Goal: Task Accomplishment & Management: Use online tool/utility

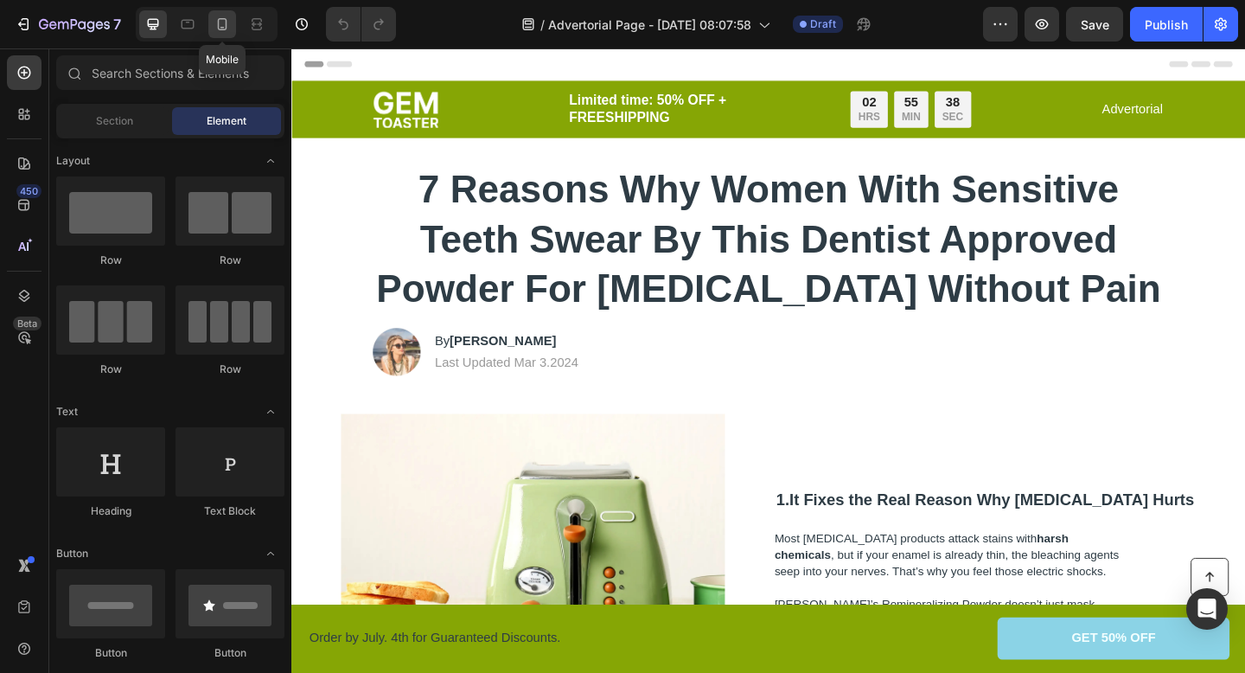
click at [214, 34] on div at bounding box center [222, 24] width 28 height 28
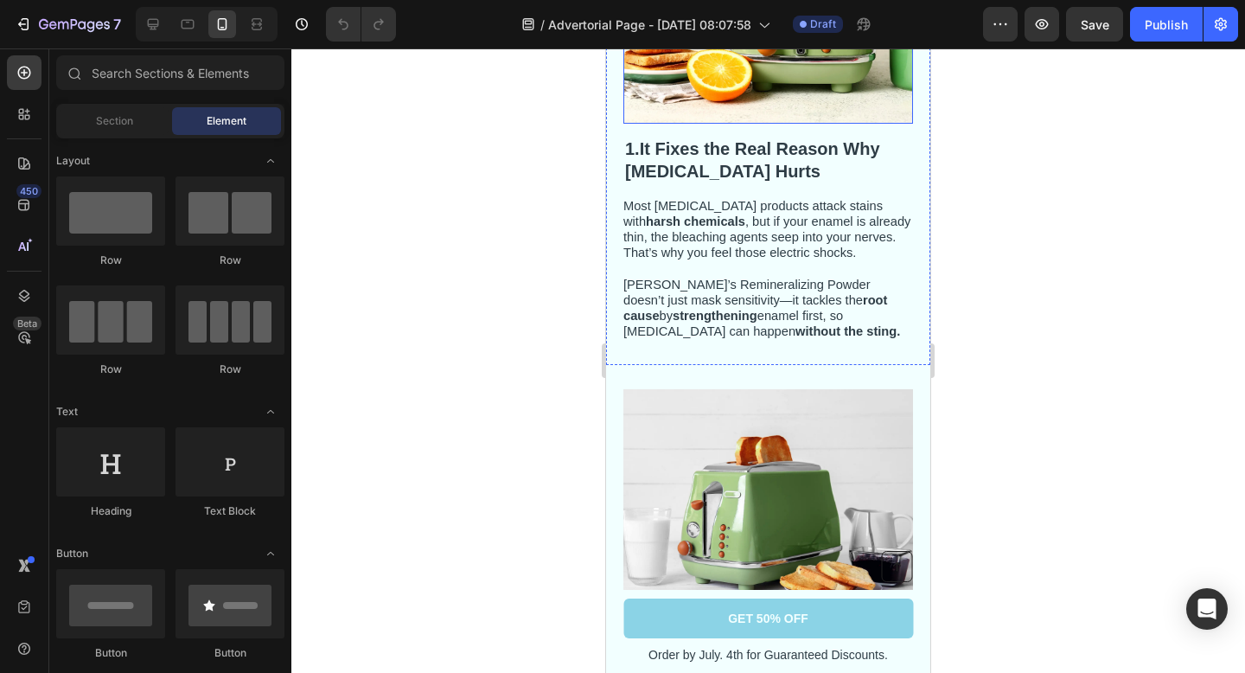
scroll to position [180, 0]
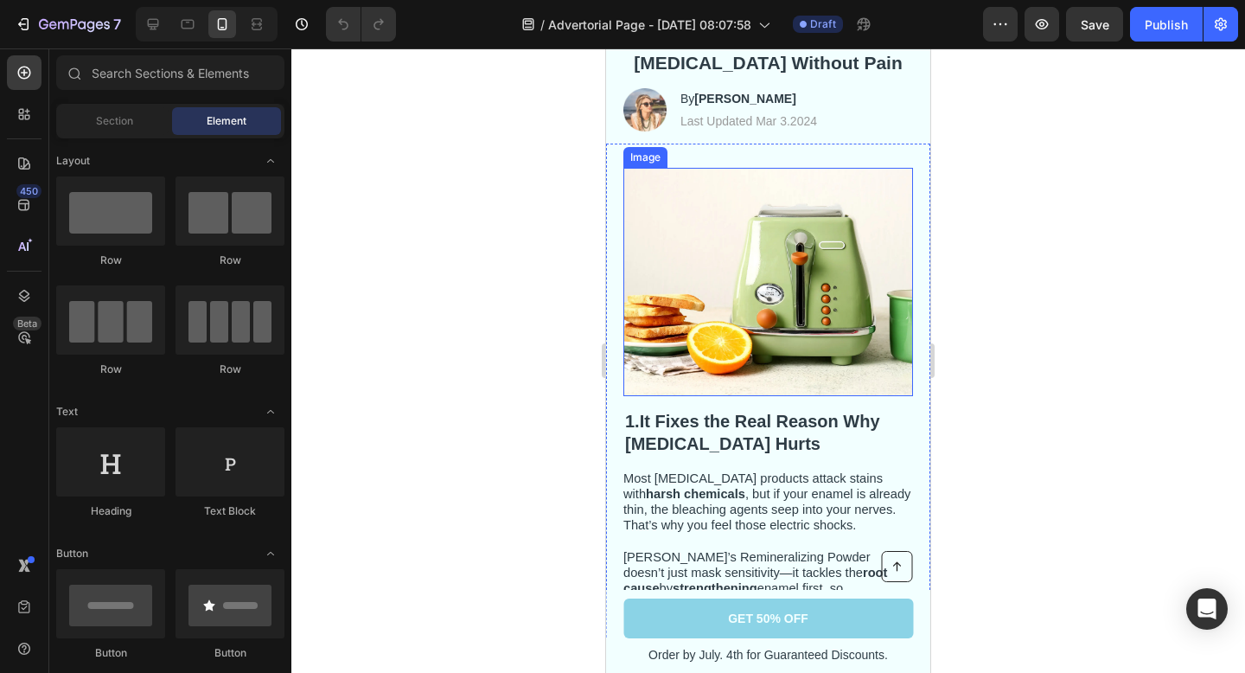
click at [715, 279] on img at bounding box center [768, 282] width 290 height 228
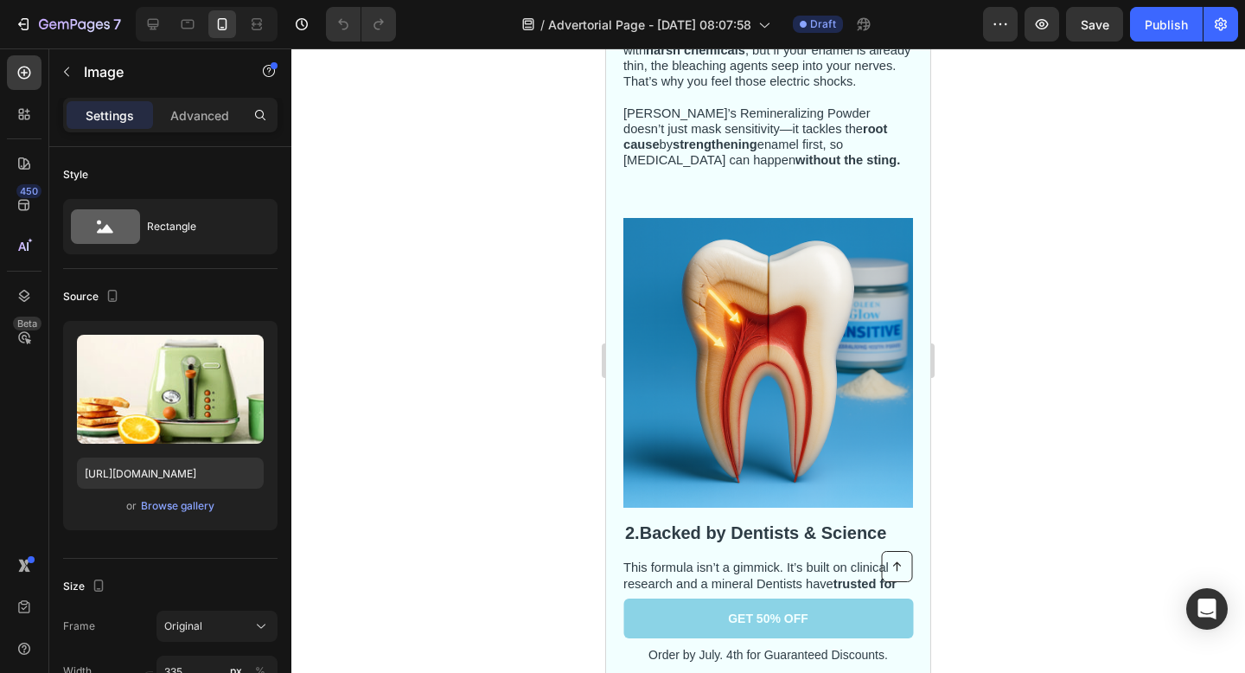
scroll to position [678, 0]
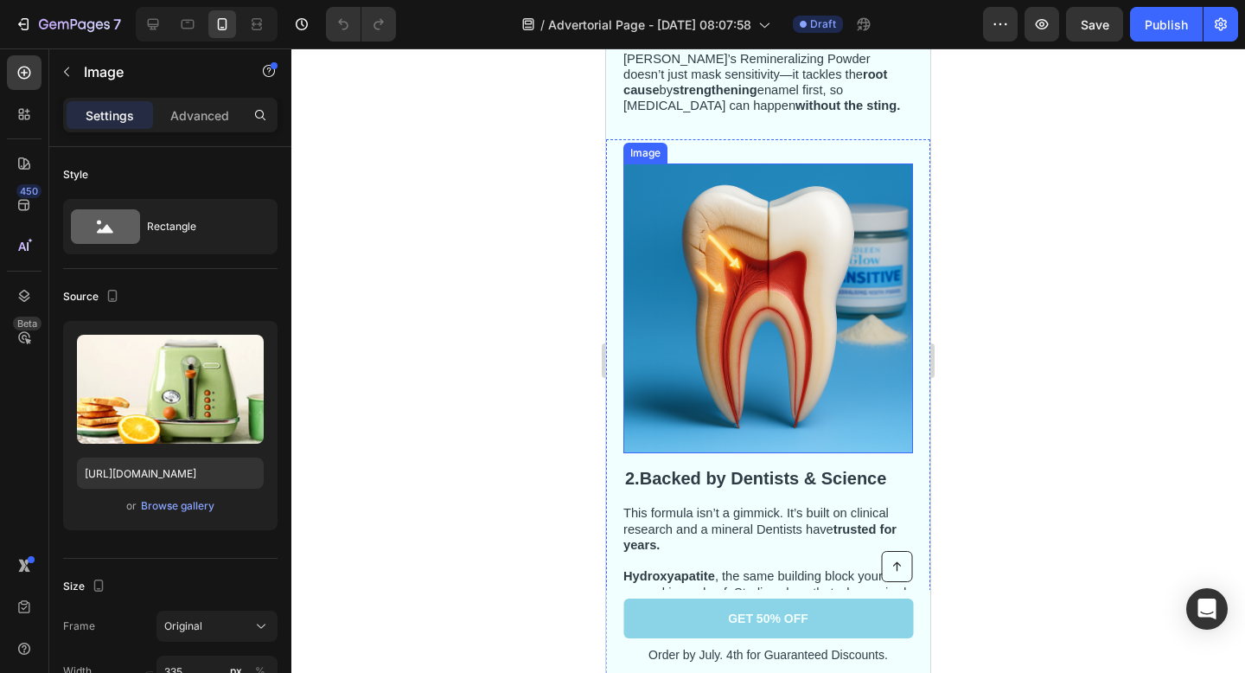
click at [721, 300] on img at bounding box center [768, 308] width 290 height 290
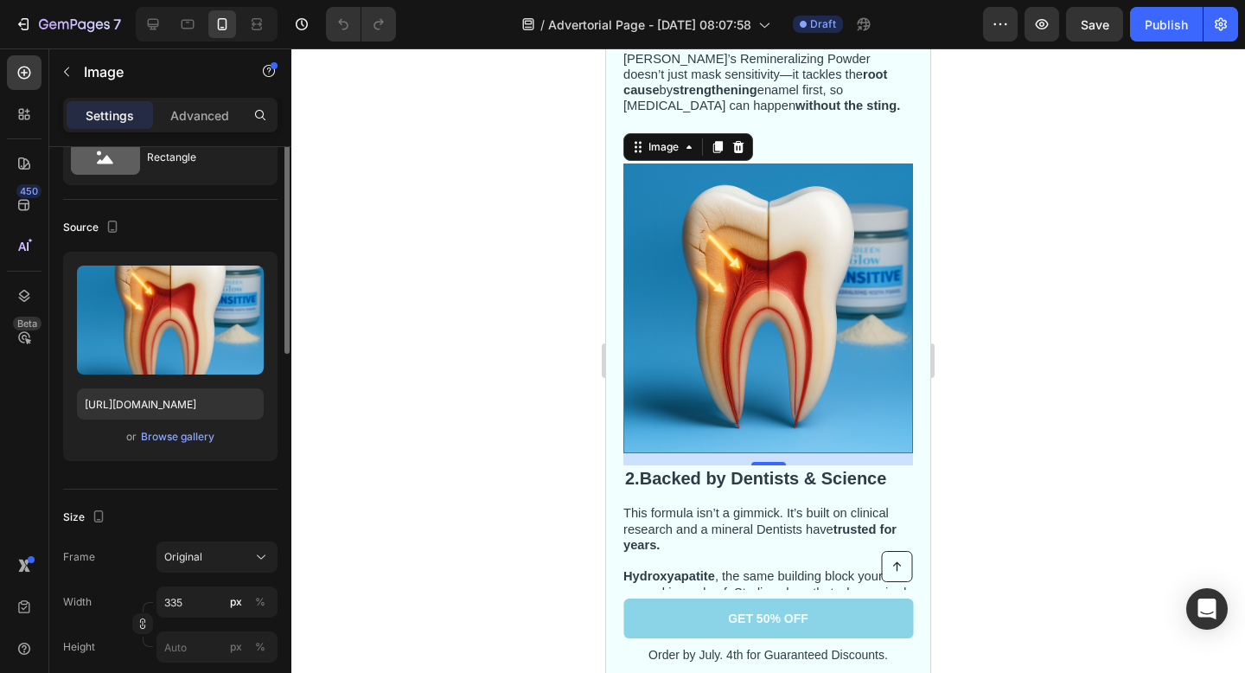
scroll to position [119, 0]
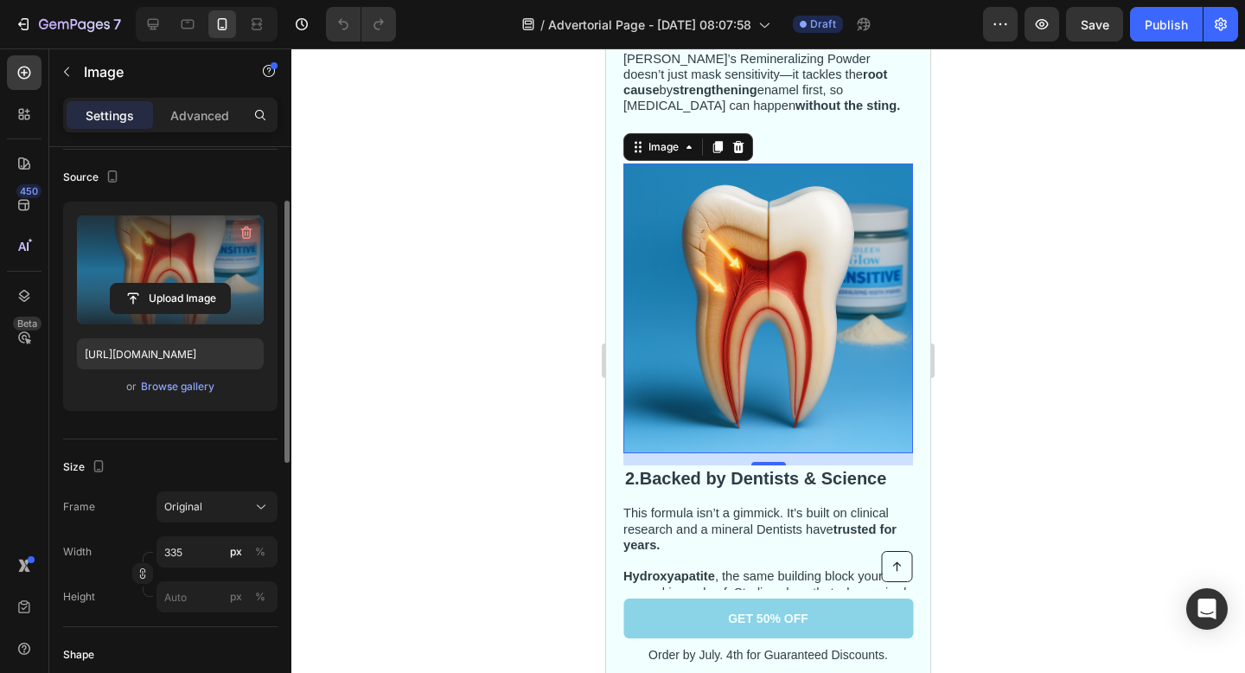
click at [240, 236] on icon "button" at bounding box center [246, 232] width 17 height 17
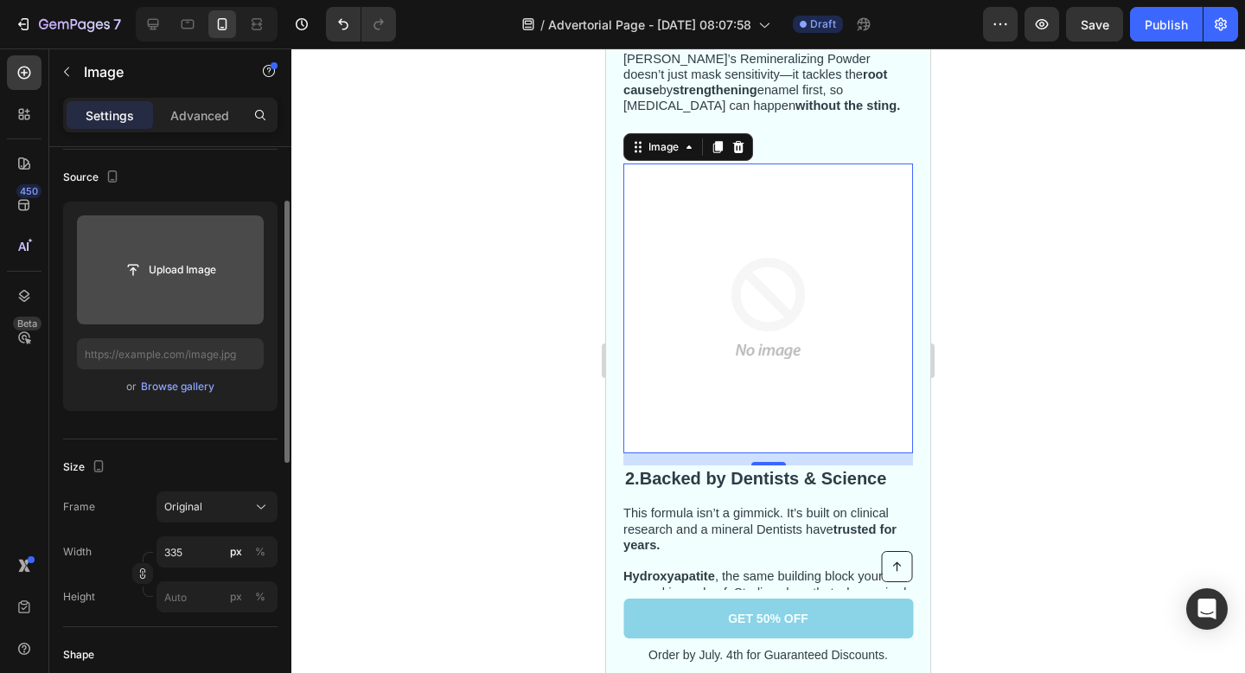
click at [203, 259] on input "file" at bounding box center [170, 269] width 119 height 29
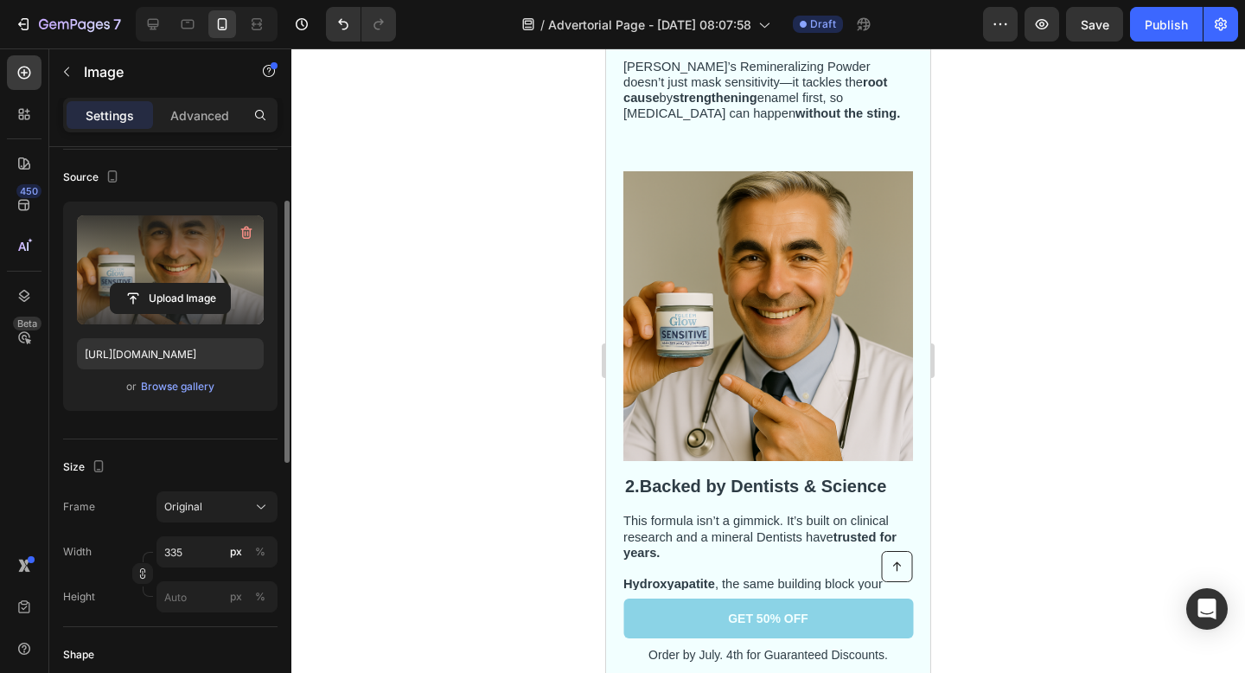
scroll to position [0, 0]
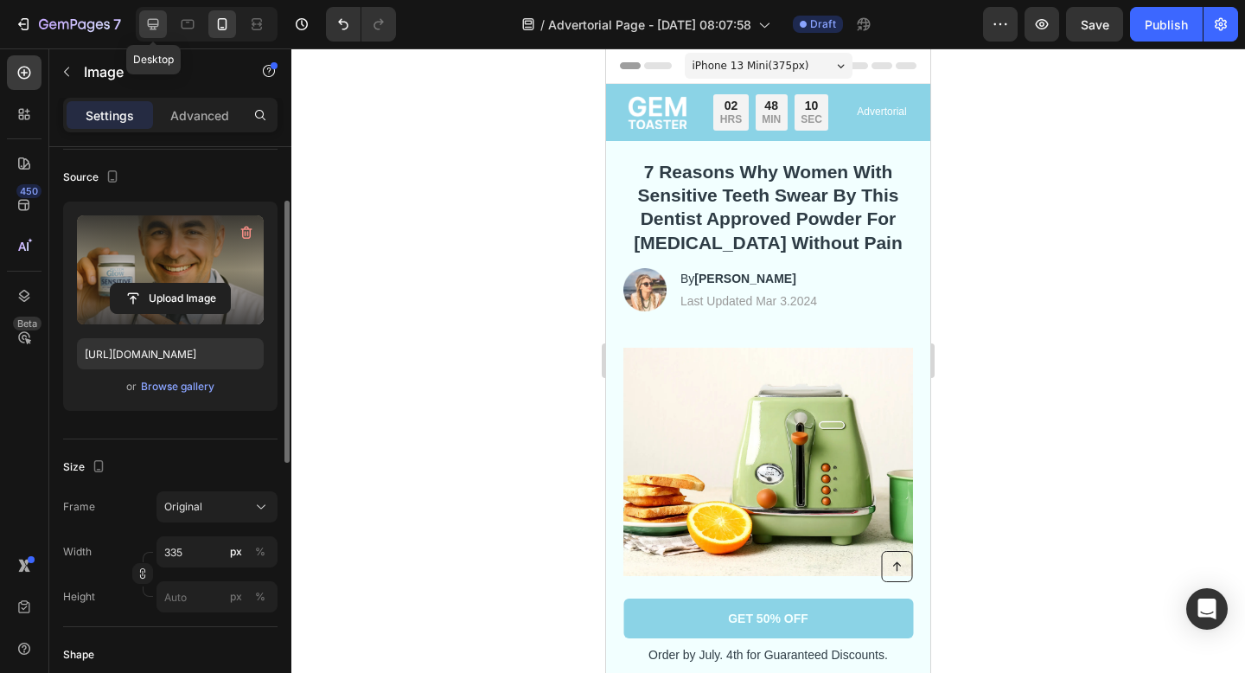
click at [155, 27] on icon at bounding box center [153, 24] width 11 height 11
type input "https://cdn.shopify.com/s/files/1/0843/8425/2212/files/gempages_575932370293621…"
type input "483"
type input "380"
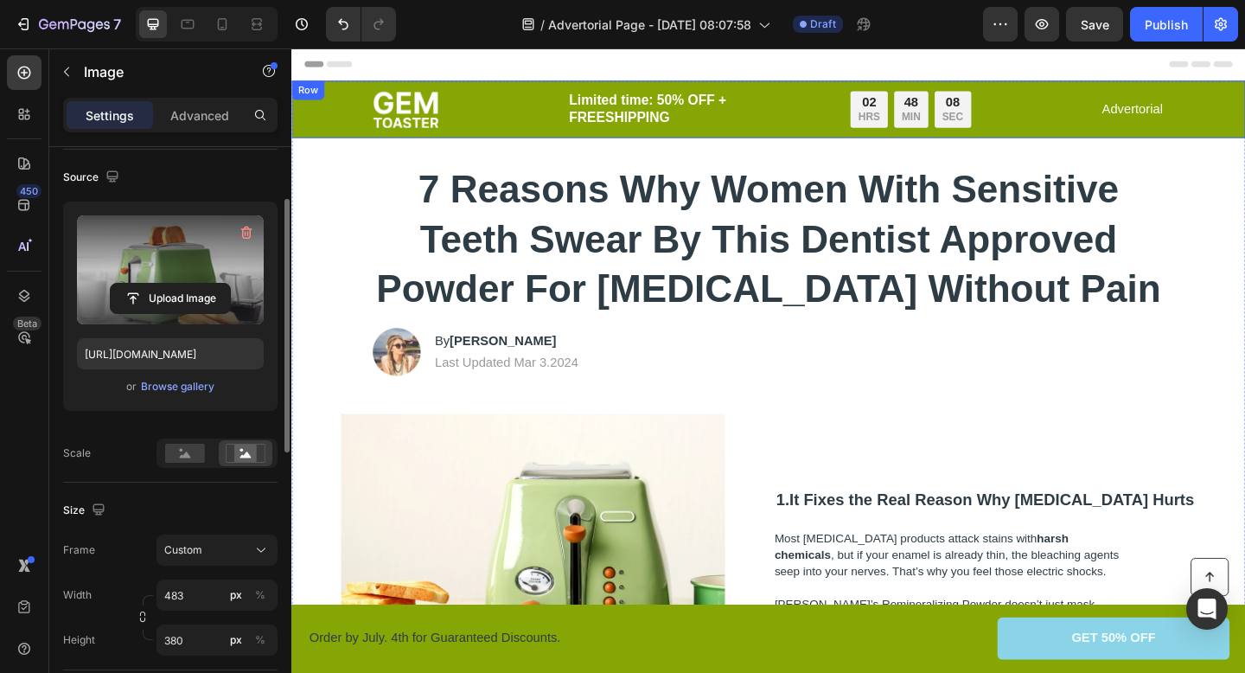
click at [792, 131] on p "Limited time: 50% OFF + FREESHIPPING" at bounding box center [735, 115] width 284 height 38
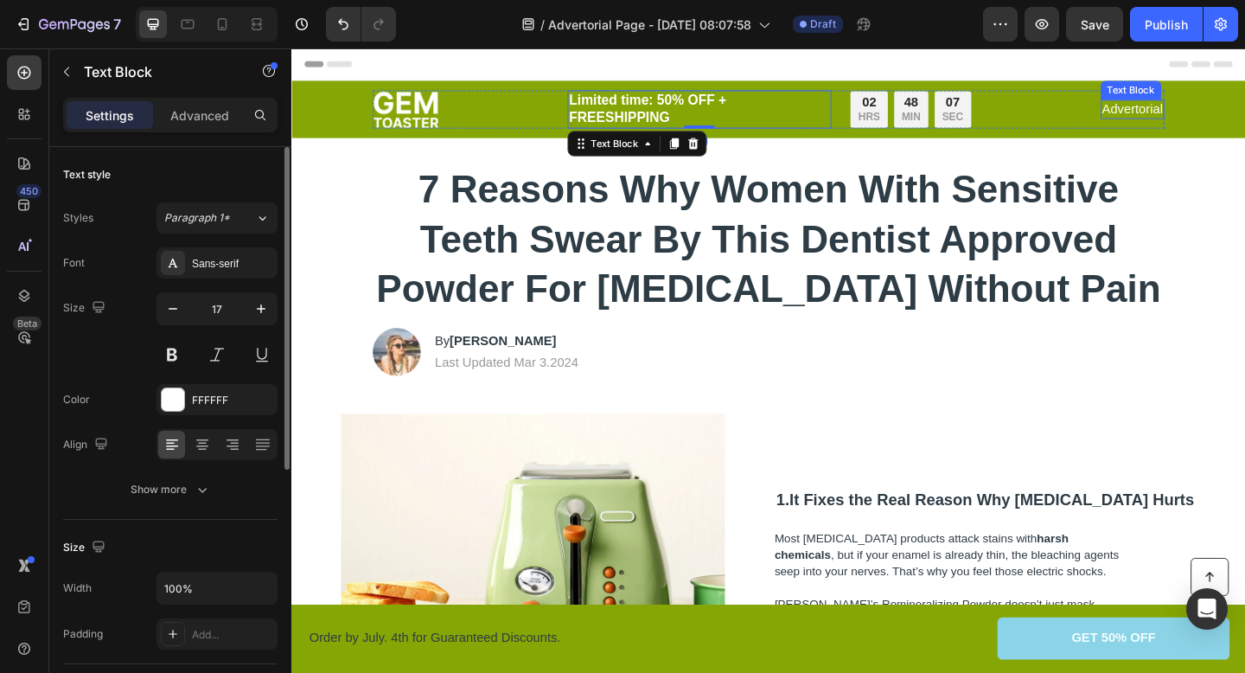
click at [1131, 99] on div "Image Limited time: 50% OFF + FREESHIPPING Text Block 0 02 HRS 48 MIN 07 SEC Co…" at bounding box center [810, 115] width 861 height 42
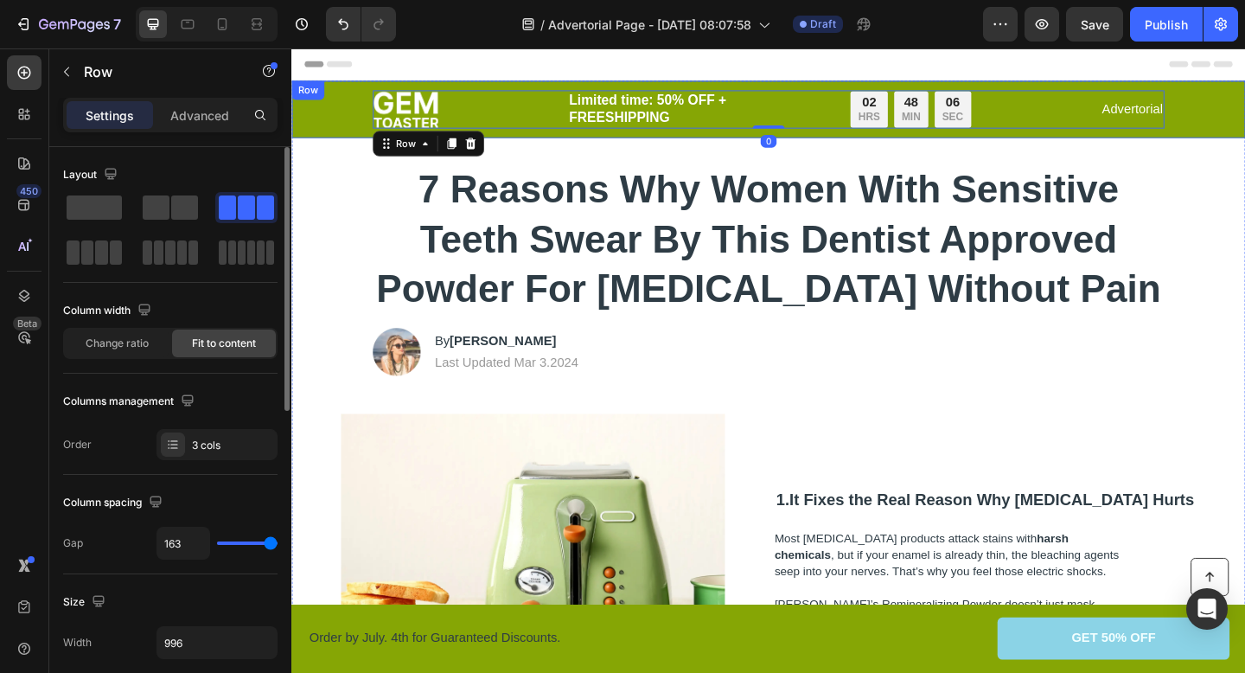
click at [1244, 102] on div "Image Limited time: 50% OFF + FREESHIPPING Text Block 02 HRS 48 MIN 06 SEC Coun…" at bounding box center [810, 115] width 1038 height 62
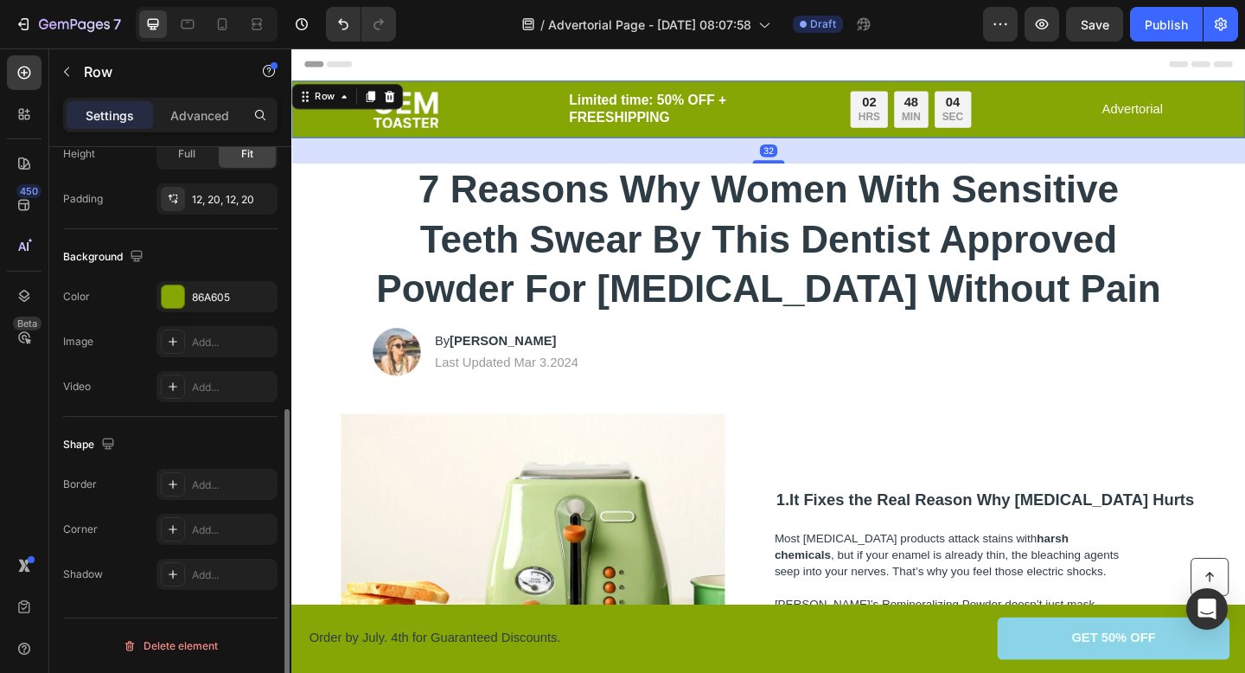
scroll to position [478, 0]
click at [178, 308] on div at bounding box center [173, 298] width 22 height 22
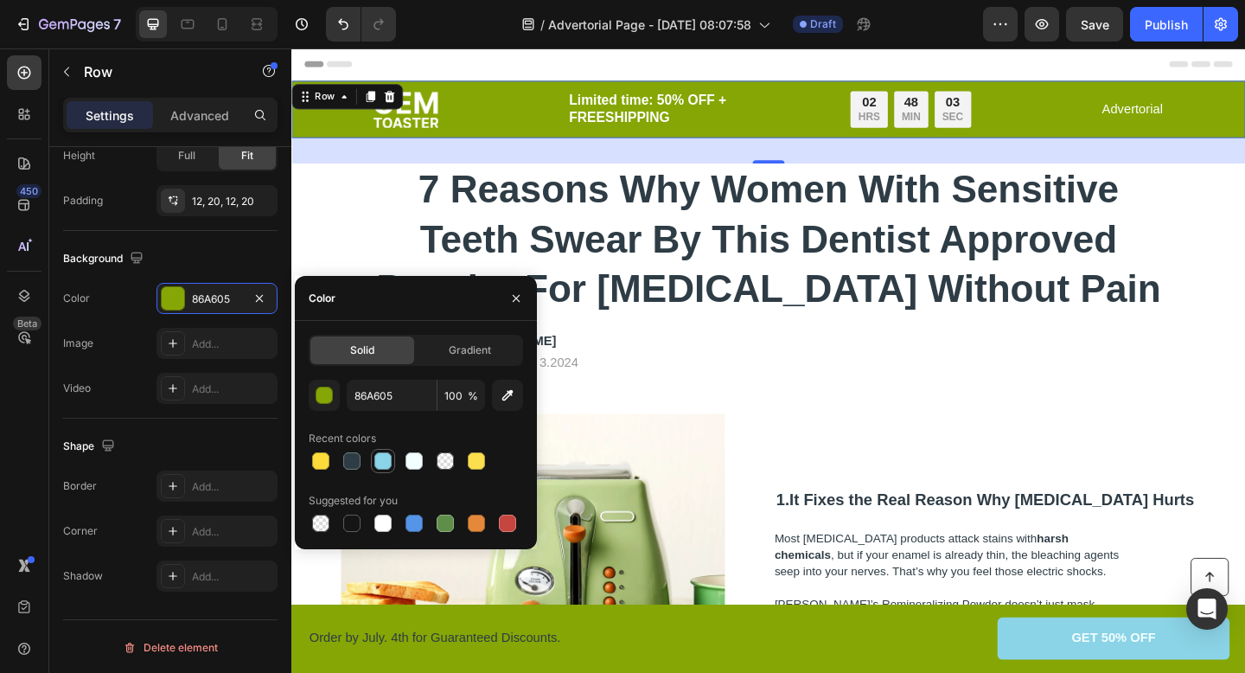
click at [388, 464] on div at bounding box center [382, 460] width 17 height 17
type input "8BD3E6"
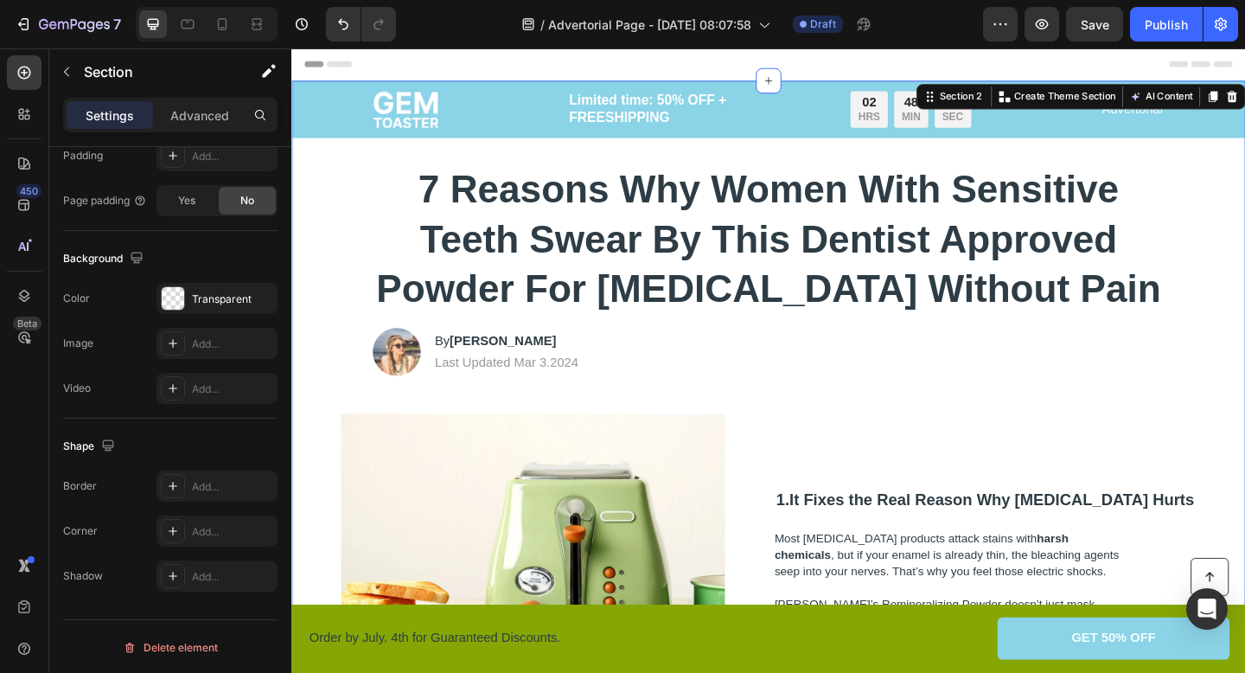
scroll to position [0, 0]
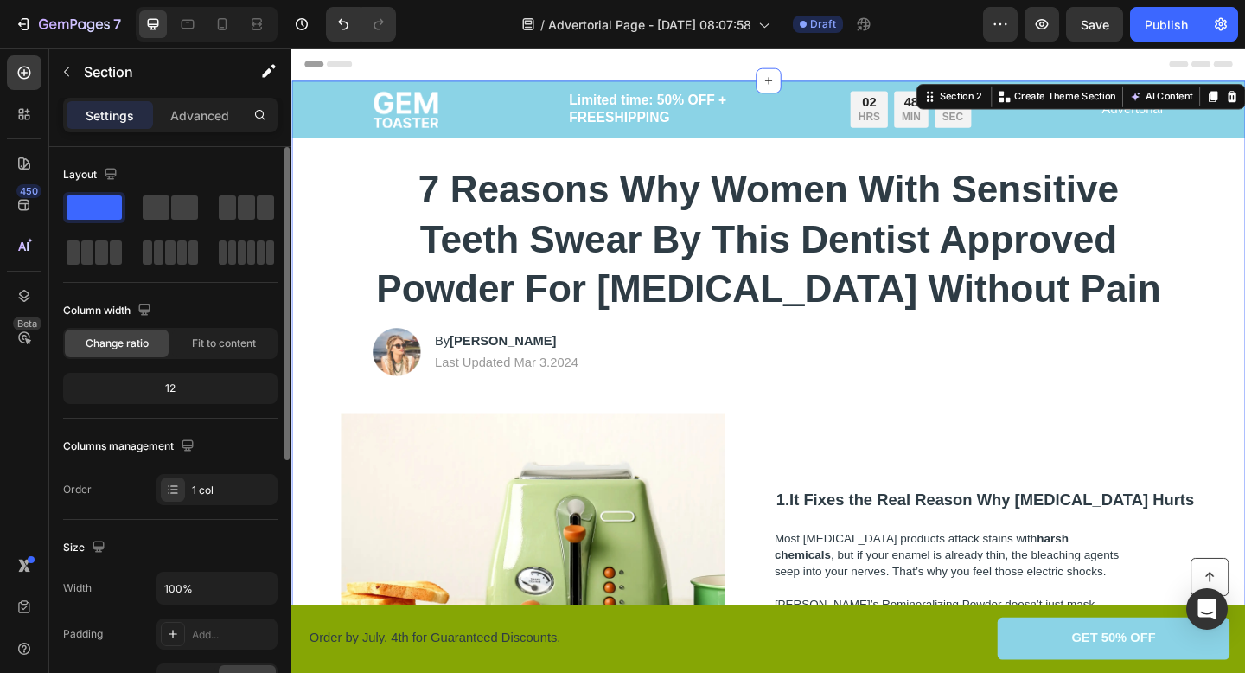
click at [1227, 380] on div "Image By Jessica M. Heading Last Updated Mar 3.2024 Text Block Row" at bounding box center [810, 379] width 896 height 52
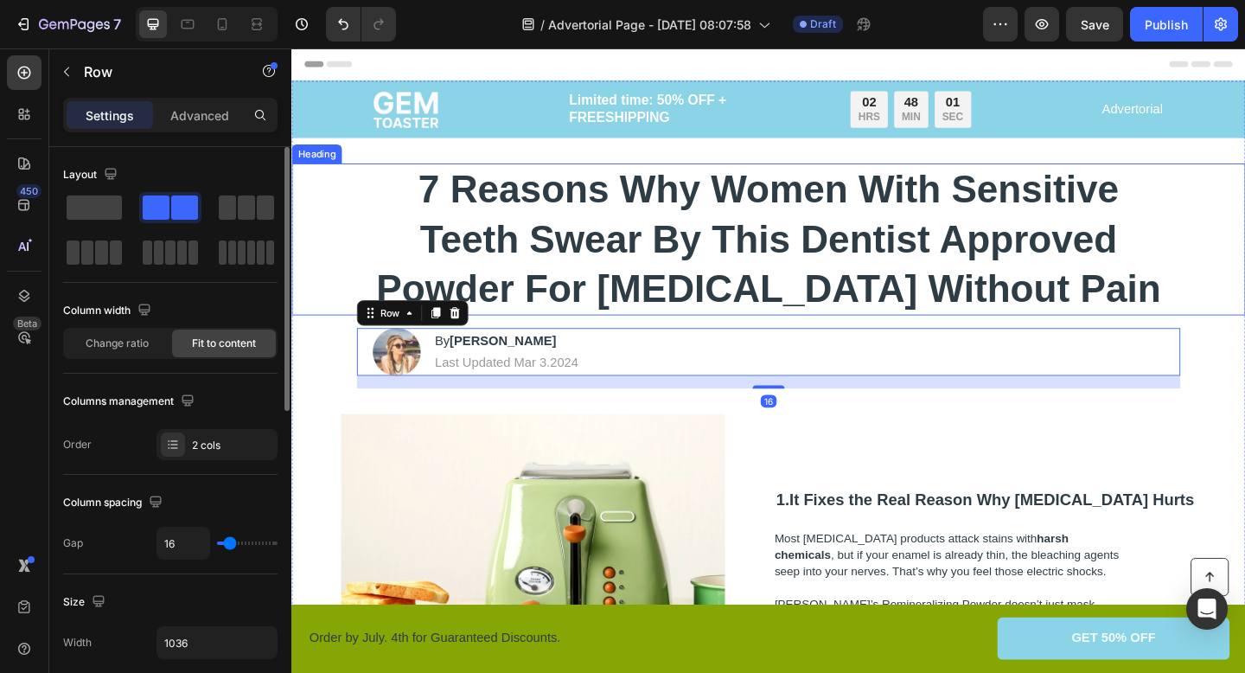
click at [1244, 301] on div "7 Reasons Why Women With Sensitive Teeth Swear By This Dentist Approved Powder …" at bounding box center [810, 256] width 1003 height 165
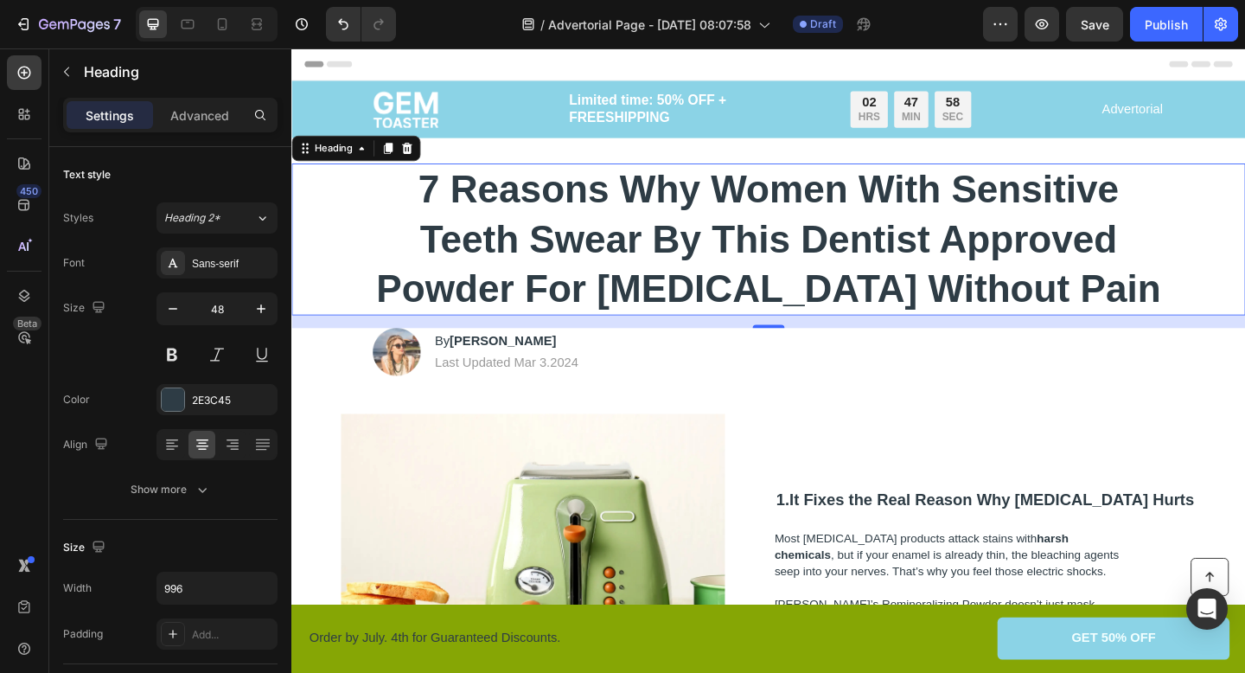
click at [330, 279] on div "7 Reasons Why Women With Sensitive Teeth Swear By This Dentist Approved Powder …" at bounding box center [810, 256] width 1003 height 165
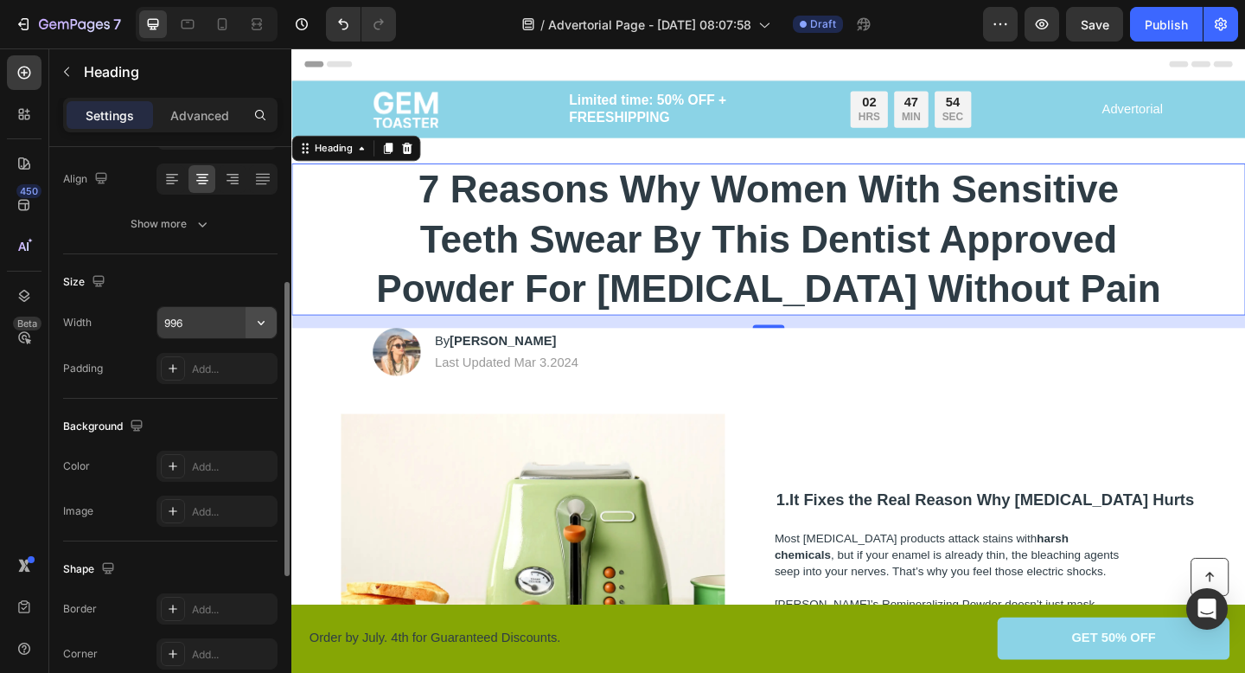
scroll to position [13, 0]
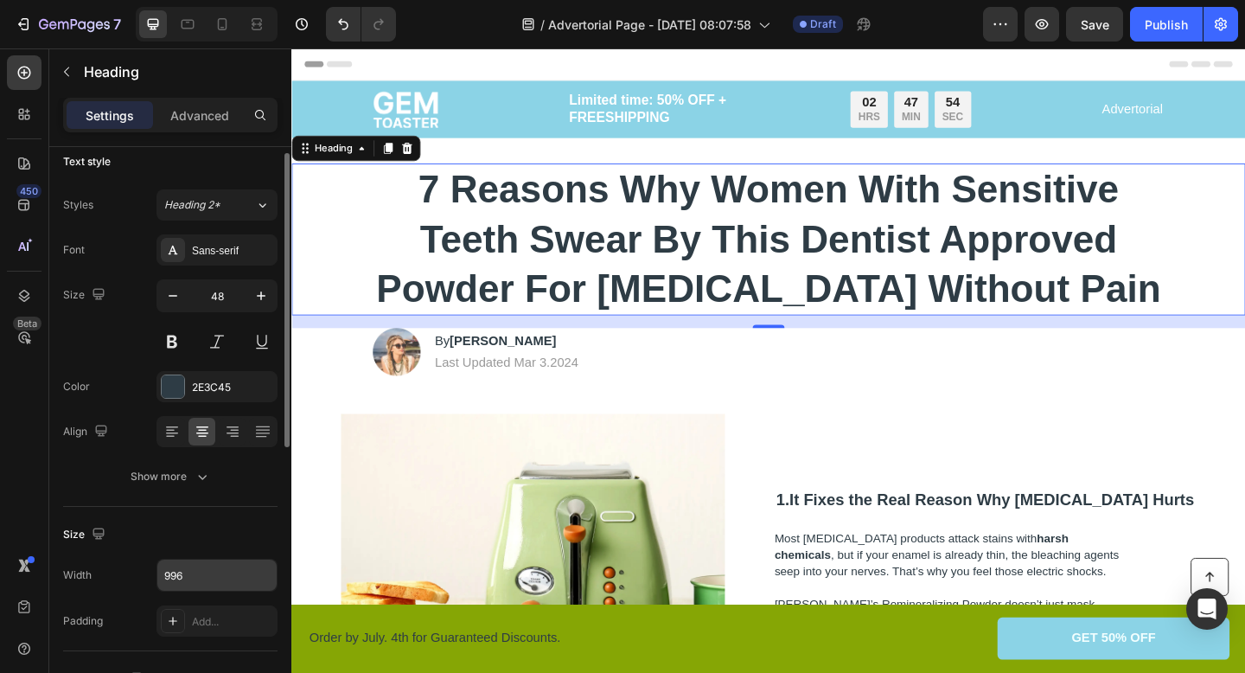
click at [320, 212] on div "7 Reasons Why Women With Sensitive Teeth Swear By This Dentist Approved Powder …" at bounding box center [810, 256] width 1003 height 165
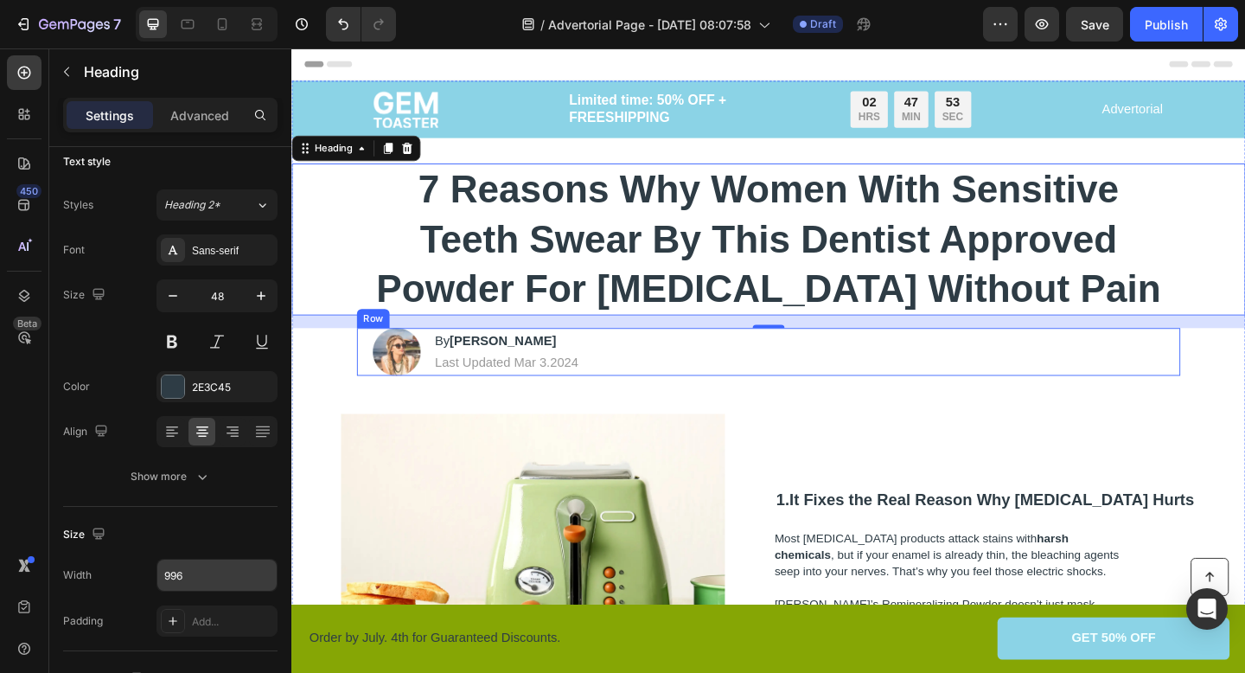
click at [1218, 364] on div "Image By Jessica M. Heading Last Updated Mar 3.2024 Text Block Row" at bounding box center [810, 379] width 896 height 52
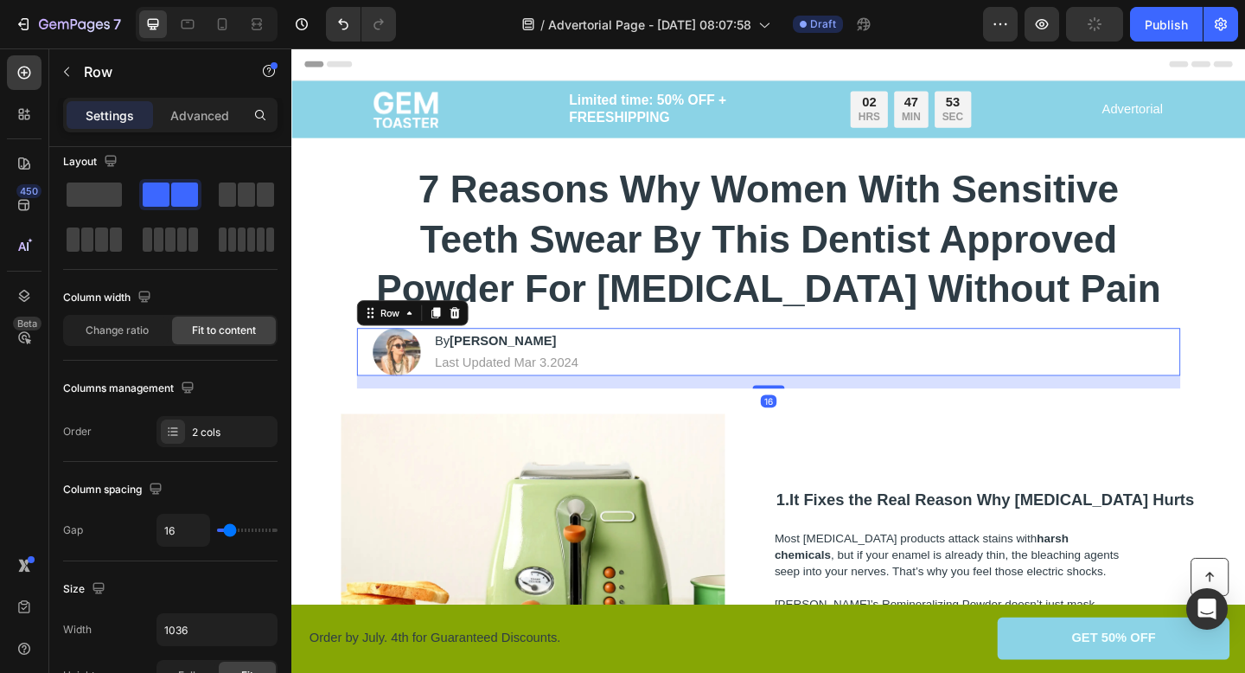
scroll to position [0, 0]
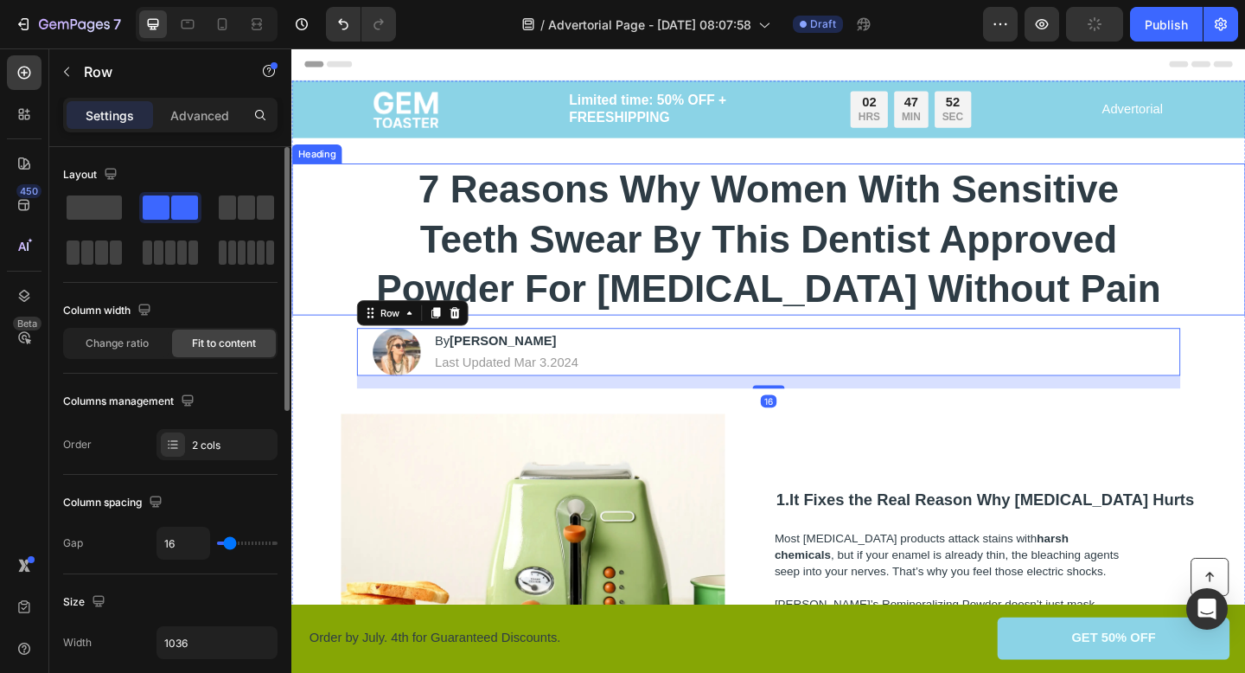
click at [1244, 274] on div "7 Reasons Why Women With Sensitive Teeth Swear By This Dentist Approved Powder …" at bounding box center [810, 256] width 1038 height 165
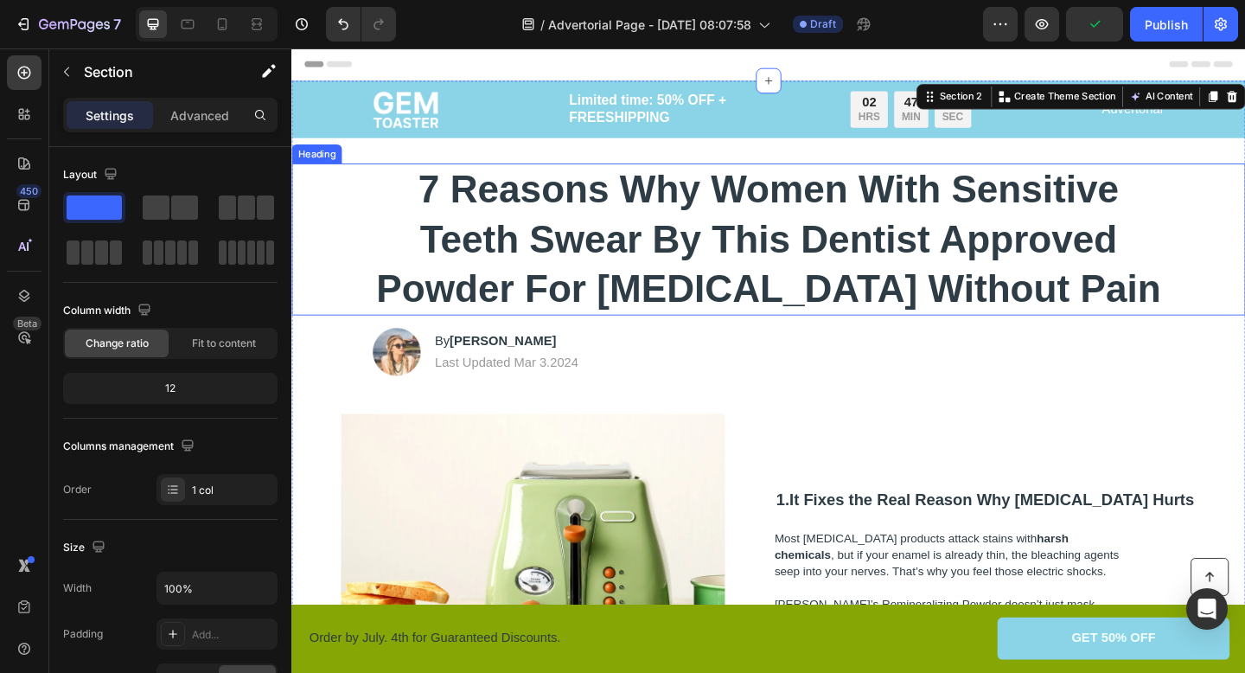
click at [1244, 211] on div "7 Reasons Why Women With Sensitive Teeth Swear By This Dentist Approved Powder …" at bounding box center [810, 256] width 1003 height 165
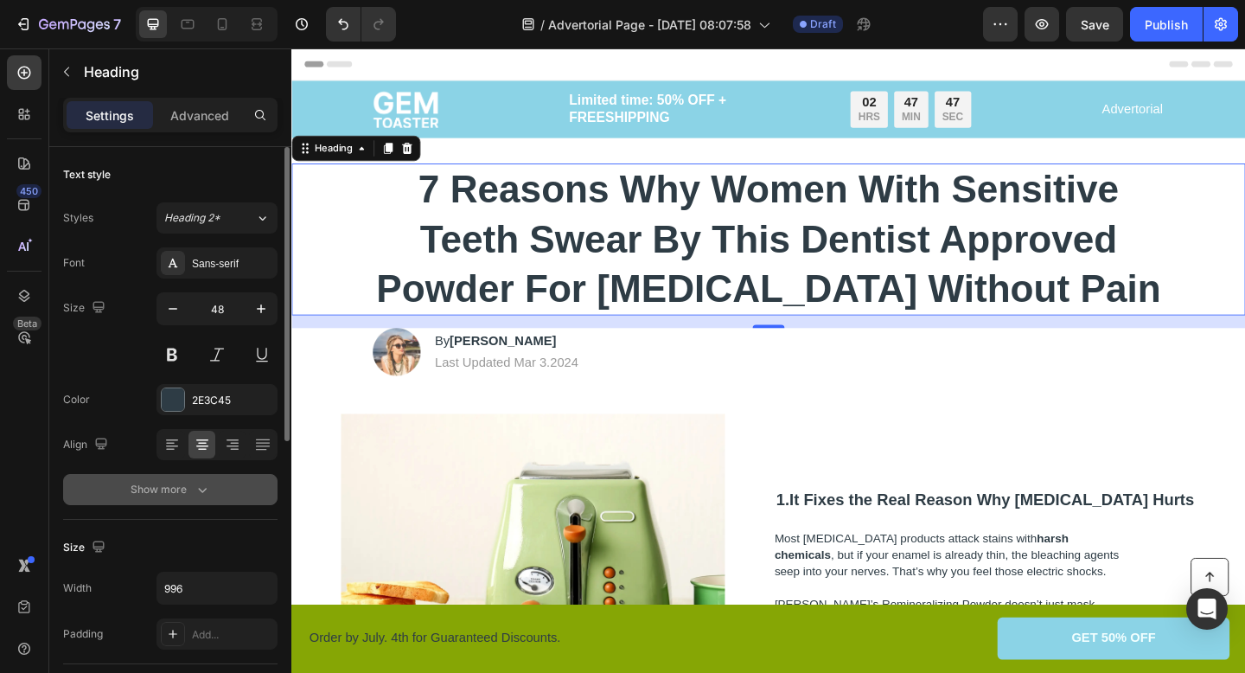
click at [188, 491] on div "Show more" at bounding box center [171, 489] width 80 height 17
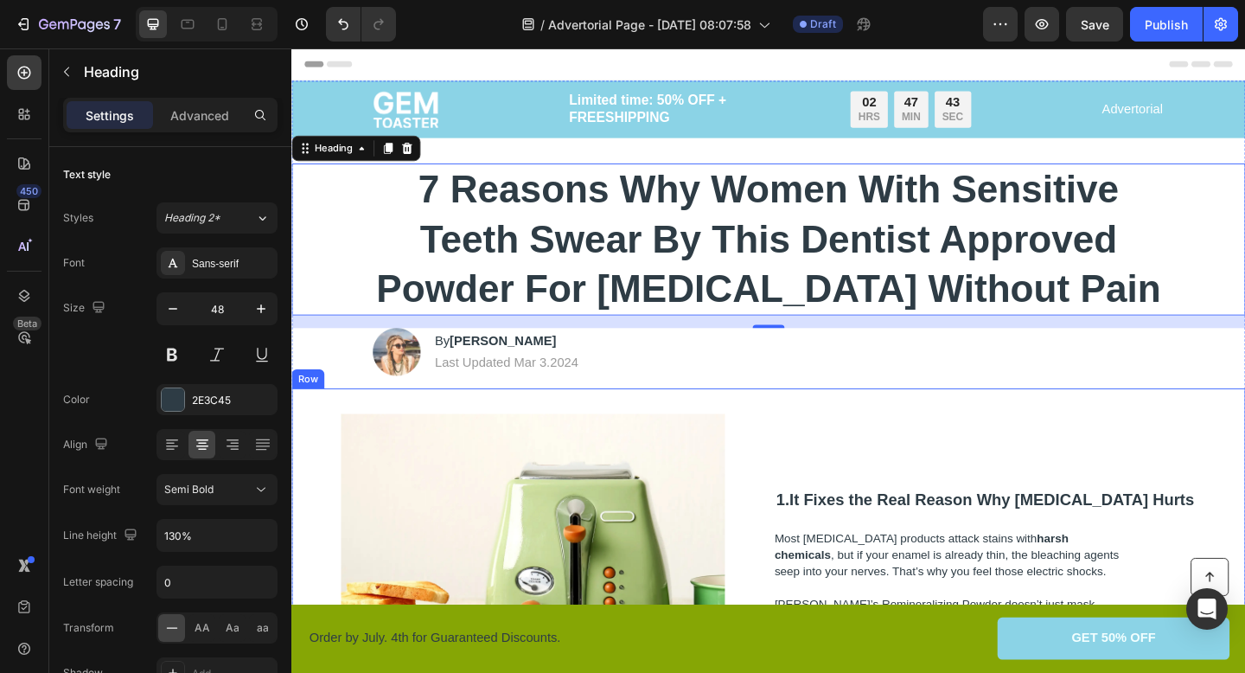
click at [334, 426] on div "Image 1. It Fixes the Real Reason Why [MEDICAL_DATA] Hurts Heading Most [MEDICA…" at bounding box center [810, 610] width 1038 height 384
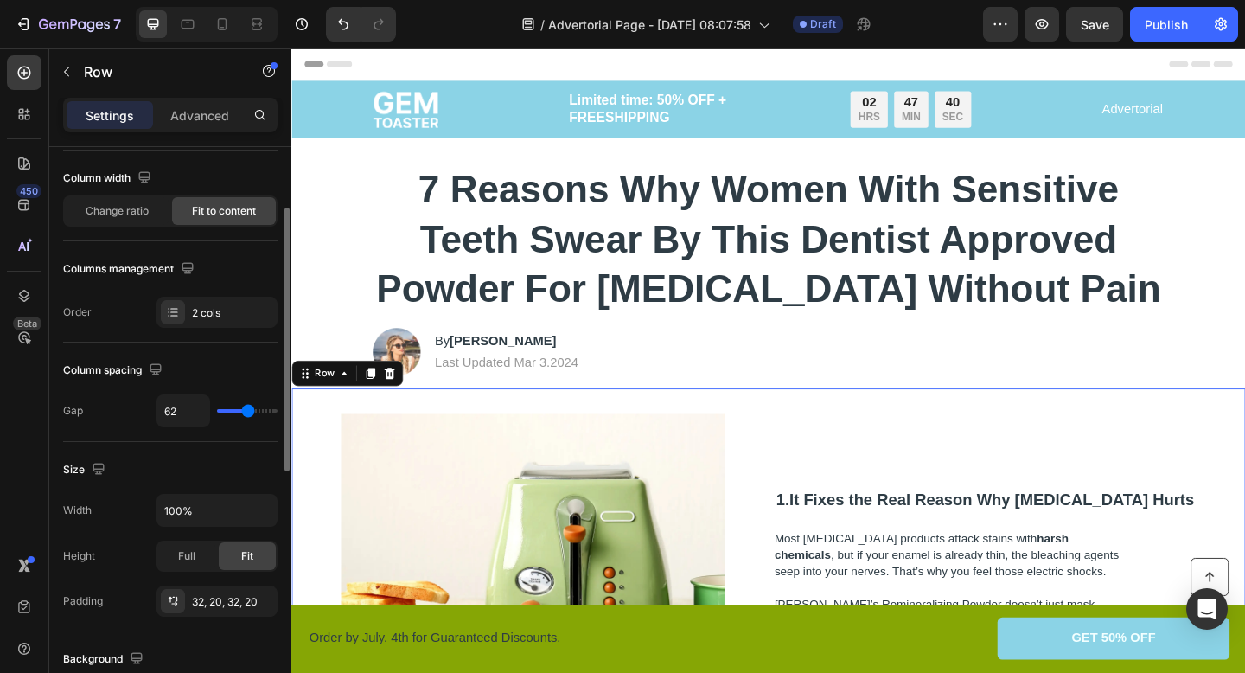
scroll to position [132, 0]
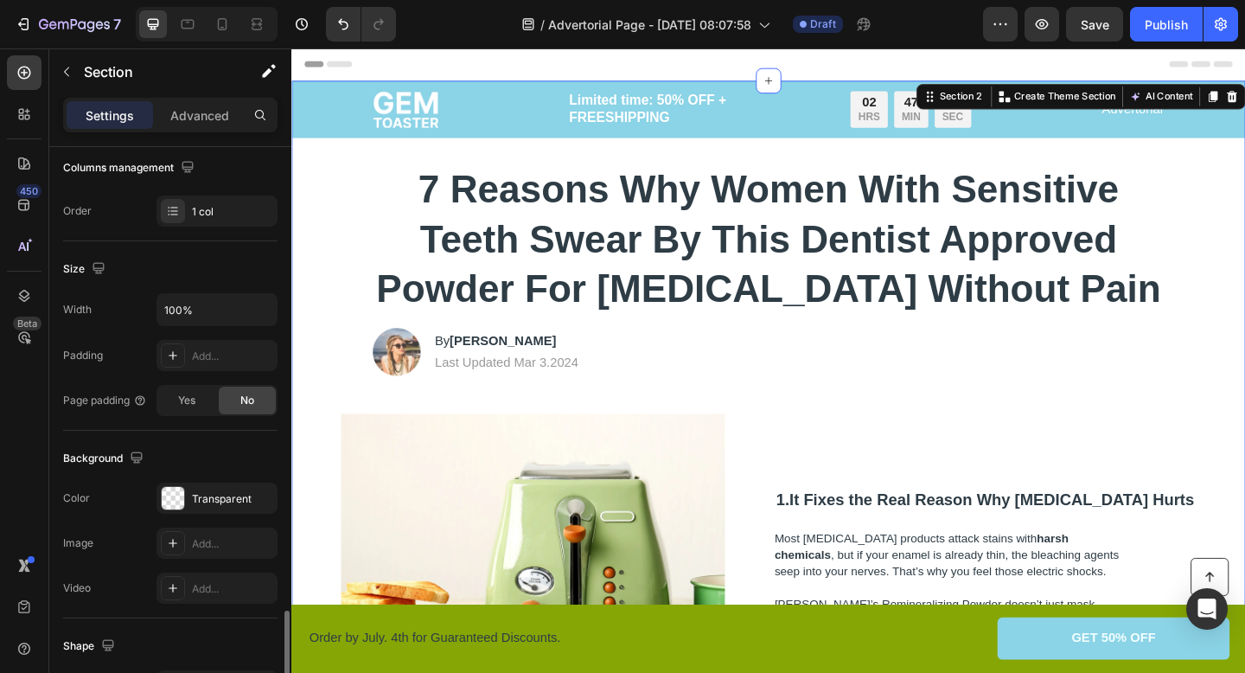
scroll to position [480, 0]
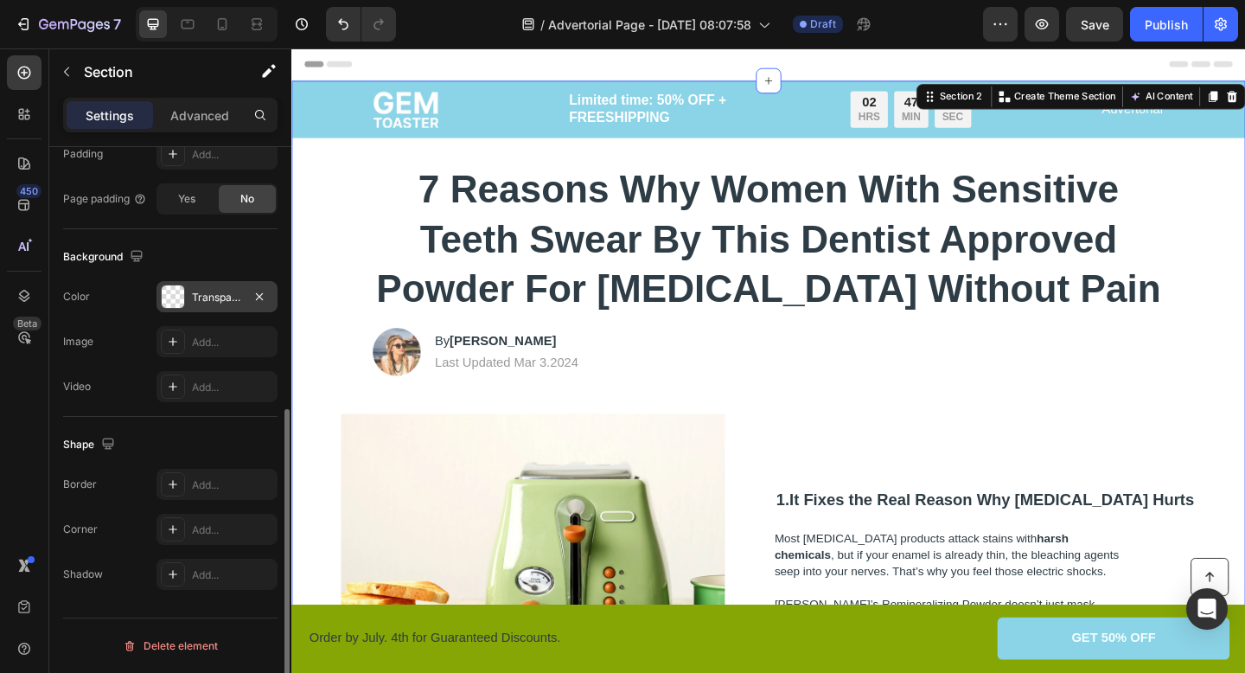
click at [164, 303] on div at bounding box center [173, 296] width 22 height 22
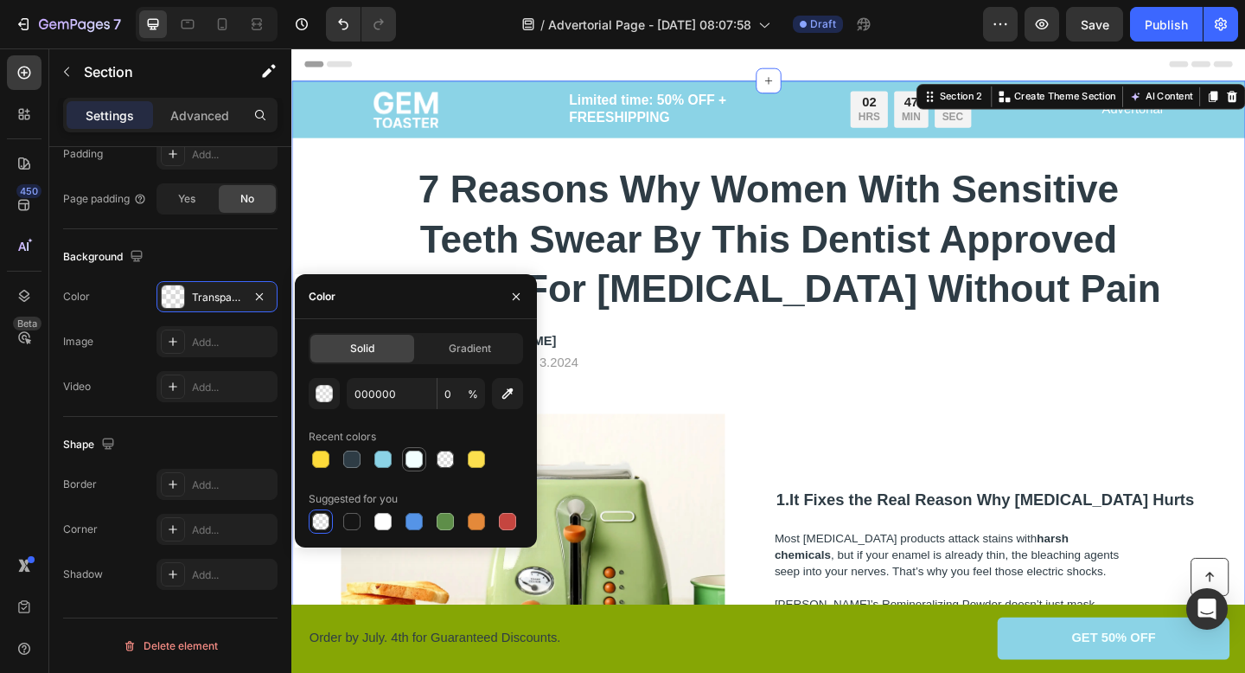
click at [416, 464] on div at bounding box center [413, 458] width 17 height 17
type input "F2FFFF"
type input "100"
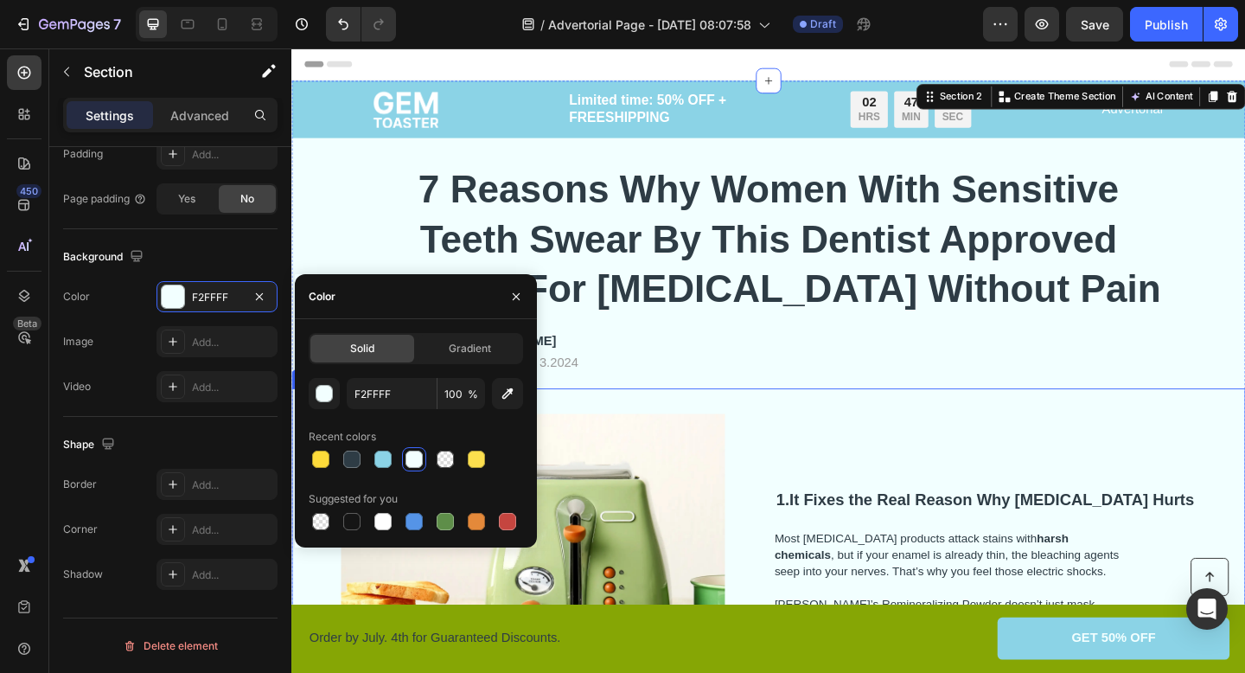
click at [886, 435] on div "Image 1. It Fixes the Real Reason Why [MEDICAL_DATA] Hurts Heading Most [MEDICA…" at bounding box center [810, 610] width 1038 height 384
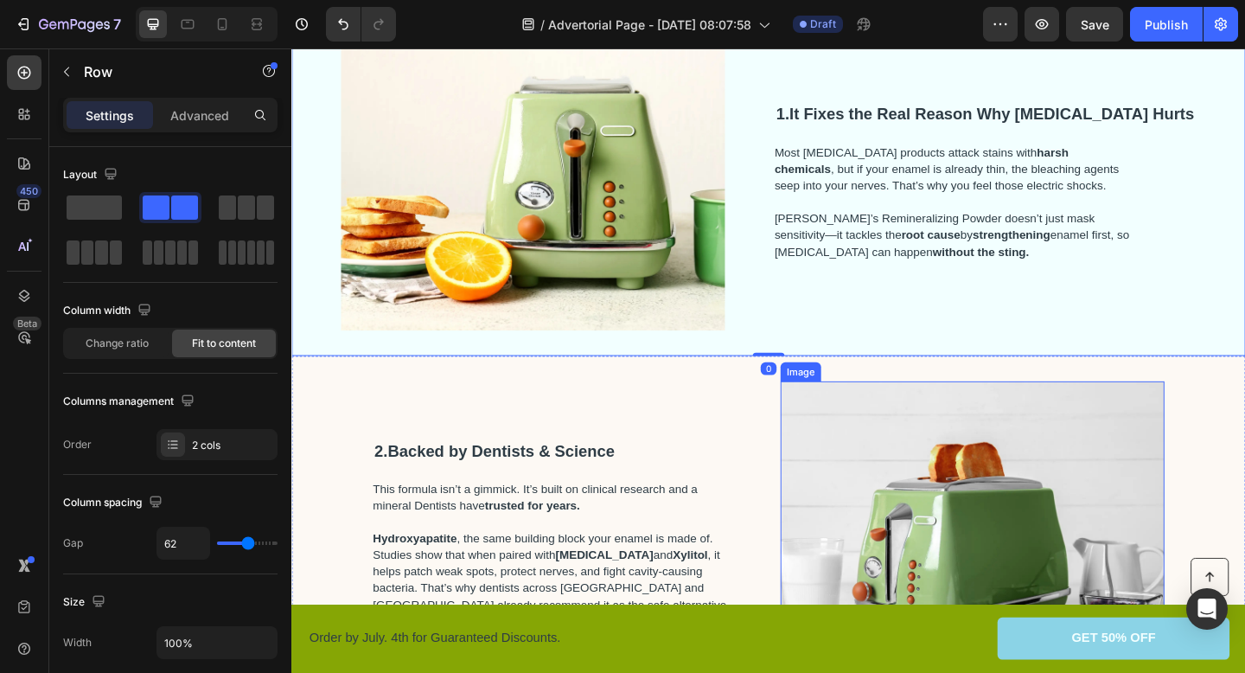
scroll to position [613, 0]
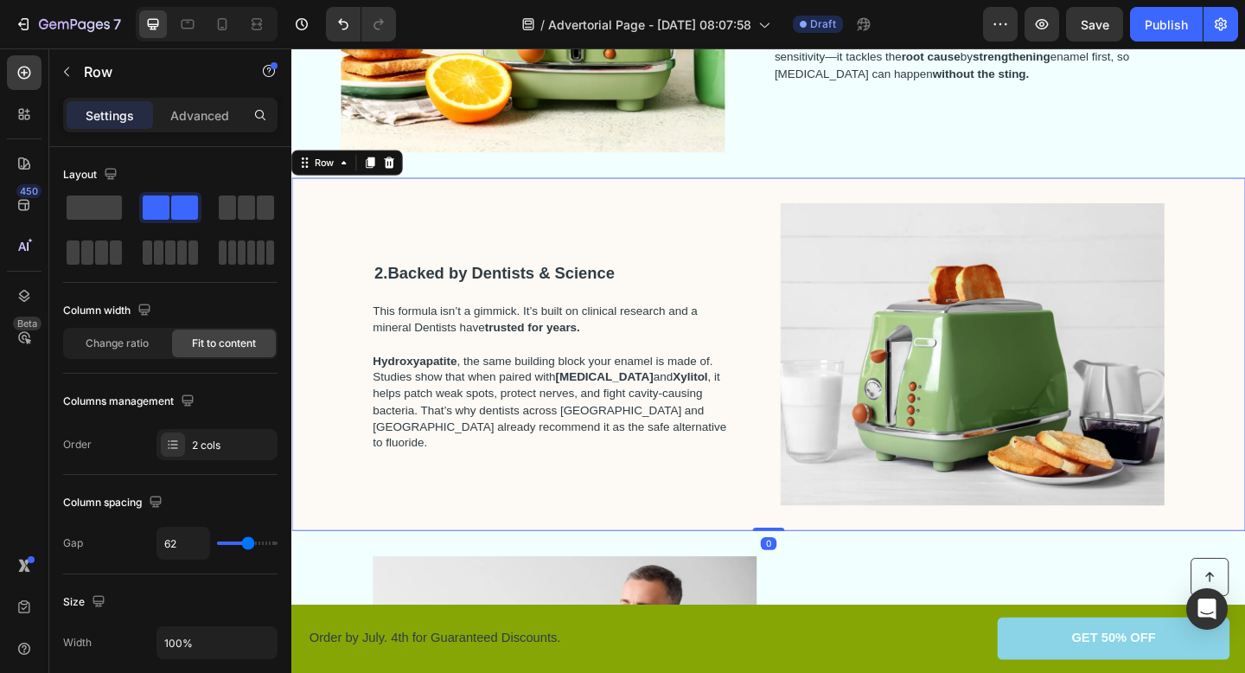
click at [575, 220] on div "2. Backed by Dentists & Science Heading This formula isn’t a gimmick. It’s buil…" at bounding box center [575, 381] width 390 height 329
click at [323, 252] on div "2. Backed by Dentists & Science Heading This formula isn’t a gimmick. It’s buil…" at bounding box center [810, 381] width 1038 height 384
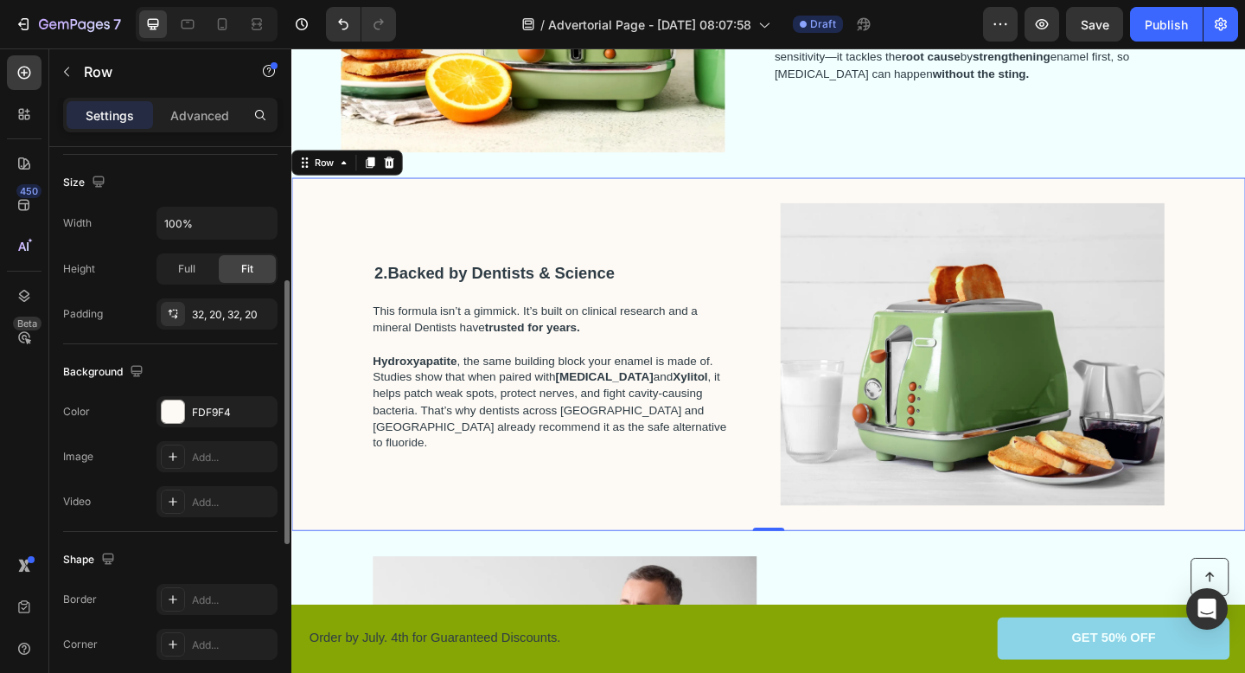
scroll to position [432, 0]
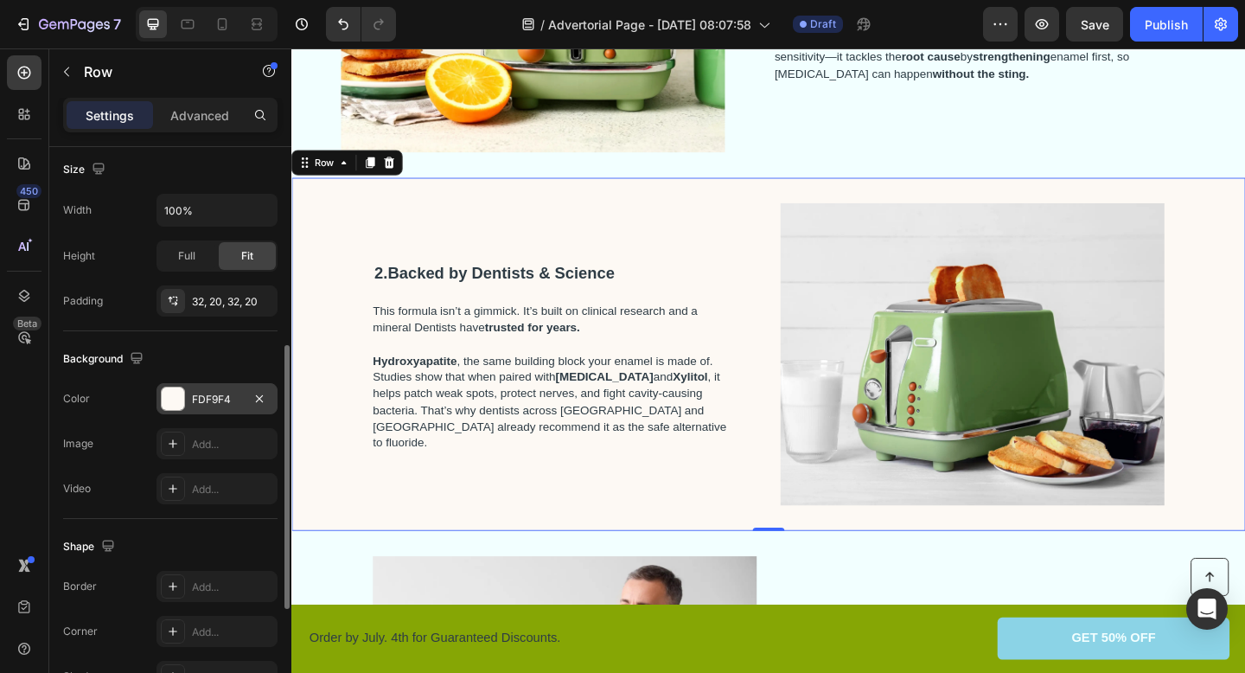
click at [172, 411] on div "FDF9F4" at bounding box center [216, 398] width 121 height 31
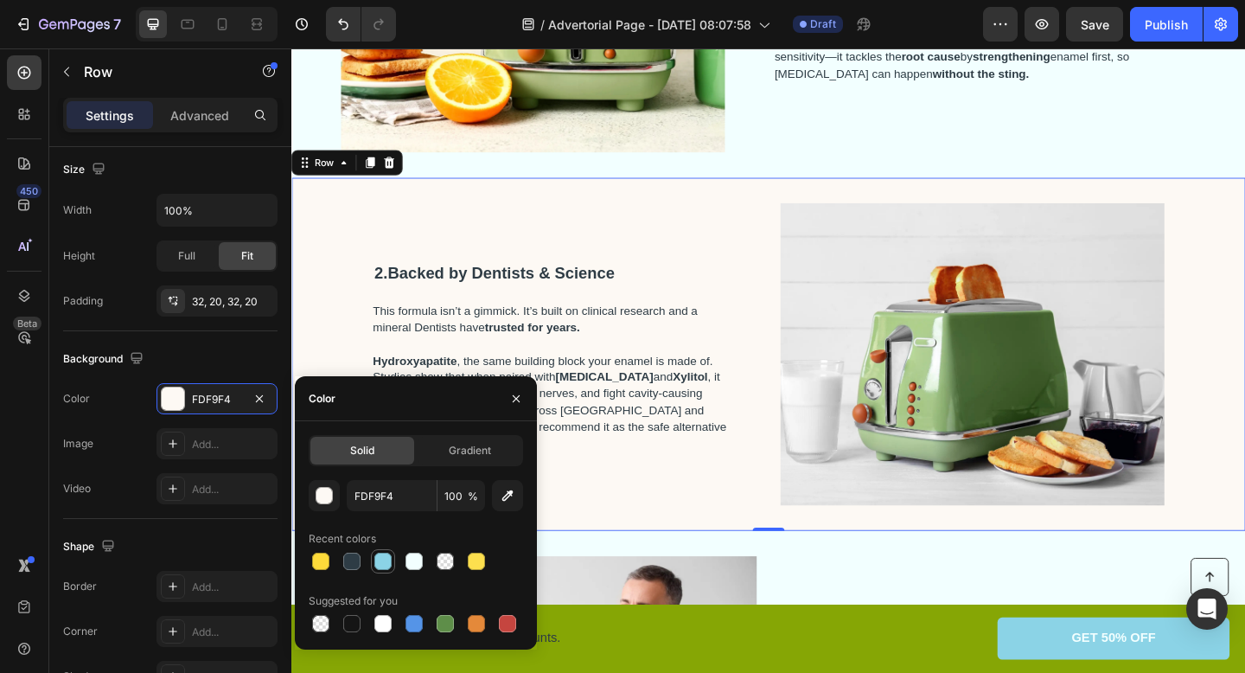
click at [389, 558] on div at bounding box center [382, 560] width 17 height 17
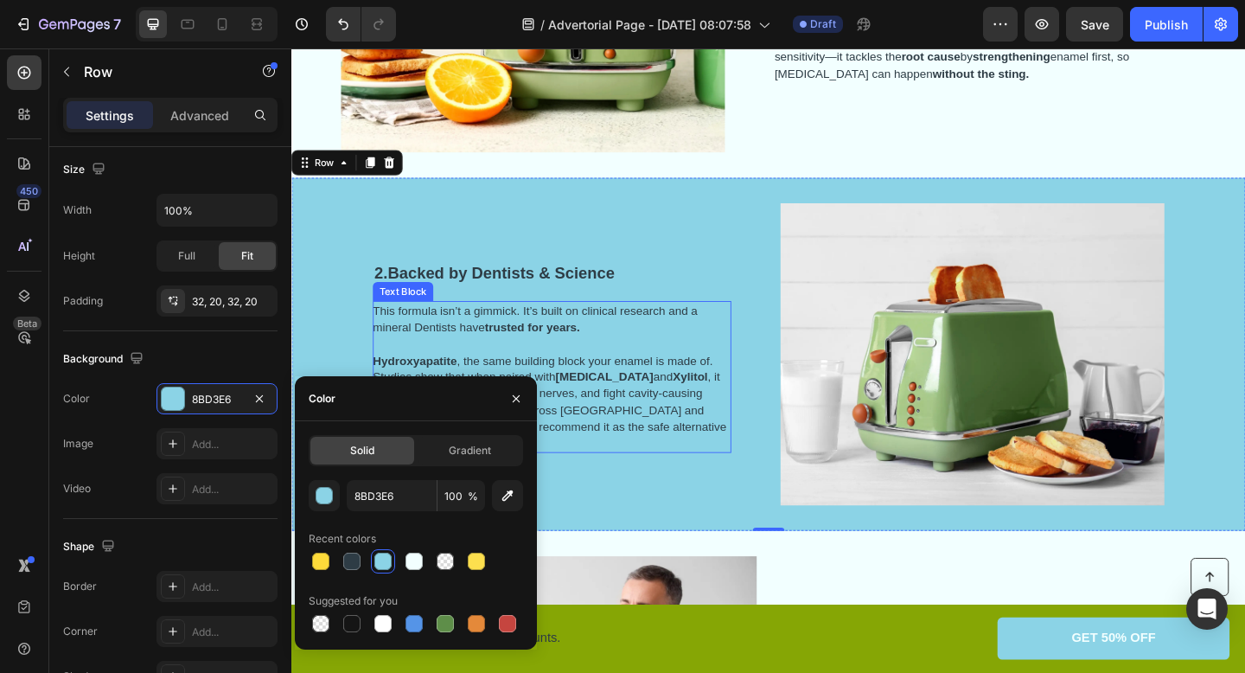
scroll to position [743, 0]
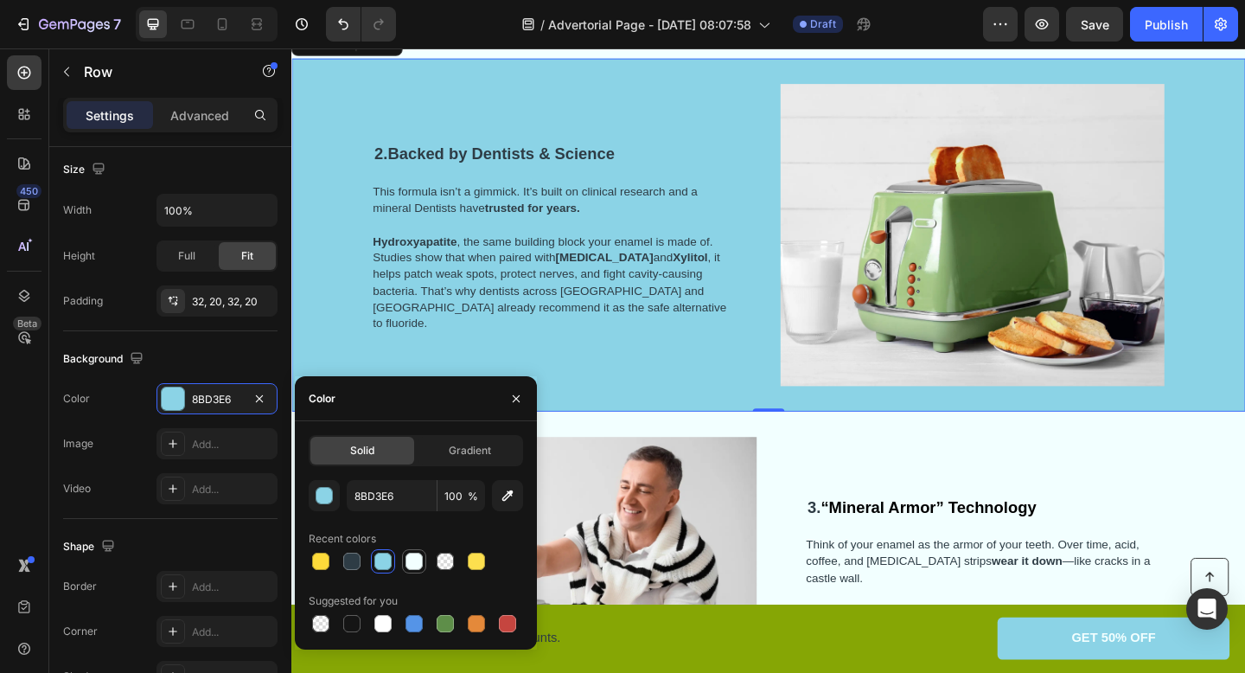
click at [418, 563] on div at bounding box center [413, 560] width 17 height 17
type input "F2FFFF"
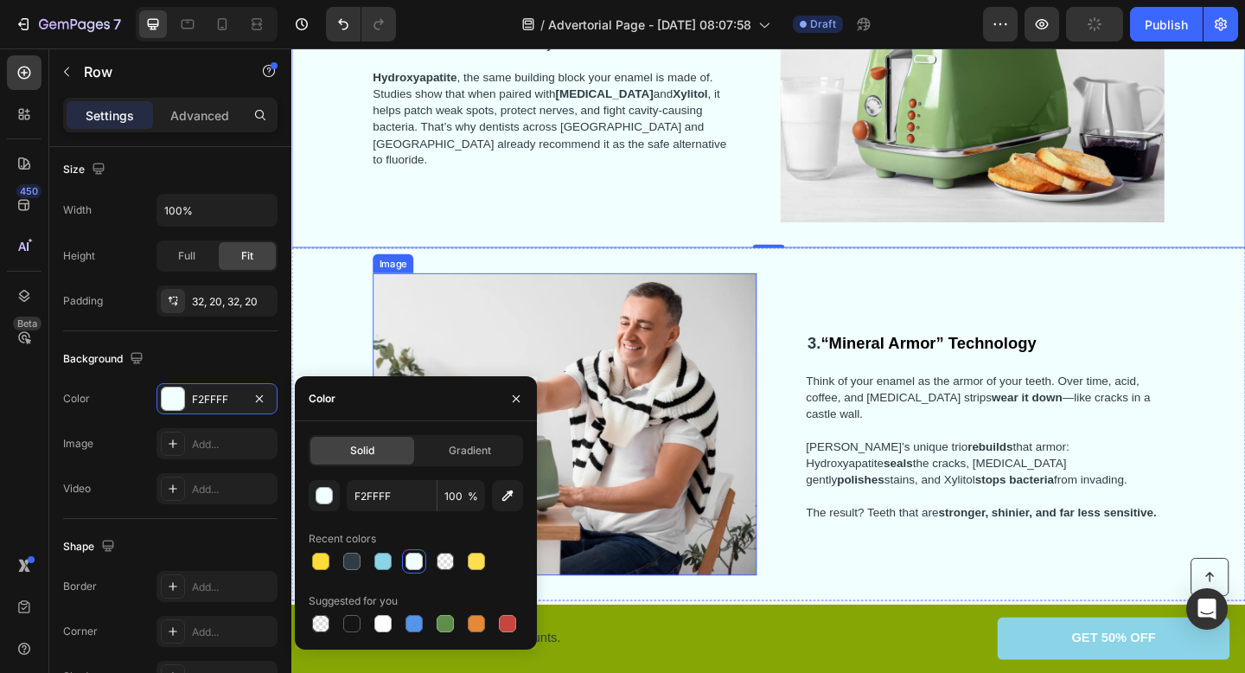
scroll to position [931, 0]
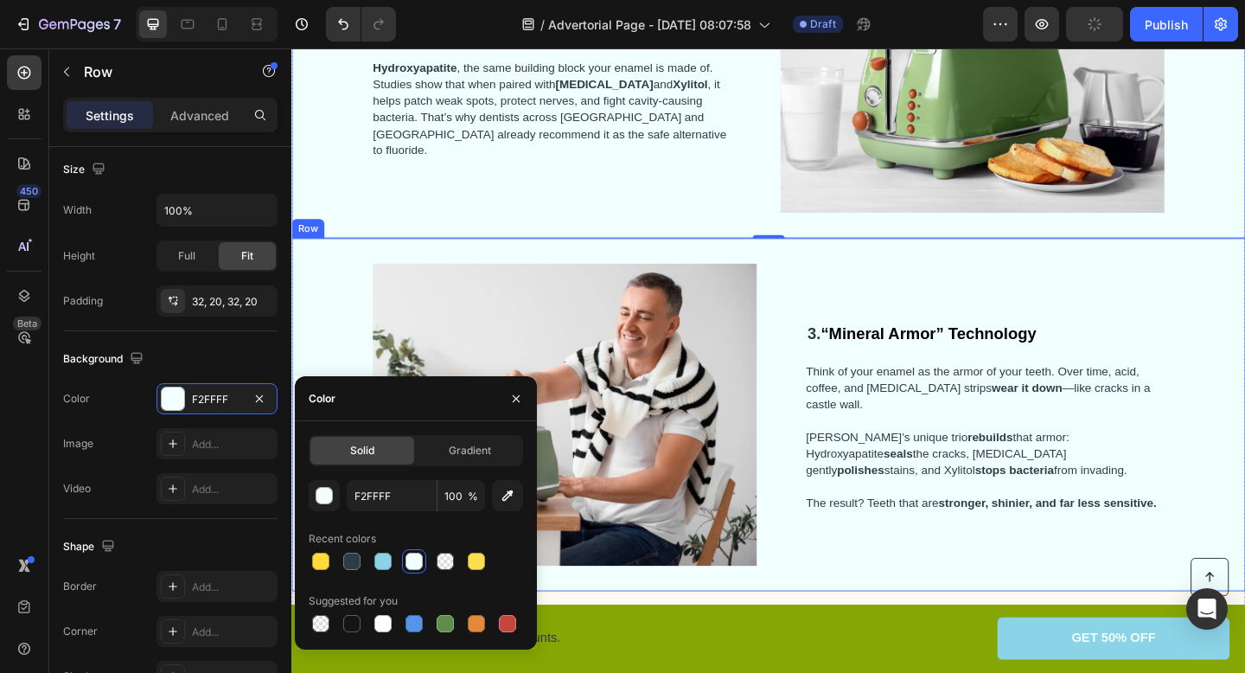
click at [911, 285] on div "3. “Mineral Armor” Technology Heading Think of your enamel as the armor of your…" at bounding box center [1046, 447] width 390 height 329
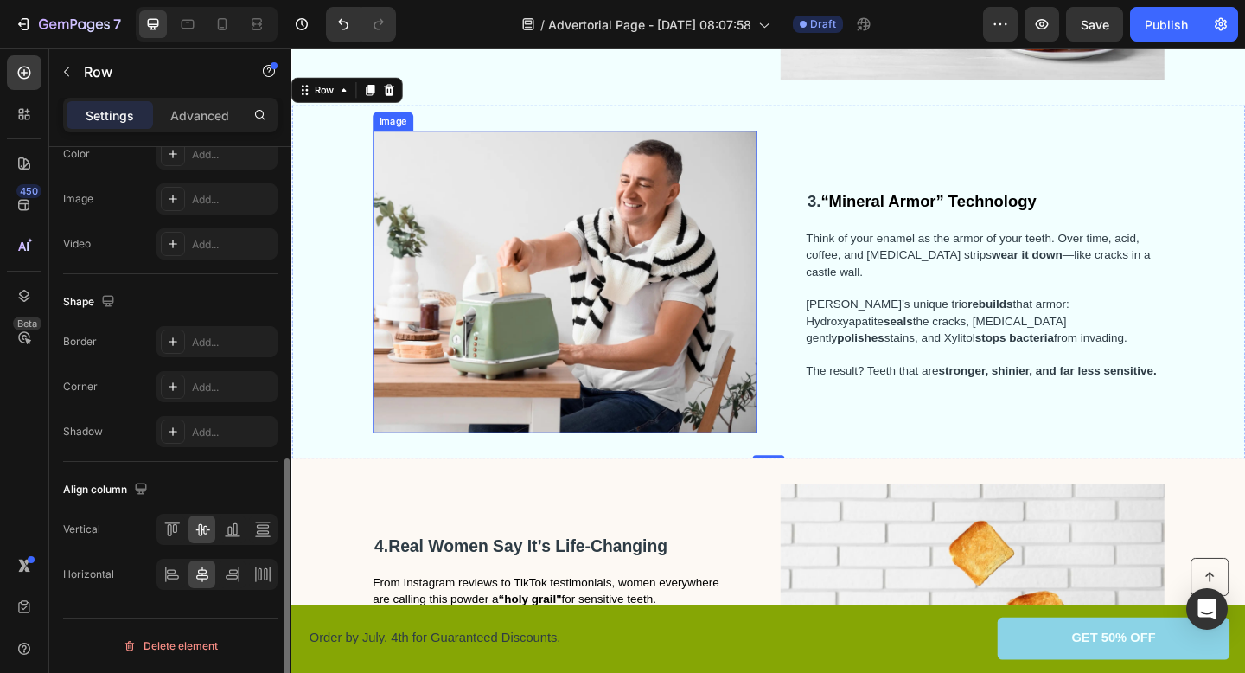
scroll to position [1147, 0]
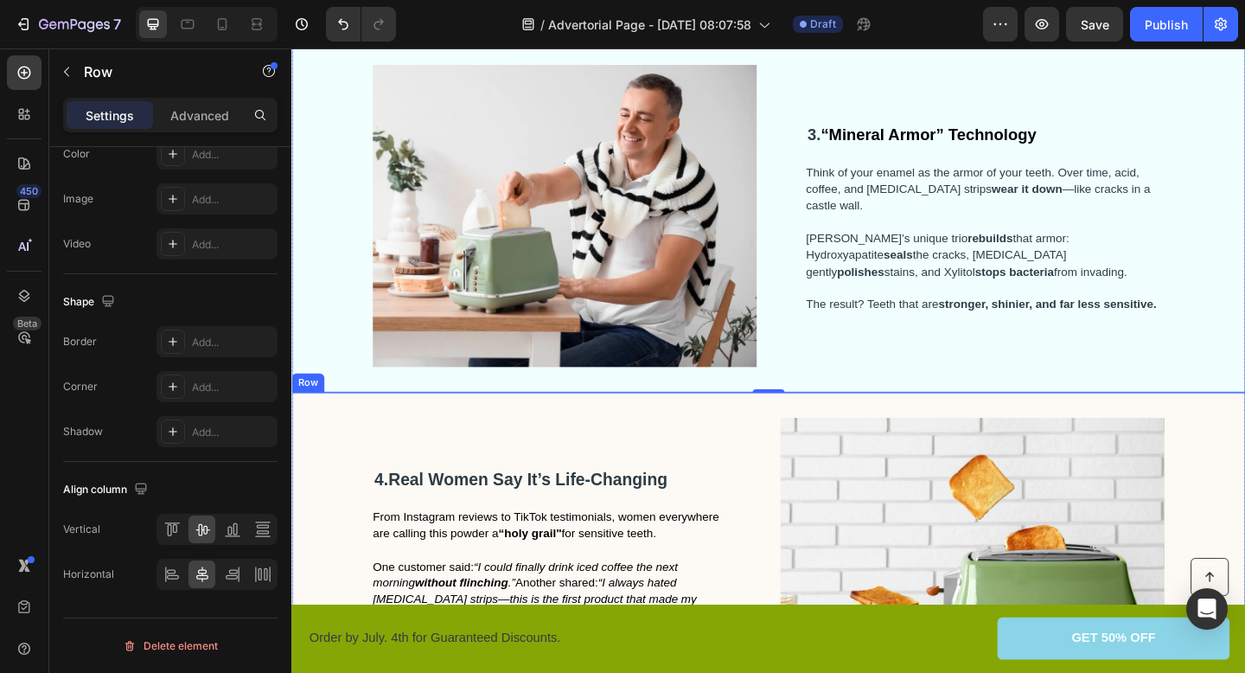
click at [343, 450] on div "4. Real Women Say It’s Life-Changing Heading From Instagram reviews to TikTok t…" at bounding box center [810, 615] width 1038 height 384
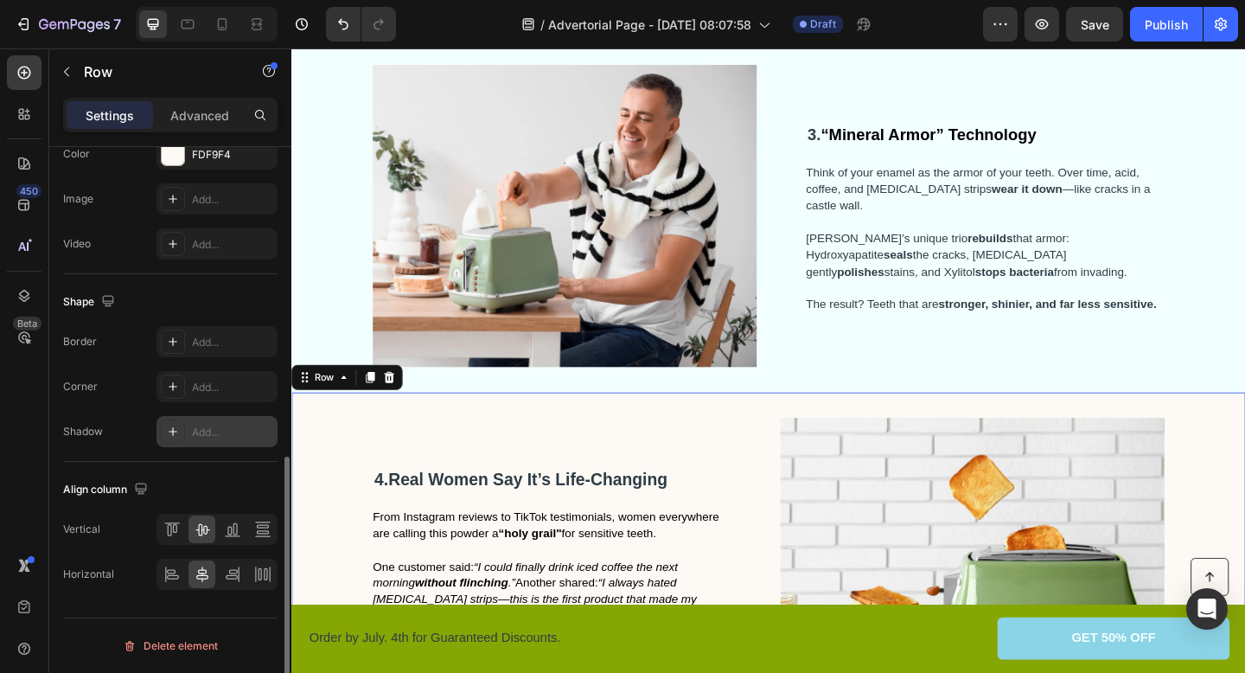
scroll to position [674, 0]
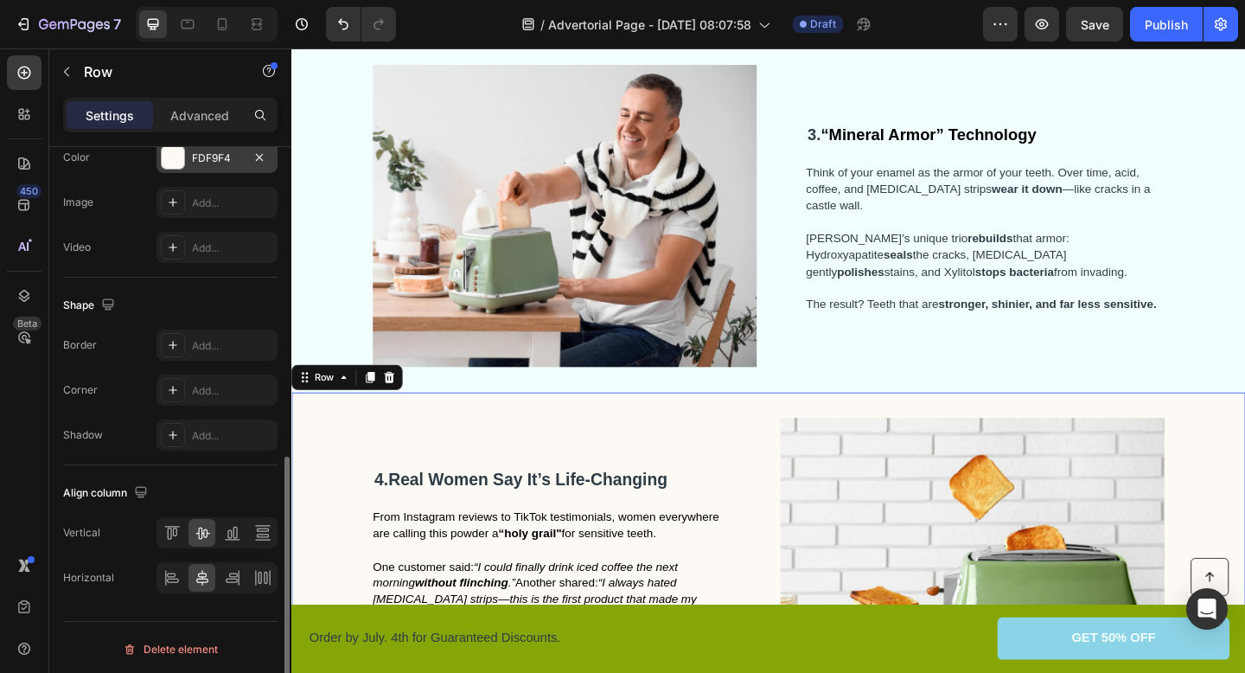
click at [208, 161] on div "FDF9F4" at bounding box center [217, 158] width 50 height 16
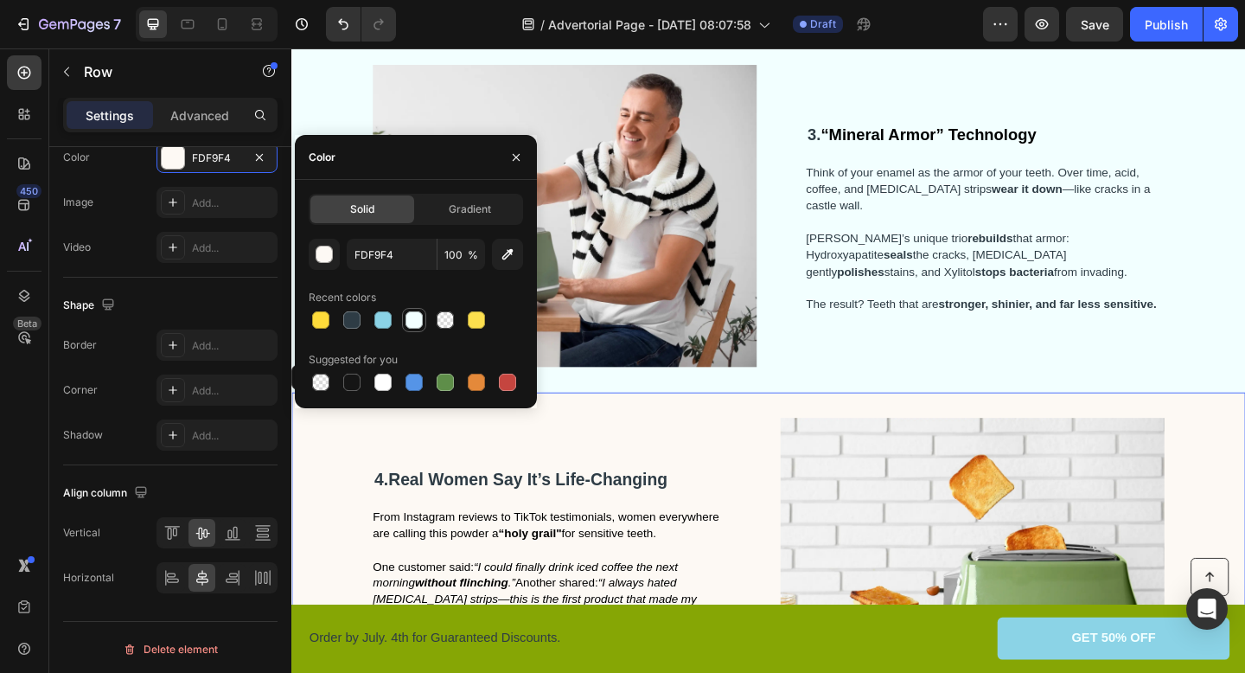
click at [413, 323] on div at bounding box center [413, 319] width 17 height 17
type input "F2FFFF"
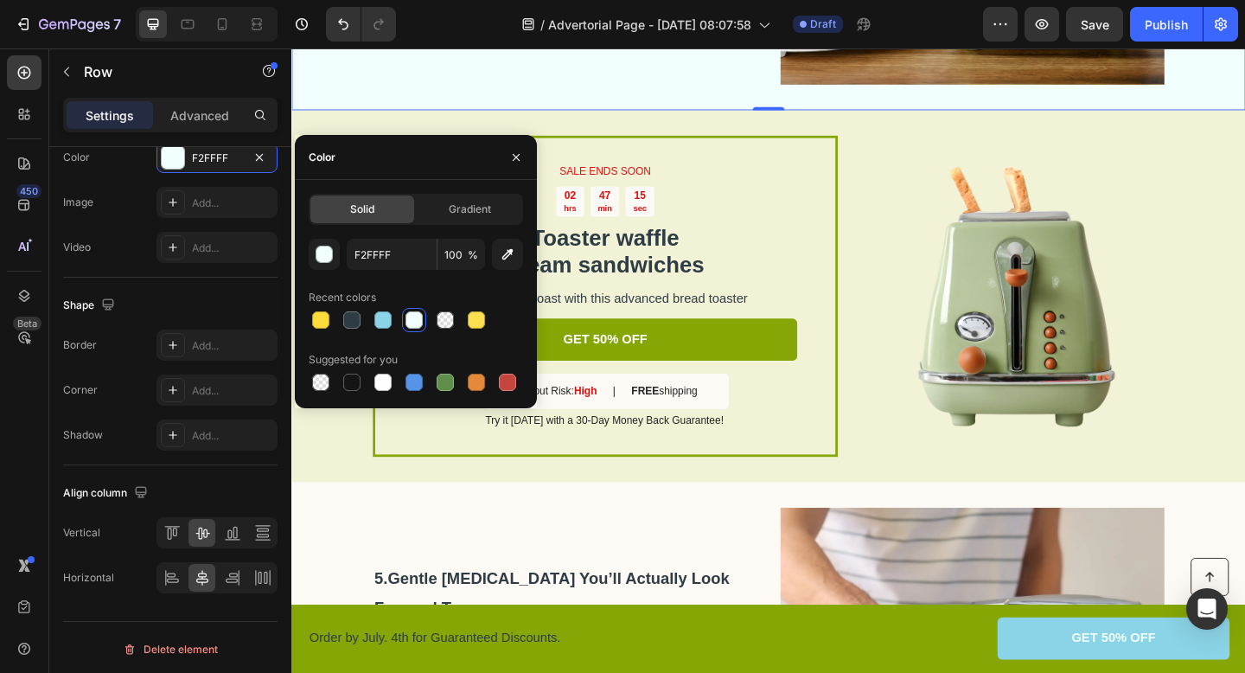
scroll to position [1839, 0]
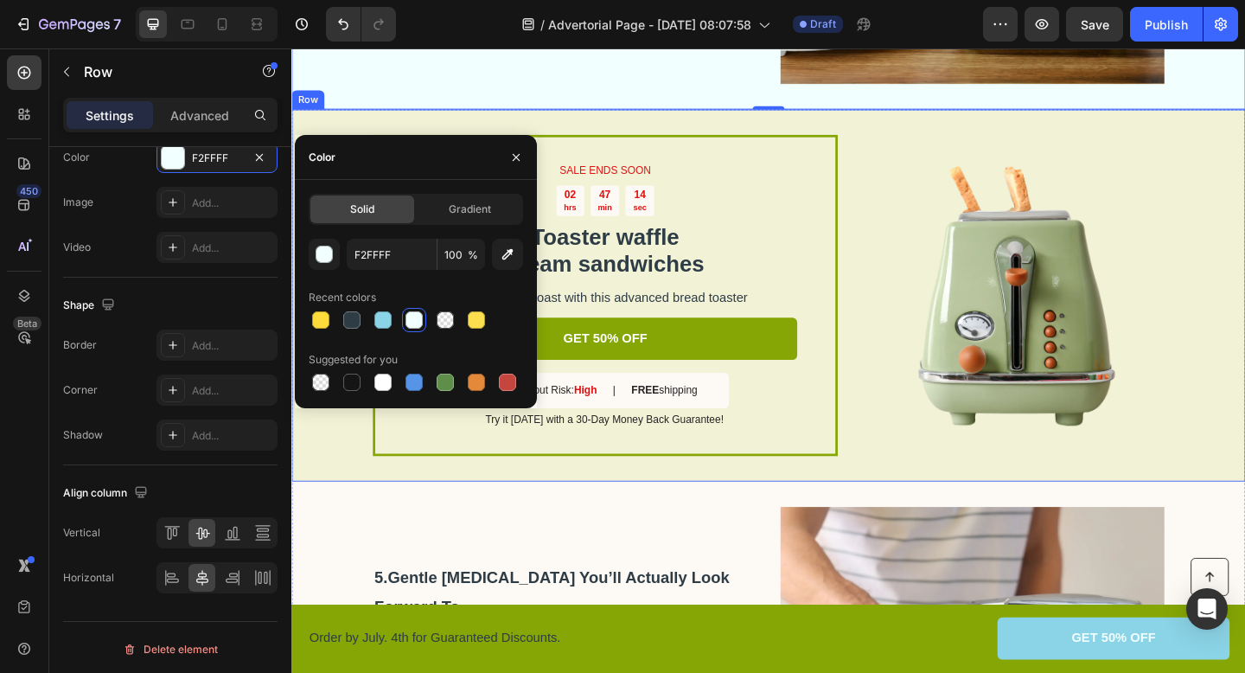
click at [923, 130] on div "SALE ENDS SOON Text Block 02 hrs 47 min 14 sec Countdown Timer Toaster waffle c…" at bounding box center [810, 317] width 1038 height 404
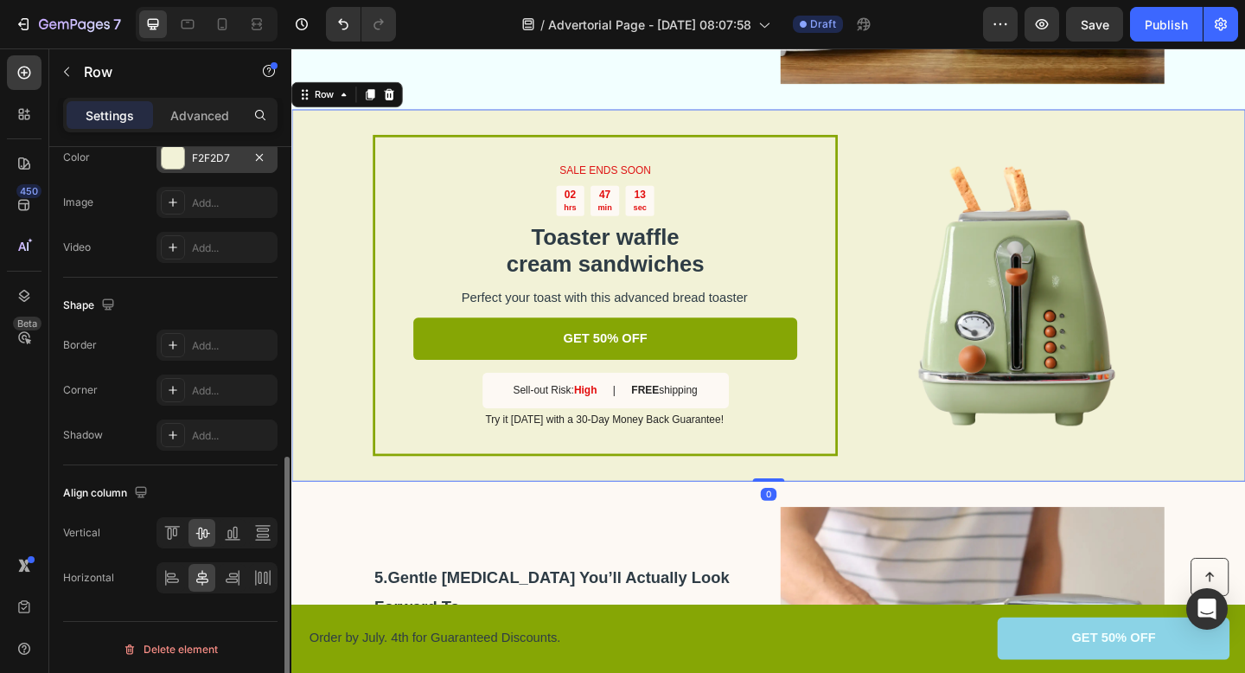
click at [167, 162] on div at bounding box center [173, 157] width 22 height 22
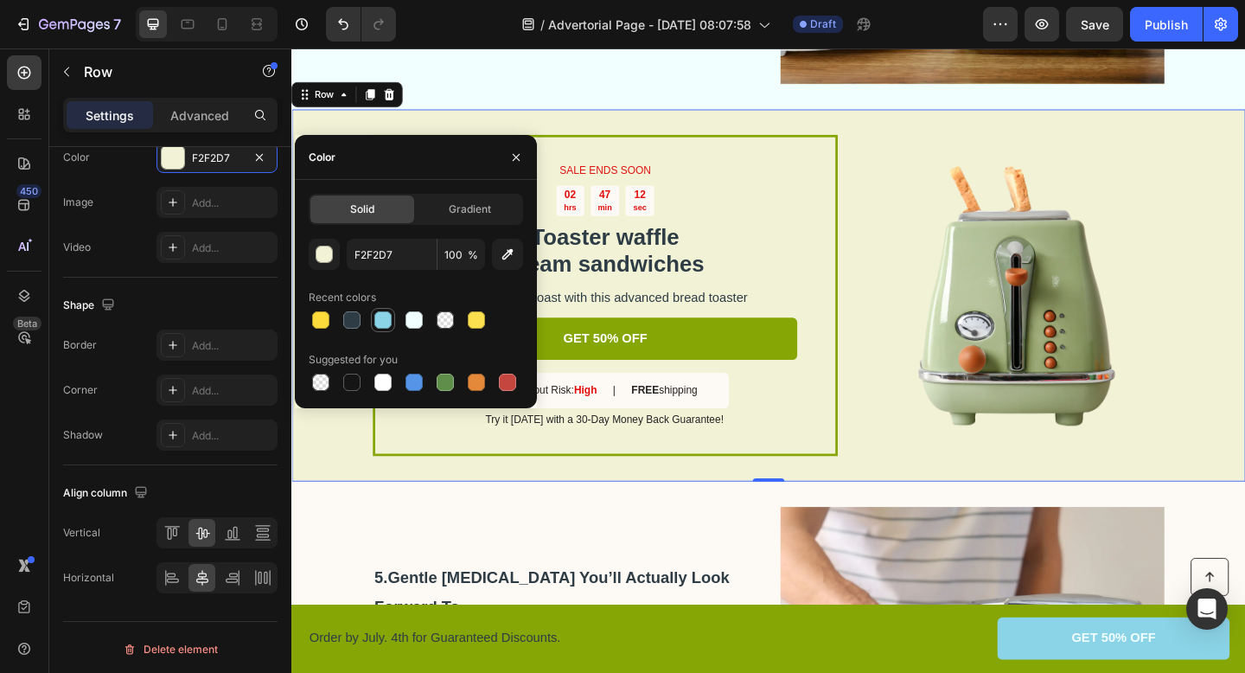
click at [387, 322] on div at bounding box center [382, 319] width 17 height 17
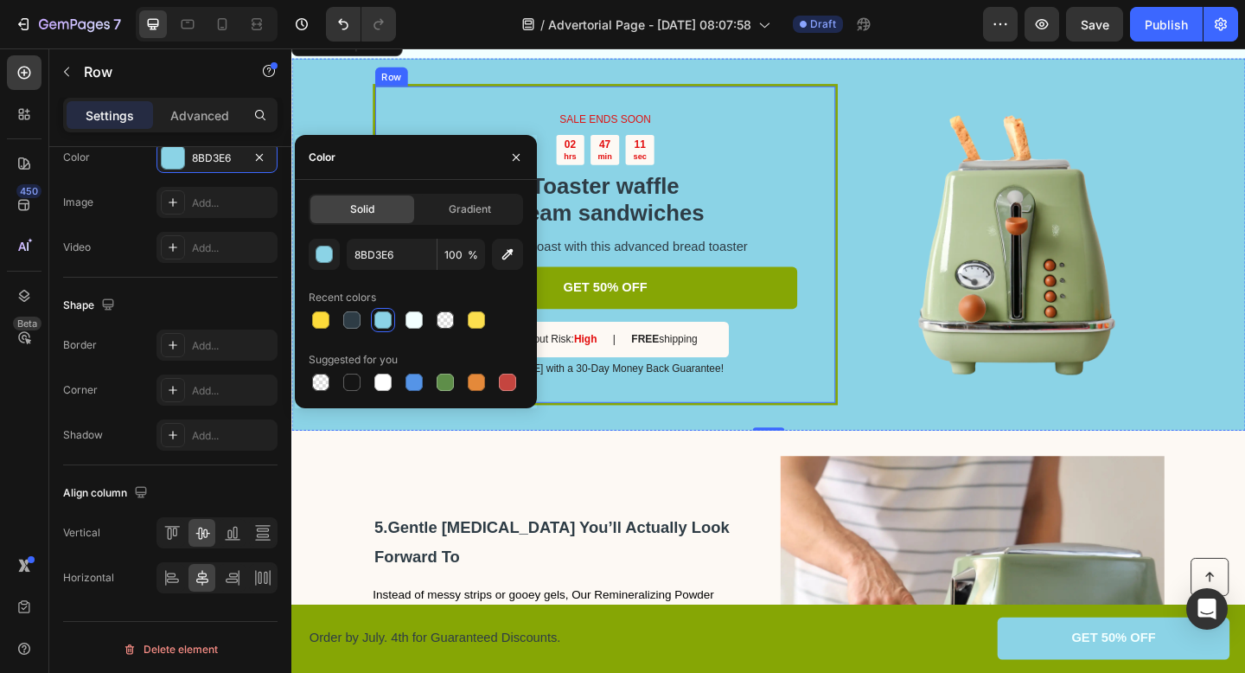
scroll to position [1902, 0]
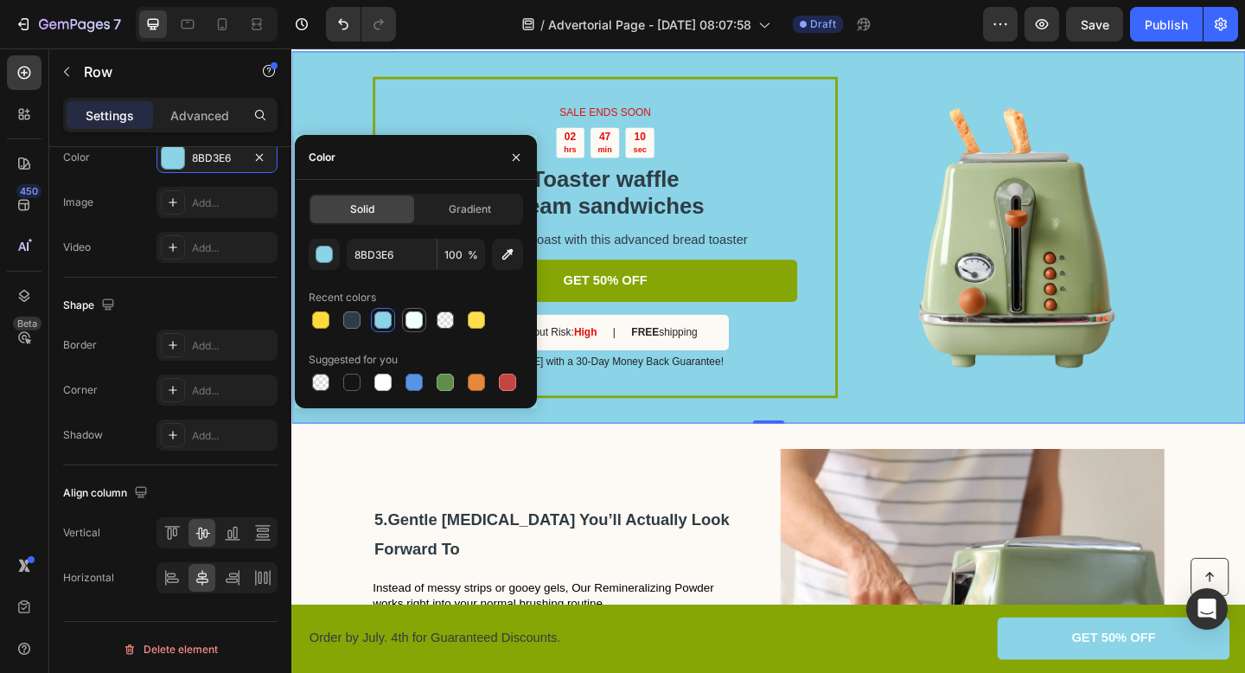
click at [407, 312] on div at bounding box center [413, 319] width 17 height 17
type input "F2FFFF"
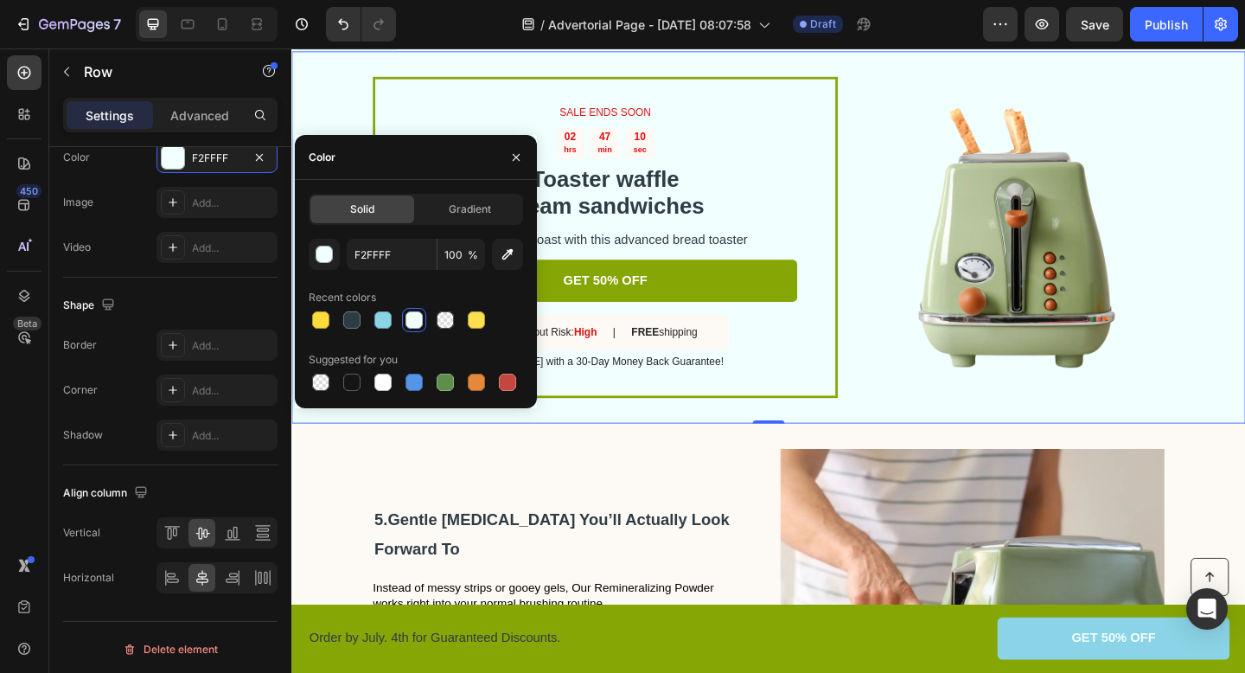
scroll to position [2019, 0]
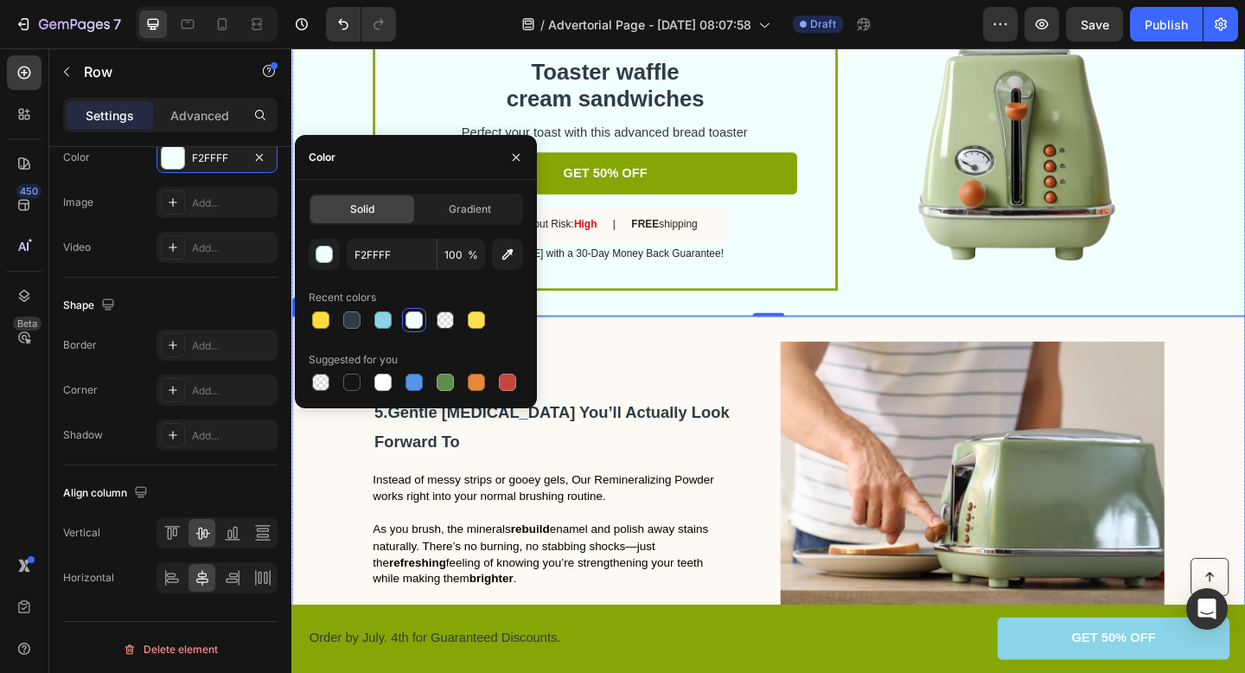
click at [745, 383] on div "5. Gentle Whitening You’ll Actually Look Forward To Heading Instead of messy st…" at bounding box center [575, 531] width 390 height 329
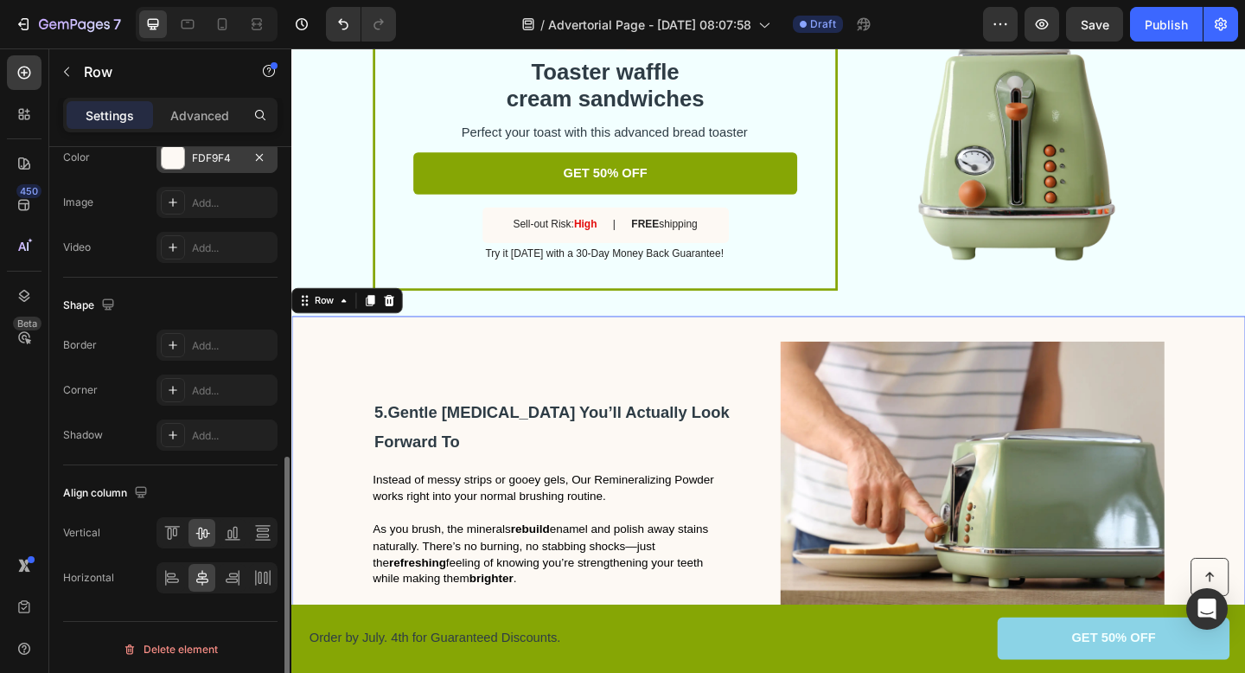
click at [173, 160] on div at bounding box center [173, 157] width 22 height 22
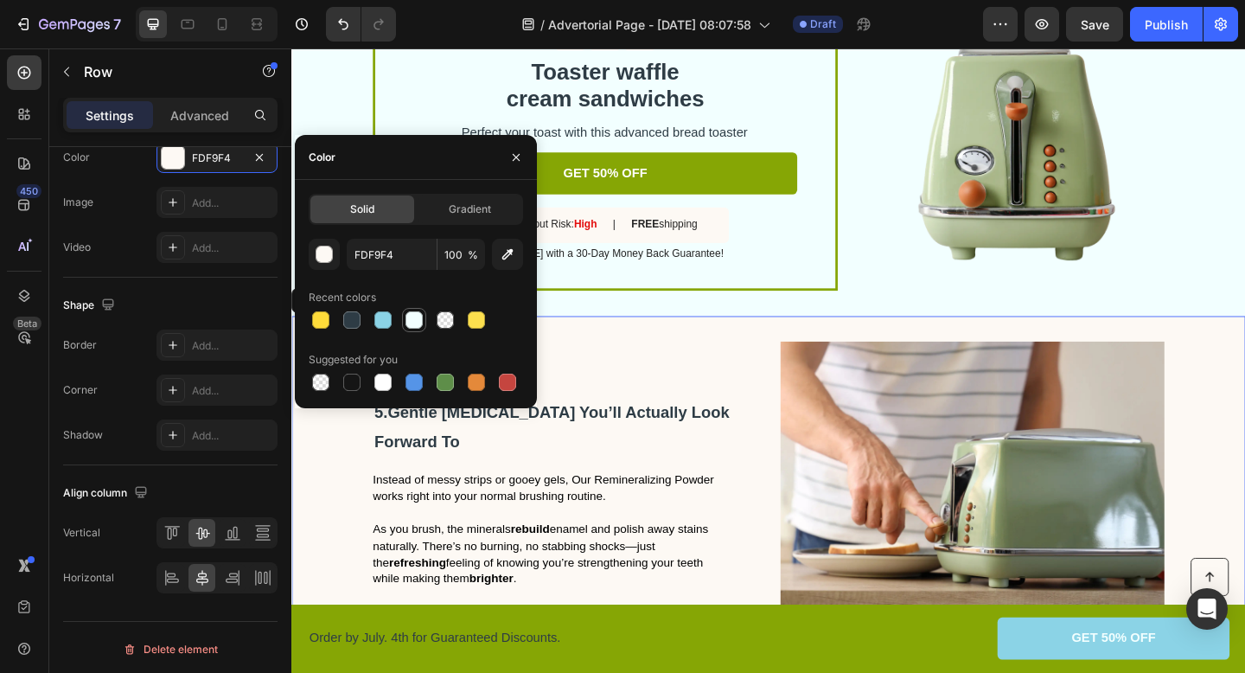
click at [420, 320] on div at bounding box center [413, 319] width 17 height 17
type input "F2FFFF"
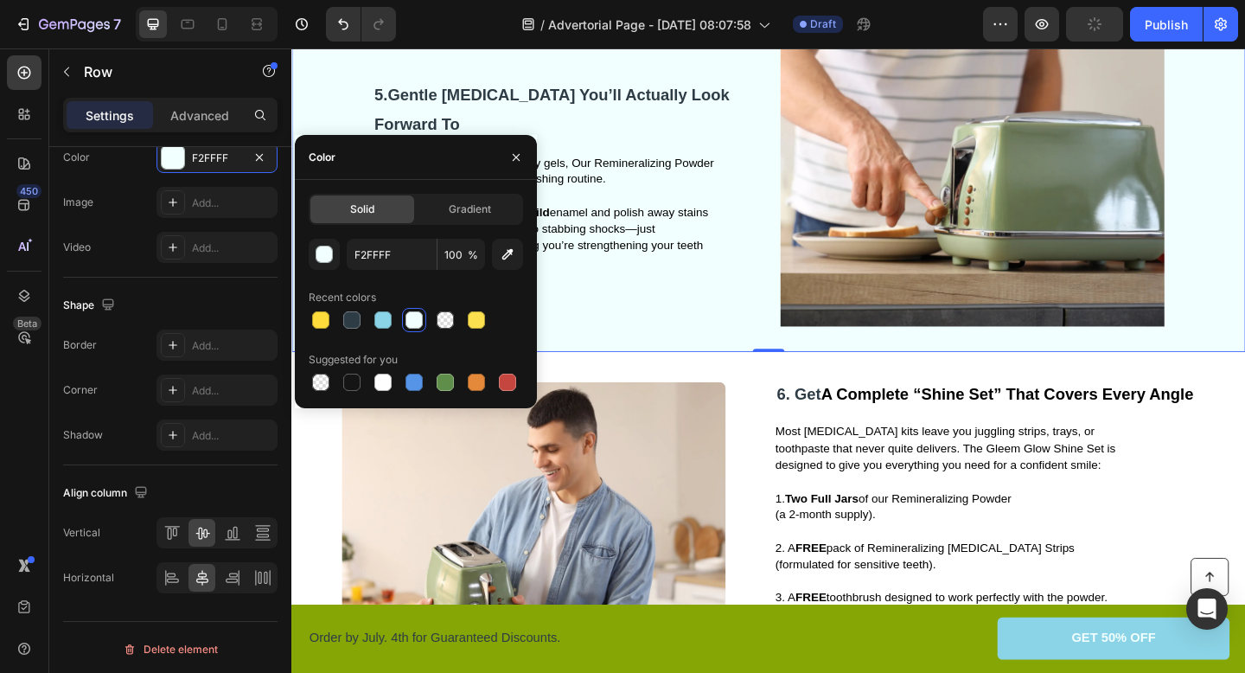
scroll to position [2372, 0]
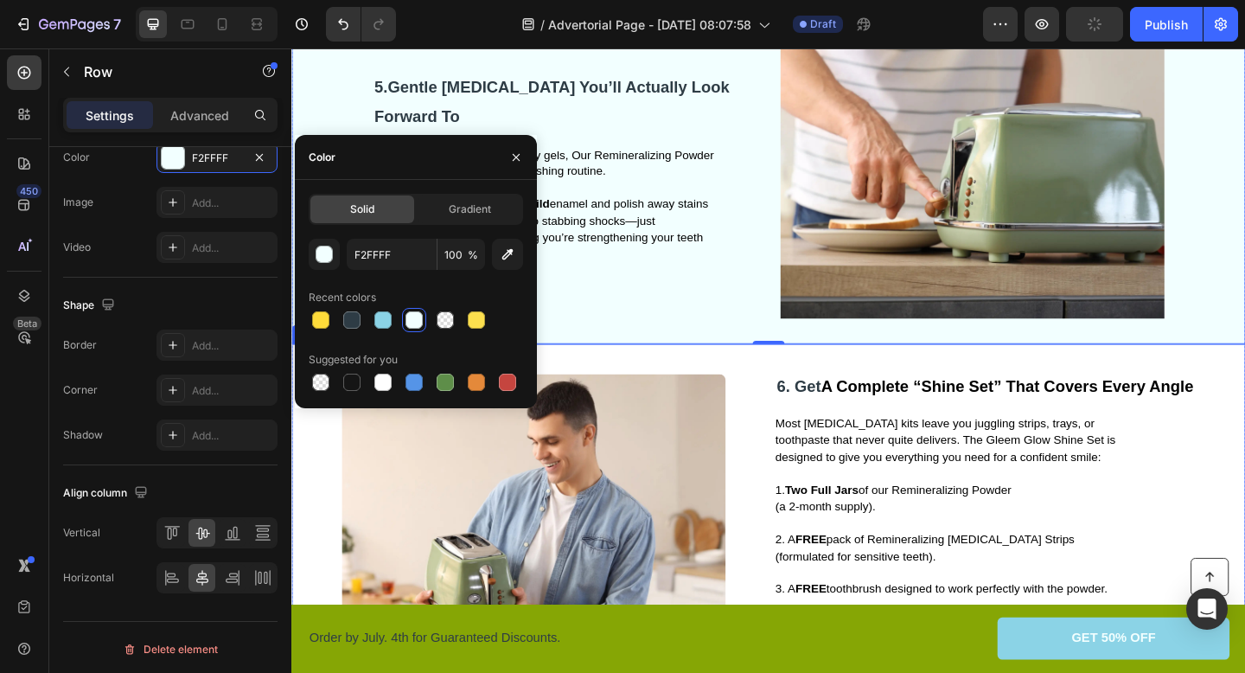
click at [760, 405] on div at bounding box center [555, 567] width 418 height 329
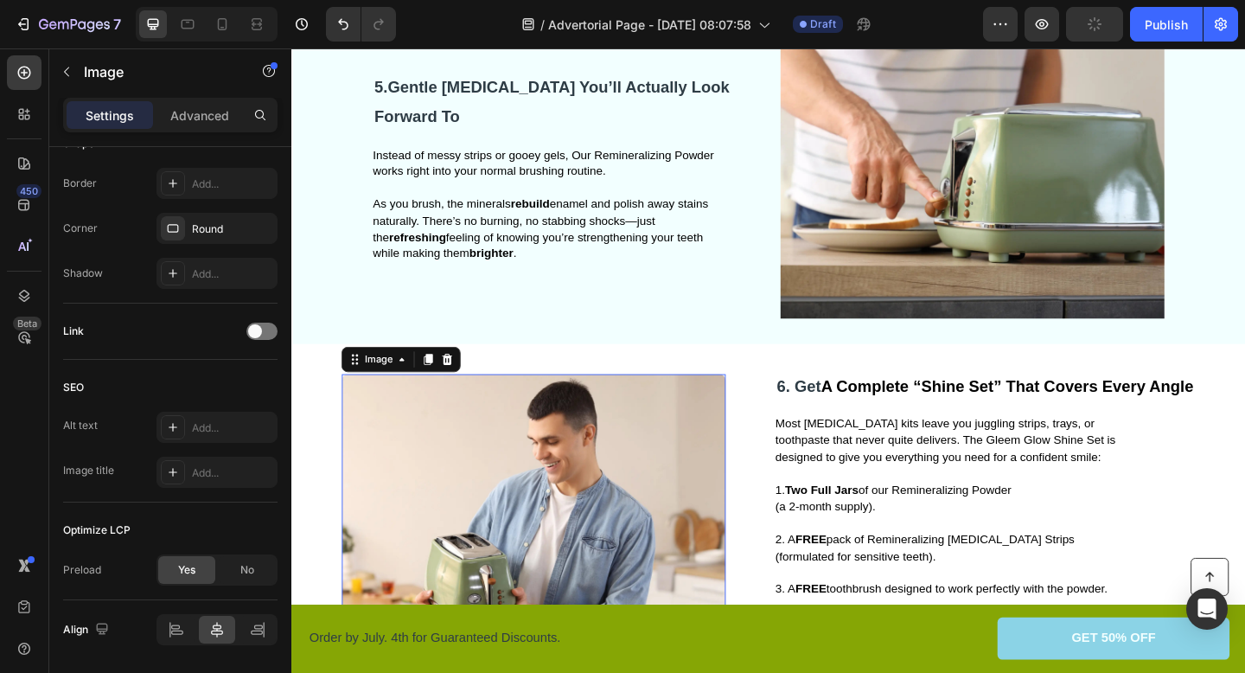
scroll to position [0, 0]
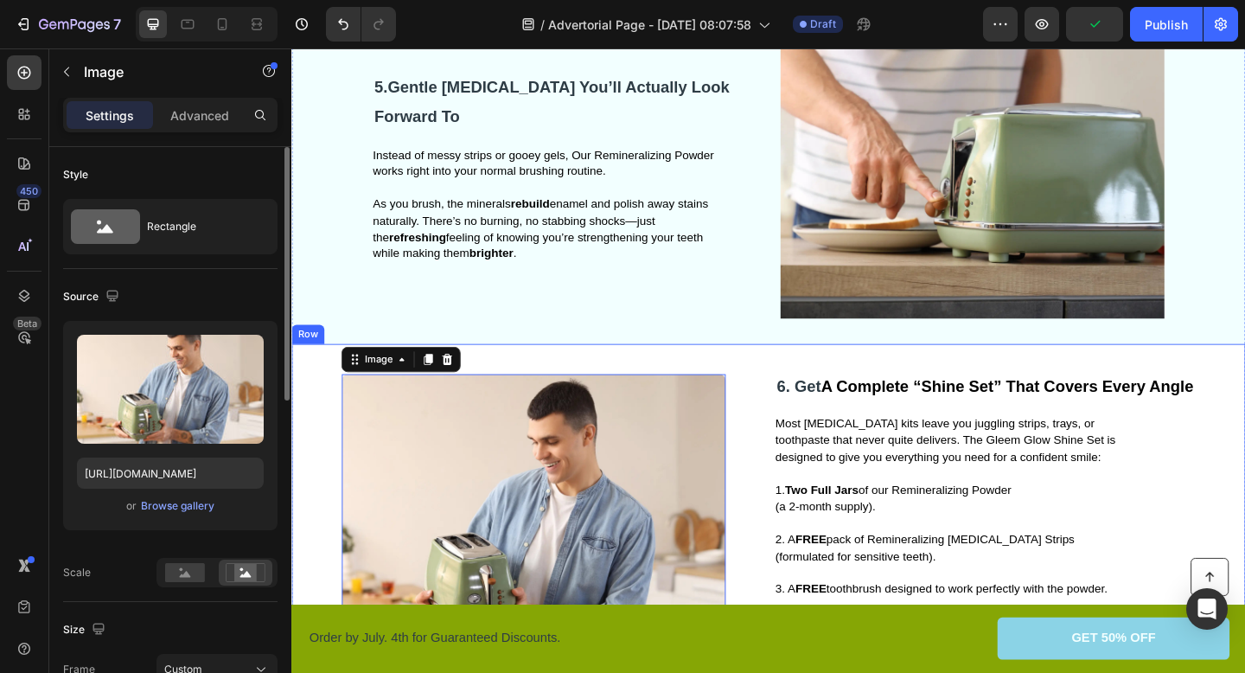
click at [784, 396] on div "Image 0 6. Get A Complete “Shine Set” That Covers Every Angle Heading Most whit…" at bounding box center [810, 567] width 1038 height 395
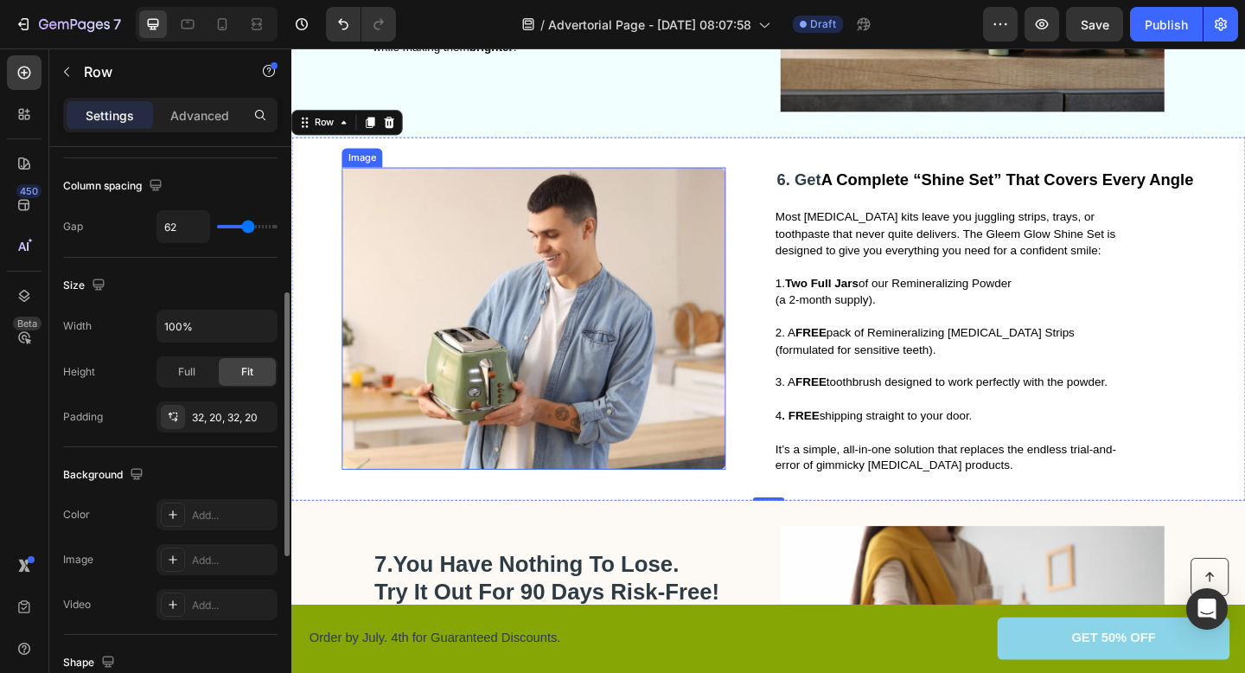
scroll to position [2617, 0]
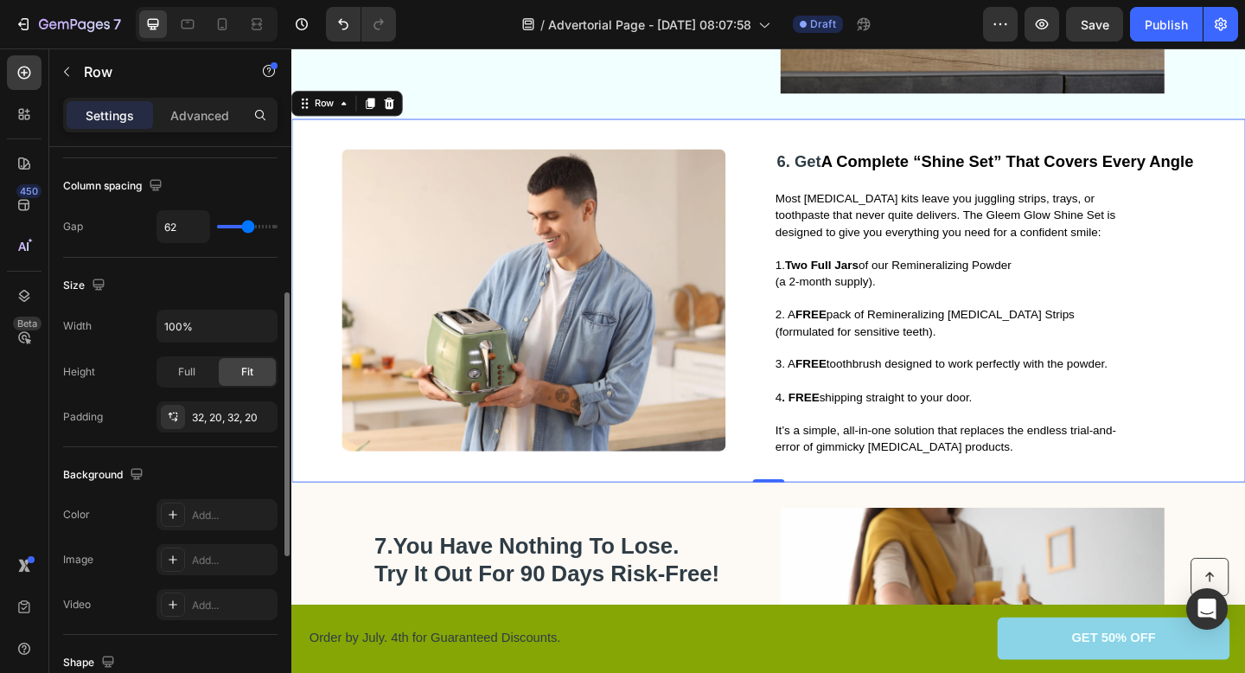
click at [311, 457] on div "Image 6. Get A Complete “Shine Set” That Covers Every Angle Heading Most whiten…" at bounding box center [810, 322] width 1038 height 395
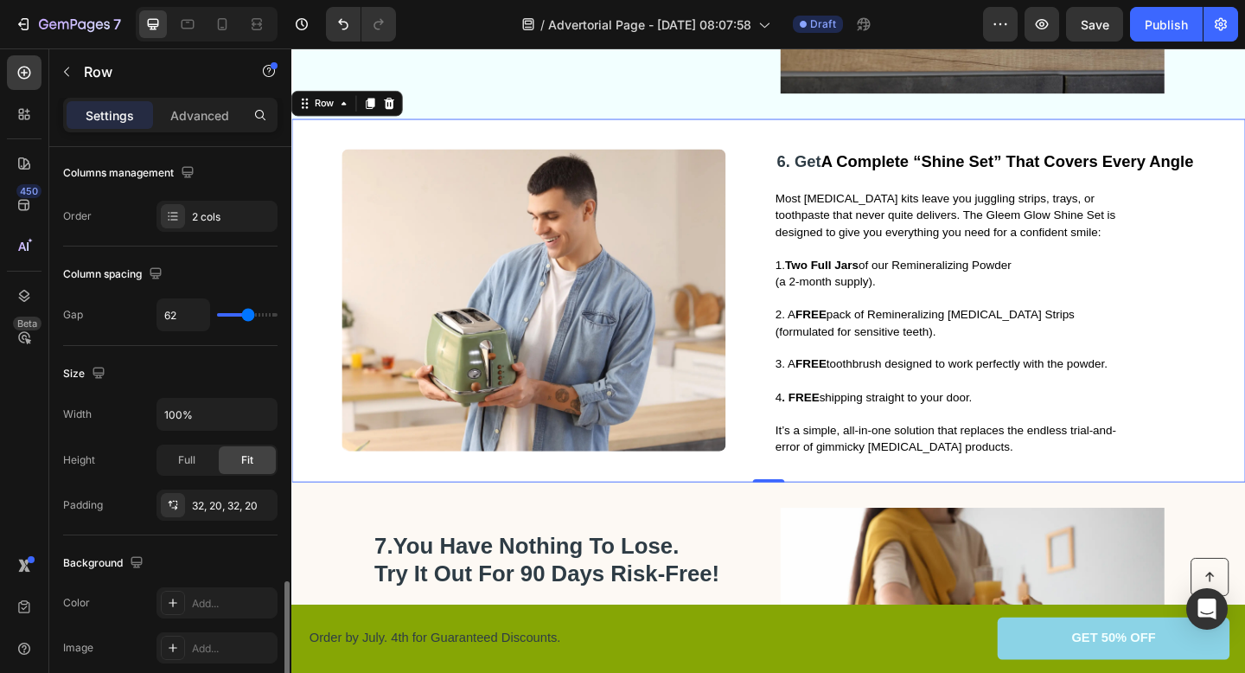
scroll to position [0, 0]
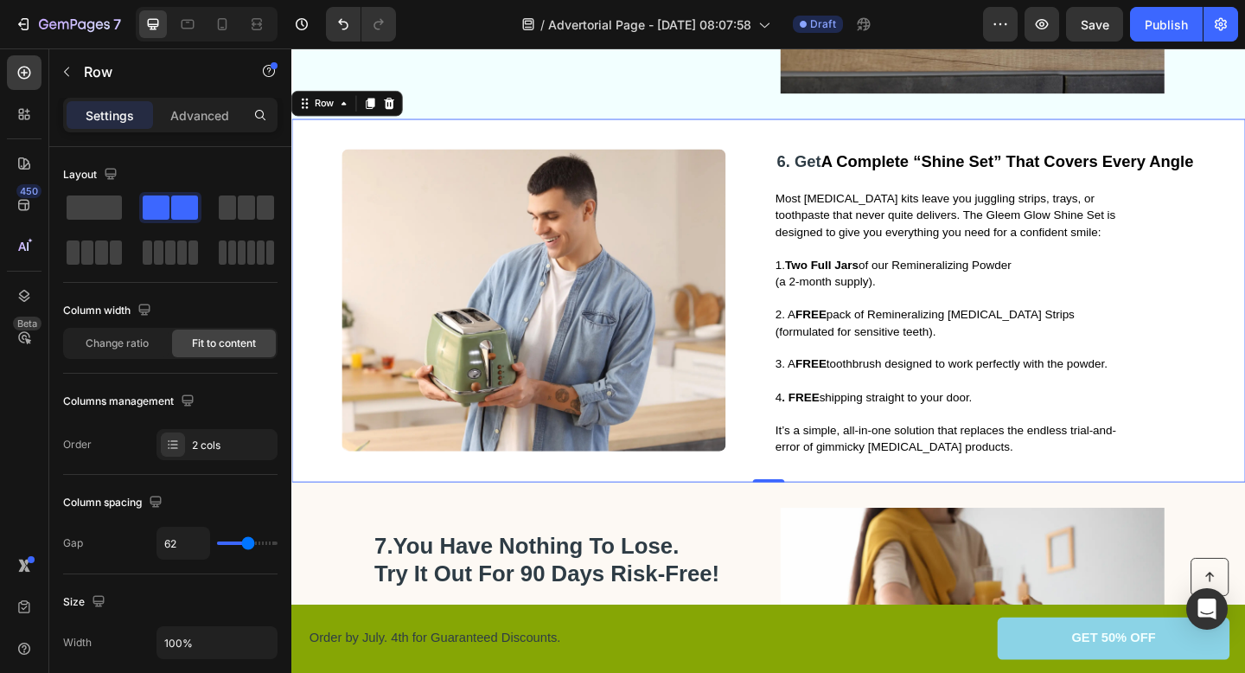
click at [1244, 366] on div "Image 6. Get A Complete “Shine Set” That Covers Every Angle Heading Most whiten…" at bounding box center [810, 322] width 1038 height 395
click at [1244, 182] on div "Image 6. Get A Complete “Shine Set” That Covers Every Angle Heading Most whiten…" at bounding box center [810, 322] width 1038 height 395
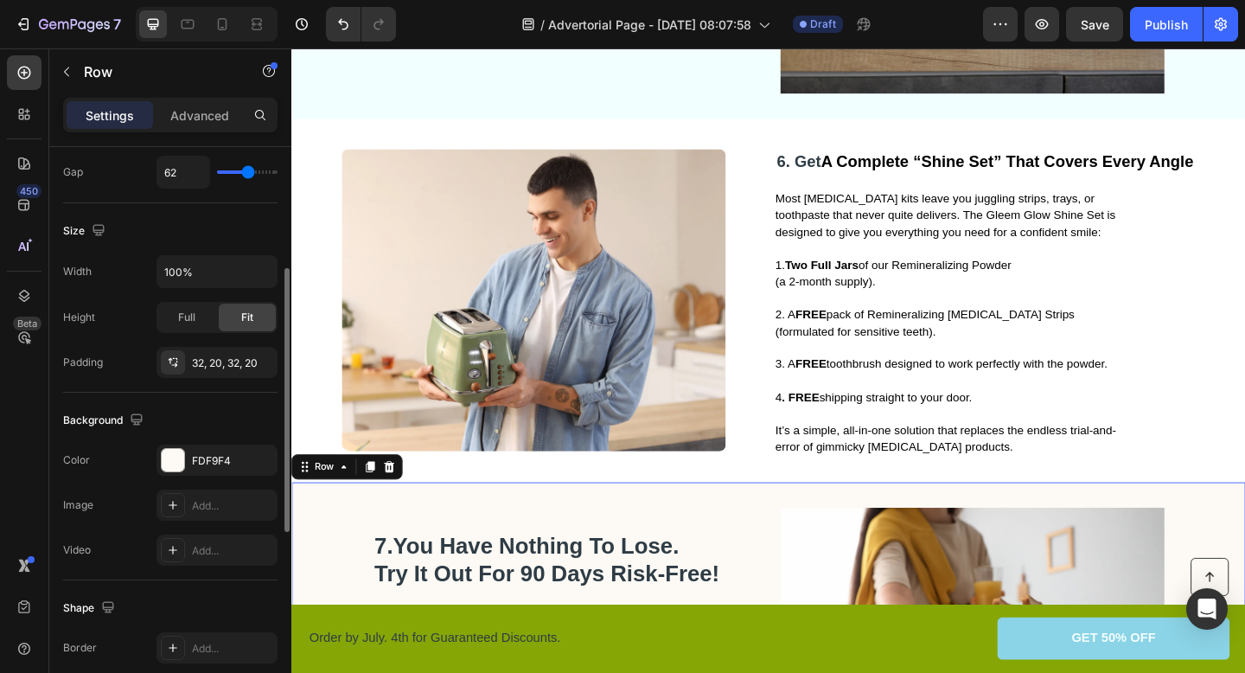
scroll to position [405, 0]
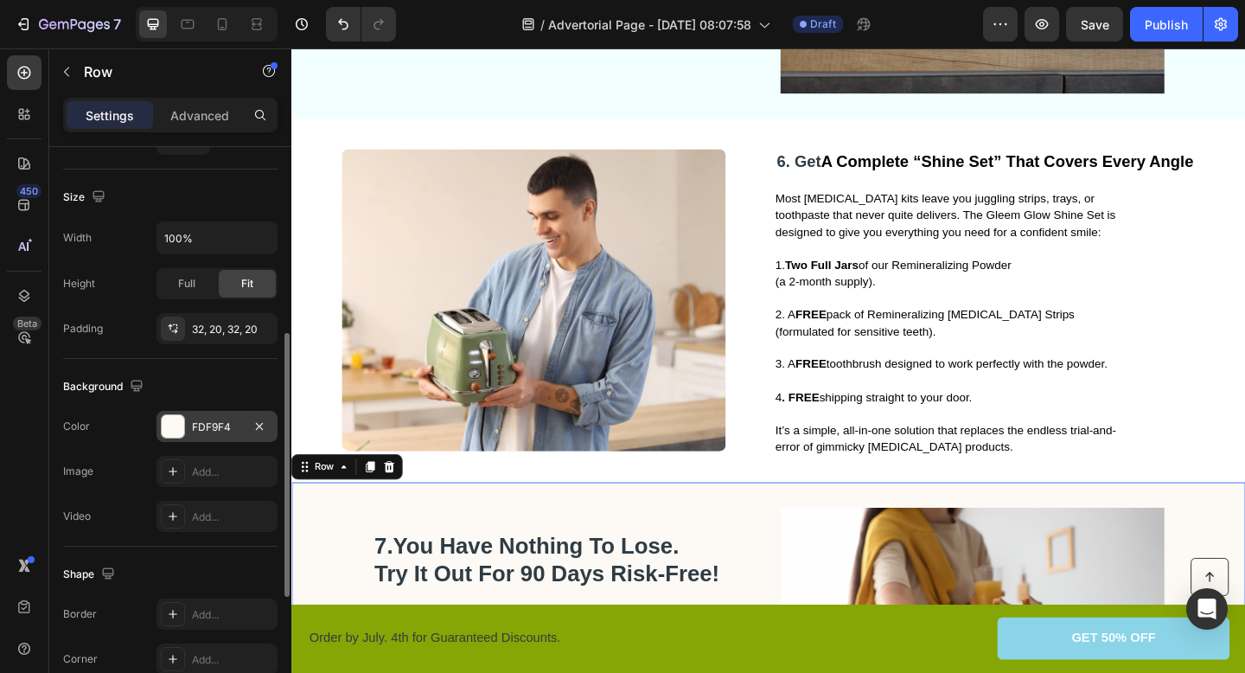
click at [167, 420] on div at bounding box center [173, 426] width 22 height 22
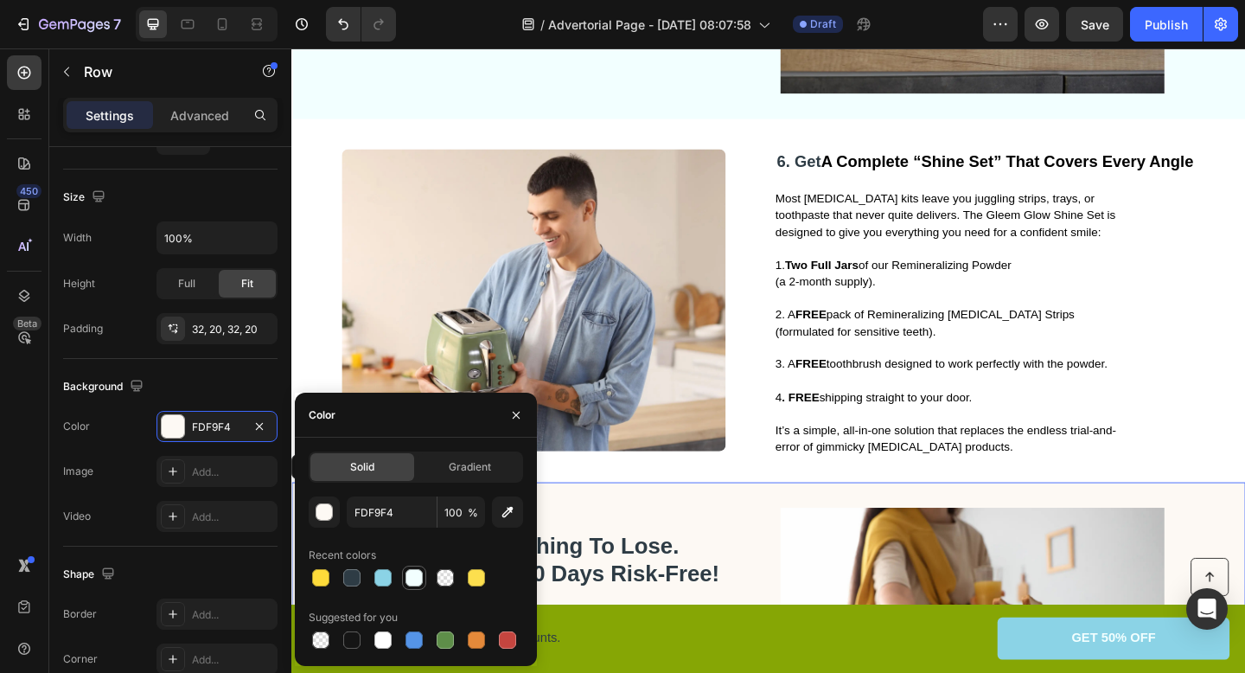
click at [413, 581] on div at bounding box center [413, 577] width 17 height 17
type input "F2FFFF"
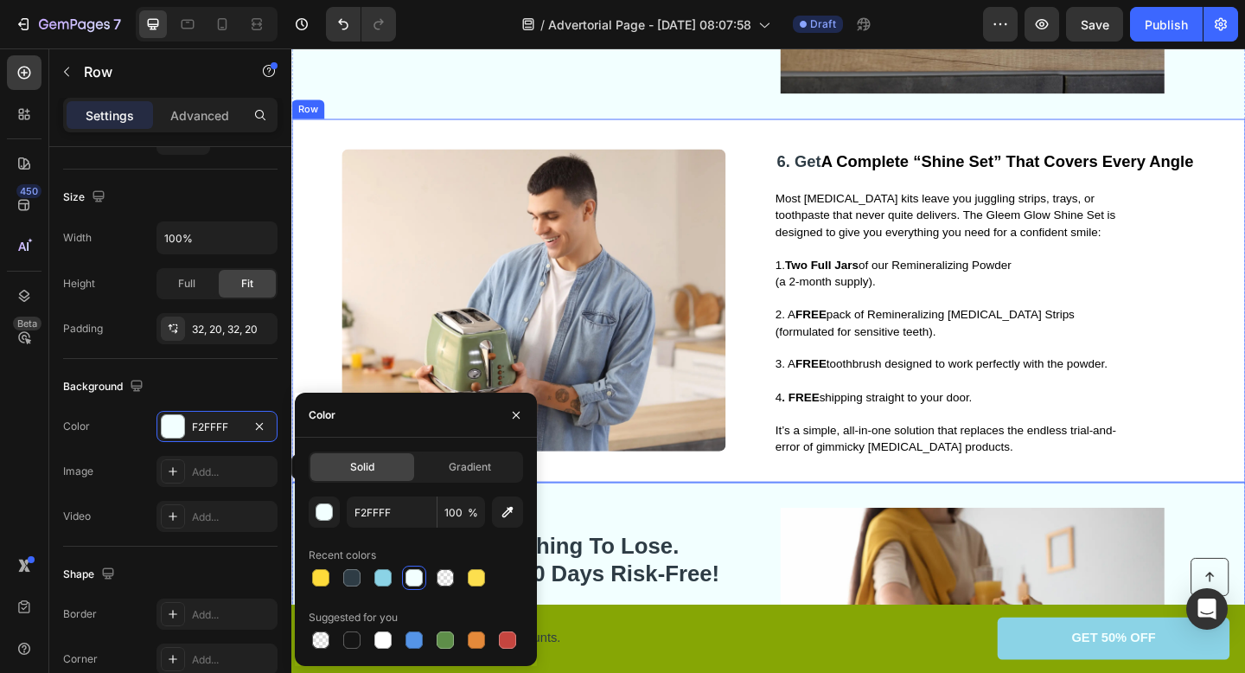
click at [300, 203] on div "Image 6. Get A Complete “Shine Set” That Covers Every Angle Heading Most whiten…" at bounding box center [810, 322] width 1038 height 395
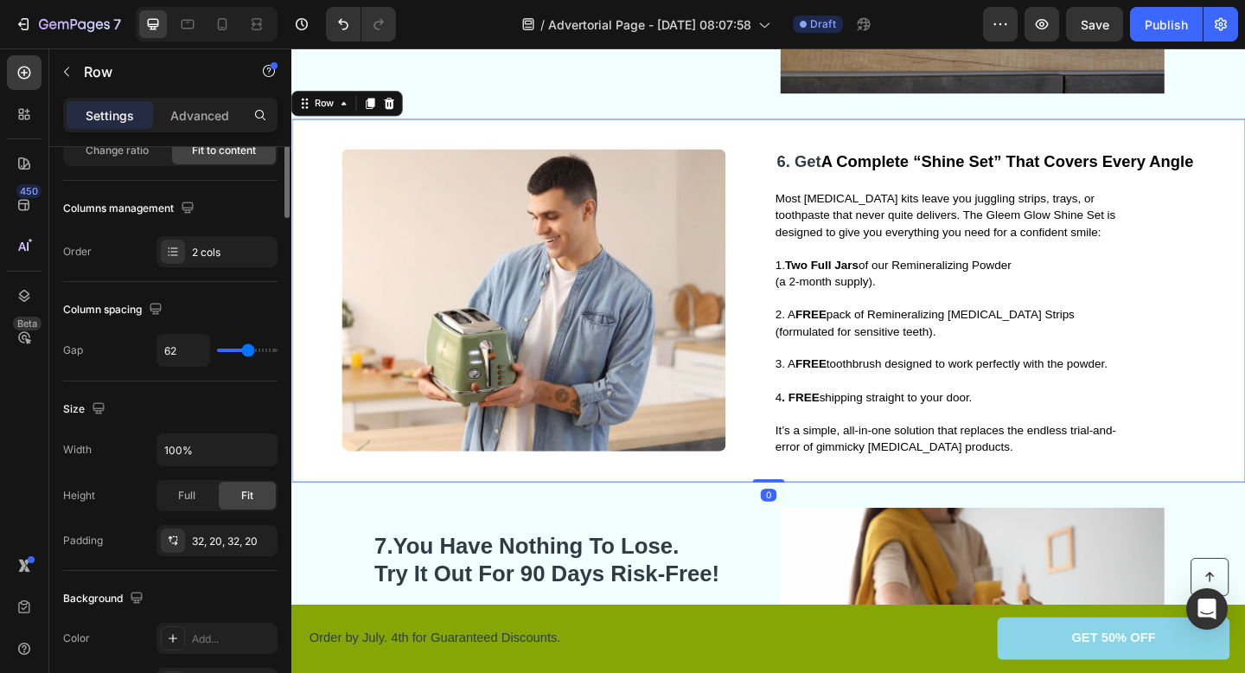
scroll to position [0, 0]
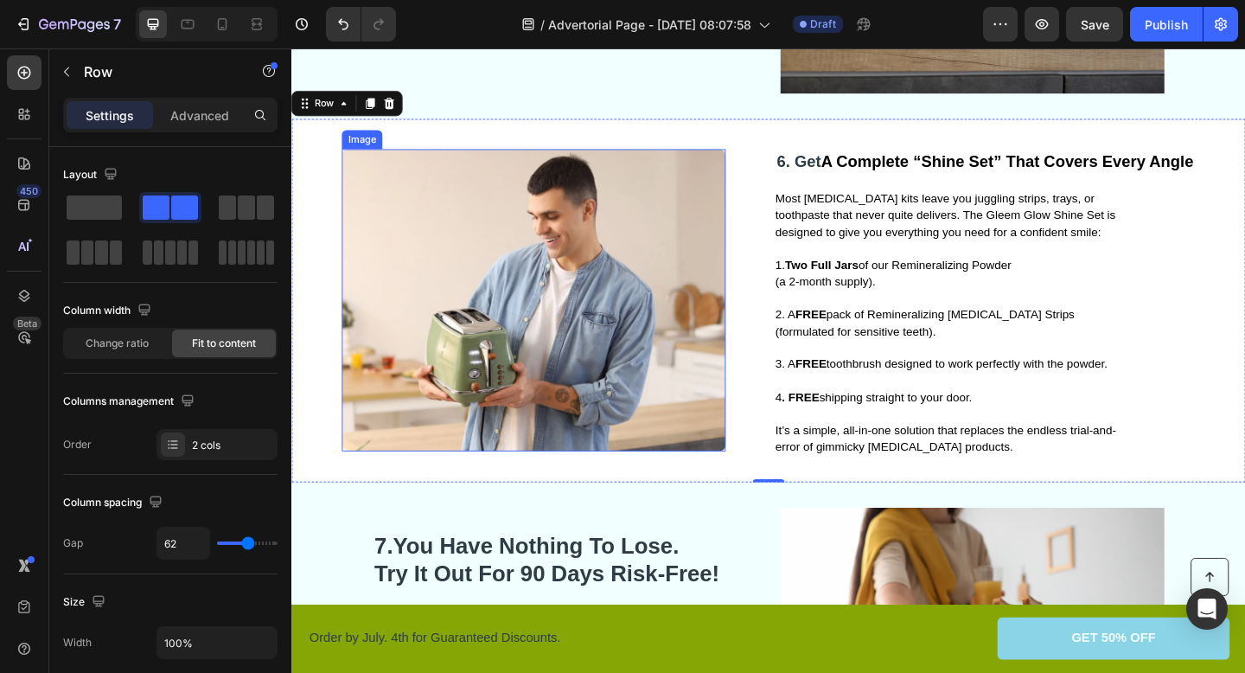
click at [356, 134] on div "Image 6. Get A Complete “Shine Set” That Covers Every Angle Heading Most whiten…" at bounding box center [810, 322] width 1038 height 395
click at [429, 150] on div "Image 6. Get A Complete “Shine Set” That Covers Every Angle Heading Most whiten…" at bounding box center [810, 322] width 1038 height 395
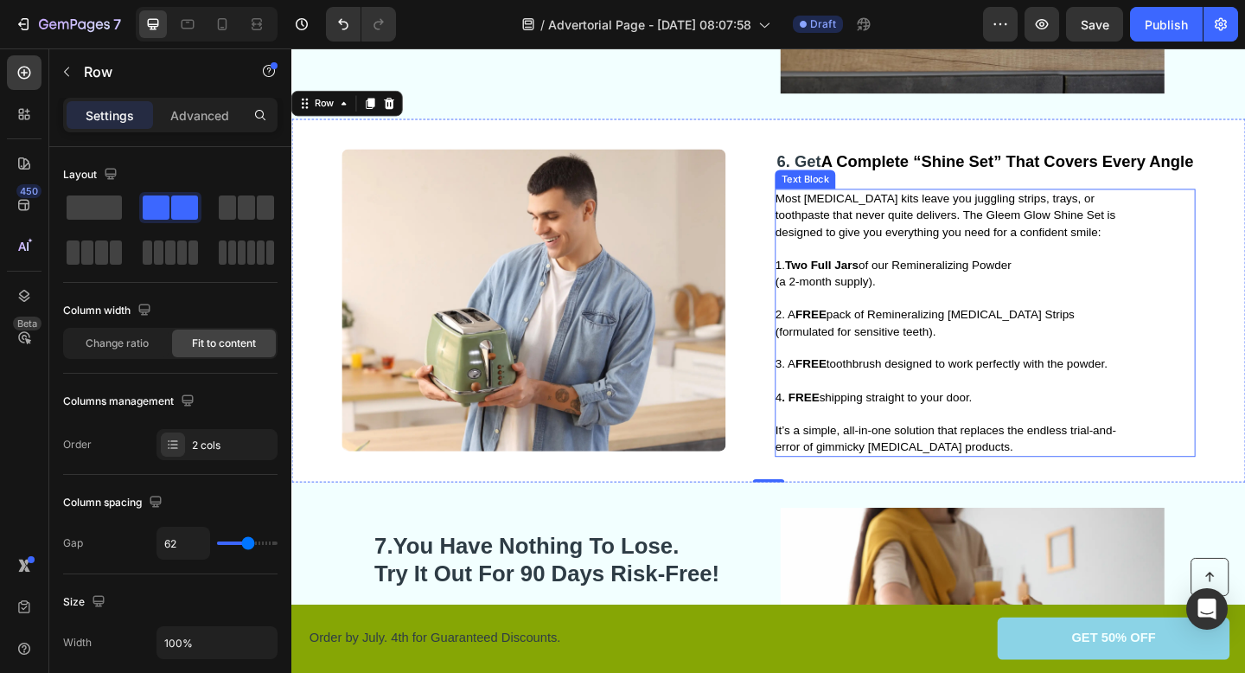
click at [1146, 220] on p "Most [MEDICAL_DATA] kits leave you juggling strips, trays, or toothpaste that n…" at bounding box center [1011, 230] width 388 height 54
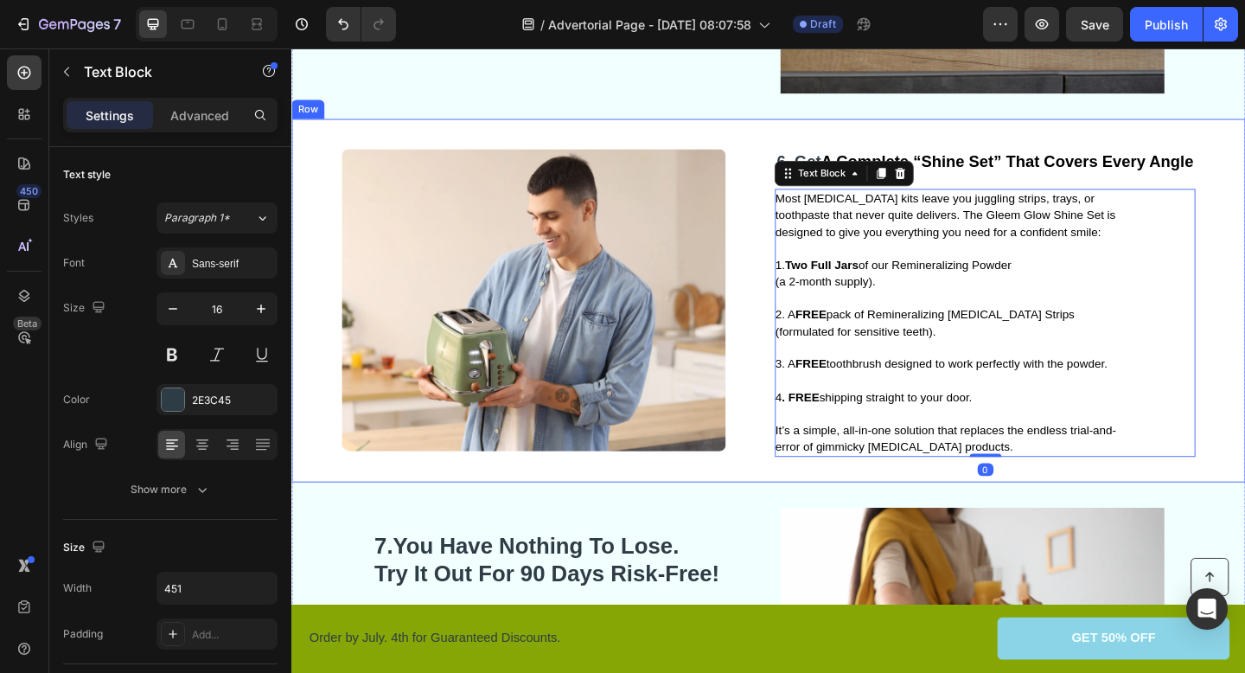
click at [1244, 282] on div "Image 6. Get A Complete “Shine Set” That Covers Every Angle Heading Most whiten…" at bounding box center [810, 322] width 1038 height 395
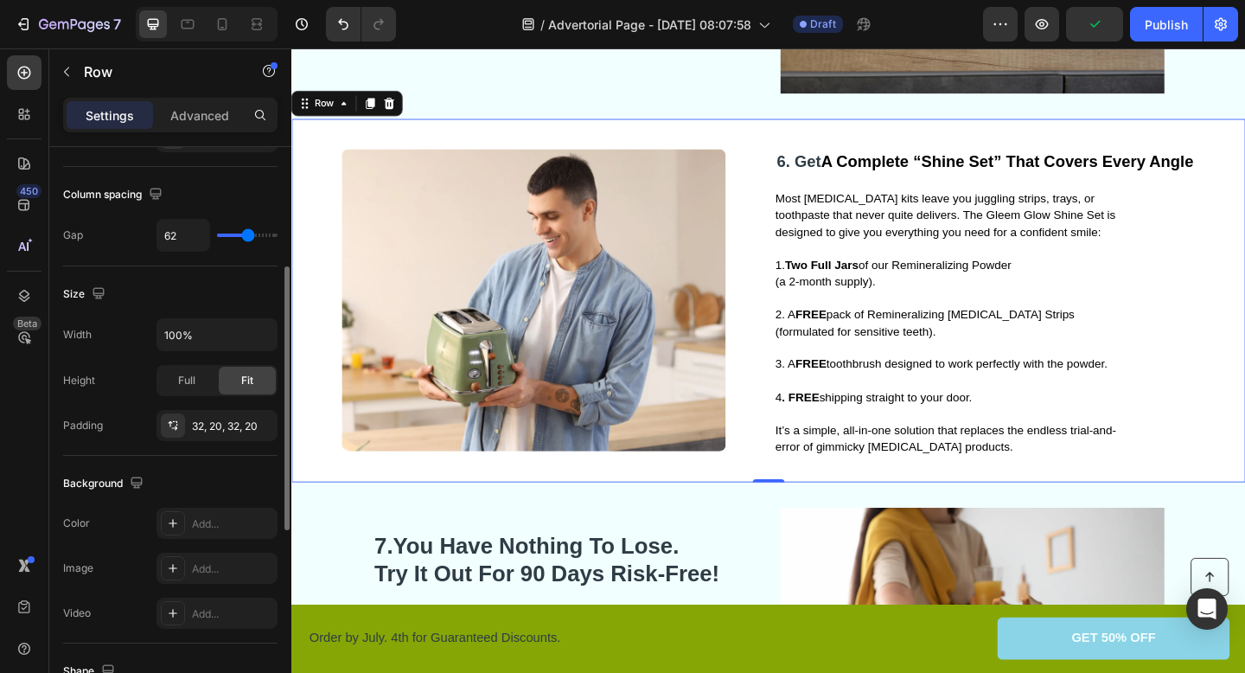
scroll to position [320, 0]
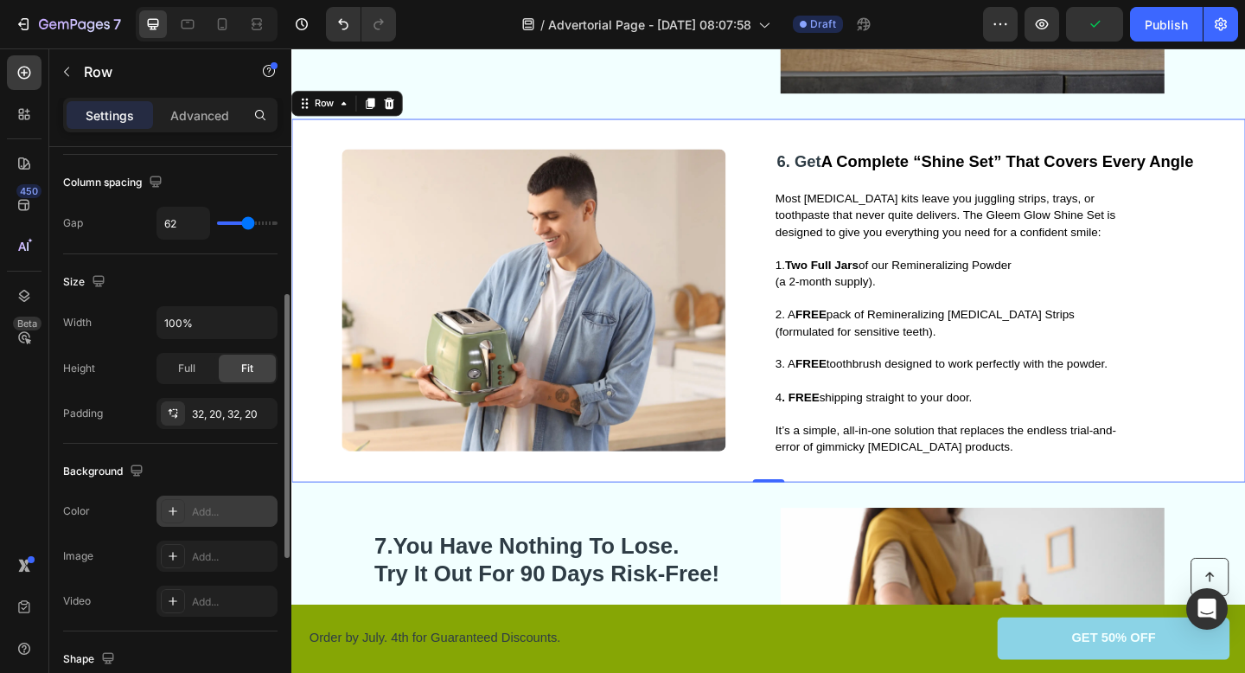
click at [189, 512] on div "Add..." at bounding box center [216, 510] width 121 height 31
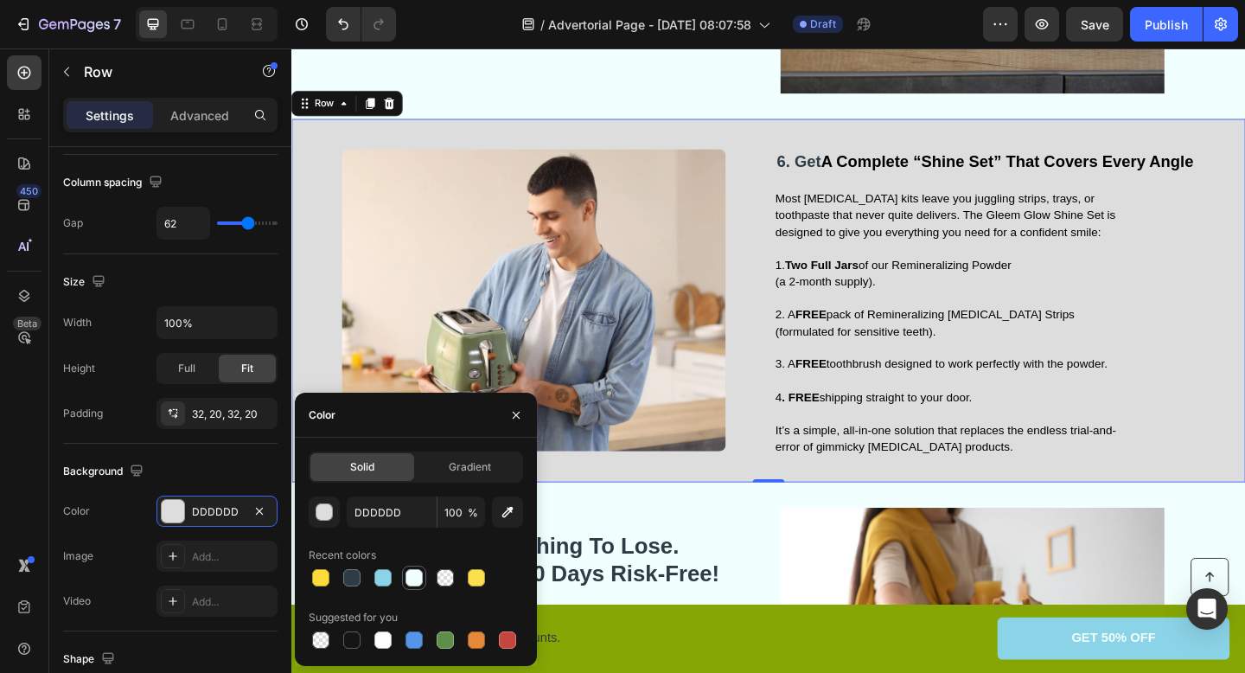
click at [418, 578] on div at bounding box center [413, 577] width 17 height 17
type input "F2FFFF"
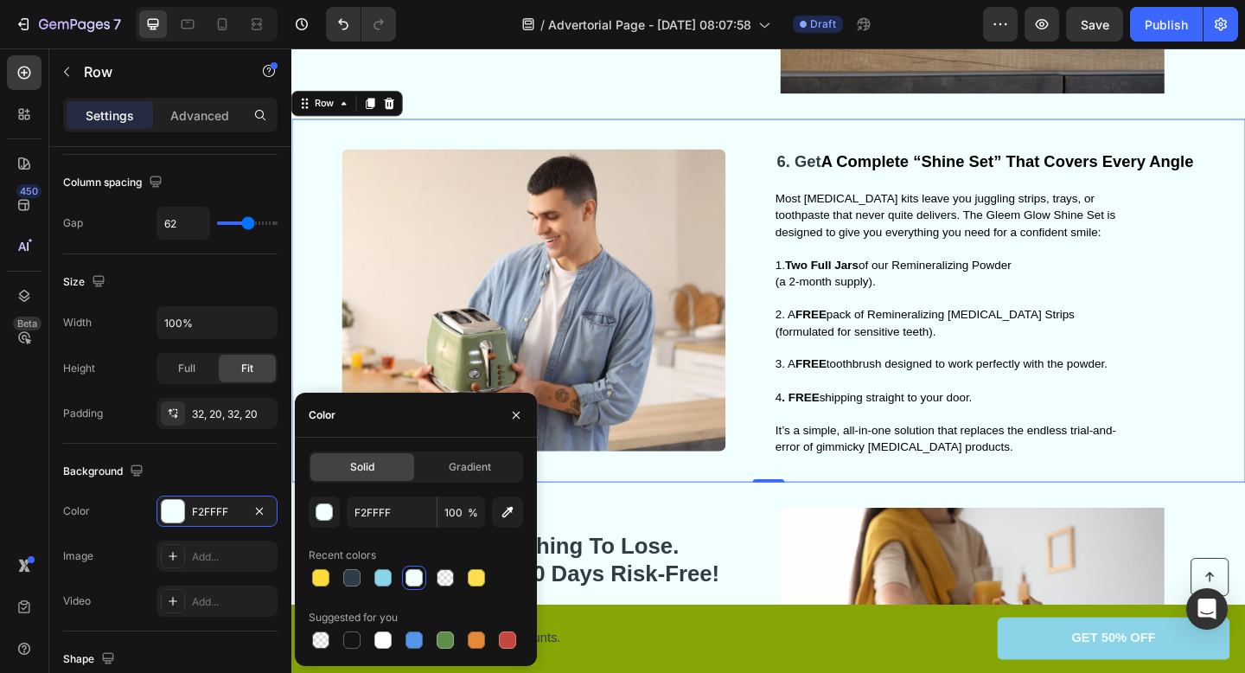
click at [822, 476] on p "It’s a simple, all-in-one solution that replaces the endless trial-and-error of…" at bounding box center [1011, 474] width 388 height 36
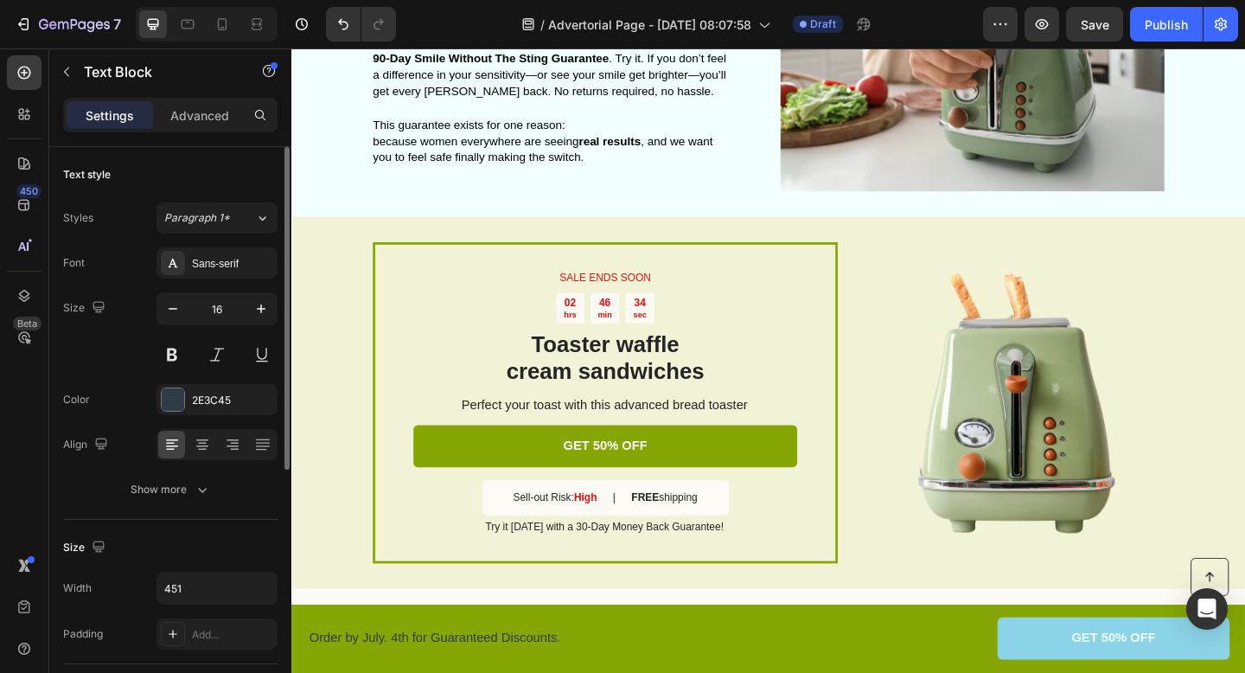
scroll to position [3307, 0]
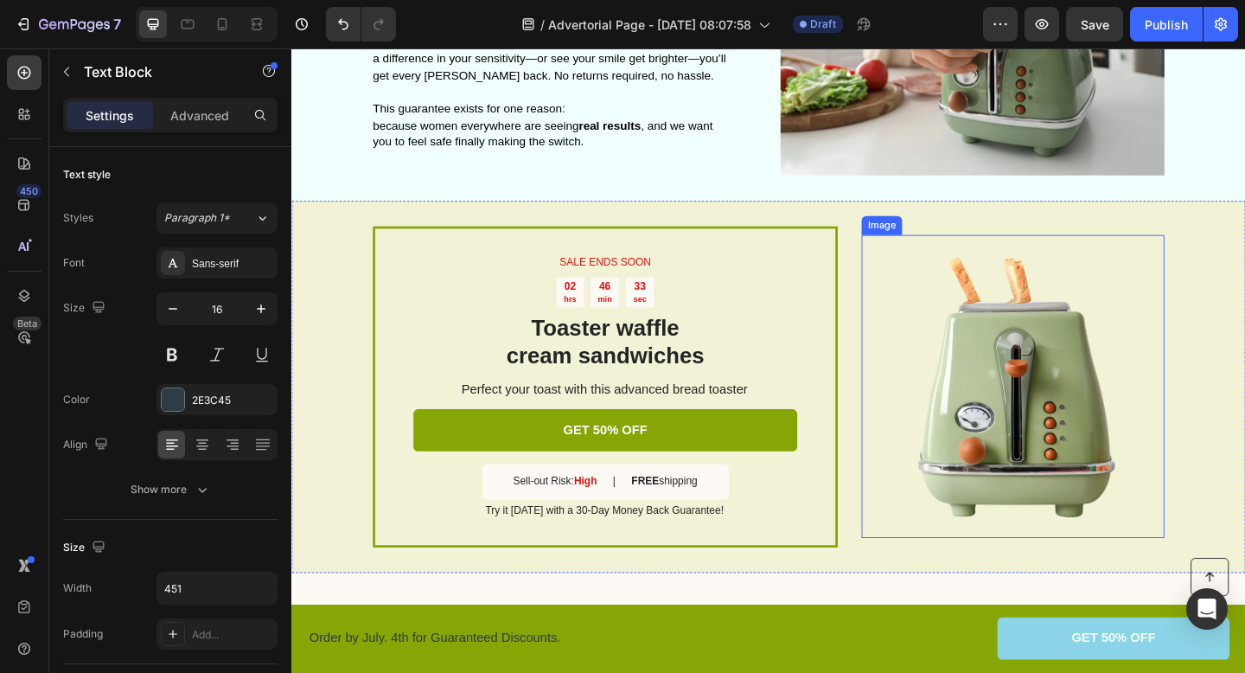
click at [1144, 265] on img at bounding box center [1075, 416] width 329 height 329
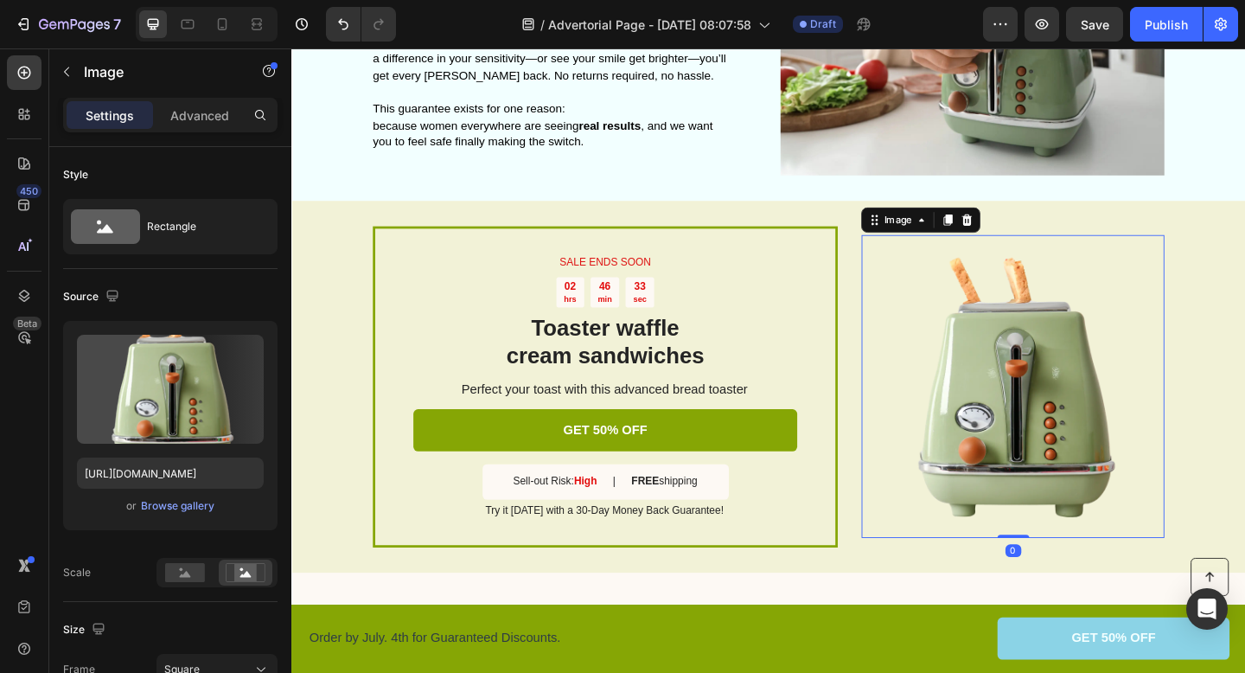
click at [1244, 264] on div "SALE ENDS SOON Text Block 02 hrs 46 min 33 sec Countdown Timer Toaster waffle c…" at bounding box center [810, 416] width 1038 height 404
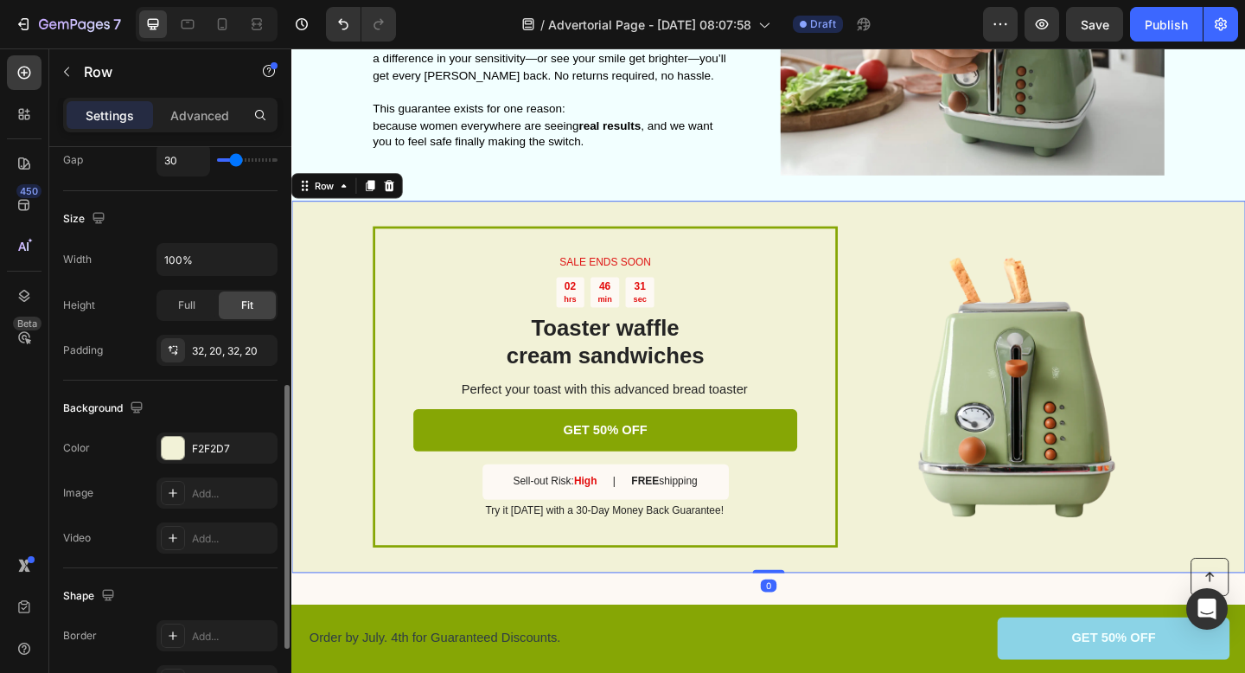
scroll to position [432, 0]
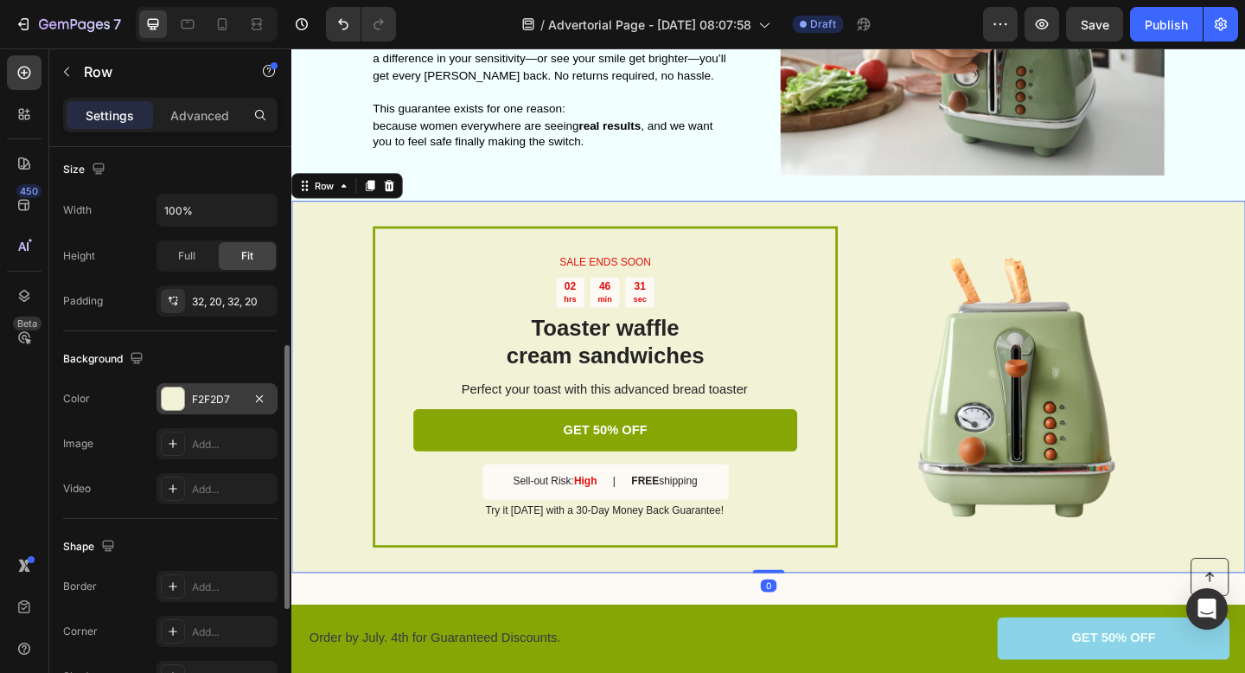
click at [163, 399] on div at bounding box center [173, 398] width 22 height 22
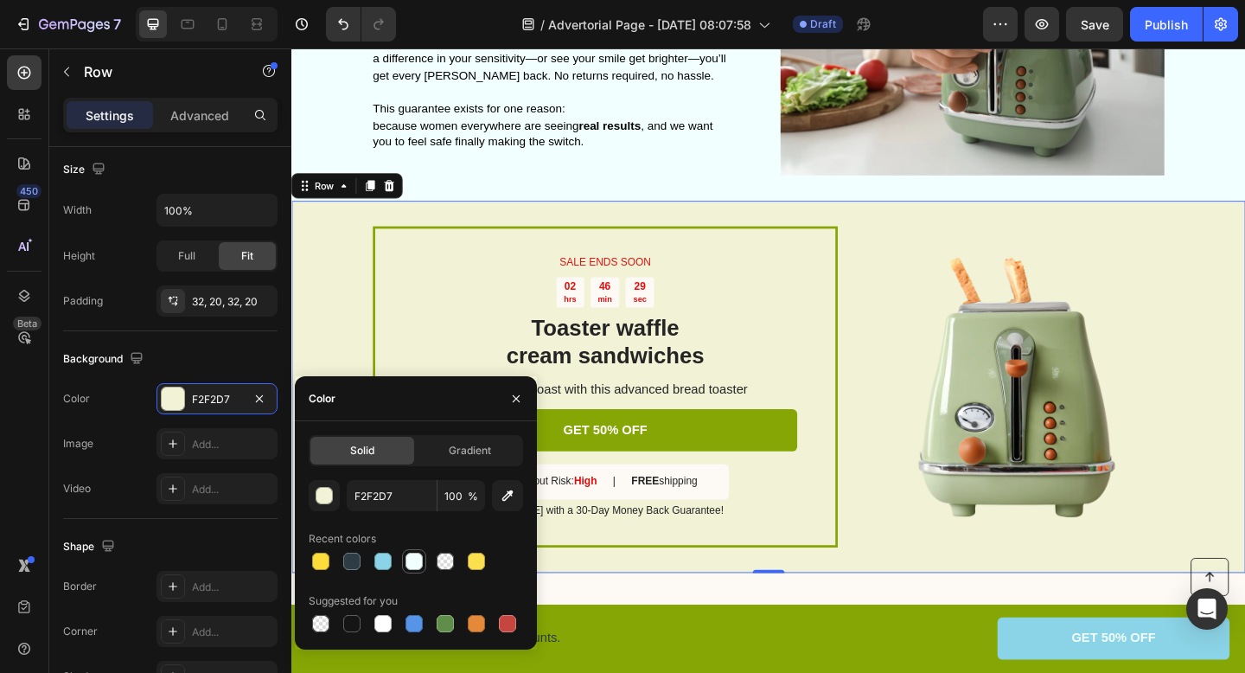
click at [406, 561] on div at bounding box center [413, 560] width 17 height 17
type input "F2FFFF"
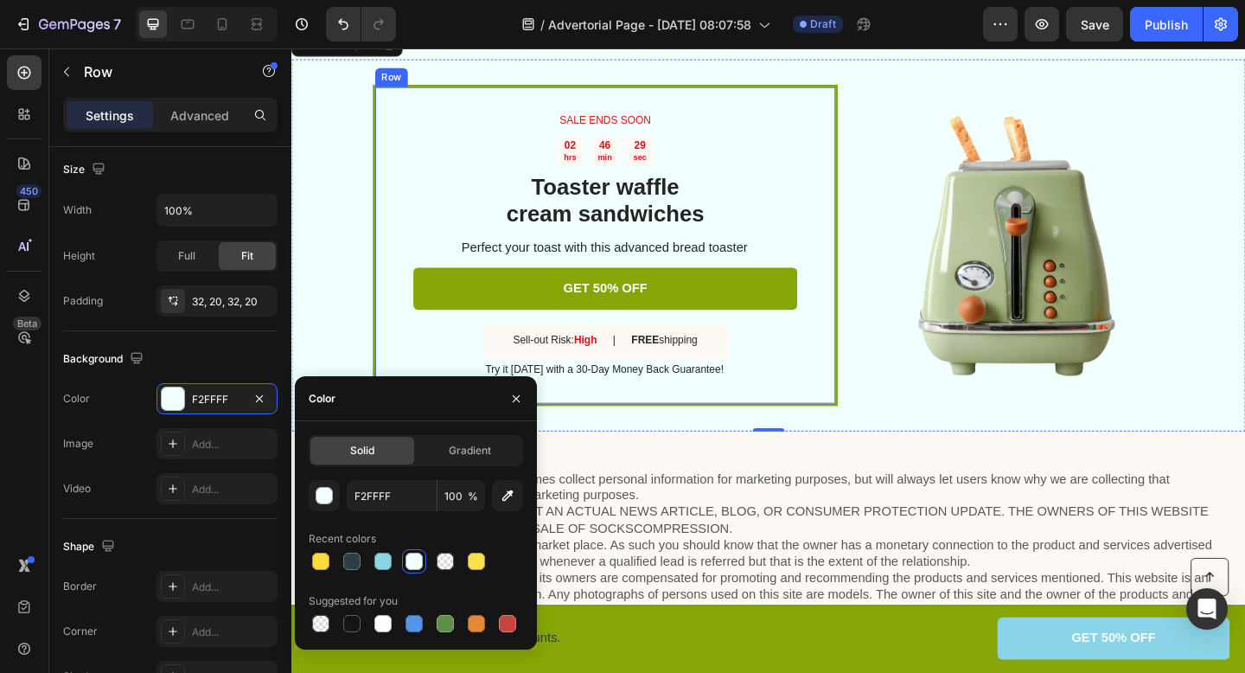
scroll to position [3714, 0]
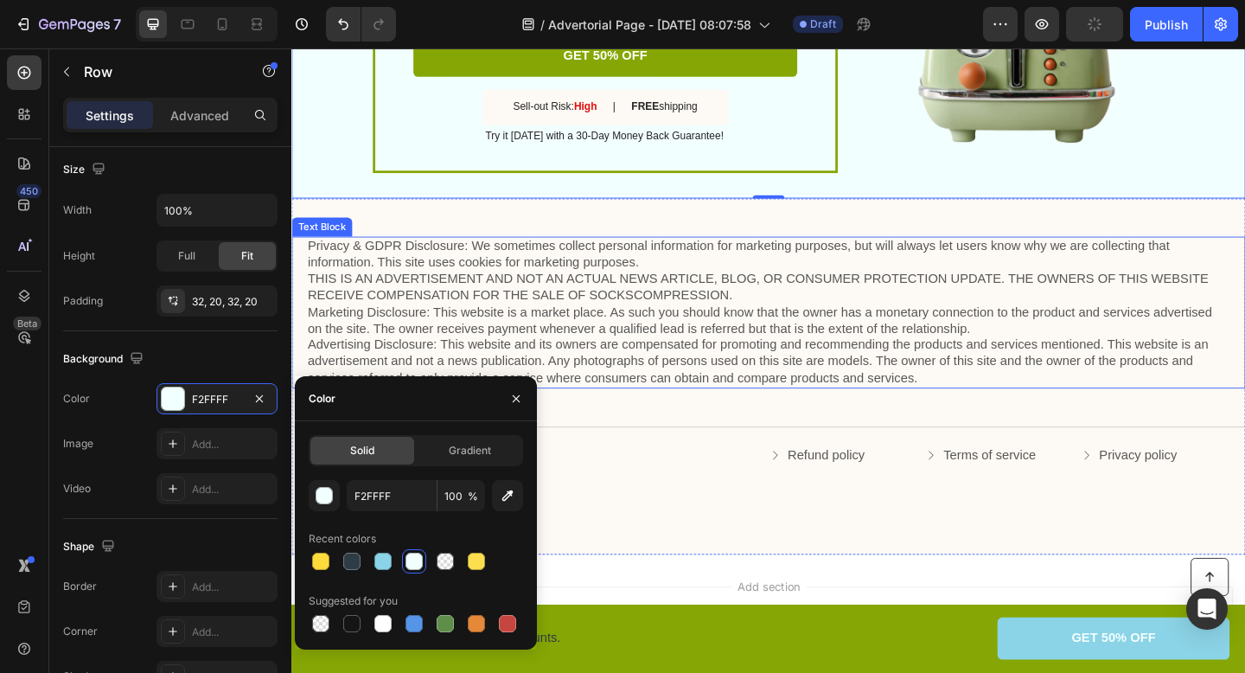
click at [1244, 299] on p "Privacy & GDPR Disclosure: We sometimes collect personal information for market…" at bounding box center [810, 336] width 1003 height 162
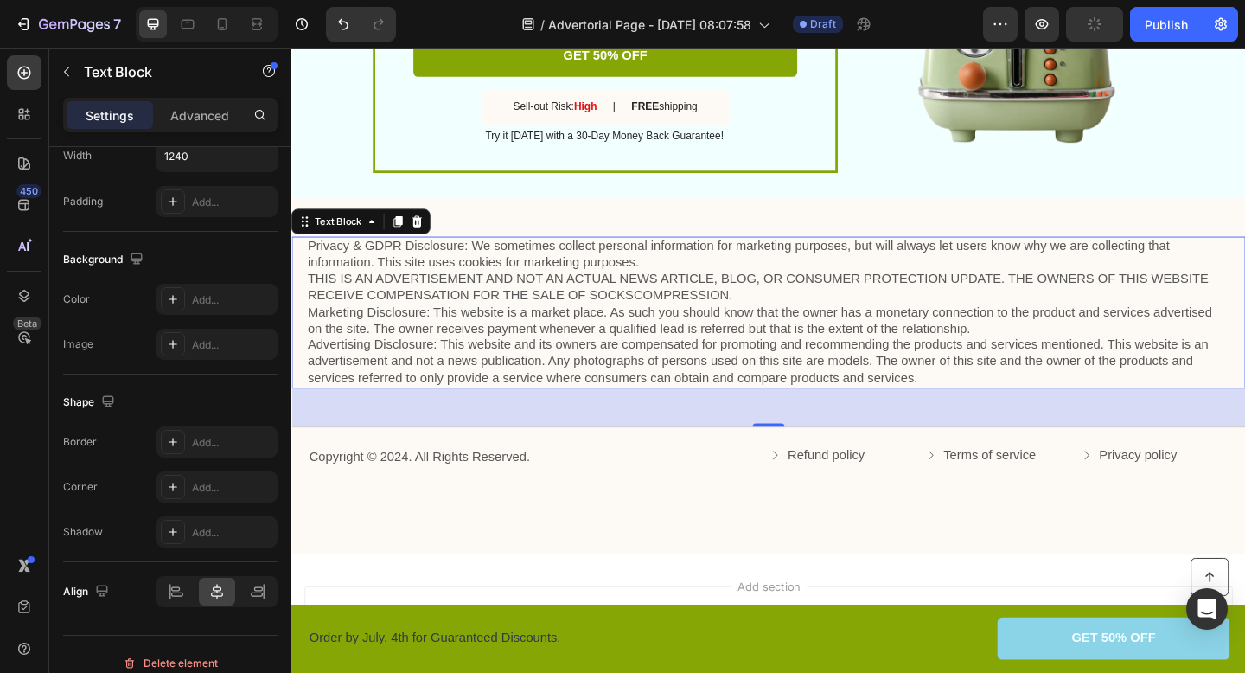
scroll to position [0, 0]
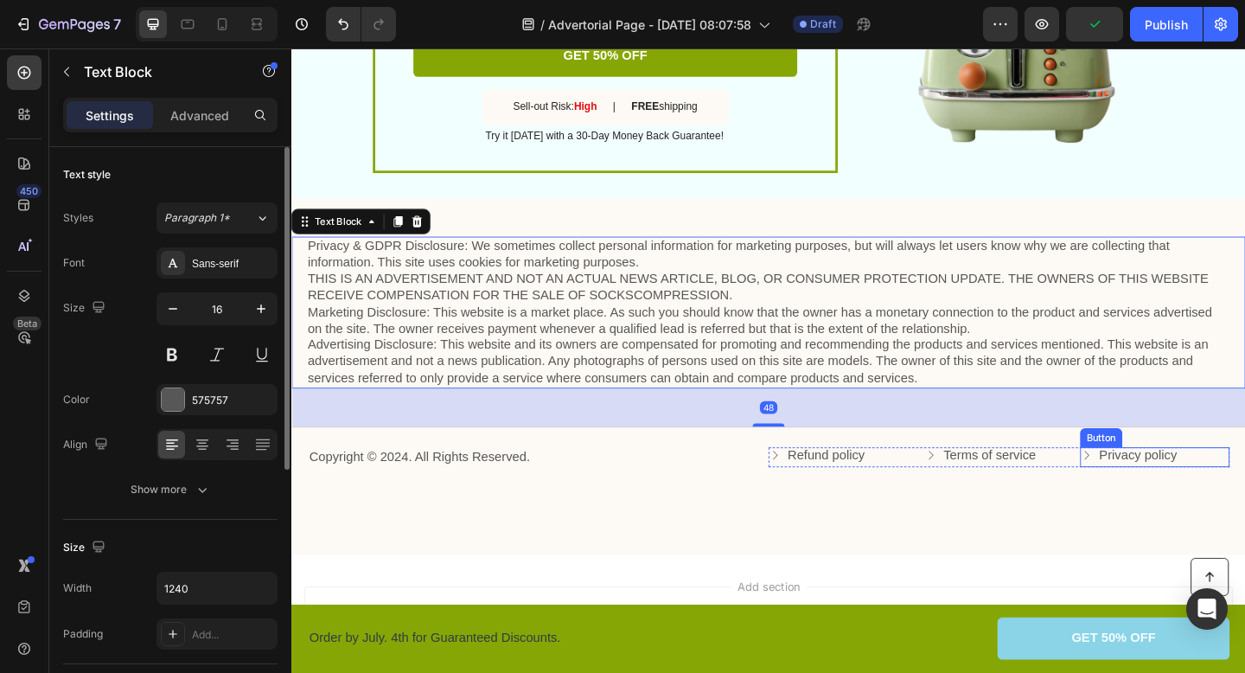
click at [1244, 511] on div "Copyright © 2024. All Rights Reserved. Text Block Refund policy Button Terms of…" at bounding box center [810, 493] width 1038 height 44
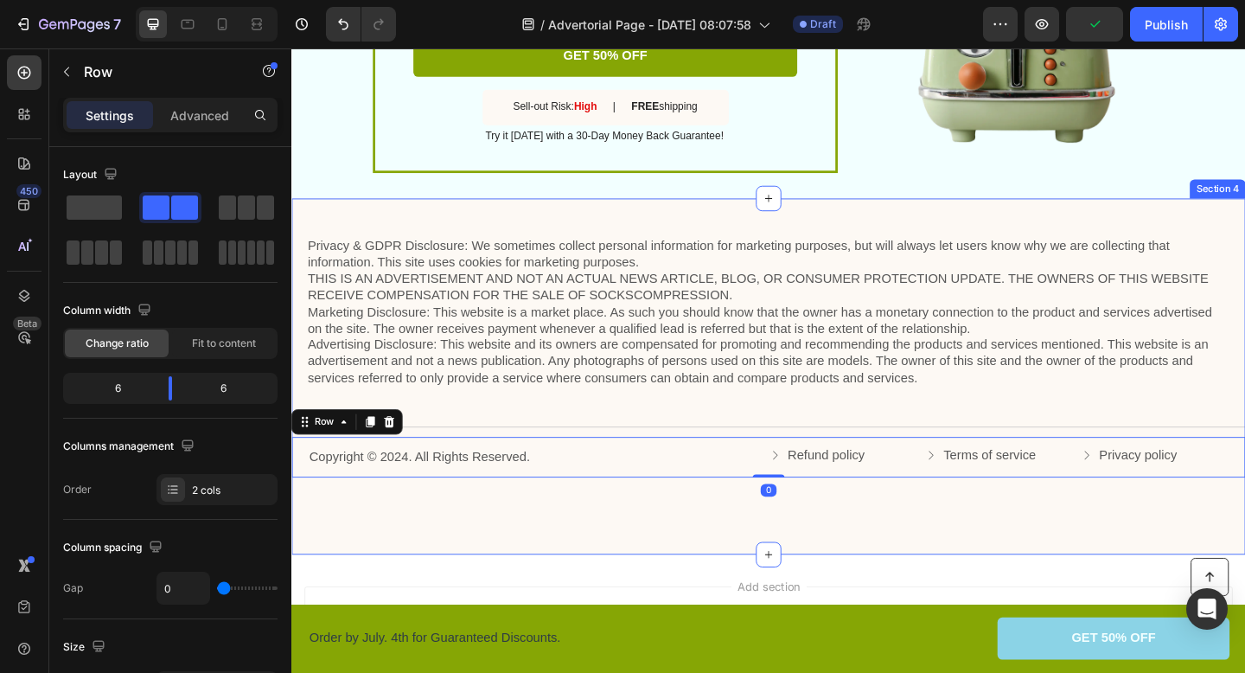
click at [1226, 560] on div "Privacy & GDPR Disclosure: We sometimes collect personal information for market…" at bounding box center [810, 406] width 1038 height 388
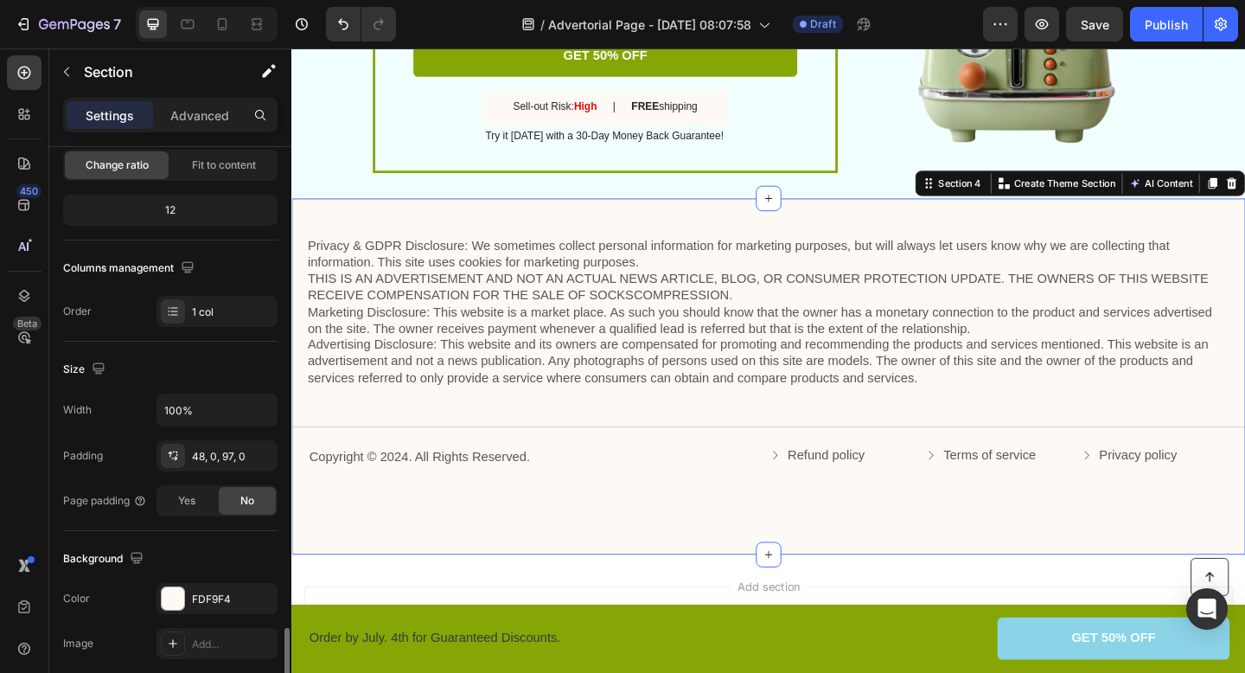
scroll to position [475, 0]
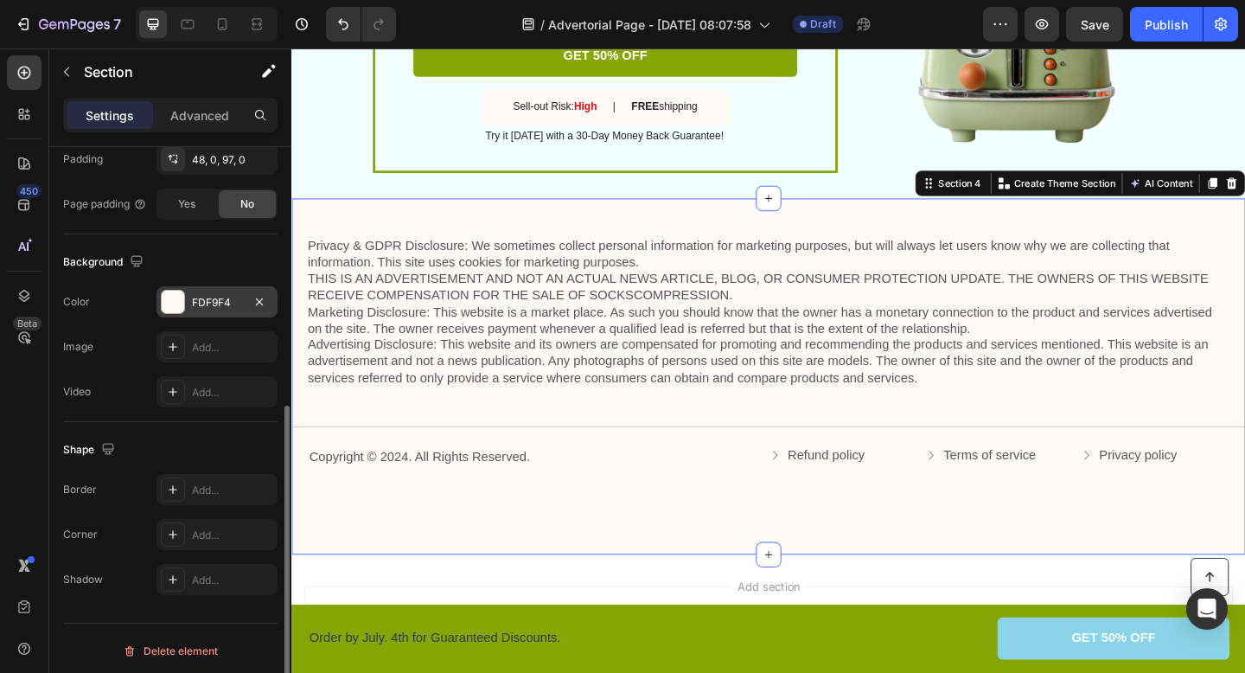
click at [172, 301] on div at bounding box center [173, 302] width 22 height 22
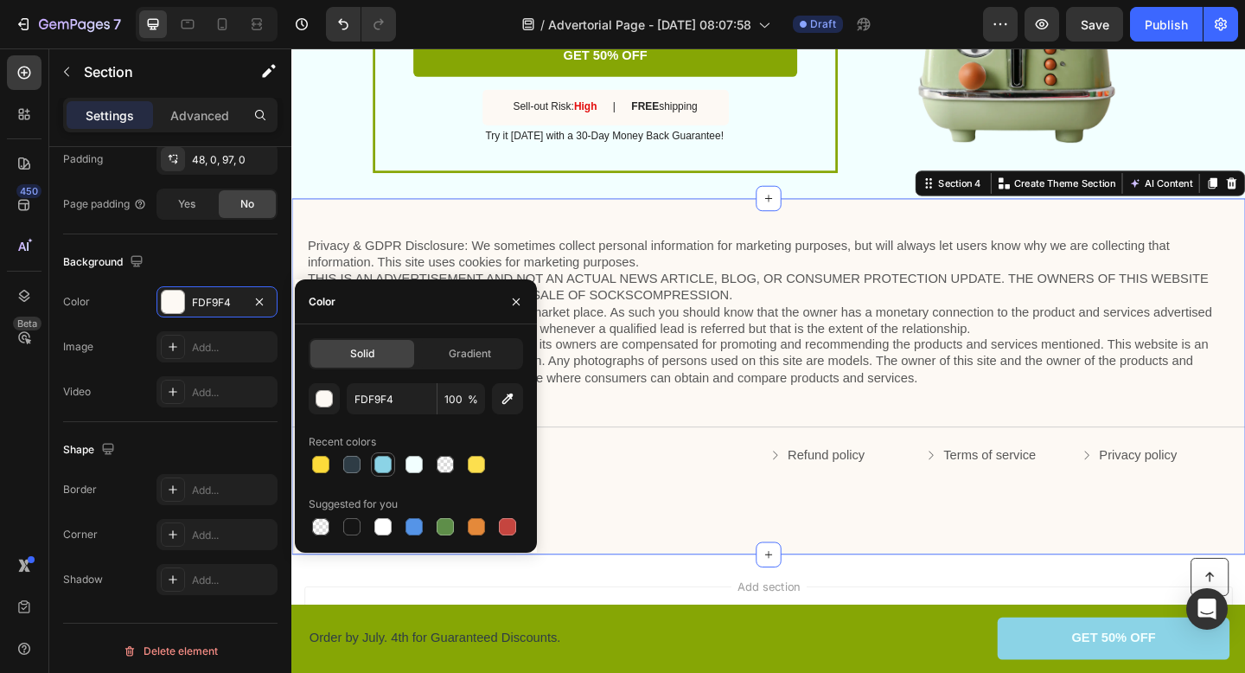
click at [374, 463] on div at bounding box center [382, 464] width 17 height 17
type input "8BD3E6"
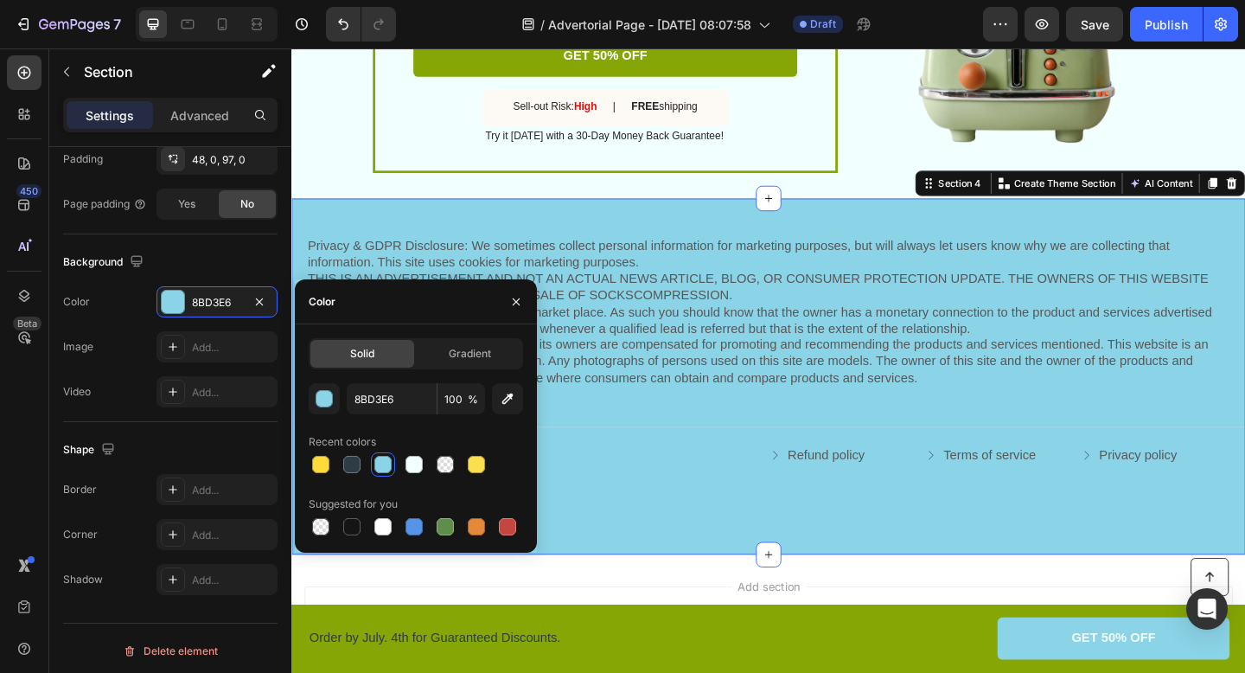
click at [662, 565] on div "Privacy & GDPR Disclosure: We sometimes collect personal information for market…" at bounding box center [810, 406] width 1038 height 388
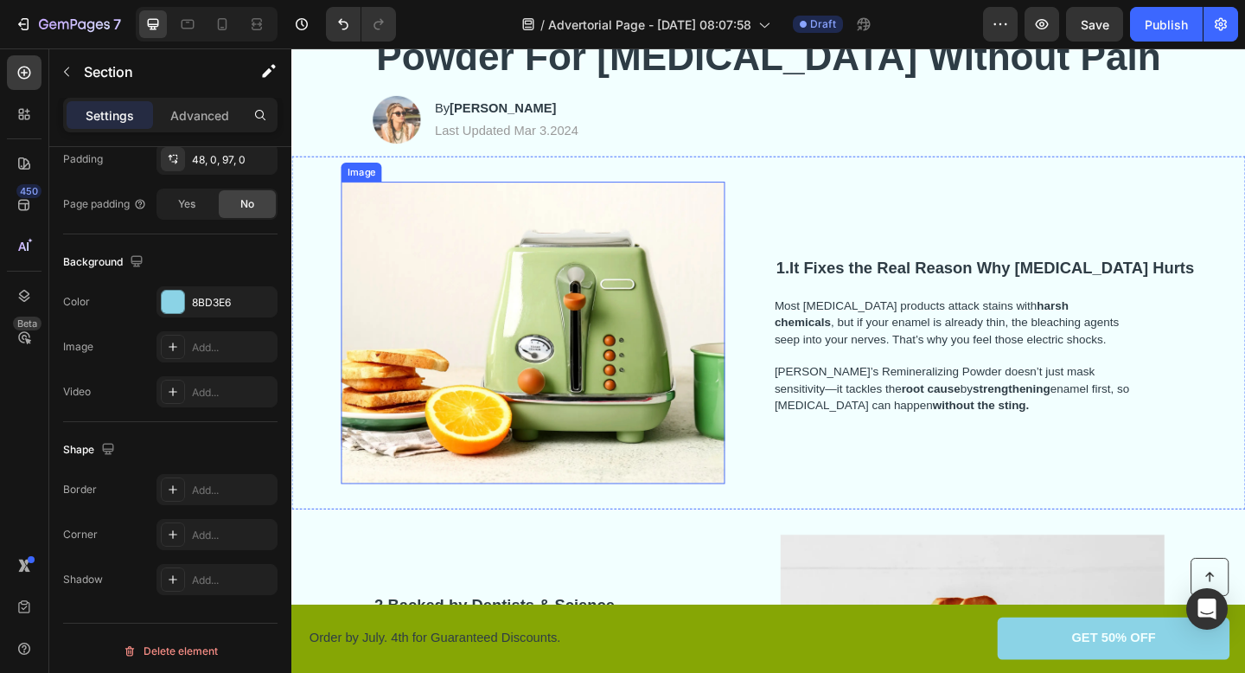
scroll to position [0, 0]
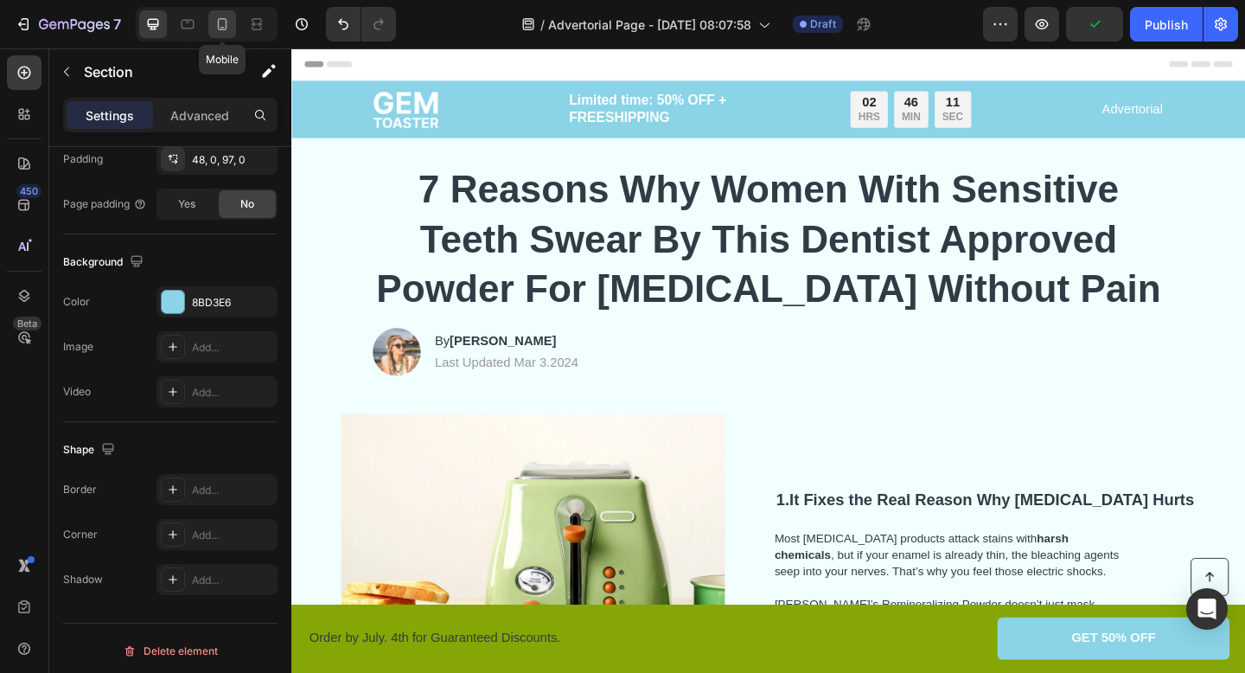
drag, startPoint x: 227, startPoint y: 34, endPoint x: 217, endPoint y: 257, distance: 223.3
click at [227, 34] on div at bounding box center [222, 24] width 28 height 28
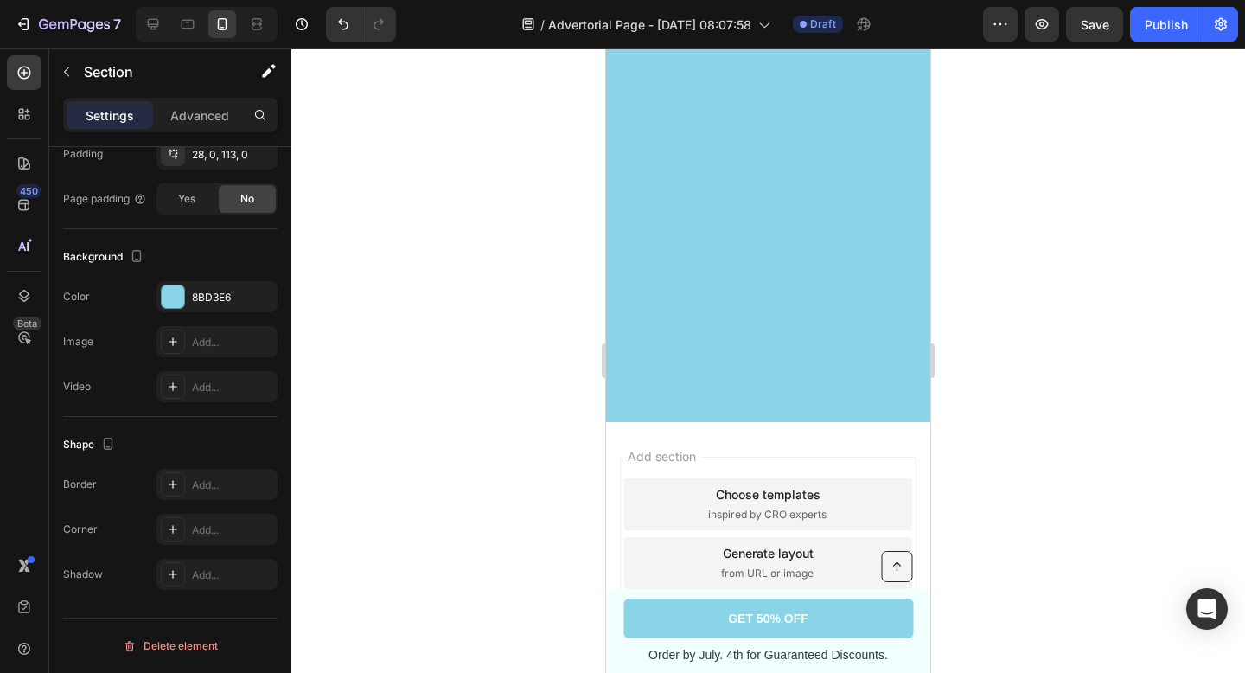
scroll to position [5906, 0]
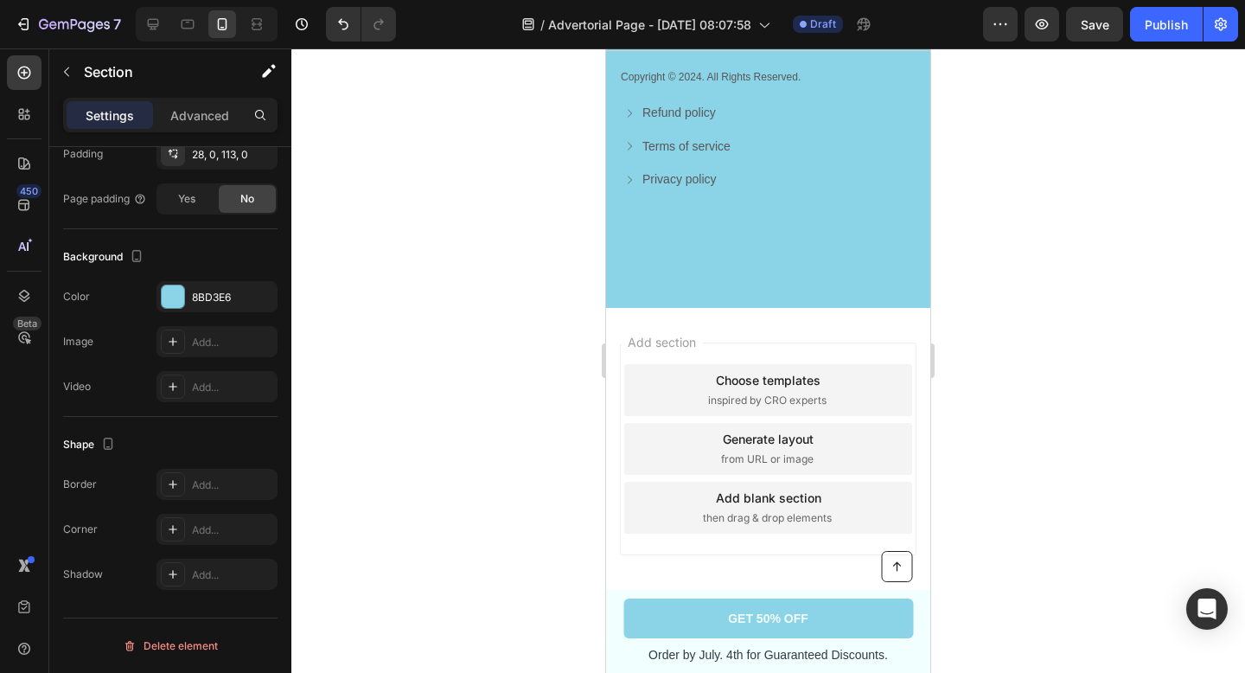
click at [852, 329] on div "Add section Choose templates inspired by CRO experts Generate layout from URL o…" at bounding box center [768, 473] width 324 height 330
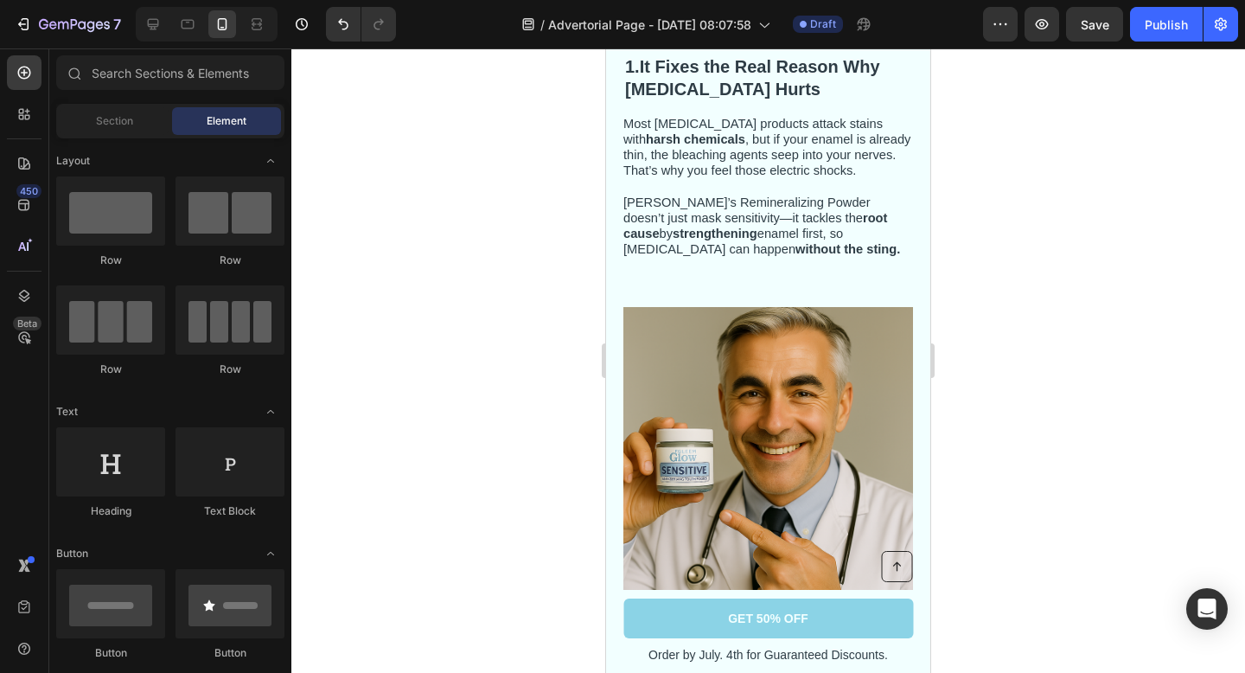
scroll to position [0, 0]
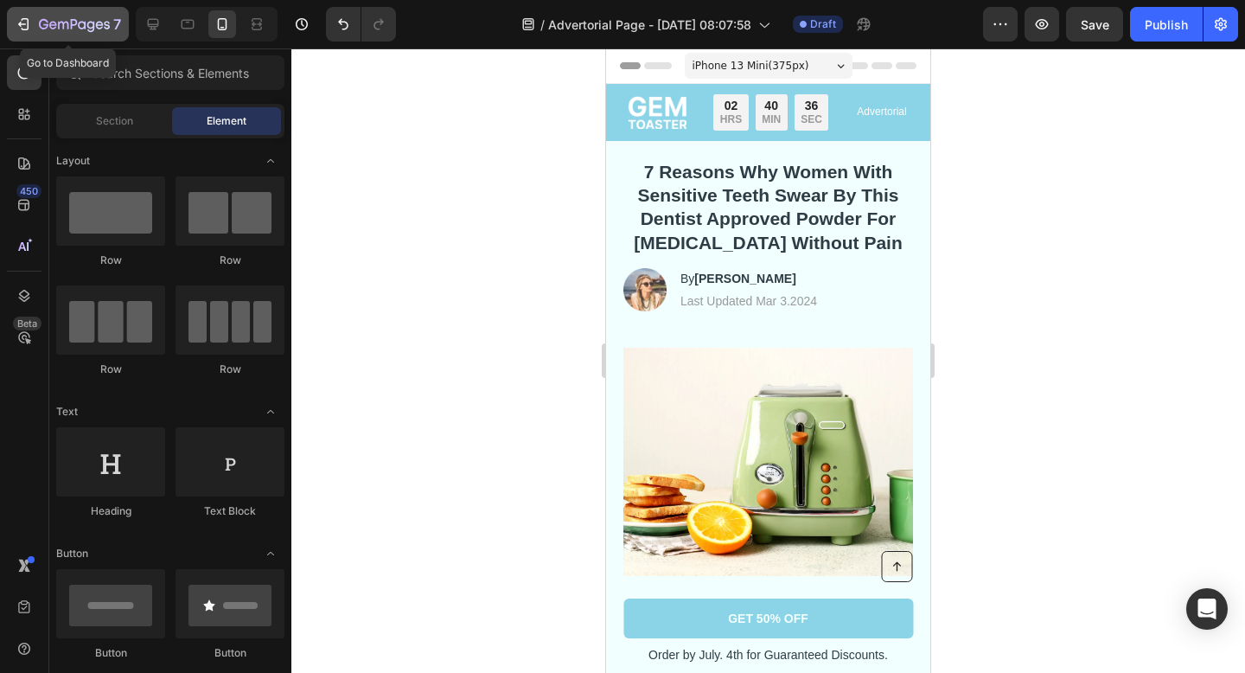
click at [16, 20] on icon "button" at bounding box center [23, 24] width 17 height 17
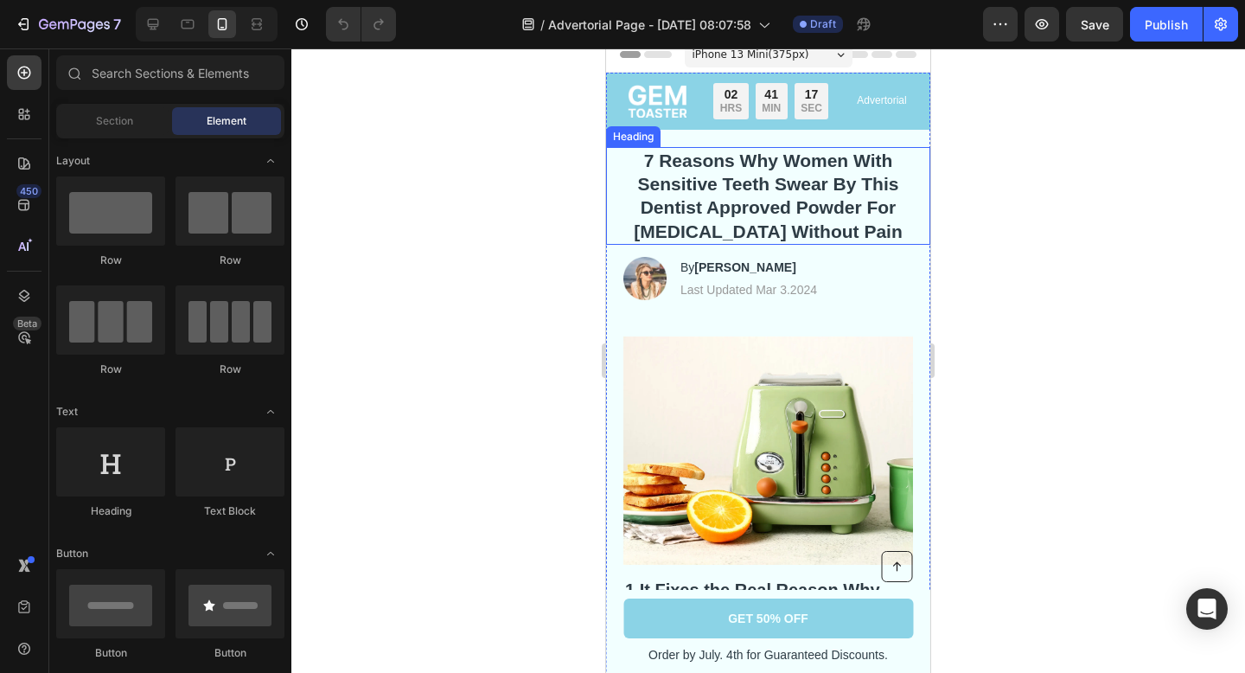
scroll to position [19, 0]
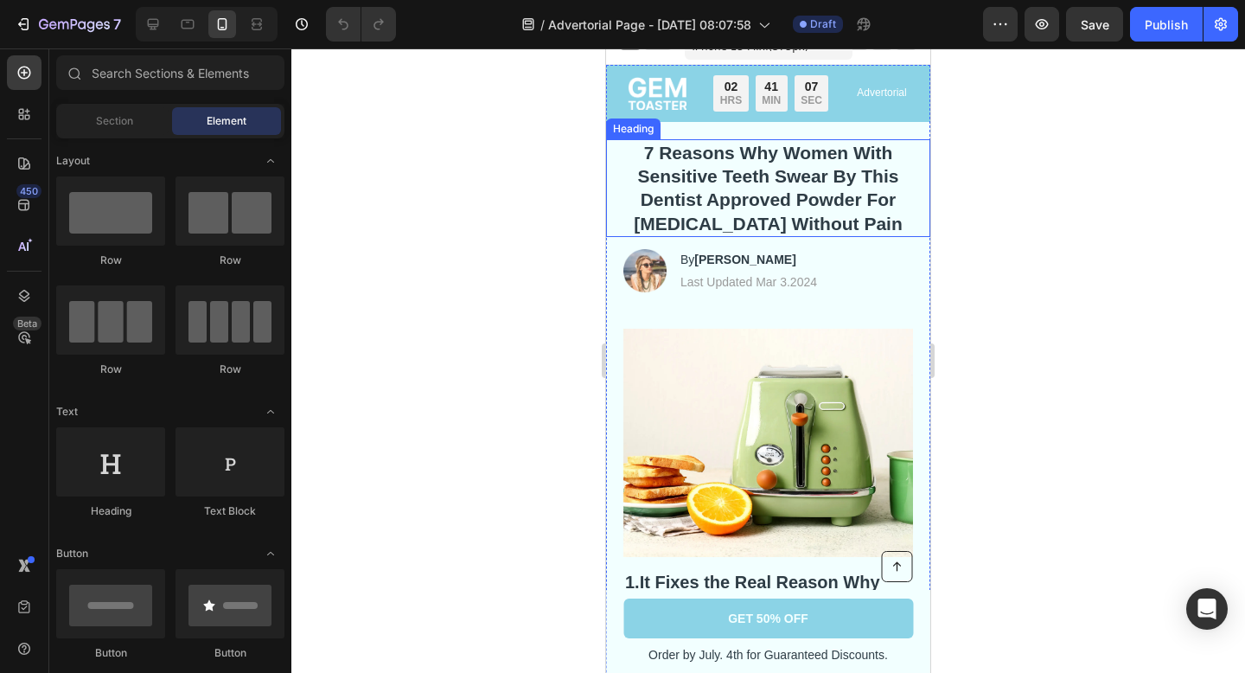
click at [858, 205] on h1 "7 Reasons Why Women With Sensitive Teeth Swear By This Dentist Approved Powder …" at bounding box center [768, 188] width 290 height 98
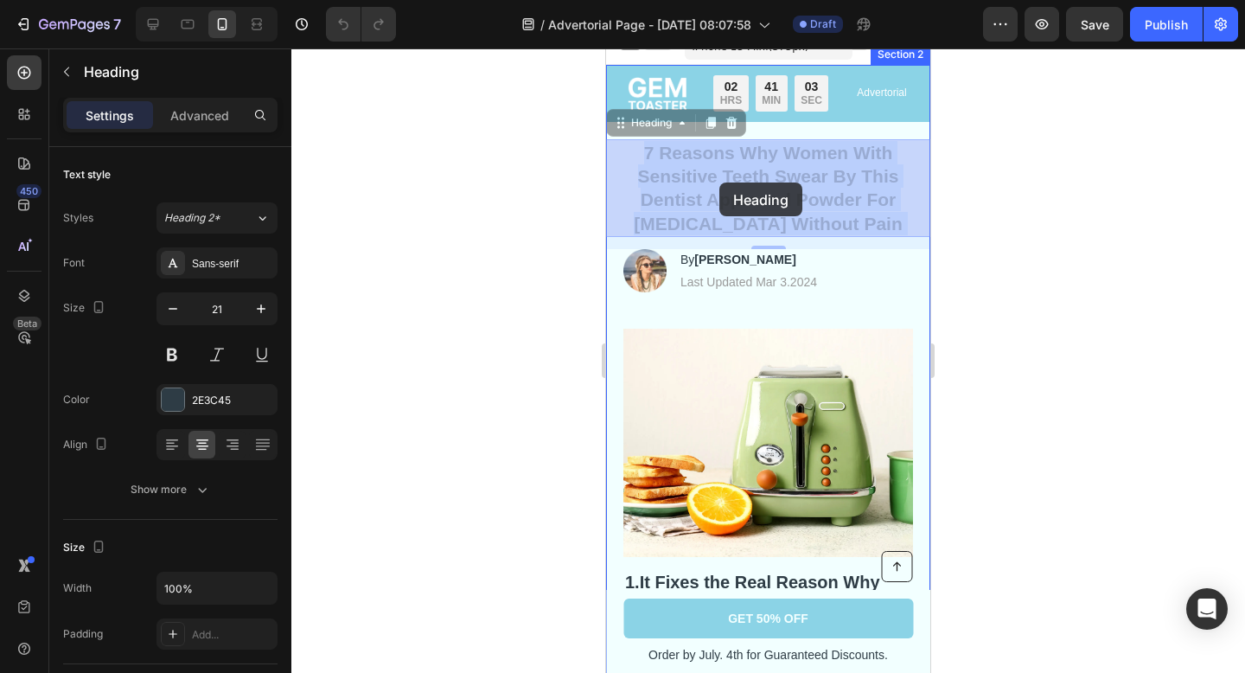
drag, startPoint x: 878, startPoint y: 219, endPoint x: 721, endPoint y: 182, distance: 160.6
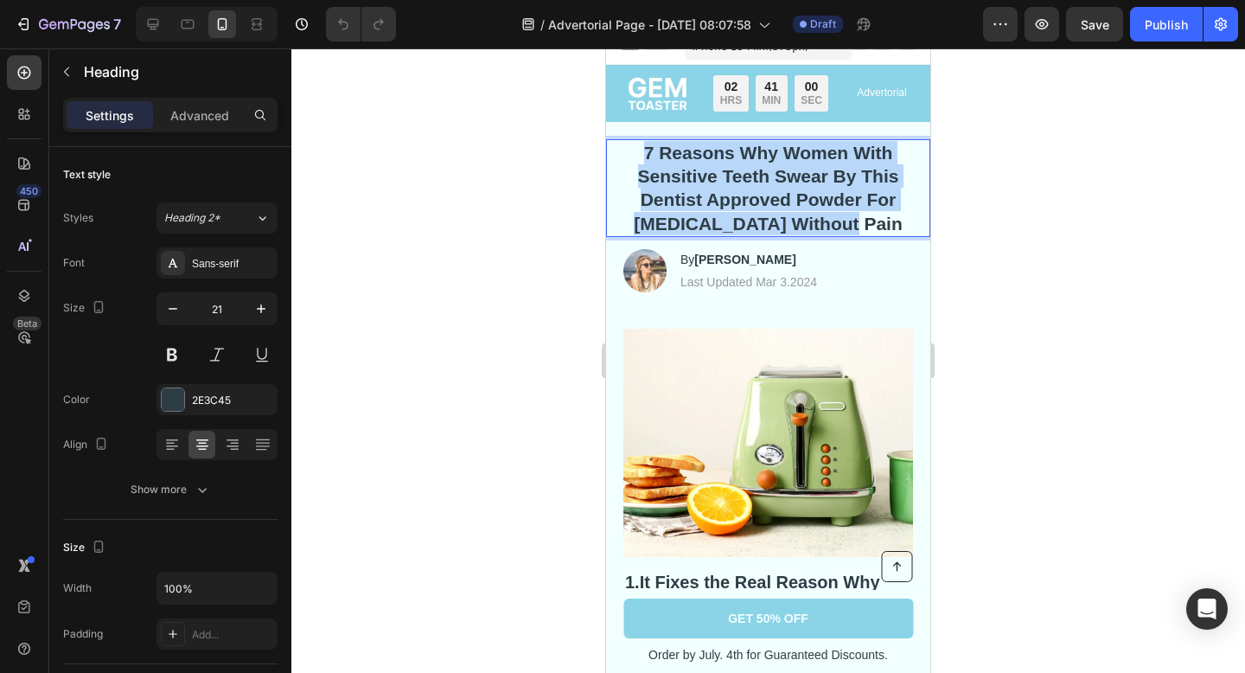
drag, startPoint x: 879, startPoint y: 220, endPoint x: 636, endPoint y: 149, distance: 253.3
click at [636, 149] on p "7 Reasons Why Women With Sensitive Teeth Swear By This Dentist Approved Powder …" at bounding box center [768, 188] width 286 height 94
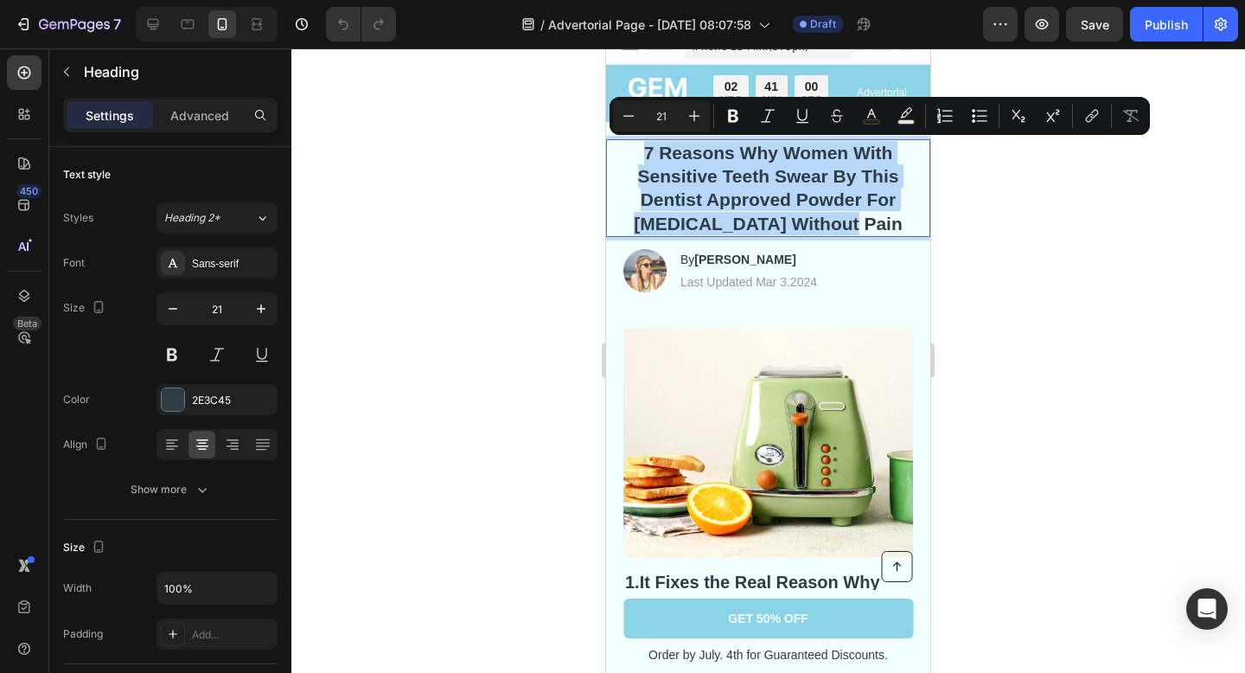
copy p "7 Reasons Why Women With Sensitive Teeth Swear By This Dentist Approved Powder …"
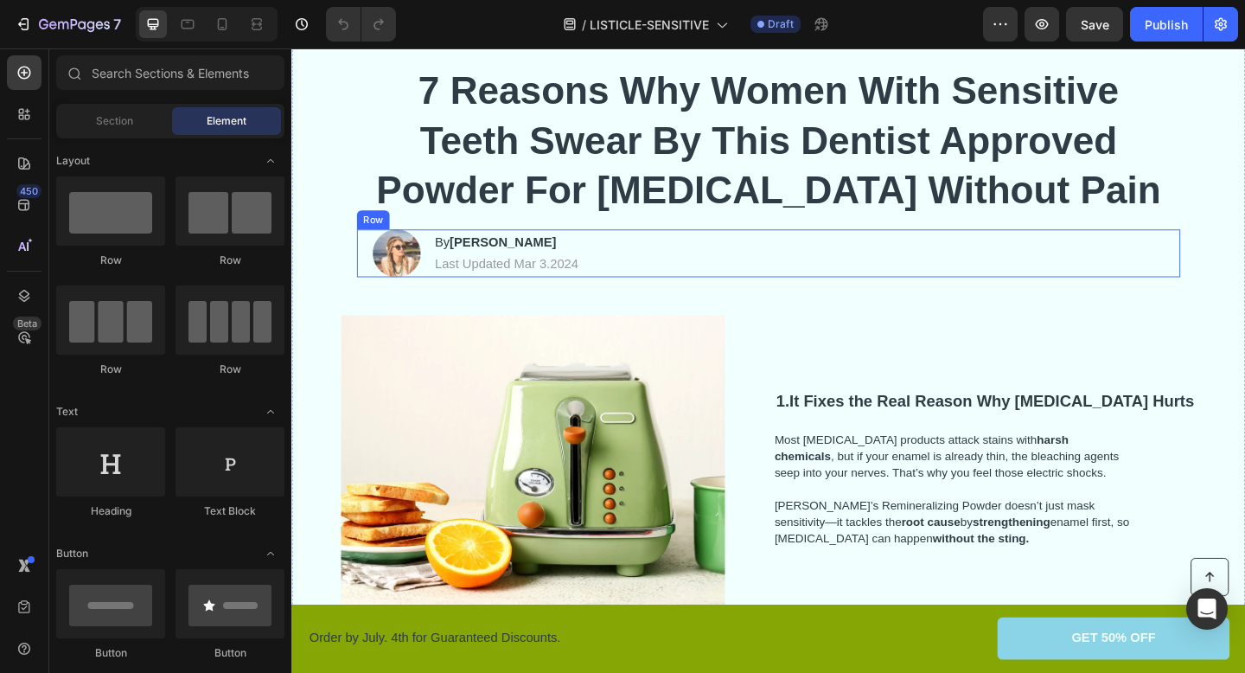
scroll to position [175, 0]
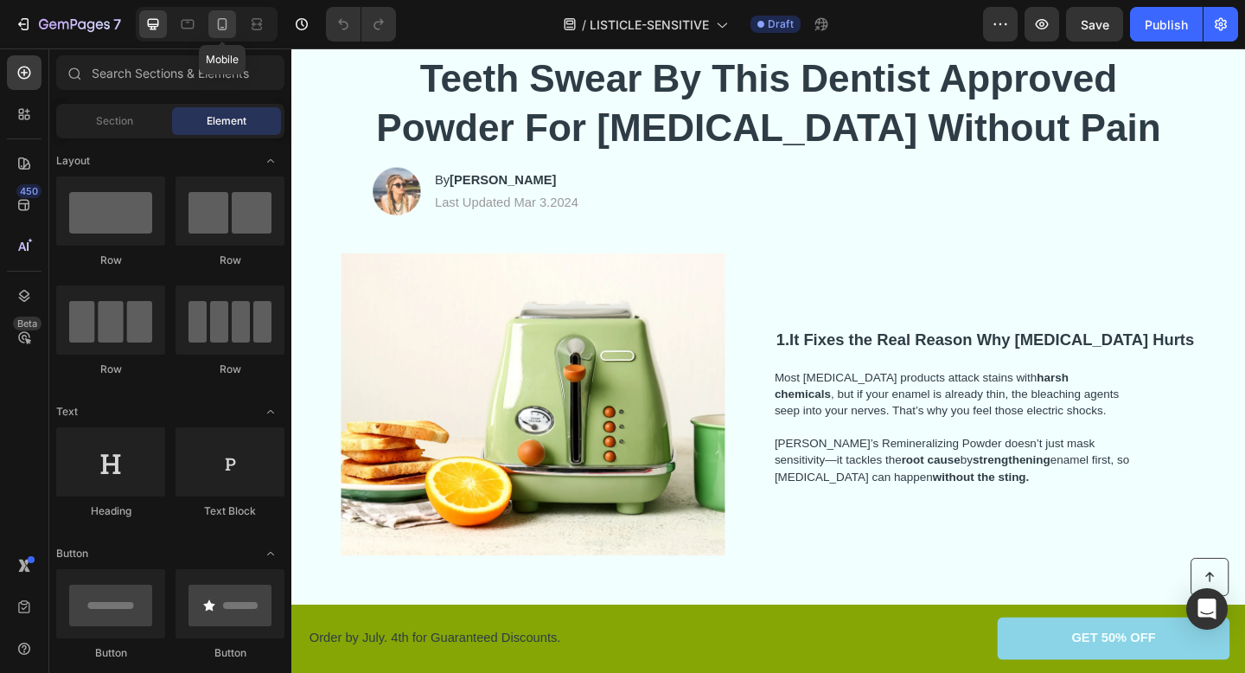
click at [227, 30] on icon at bounding box center [222, 24] width 17 height 17
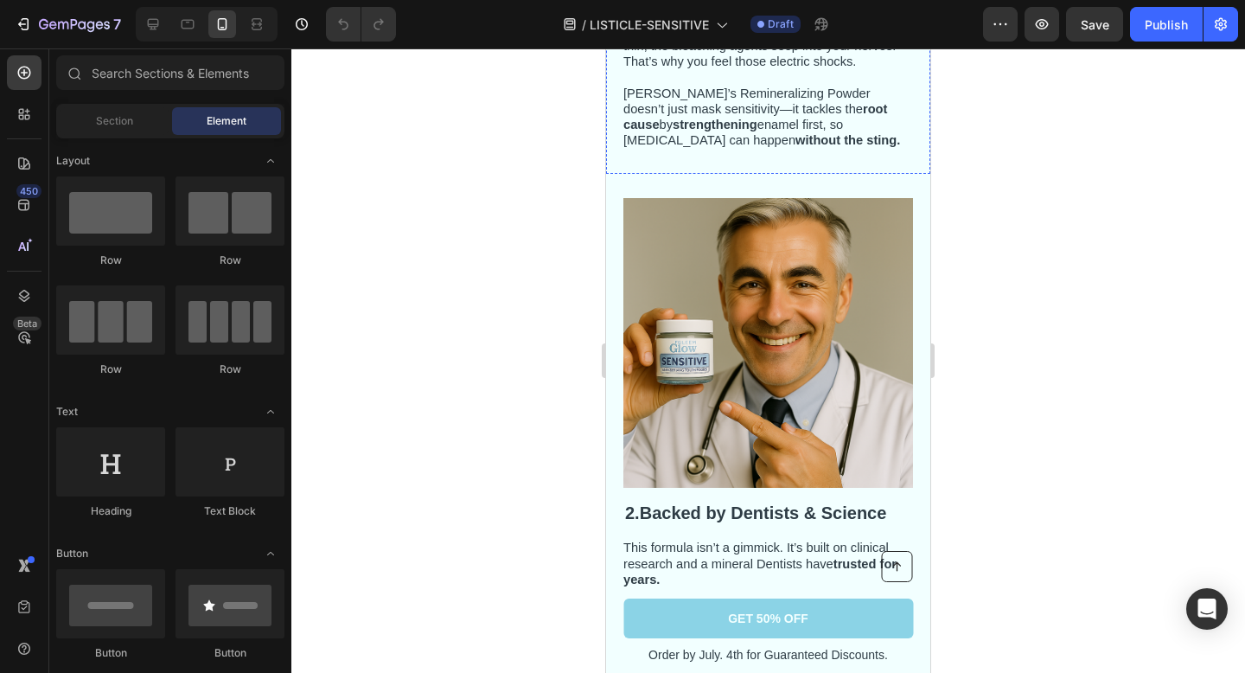
scroll to position [667, 0]
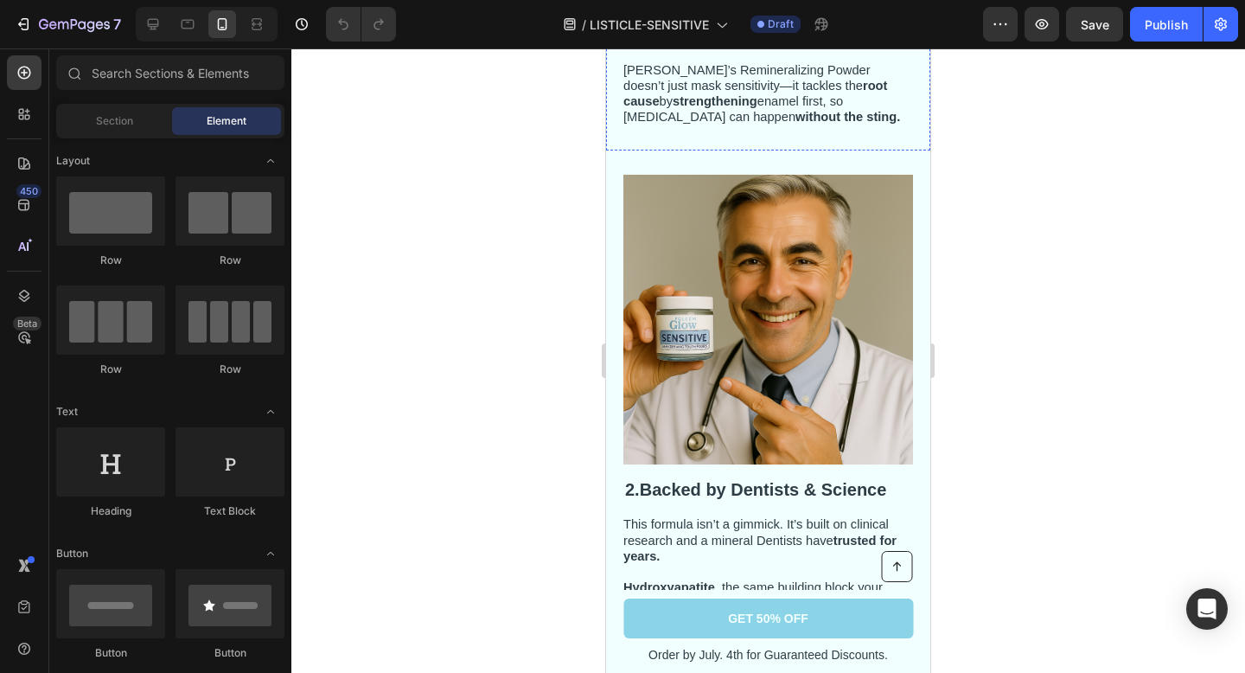
click at [782, 294] on img at bounding box center [768, 320] width 290 height 290
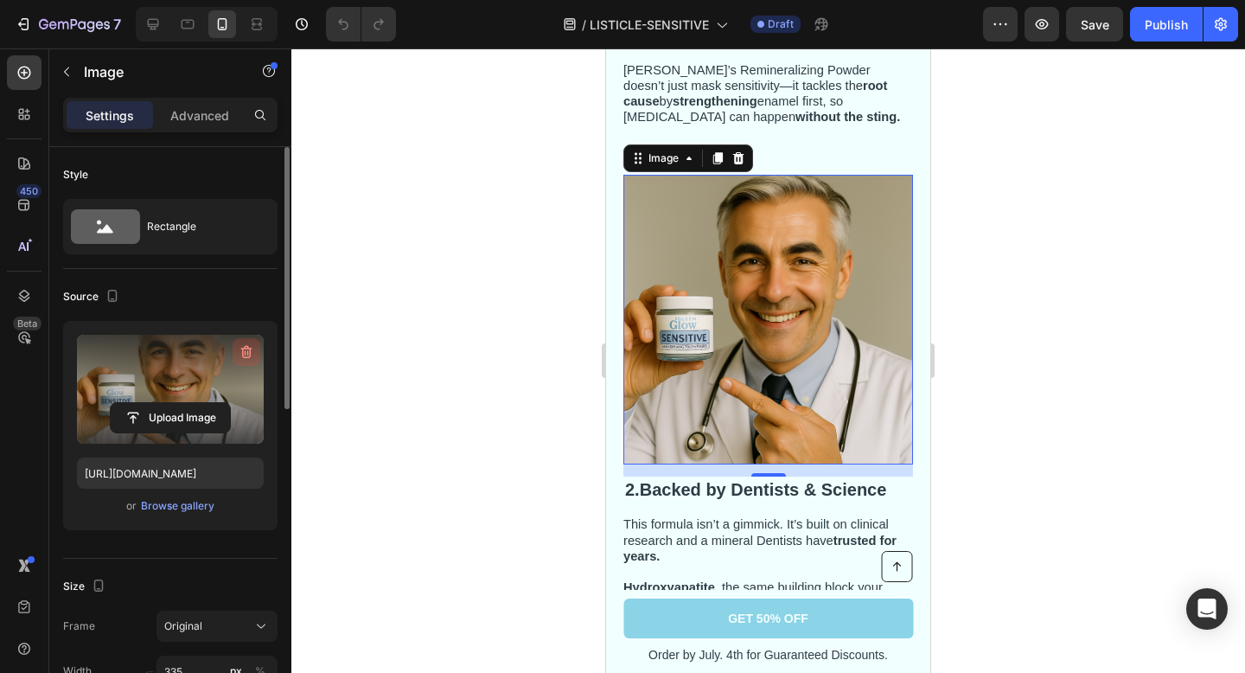
click at [242, 357] on icon "button" at bounding box center [246, 351] width 17 height 17
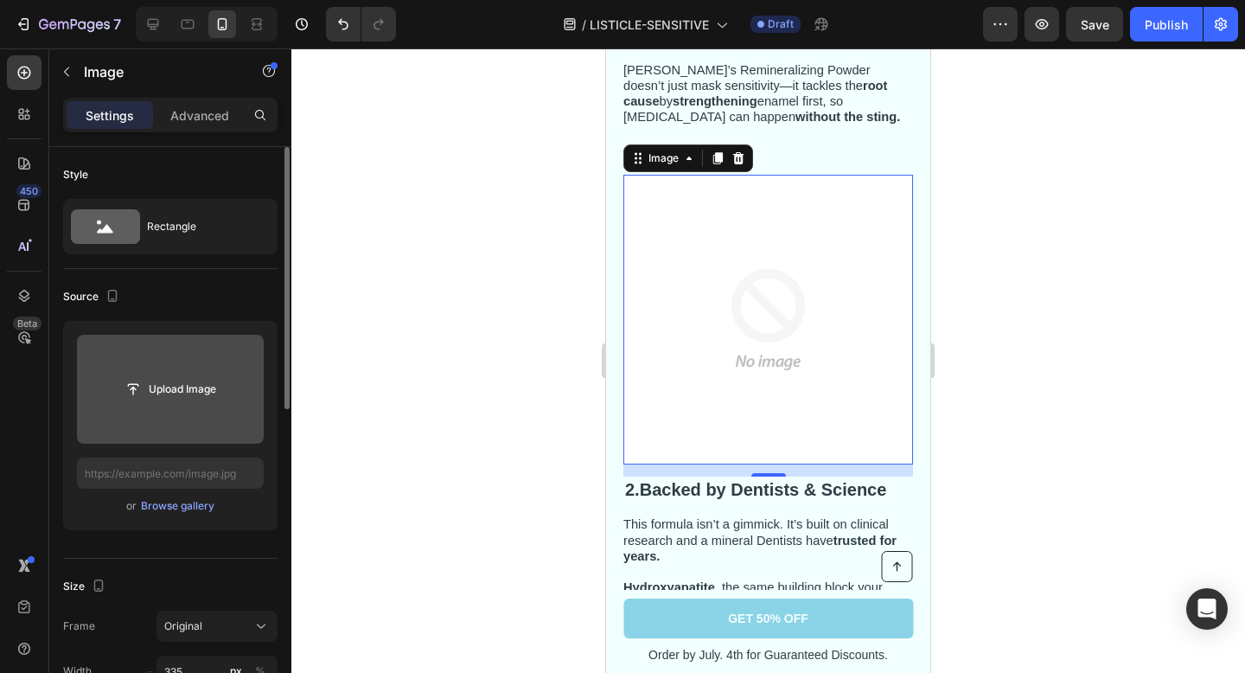
click at [186, 398] on input "file" at bounding box center [170, 388] width 119 height 29
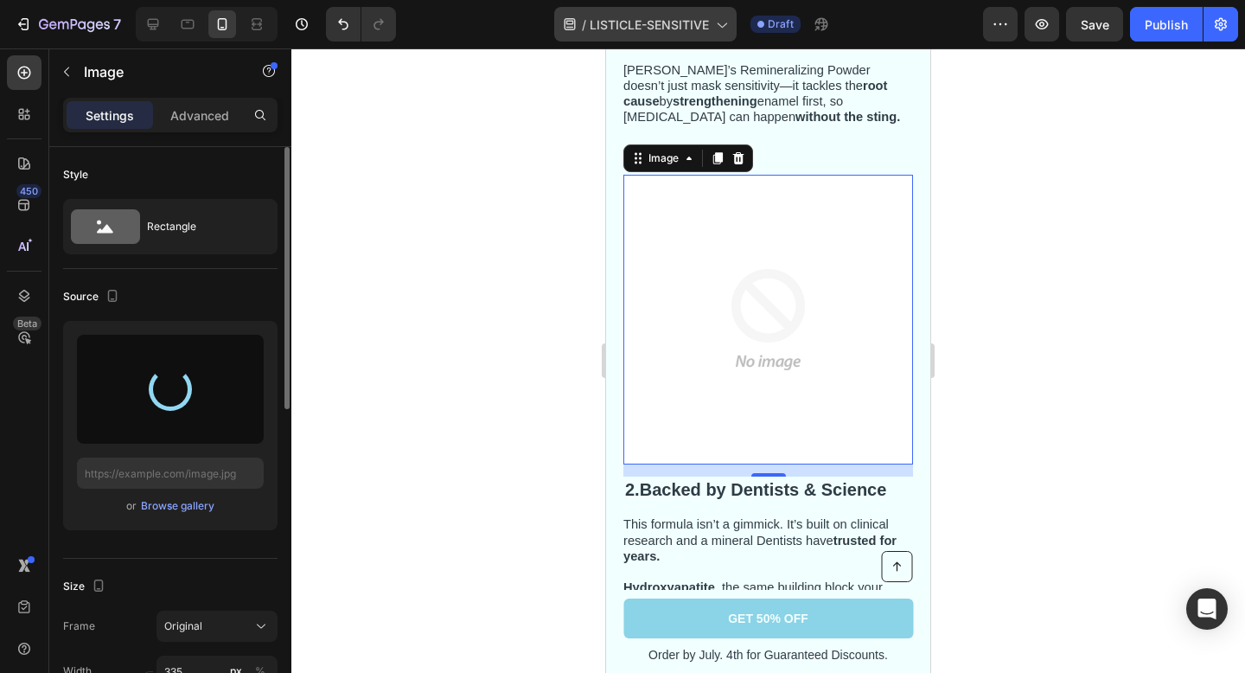
type input "https://cdn.shopify.com/s/files/1/0843/8425/2212/files/gempages_575932370293621…"
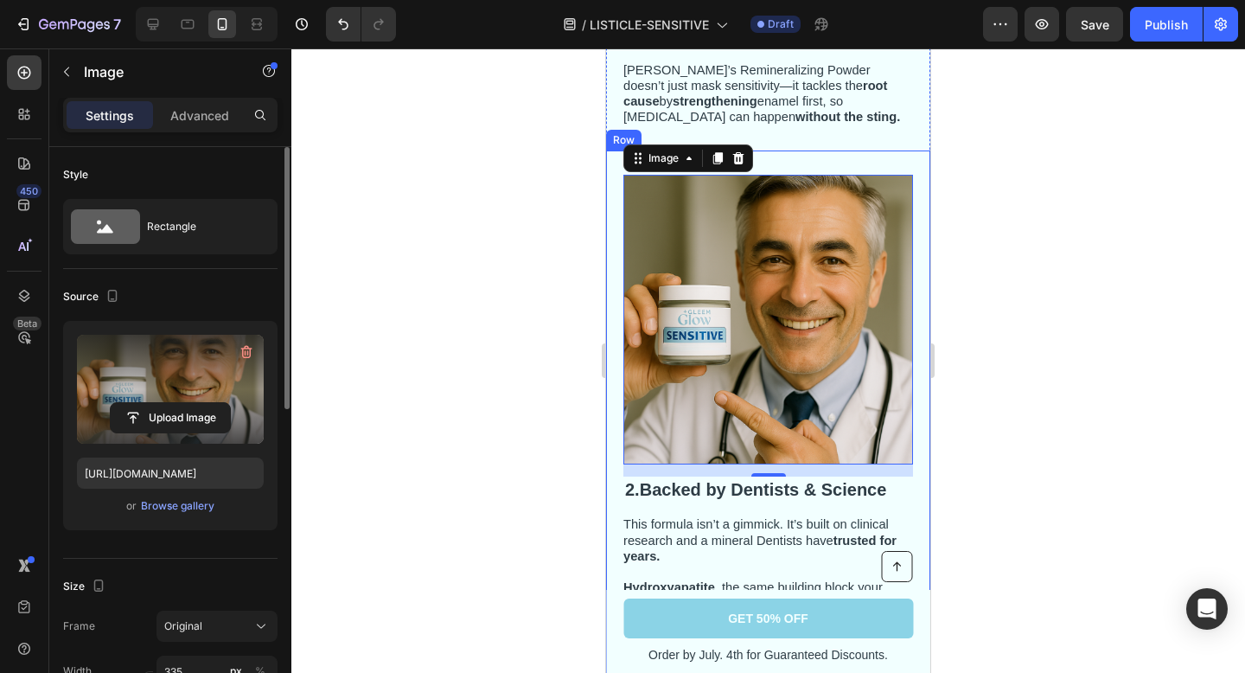
click at [1012, 251] on div at bounding box center [768, 360] width 954 height 624
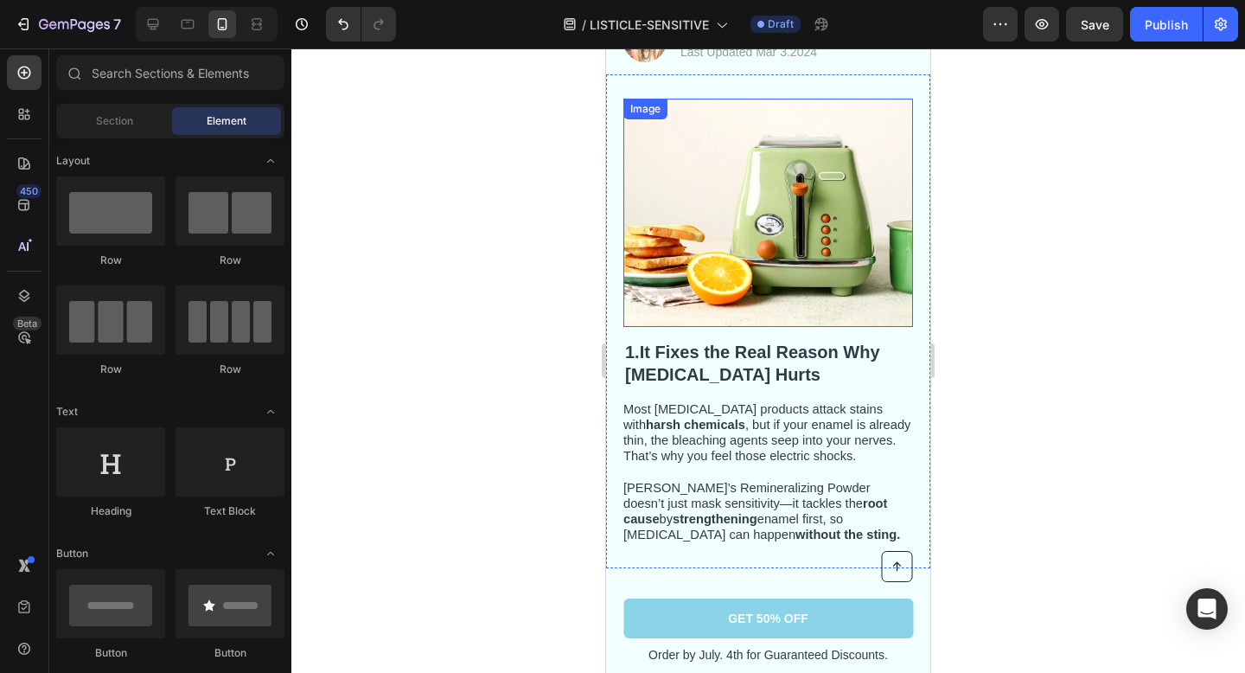
scroll to position [246, 0]
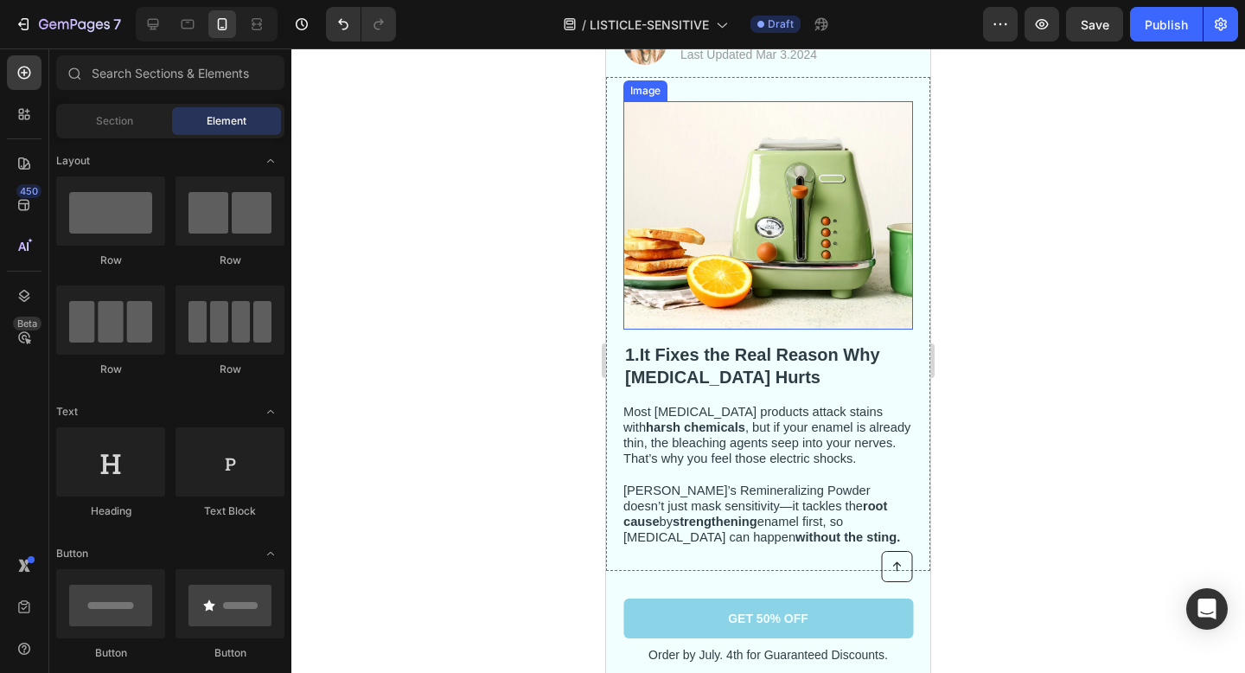
click at [740, 172] on img at bounding box center [768, 215] width 290 height 228
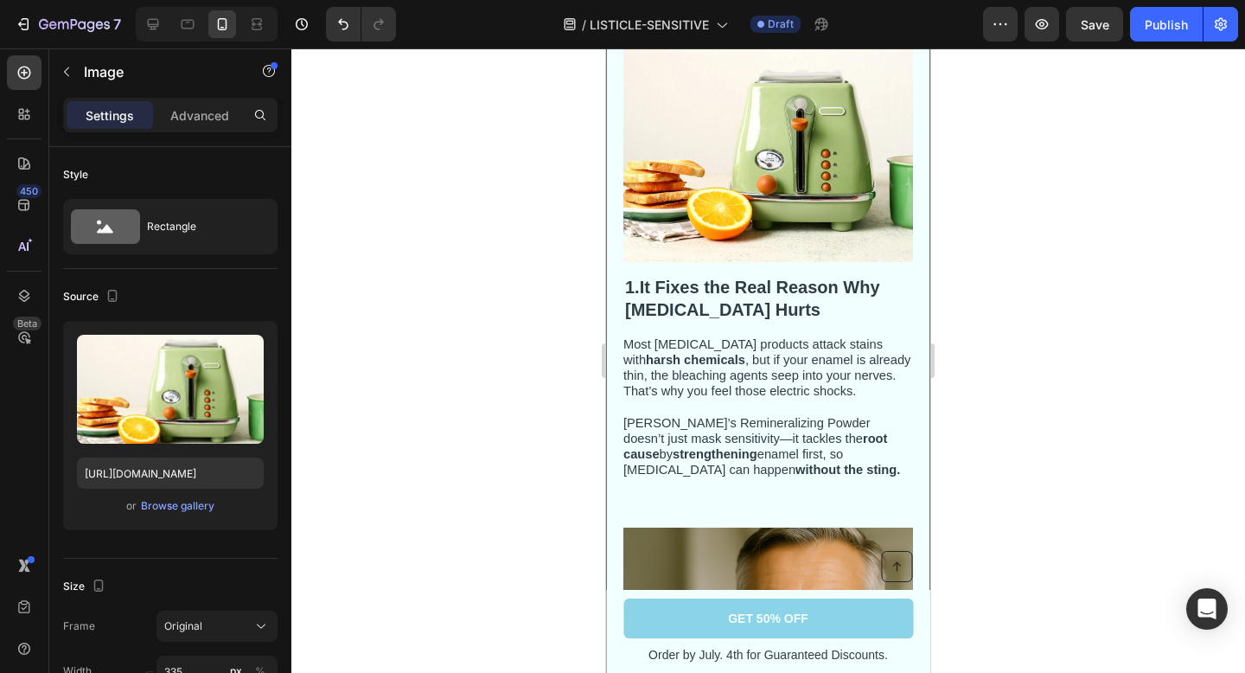
scroll to position [318, 0]
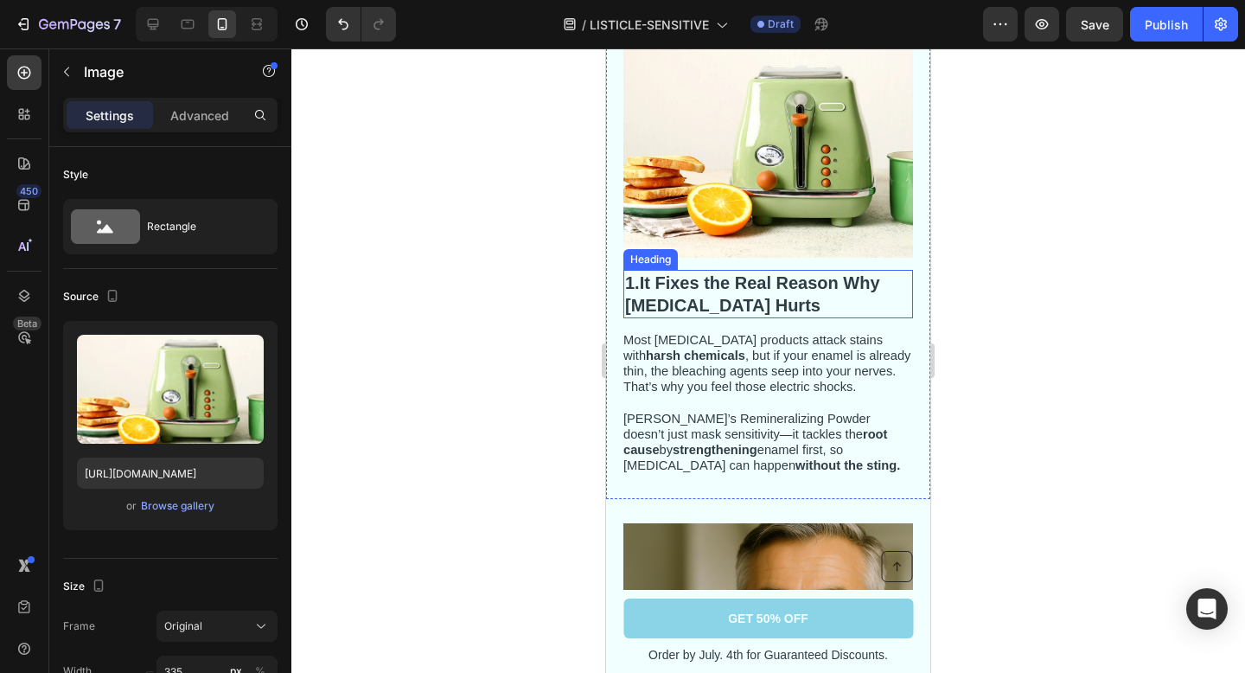
click at [717, 290] on strong "It Fixes the Real Reason Why Whitening Hurts" at bounding box center [752, 294] width 255 height 42
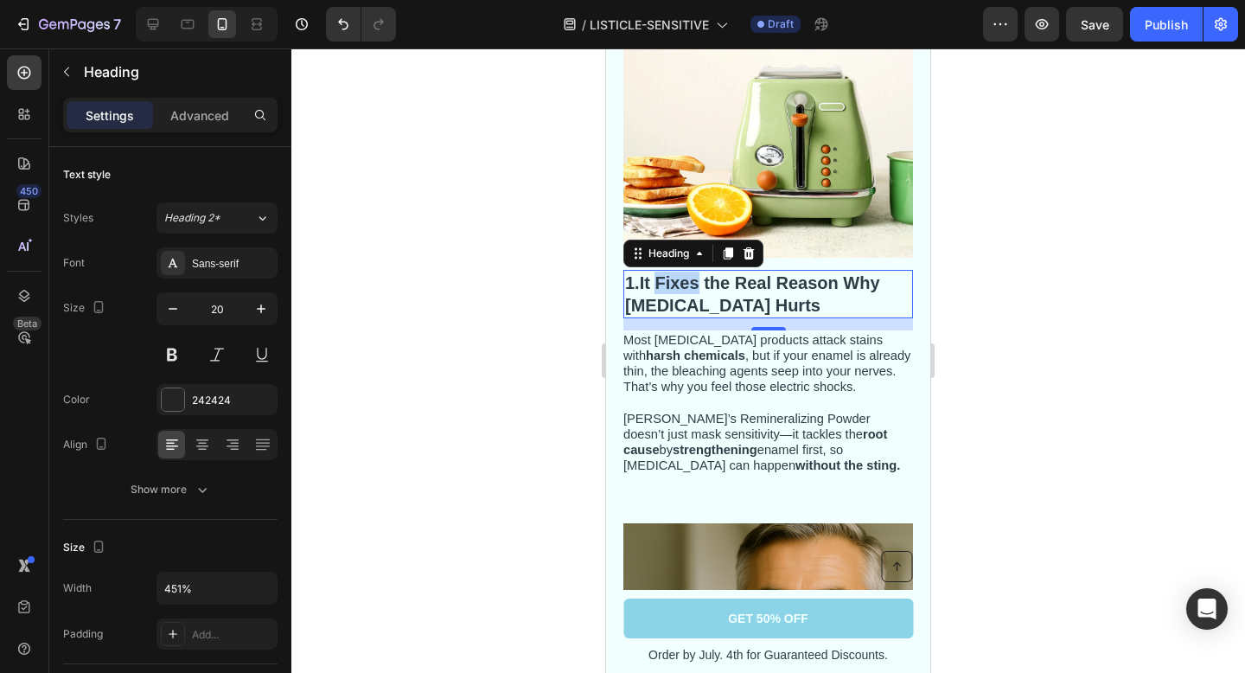
click at [686, 280] on strong "It Fixes the Real Reason Why Whitening Hurts" at bounding box center [752, 294] width 255 height 42
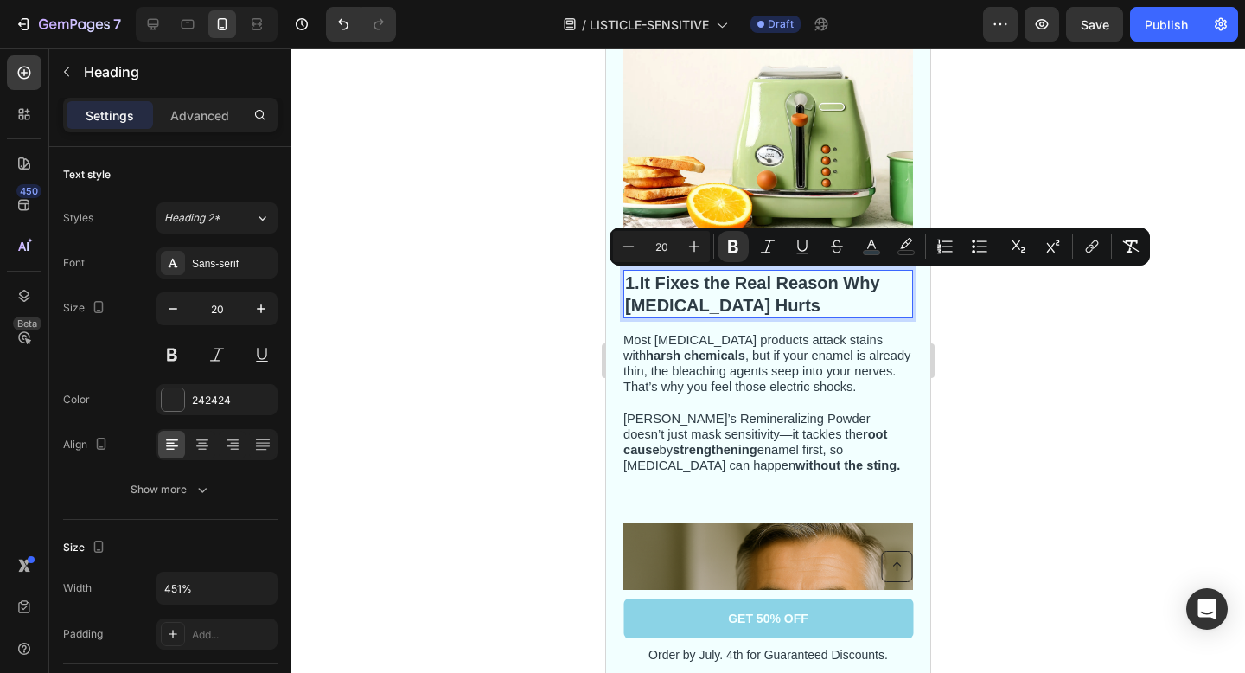
click at [786, 300] on p "1. It Fixes the Real Reason Why Whitening Hurts" at bounding box center [768, 293] width 286 height 45
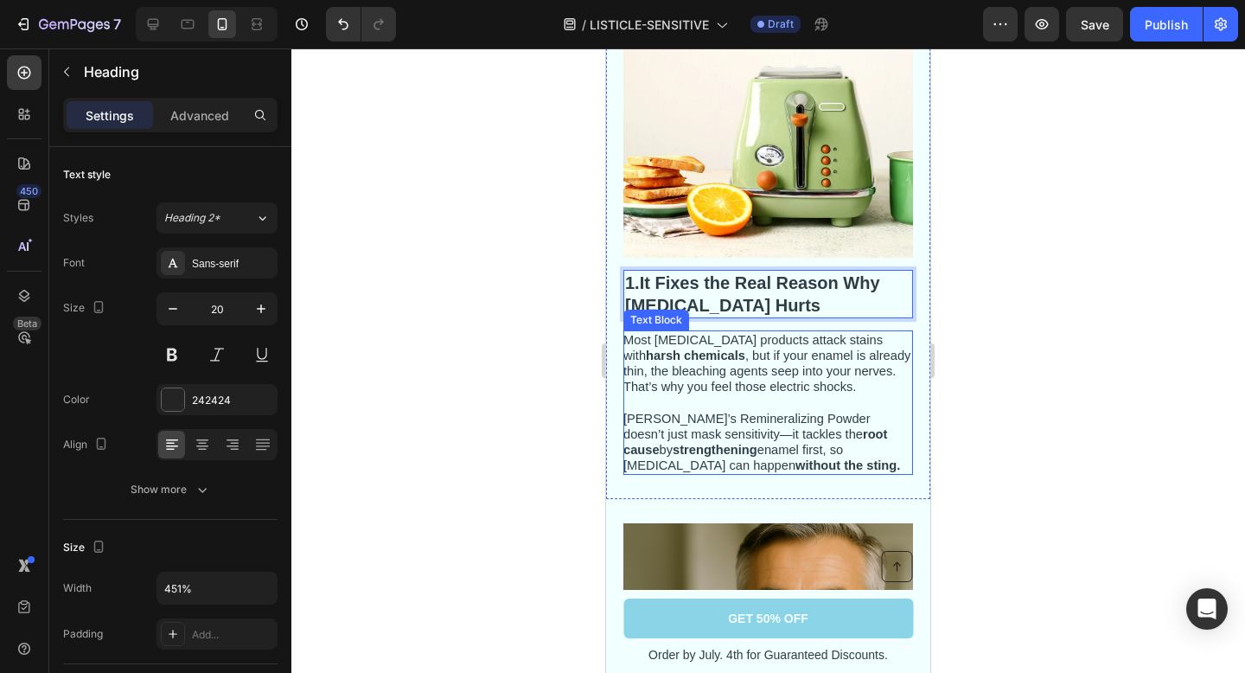
click at [746, 388] on span "Most whitening products attack stains with harsh chemicals , but if your enamel…" at bounding box center [766, 363] width 287 height 61
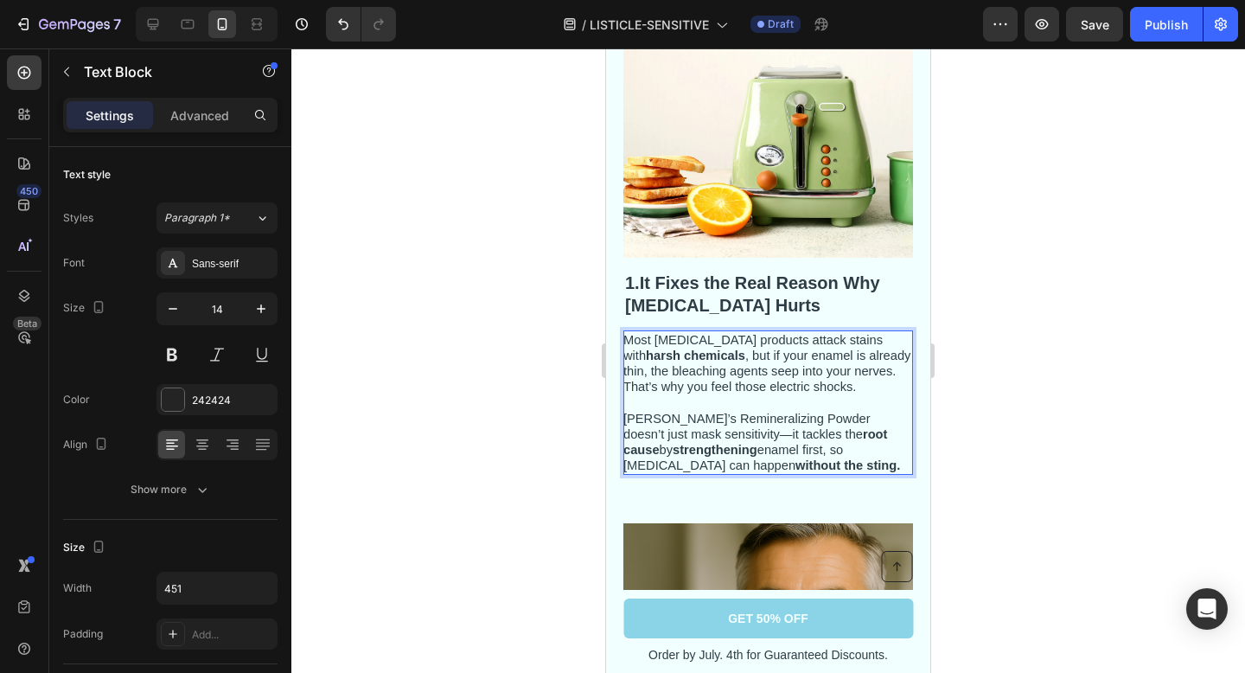
click at [801, 429] on strong "root cause" at bounding box center [755, 441] width 264 height 29
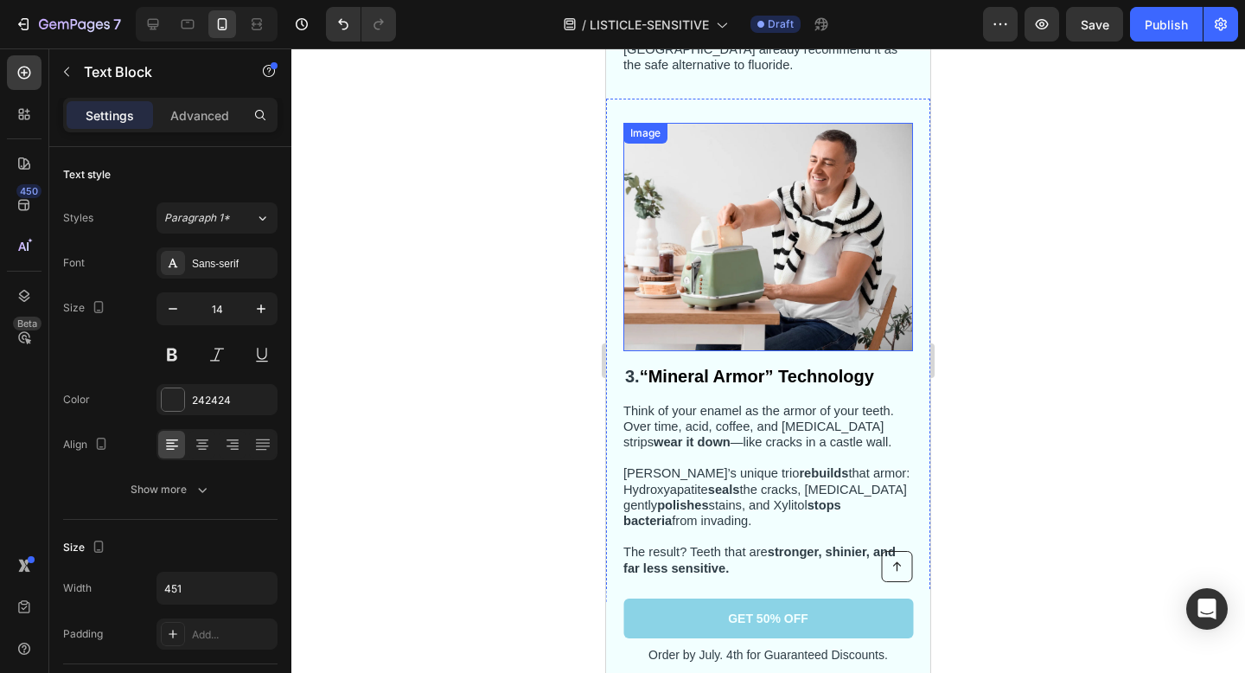
scroll to position [1269, 0]
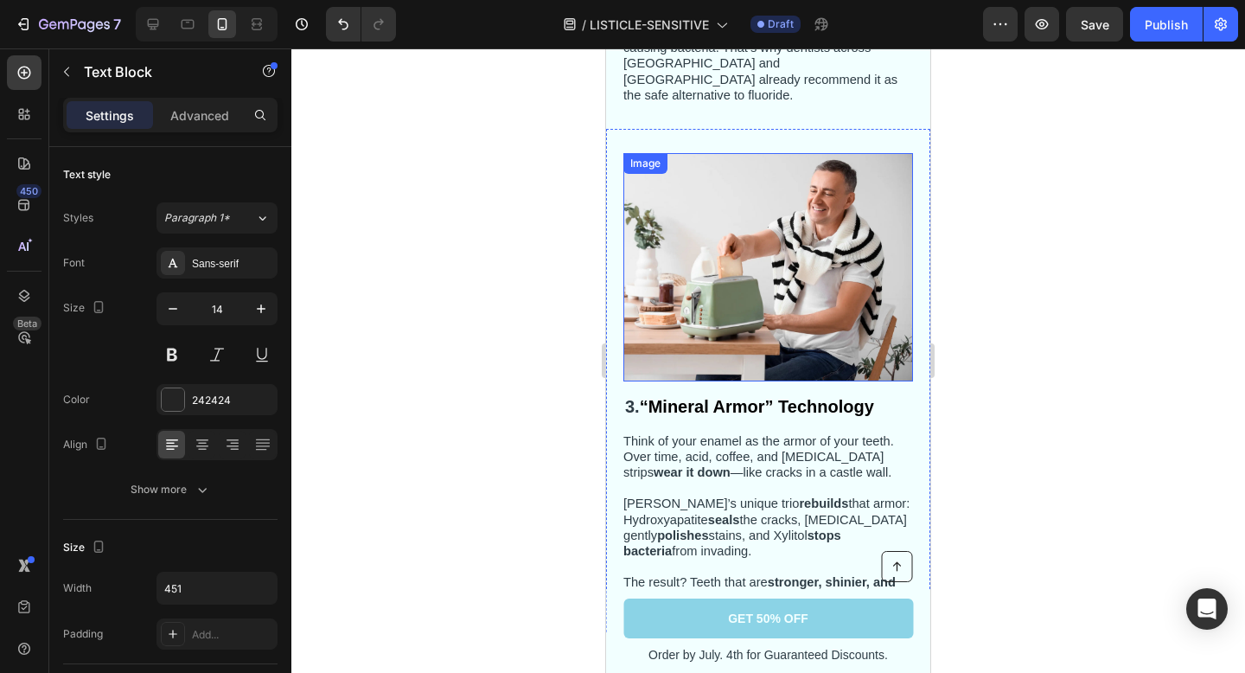
click at [770, 249] on img at bounding box center [768, 267] width 290 height 228
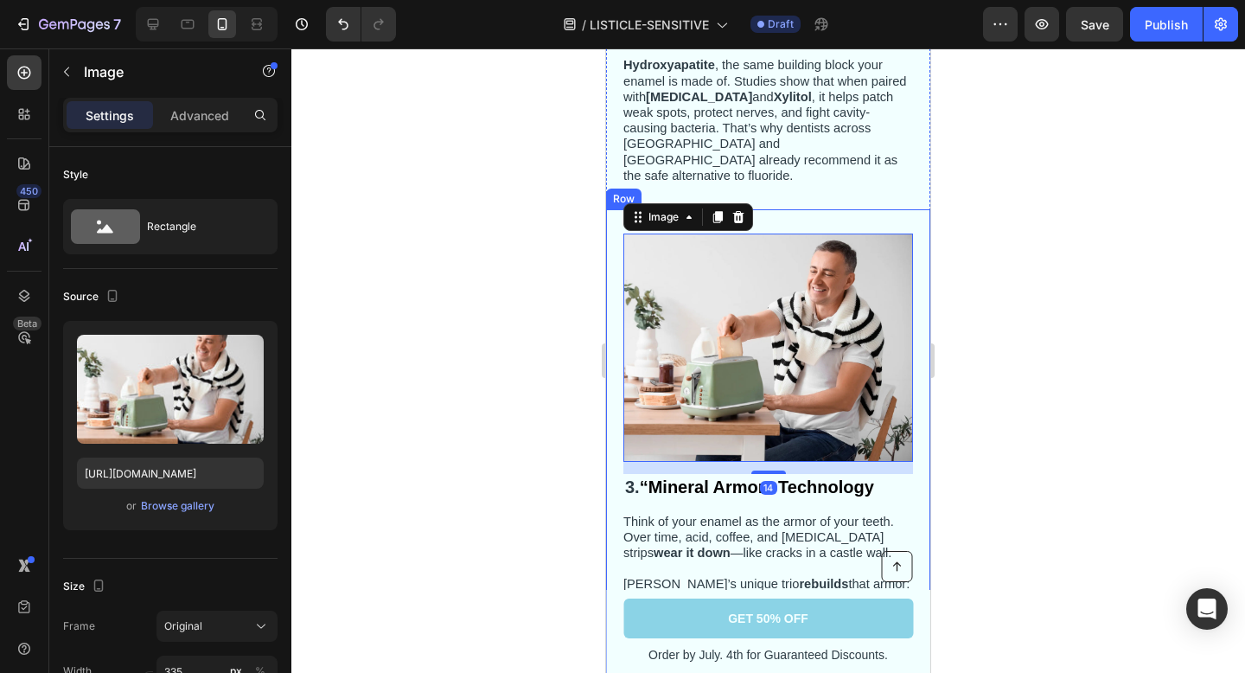
scroll to position [1297, 0]
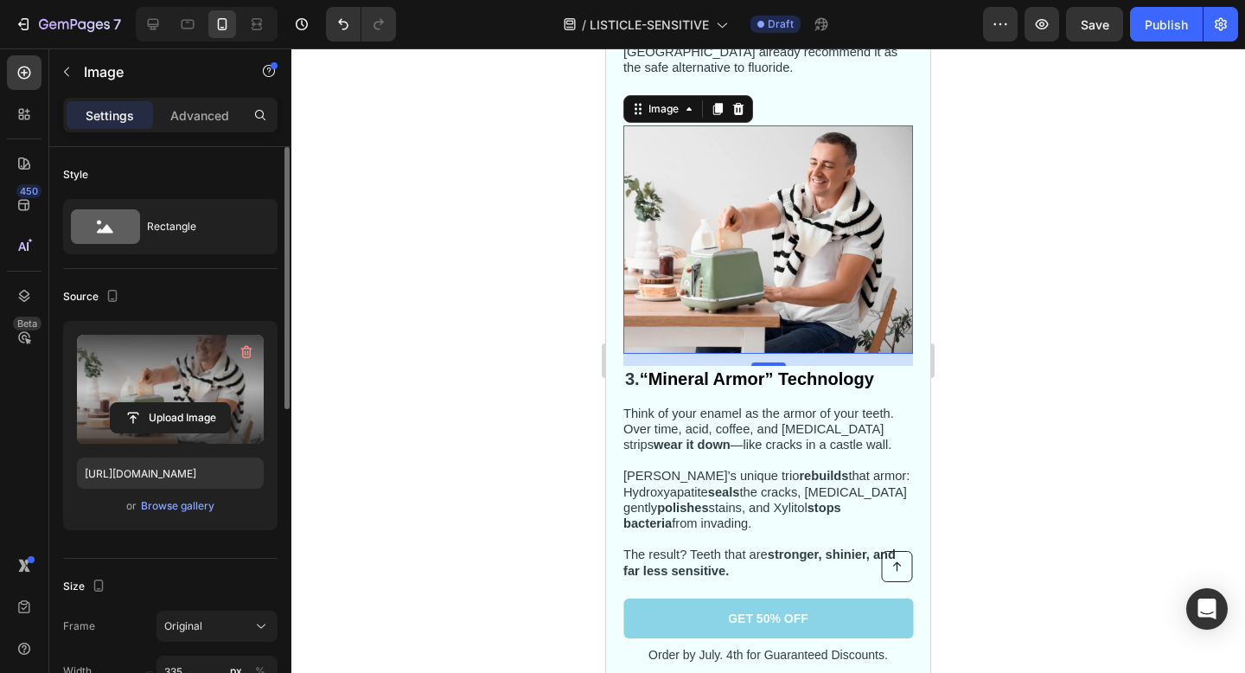
click at [156, 399] on label at bounding box center [170, 389] width 187 height 109
click at [156, 403] on input "file" at bounding box center [170, 417] width 119 height 29
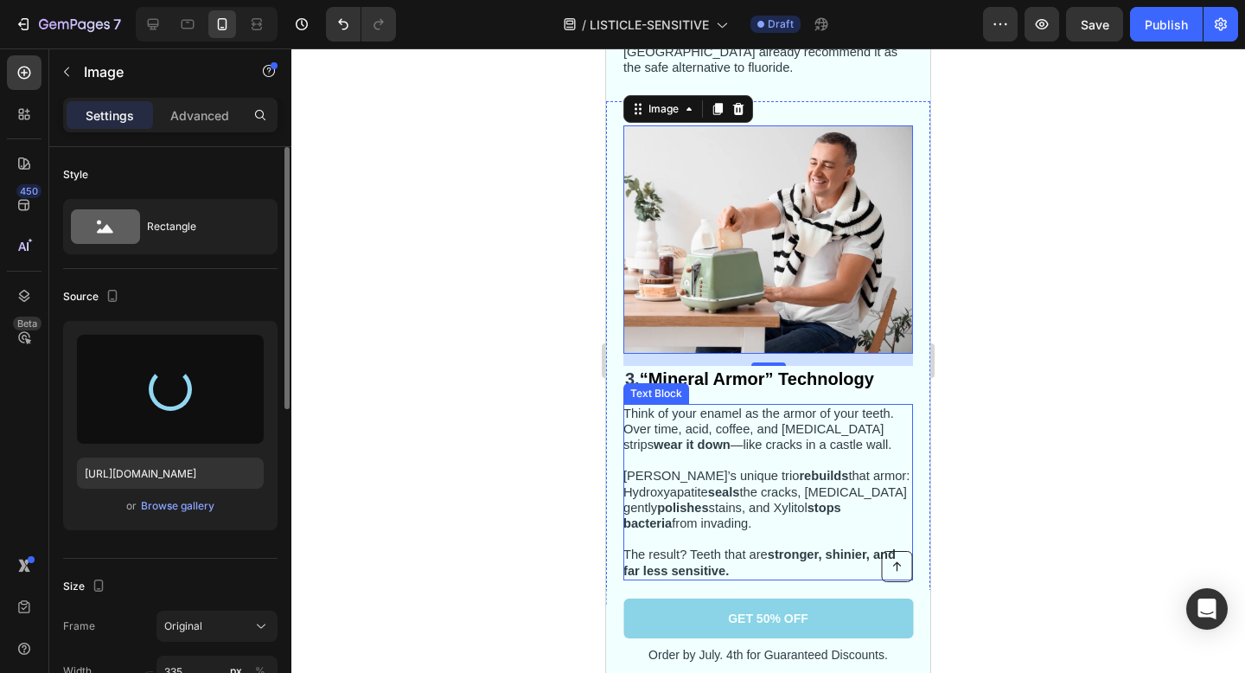
scroll to position [1281, 0]
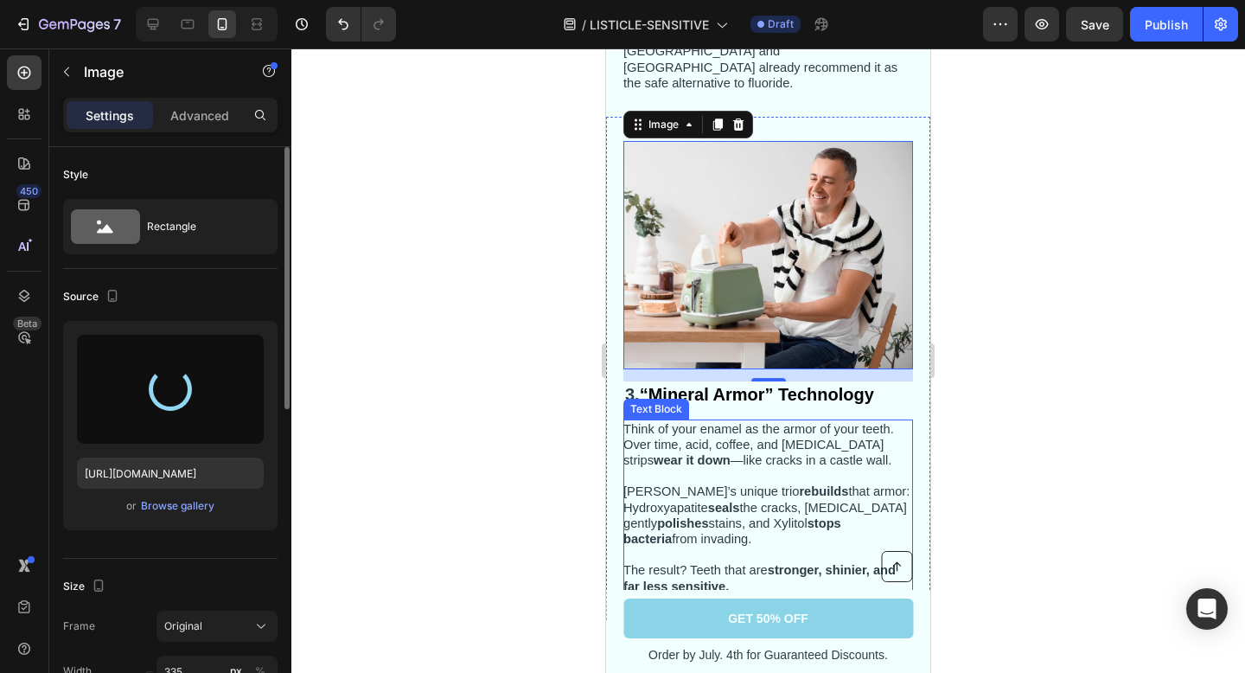
type input "https://cdn.shopify.com/s/files/1/0843/8425/2212/files/gempages_575932370293621…"
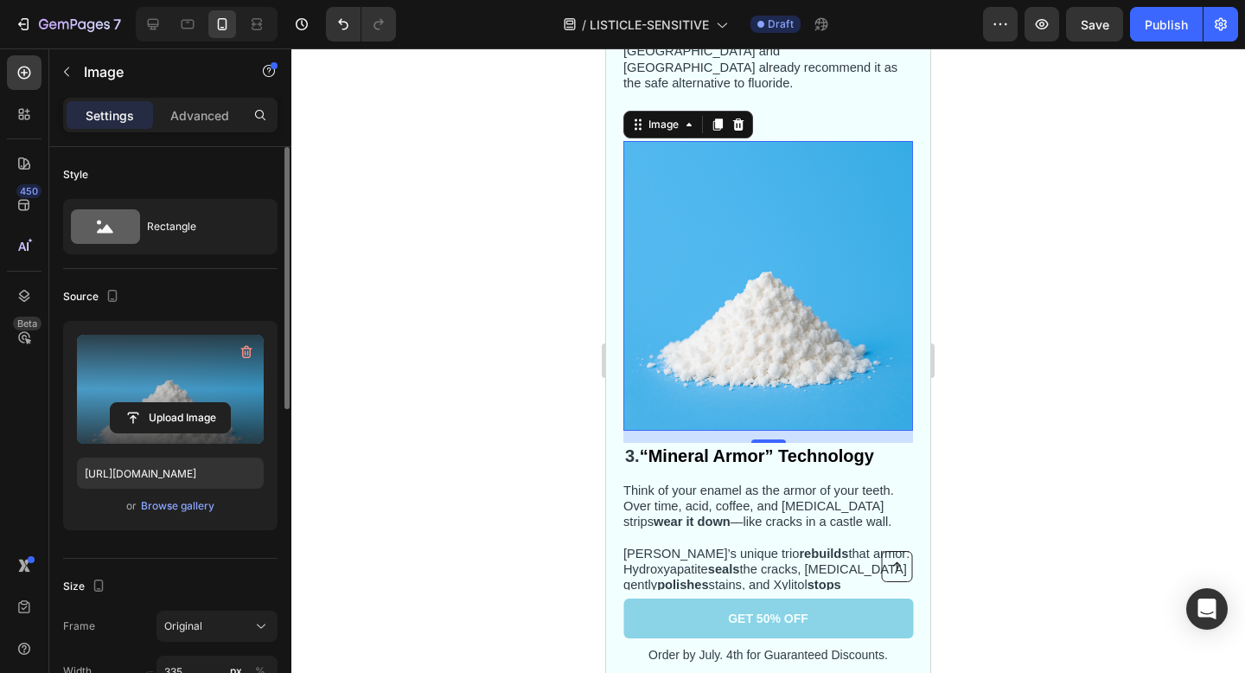
click at [1141, 336] on div at bounding box center [768, 360] width 954 height 624
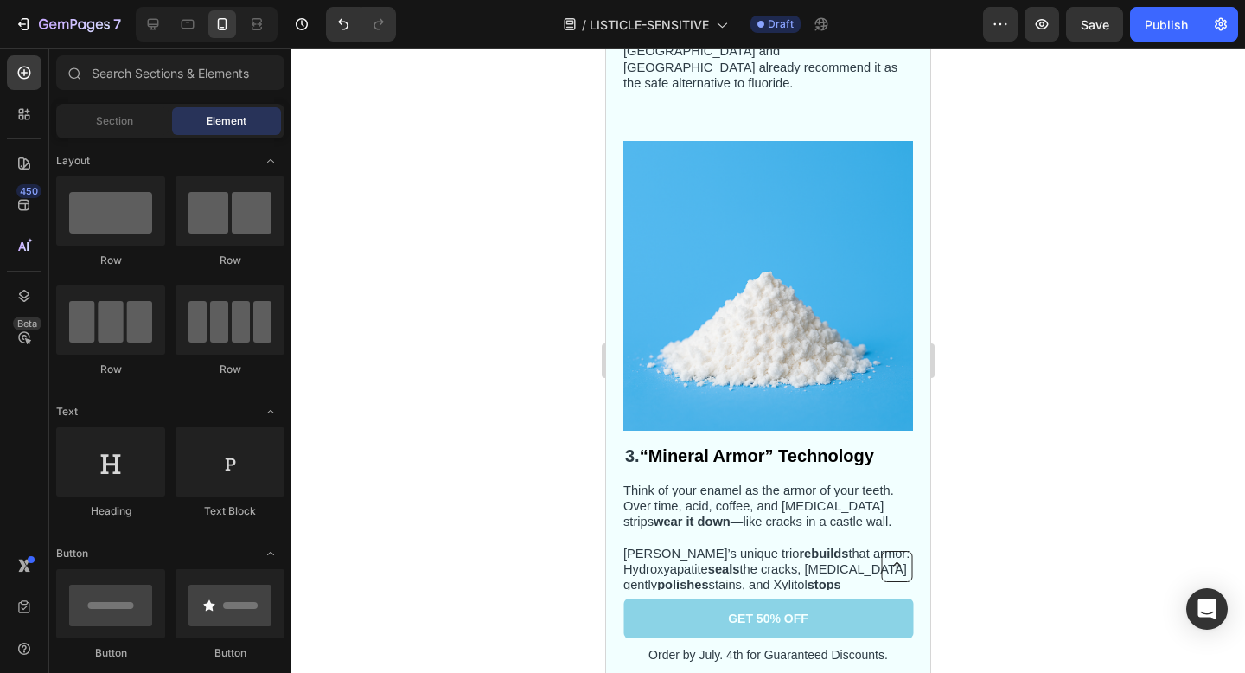
click at [986, 265] on div at bounding box center [768, 360] width 954 height 624
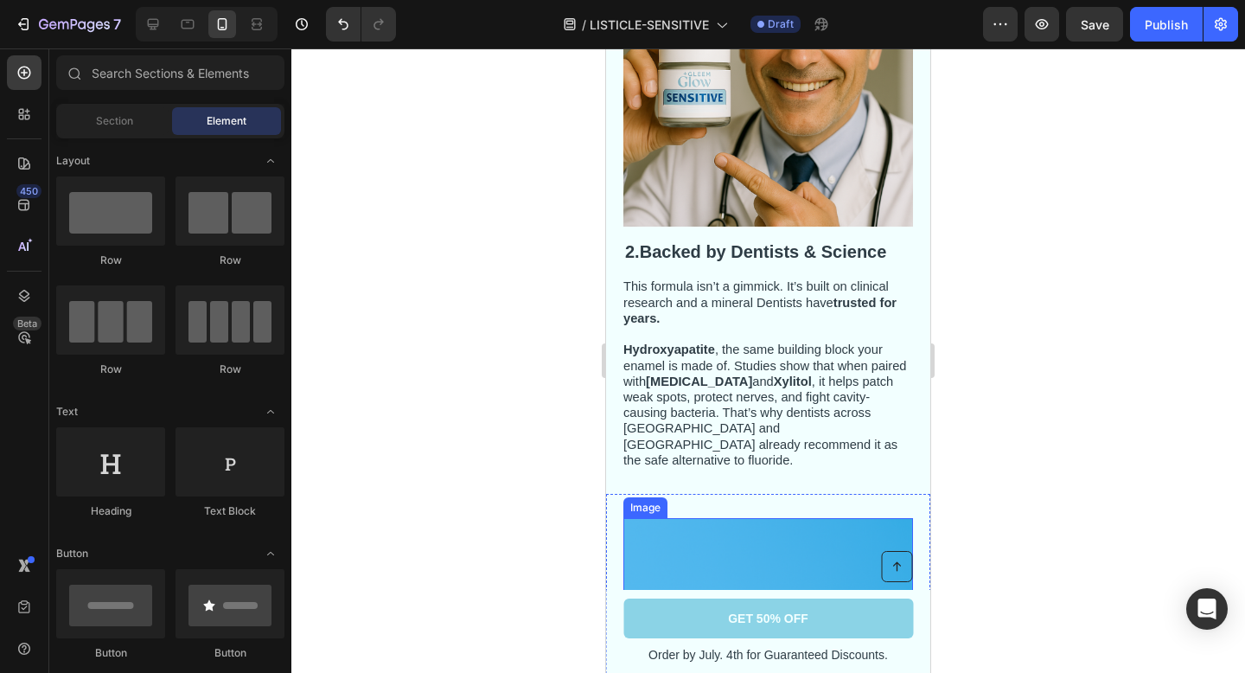
scroll to position [1198, 0]
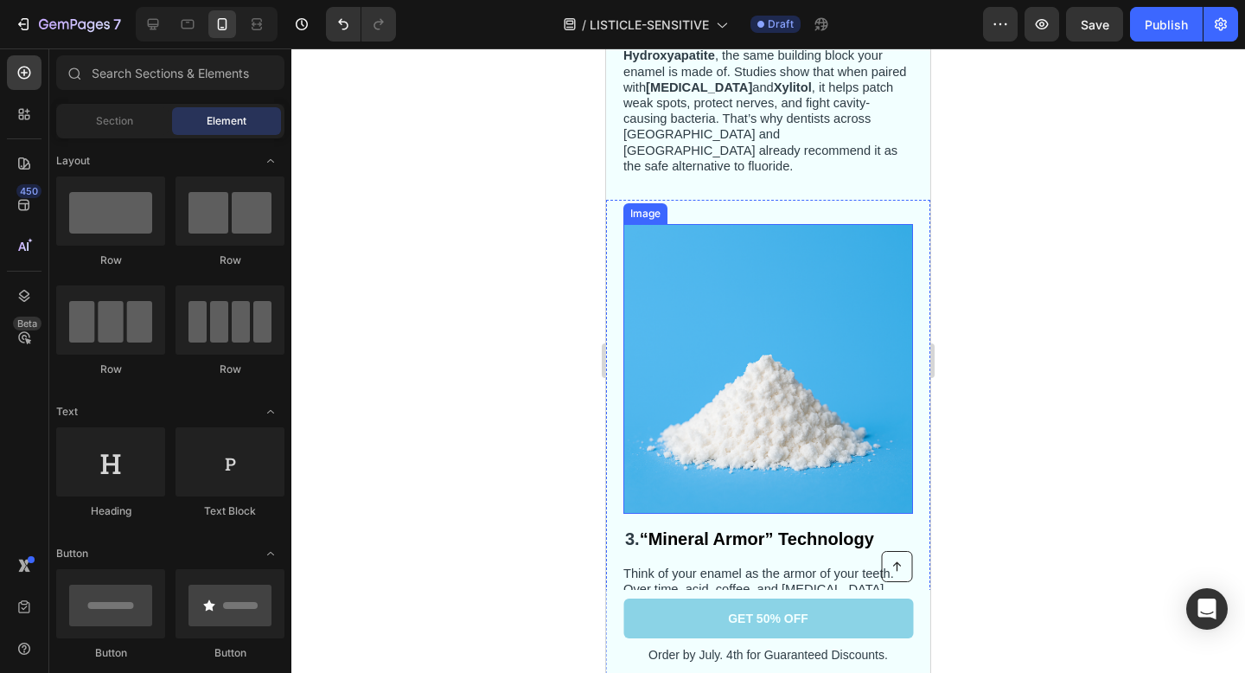
click at [840, 375] on img at bounding box center [768, 369] width 290 height 290
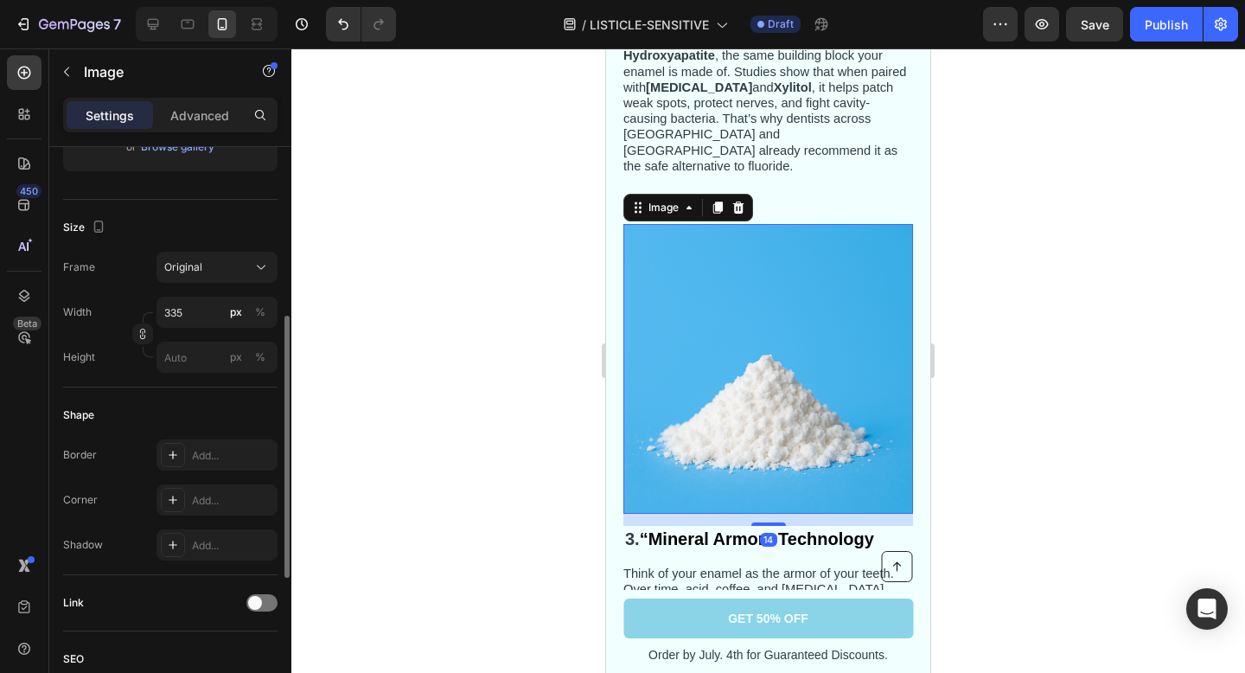
scroll to position [362, 0]
click at [174, 449] on icon at bounding box center [173, 451] width 14 height 14
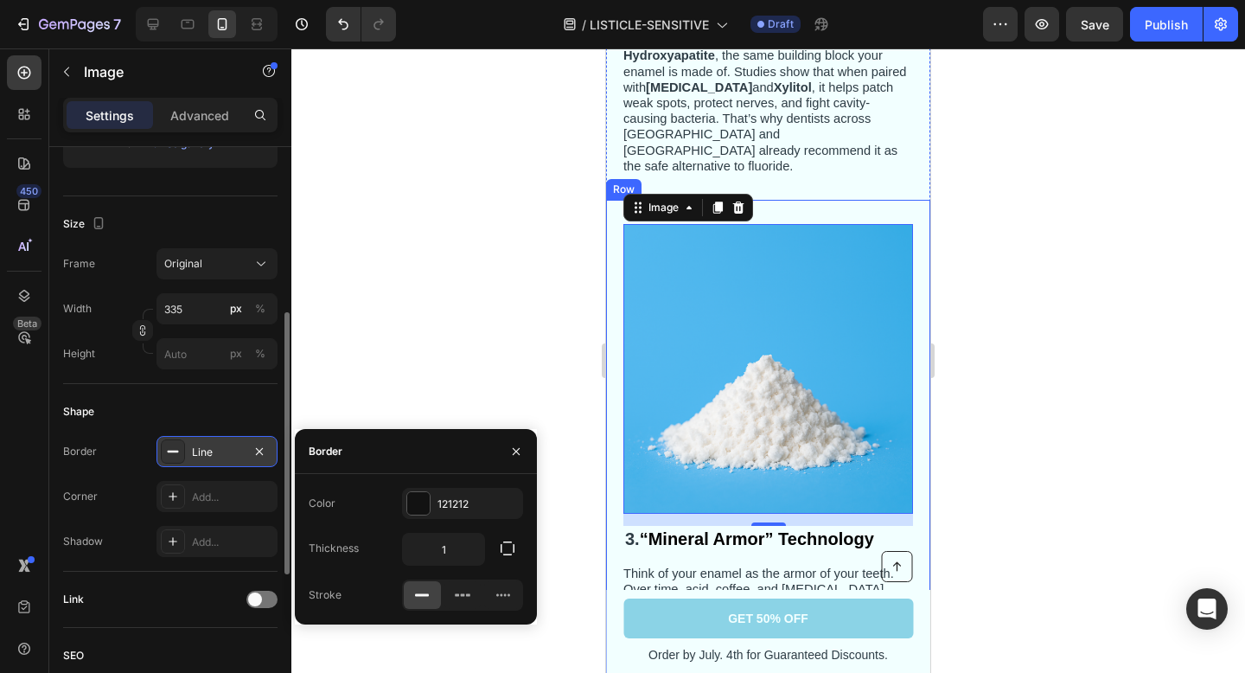
click at [169, 450] on icon at bounding box center [173, 451] width 14 height 14
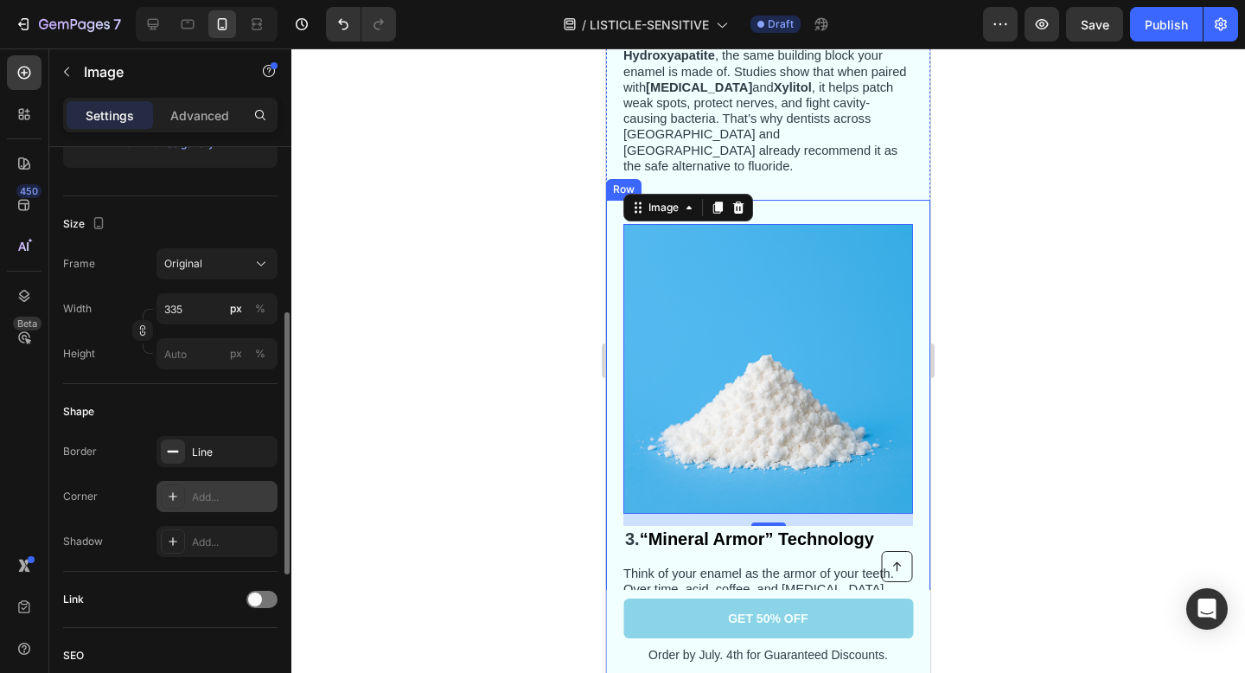
drag, startPoint x: 257, startPoint y: 450, endPoint x: 182, endPoint y: 510, distance: 96.5
click at [0, 0] on icon "button" at bounding box center [0, 0] width 0 height 0
click at [175, 495] on icon at bounding box center [173, 496] width 14 height 14
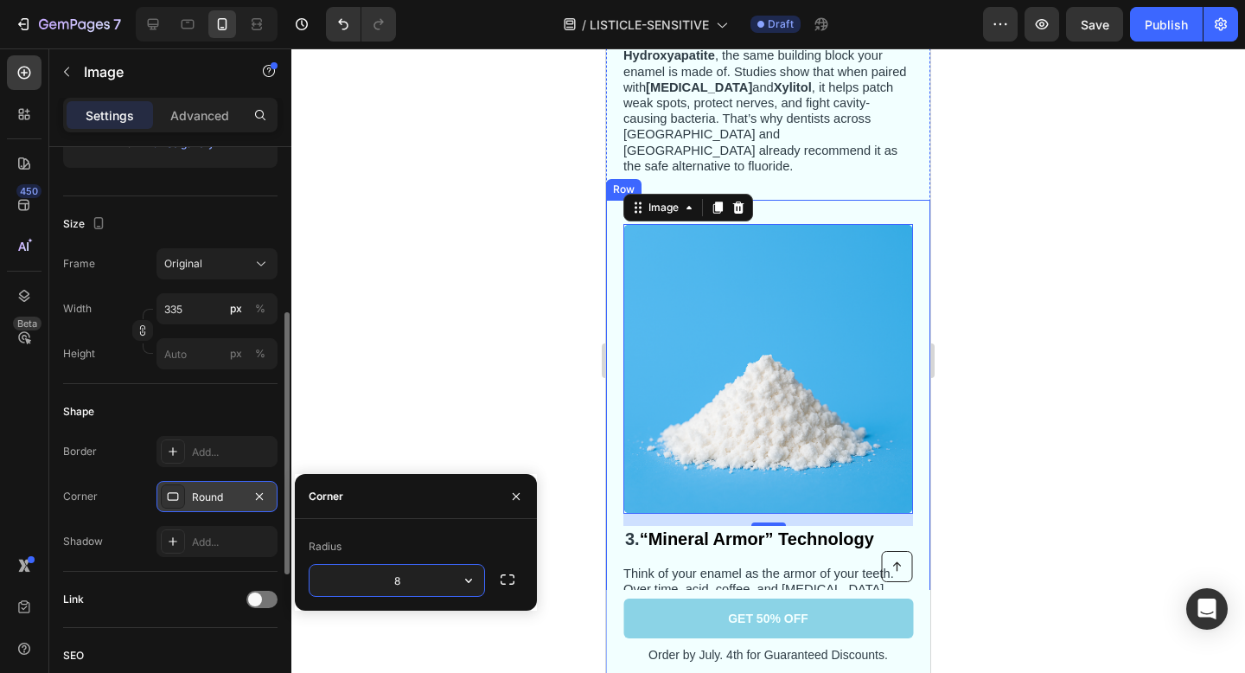
click at [537, 416] on div at bounding box center [768, 360] width 954 height 624
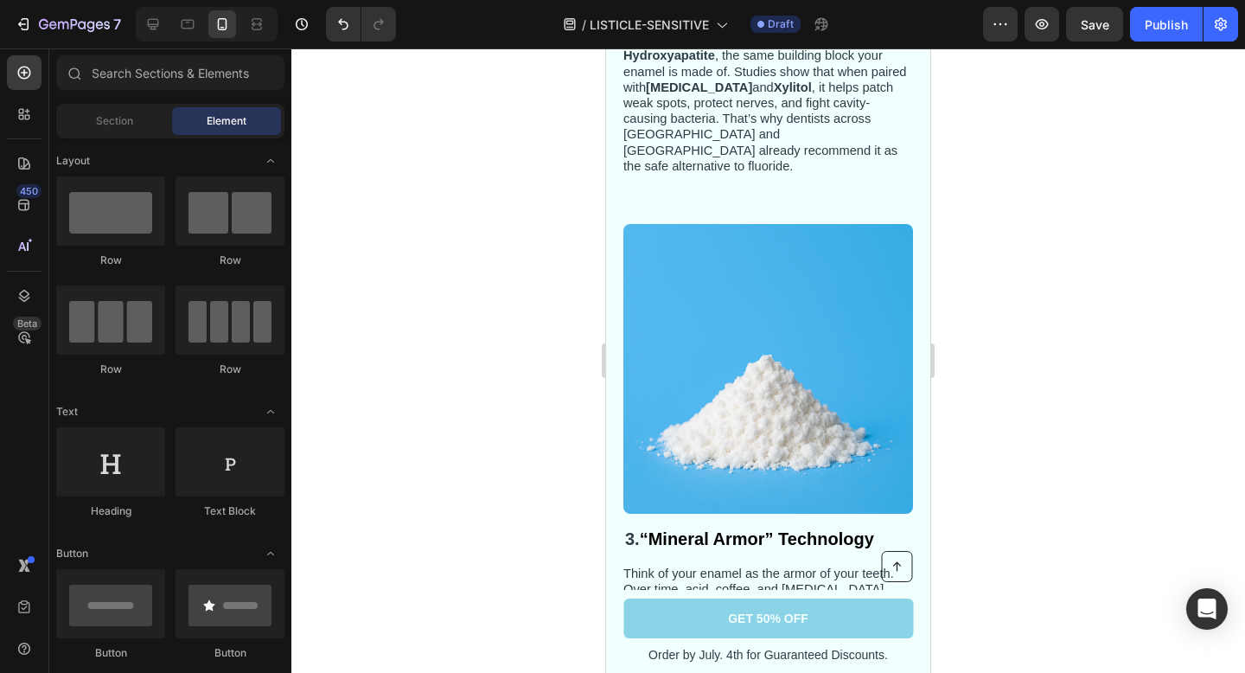
click at [1020, 438] on div at bounding box center [768, 360] width 954 height 624
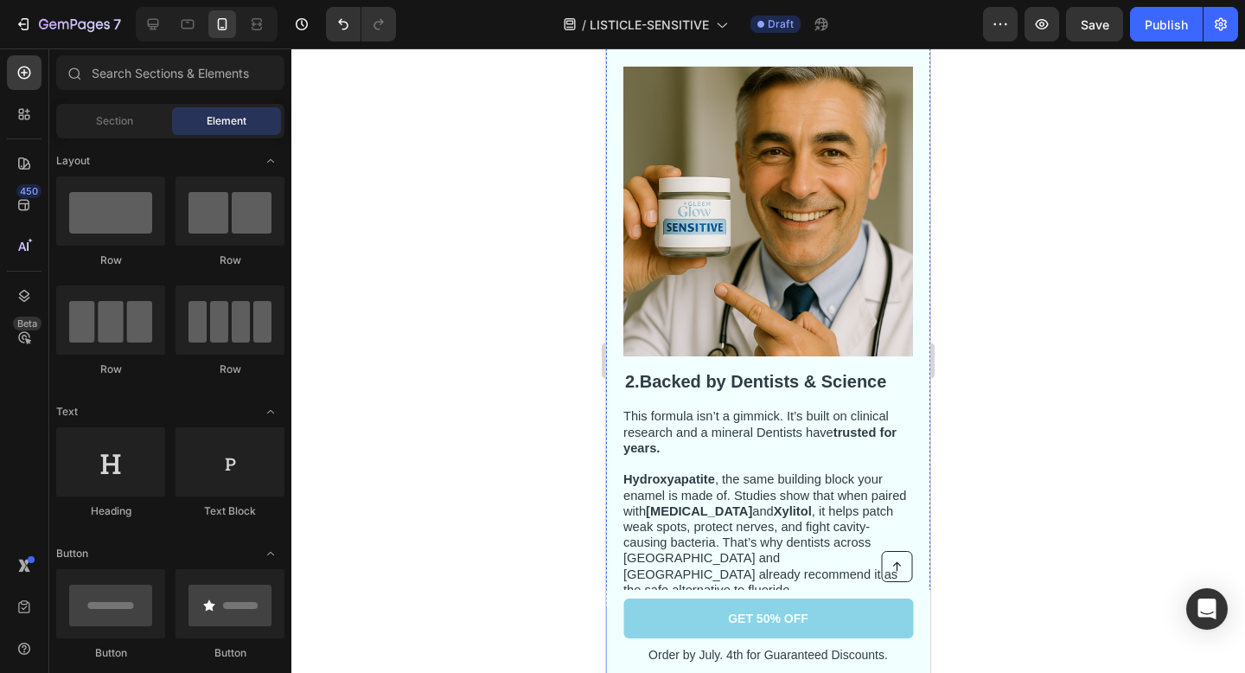
scroll to position [824, 0]
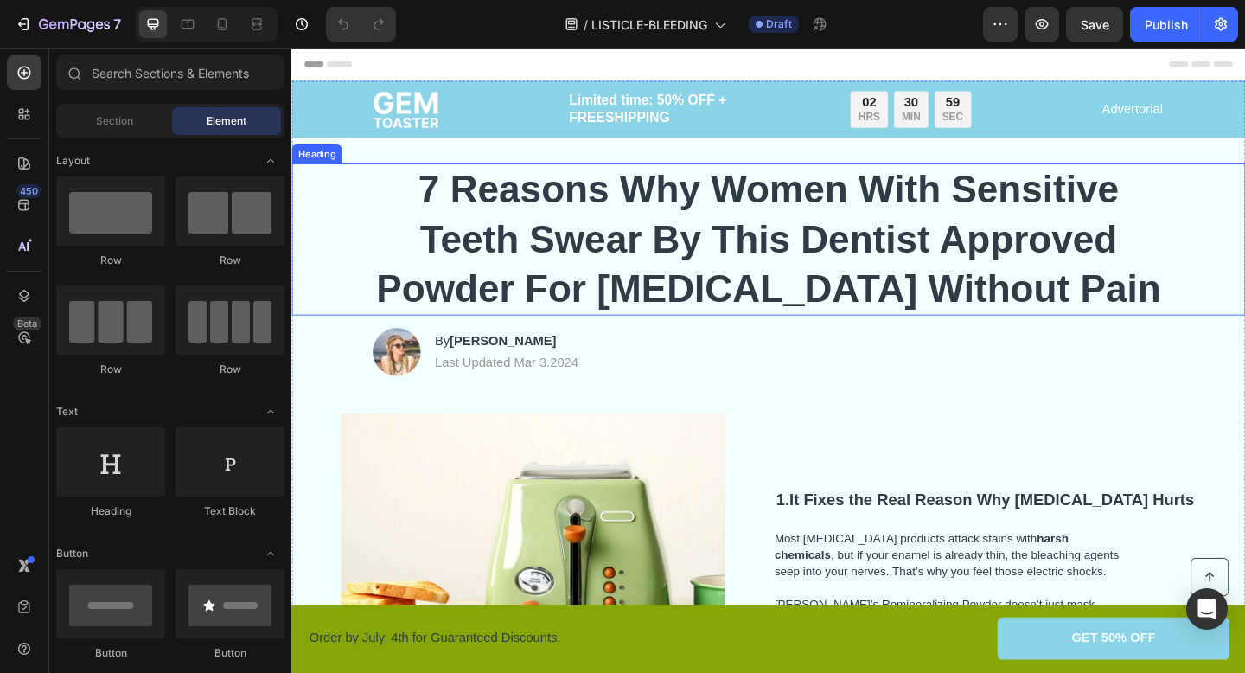
click at [613, 259] on h1 "7 Reasons Why Women With Sensitive Teeth Swear By This Dentist Approved Powder …" at bounding box center [810, 256] width 861 height 165
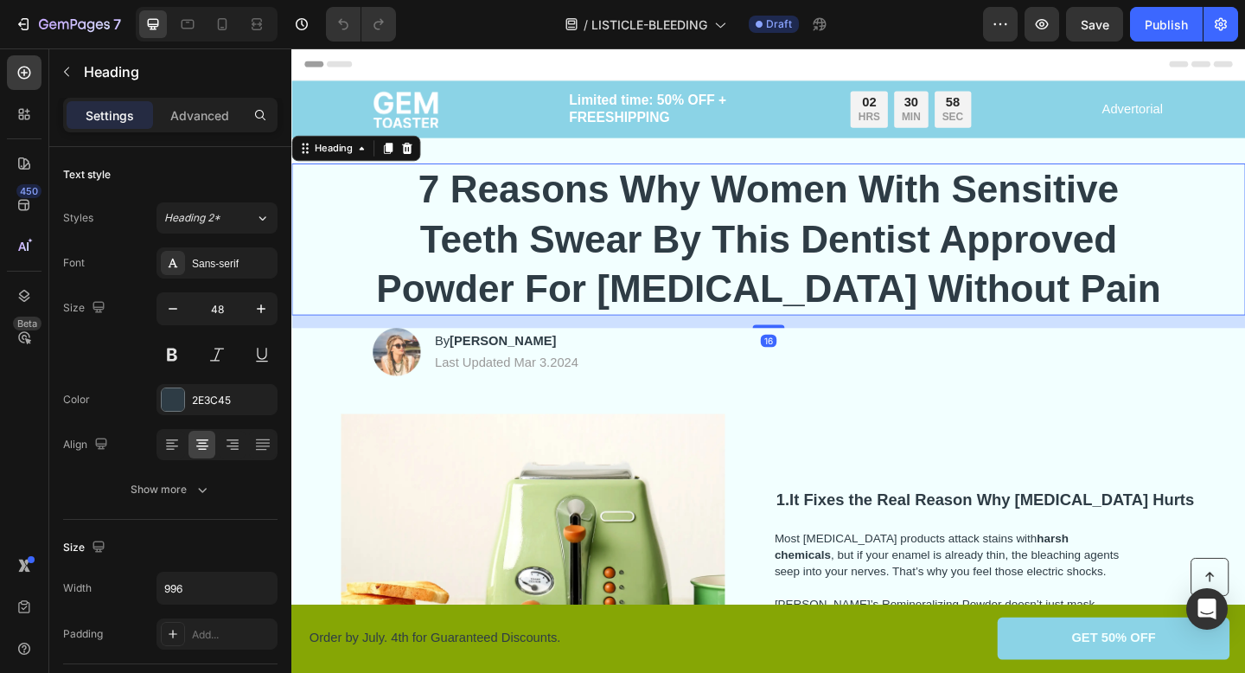
click at [467, 188] on h1 "7 Reasons Why Women With Sensitive Teeth Swear By This Dentist Approved Powder …" at bounding box center [810, 256] width 861 height 165
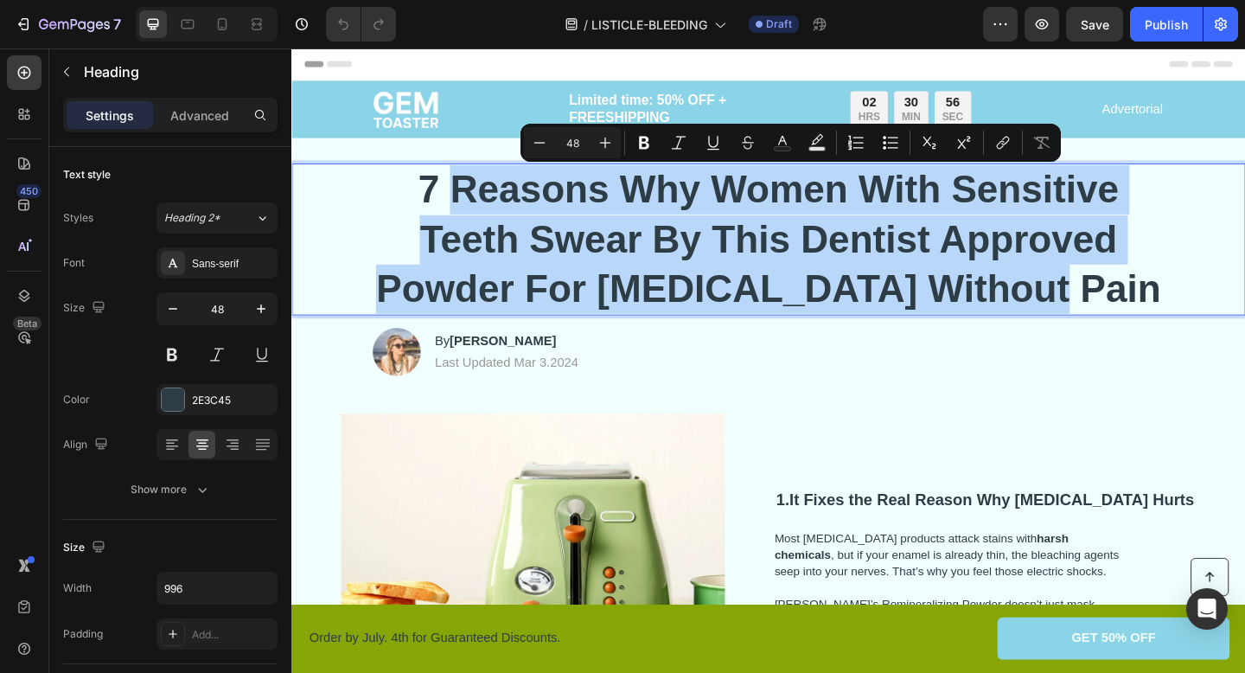
drag, startPoint x: 1161, startPoint y: 309, endPoint x: 476, endPoint y: 197, distance: 693.8
click at [476, 197] on p "7 Reasons Why Women With Sensitive Teeth Swear By This Dentist Approved Powder …" at bounding box center [810, 257] width 858 height 162
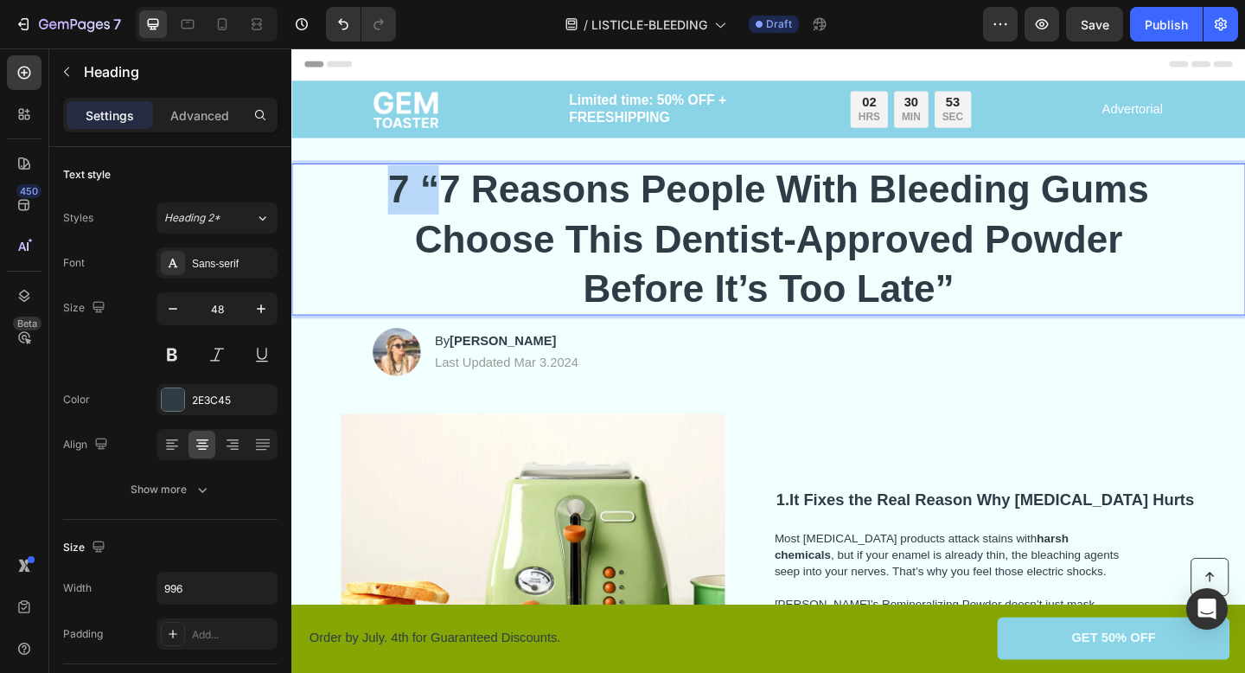
drag, startPoint x: 454, startPoint y: 199, endPoint x: 375, endPoint y: 198, distance: 78.7
click at [375, 198] on div "7 “7 Reasons People With Bleeding Gums Choose This Dentist-Approved Powder Befo…" at bounding box center [810, 256] width 1003 height 165
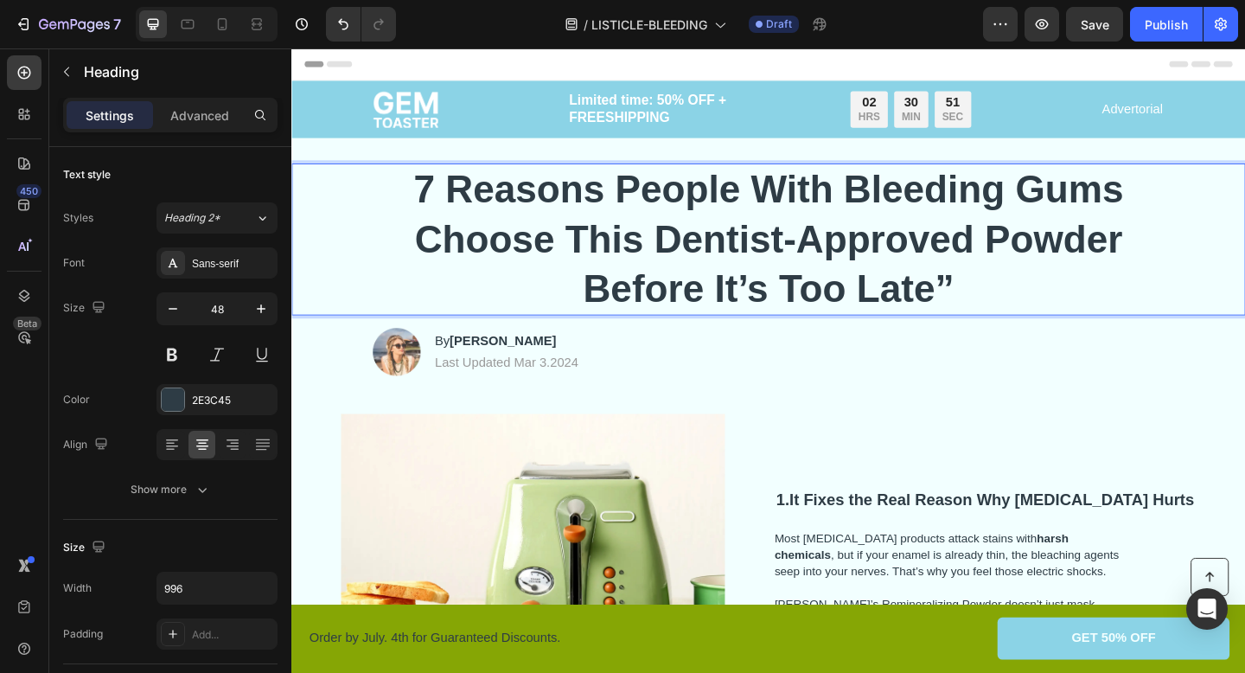
click at [1012, 293] on p "7 Reasons People With Bleeding Gums Choose This Dentist-Approved Powder Before …" at bounding box center [810, 257] width 858 height 162
click at [1035, 259] on p "7 Reasons People With Bleeding Gums Choose This Dentist-Approved Powder Before …" at bounding box center [810, 257] width 858 height 162
click at [1204, 265] on p "7 Reasons People With Bleeding Gums Choose This Dentist-Approved Powder Before …" at bounding box center [810, 257] width 858 height 162
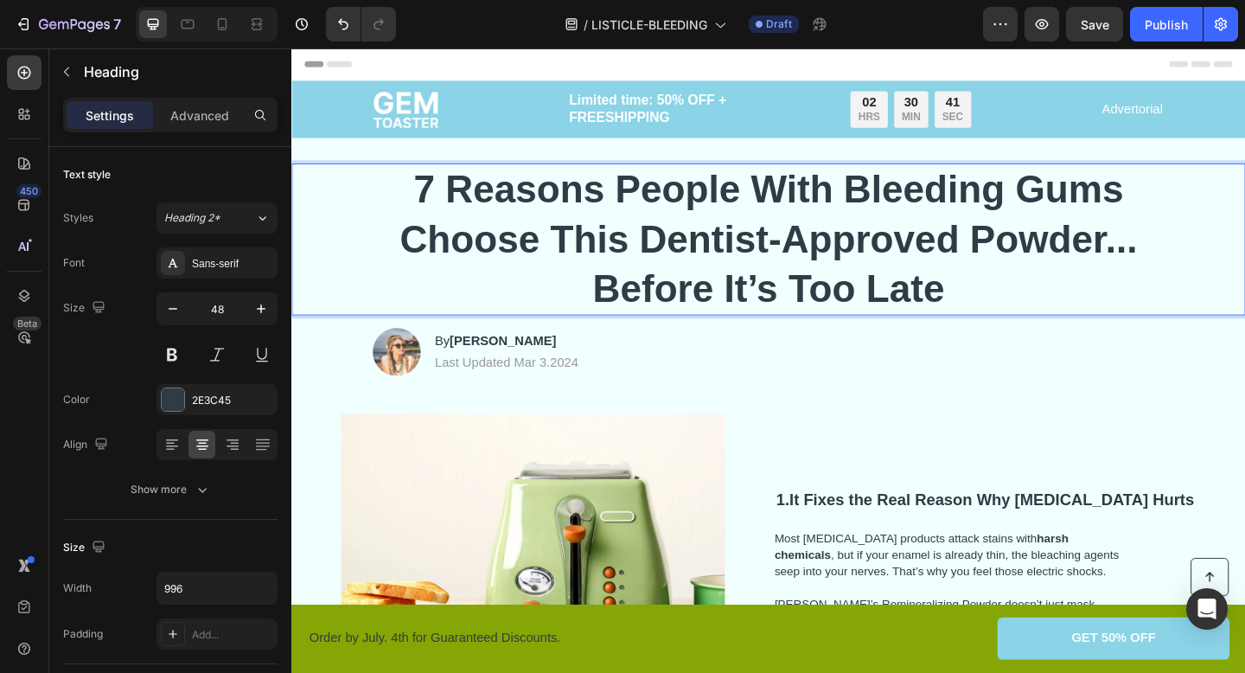
click at [1224, 274] on p "7 Reasons People With Bleeding Gums Choose This Dentist-Approved Powder... Befo…" at bounding box center [810, 257] width 858 height 162
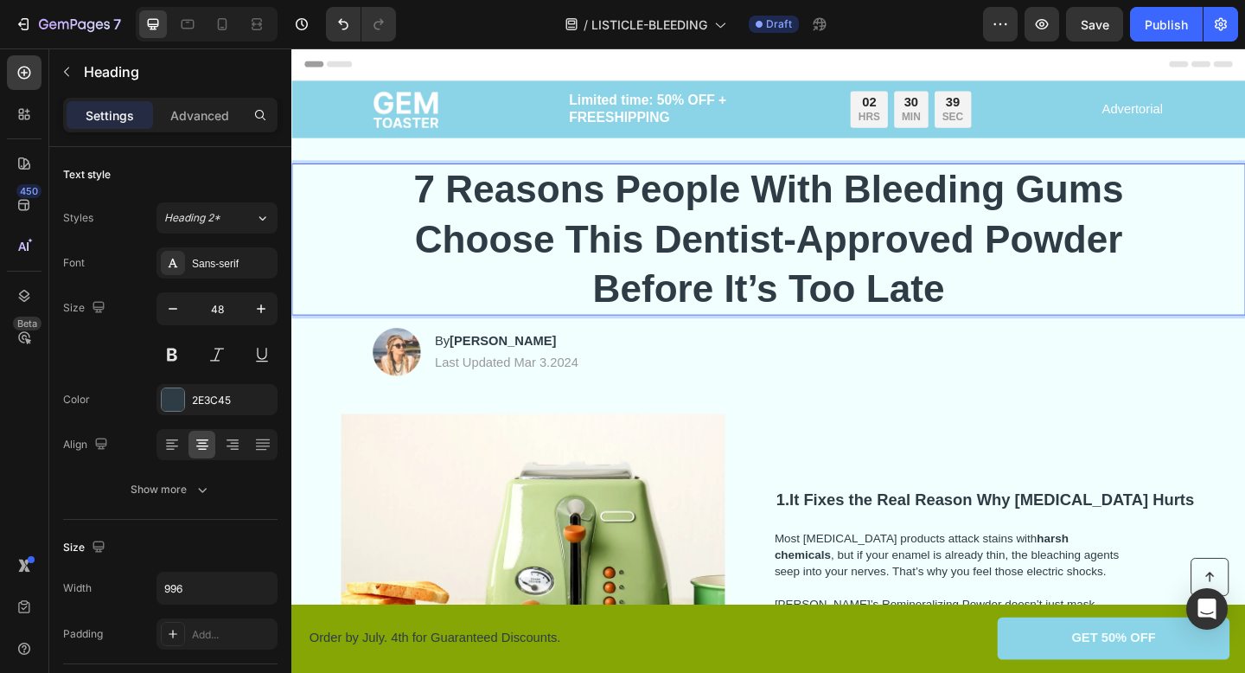
click at [620, 309] on p "7 Reasons People With Bleeding Gums Choose This Dentist-Approved Powder Before …" at bounding box center [810, 257] width 858 height 162
click at [1050, 290] on p "7 Reasons People With Bleeding Gums Choose This Dentist-Approved Powder ....Bef…" at bounding box center [810, 257] width 858 height 162
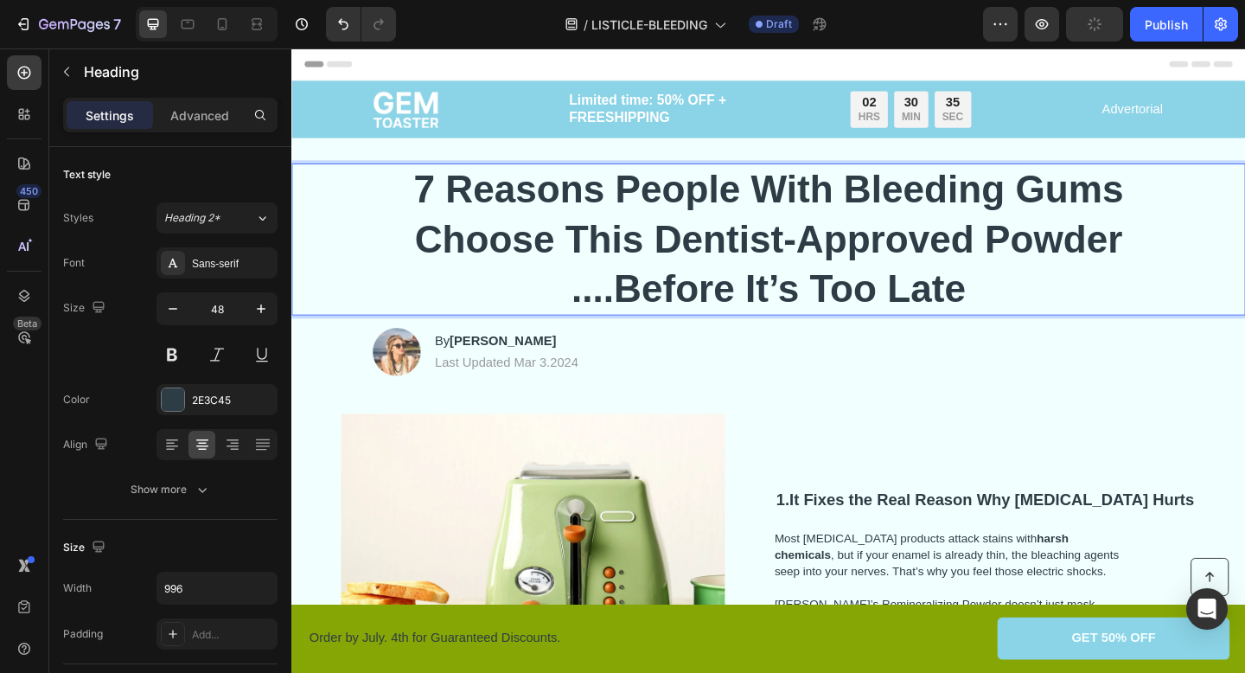
click at [646, 312] on p "7 Reasons People With Bleeding Gums Choose This Dentist-Approved Powder ....Bef…" at bounding box center [810, 257] width 858 height 162
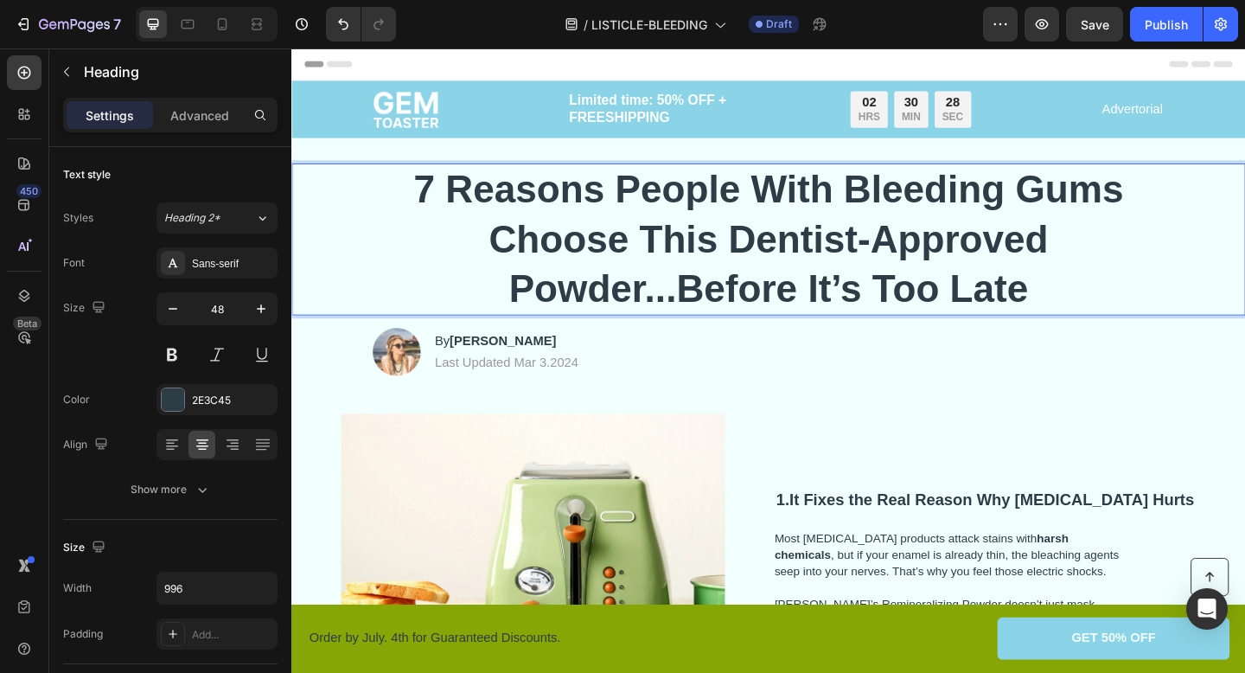
click at [1244, 302] on div "7 Reasons People With Bleeding Gums Choose This Dentist-Approved Powder...Befor…" at bounding box center [810, 256] width 1003 height 165
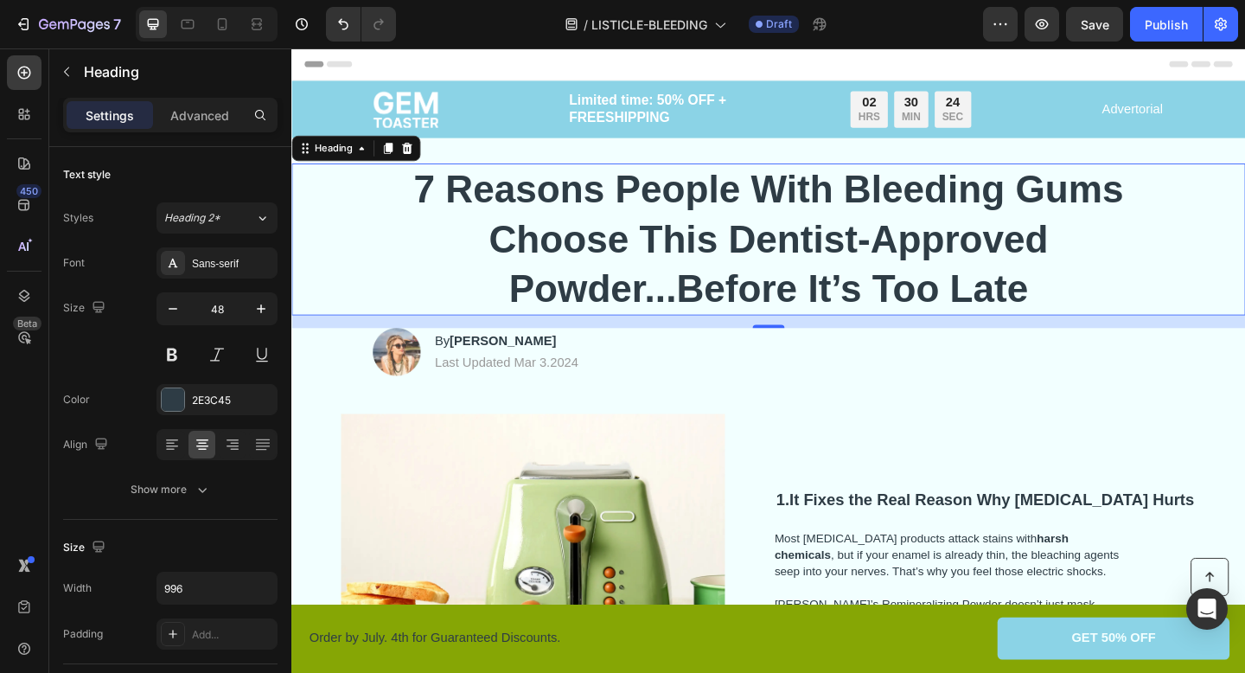
click at [686, 313] on p "7 Reasons People With Bleeding Gums Choose This Dentist-Approved Powder...Befor…" at bounding box center [810, 257] width 858 height 162
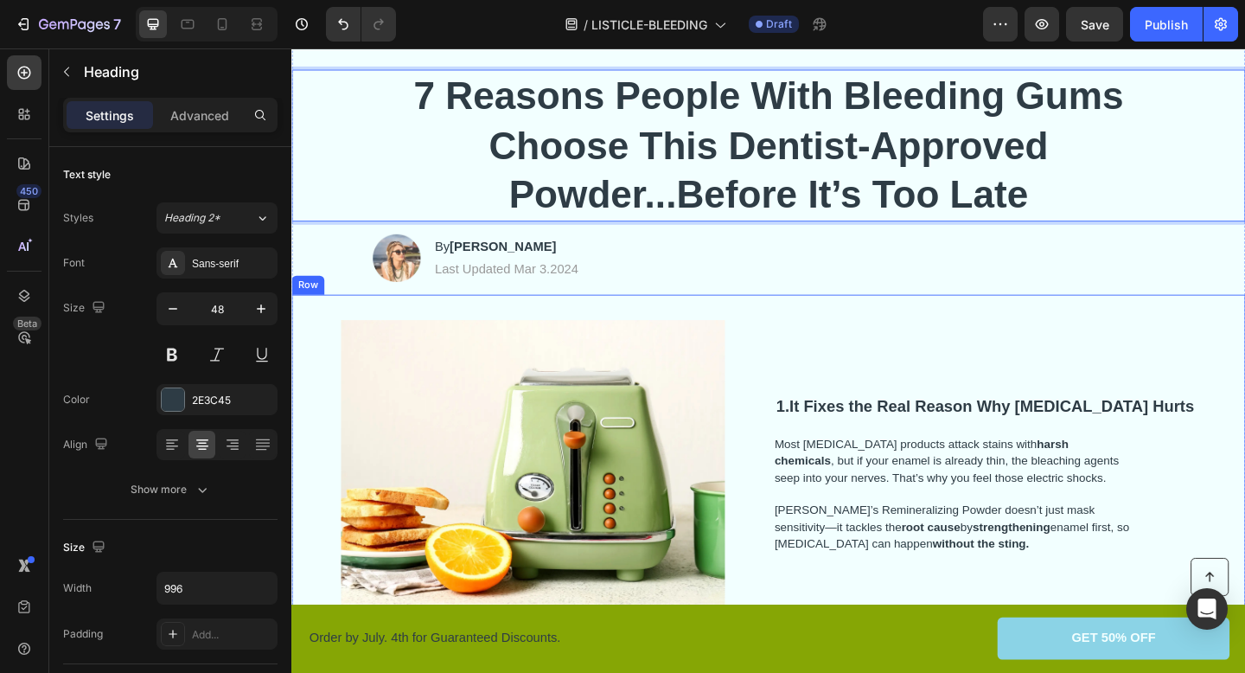
scroll to position [68, 0]
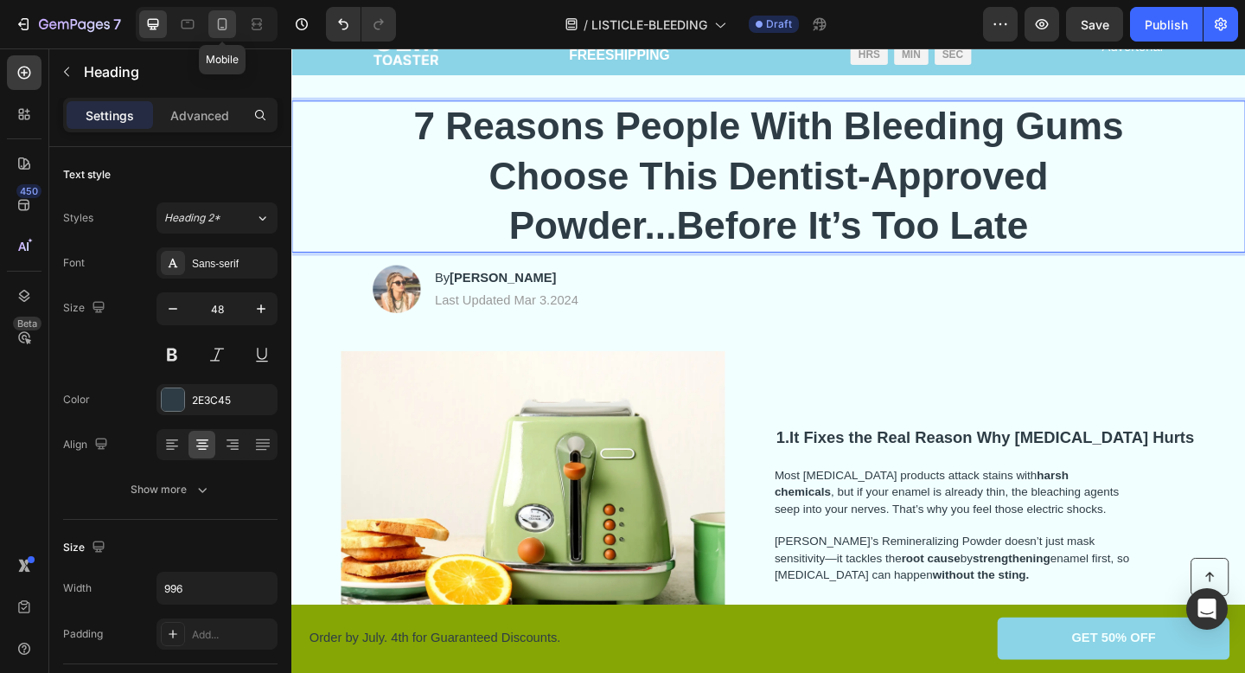
click at [222, 29] on icon at bounding box center [222, 24] width 17 height 17
type input "21"
type input "100%"
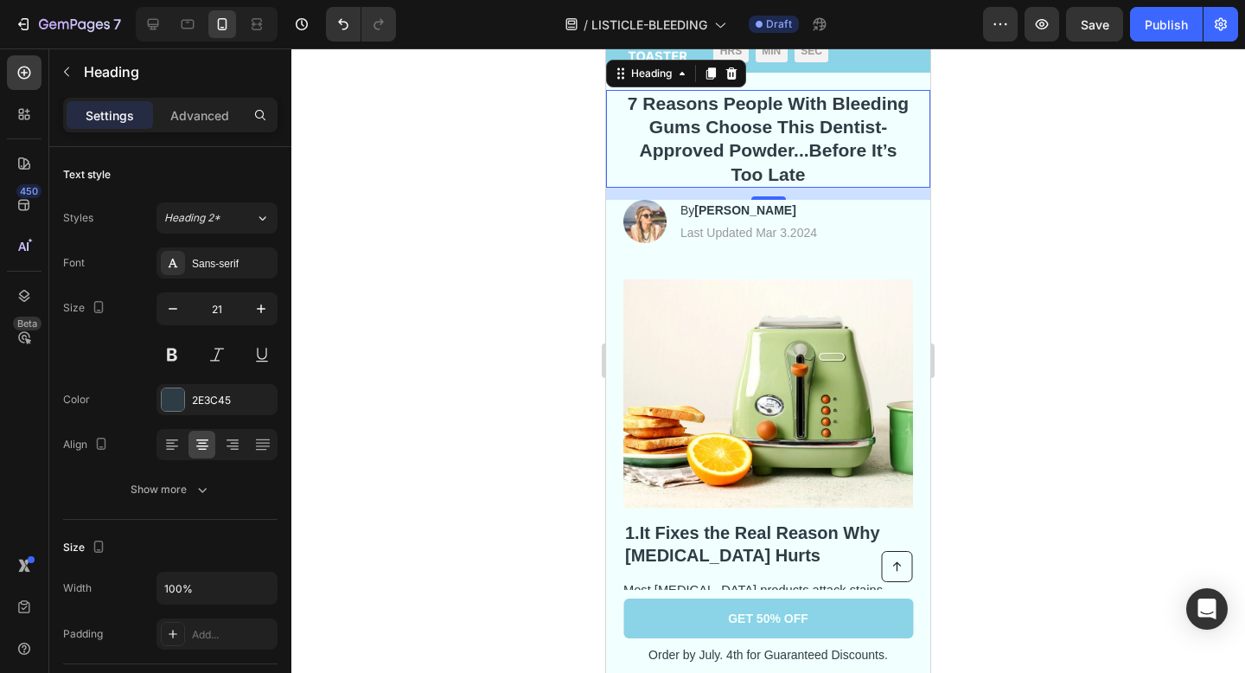
scroll to position [49, 0]
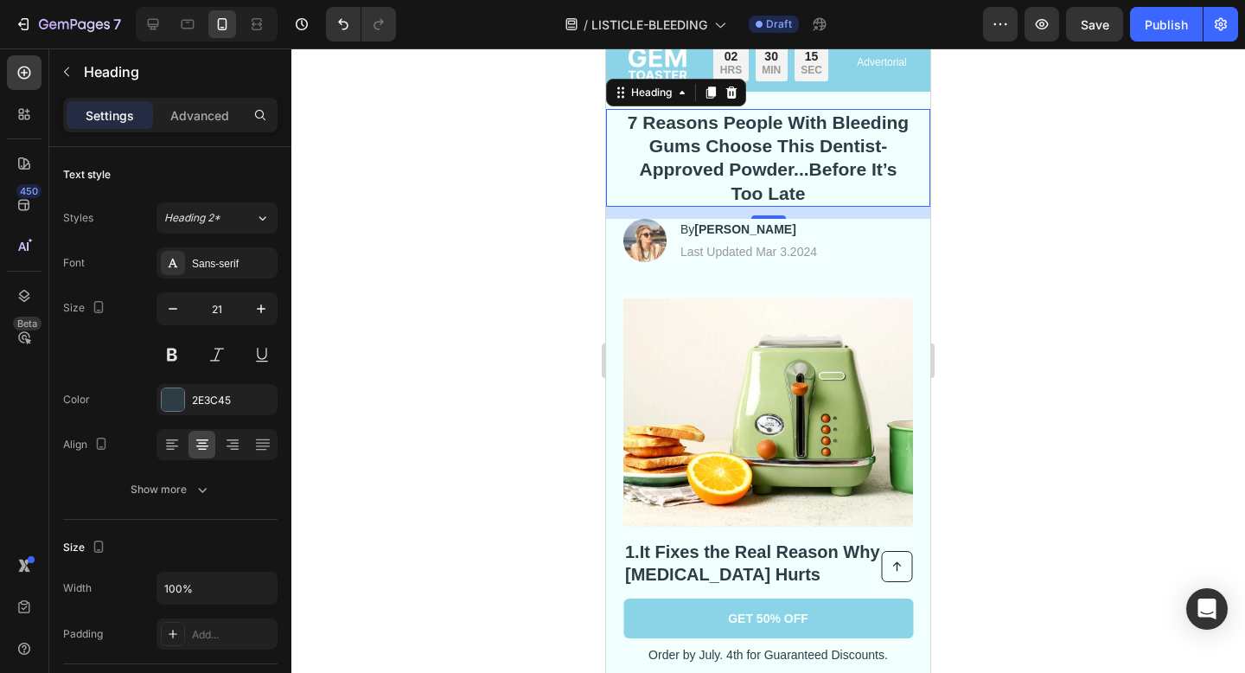
click at [1025, 233] on div at bounding box center [768, 360] width 954 height 624
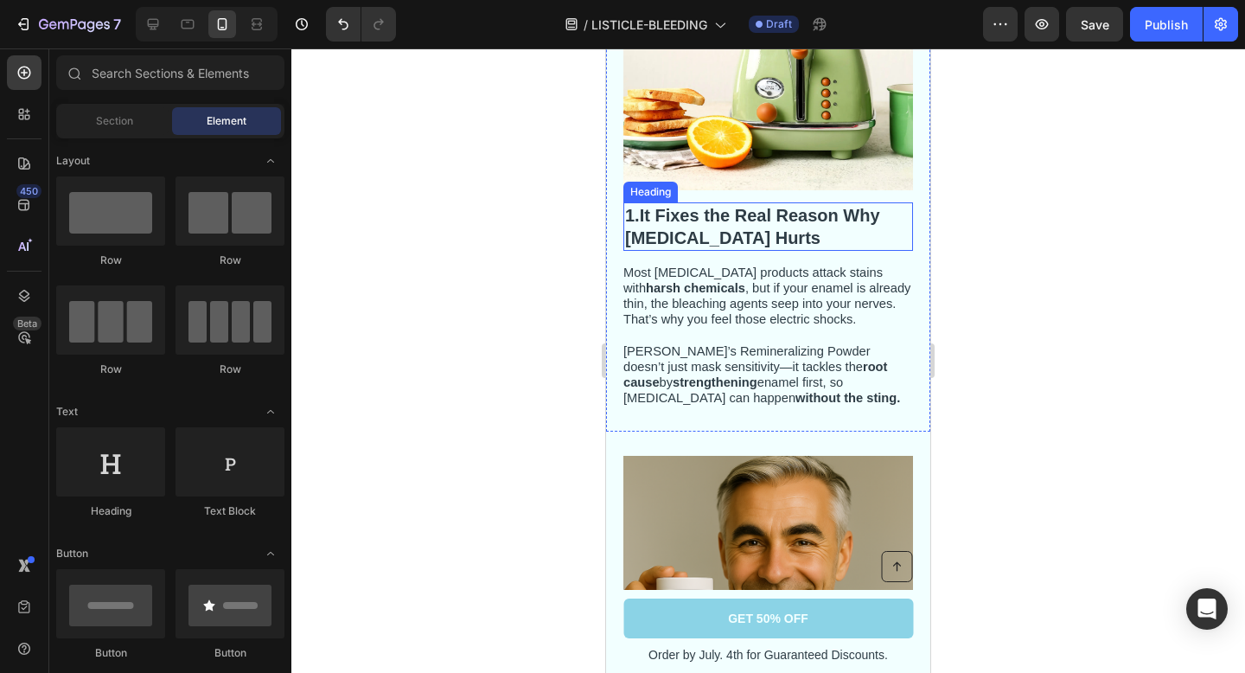
scroll to position [396, 0]
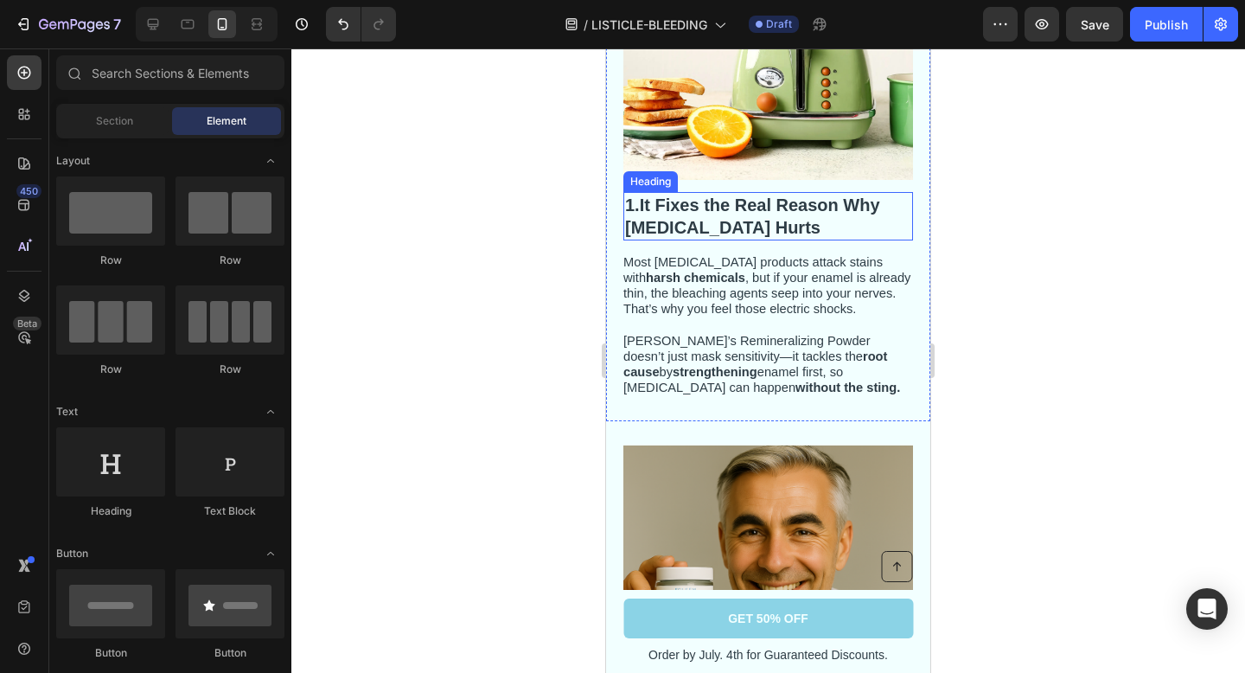
click at [729, 225] on strong "It Fixes the Real Reason Why Whitening Hurts" at bounding box center [752, 216] width 255 height 42
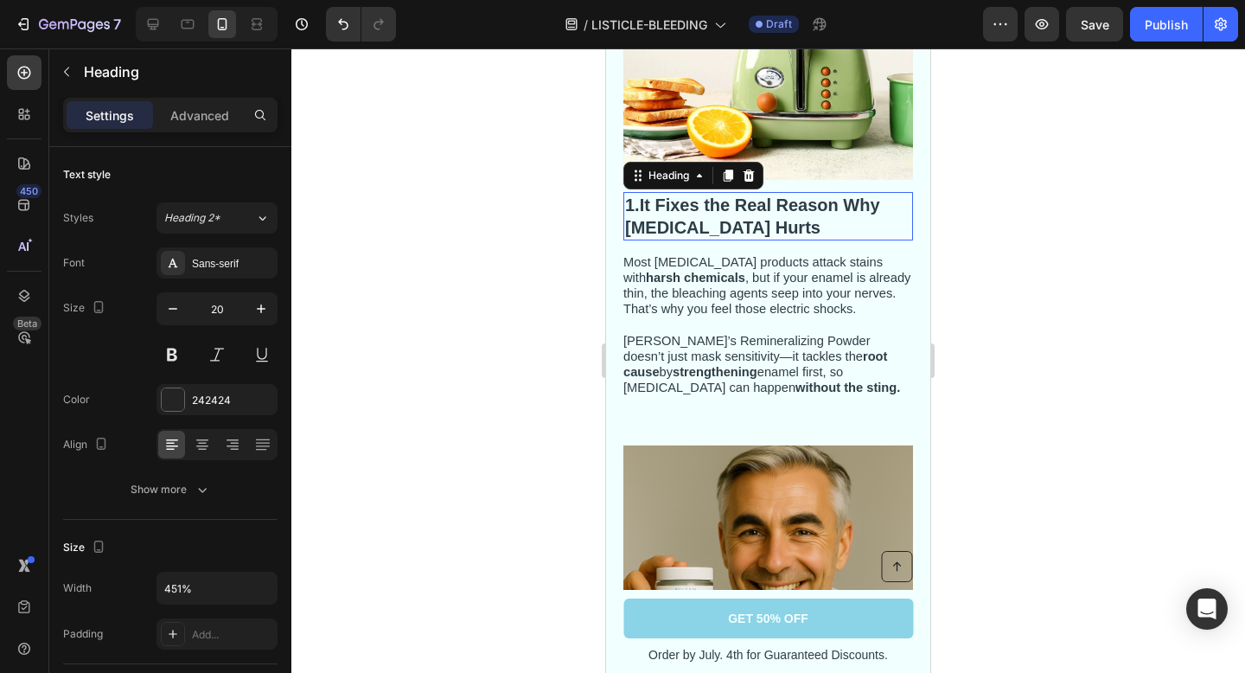
click at [770, 227] on h2 "1. It Fixes the Real Reason Why Whitening Hurts" at bounding box center [768, 216] width 290 height 48
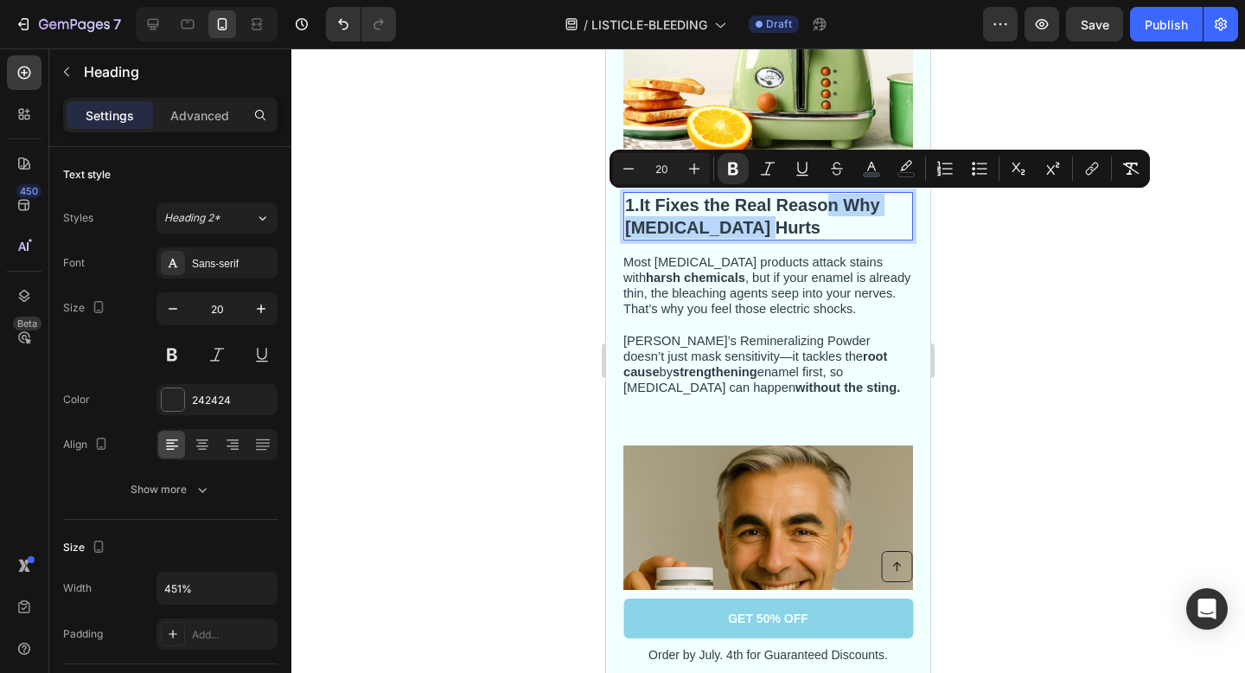
drag, startPoint x: 770, startPoint y: 227, endPoint x: 835, endPoint y: 208, distance: 67.8
click at [835, 208] on p "1. It Fixes the Real Reason Why Whitening Hurts" at bounding box center [768, 216] width 286 height 45
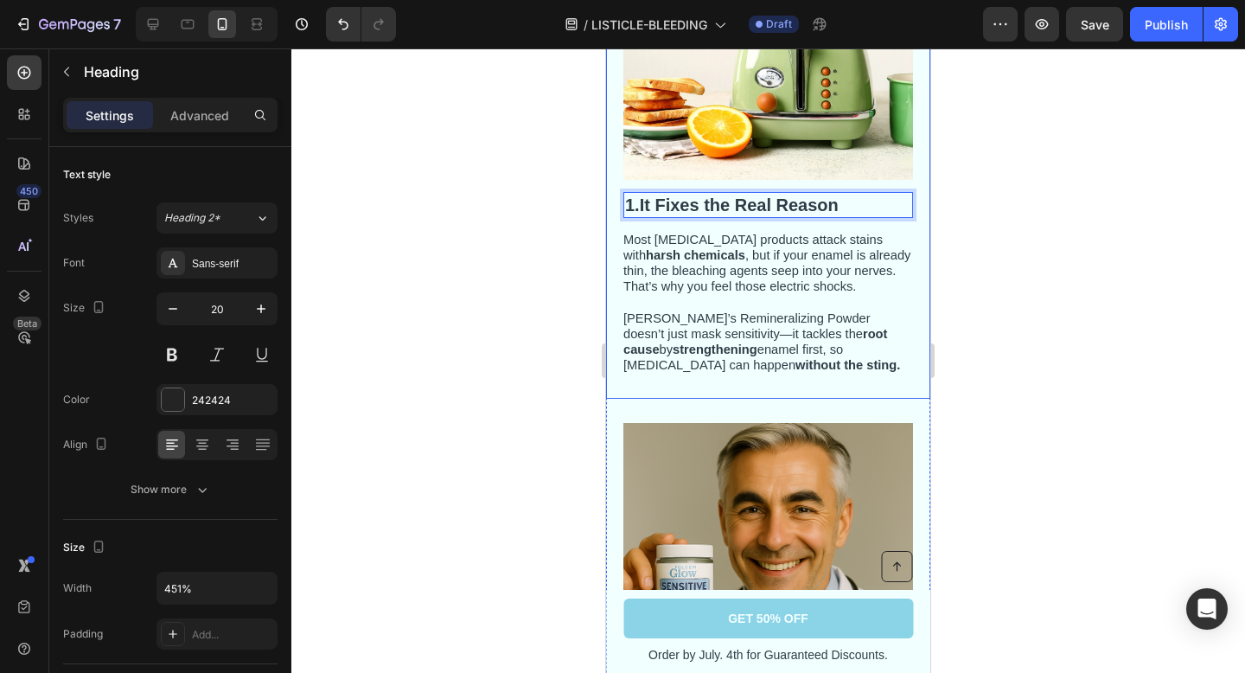
click at [840, 188] on div "Image" at bounding box center [768, 72] width 290 height 240
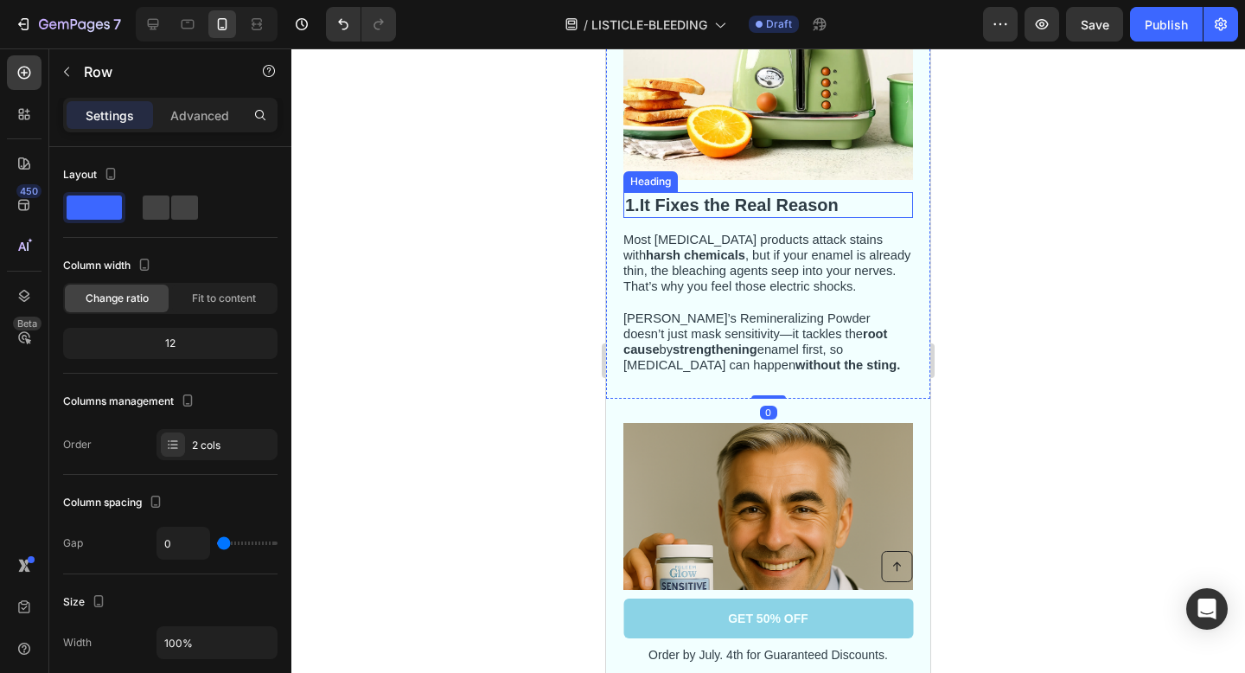
click at [851, 200] on p "⁠⁠⁠⁠⁠⁠⁠ 1. It Fixes the Real Reason" at bounding box center [768, 205] width 286 height 22
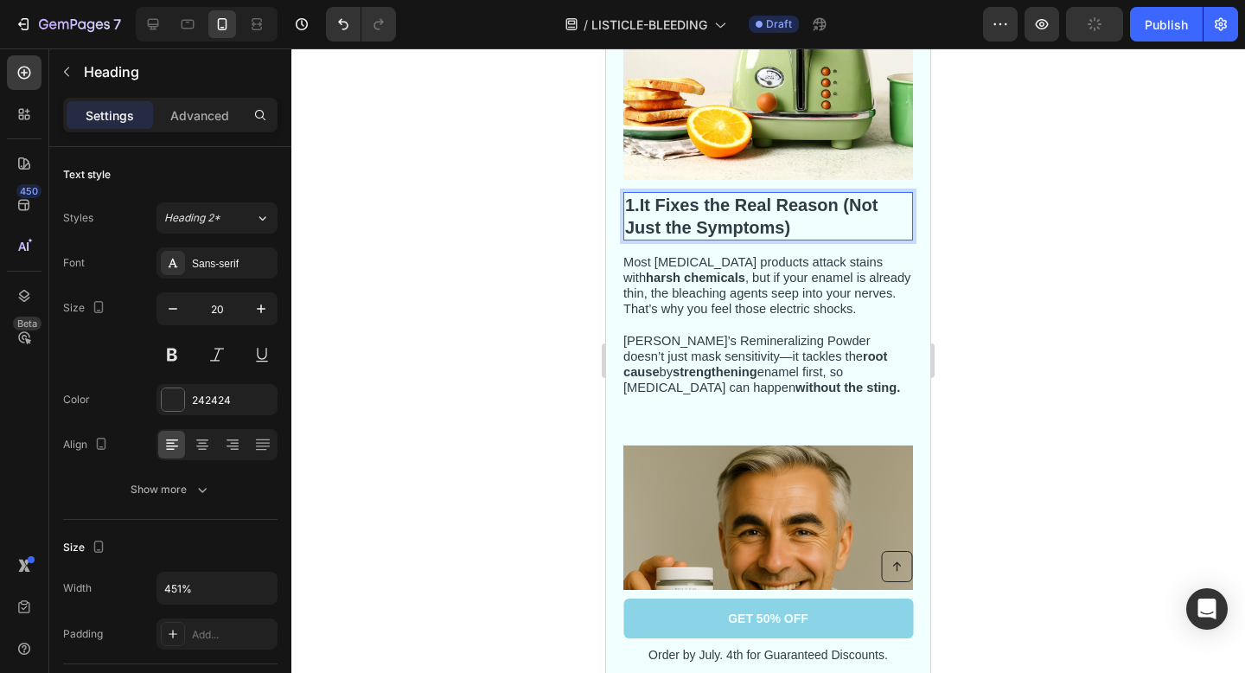
click at [843, 204] on strong "It Fixes the Real Reason (Not Just the Symptoms)" at bounding box center [751, 216] width 252 height 42
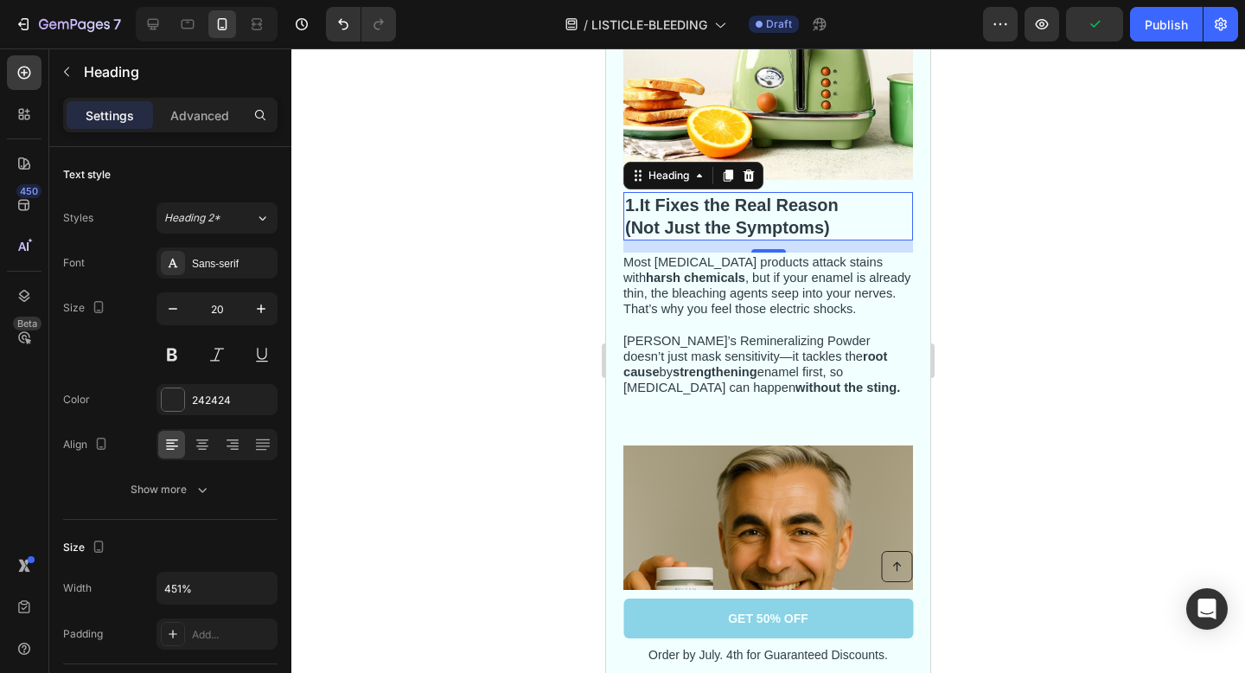
click at [996, 270] on div at bounding box center [768, 360] width 954 height 624
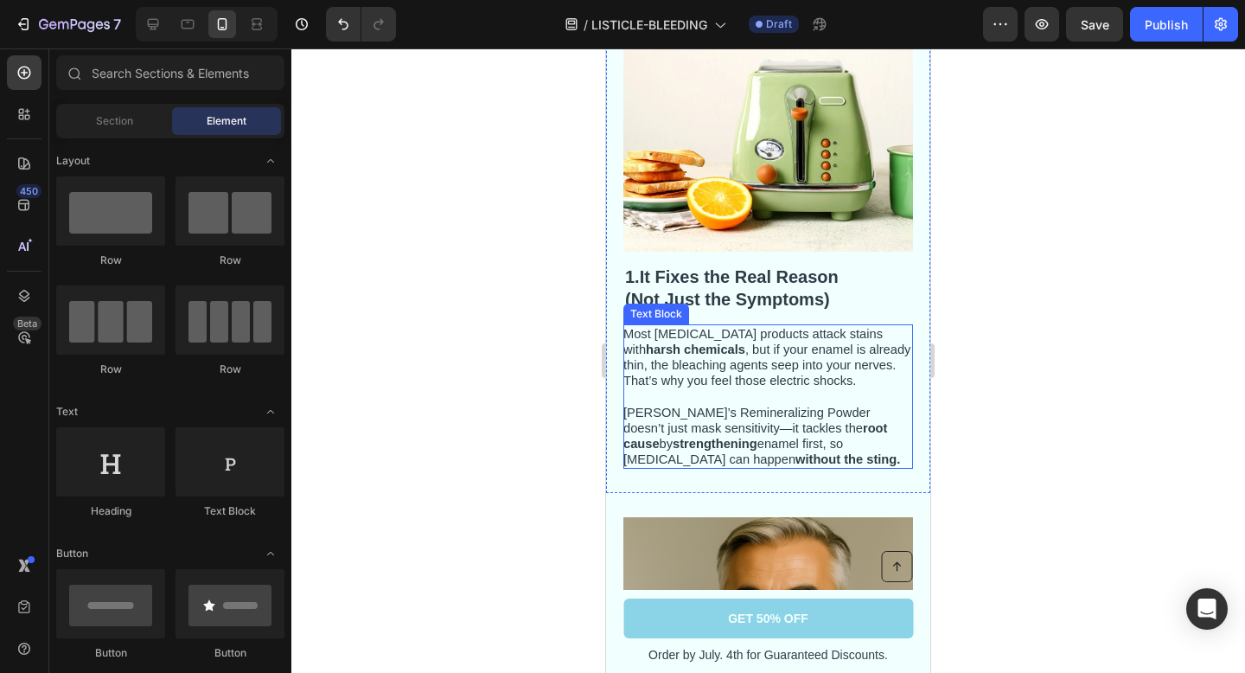
scroll to position [323, 0]
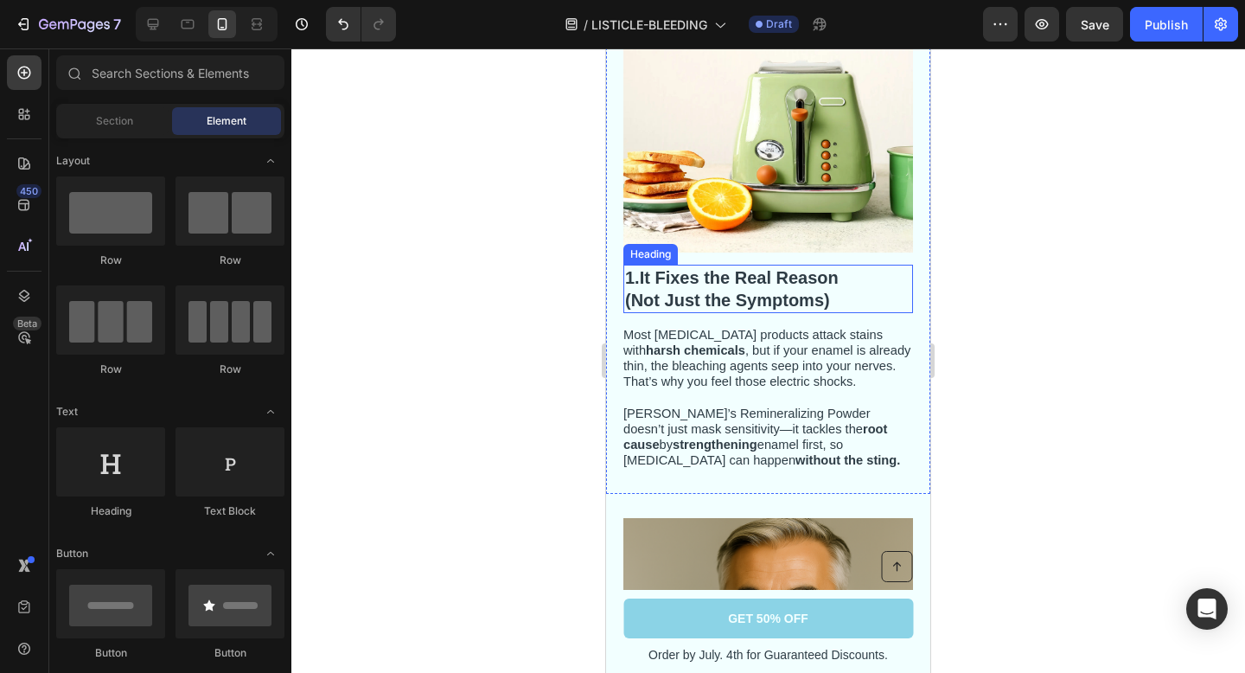
click at [840, 299] on p "⁠⁠⁠⁠⁠⁠⁠ 1. It Fixes the Real Reason (Not Just the Symptoms)" at bounding box center [768, 288] width 286 height 45
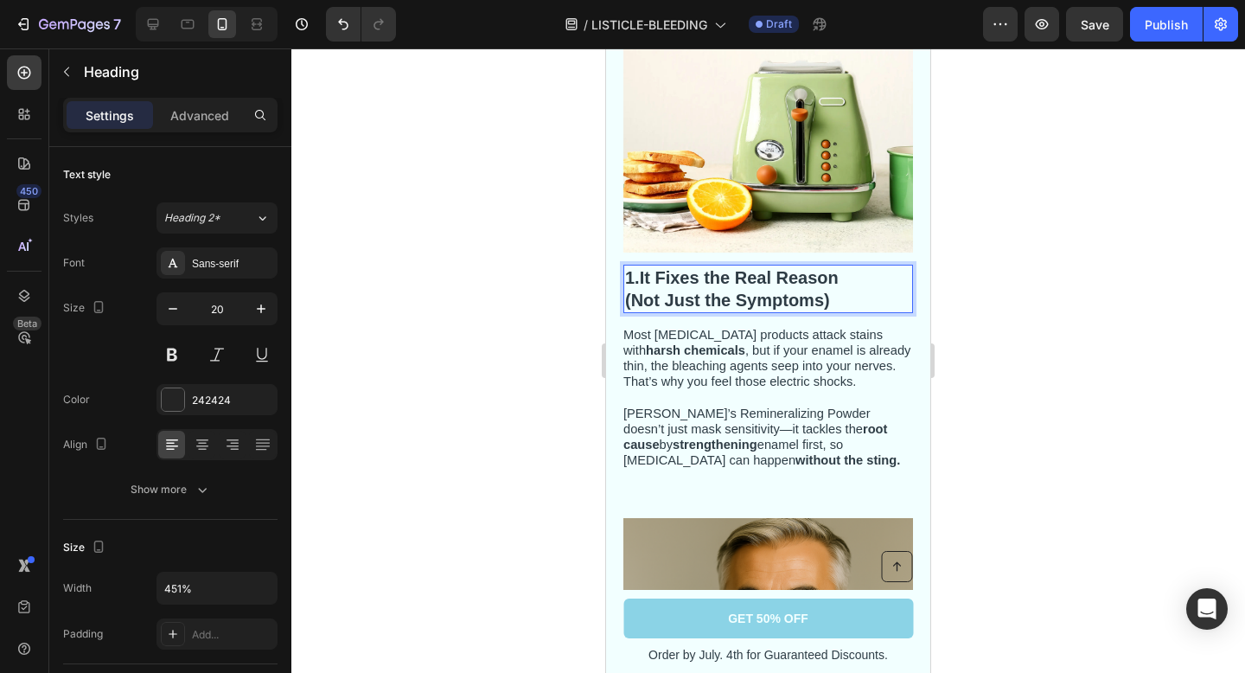
click at [840, 299] on p "1. It Fixes the Real Reason (Not Just the Symptoms)" at bounding box center [768, 288] width 286 height 45
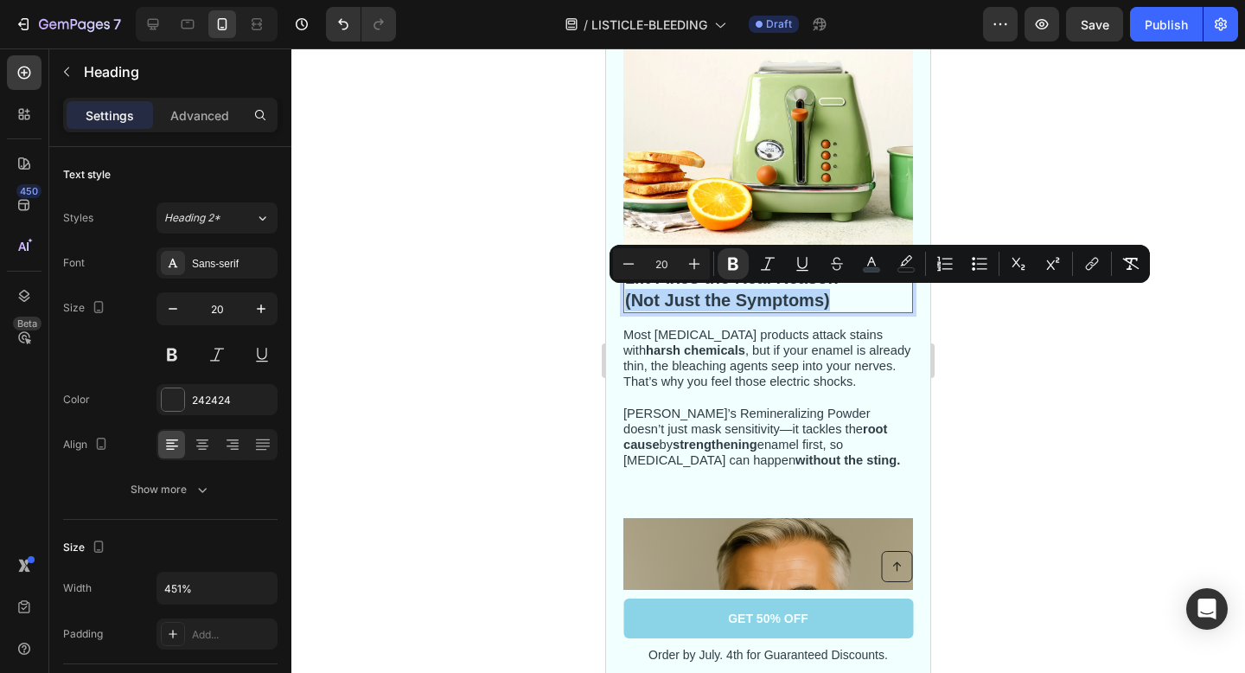
drag, startPoint x: 840, startPoint y: 299, endPoint x: 652, endPoint y: 289, distance: 187.9
click at [652, 289] on p "1. It Fixes the Real Reason (Not Just the Symptoms)" at bounding box center [768, 288] width 286 height 45
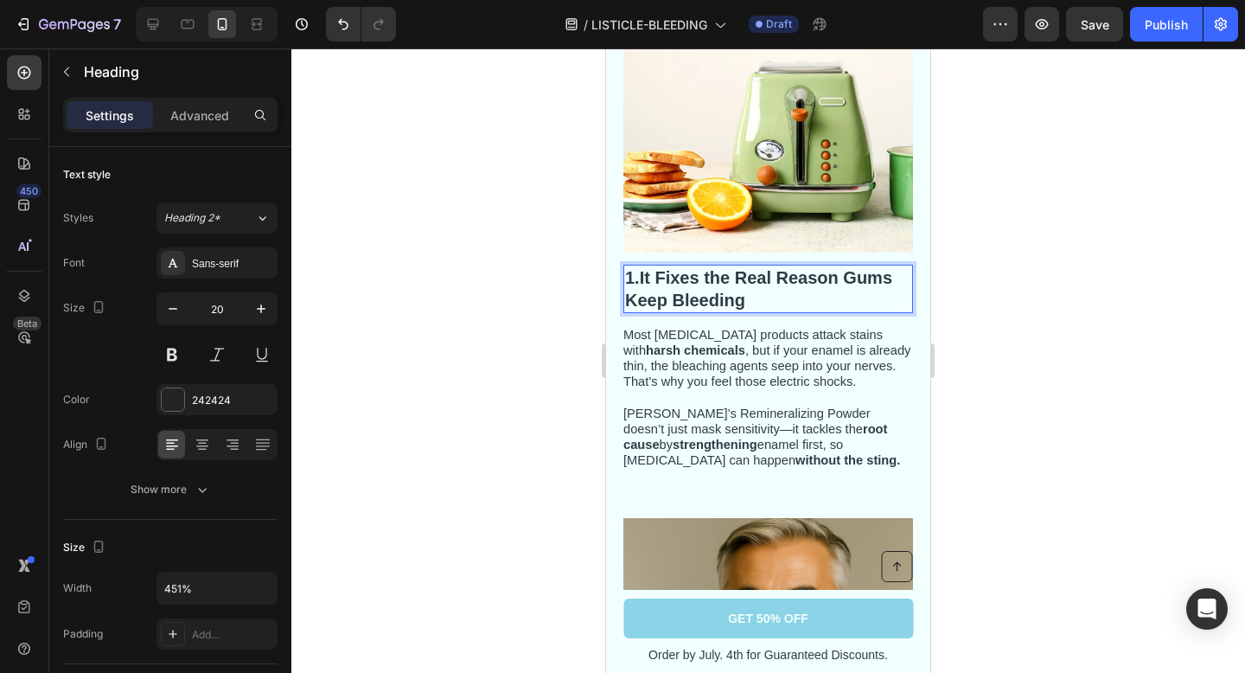
click at [1068, 298] on div at bounding box center [768, 360] width 954 height 624
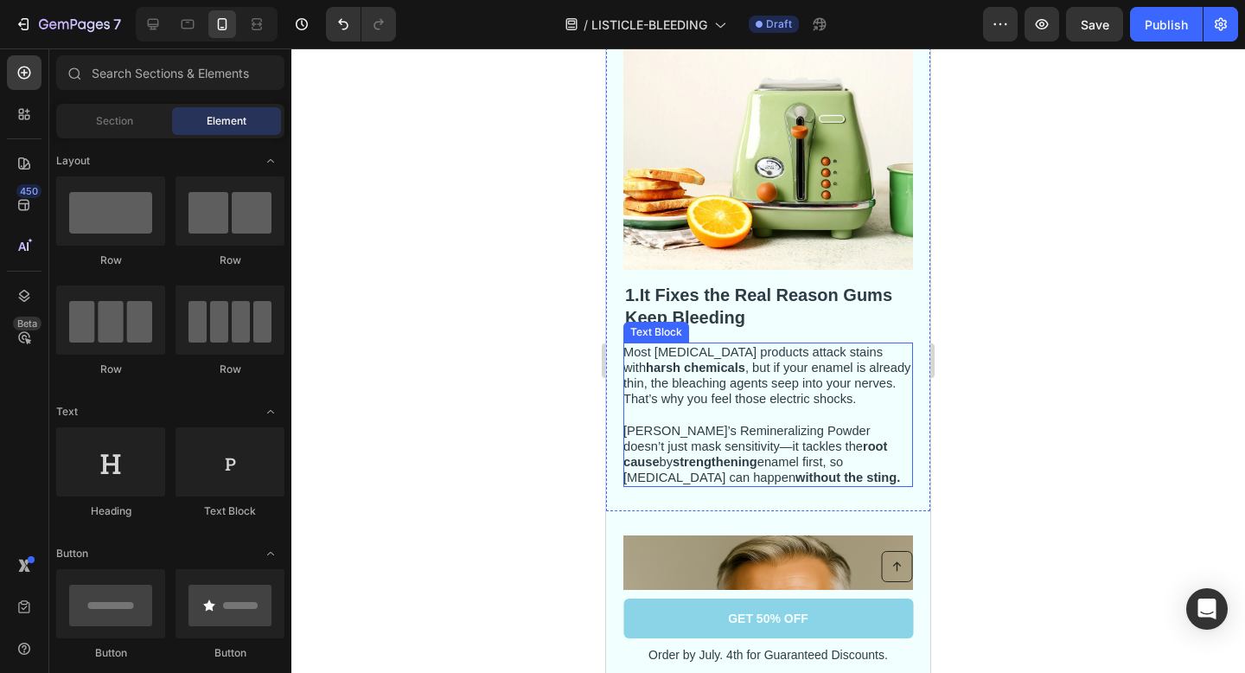
scroll to position [270, 0]
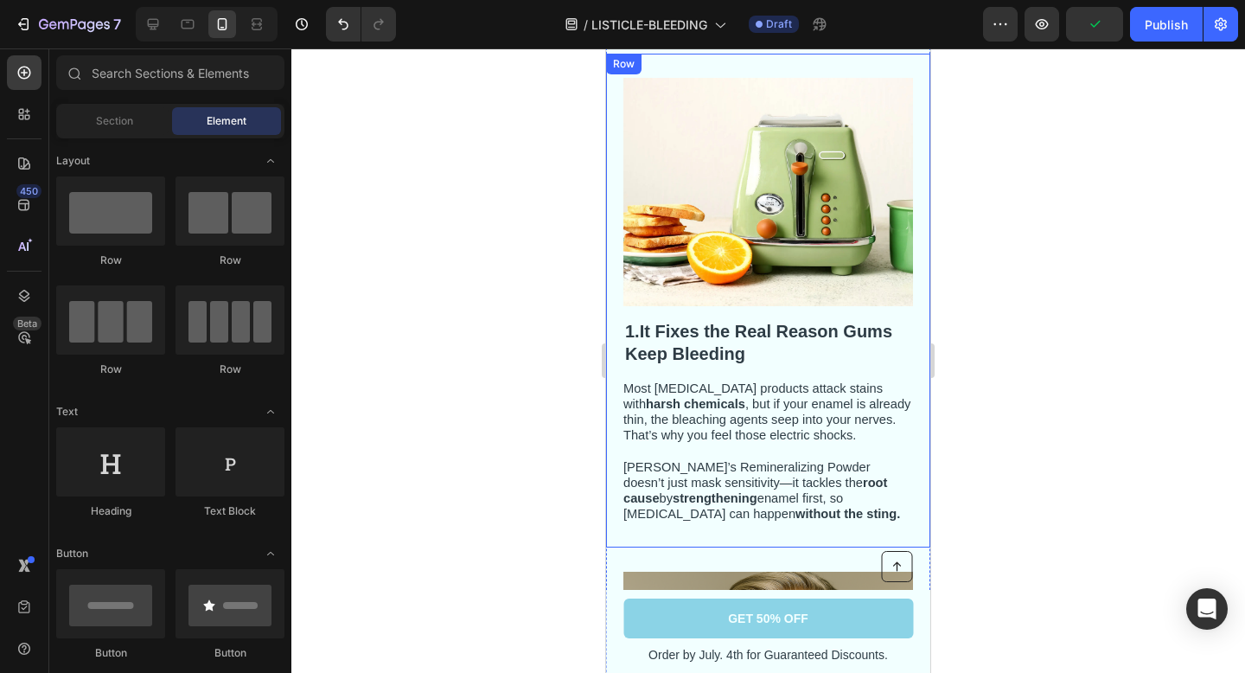
click at [688, 422] on span "Most whitening products attack stains with harsh chemicals , but if your enamel…" at bounding box center [766, 411] width 287 height 61
click at [782, 498] on span "[PERSON_NAME]’s Remineralizing Powder doesn’t just mask sensitivity—it tackles …" at bounding box center [761, 490] width 277 height 61
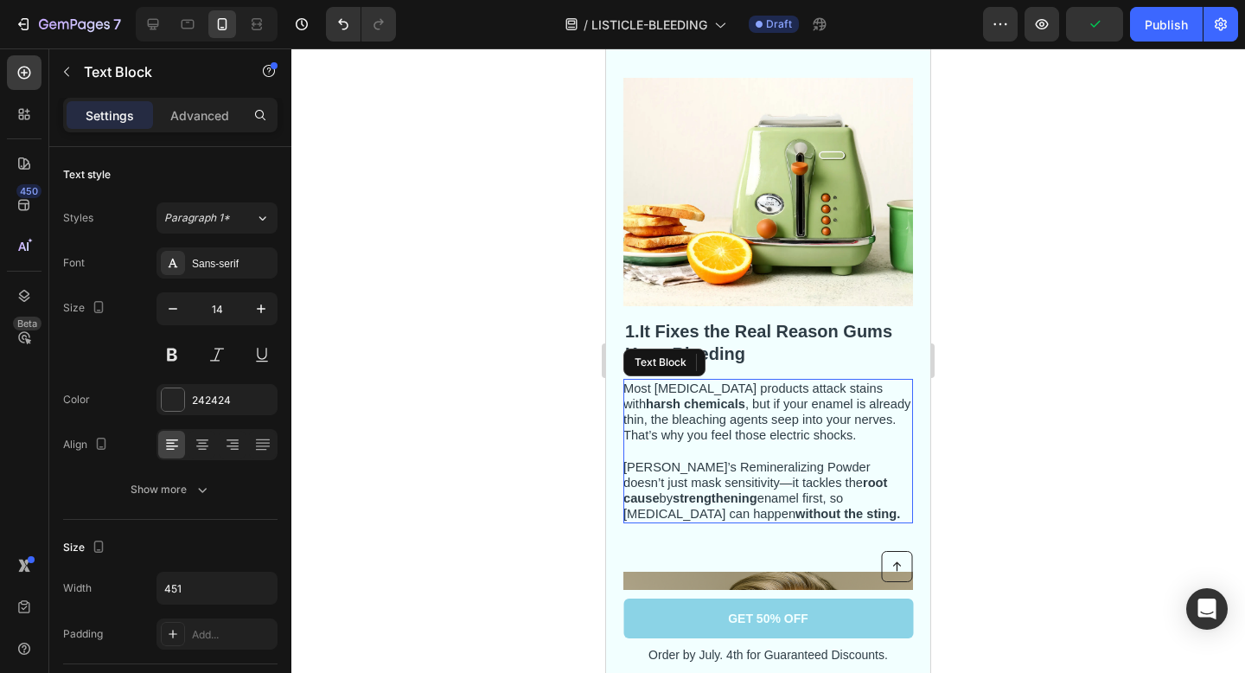
click at [782, 511] on p "[PERSON_NAME]’s Remineralizing Powder doesn’t just mask sensitivity—it tackles …" at bounding box center [767, 490] width 288 height 63
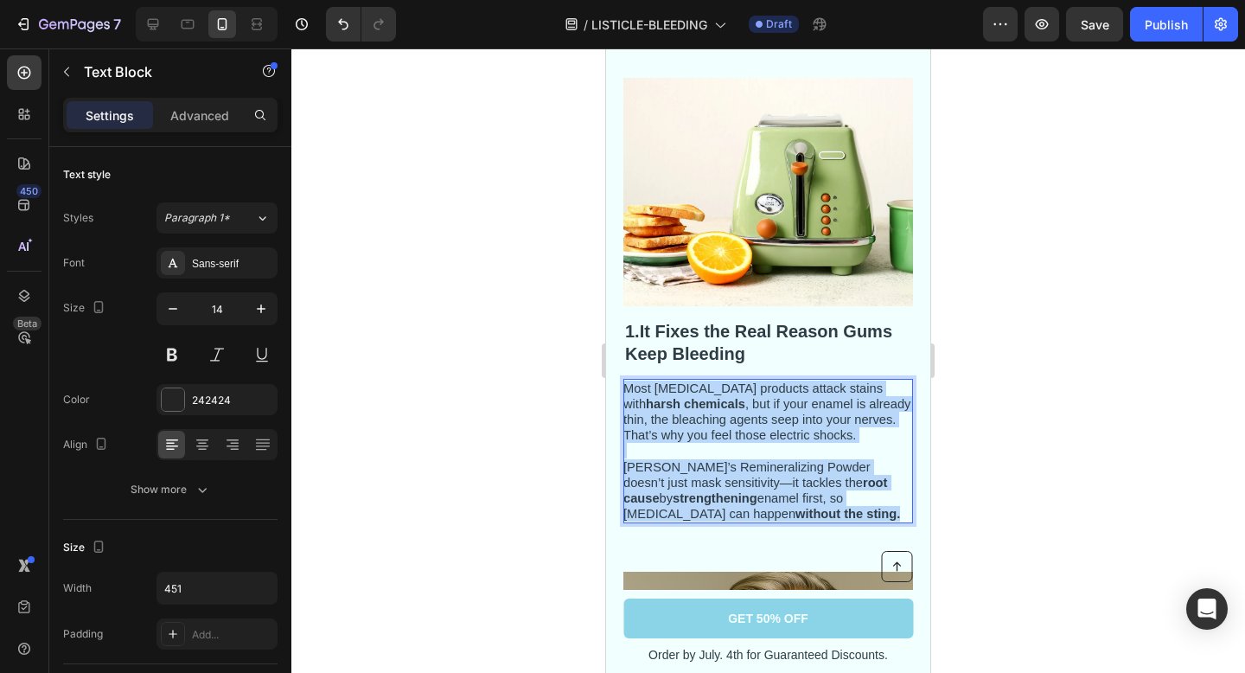
drag, startPoint x: 781, startPoint y: 513, endPoint x: 626, endPoint y: 392, distance: 196.5
click at [626, 392] on div "Most [MEDICAL_DATA] products attack stains with harsh chemicals , but if your e…" at bounding box center [768, 451] width 290 height 145
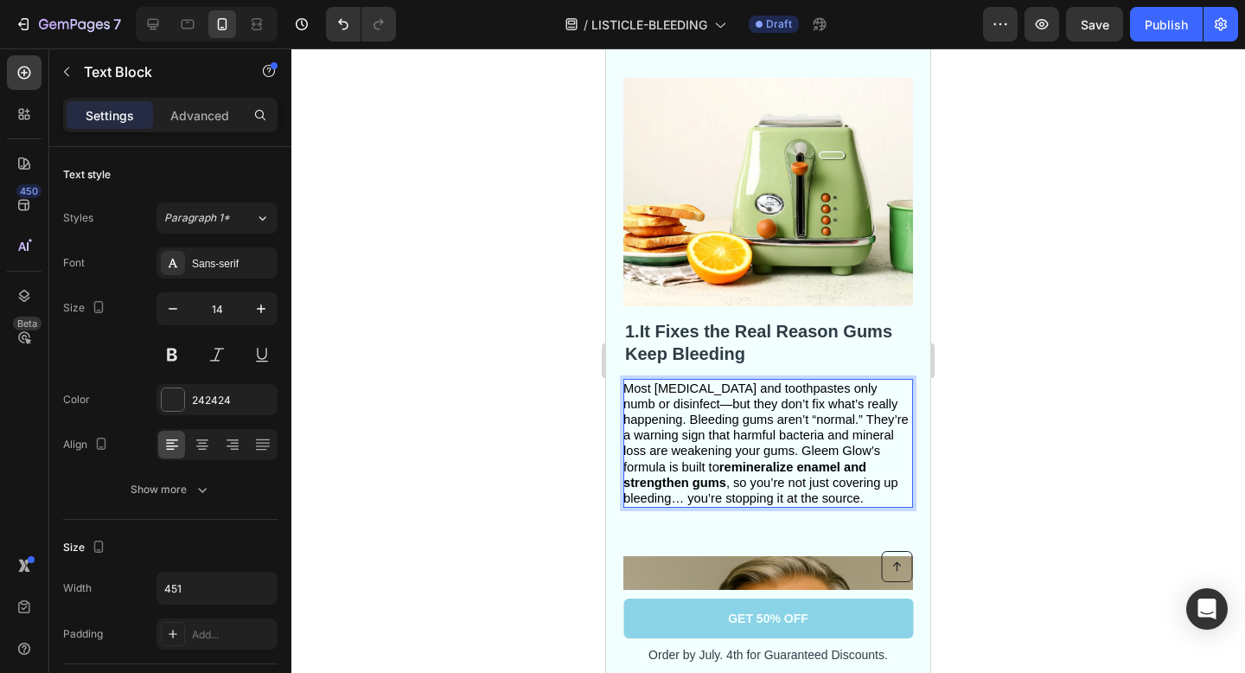
click at [866, 418] on span "Most mouthwashes and toothpastes only numb or disinfect—but they don’t fix what…" at bounding box center [765, 443] width 285 height 124
click at [804, 452] on span "Most mouthwashes and toothpastes only numb or disinfect—but they don’t fix what…" at bounding box center [765, 443] width 285 height 124
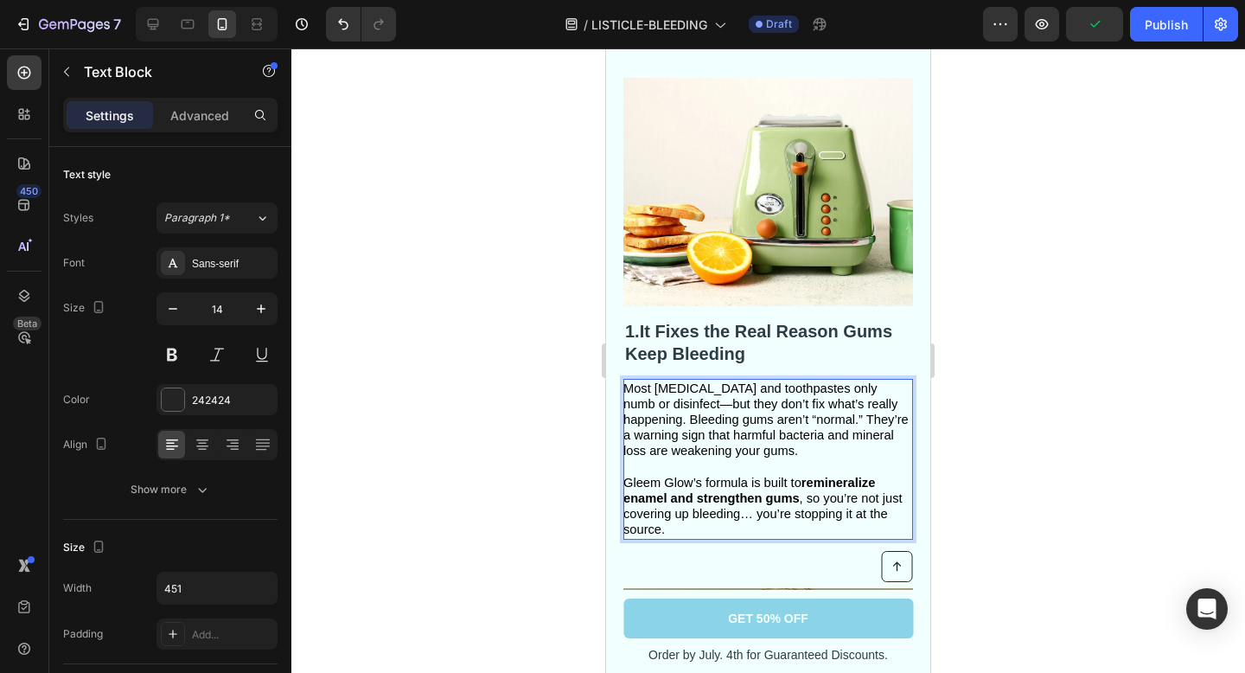
click at [806, 415] on span "Most mouthwashes and toothpastes only numb or disinfect—but they don’t fix what…" at bounding box center [765, 419] width 285 height 77
click at [708, 437] on span "Most mouthwashes and toothpastes only numb or disinfect—but they don’t fix what…" at bounding box center [765, 419] width 285 height 77
click at [648, 436] on span "Most mouthwashes and toothpastes only numb or disinfect—but they don’t fix what…" at bounding box center [765, 419] width 285 height 77
click at [1081, 412] on div at bounding box center [768, 360] width 954 height 624
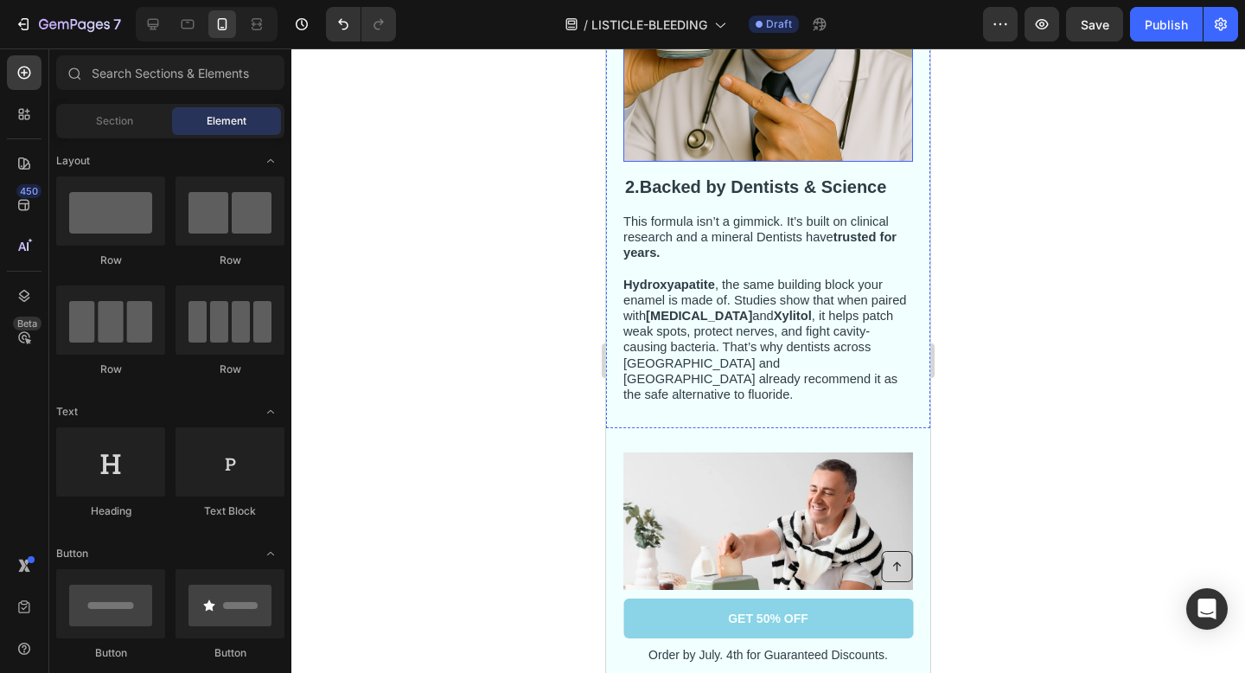
scroll to position [1004, 0]
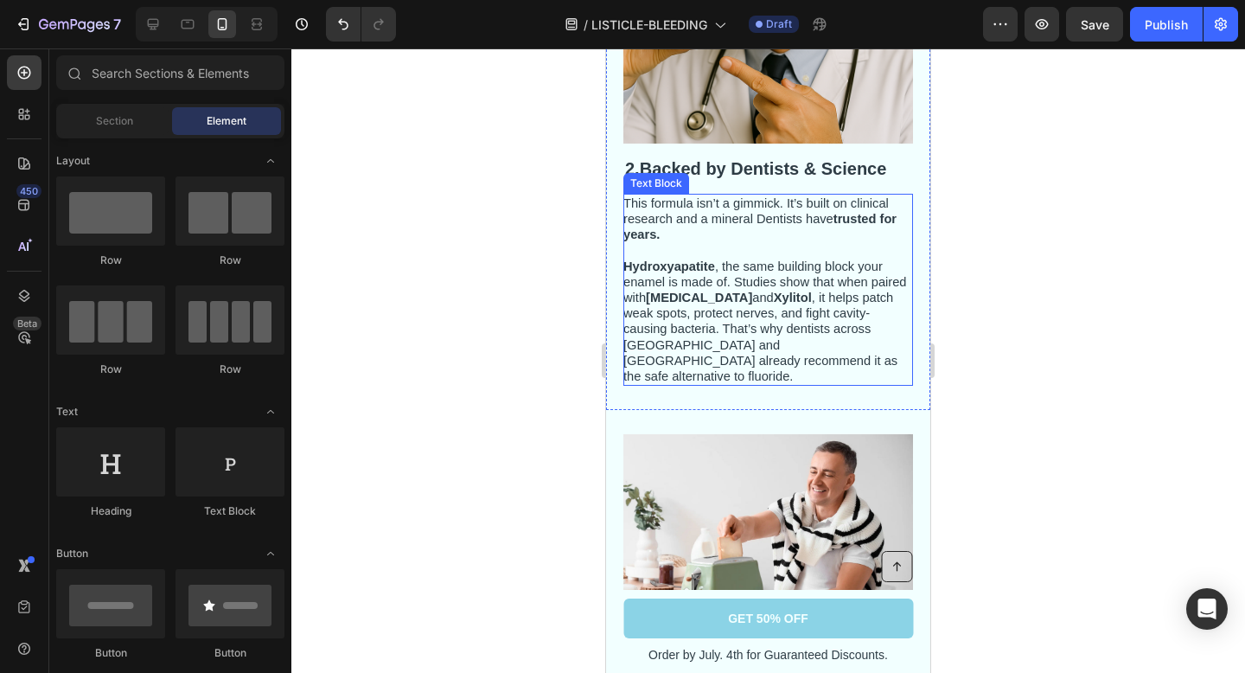
click at [738, 247] on p at bounding box center [767, 250] width 288 height 16
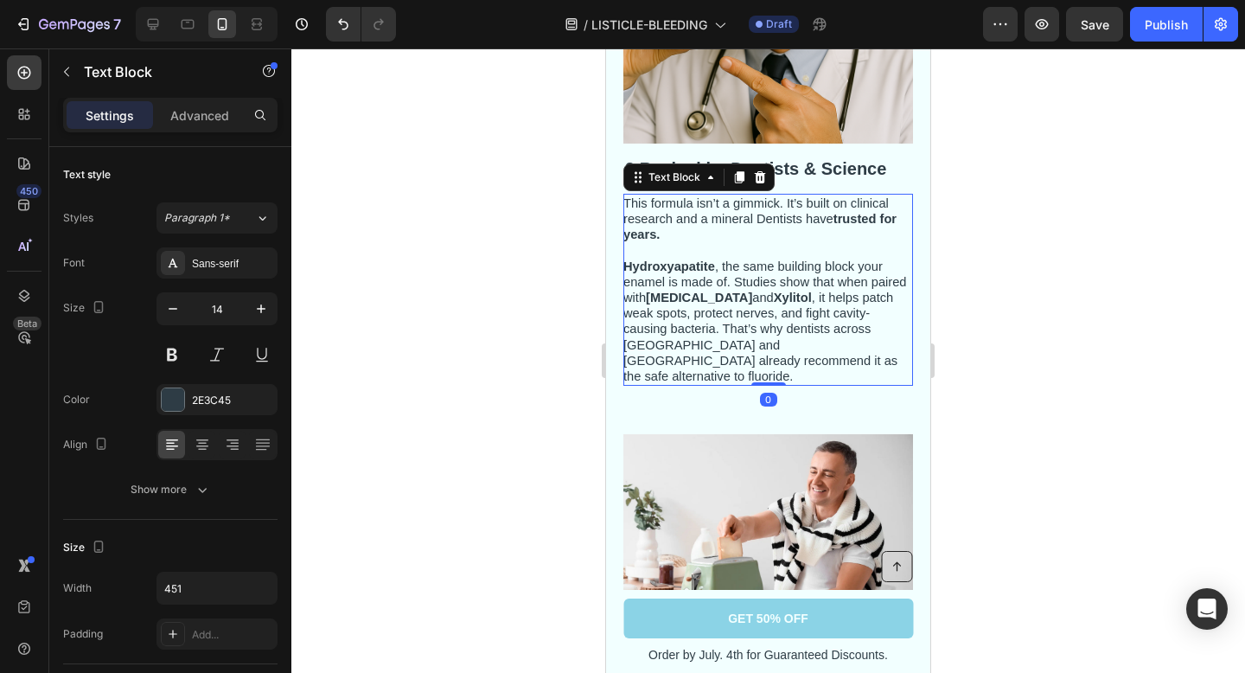
click at [748, 348] on span "Hydroxyapatite , the same building block your enamel is made of. Studies show t…" at bounding box center [765, 321] width 284 height 124
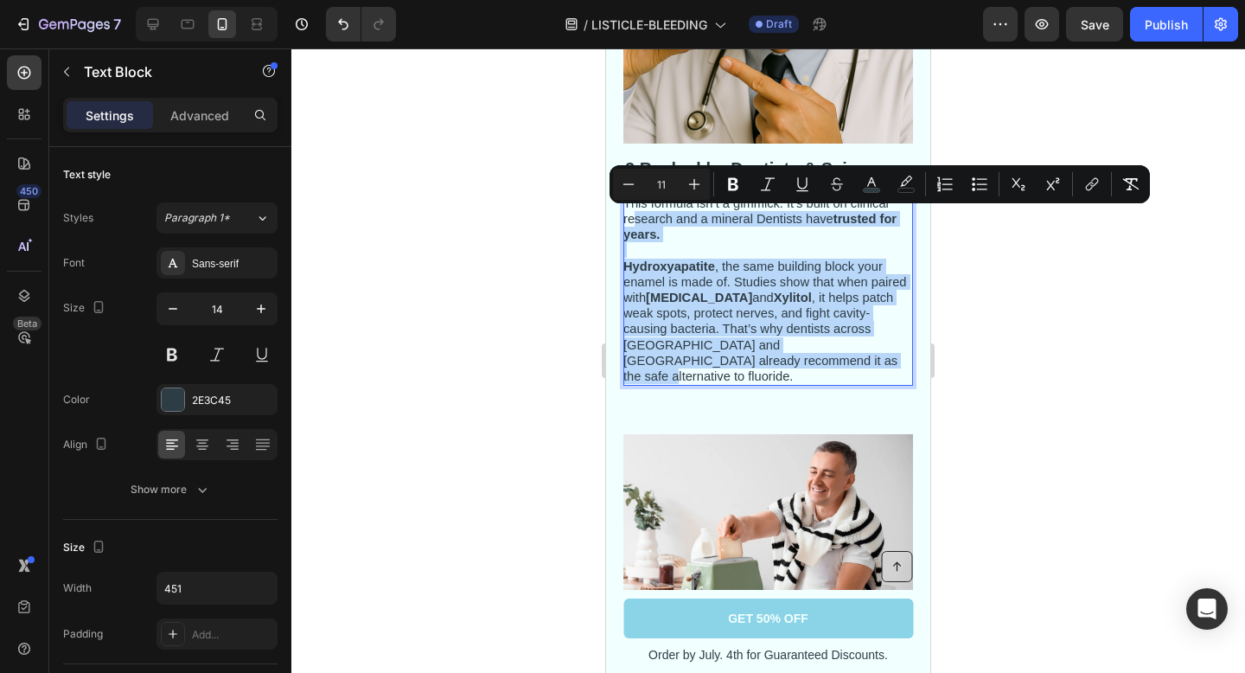
drag, startPoint x: 751, startPoint y: 359, endPoint x: 634, endPoint y: 211, distance: 188.9
click at [634, 211] on div "This formula isn’t a gimmick. It’s built on clinical research and a mineral Den…" at bounding box center [768, 290] width 290 height 192
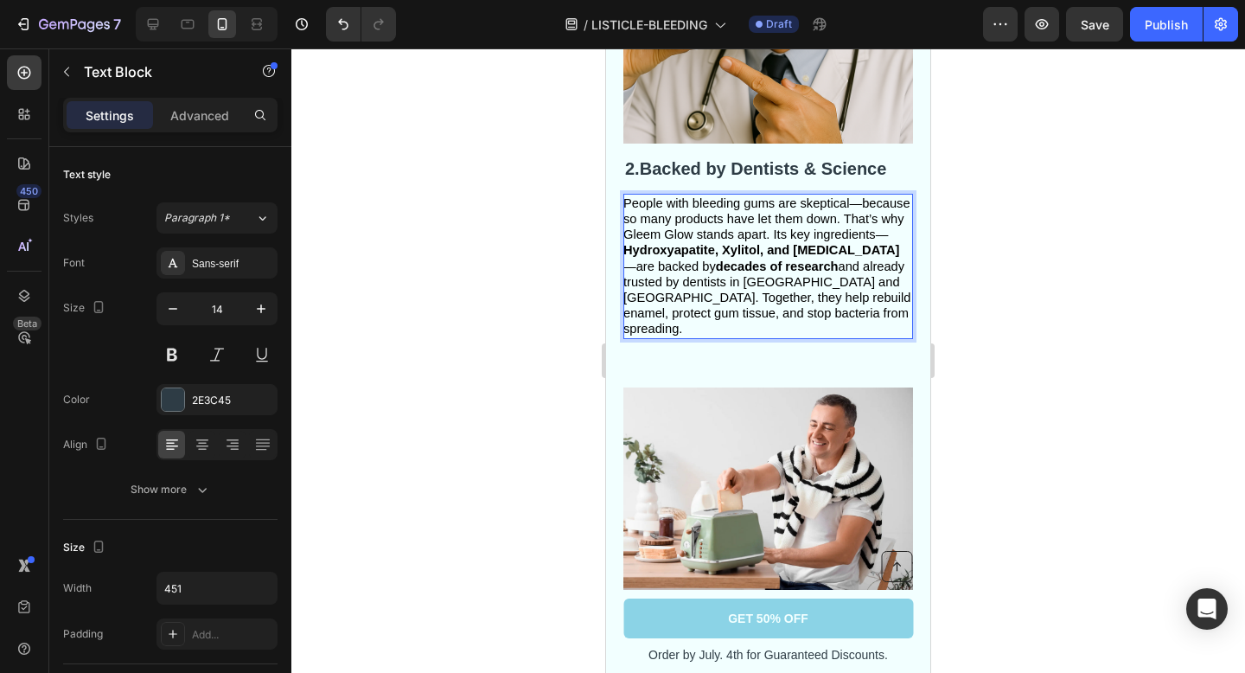
click at [804, 214] on span "People with bleeding gums are skeptical—because so many products have let them …" at bounding box center [766, 266] width 287 height 140
click at [842, 225] on span "People with bleeding gums are skeptical—because so many products have let them …" at bounding box center [766, 266] width 287 height 140
click at [771, 234] on span "People with bleeding gums are skeptical—because so many products have let them …" at bounding box center [766, 266] width 287 height 140
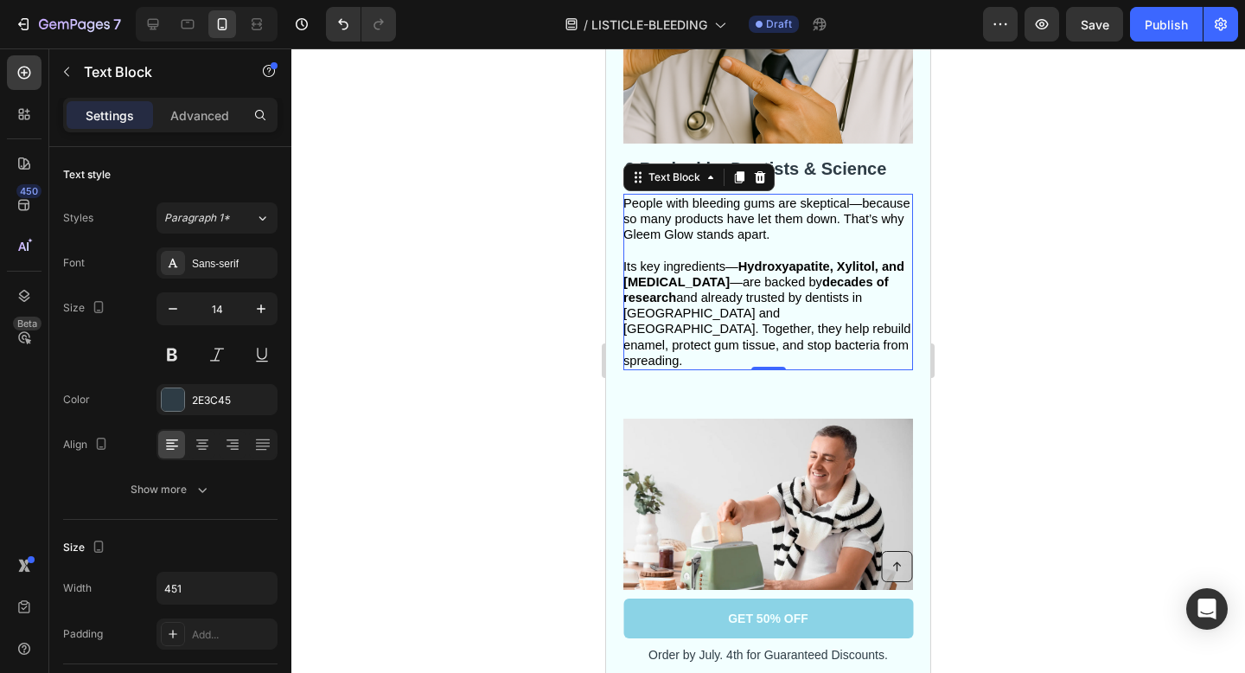
drag, startPoint x: 984, startPoint y: 245, endPoint x: 201, endPoint y: 264, distance: 782.7
click at [984, 246] on div at bounding box center [768, 360] width 954 height 624
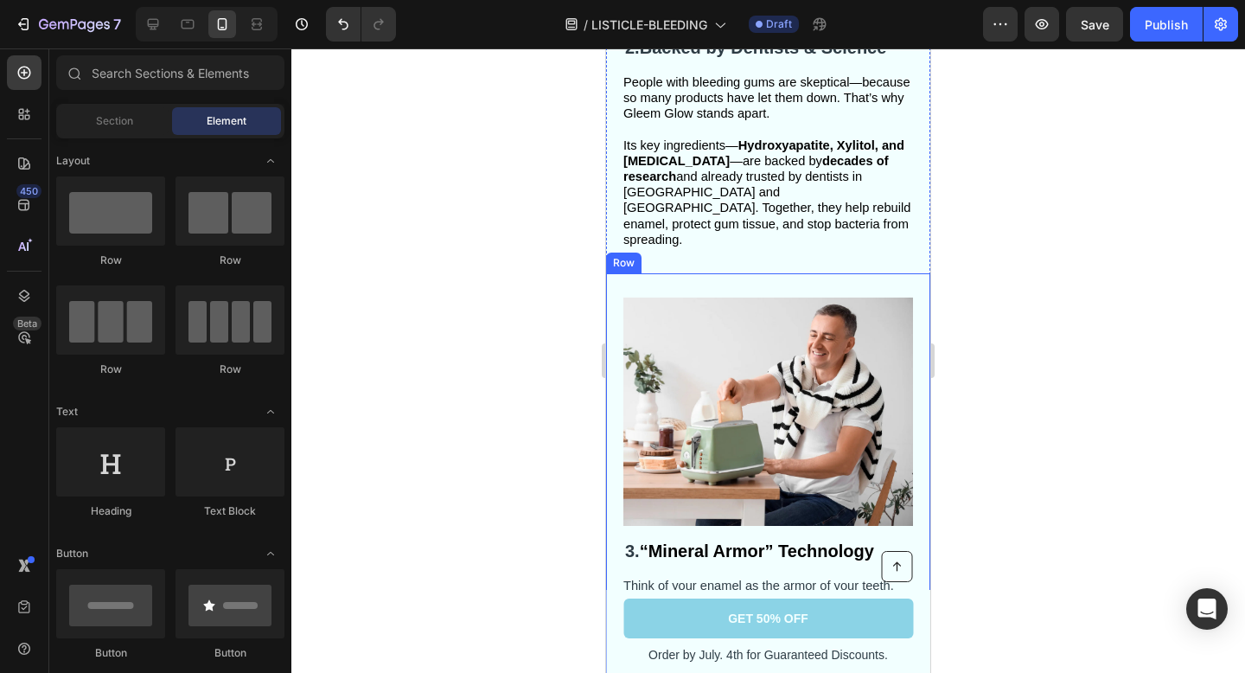
scroll to position [1245, 0]
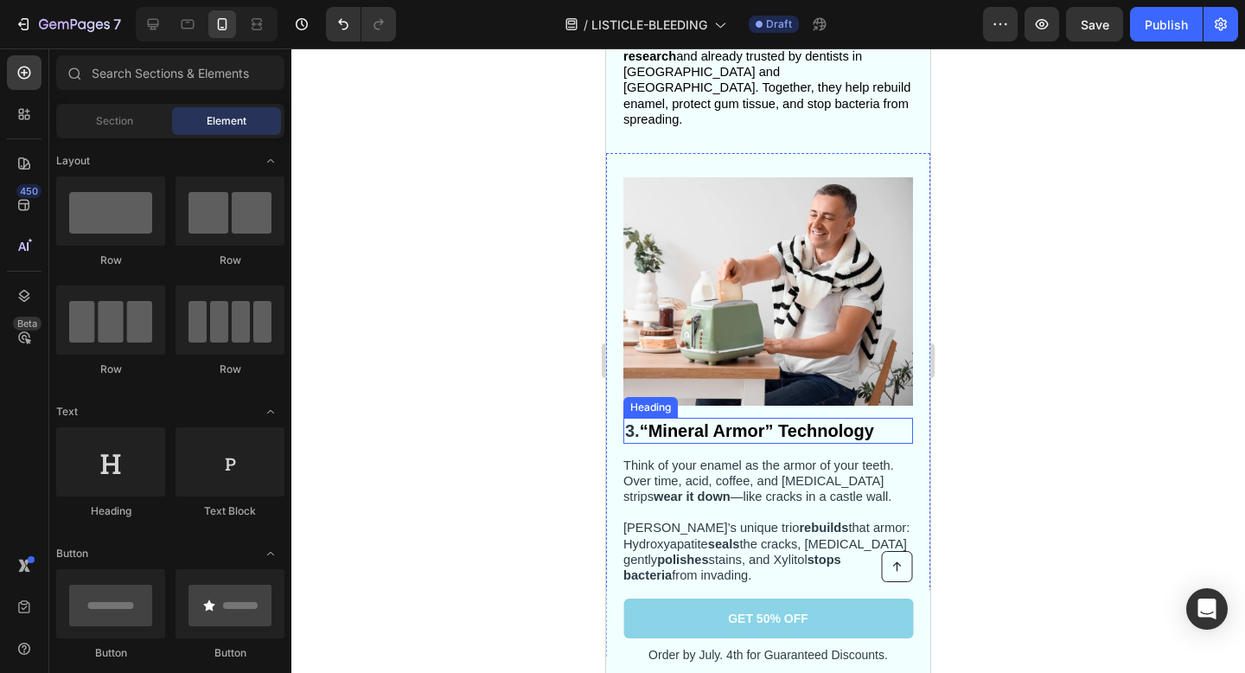
click at [829, 421] on strong "“Mineral Armor” Technology" at bounding box center [757, 430] width 234 height 19
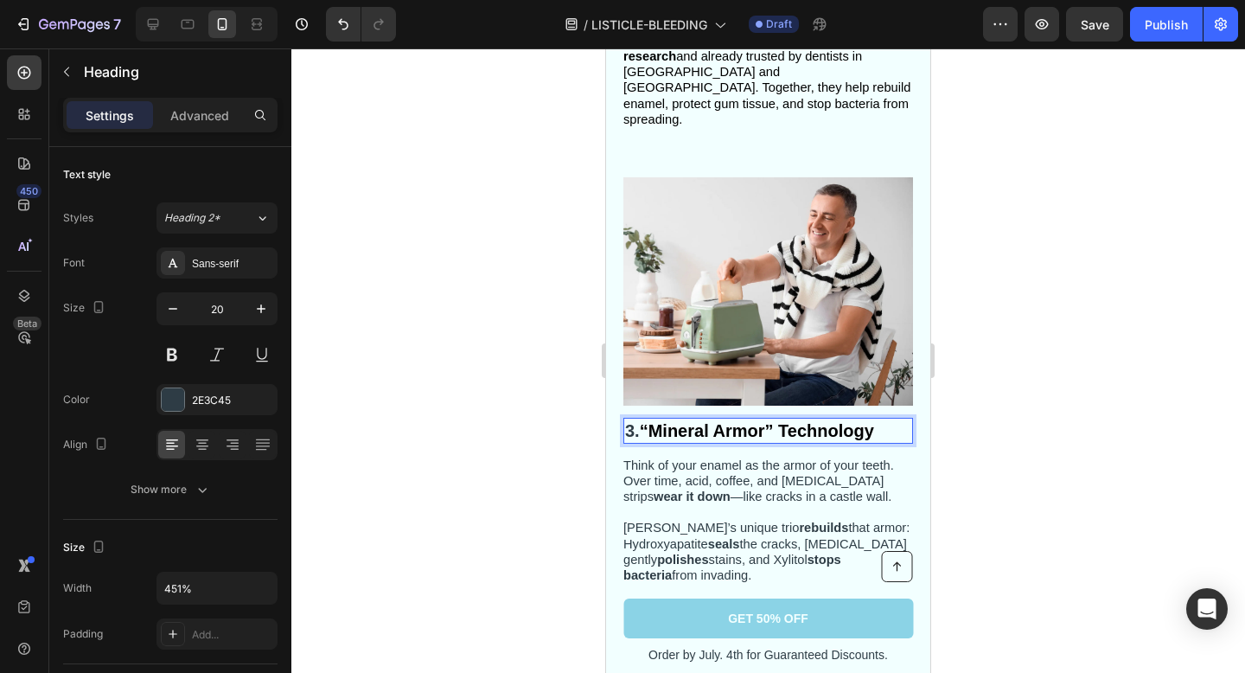
click at [870, 421] on strong "“Mineral Armor” Technology" at bounding box center [757, 430] width 234 height 19
drag, startPoint x: 886, startPoint y: 414, endPoint x: 658, endPoint y: 412, distance: 228.3
click at [658, 419] on p "3. “Mineral Armor” Technology" at bounding box center [768, 430] width 286 height 22
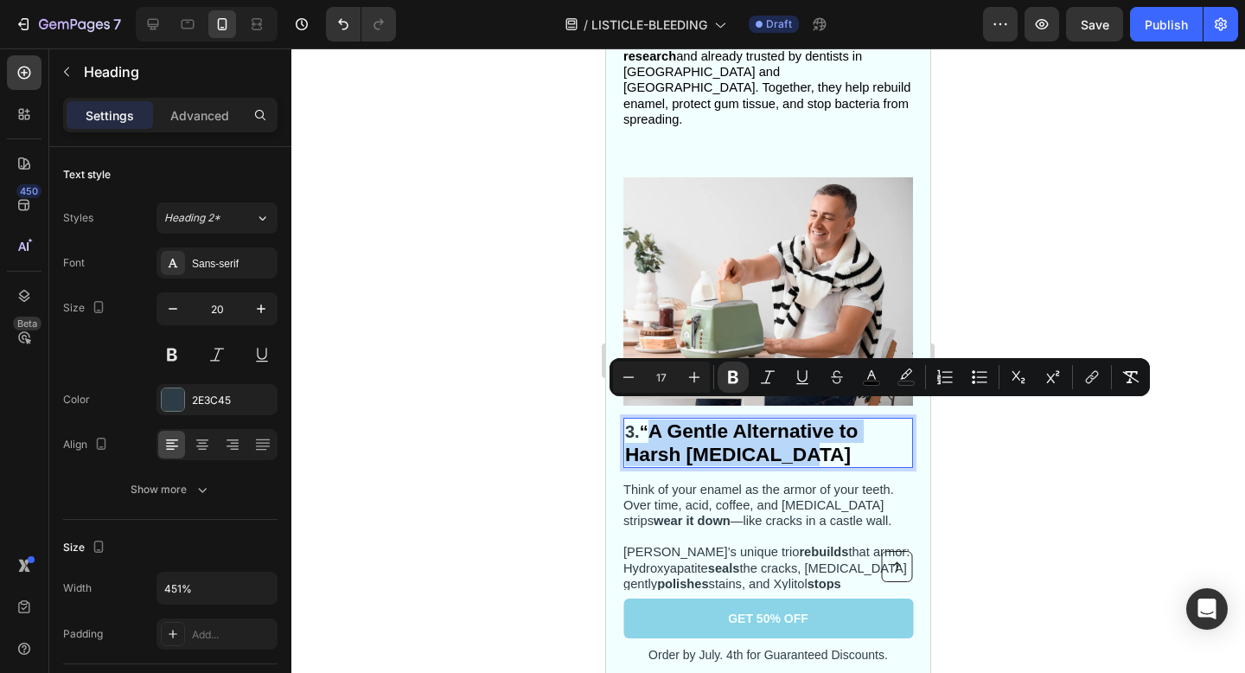
drag, startPoint x: 814, startPoint y: 435, endPoint x: 660, endPoint y: 420, distance: 154.6
click at [660, 420] on strong "A Gentle Alternative to Harsh Mouthwashes" at bounding box center [741, 442] width 233 height 46
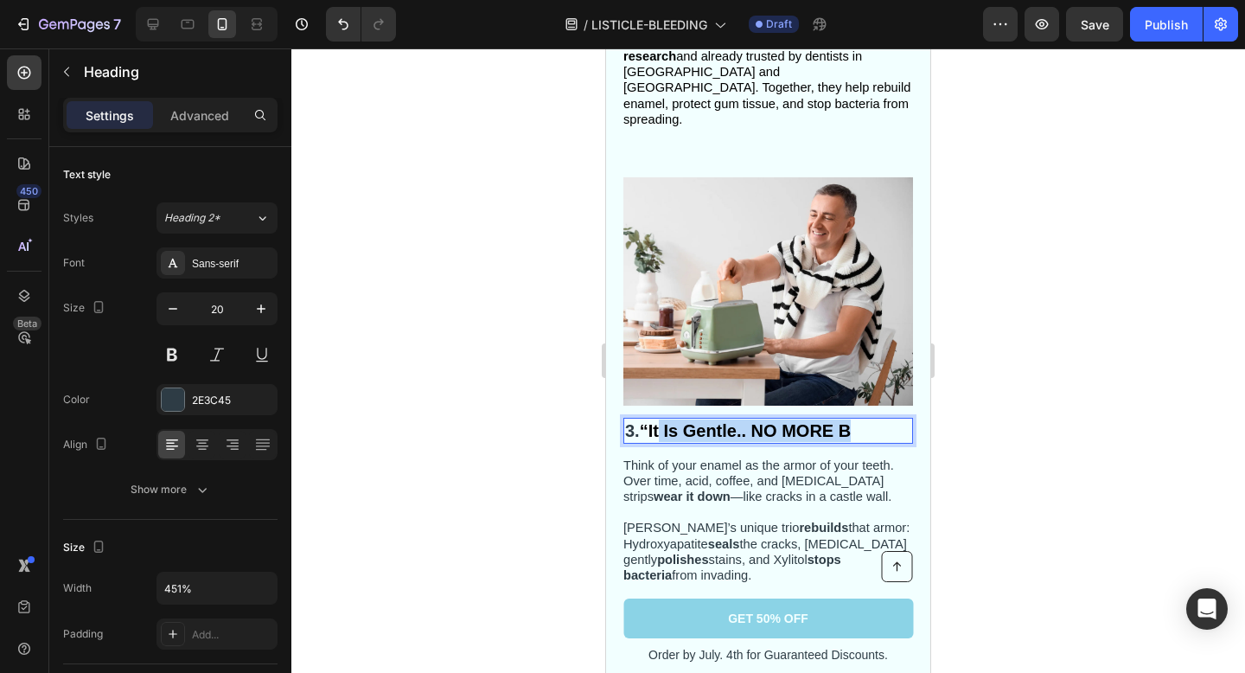
drag, startPoint x: 865, startPoint y: 418, endPoint x: 661, endPoint y: 418, distance: 204.0
click at [661, 419] on p "3. “It Is Gentle.. NO MORE B" at bounding box center [768, 430] width 286 height 22
click at [1067, 353] on div at bounding box center [768, 360] width 954 height 624
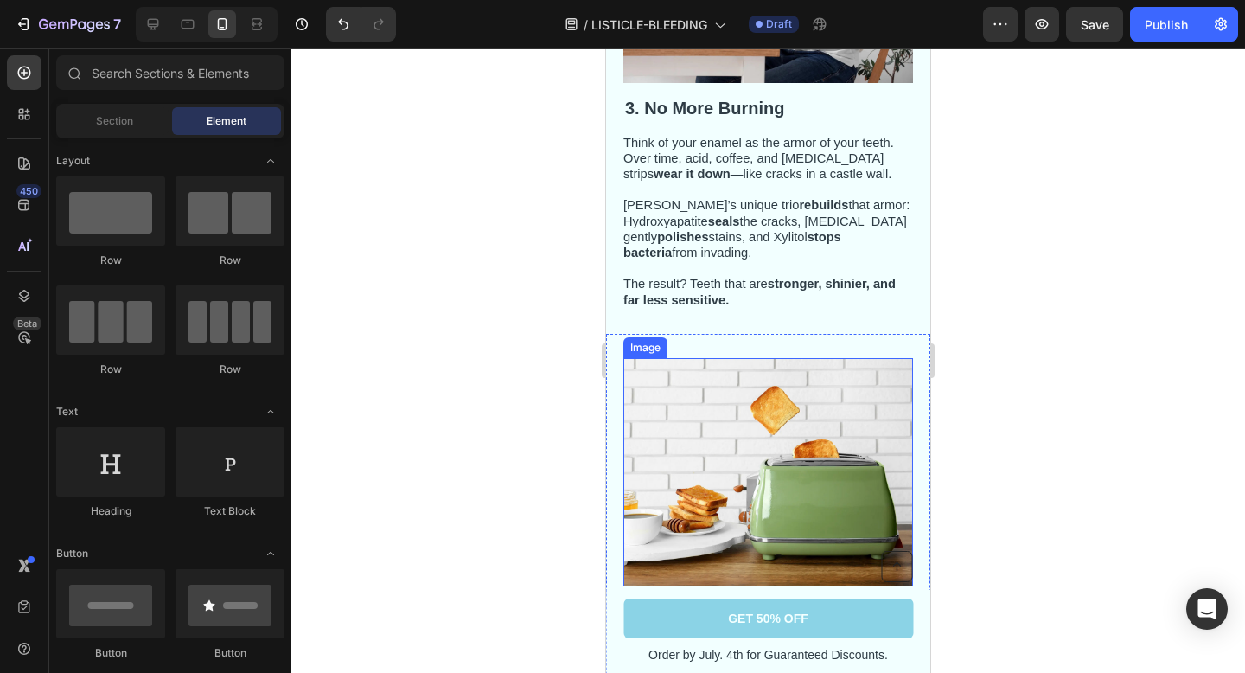
scroll to position [1560, 0]
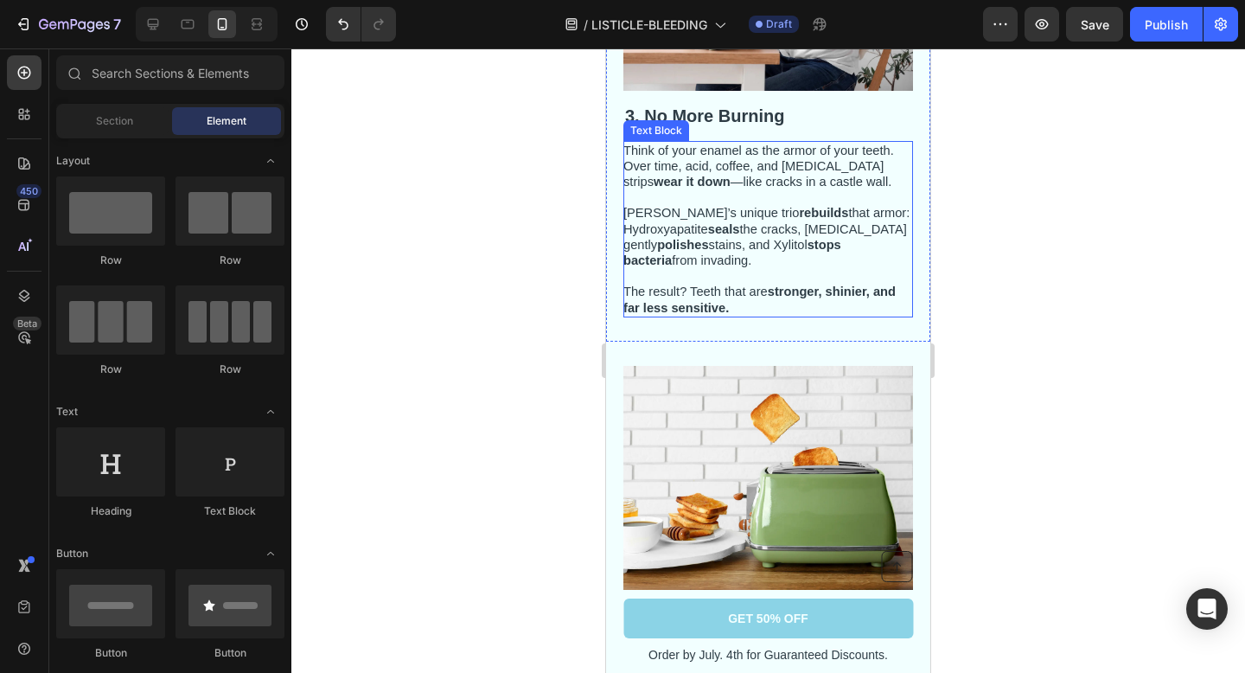
click at [728, 184] on p "Think of your enamel as the armor of your teeth. Over time, acid, coffee, and w…" at bounding box center [767, 206] width 288 height 126
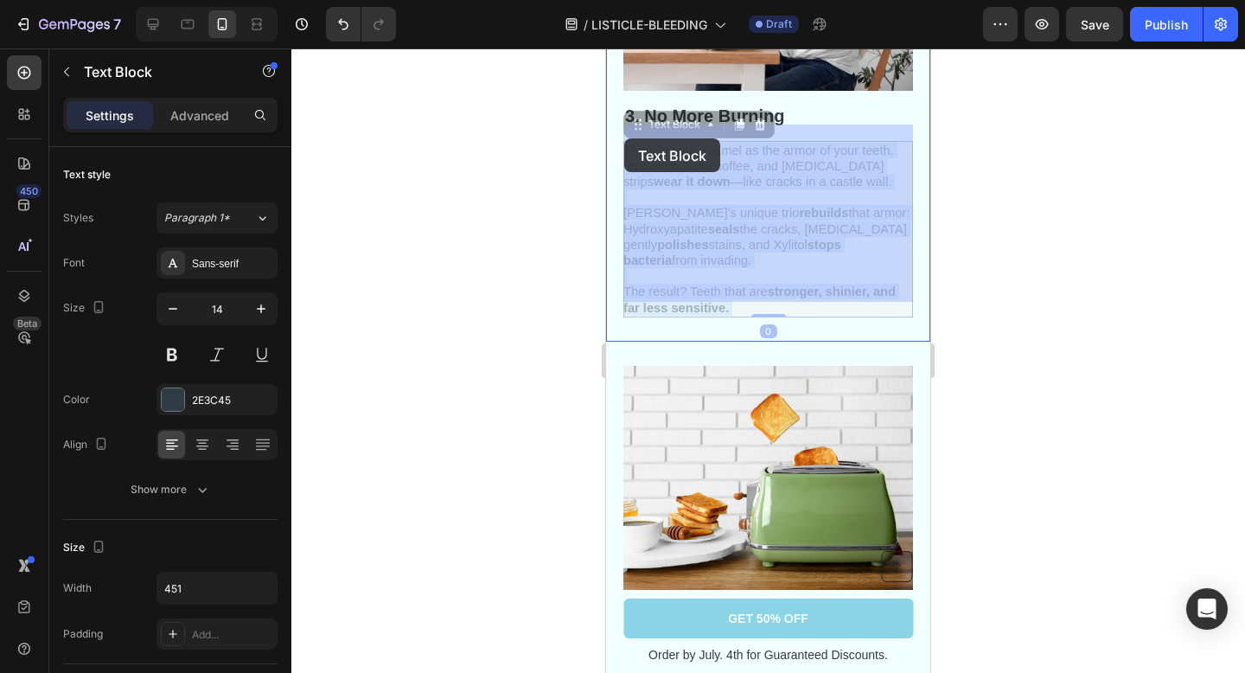
drag, startPoint x: 740, startPoint y: 291, endPoint x: 626, endPoint y: 140, distance: 188.8
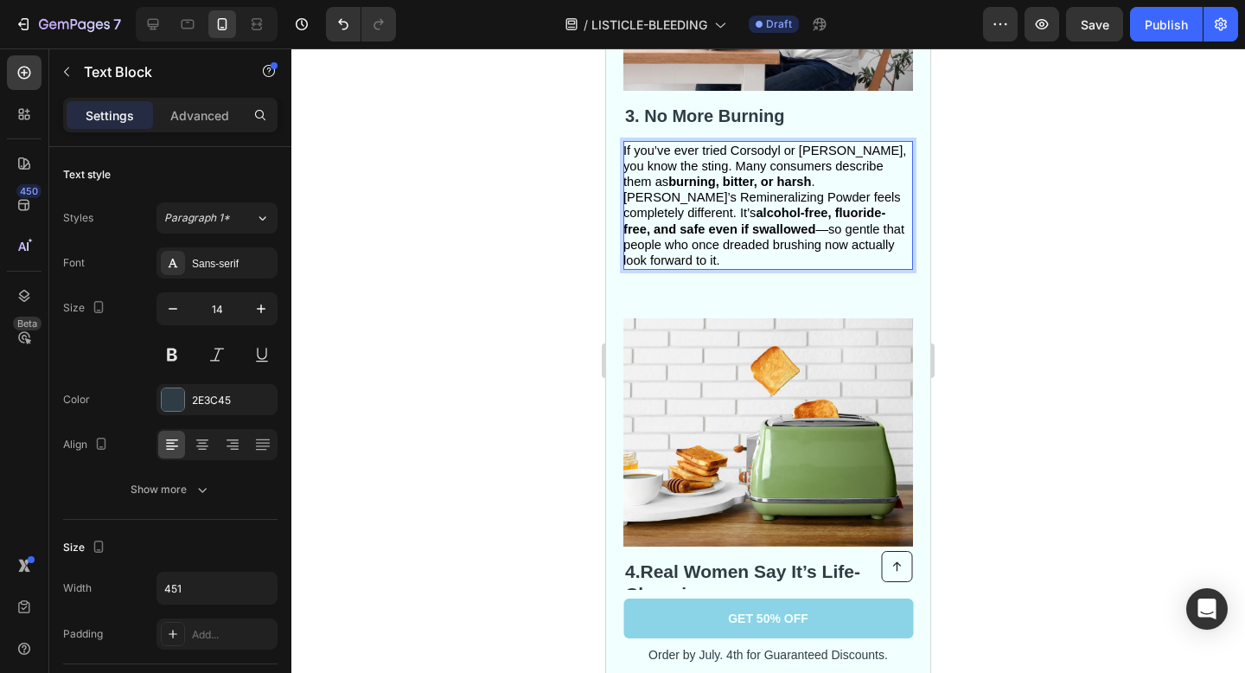
click at [790, 164] on span "If you’ve ever tried Corsodyl or Listerine, you know the sting. Many consumers …" at bounding box center [764, 206] width 283 height 124
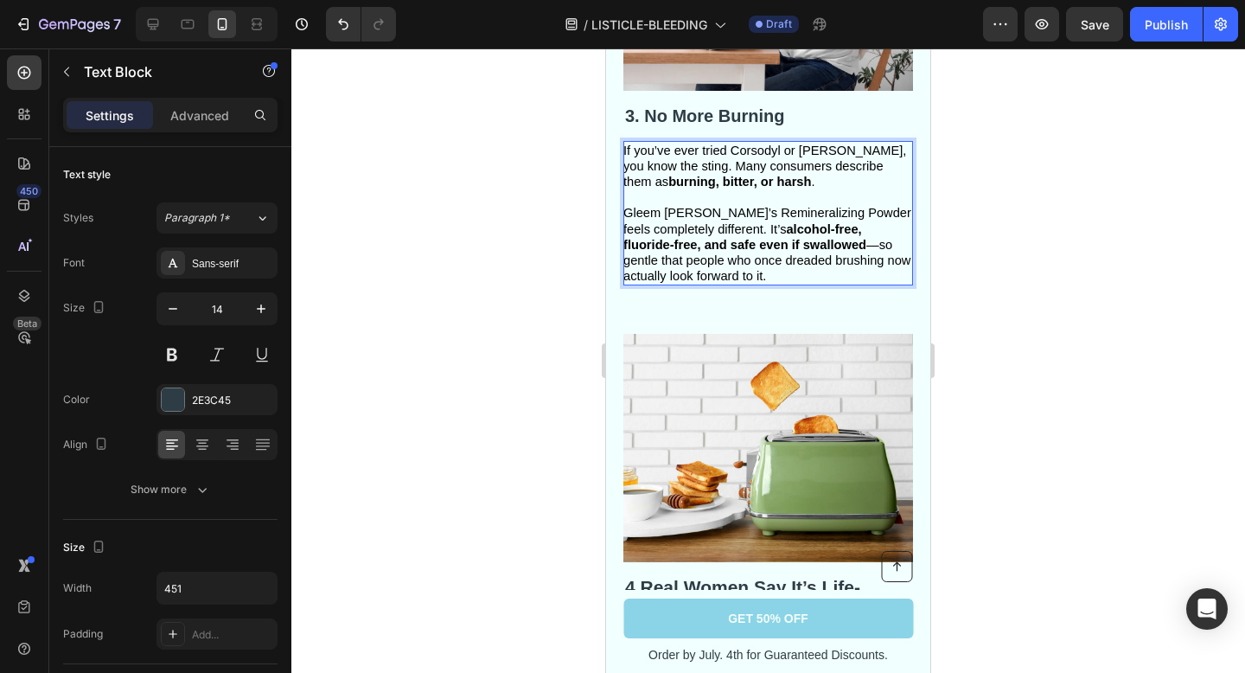
click at [851, 222] on strong "alcohol-free, fluoride-free, and safe even if swallowed" at bounding box center [744, 236] width 243 height 29
click at [1037, 201] on div at bounding box center [768, 360] width 954 height 624
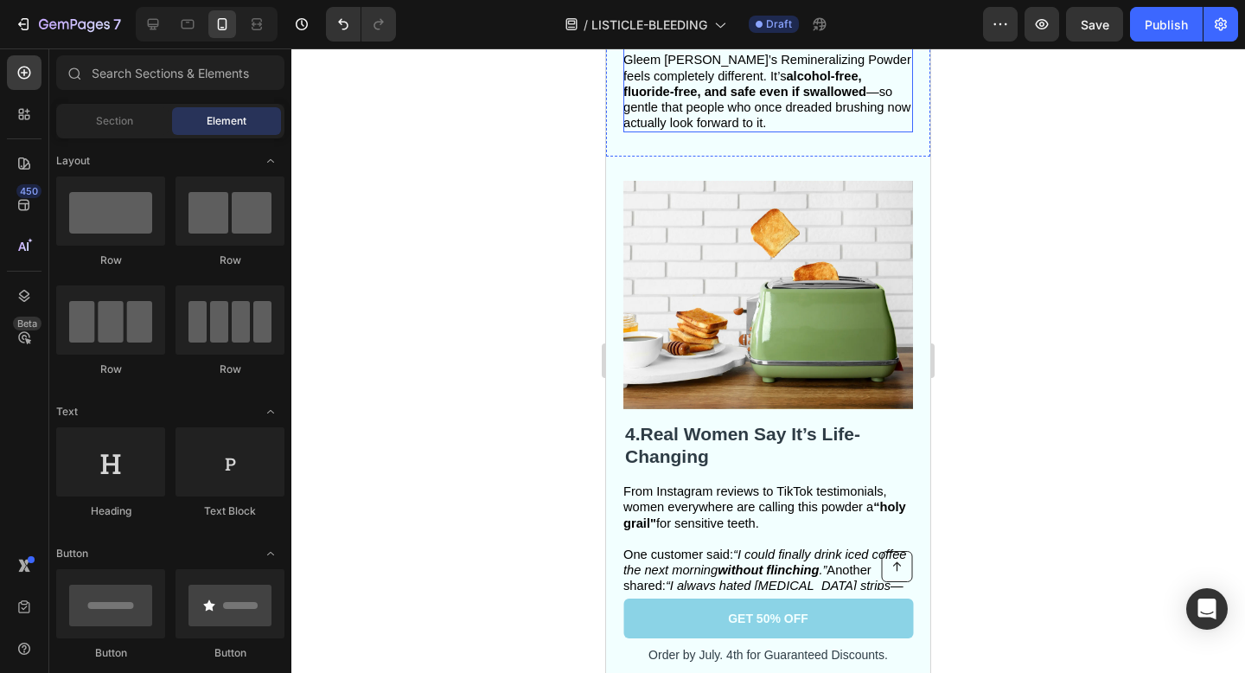
scroll to position [1799, 0]
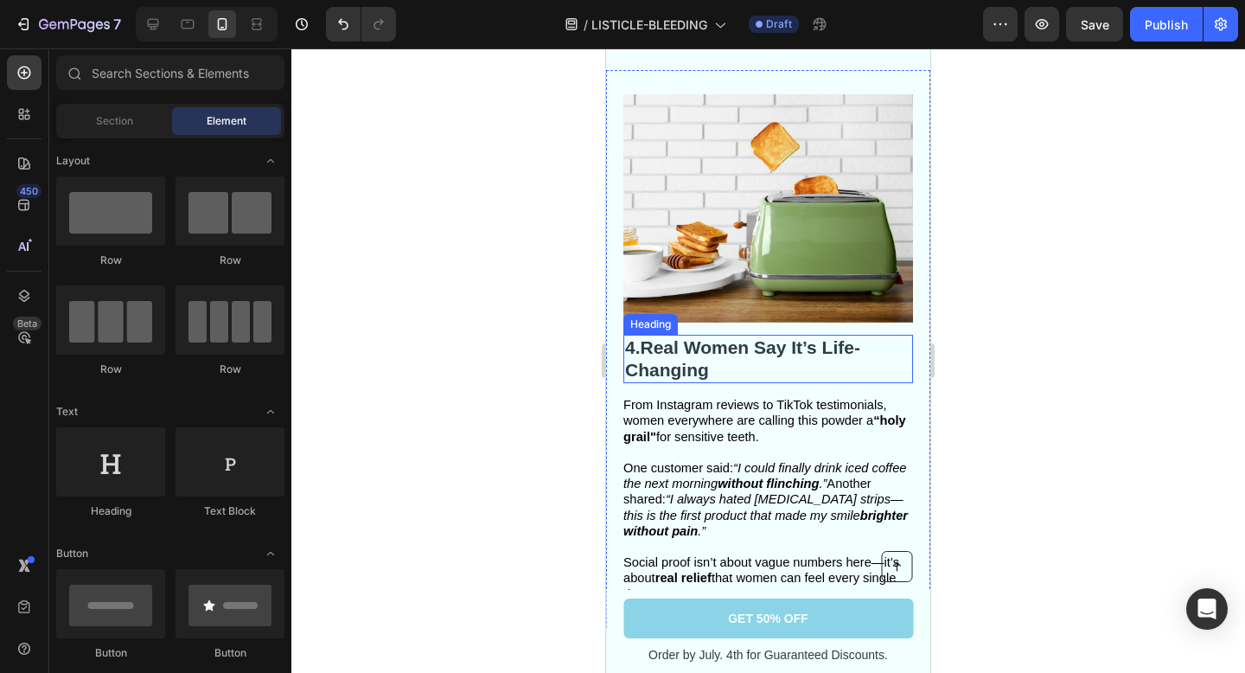
click at [674, 337] on strong "Real Women Say It’s Life-Changing" at bounding box center [742, 358] width 235 height 42
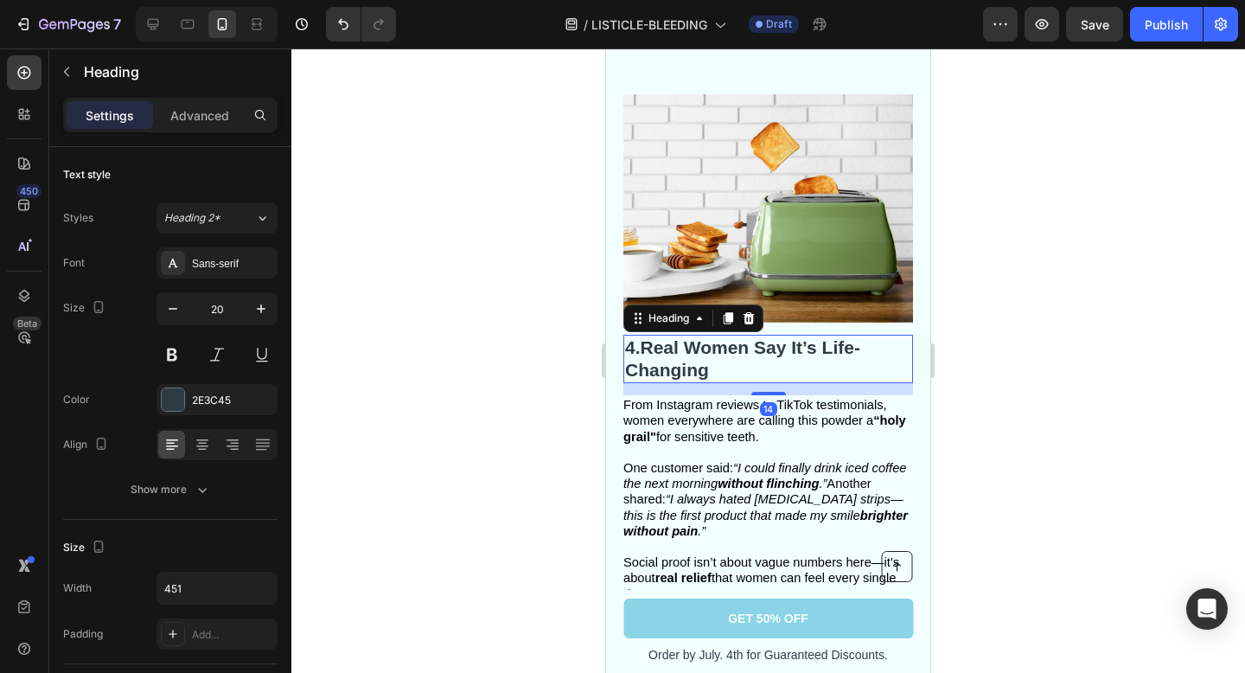
click at [718, 346] on h2 "4. Real Women Say It’s Life-Changing" at bounding box center [768, 359] width 290 height 48
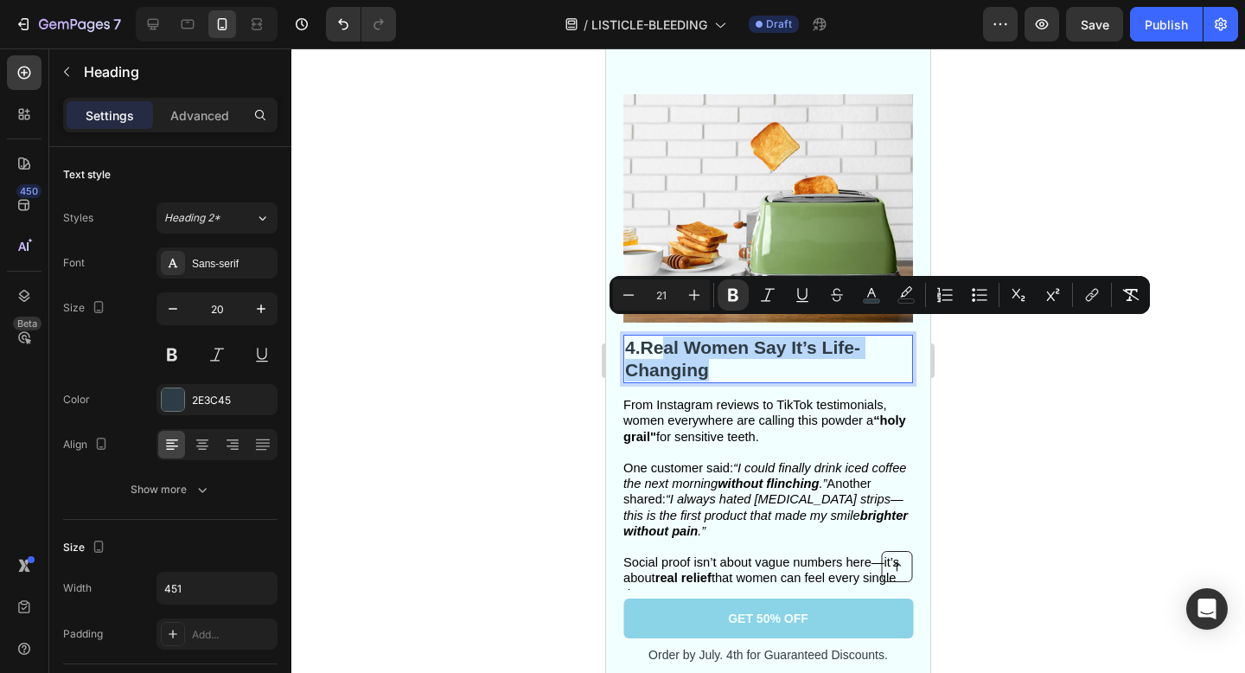
drag, startPoint x: 718, startPoint y: 346, endPoint x: 668, endPoint y: 335, distance: 51.2
click at [668, 336] on p "4. Real Women Say It’s Life-Changing" at bounding box center [768, 358] width 286 height 45
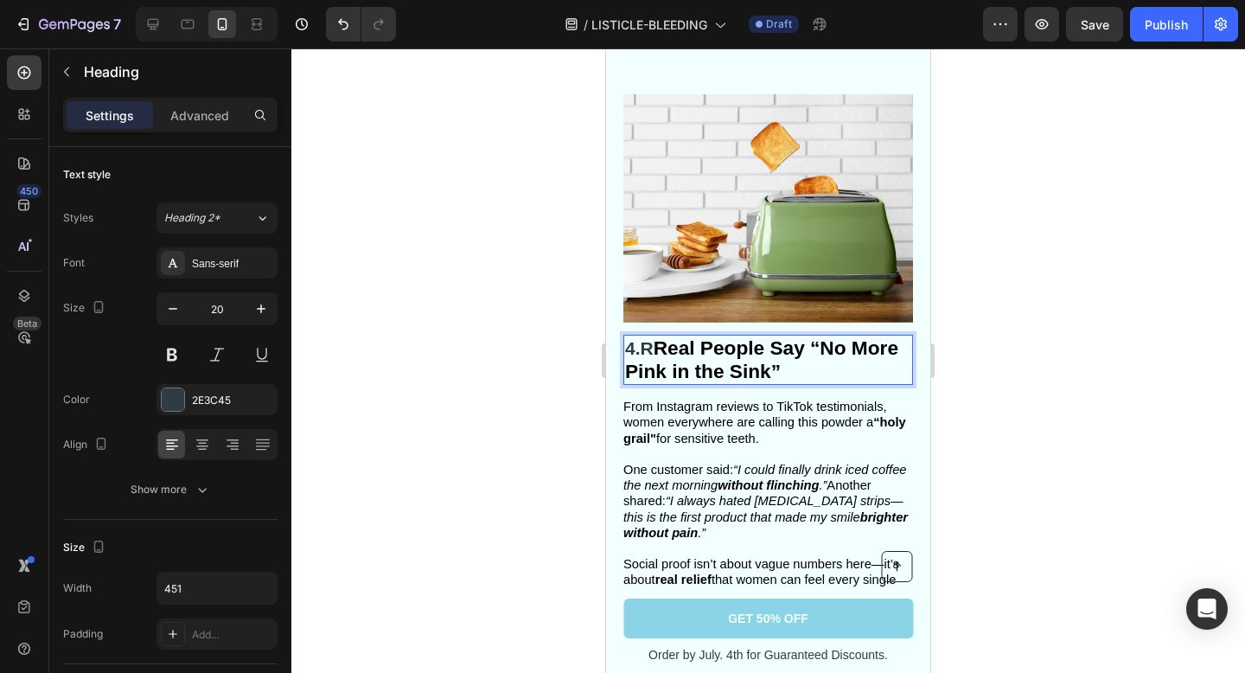
click at [661, 336] on strong "Real People Say “No More Pink in the Sink”" at bounding box center [761, 359] width 273 height 46
click at [1181, 374] on div at bounding box center [768, 360] width 954 height 624
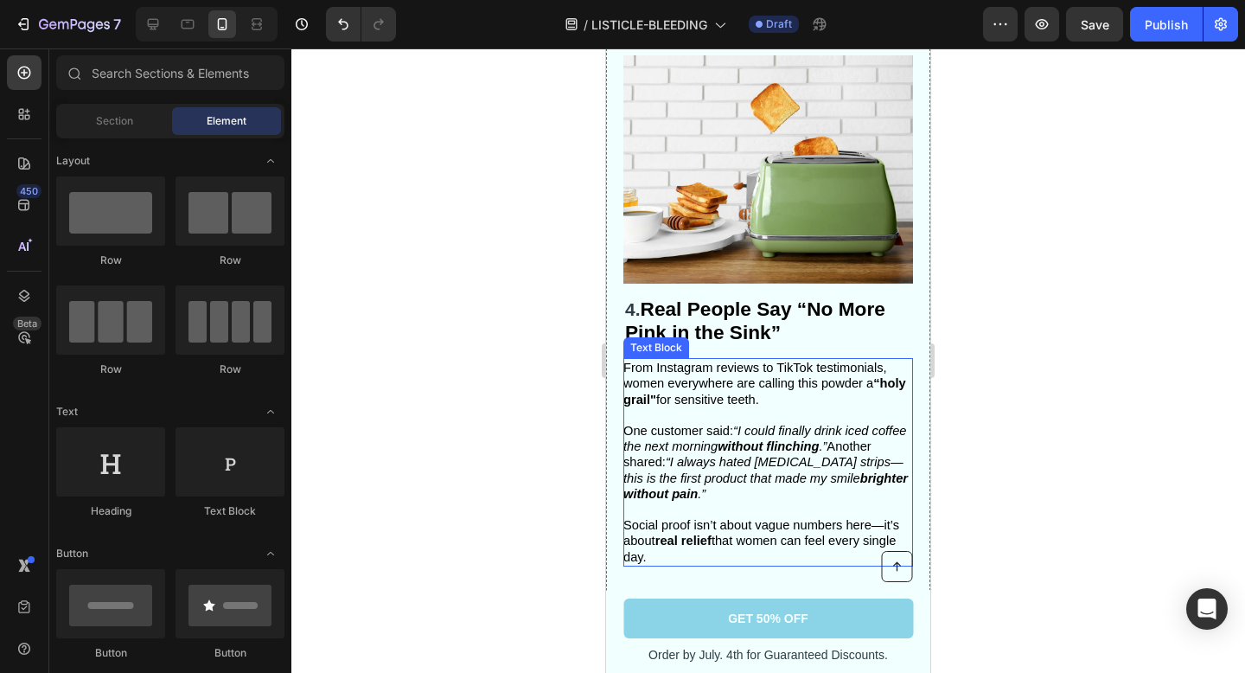
scroll to position [1855, 0]
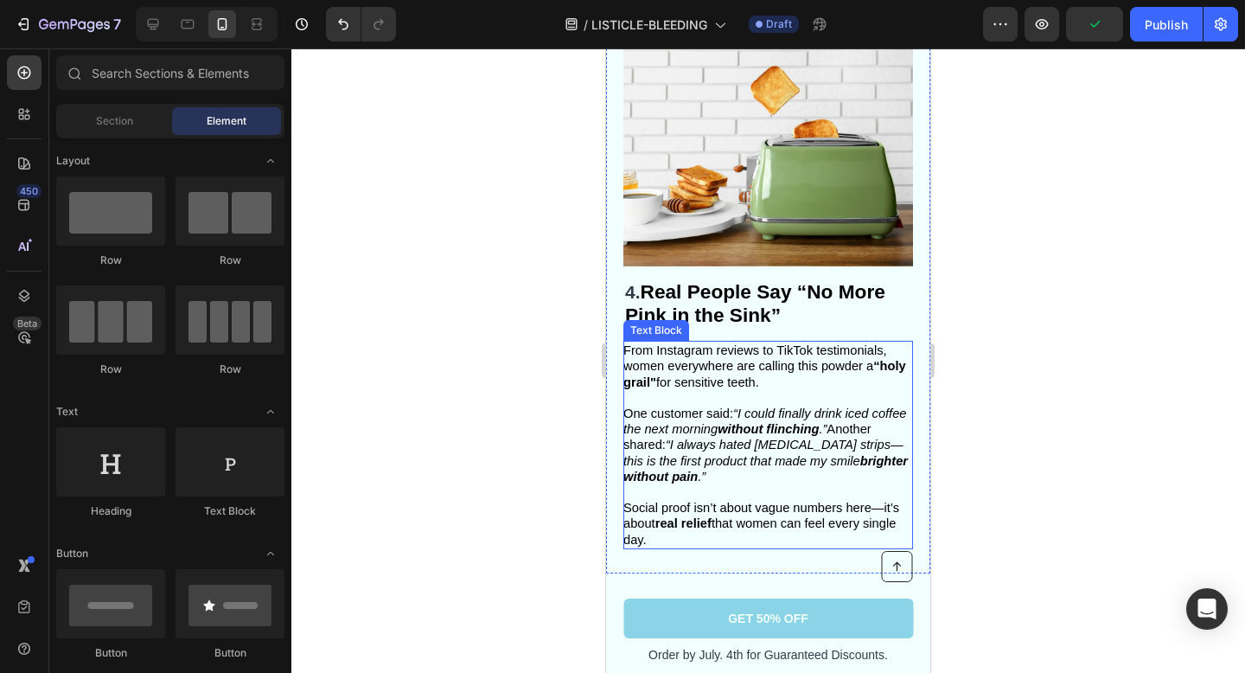
click at [759, 375] on p "From Instagram reviews to TikTok testimonials, women everywhere are calling thi…" at bounding box center [767, 373] width 288 height 63
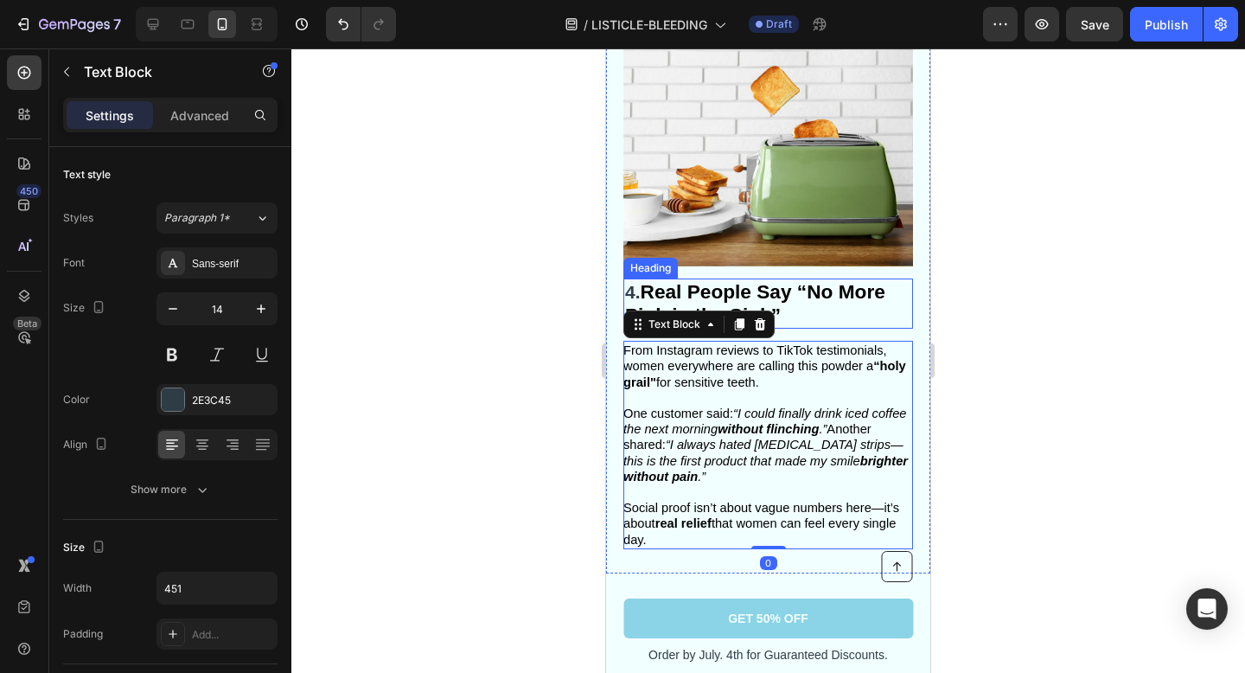
click at [817, 280] on strong "Real People Say “No More Pink in the Sink”" at bounding box center [755, 303] width 260 height 46
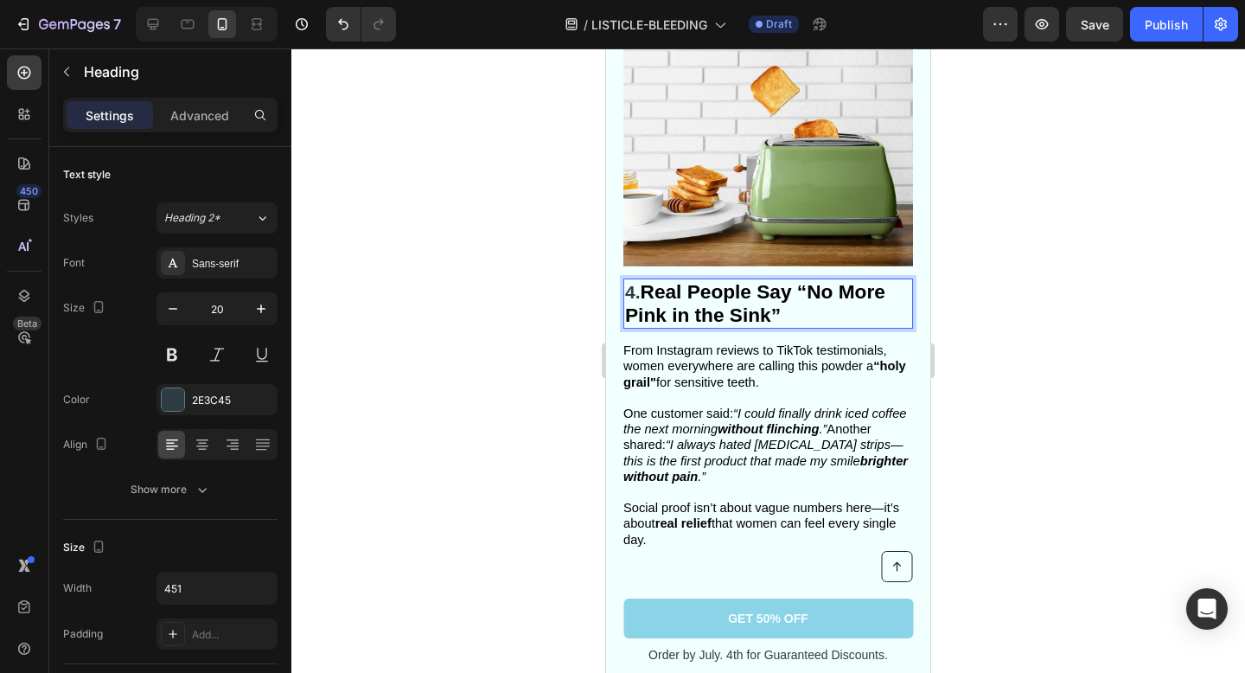
click at [807, 280] on strong "Real People Say “No More Pink in the Sink”" at bounding box center [755, 303] width 260 height 46
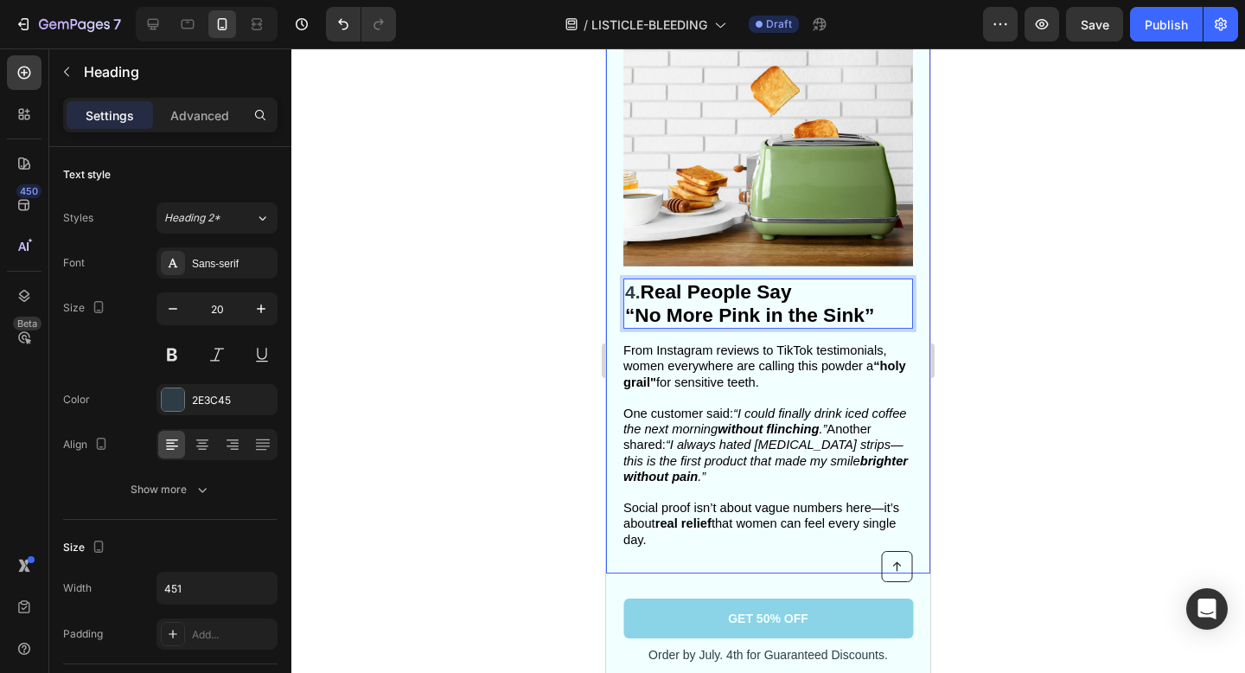
click at [998, 405] on div at bounding box center [768, 360] width 954 height 624
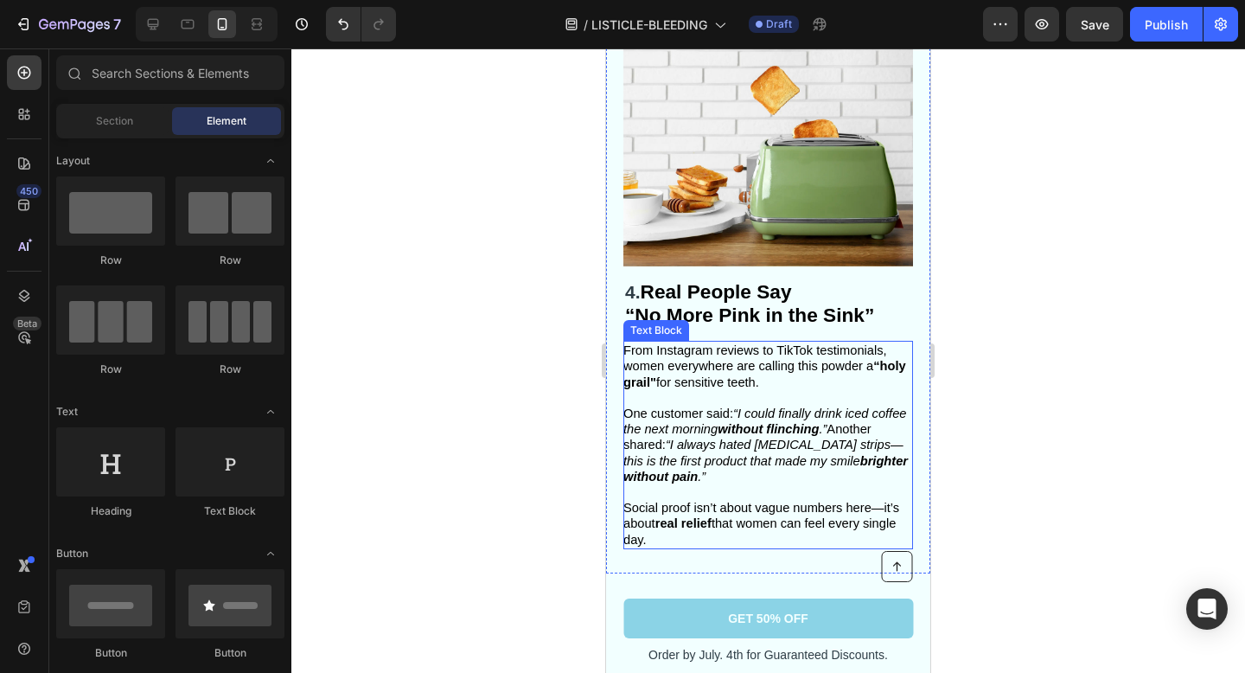
click at [786, 437] on icon "“I always hated [MEDICAL_DATA] strips—this is the first product that made my sm…" at bounding box center [765, 459] width 284 height 45
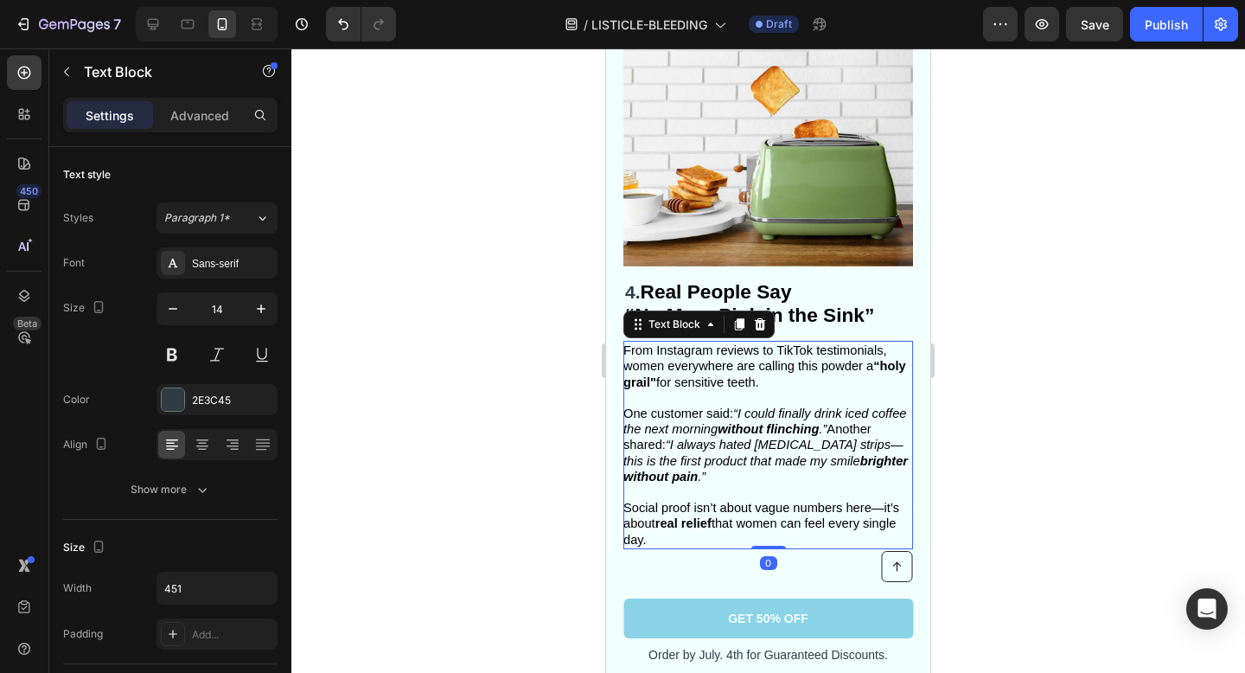
click at [792, 280] on strong "Real People Say" at bounding box center [716, 291] width 151 height 22
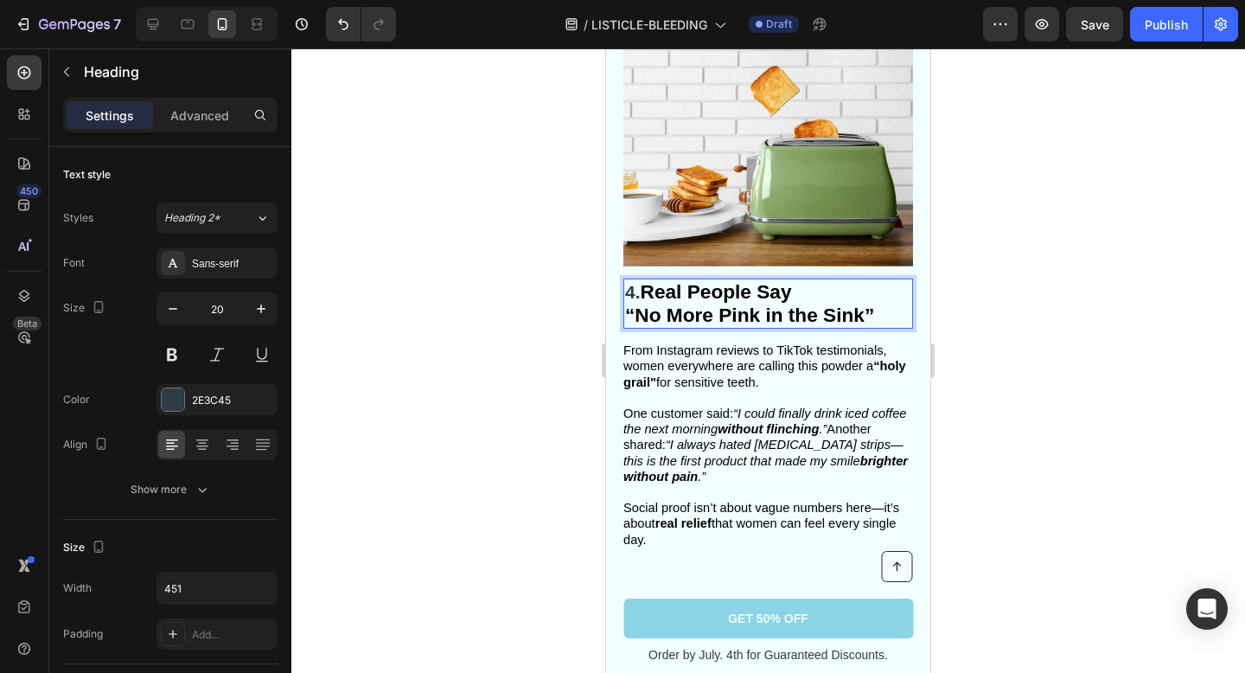
click at [631, 303] on strong "“No More Pink in the Sink”" at bounding box center [749, 314] width 249 height 22
click at [1183, 327] on div at bounding box center [768, 360] width 954 height 624
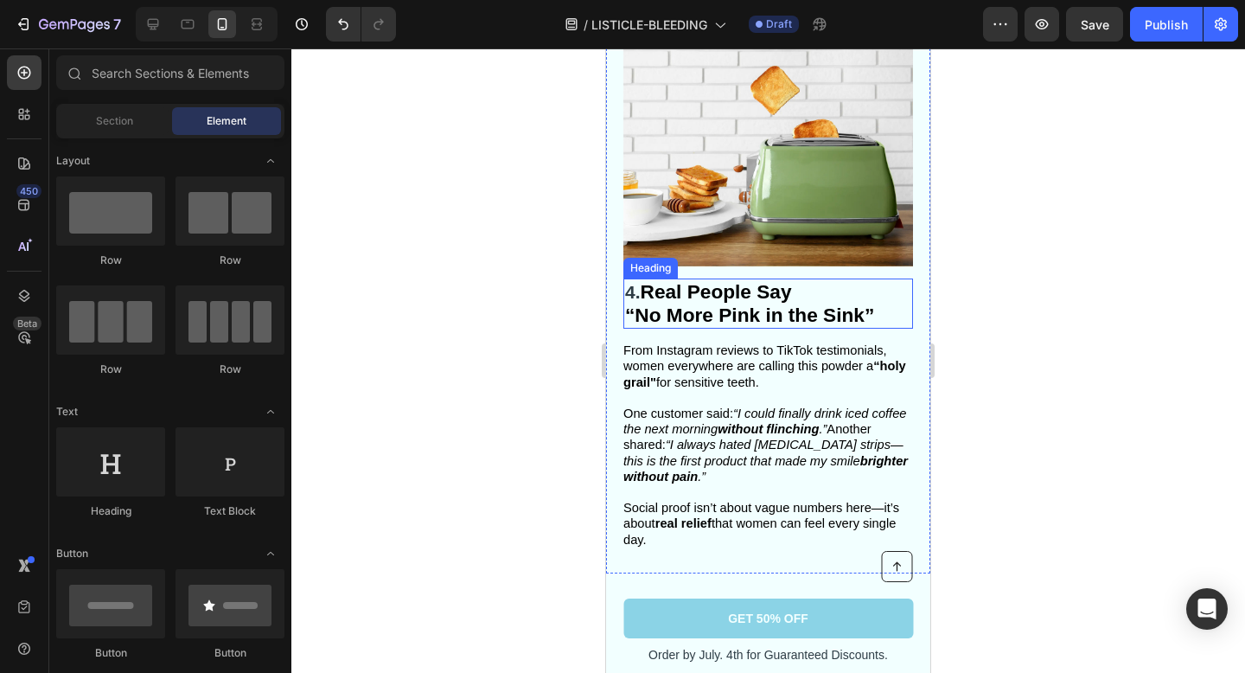
click at [673, 303] on strong "“No More Pink in the Sink”" at bounding box center [749, 314] width 249 height 22
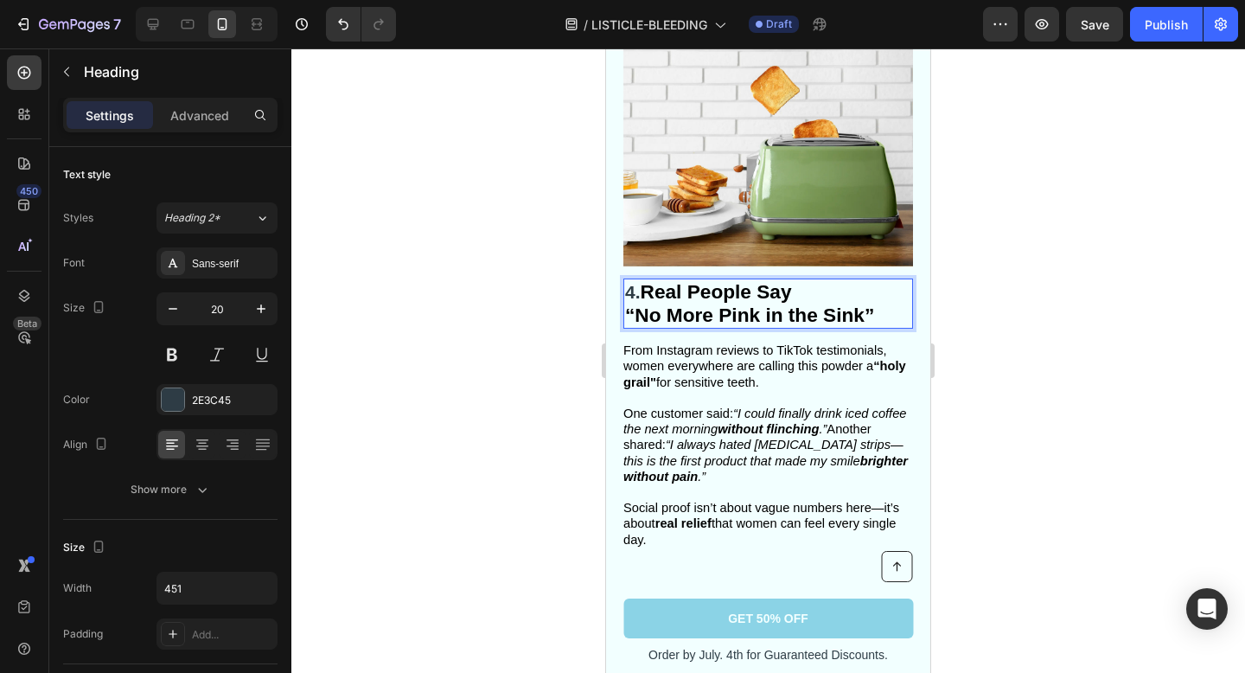
click at [645, 303] on strong "“No More Pink in the Sink”" at bounding box center [749, 314] width 249 height 22
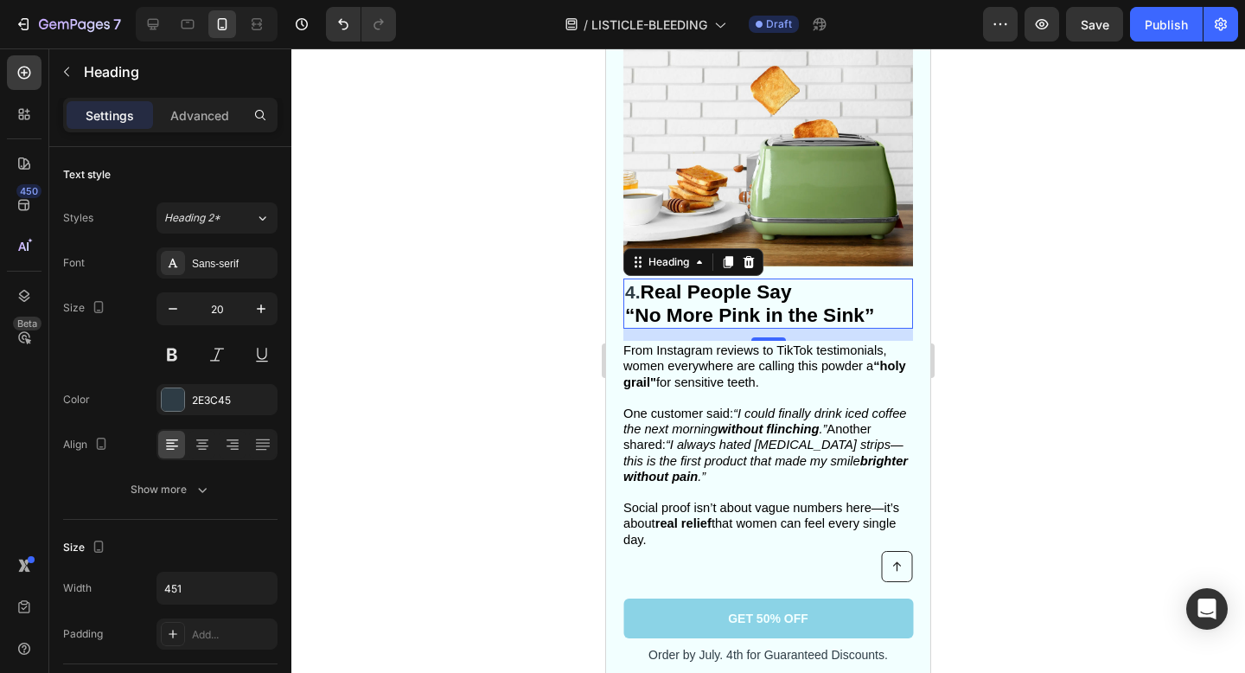
click at [1096, 323] on div at bounding box center [768, 360] width 954 height 624
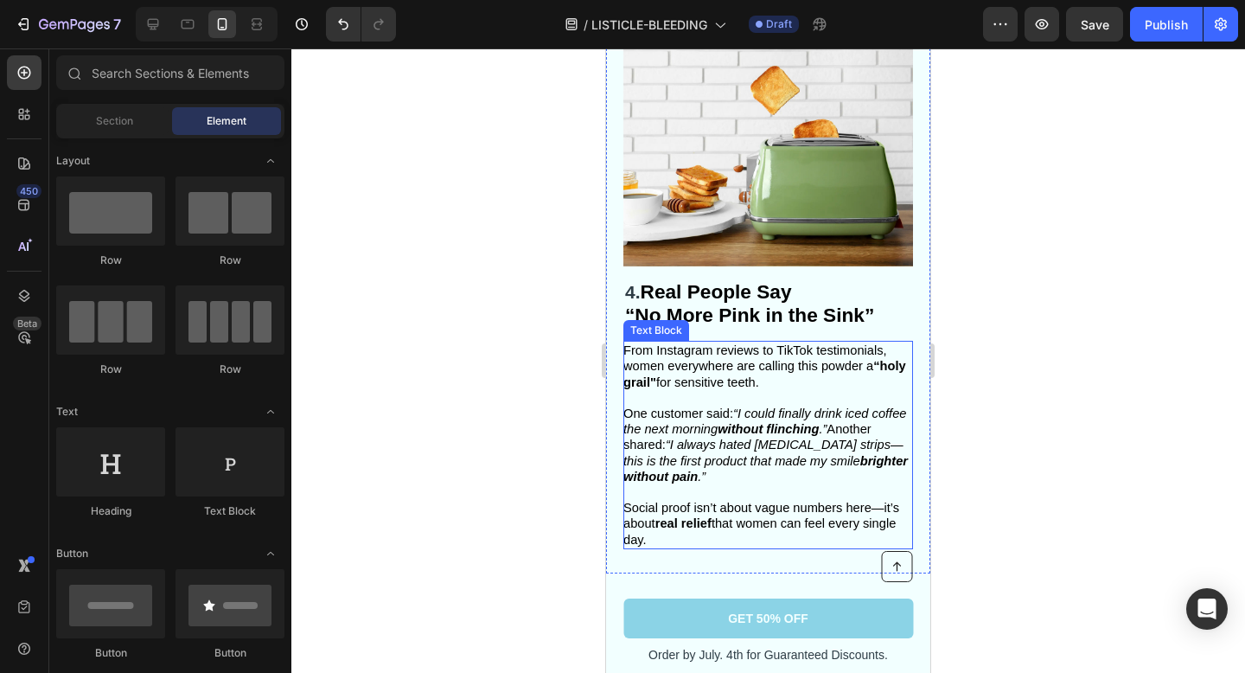
click at [797, 422] on strong "without flinching" at bounding box center [768, 429] width 101 height 14
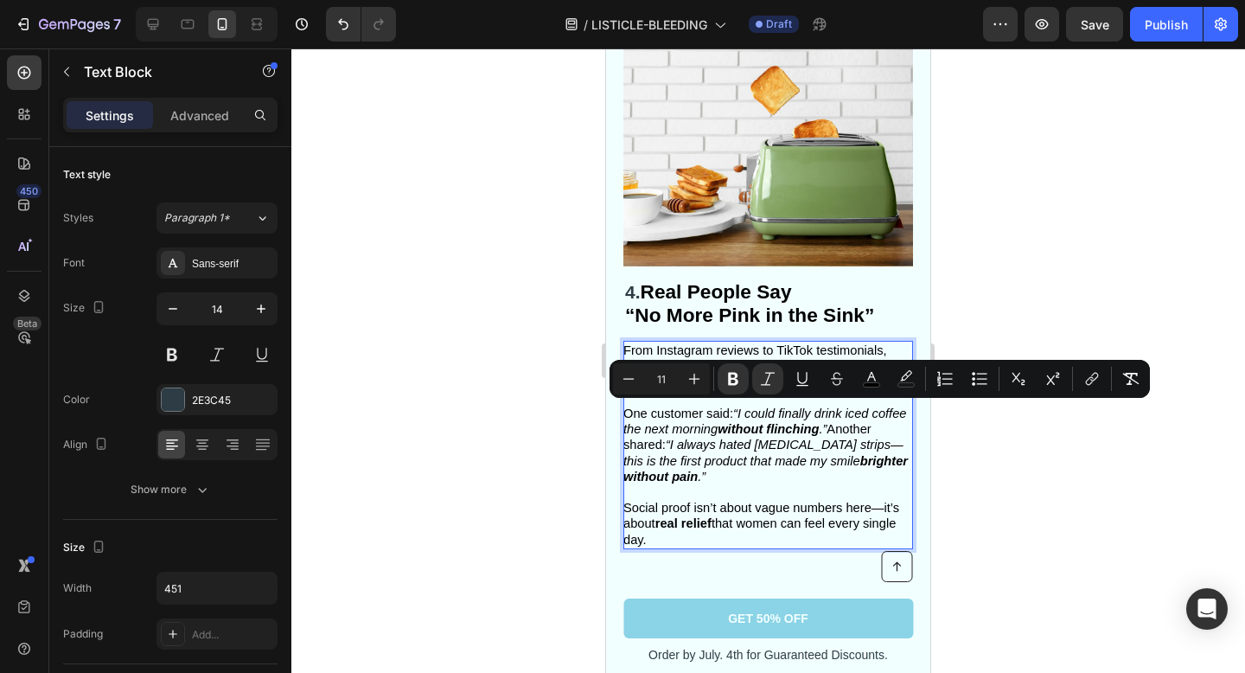
click at [695, 529] on p "One customer said: “I could finally drink iced coffee the next morning without …" at bounding box center [767, 476] width 288 height 142
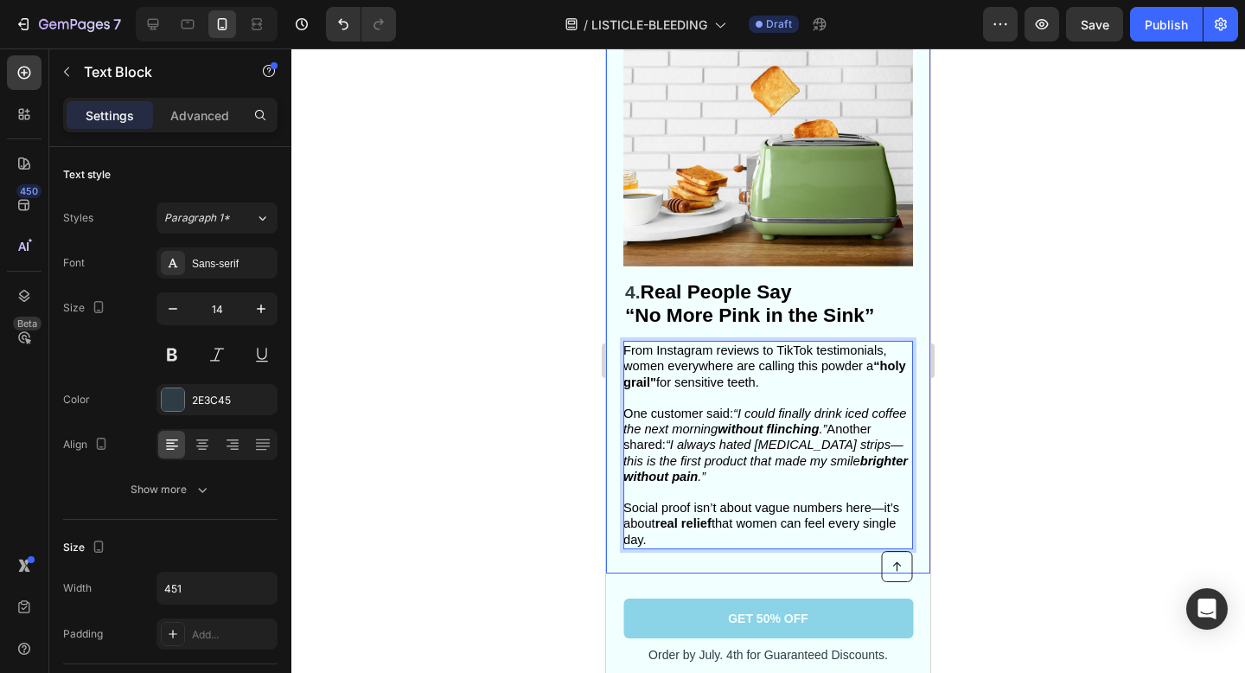
drag, startPoint x: 693, startPoint y: 527, endPoint x: 607, endPoint y: 318, distance: 226.4
click at [607, 318] on div "⁠⁠⁠⁠⁠⁠⁠ 4. Real People Say “No More Pink in the Sink” Heading From Instagram re…" at bounding box center [768, 293] width 324 height 559
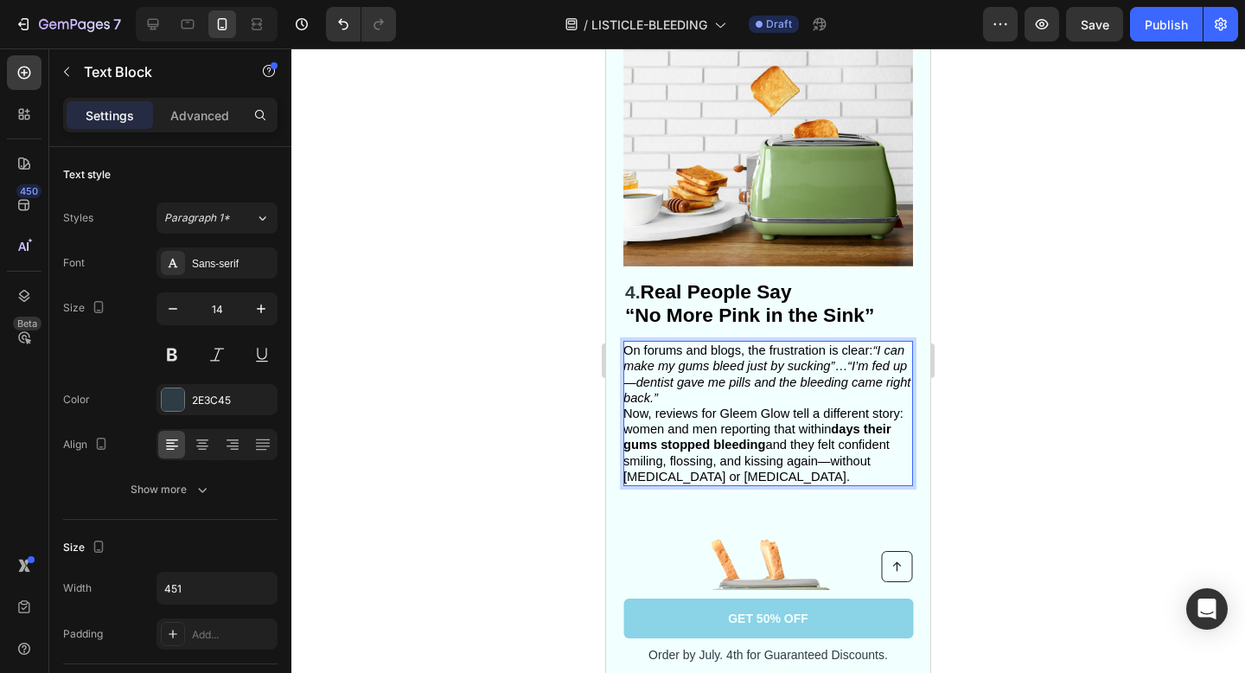
click at [678, 386] on p "On forums and blogs, the frustration is clear: “I can make my gums bleed just b…" at bounding box center [767, 413] width 288 height 142
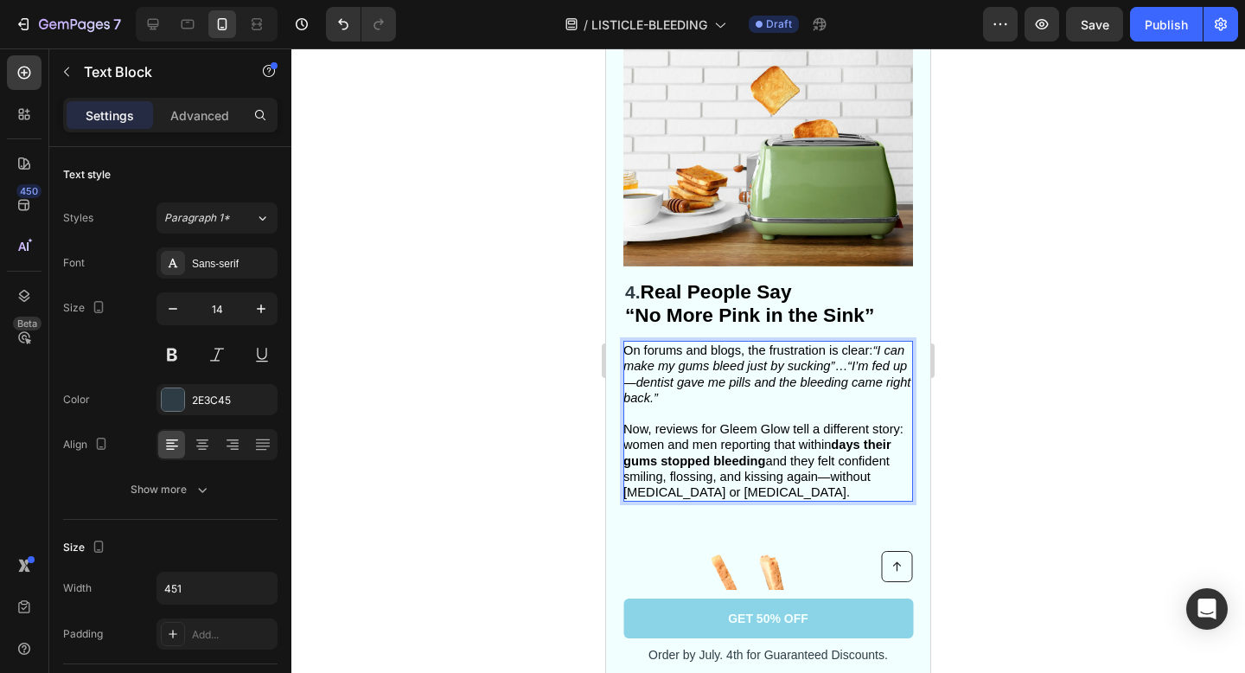
click at [874, 343] on span "On forums and blogs, the frustration is clear: “I can make my gums bleed just b…" at bounding box center [766, 373] width 287 height 61
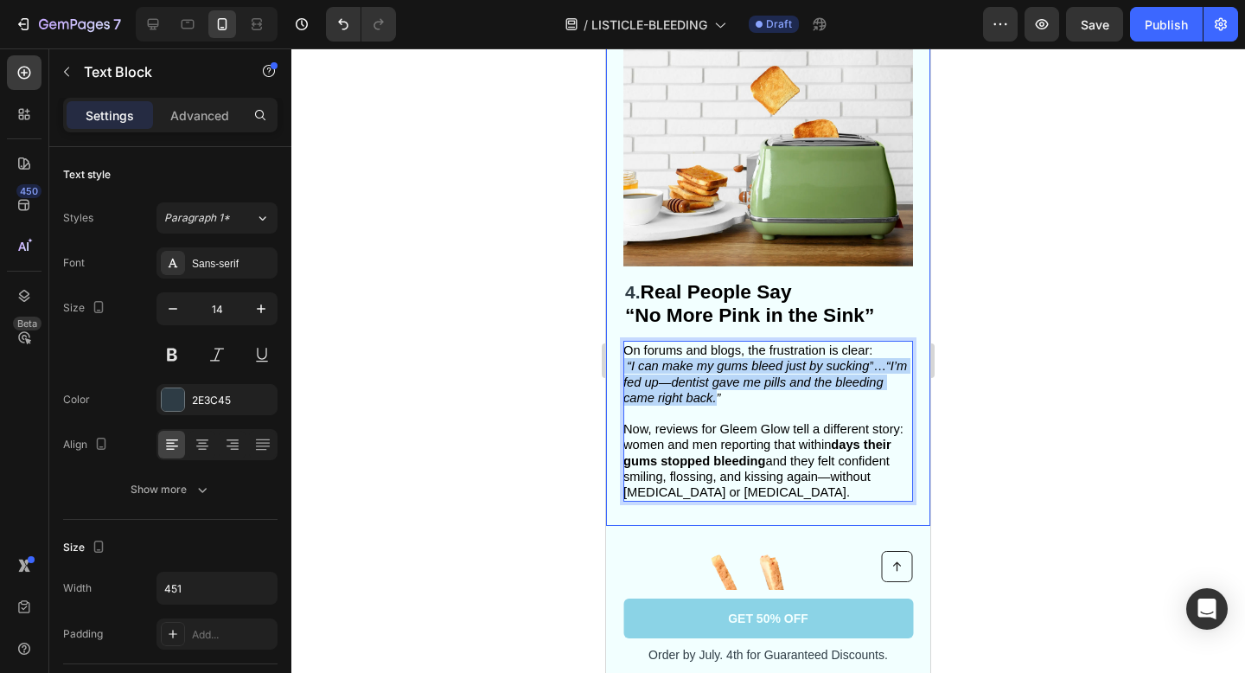
drag, startPoint x: 717, startPoint y: 383, endPoint x: 621, endPoint y: 348, distance: 102.0
click at [621, 348] on div "⁠⁠⁠⁠⁠⁠⁠ 4. Real People Say “No More Pink in the Sink” Heading On forums and blo…" at bounding box center [768, 270] width 324 height 512
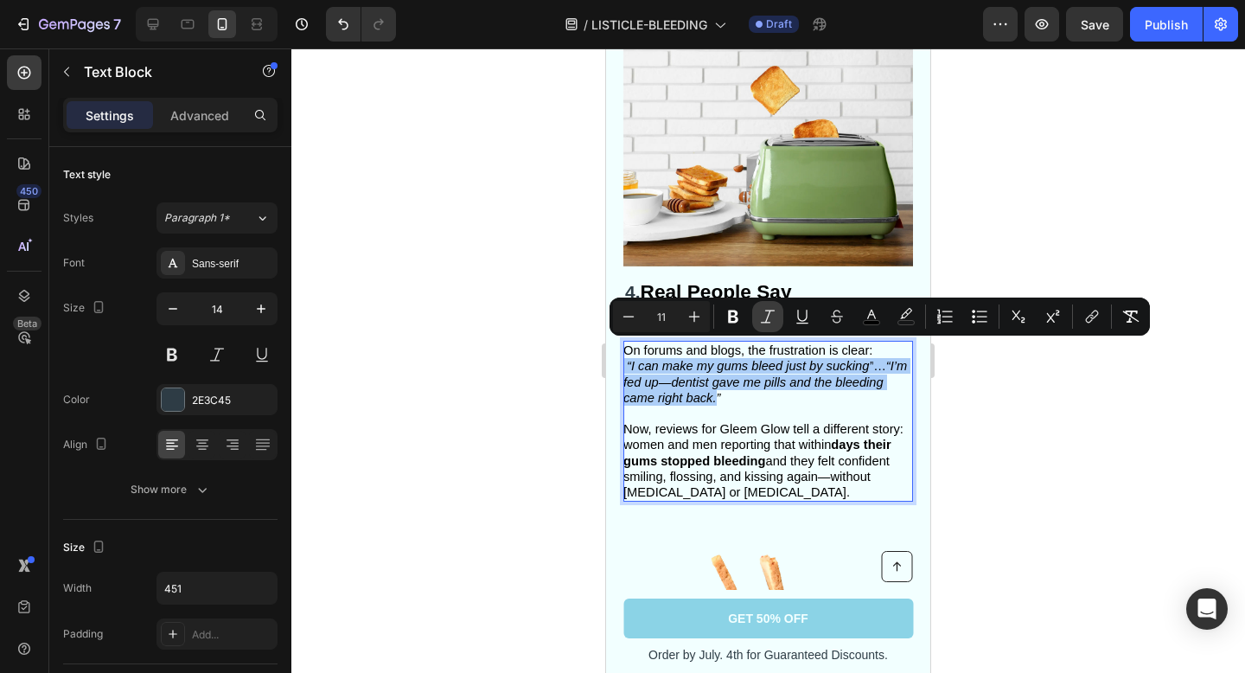
click at [774, 314] on icon "Editor contextual toolbar" at bounding box center [767, 316] width 17 height 17
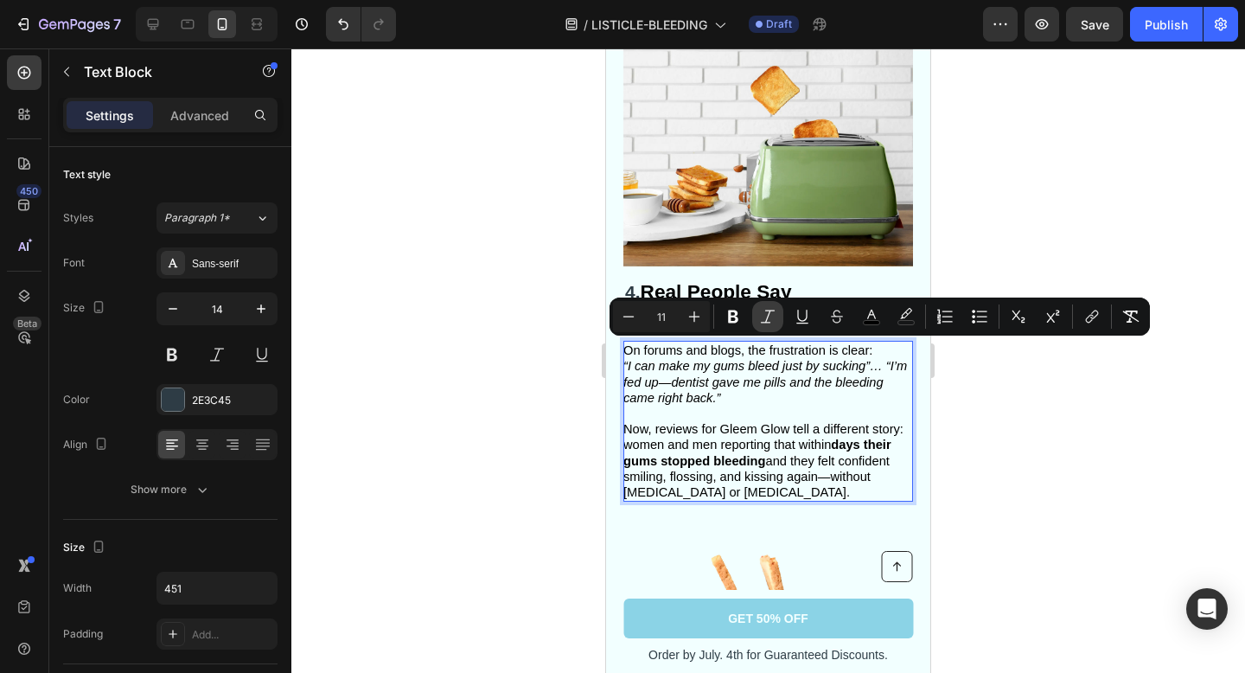
click at [774, 314] on icon "Editor contextual toolbar" at bounding box center [767, 316] width 17 height 17
click at [1060, 419] on div at bounding box center [768, 360] width 954 height 624
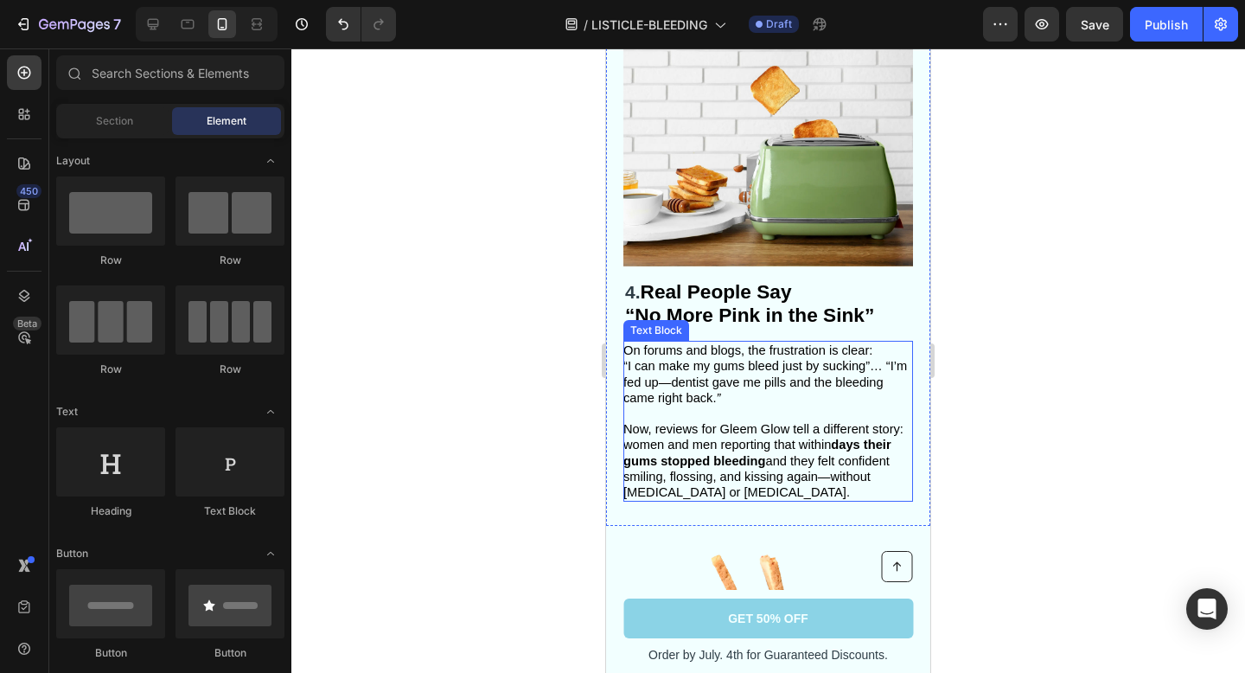
click at [631, 359] on span "“I can make my gums bleed just by sucking”… “I’m fed up—dentist gave me pills a…" at bounding box center [765, 381] width 284 height 45
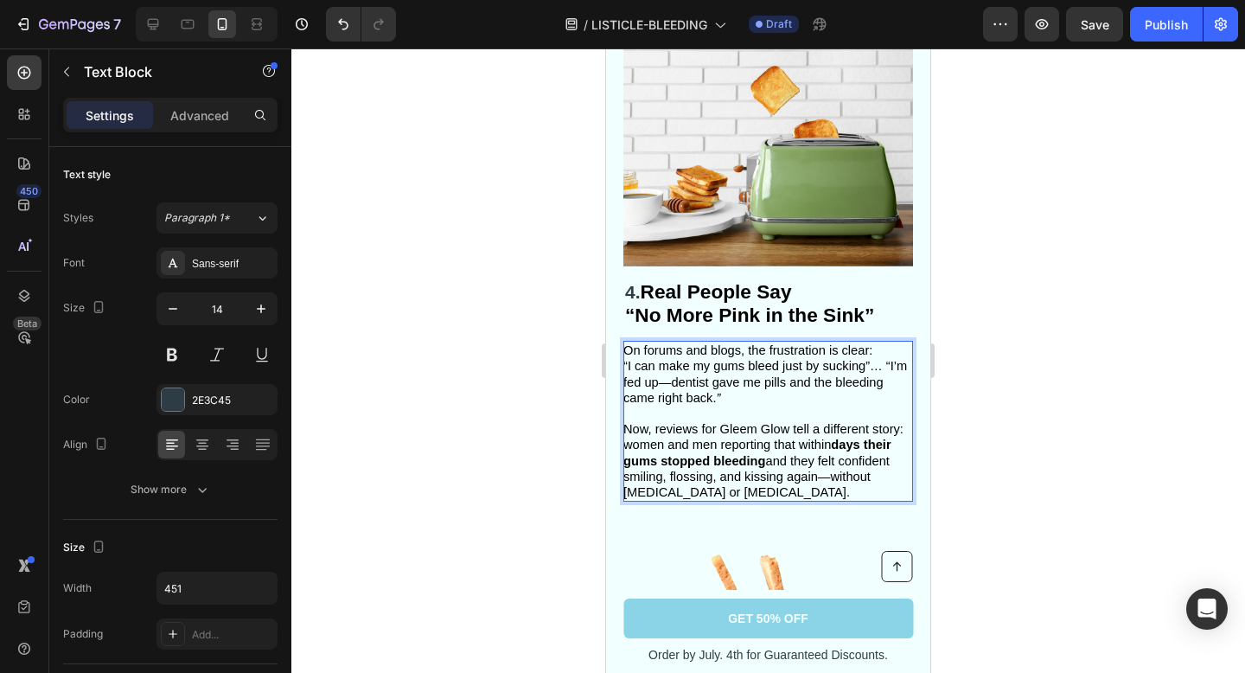
click at [629, 359] on span "“I can make my gums bleed just by sucking”… “I’m fed up—dentist gave me pills a…" at bounding box center [765, 381] width 284 height 45
click at [747, 375] on p "“I can make my gums bleed just by sucking”… “I’m fed up—dentist gave me pills a…" at bounding box center [767, 382] width 288 height 48
click at [1105, 323] on div at bounding box center [768, 360] width 954 height 624
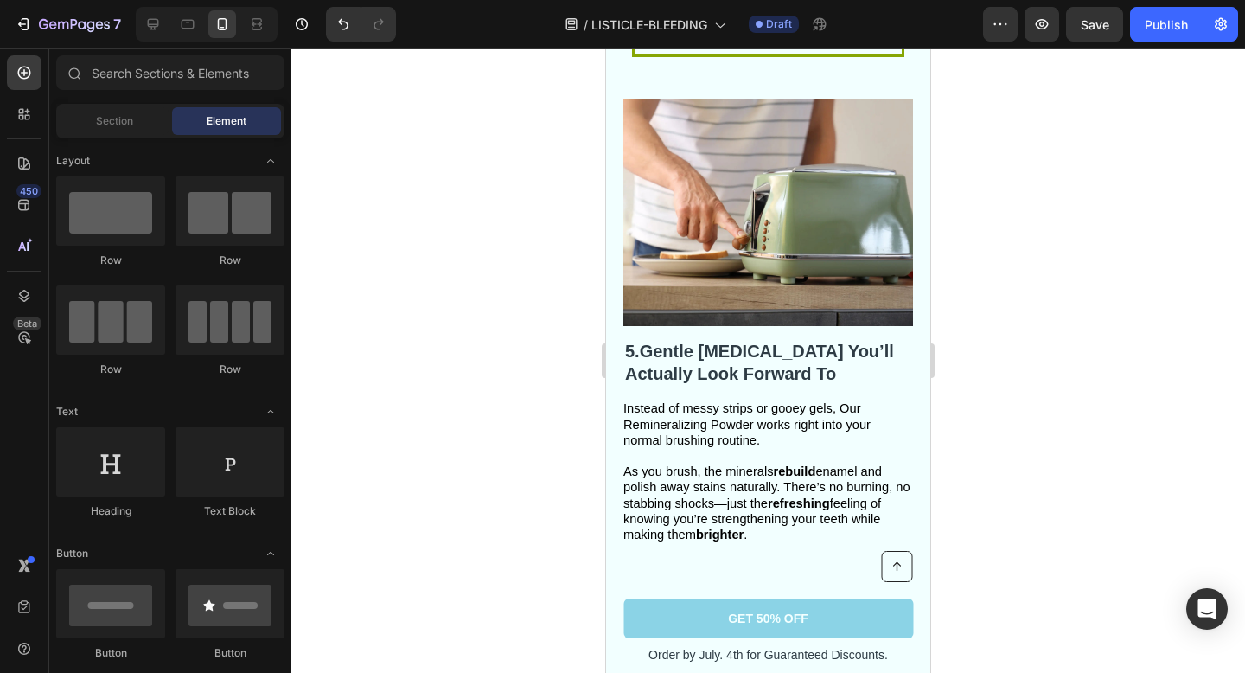
scroll to position [2934, 0]
click at [744, 354] on strong "Gentle [MEDICAL_DATA] You’ll Actually Look Forward To" at bounding box center [759, 363] width 269 height 42
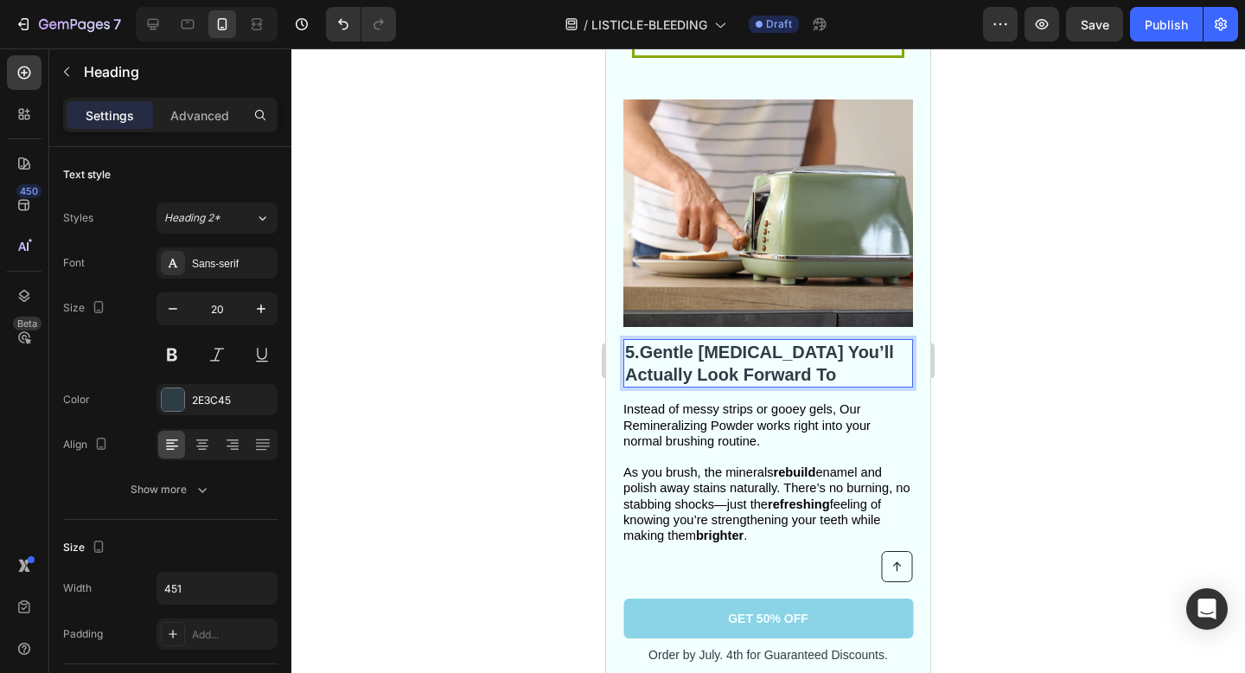
click at [779, 372] on p "5. Gentle [MEDICAL_DATA] You’ll Actually Look Forward To" at bounding box center [768, 363] width 286 height 45
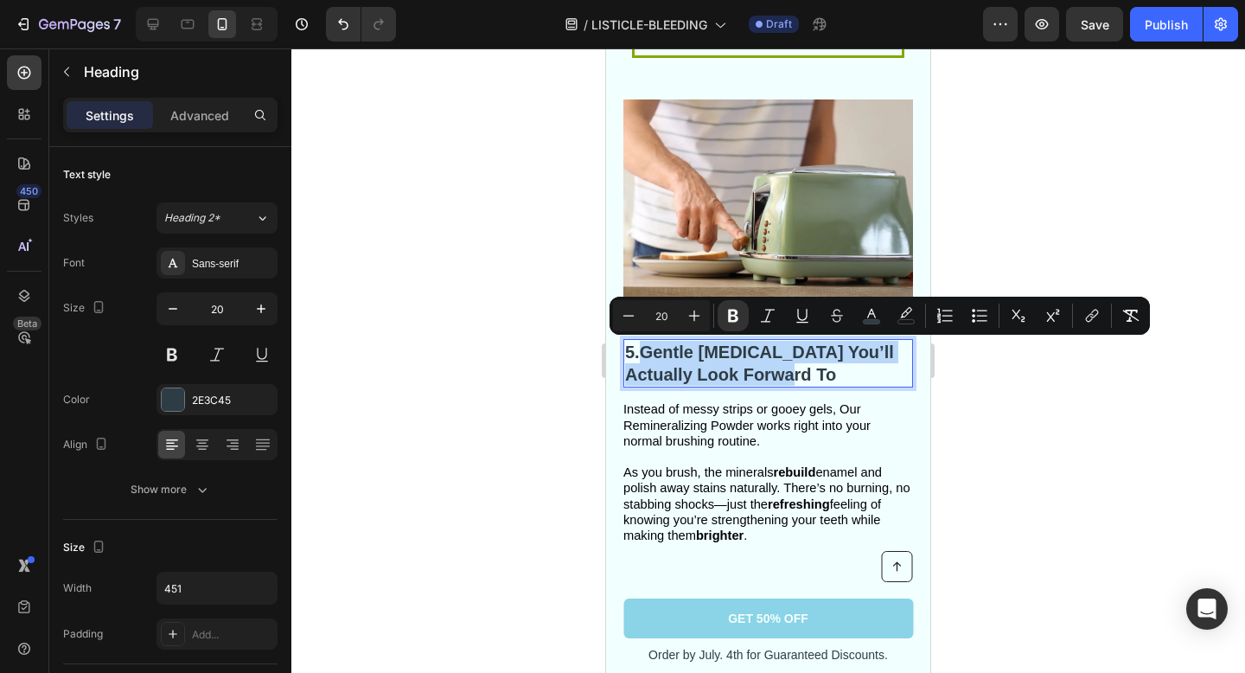
drag, startPoint x: 779, startPoint y: 372, endPoint x: 643, endPoint y: 361, distance: 136.2
click at [643, 361] on p "5. Gentle [MEDICAL_DATA] You’ll Actually Look Forward To" at bounding box center [768, 363] width 286 height 45
click at [741, 357] on strong "Gentle [MEDICAL_DATA] You’ll Actually Look Forward To" at bounding box center [759, 363] width 269 height 42
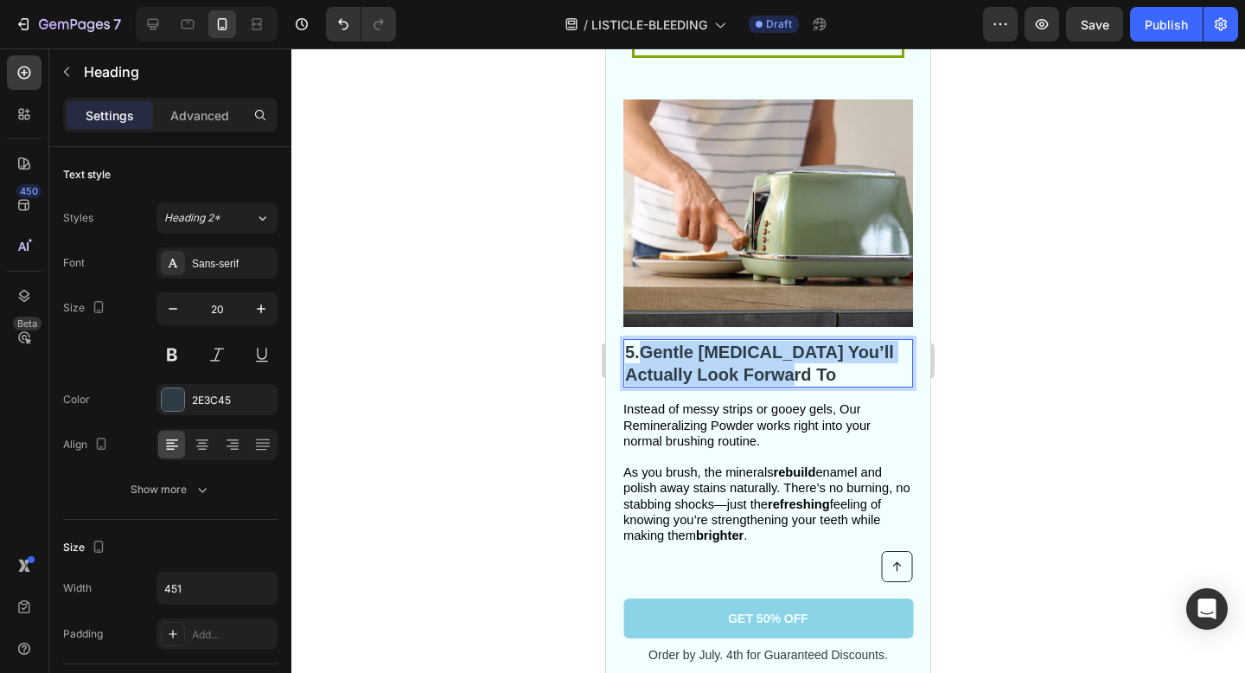
drag, startPoint x: 786, startPoint y: 368, endPoint x: 651, endPoint y: 355, distance: 135.5
click at [651, 355] on p "5. Gentle [MEDICAL_DATA] You’ll Actually Look Forward To" at bounding box center [768, 363] width 286 height 45
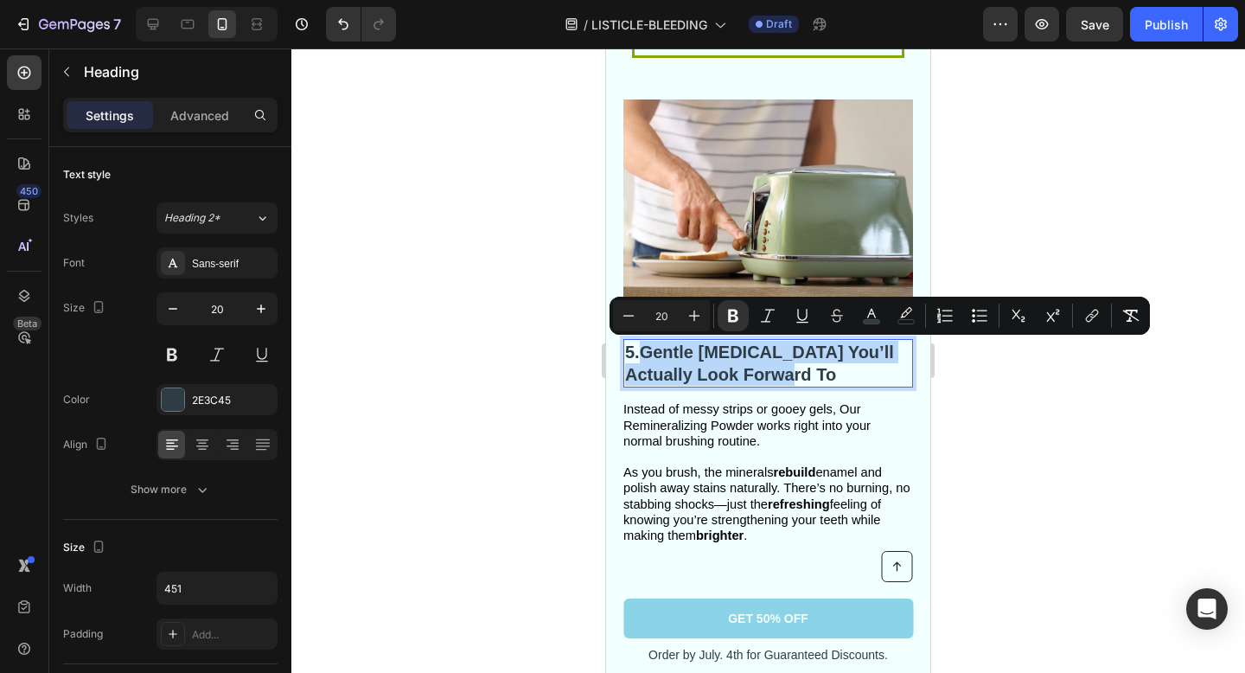
click at [646, 354] on strong "Gentle [MEDICAL_DATA] You’ll Actually Look Forward To" at bounding box center [759, 363] width 269 height 42
click at [791, 366] on p "5. Gentle [MEDICAL_DATA] You’ll Actually Look Forward To" at bounding box center [768, 363] width 286 height 45
drag, startPoint x: 784, startPoint y: 374, endPoint x: 655, endPoint y: 357, distance: 129.9
click at [655, 357] on p "5. Gentle [MEDICAL_DATA] You’ll Actually Look Forward To" at bounding box center [768, 363] width 286 height 45
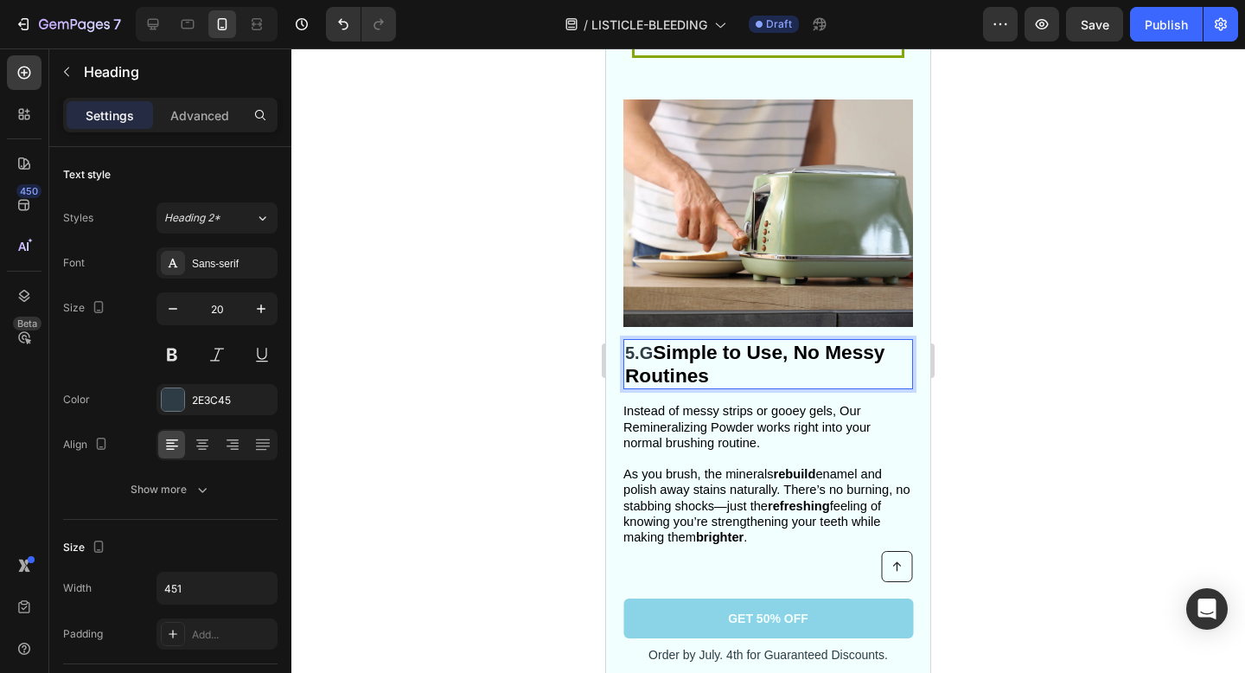
click at [663, 355] on strong "Simple to Use, No Messy Routines" at bounding box center [754, 364] width 259 height 46
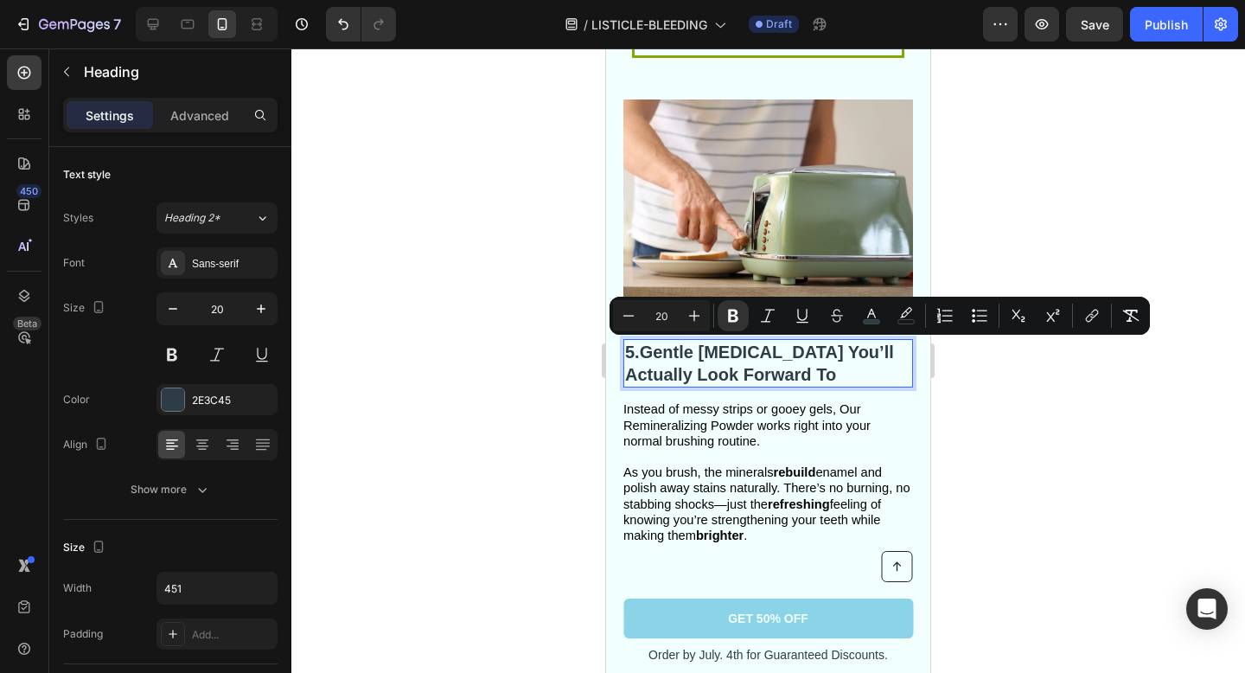
click at [785, 374] on p "5. Gentle [MEDICAL_DATA] You’ll Actually Look Forward To" at bounding box center [768, 363] width 286 height 45
click at [770, 374] on p "5. Gentle [MEDICAL_DATA] You’ll Actually Look Forward To" at bounding box center [768, 363] width 286 height 45
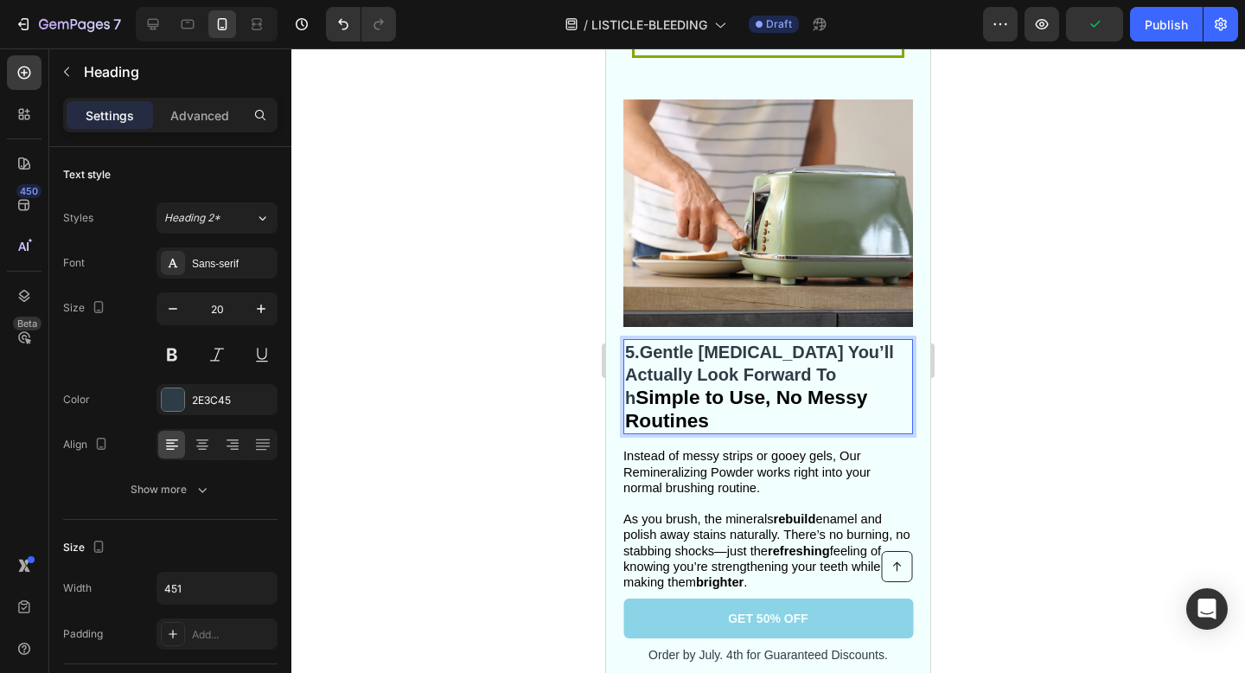
click at [807, 386] on strong "Simple to Use, No Messy Routines" at bounding box center [746, 409] width 242 height 46
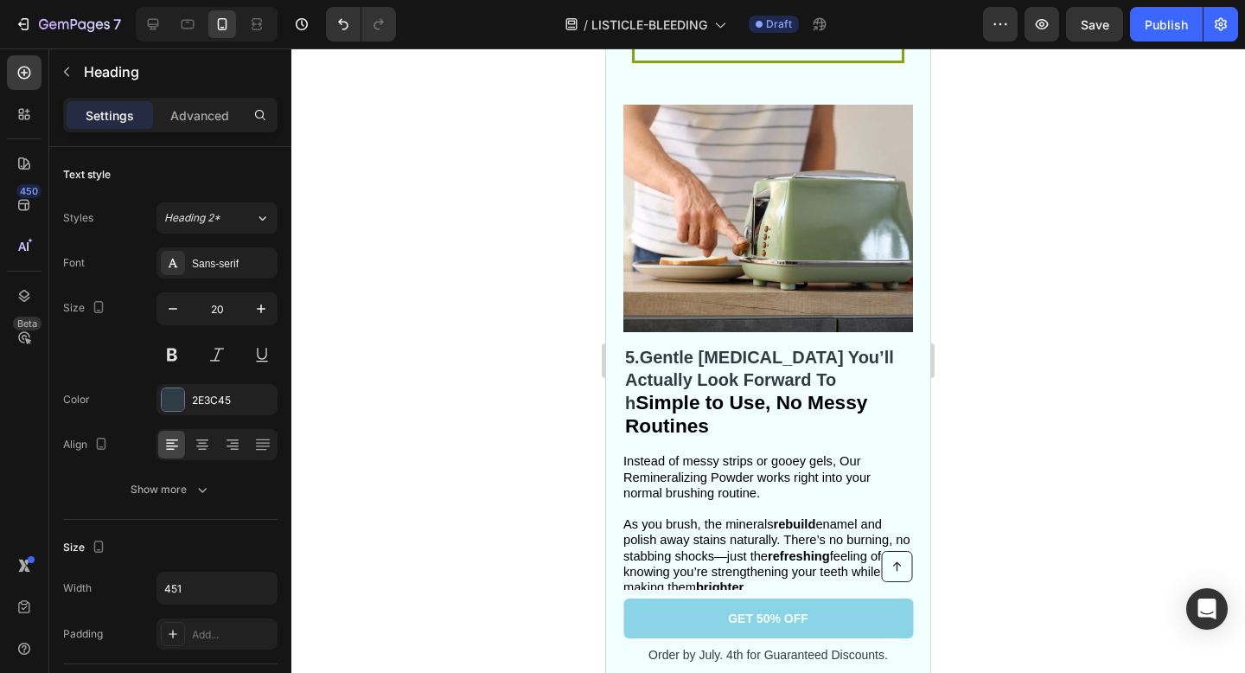
scroll to position [3077, 0]
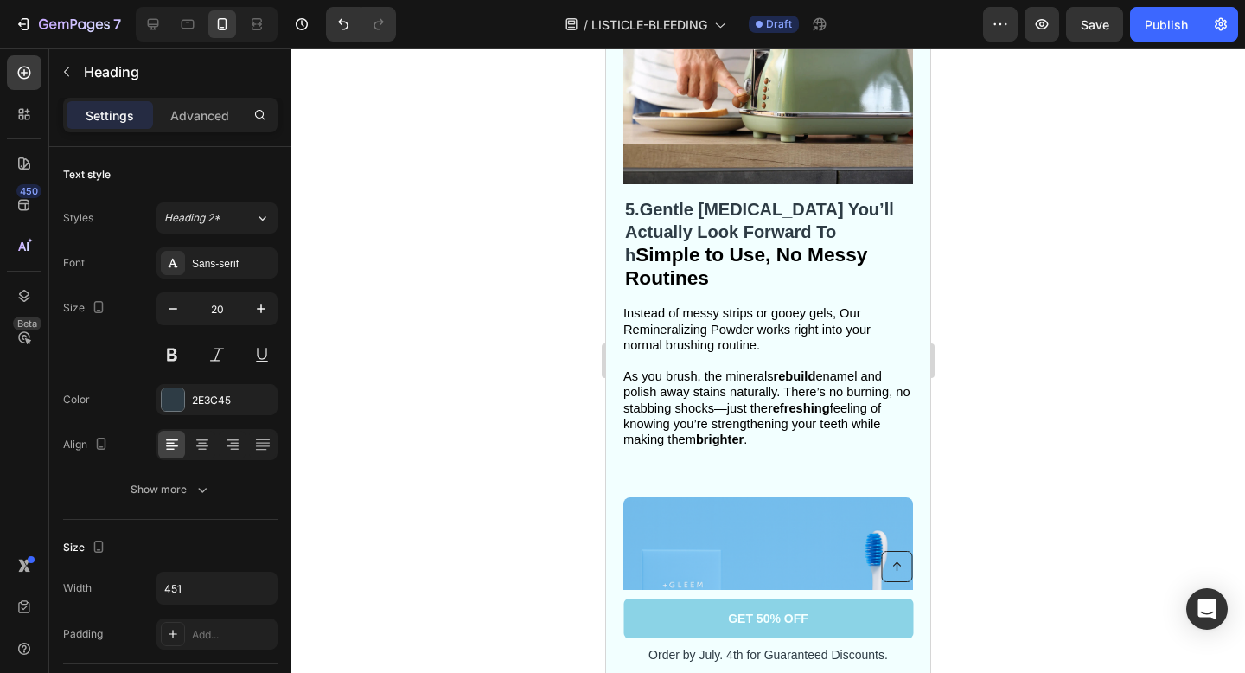
click at [846, 248] on strong "Simple to Use, No Messy Routines" at bounding box center [746, 266] width 242 height 46
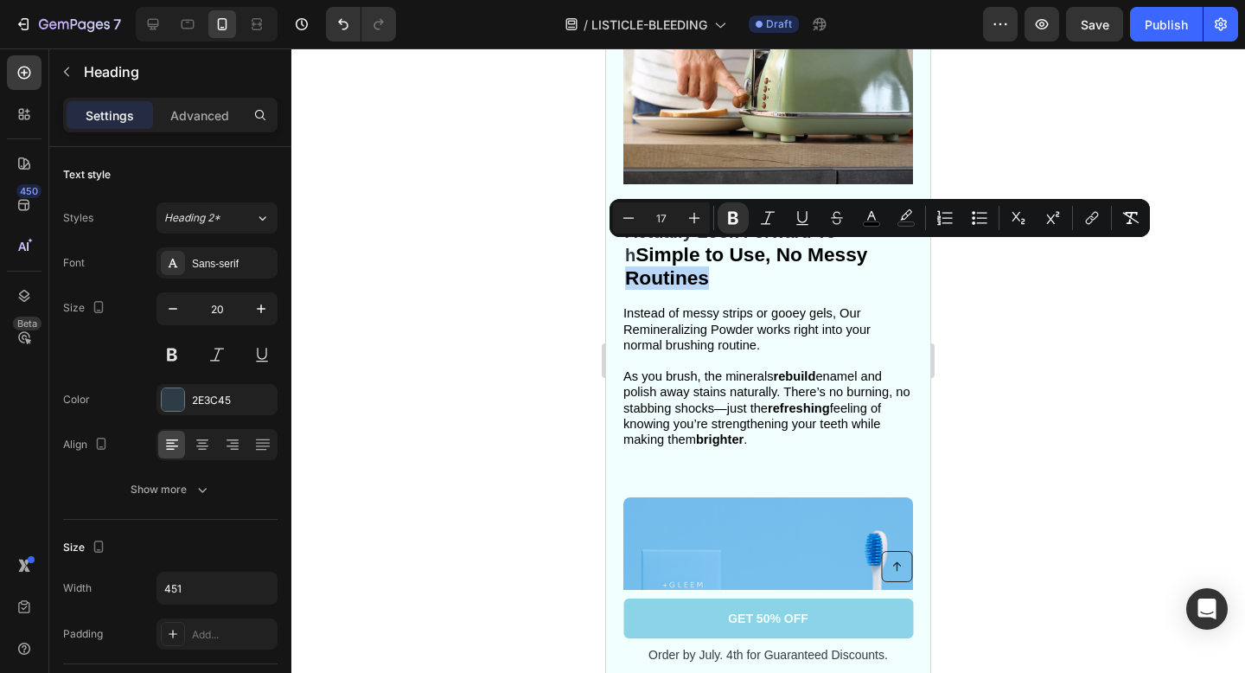
click at [852, 246] on p "5. Gentle Whitening You’ll Actually Look Forward To h Simple to Use, No Messy R…" at bounding box center [768, 244] width 286 height 92
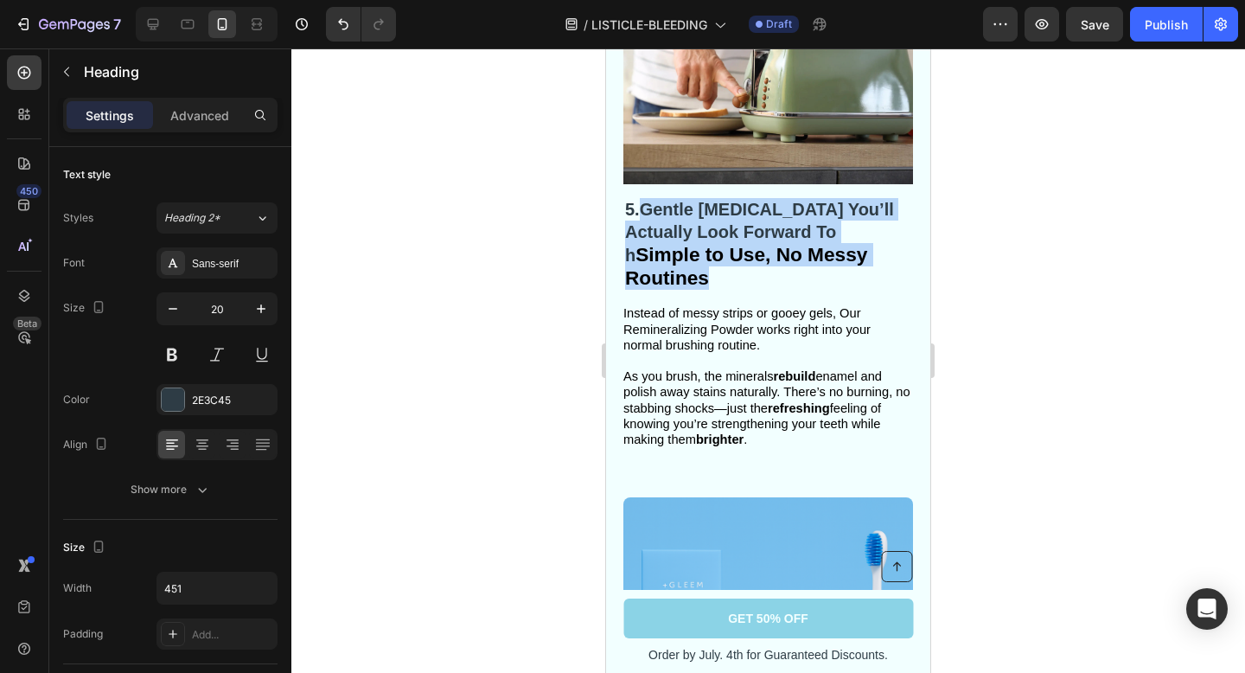
drag, startPoint x: 852, startPoint y: 246, endPoint x: 642, endPoint y: 212, distance: 212.9
click at [642, 212] on p "5. Gentle Whitening You’ll Actually Look Forward To h Simple to Use, No Messy R…" at bounding box center [768, 244] width 286 height 92
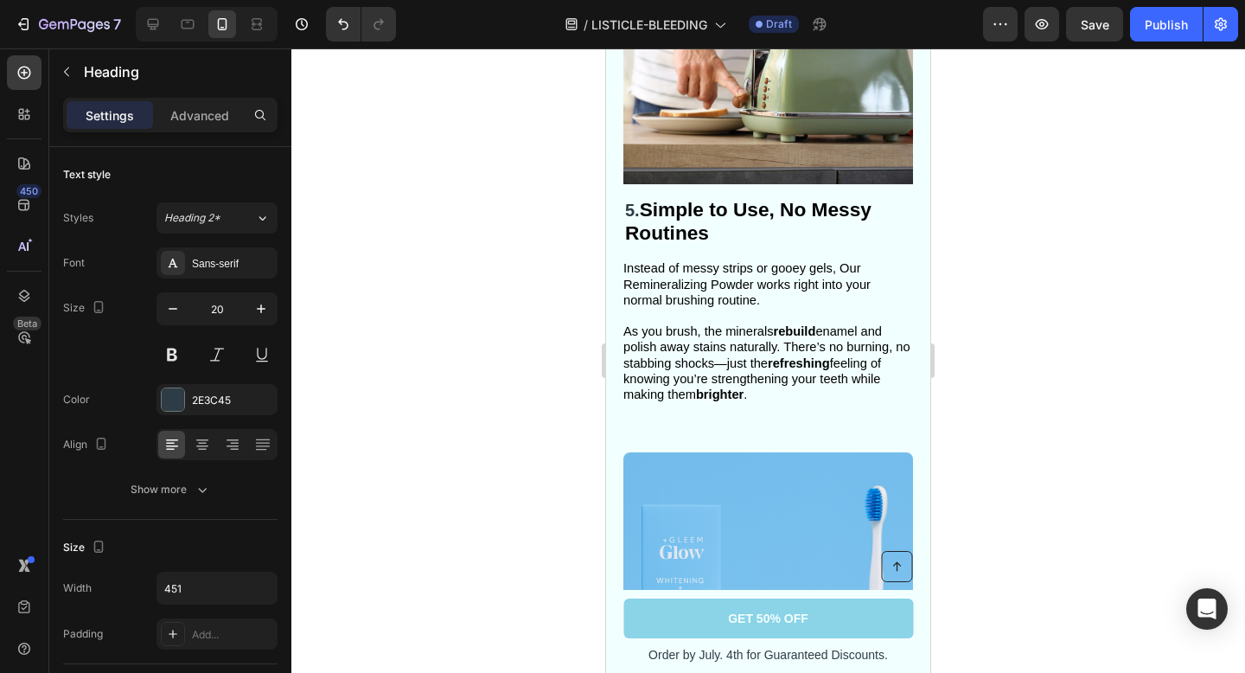
click at [735, 221] on p "5. Simple to Use, No Messy Routines" at bounding box center [768, 221] width 286 height 47
click at [737, 297] on span "Instead of messy strips or gooey gels, Our Remineralizing Powder works right in…" at bounding box center [746, 283] width 247 height 45
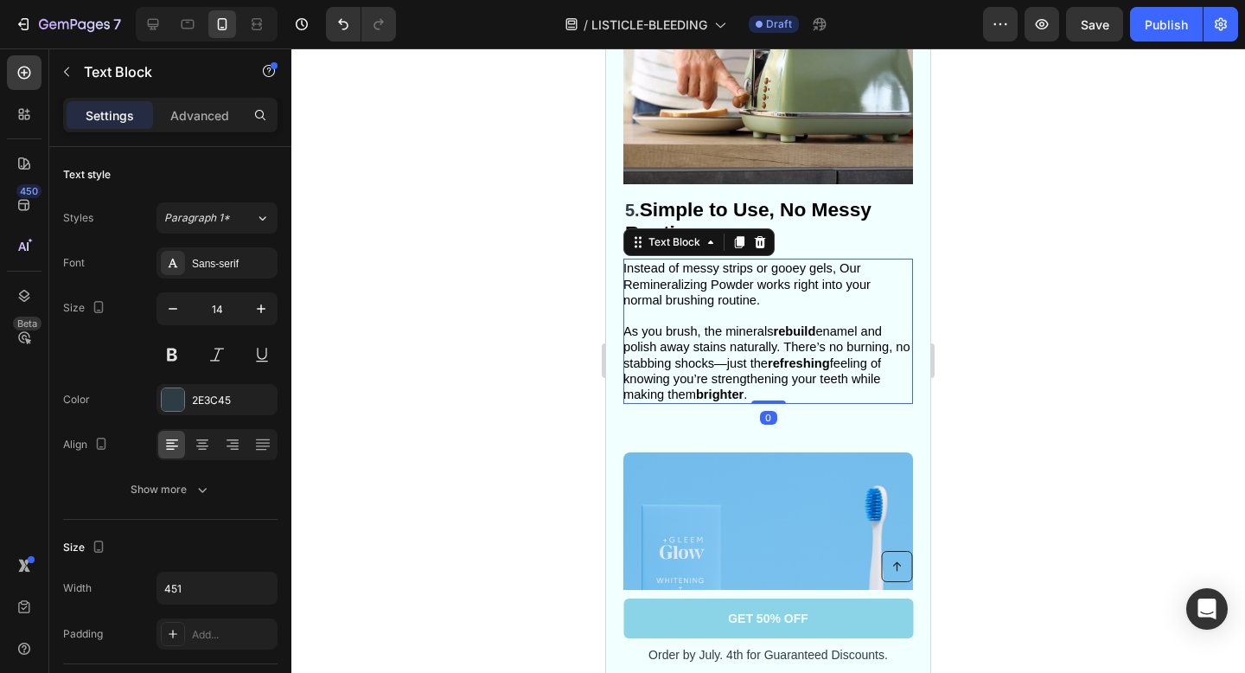
click at [753, 368] on span "As you brush, the minerals rebuild enamel and polish away stains naturally. The…" at bounding box center [766, 362] width 287 height 77
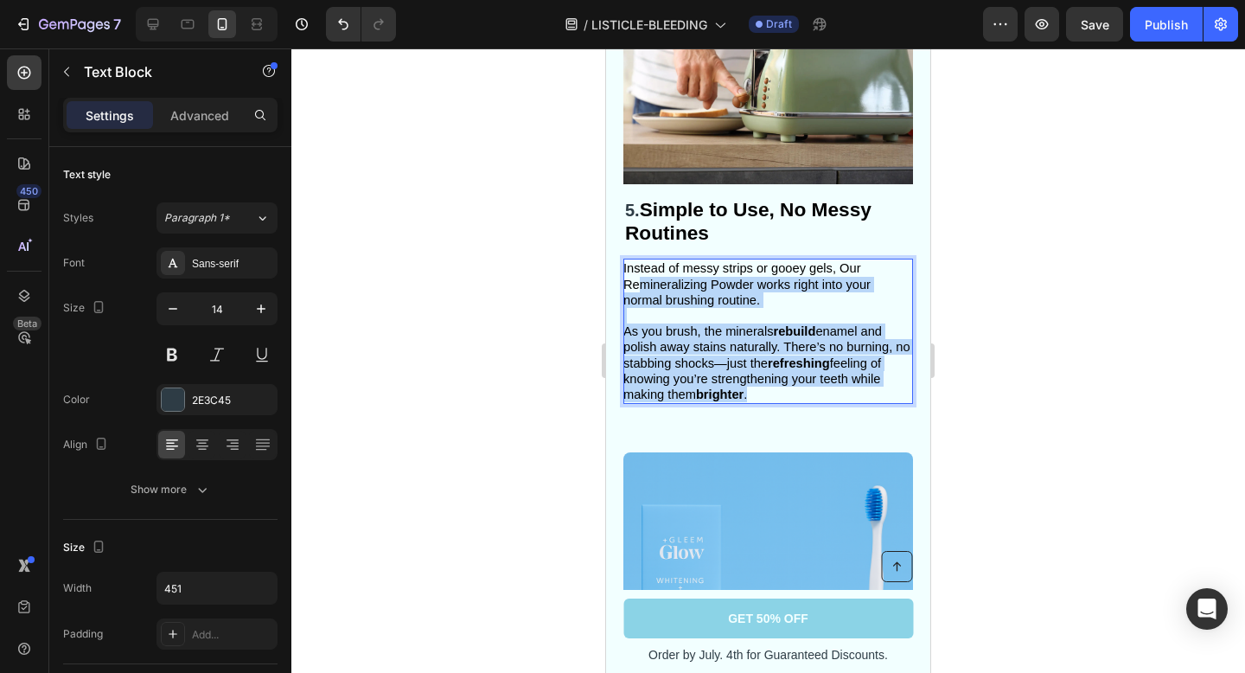
drag, startPoint x: 764, startPoint y: 391, endPoint x: 638, endPoint y: 277, distance: 170.2
click at [638, 277] on p "Instead of messy strips or gooey gels, Our Remineralizing Powder works right in…" at bounding box center [767, 331] width 288 height 142
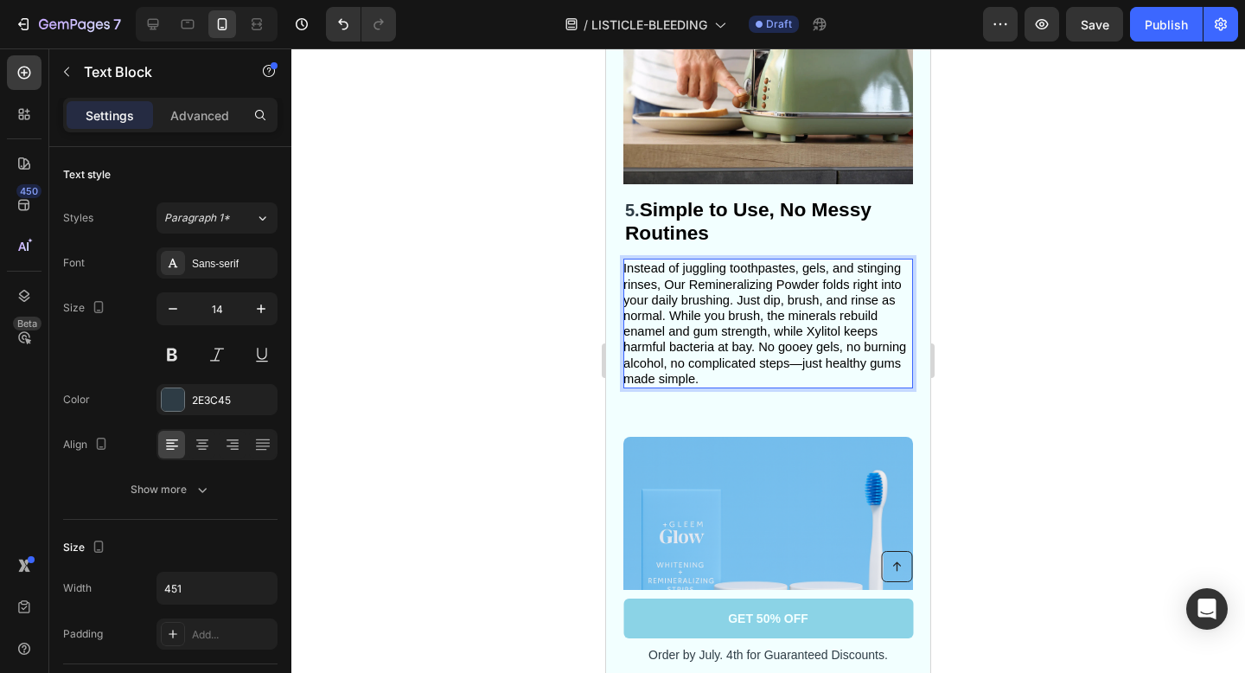
click at [668, 312] on span "Instead of juggling toothpastes, gels, and stinging rinses, Our Remineralizing …" at bounding box center [764, 323] width 283 height 124
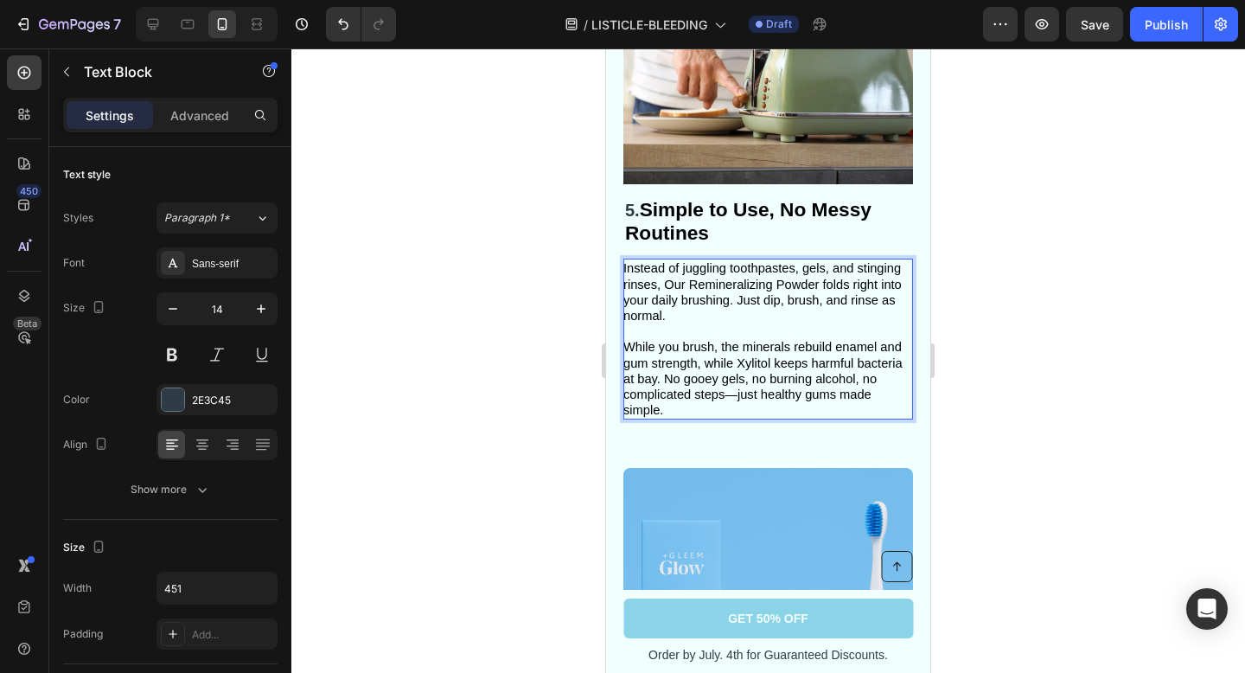
click at [1059, 258] on div at bounding box center [768, 360] width 954 height 624
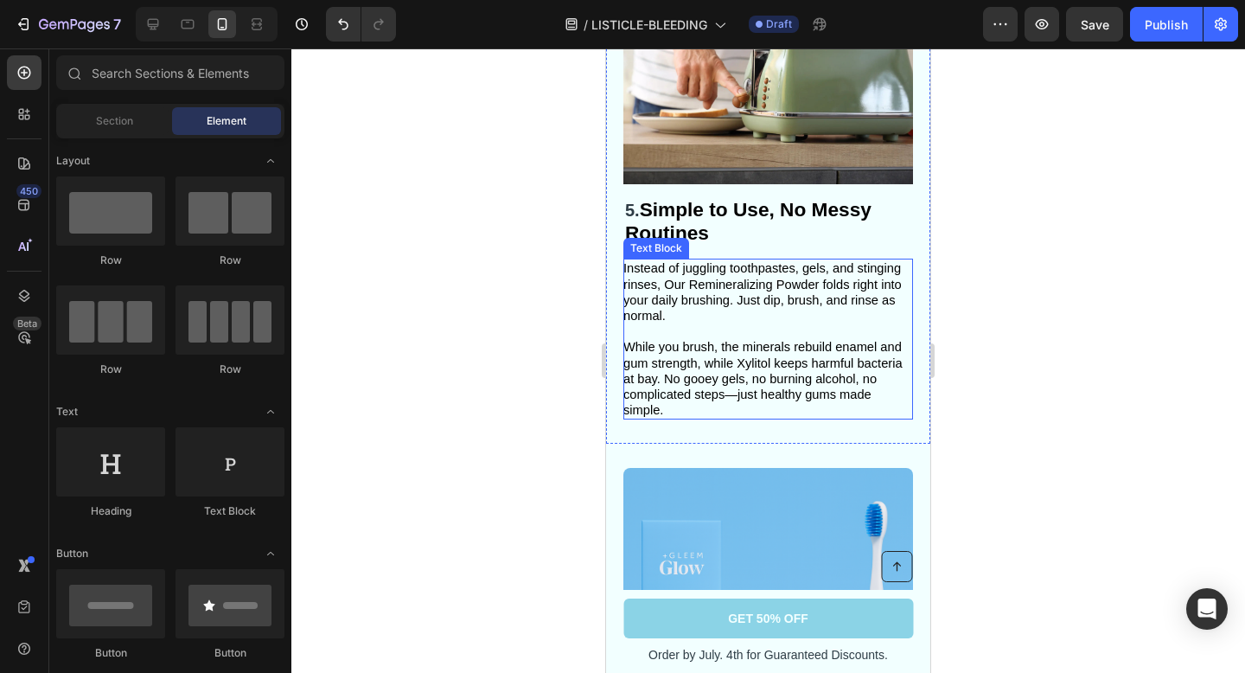
click at [680, 210] on strong "Simple to Use, No Messy Routines" at bounding box center [748, 221] width 246 height 46
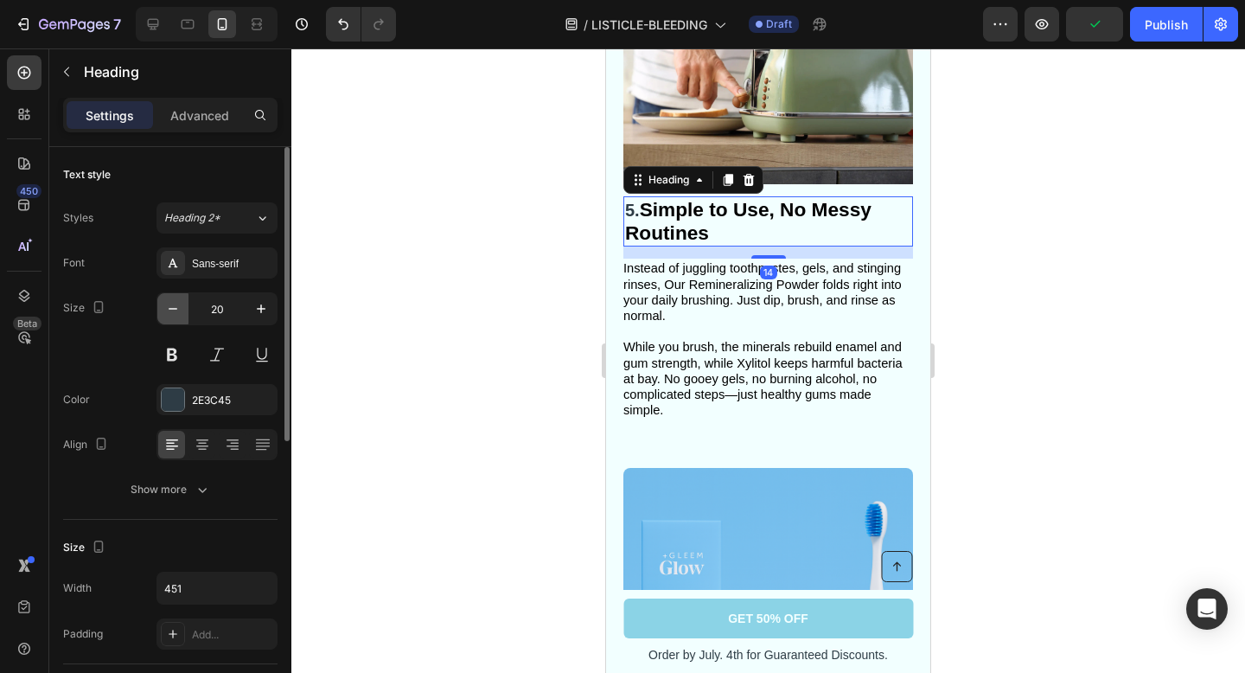
click at [174, 308] on icon "button" at bounding box center [173, 309] width 9 height 2
click at [259, 309] on icon "button" at bounding box center [260, 308] width 17 height 17
type input "20"
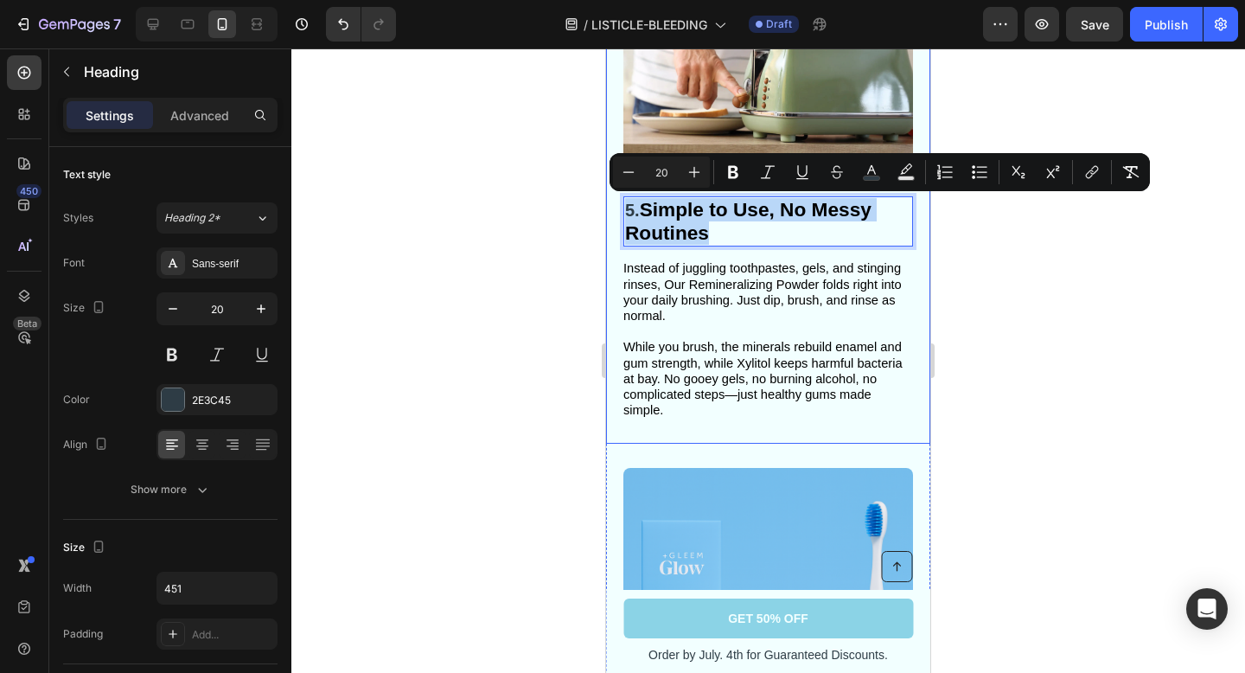
drag, startPoint x: 726, startPoint y: 222, endPoint x: 616, endPoint y: 207, distance: 111.8
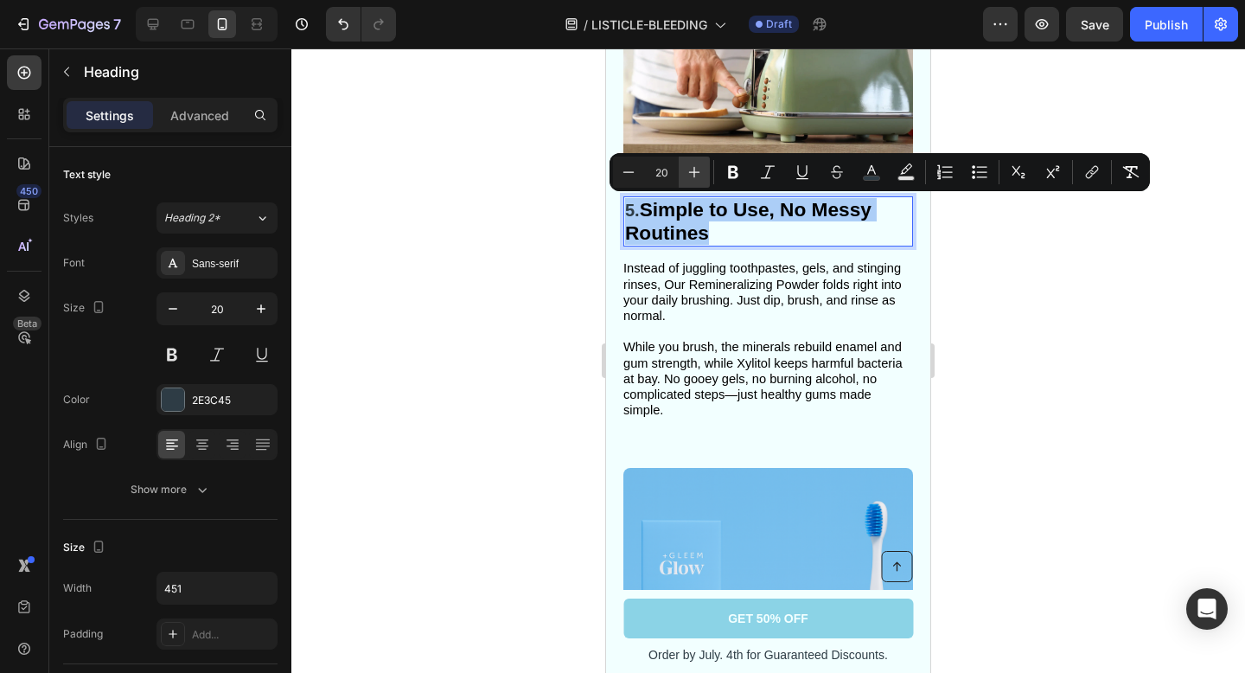
click at [695, 176] on icon "Editor contextual toolbar" at bounding box center [694, 171] width 17 height 17
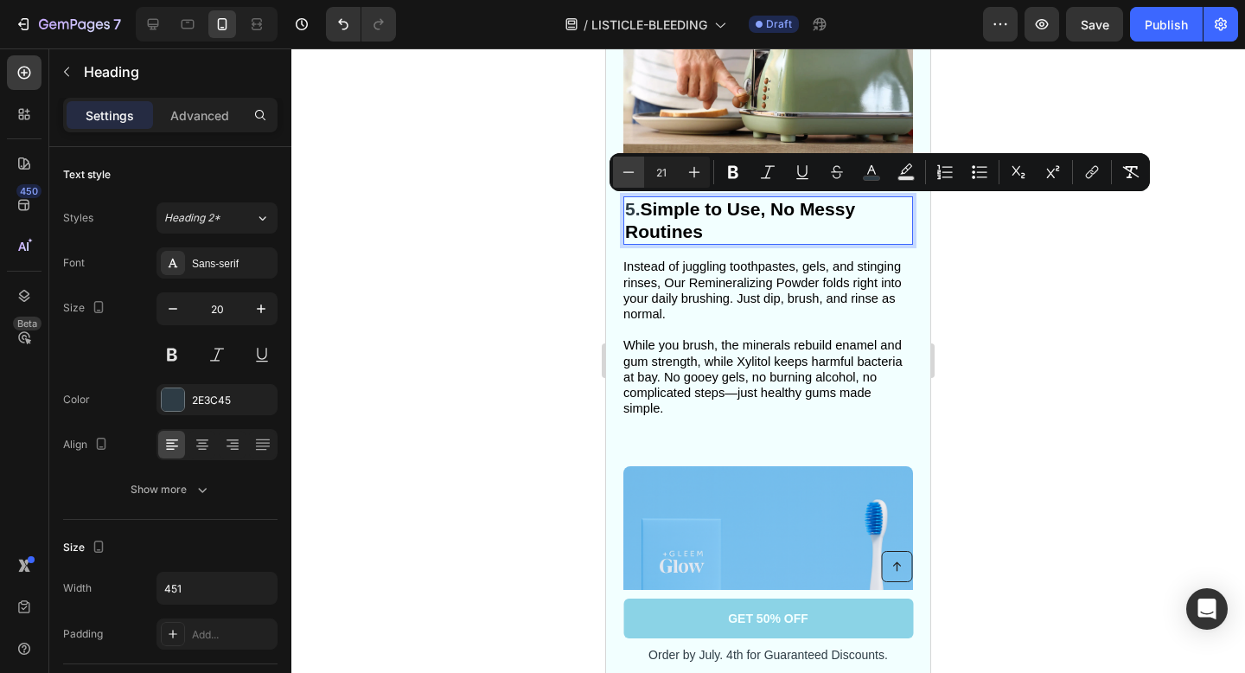
click at [623, 171] on icon "Editor contextual toolbar" at bounding box center [628, 171] width 11 height 1
type input "20"
click at [872, 172] on icon "Editor contextual toolbar" at bounding box center [871, 171] width 17 height 17
type input "2E3C45"
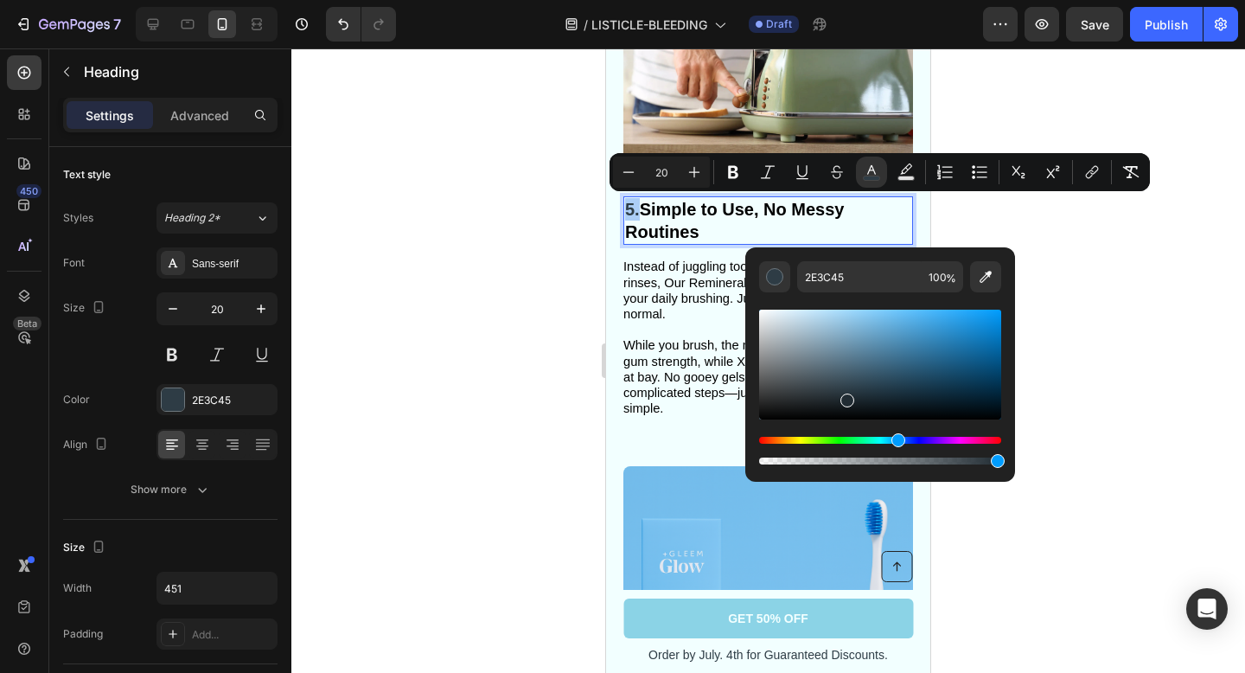
click at [845, 397] on div "Editor contextual toolbar" at bounding box center [847, 400] width 14 height 14
type input "212C33"
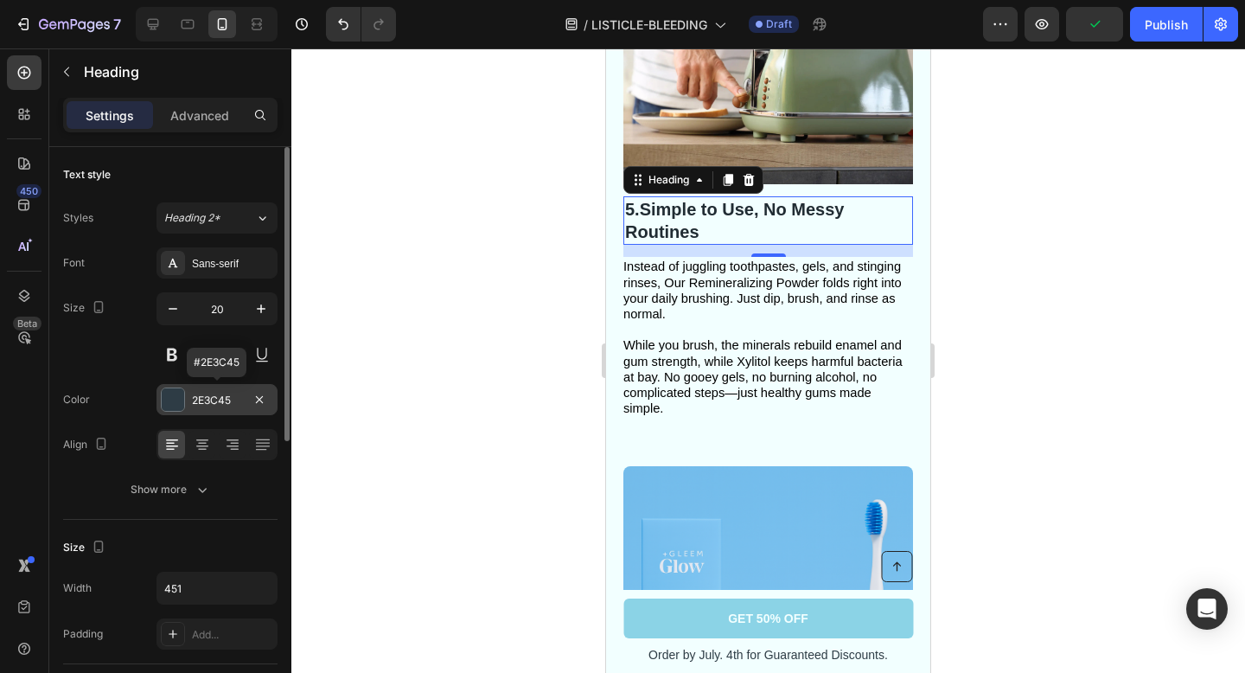
drag, startPoint x: 241, startPoint y: 398, endPoint x: 189, endPoint y: 397, distance: 51.9
click at [189, 397] on div "2E3C45" at bounding box center [216, 399] width 121 height 31
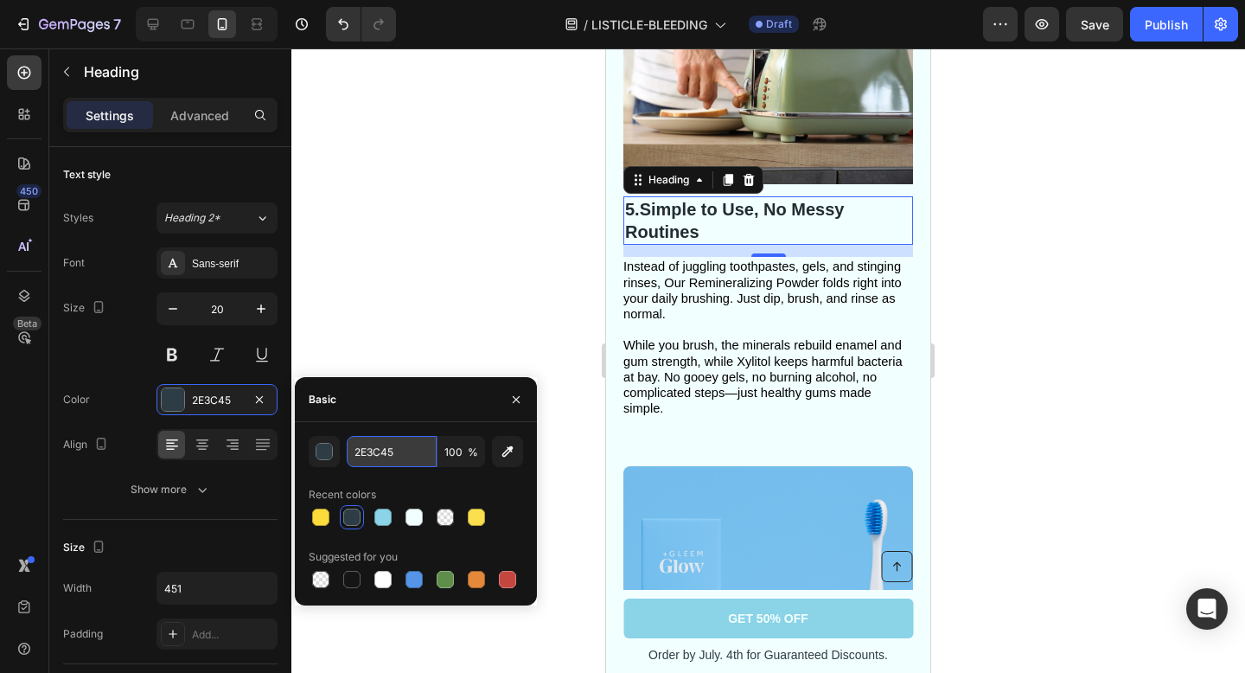
click at [420, 456] on input "2E3C45" at bounding box center [392, 451] width 90 height 31
drag, startPoint x: 420, startPoint y: 456, endPoint x: 346, endPoint y: 451, distance: 74.5
click at [347, 451] on input "2E3C45" at bounding box center [392, 451] width 90 height 31
click at [1070, 349] on div at bounding box center [768, 360] width 954 height 624
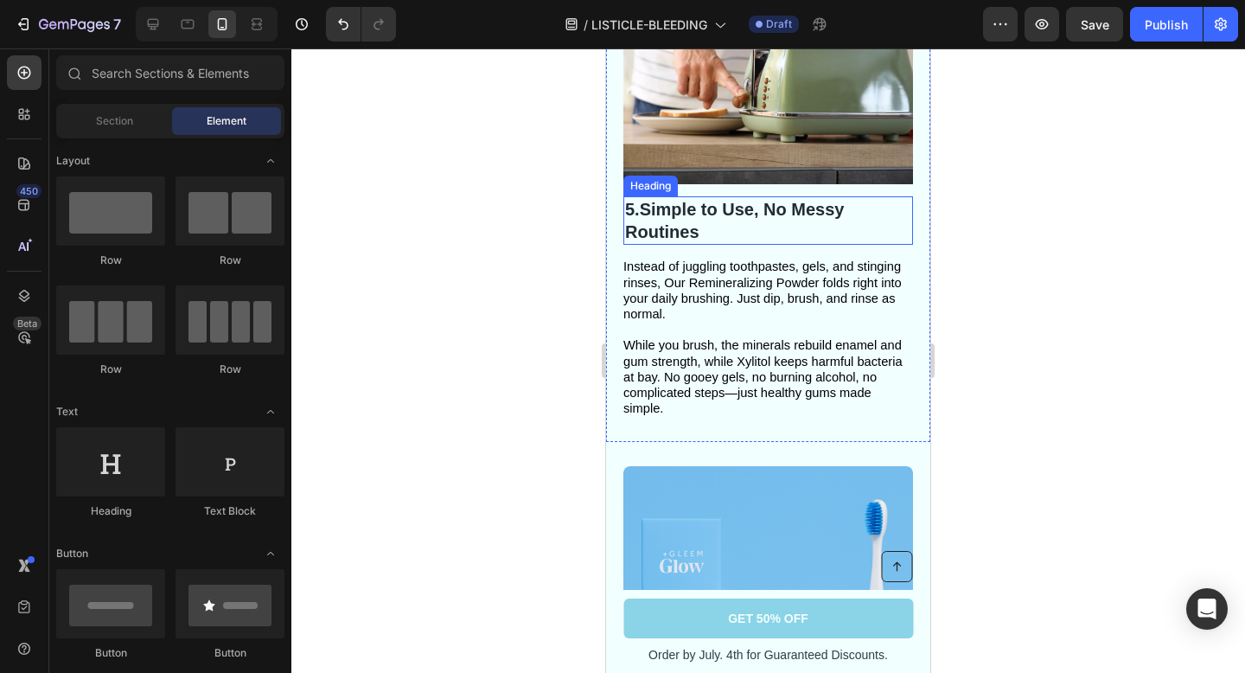
click at [812, 215] on strong "Simple to Use, No Messy Routines" at bounding box center [734, 221] width 219 height 42
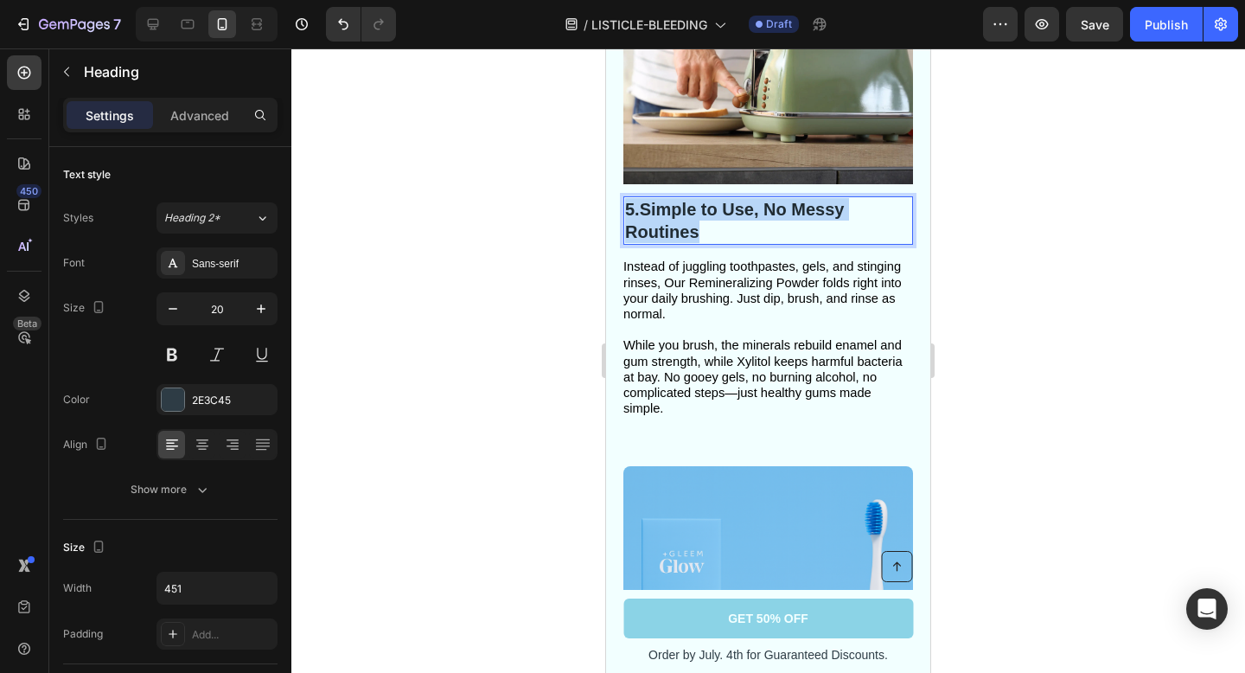
drag, startPoint x: 707, startPoint y: 225, endPoint x: 628, endPoint y: 208, distance: 81.2
click at [628, 208] on p "5. Simple to Use, No Messy Routines" at bounding box center [768, 220] width 286 height 45
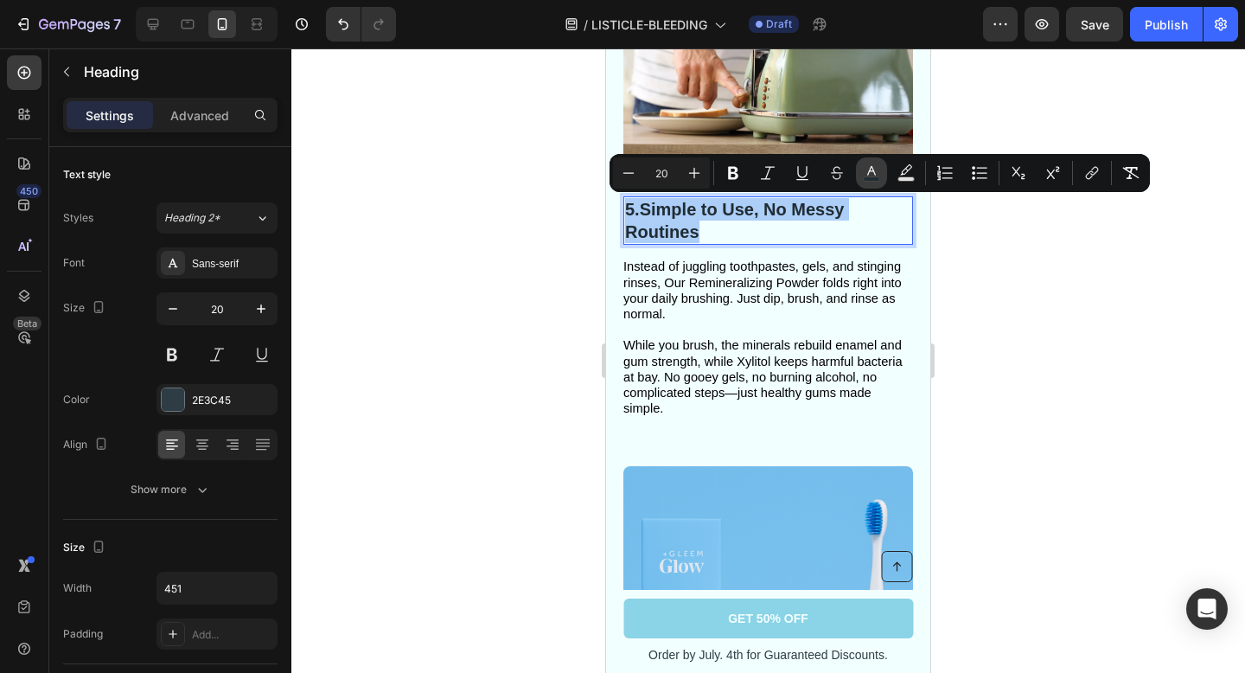
click at [866, 182] on button "color" at bounding box center [871, 172] width 31 height 31
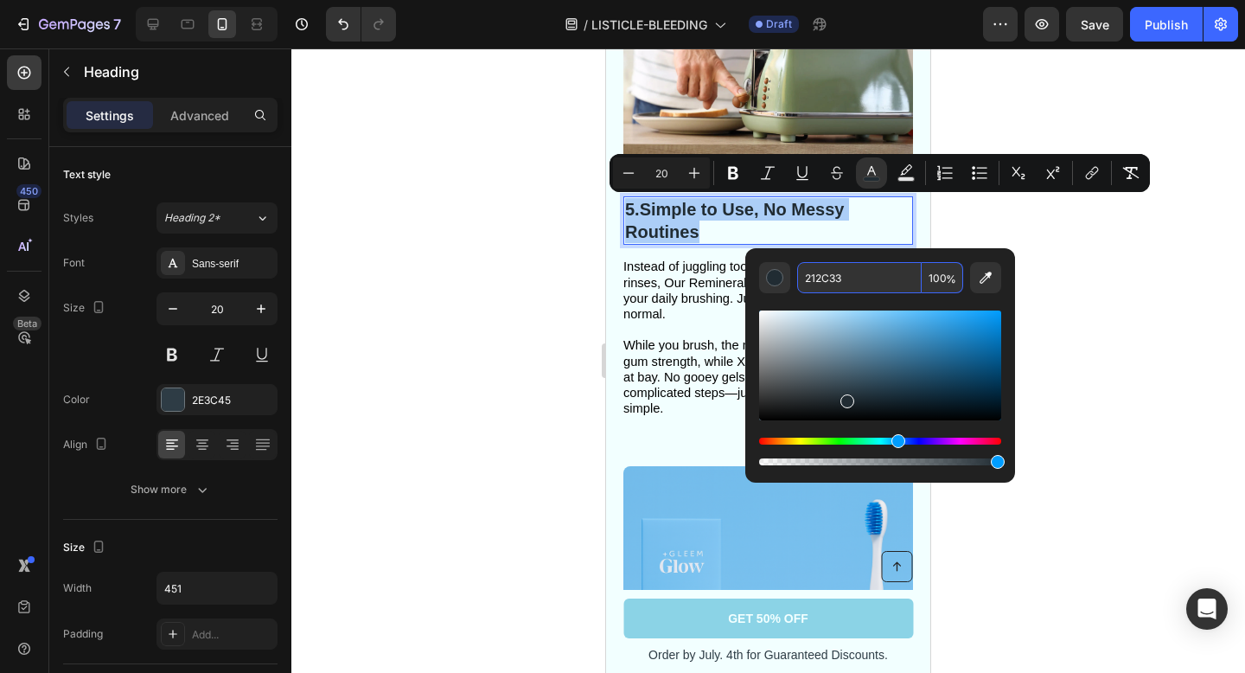
drag, startPoint x: 859, startPoint y: 279, endPoint x: 795, endPoint y: 278, distance: 64.0
click at [795, 278] on div "212C33 100 %" at bounding box center [880, 277] width 242 height 31
click at [874, 279] on input "212C33" at bounding box center [859, 277] width 125 height 31
type input "2"
paste input "2E3C45"
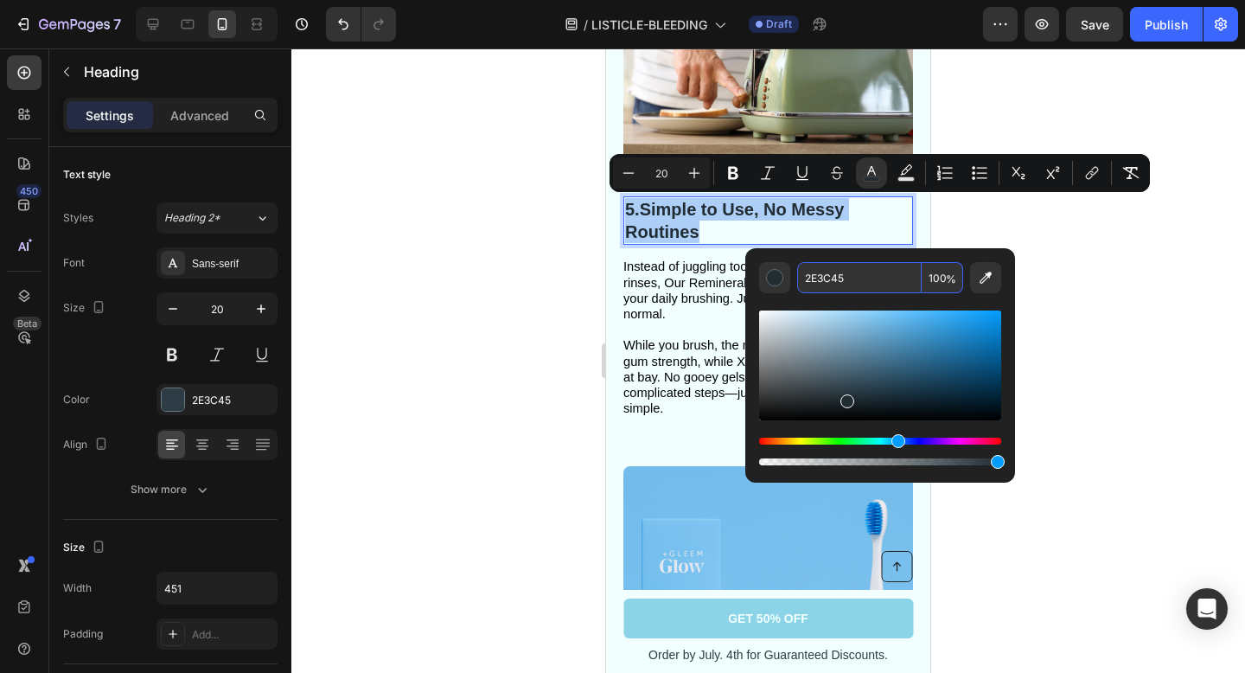
type input "2E3C45"
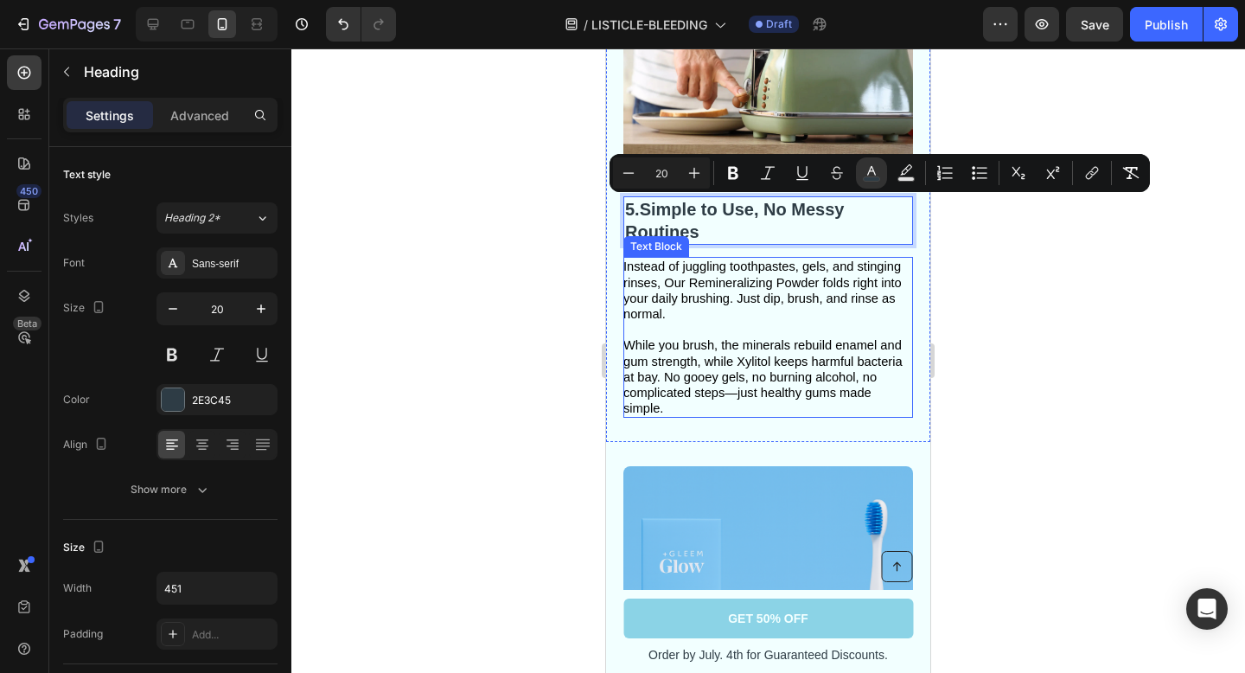
click at [969, 316] on div at bounding box center [768, 360] width 954 height 624
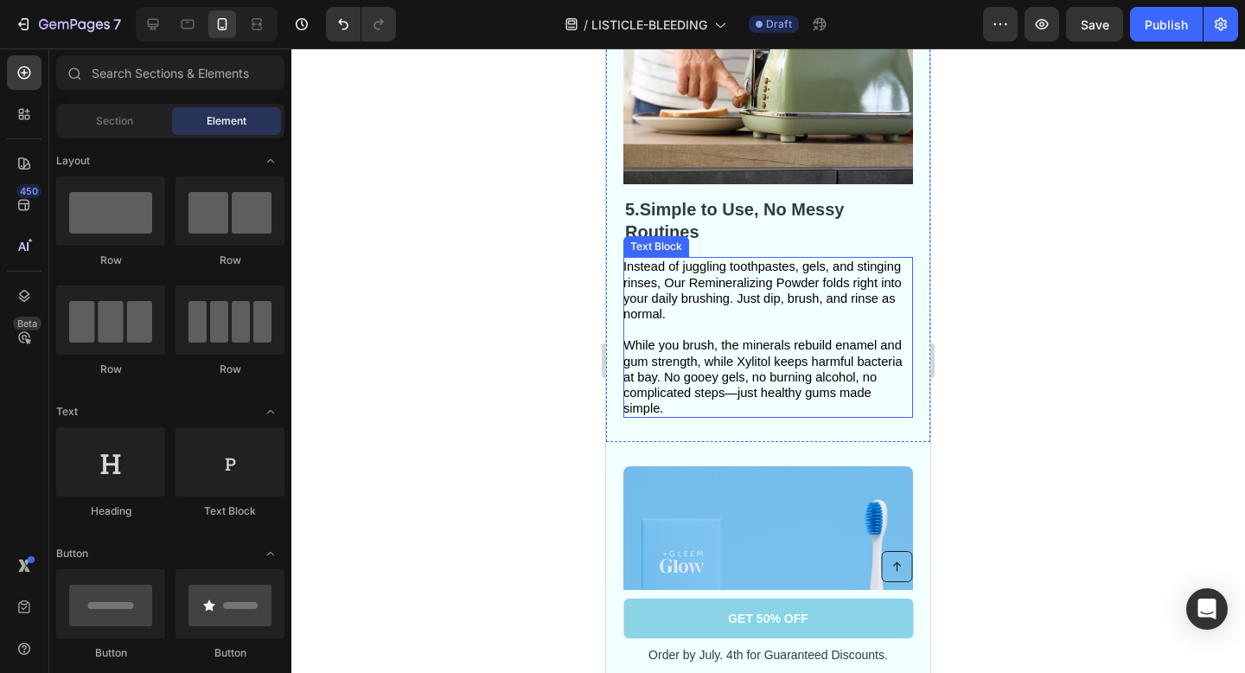
click at [984, 327] on div at bounding box center [768, 360] width 954 height 624
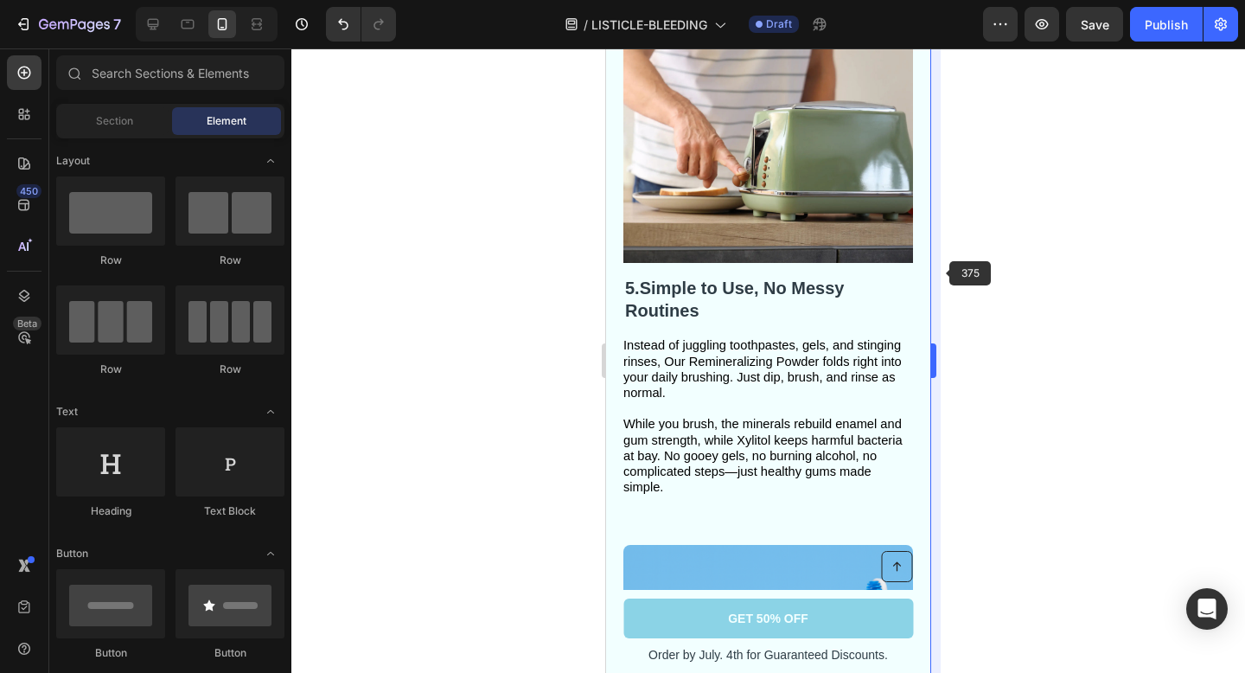
scroll to position [2997, 0]
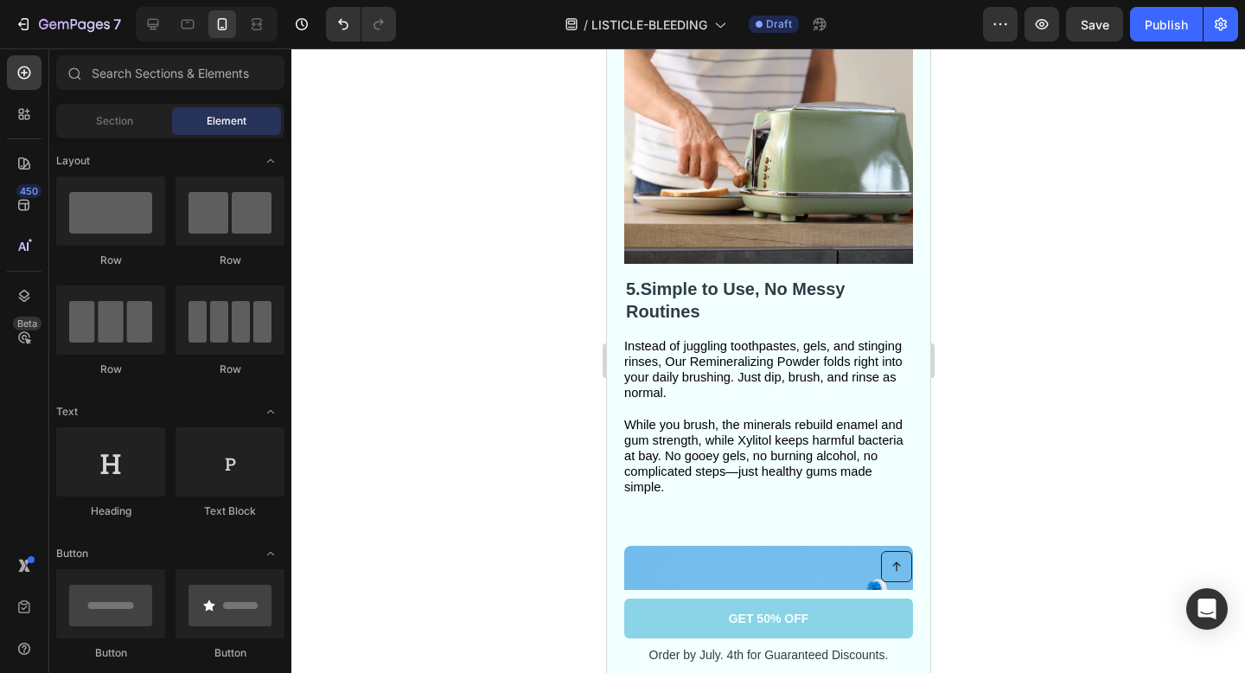
click at [1083, 271] on div at bounding box center [768, 360] width 954 height 624
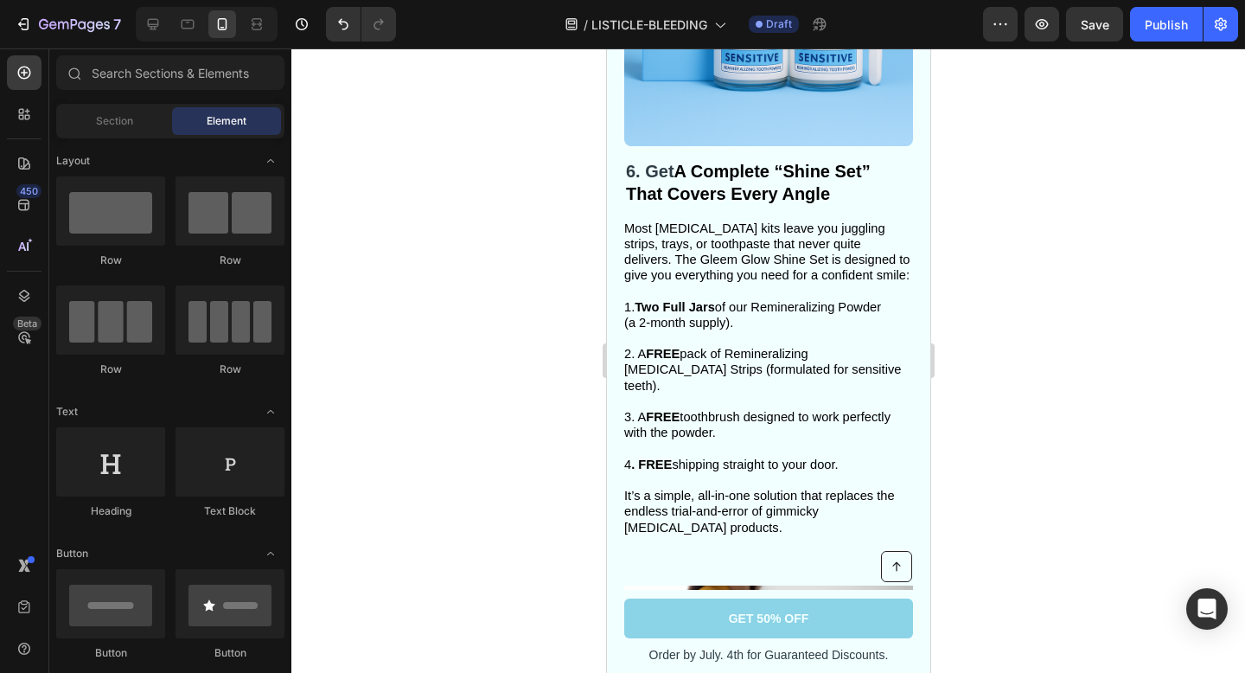
scroll to position [3687, 0]
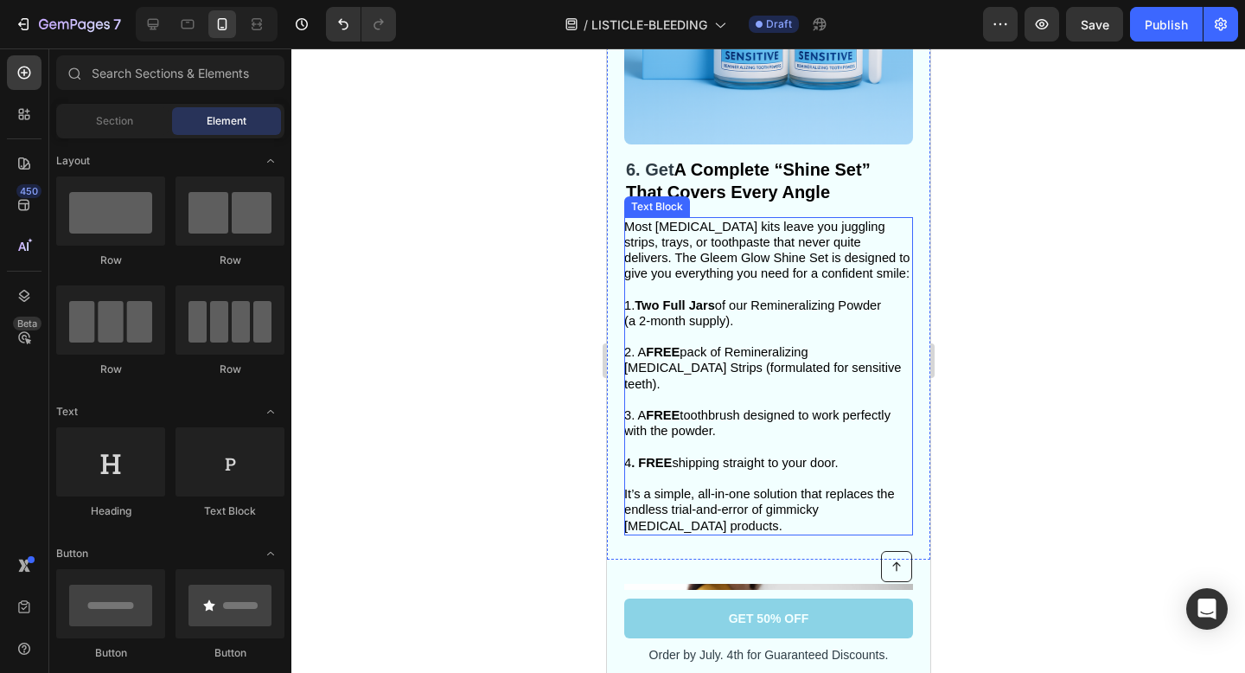
click at [757, 254] on span "Most [MEDICAL_DATA] kits leave you juggling strips, trays, or toothpaste that n…" at bounding box center [765, 250] width 285 height 61
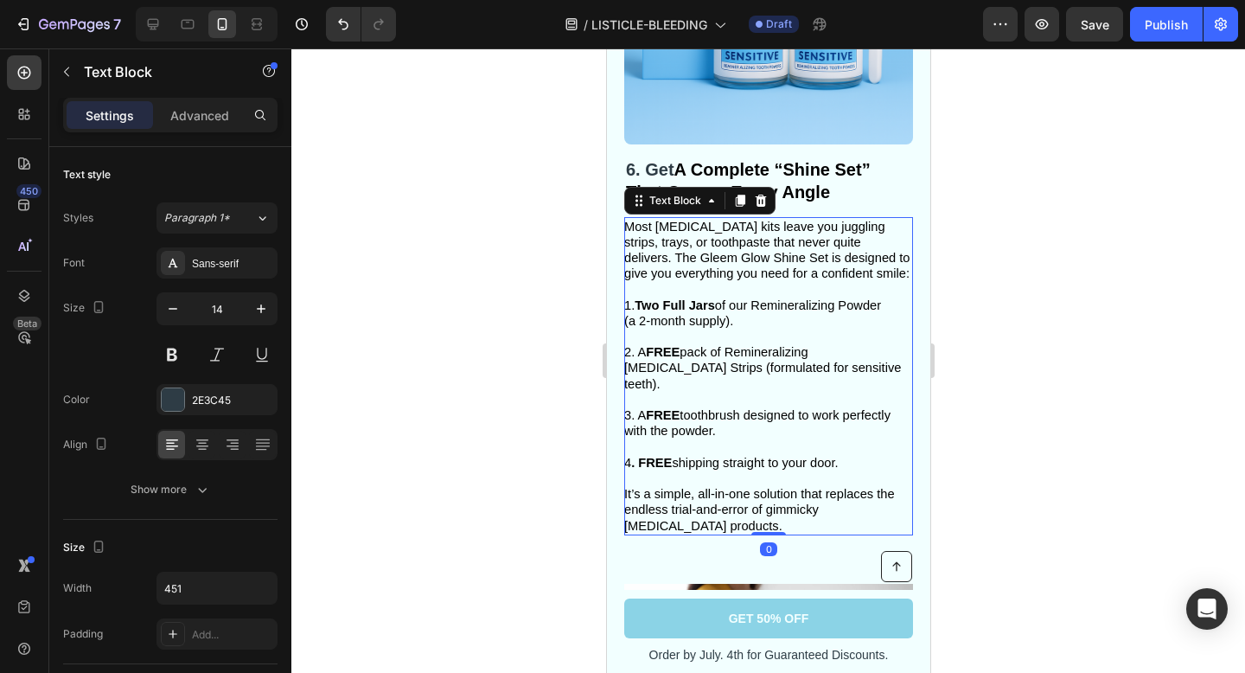
click at [757, 254] on span "Most [MEDICAL_DATA] kits leave you juggling strips, trays, or toothpaste that n…" at bounding box center [765, 250] width 285 height 61
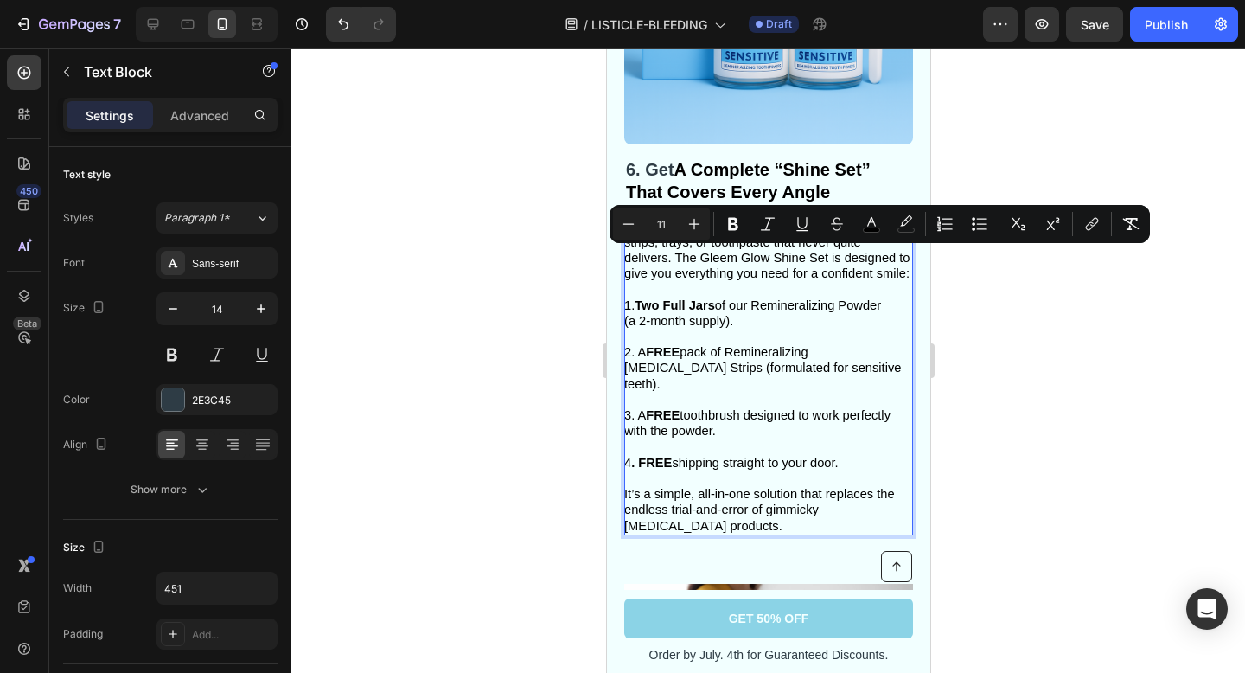
click at [808, 269] on p "Most [MEDICAL_DATA] kits leave you juggling strips, trays, or toothpaste that n…" at bounding box center [766, 250] width 287 height 63
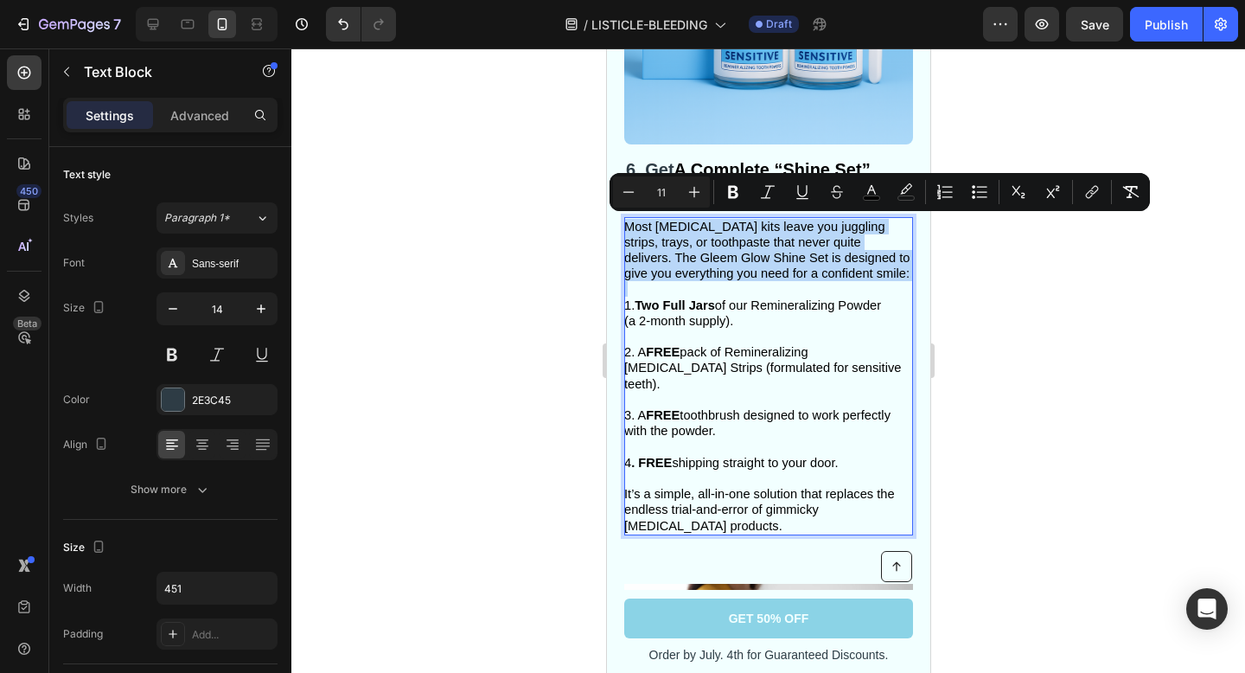
drag, startPoint x: 808, startPoint y: 269, endPoint x: 627, endPoint y: 228, distance: 185.2
click at [627, 228] on p "Most [MEDICAL_DATA] kits leave you juggling strips, trays, or toothpaste that n…" at bounding box center [766, 250] width 287 height 63
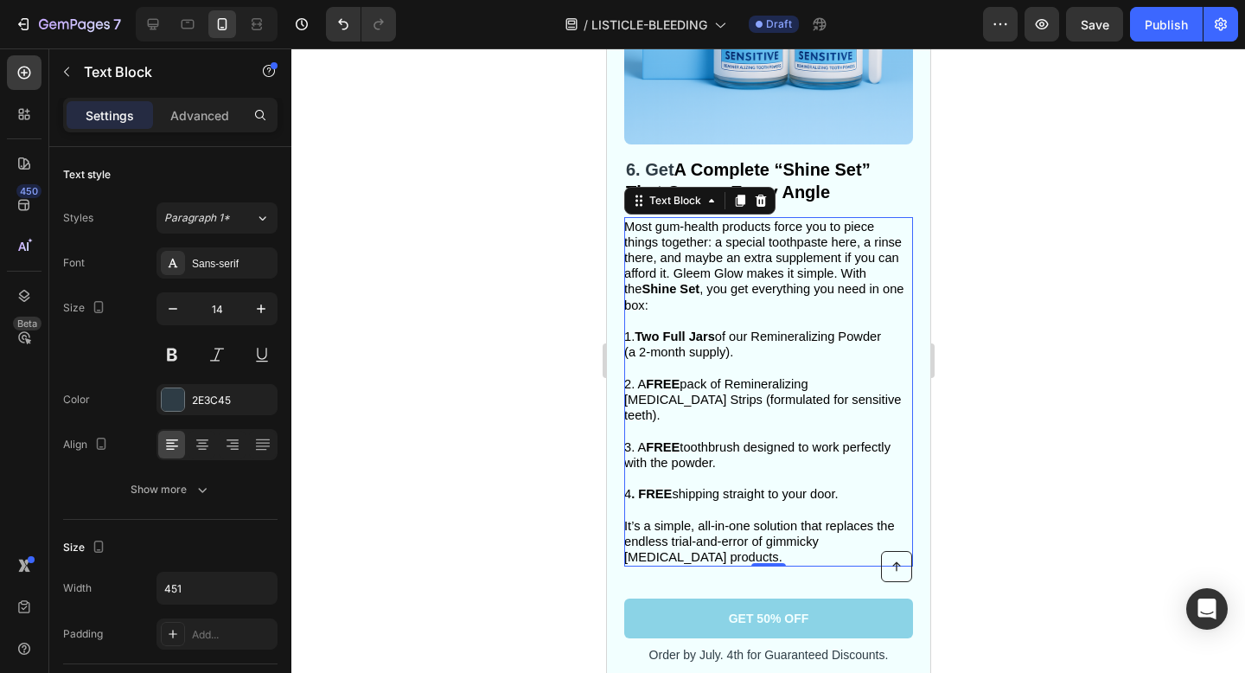
click at [1009, 330] on div at bounding box center [768, 360] width 954 height 624
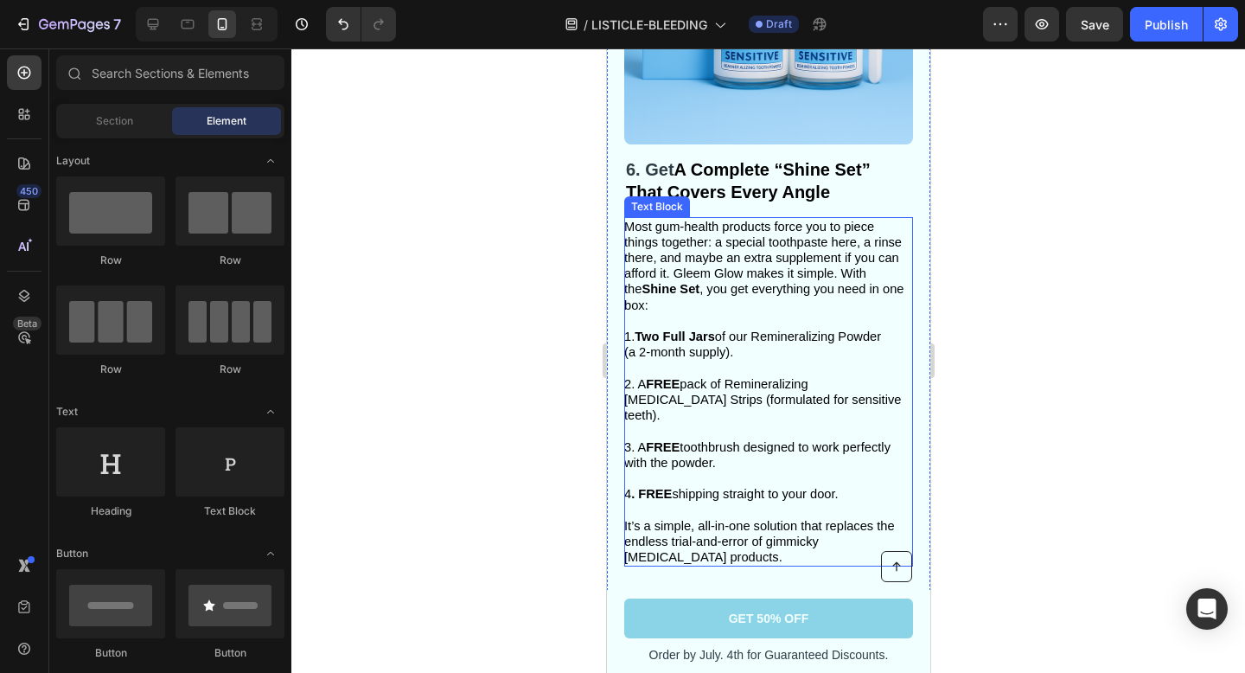
click at [667, 301] on p "Most gum-health products force you to piece things together: a special toothpas…" at bounding box center [766, 266] width 287 height 94
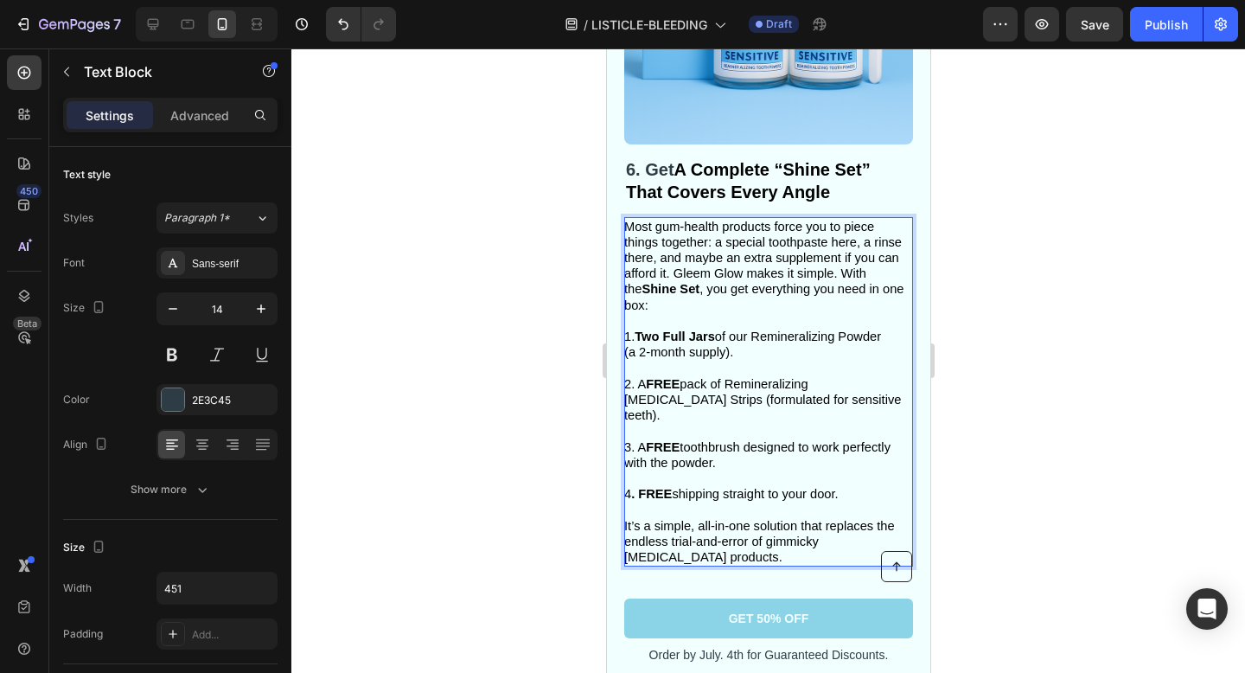
click at [698, 287] on strong "Shine Set" at bounding box center [670, 289] width 58 height 14
click at [1006, 304] on div at bounding box center [768, 360] width 954 height 624
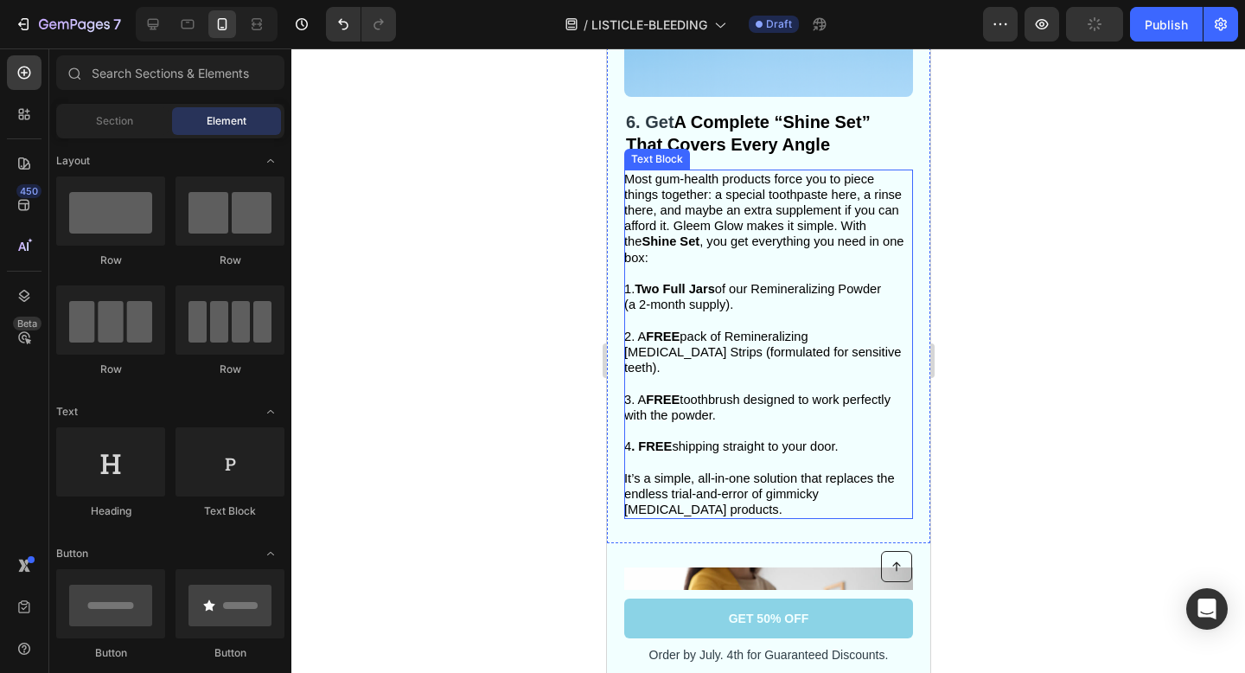
scroll to position [3742, 0]
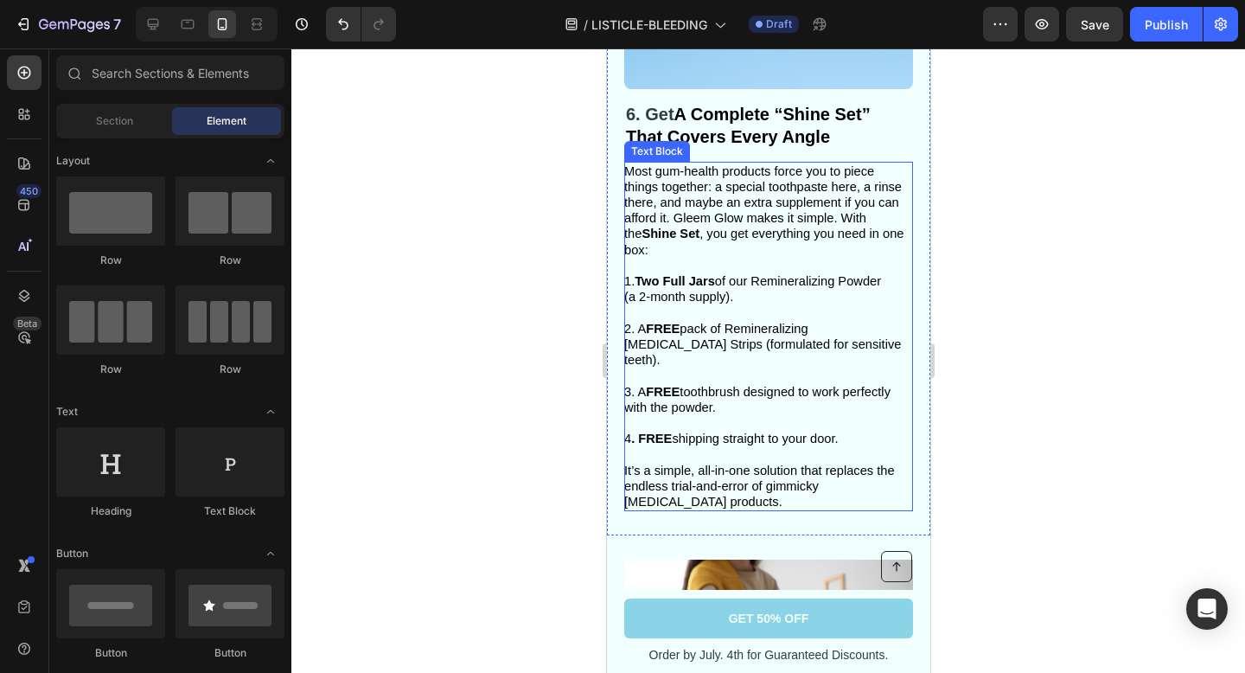
click at [641, 342] on span "2. A FREE pack of Remineralizing [MEDICAL_DATA] Strips (formulated for sensitiv…" at bounding box center [761, 344] width 277 height 45
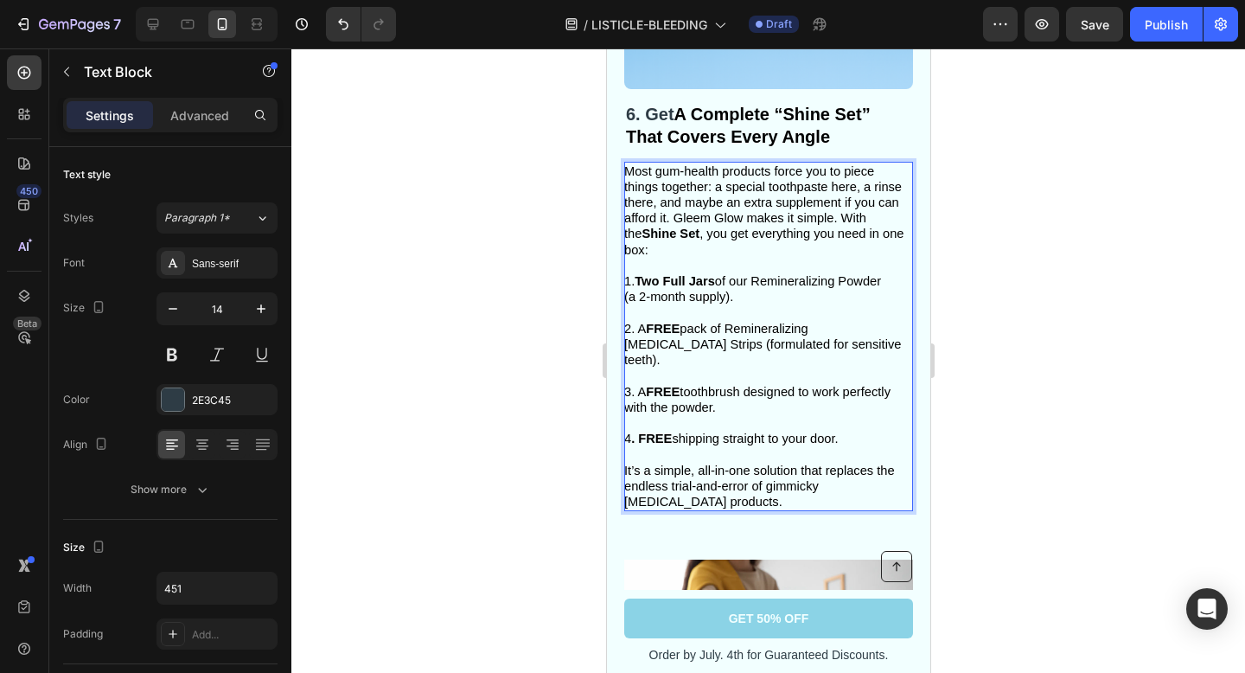
click at [628, 344] on span "2. A FREE pack of Remineralizing [MEDICAL_DATA] Strips (formulated for sensitiv…" at bounding box center [761, 344] width 277 height 45
click at [704, 345] on span "2. A FREE pack of Remineralizing [MEDICAL_DATA] Strips (formulated for sensitiv…" at bounding box center [761, 344] width 277 height 45
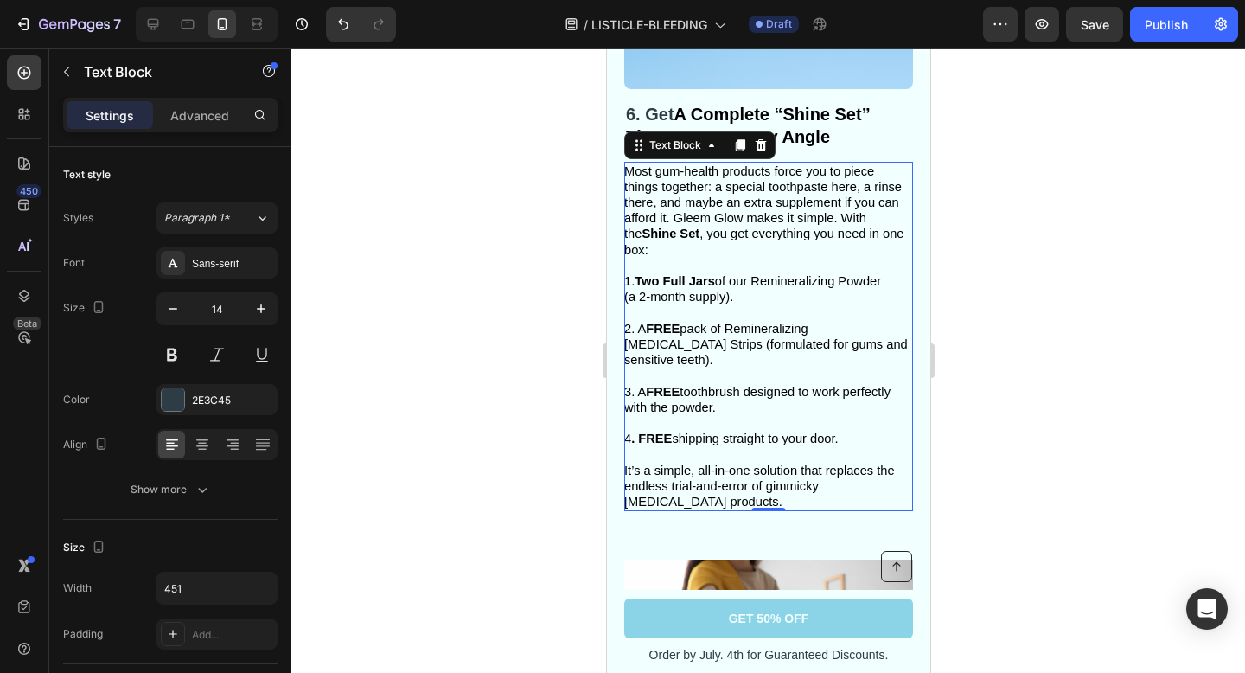
click at [1076, 386] on div at bounding box center [768, 360] width 954 height 624
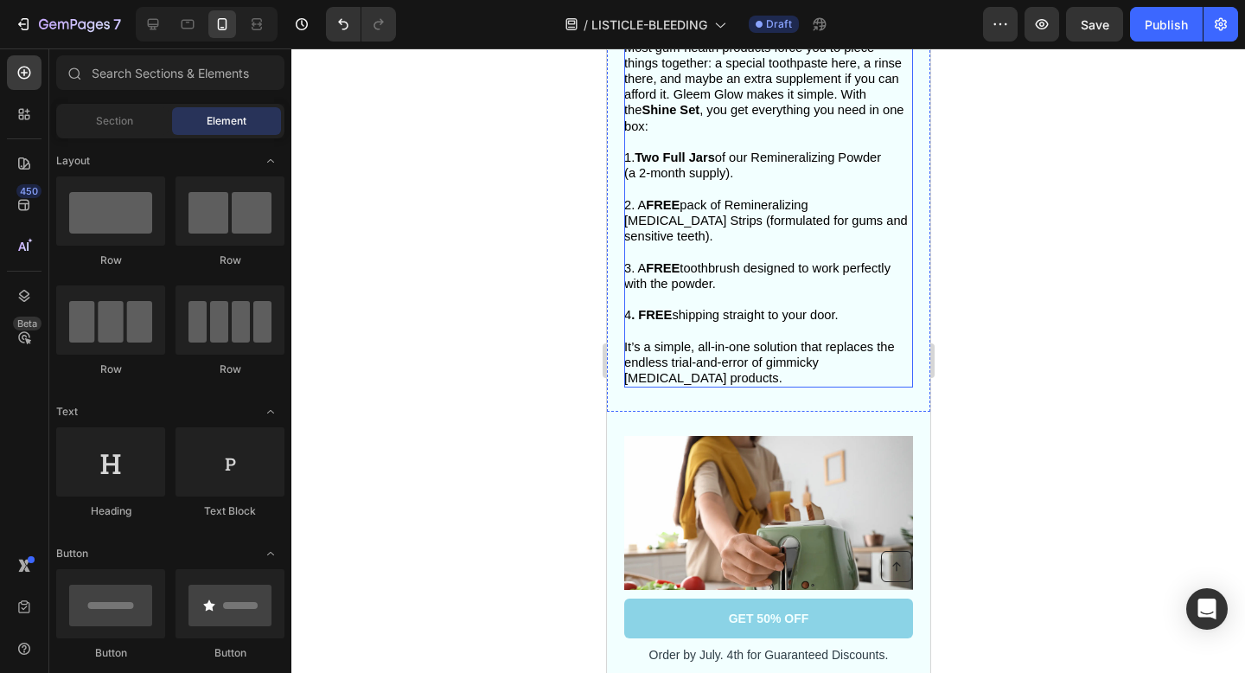
scroll to position [3867, 0]
click at [706, 349] on span "It’s a simple, all-in-one solution that replaces the endless trial-and-error of…" at bounding box center [758, 360] width 271 height 45
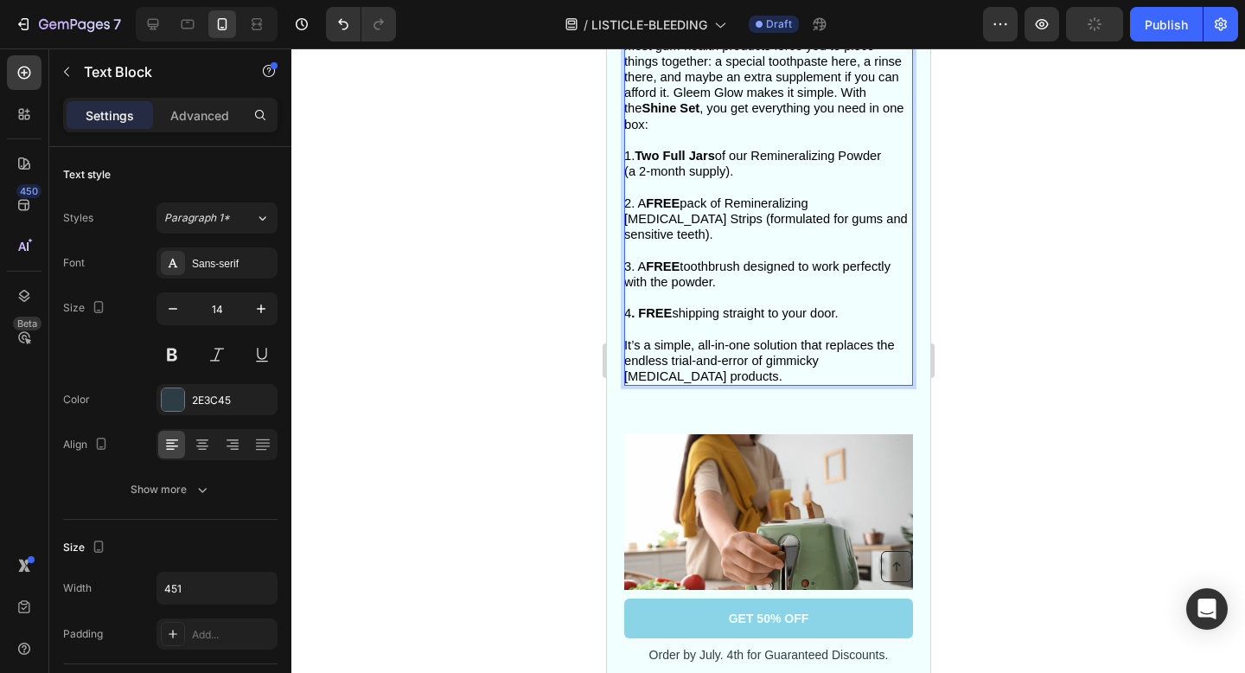
scroll to position [3856, 0]
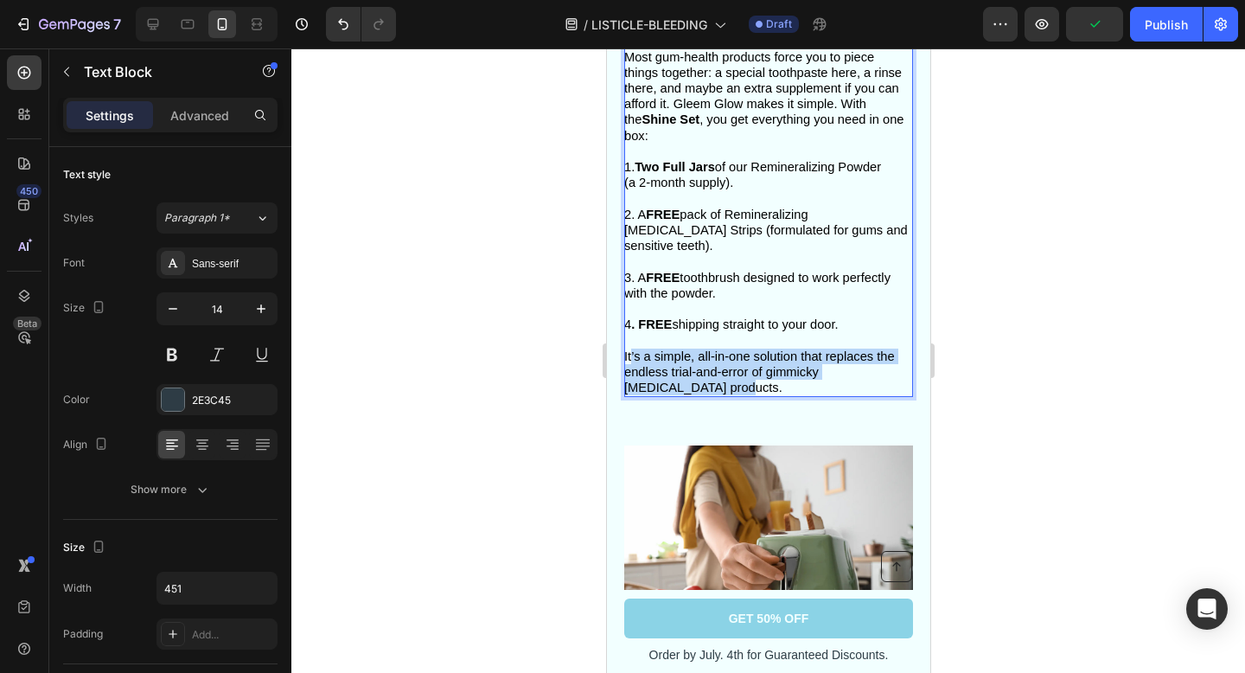
drag, startPoint x: 684, startPoint y: 364, endPoint x: 625, endPoint y: 342, distance: 62.6
click at [625, 348] on p "It’s a simple, all-in-one solution that replaces the endless trial-and-error of…" at bounding box center [766, 372] width 287 height 48
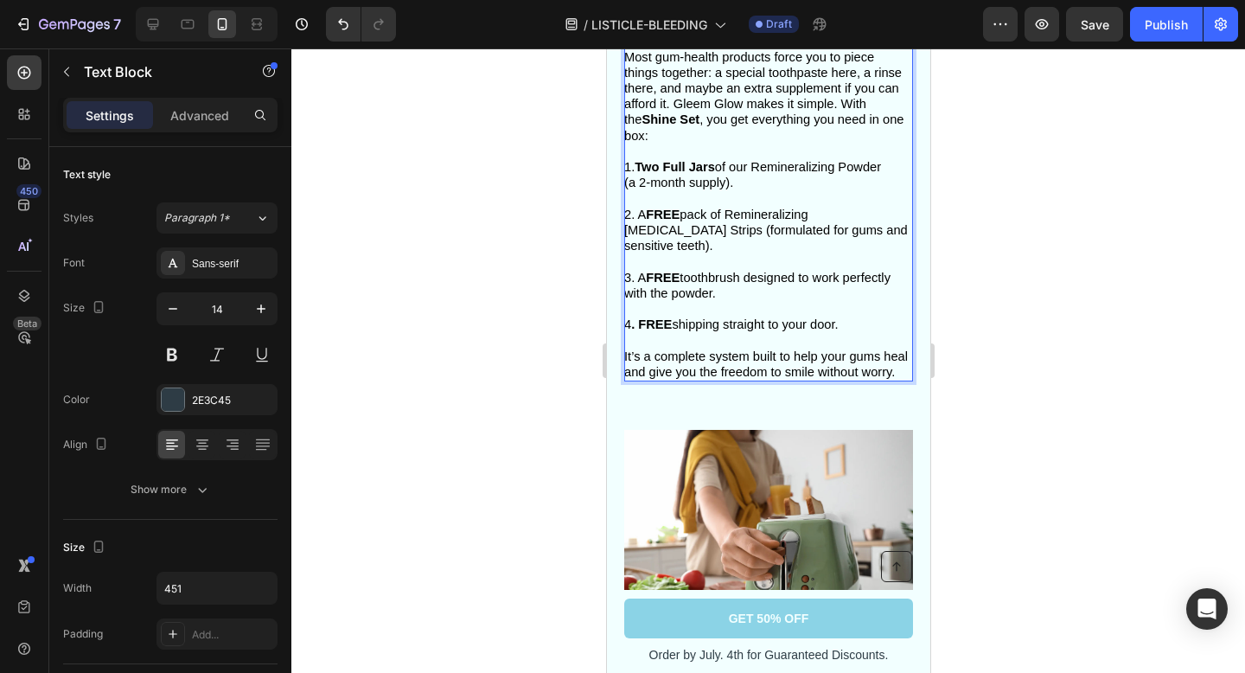
click at [1165, 328] on div at bounding box center [768, 360] width 954 height 624
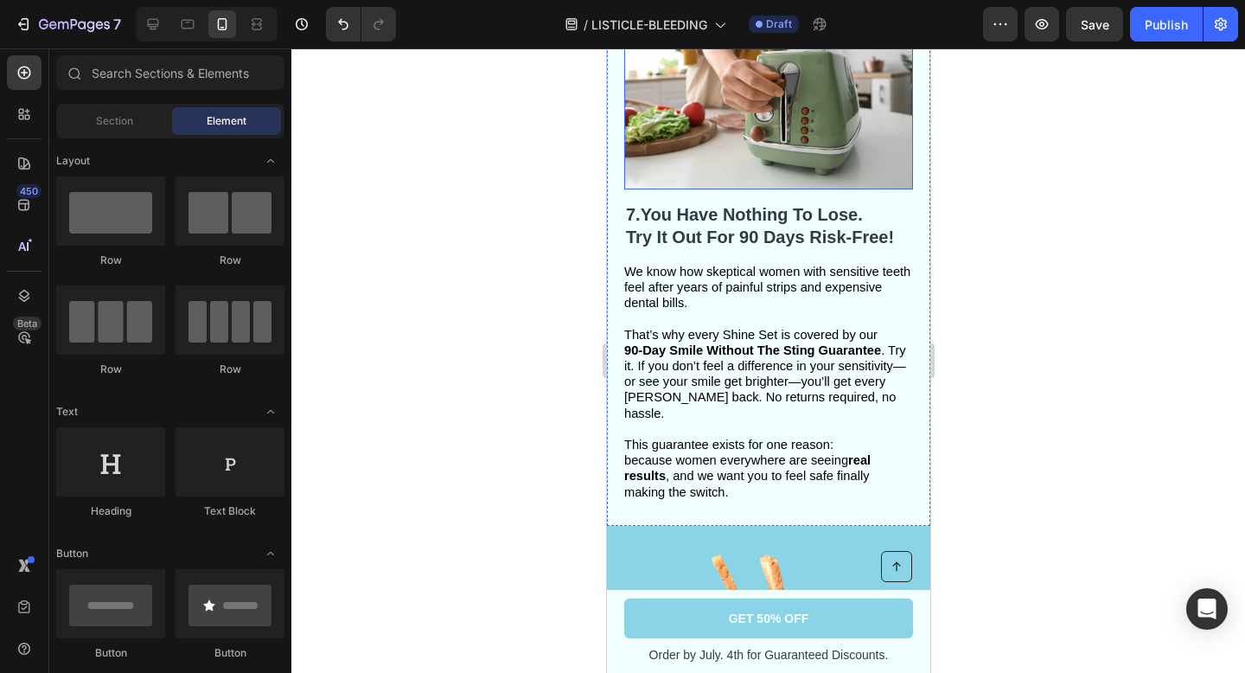
scroll to position [4326, 0]
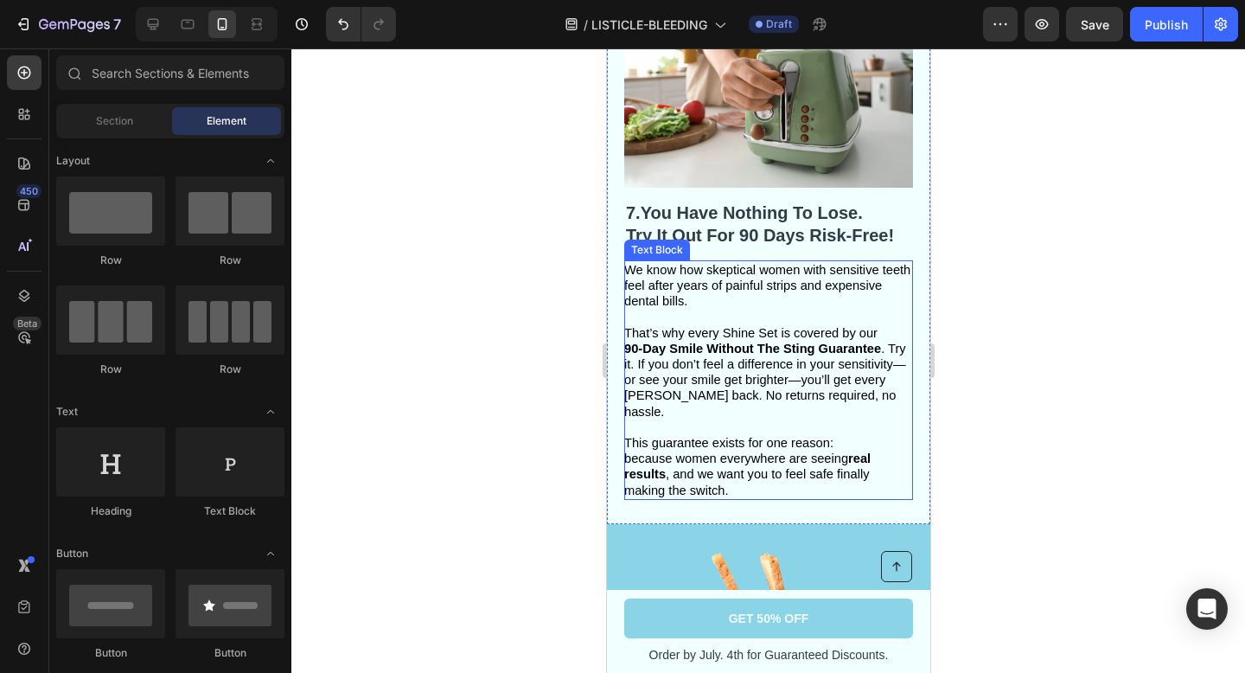
click at [705, 226] on strong "Try It Out For 90 Days Risk-Free!" at bounding box center [759, 235] width 268 height 19
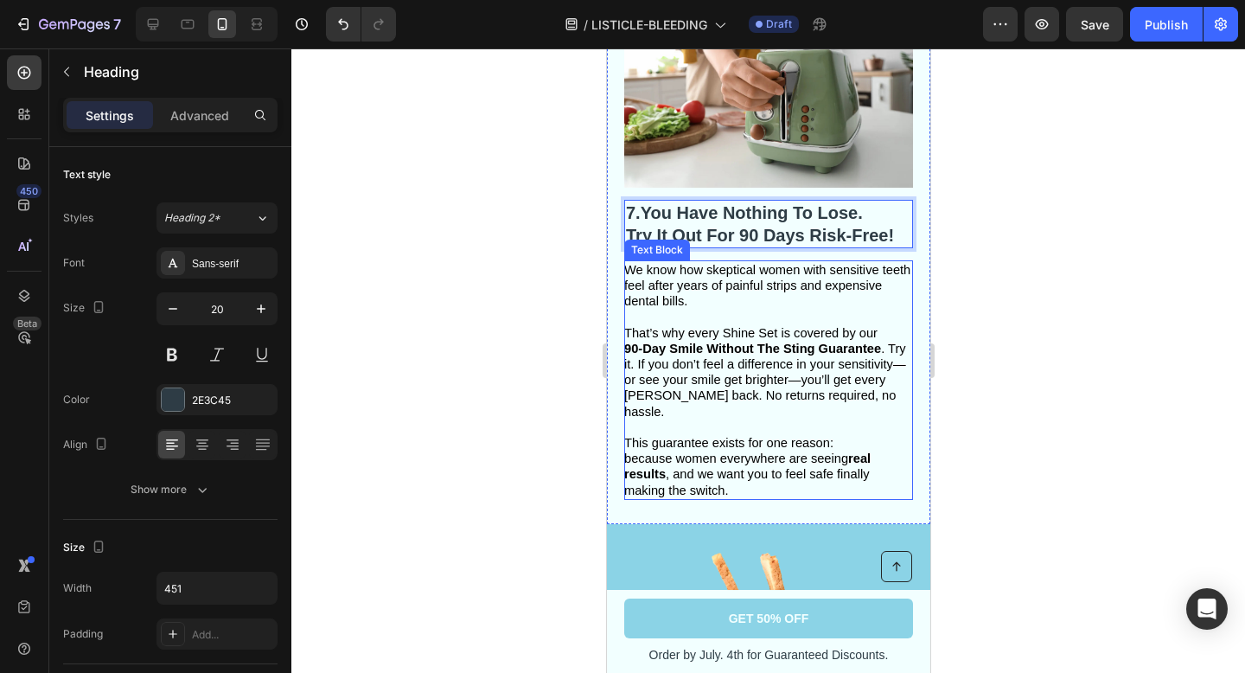
click at [667, 342] on span "90-Day Smile Without The Sting Guarantee . Try it. If you don’t feel a differen…" at bounding box center [764, 380] width 282 height 77
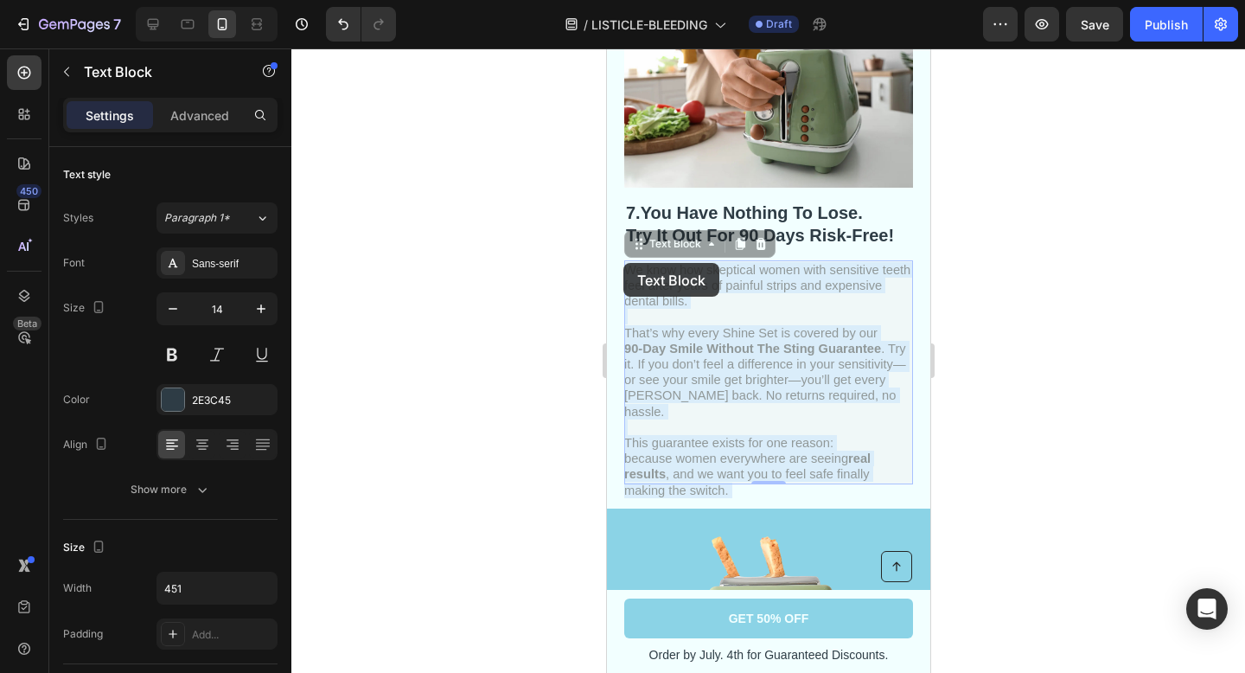
drag, startPoint x: 737, startPoint y: 457, endPoint x: 676, endPoint y: 331, distance: 139.6
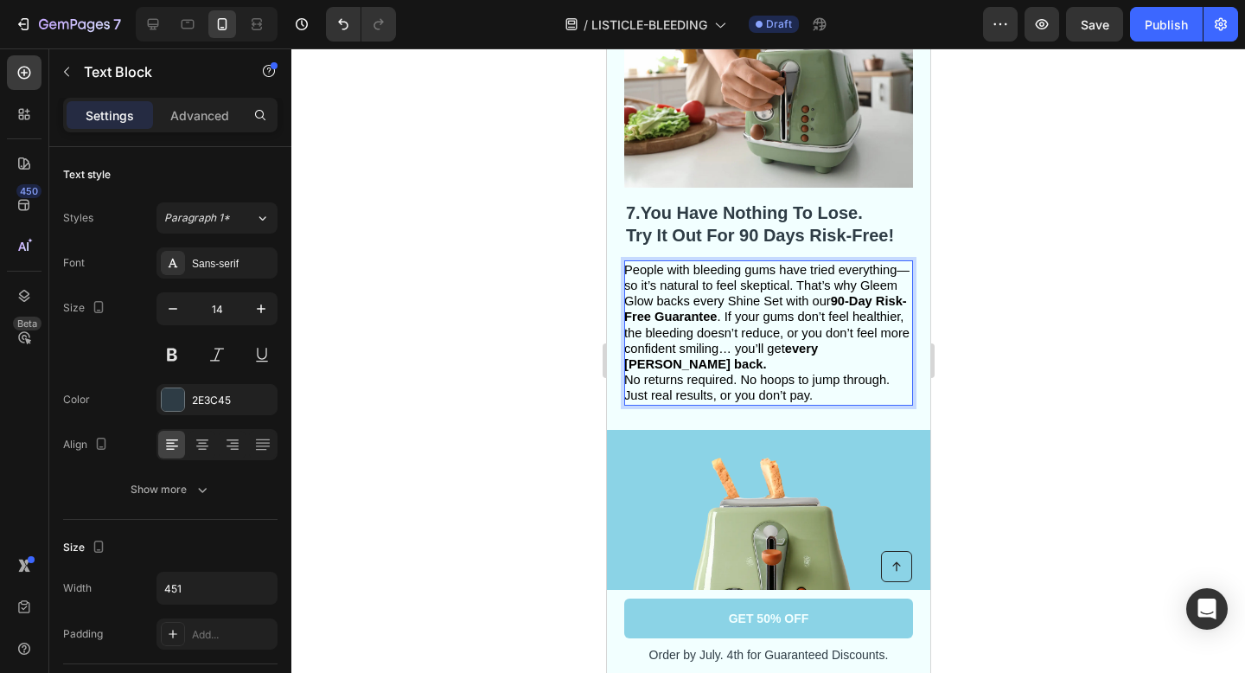
click at [737, 373] on span "No returns required. No hoops to jump through. Just real results, or you don’t …" at bounding box center [755, 387] width 265 height 29
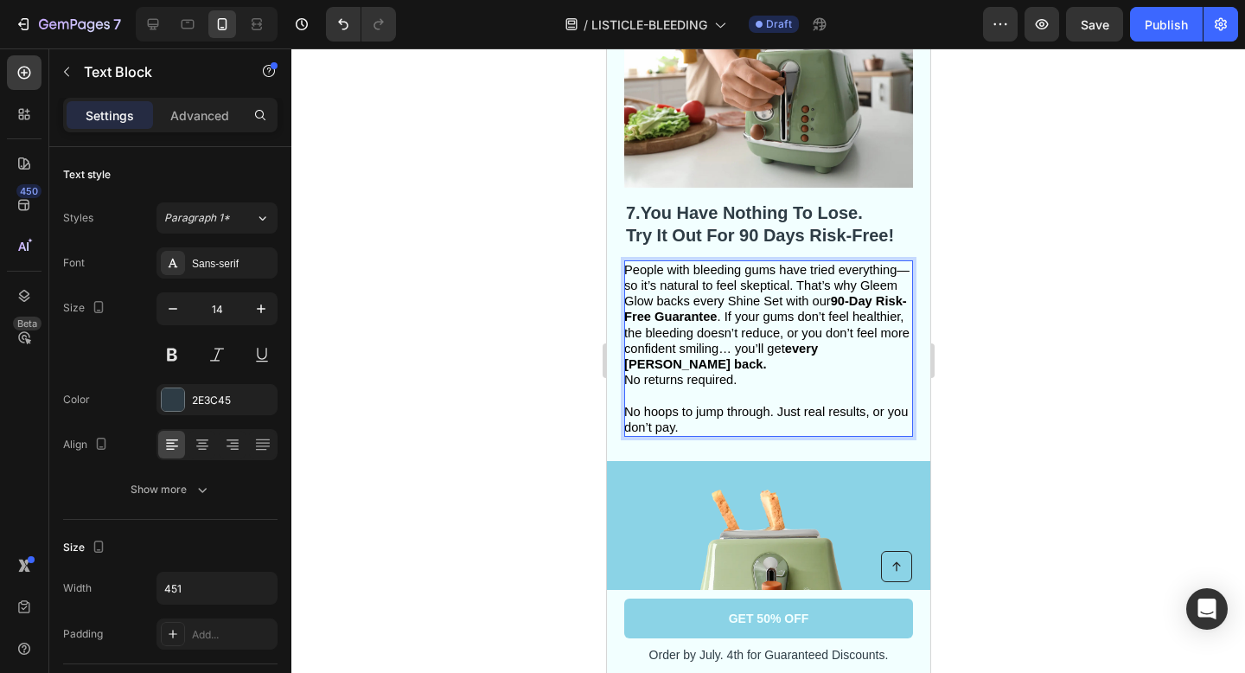
click at [817, 342] on strong "every [PERSON_NAME] back." at bounding box center [720, 356] width 194 height 29
click at [1065, 272] on div at bounding box center [768, 360] width 954 height 624
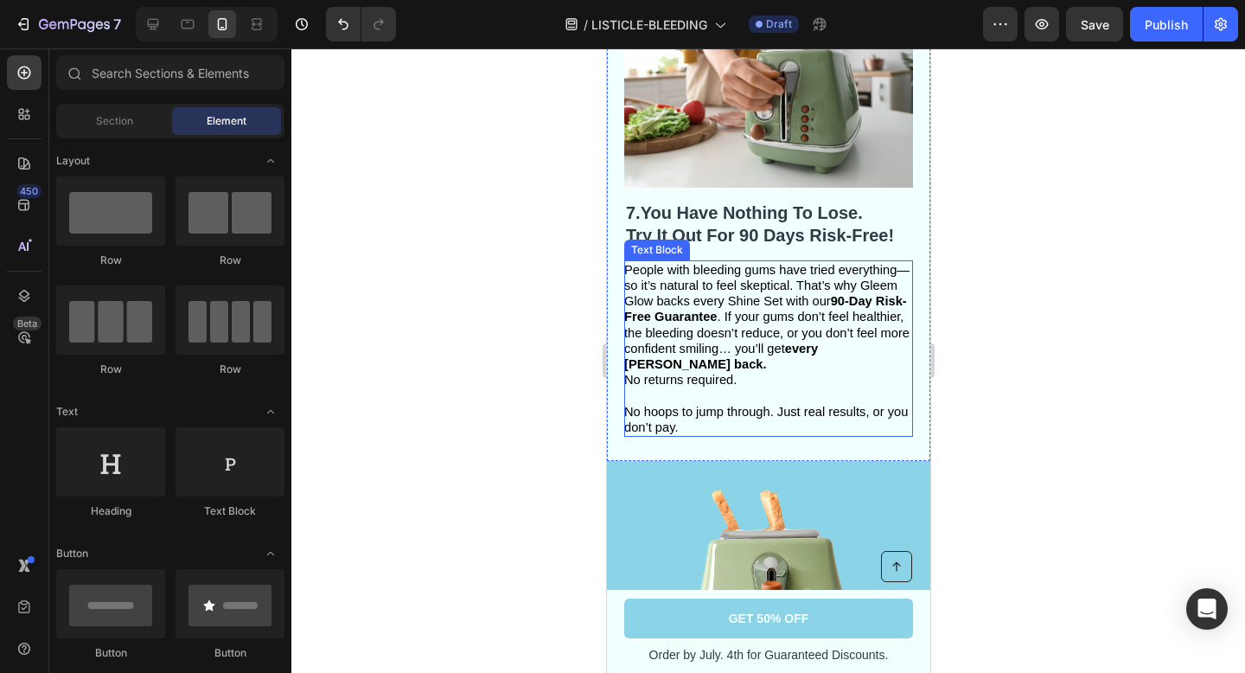
click at [765, 387] on p "Rich Text Editor. Editing area: main" at bounding box center [766, 395] width 287 height 16
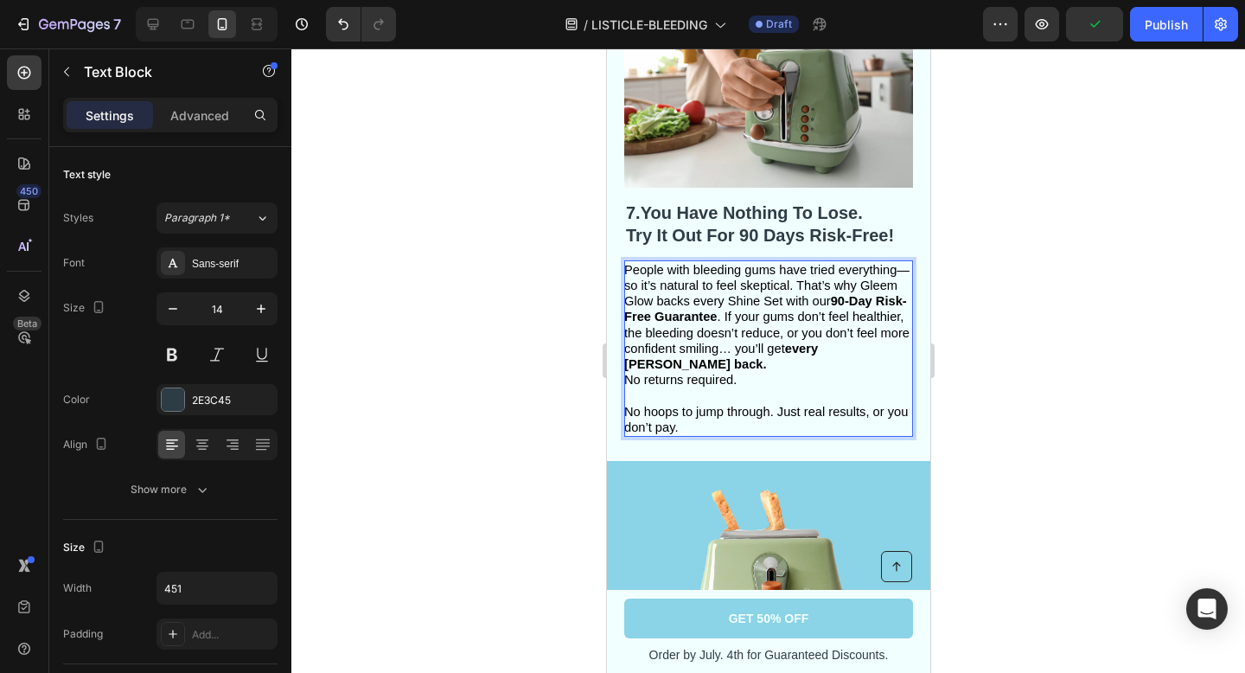
click at [723, 301] on span "People with bleeding gums have tried everything—so it’s natural to feel skeptic…" at bounding box center [765, 317] width 285 height 108
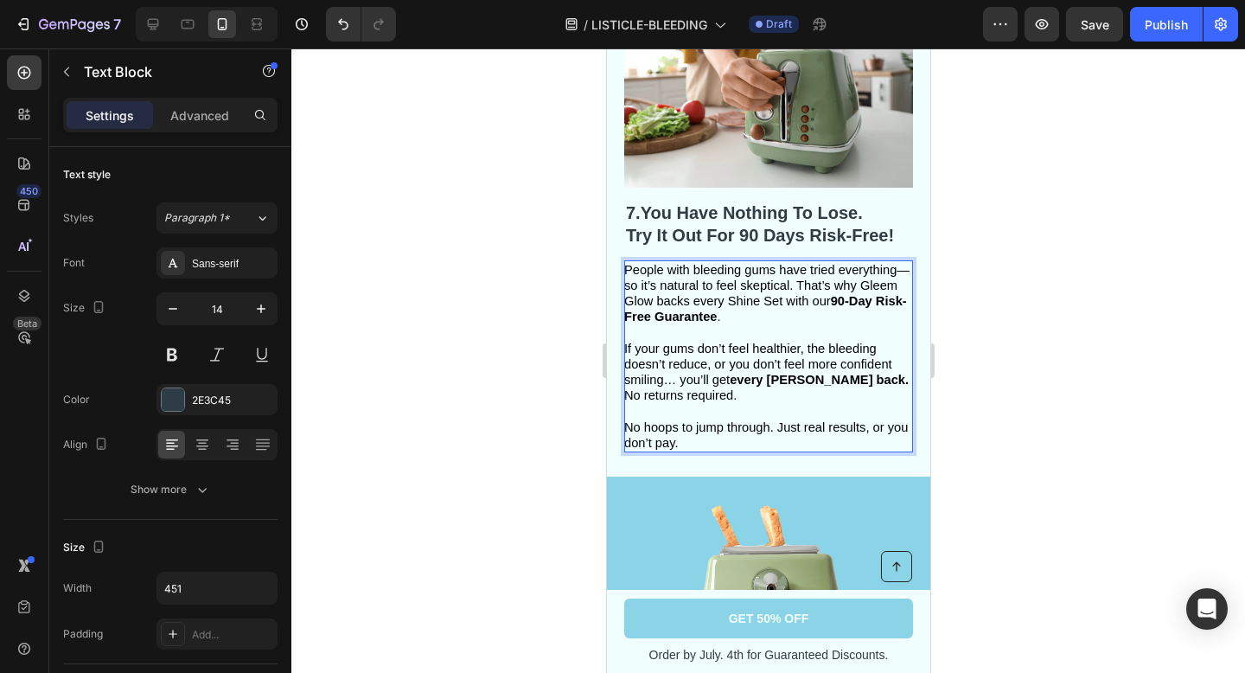
click at [628, 420] on span "No hoops to jump through. Just real results, or you don’t pay." at bounding box center [765, 434] width 284 height 29
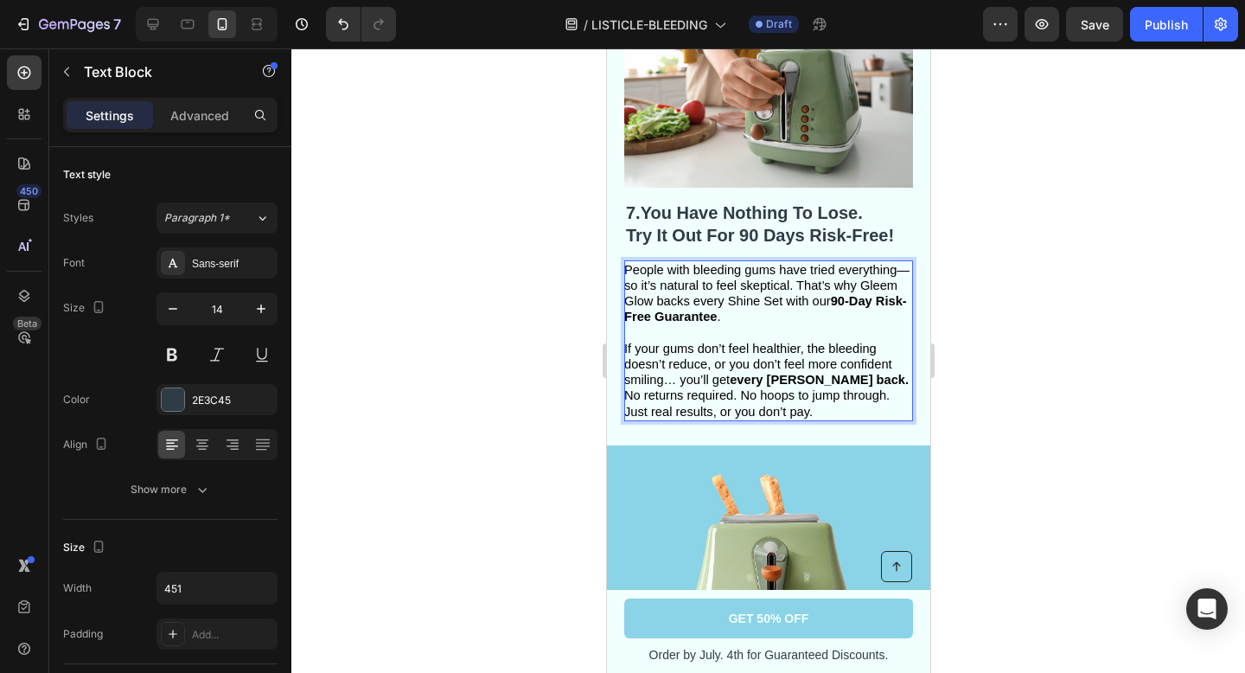
click at [1002, 368] on div at bounding box center [768, 360] width 954 height 624
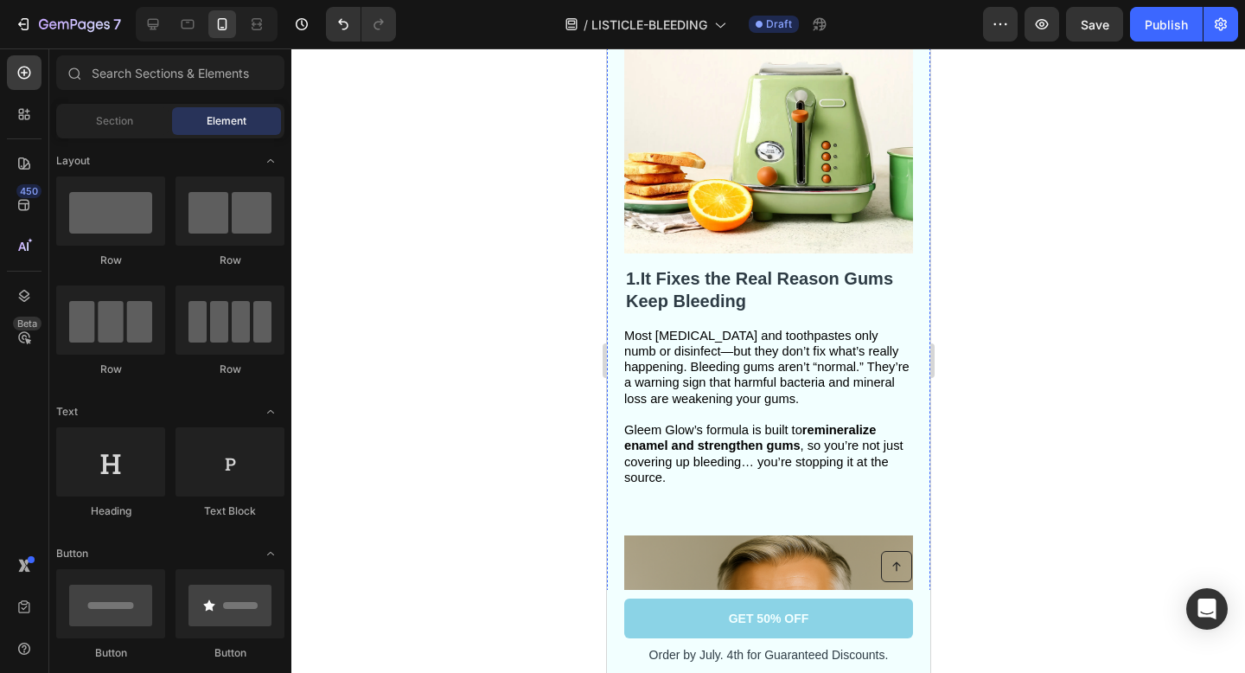
scroll to position [377, 0]
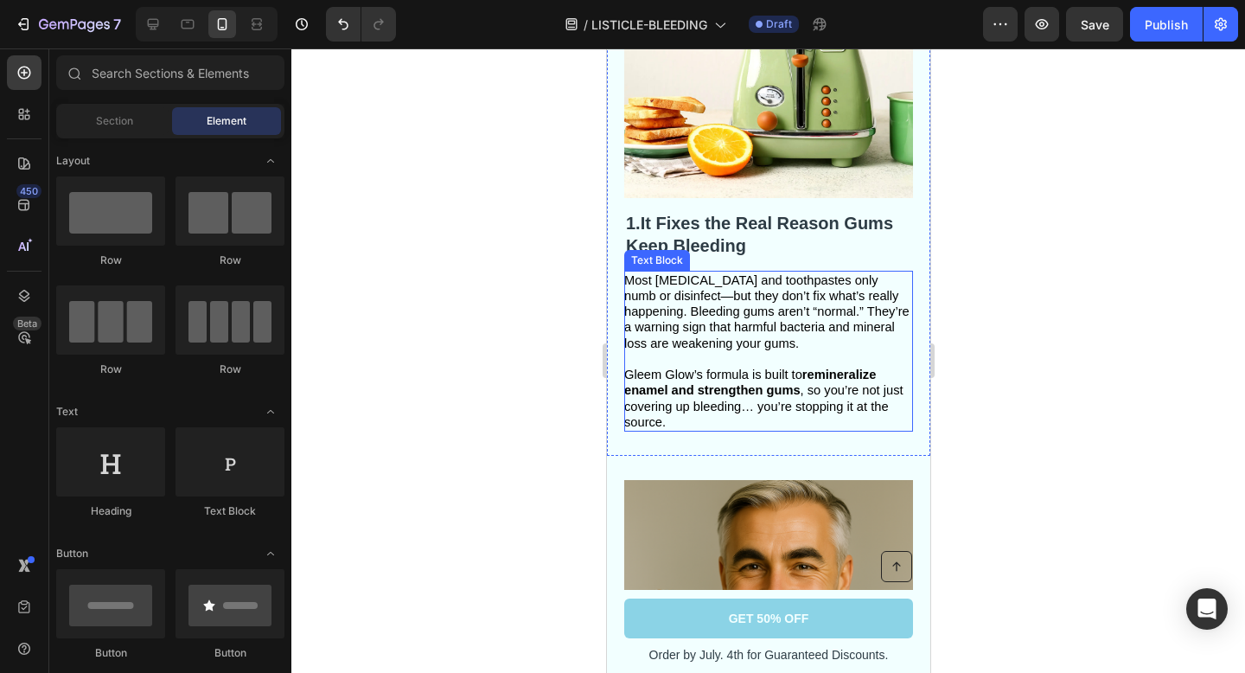
click at [753, 392] on strong "remineralize enamel and strengthen gums" at bounding box center [749, 381] width 252 height 29
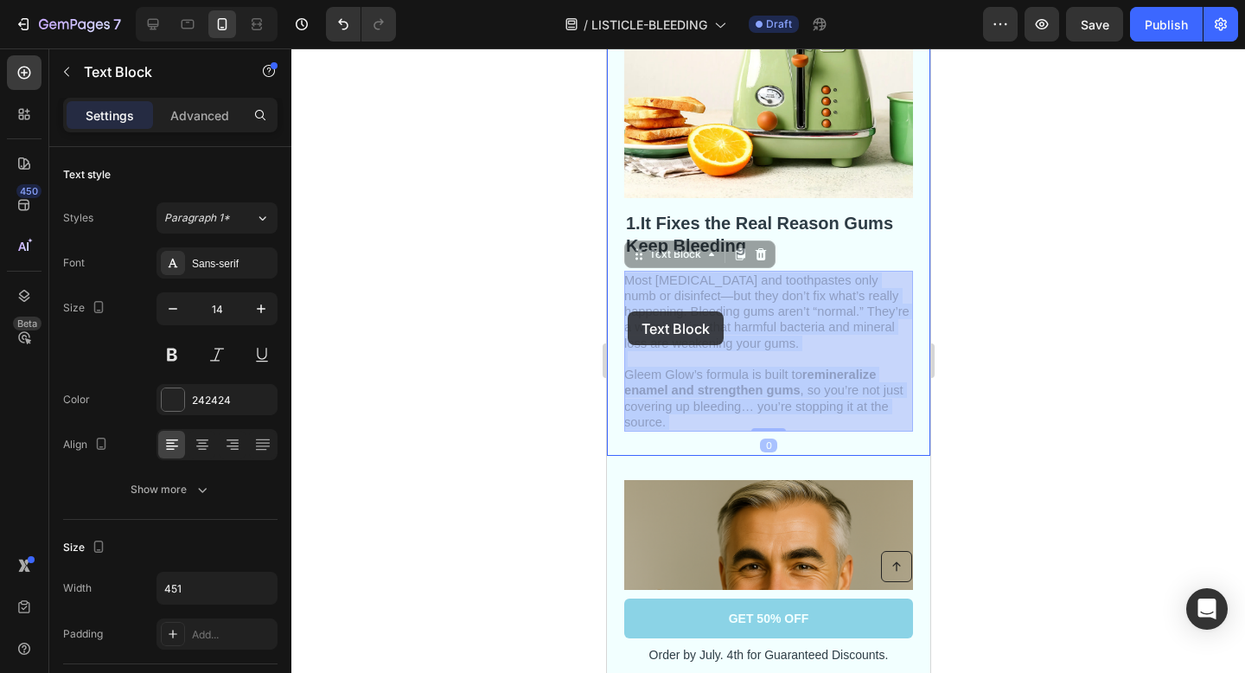
drag, startPoint x: 682, startPoint y: 418, endPoint x: 629, endPoint y: 316, distance: 114.1
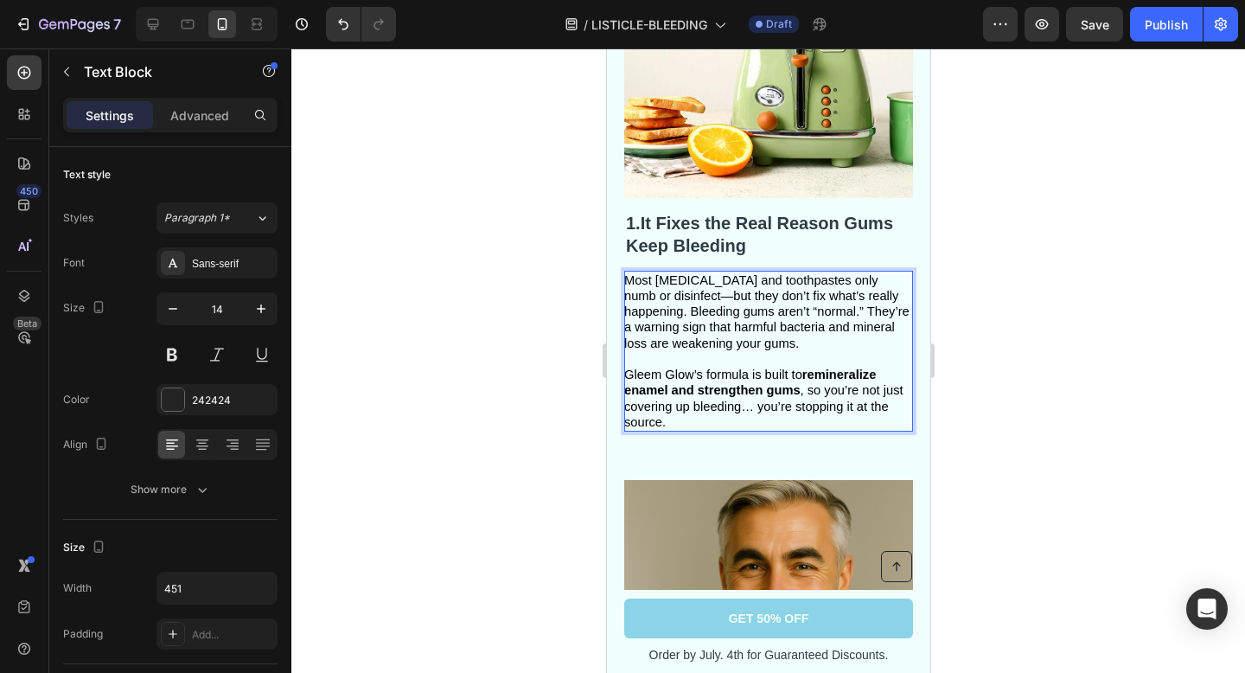
click at [685, 238] on strong "It Fixes the Real Reason Gums Keep Bleeding" at bounding box center [758, 235] width 267 height 42
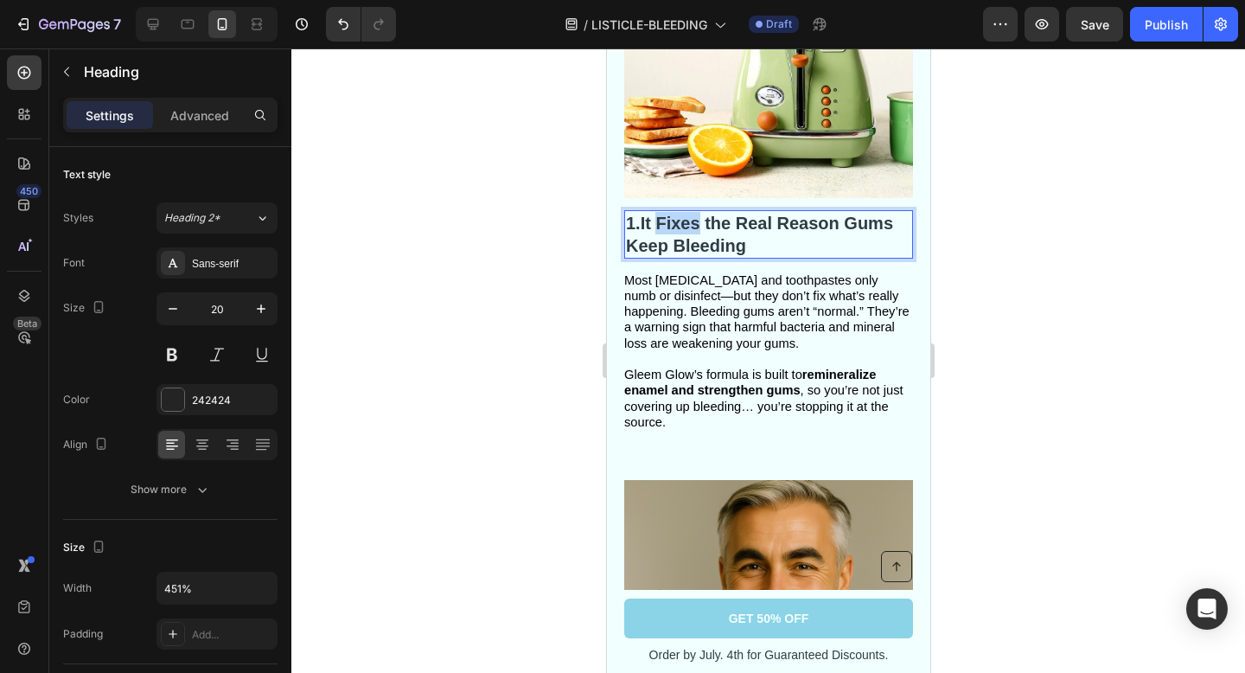
click at [691, 227] on strong "It Fixes the Real Reason Gums Keep Bleeding" at bounding box center [758, 235] width 267 height 42
click at [751, 246] on p "1. It Fixes the Real Reason Gums Keep Bleeding" at bounding box center [767, 234] width 285 height 45
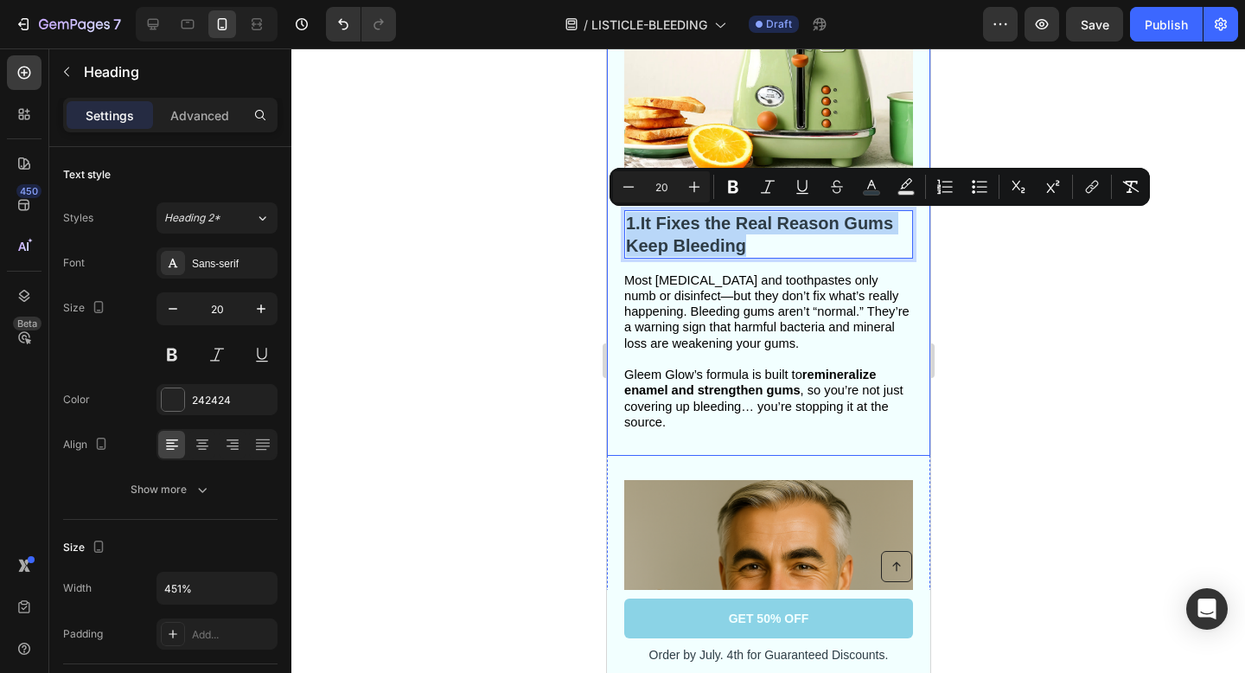
drag, startPoint x: 750, startPoint y: 246, endPoint x: 623, endPoint y: 217, distance: 130.5
click at [623, 217] on div "Image 1. It Fixes the Real Reason Gums Keep Bleeding Heading 14 Most mouthwashe…" at bounding box center [767, 200] width 323 height 509
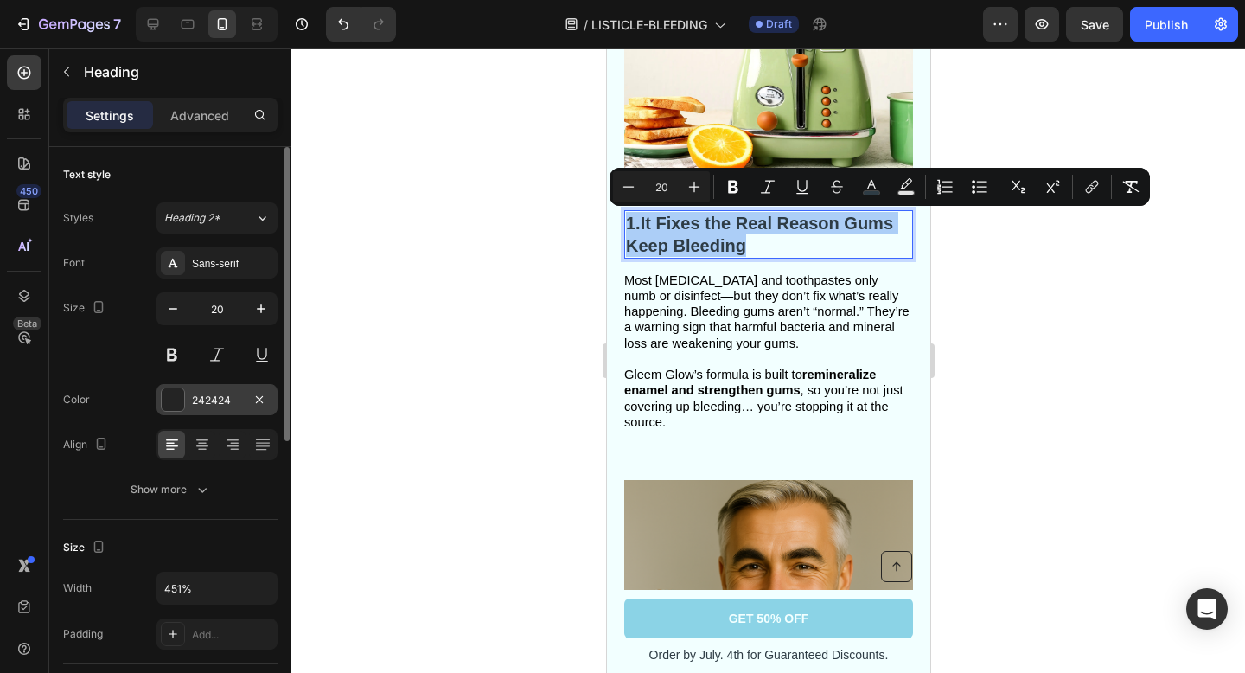
click at [173, 393] on div at bounding box center [173, 399] width 22 height 22
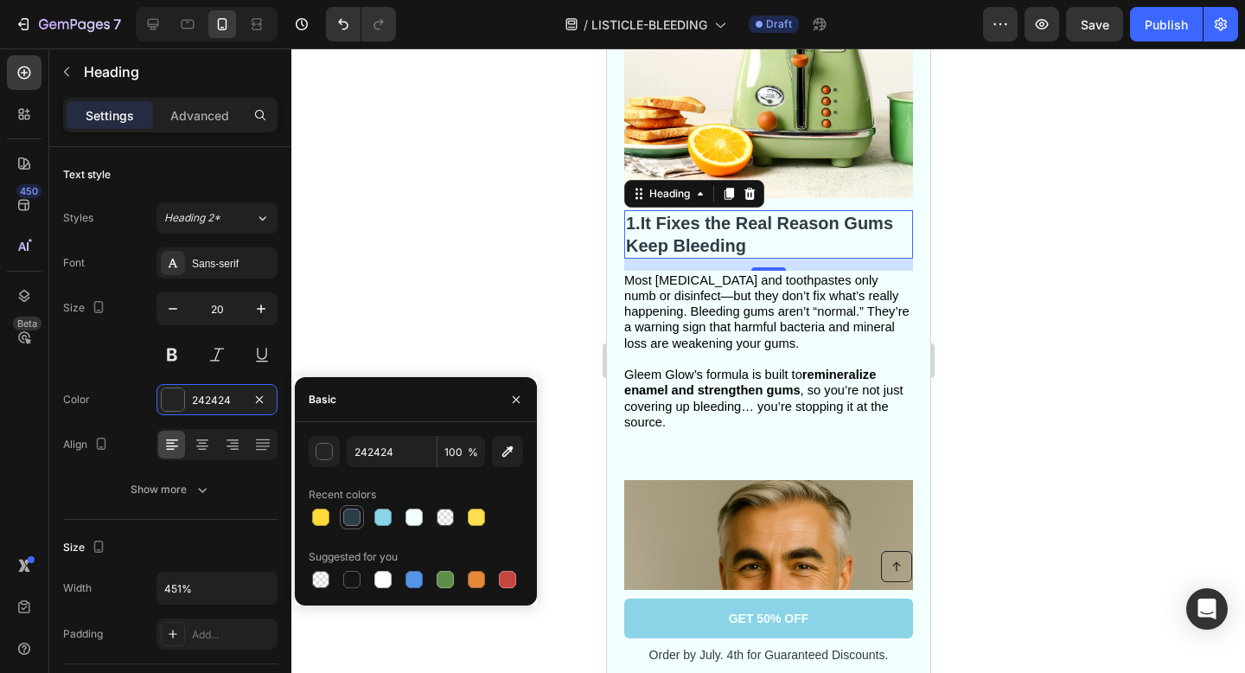
click at [354, 518] on div at bounding box center [351, 516] width 17 height 17
type input "2E3C45"
drag, startPoint x: 403, startPoint y: 453, endPoint x: 412, endPoint y: 452, distance: 8.7
click at [412, 452] on input "2E3C45" at bounding box center [392, 451] width 90 height 31
drag, startPoint x: 412, startPoint y: 452, endPoint x: 344, endPoint y: 450, distance: 67.5
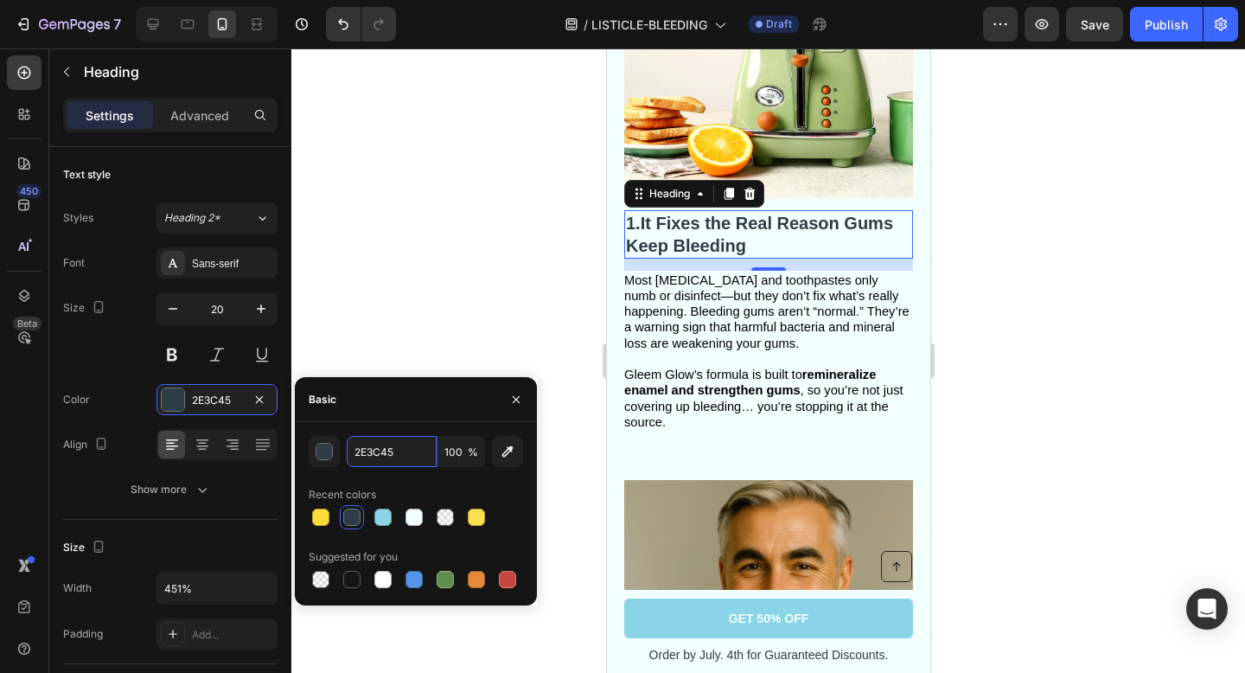
click at [344, 450] on div "2E3C45 100 %" at bounding box center [416, 451] width 214 height 31
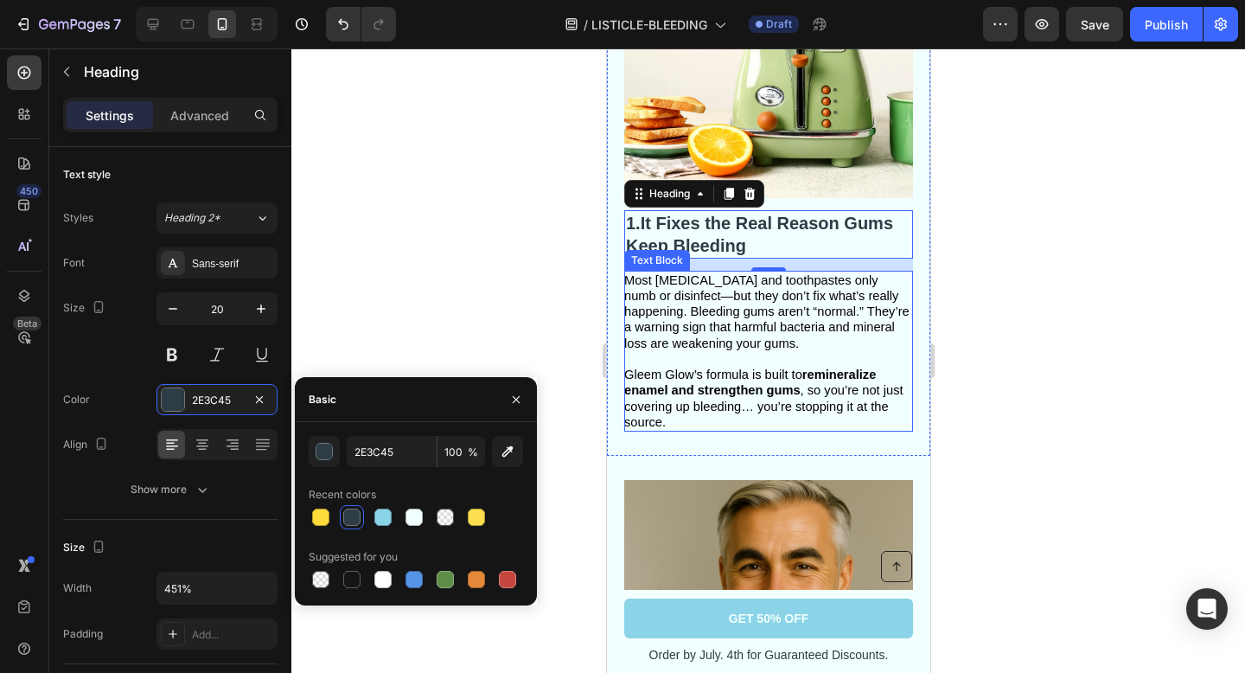
click at [734, 353] on p "Rich Text Editor. Editing area: main" at bounding box center [766, 359] width 287 height 16
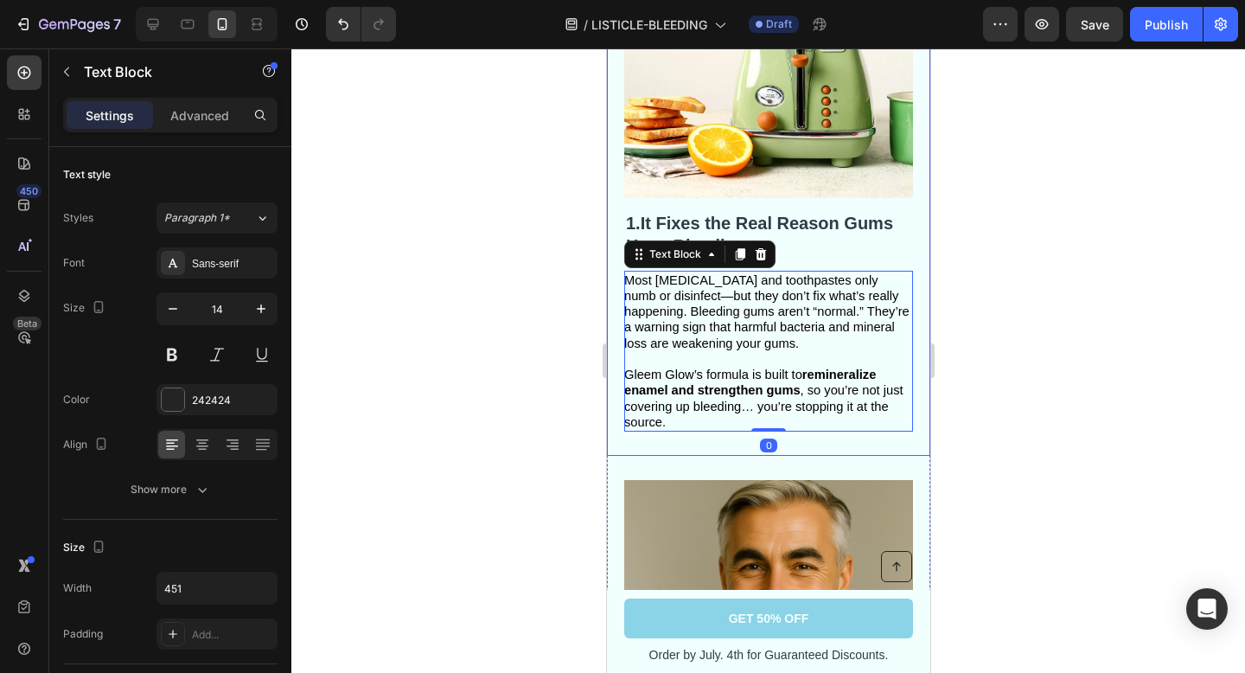
click at [809, 205] on div "Image" at bounding box center [767, 90] width 289 height 239
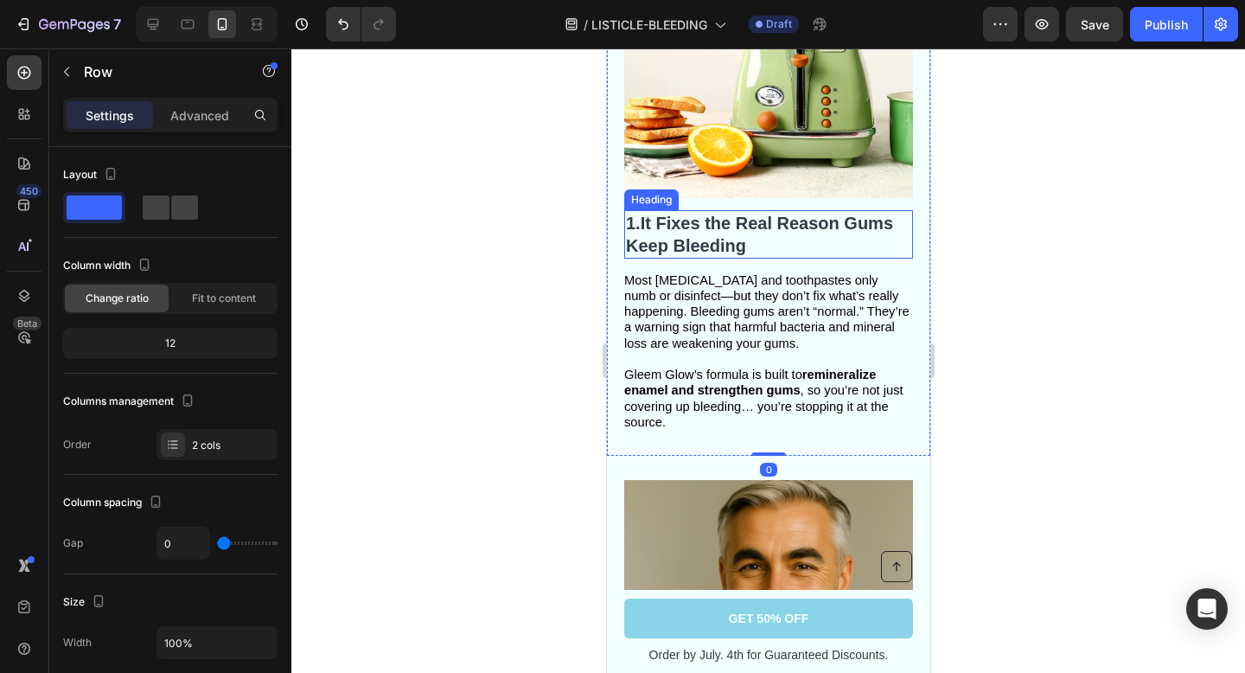
click at [758, 233] on p "⁠⁠⁠⁠⁠⁠⁠ 1. It Fixes the Real Reason Gums Keep Bleeding" at bounding box center [767, 234] width 285 height 45
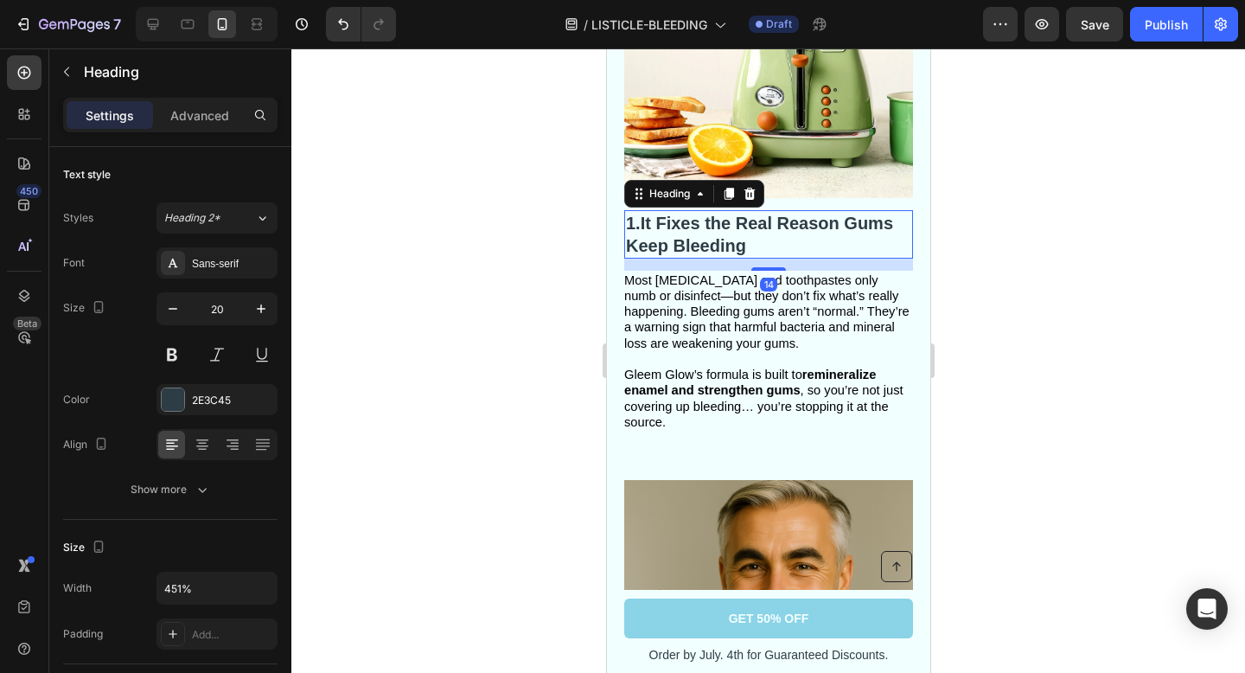
click at [754, 245] on p "1. It Fixes the Real Reason Gums Keep Bleeding" at bounding box center [767, 234] width 285 height 45
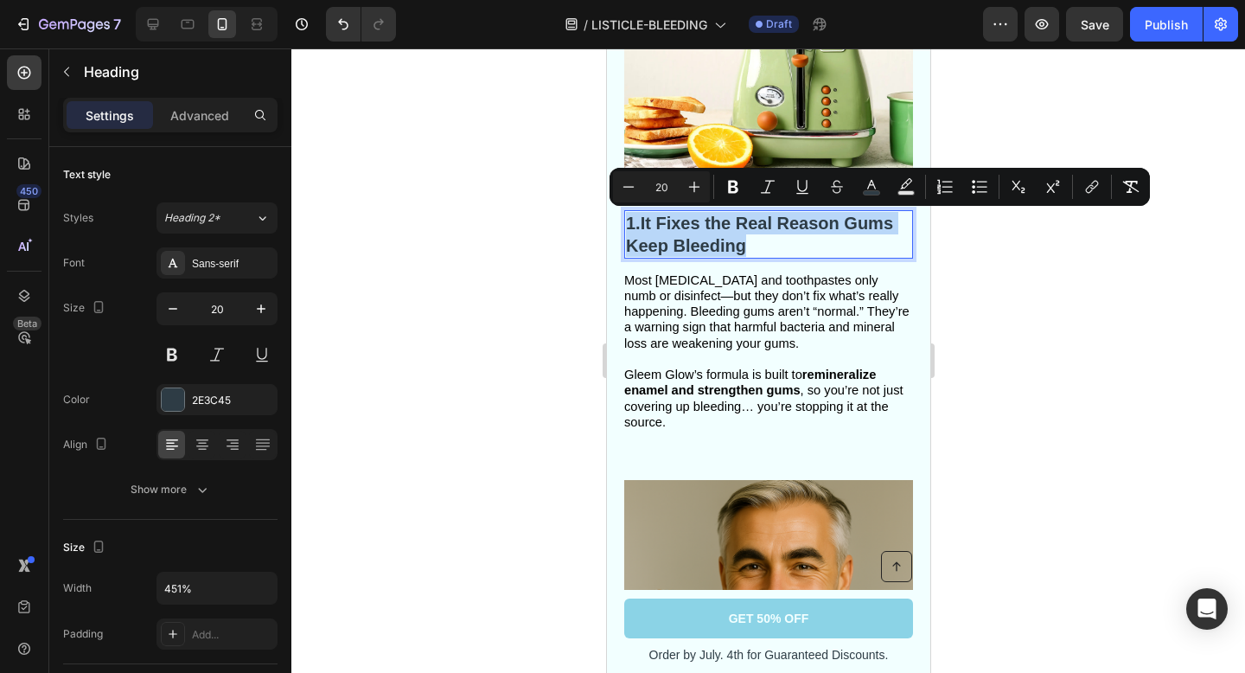
drag, startPoint x: 754, startPoint y: 245, endPoint x: 652, endPoint y: 230, distance: 103.1
click at [652, 230] on p "1. It Fixes the Real Reason Gums Keep Bleeding" at bounding box center [767, 234] width 285 height 45
click at [877, 188] on icon "Editor contextual toolbar" at bounding box center [871, 186] width 17 height 17
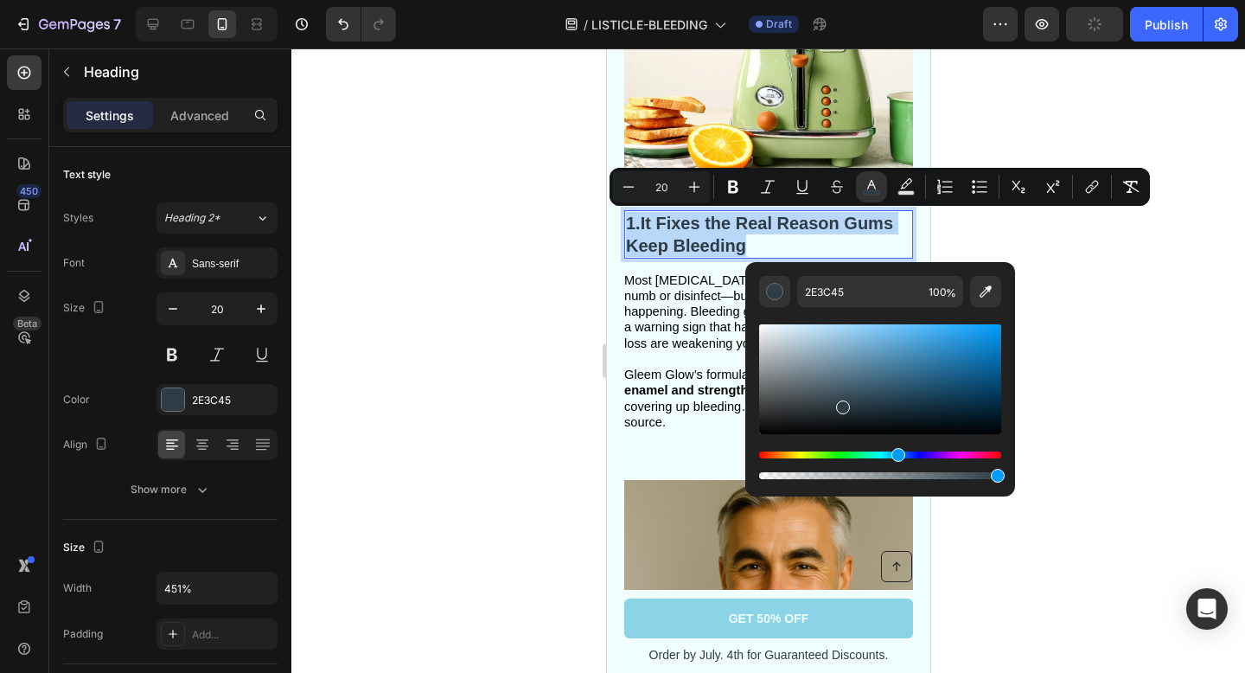
click at [688, 322] on span "Most mouthwashes and toothpastes only numb or disinfect—but they don’t fix what…" at bounding box center [765, 311] width 285 height 77
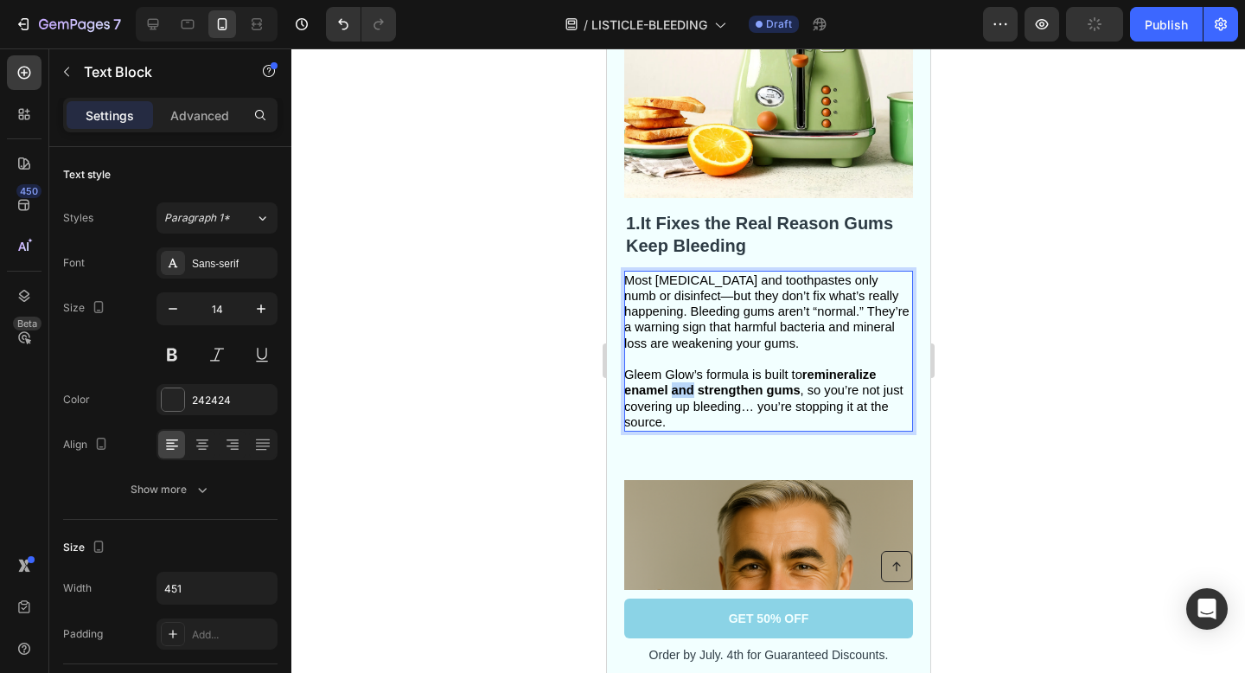
click at [684, 389] on strong "remineralize enamel and strengthen gums" at bounding box center [749, 381] width 252 height 29
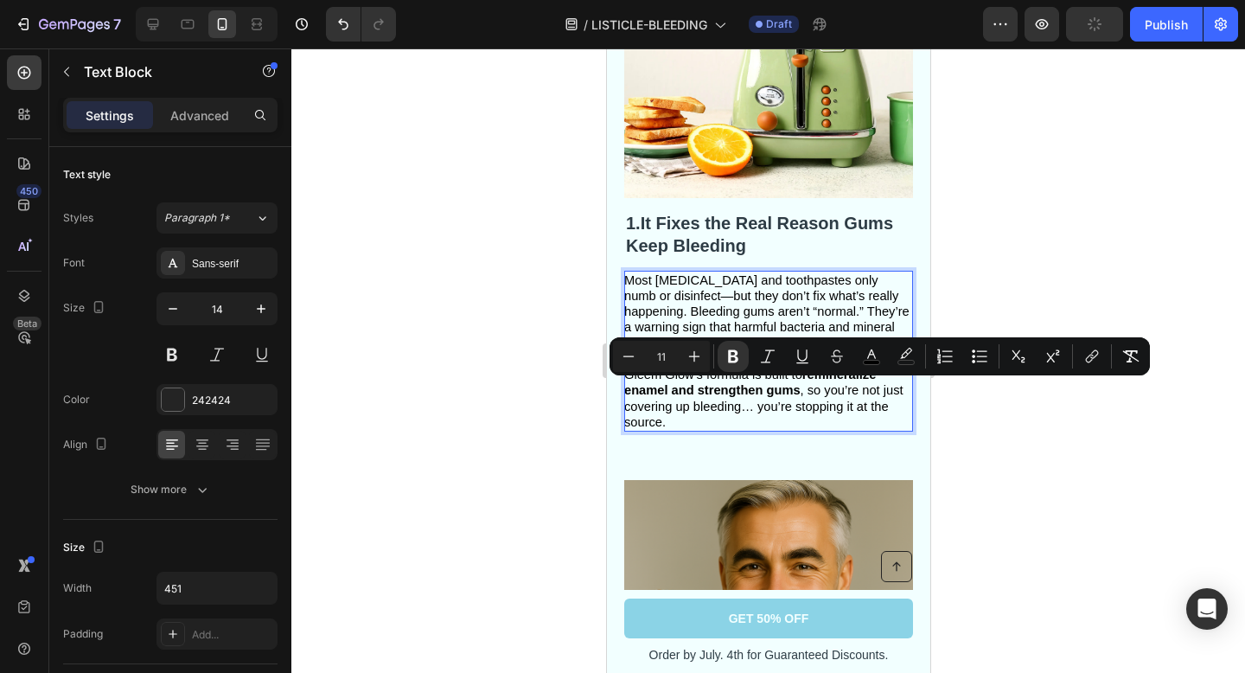
click at [725, 387] on strong "remineralize enamel and strengthen gums" at bounding box center [749, 381] width 252 height 29
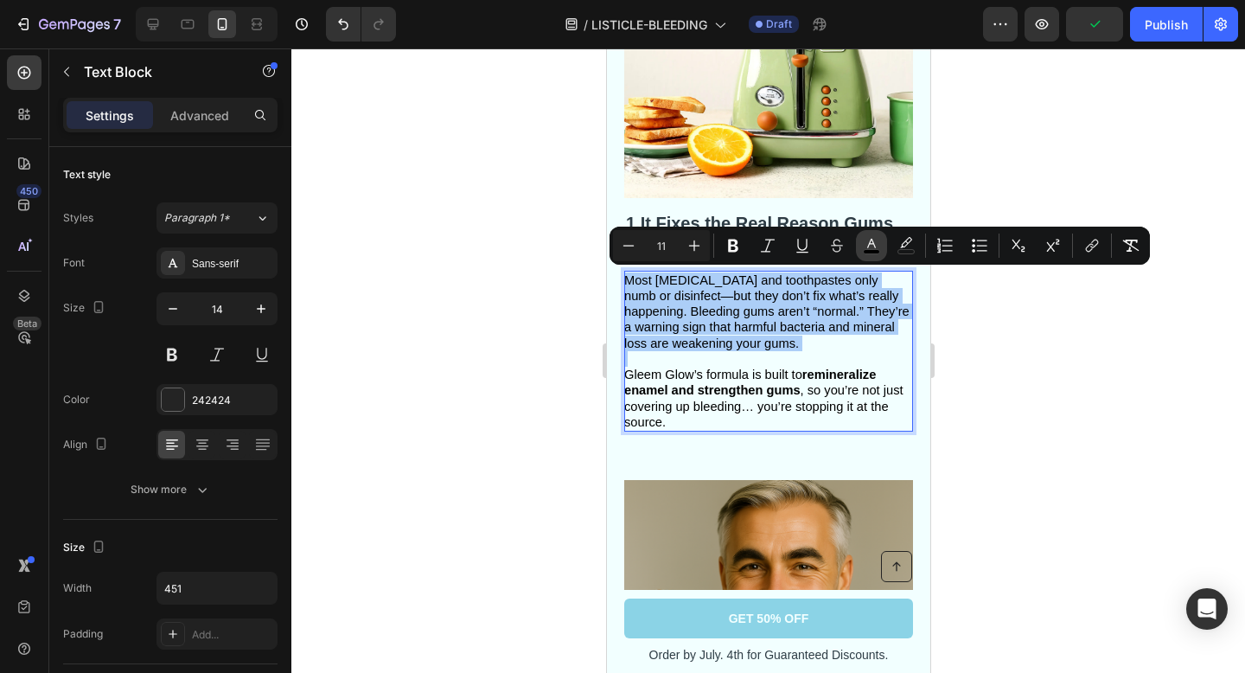
click at [867, 244] on icon "Editor contextual toolbar" at bounding box center [871, 245] width 17 height 17
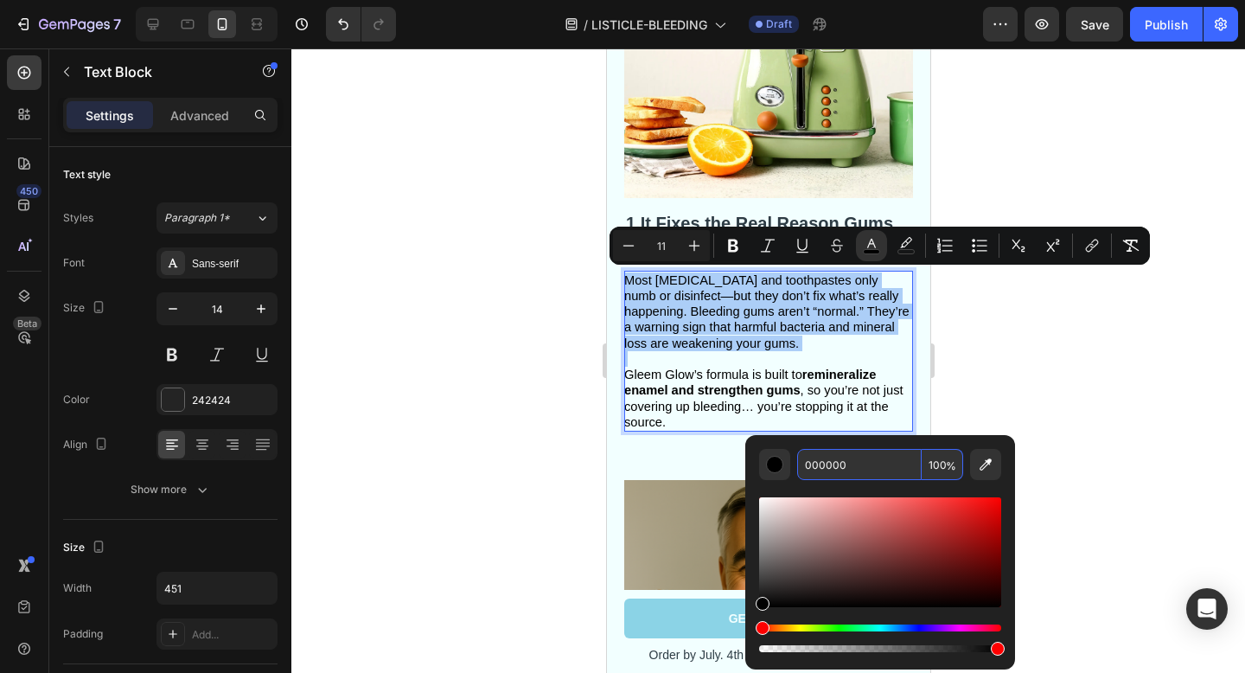
drag, startPoint x: 857, startPoint y: 463, endPoint x: 827, endPoint y: 463, distance: 30.3
click at [827, 463] on input "000000" at bounding box center [859, 464] width 125 height 31
drag, startPoint x: 829, startPoint y: 463, endPoint x: 856, endPoint y: 465, distance: 26.9
click at [856, 465] on input "000000" at bounding box center [859, 464] width 125 height 31
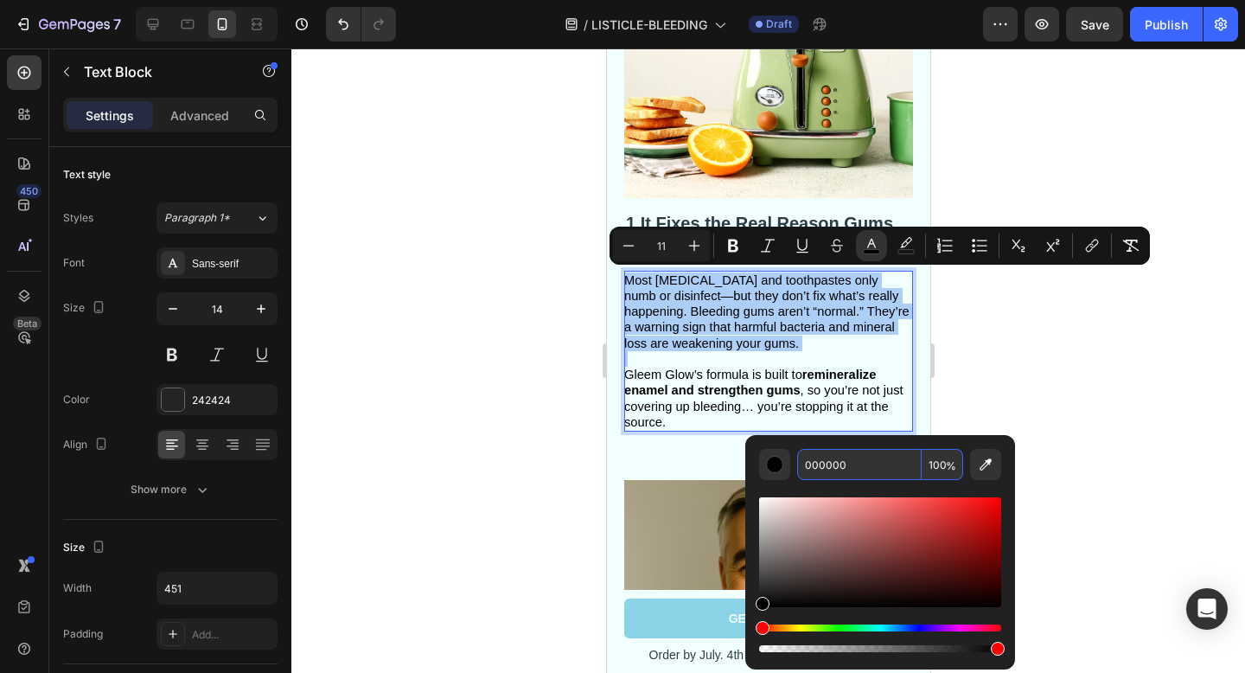
click at [854, 465] on input "000000" at bounding box center [859, 464] width 125 height 31
paste input "2E3C45"
type input "2E3C45"
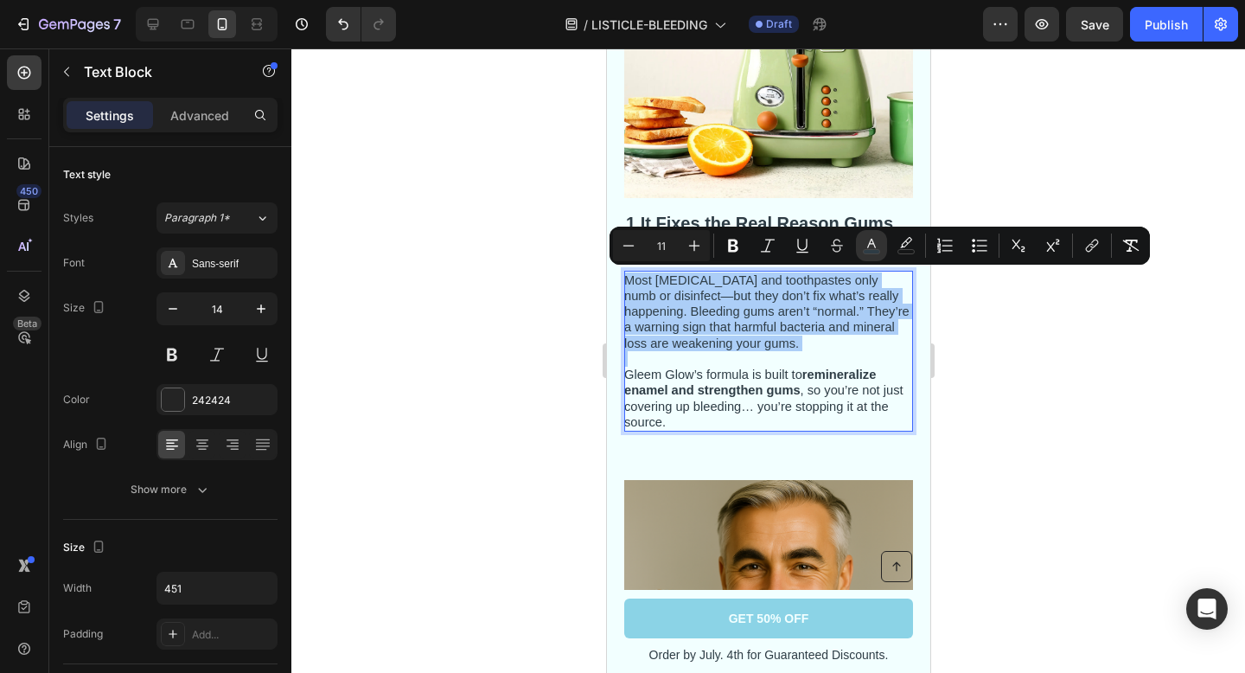
click at [1026, 385] on div at bounding box center [768, 360] width 954 height 624
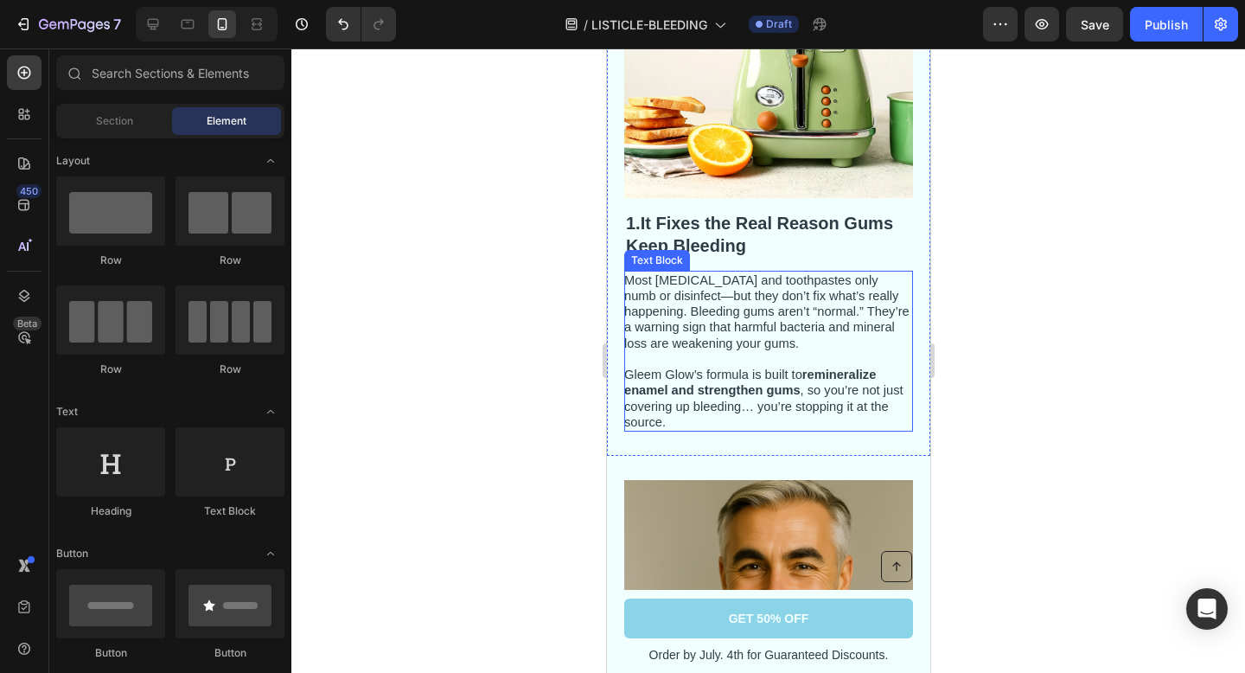
click at [744, 327] on span "Most mouthwashes and toothpastes only numb or disinfect—but they don’t fix what…" at bounding box center [765, 311] width 285 height 77
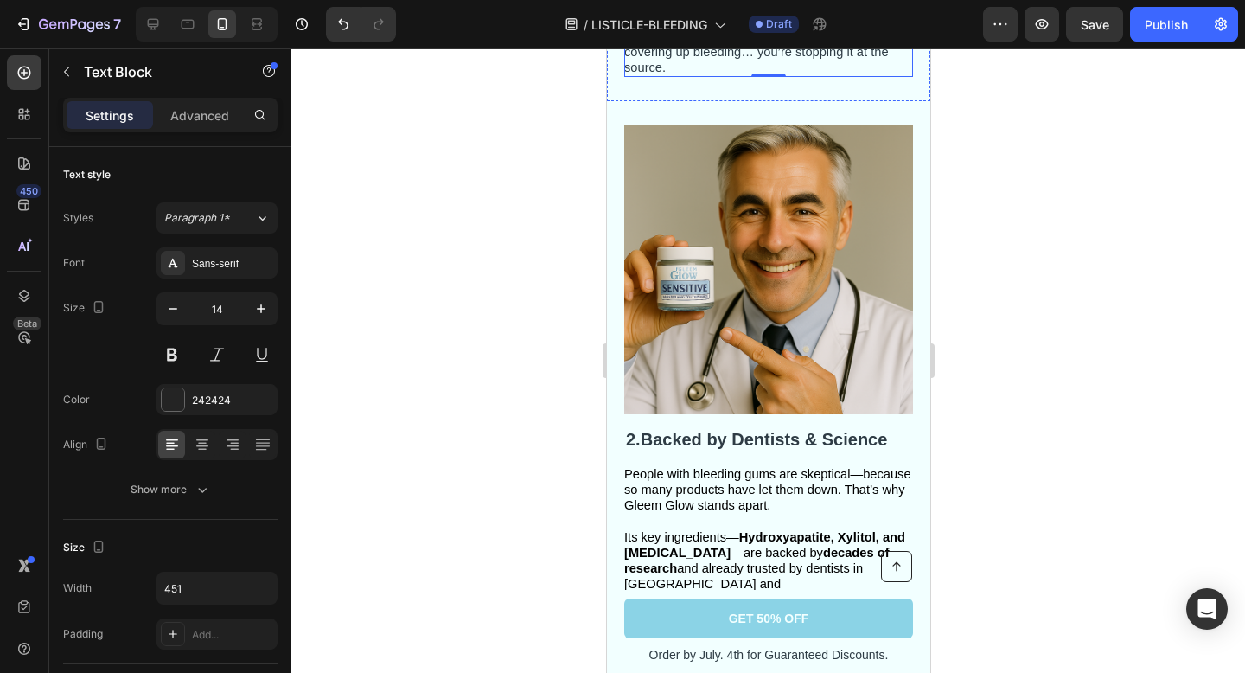
scroll to position [873, 0]
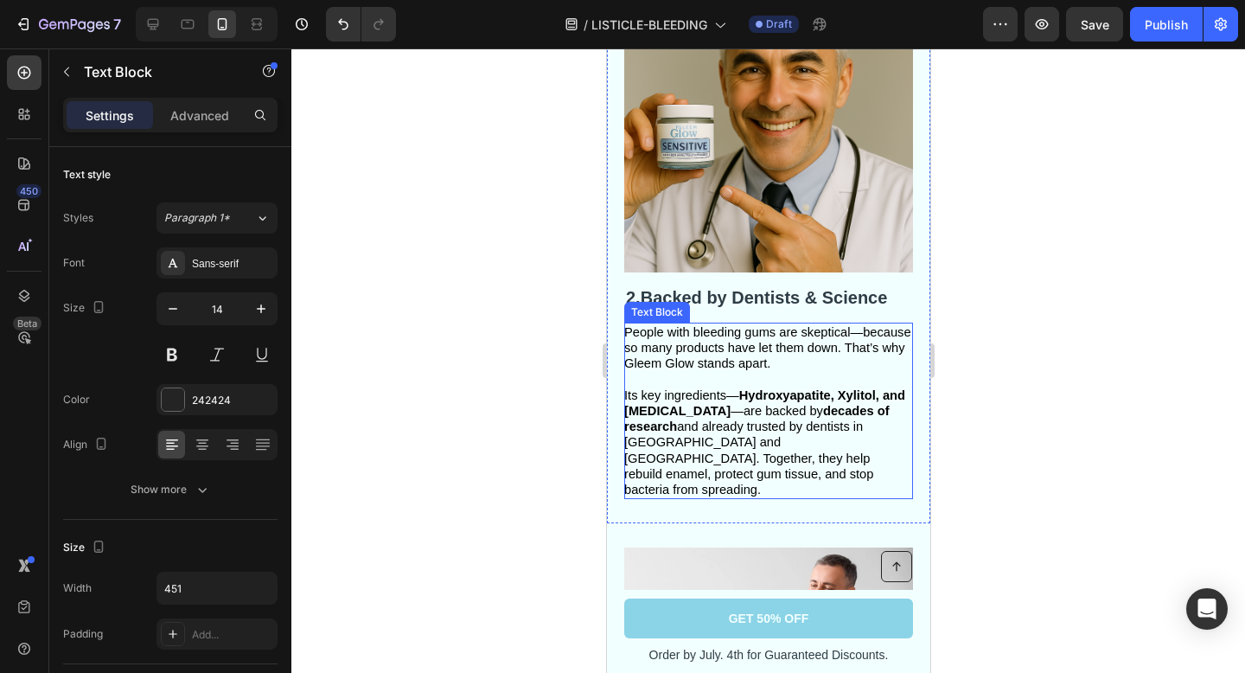
click at [759, 381] on p at bounding box center [766, 380] width 287 height 16
click at [758, 451] on span "Its key ingredients— Hydroxyapatite, Xylitol, and Calcium Carbonate —are backed…" at bounding box center [763, 442] width 281 height 108
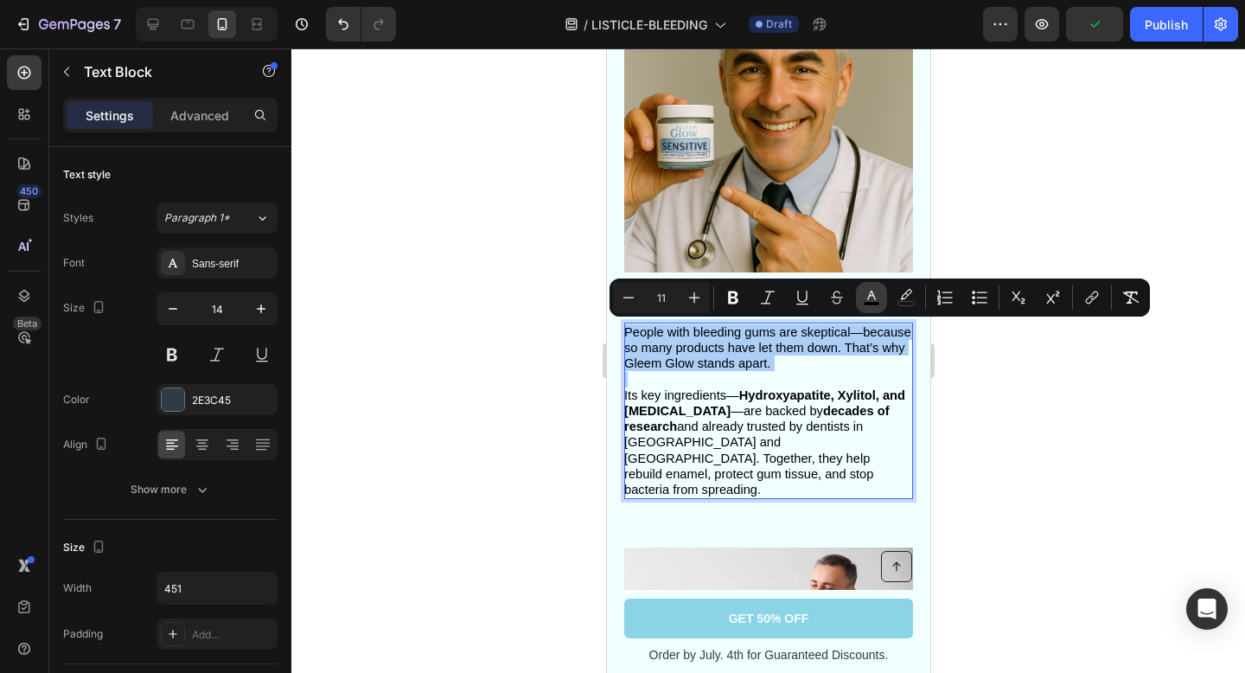
click at [873, 292] on icon "Editor contextual toolbar" at bounding box center [871, 297] width 17 height 17
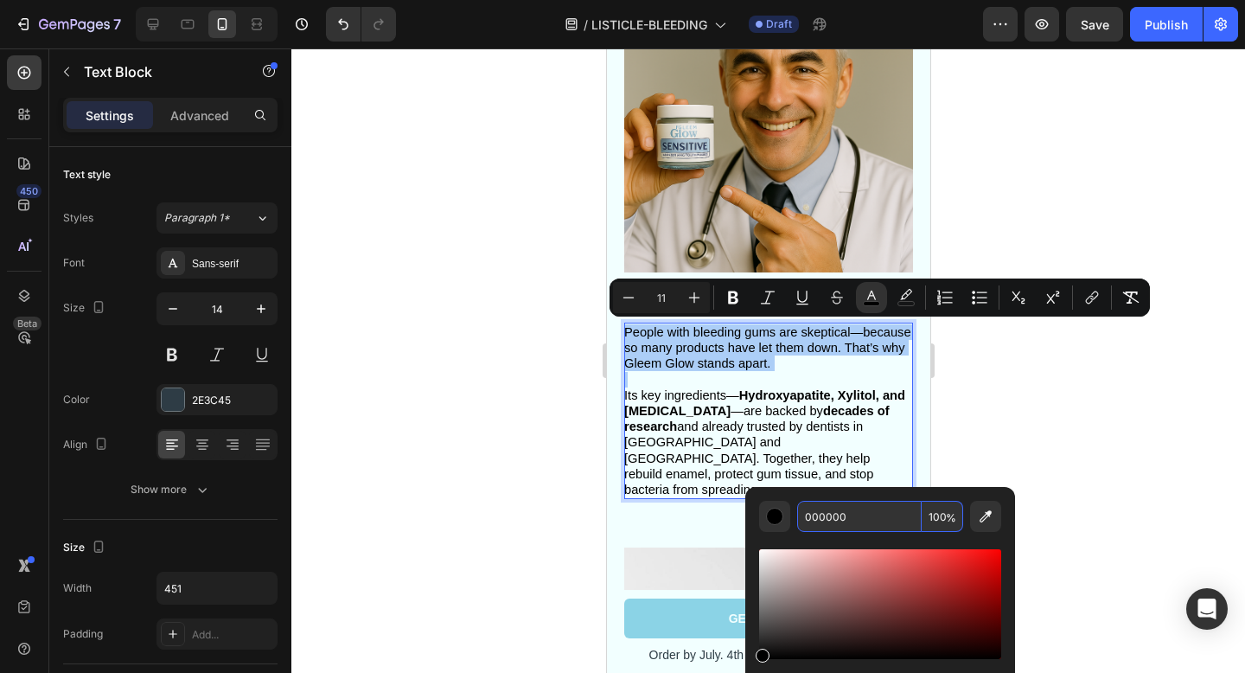
click at [848, 515] on input "000000" at bounding box center [859, 516] width 125 height 31
paste input "2E3C45"
type input "2E3C45"
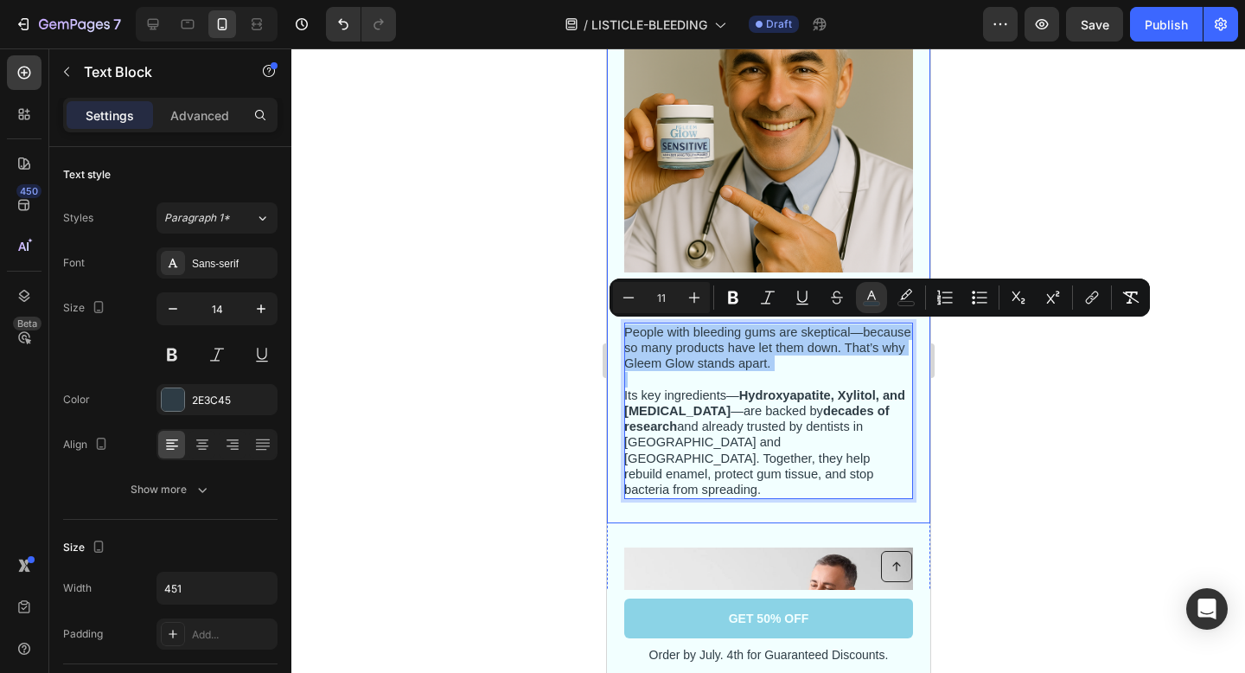
click at [977, 470] on div at bounding box center [768, 360] width 954 height 624
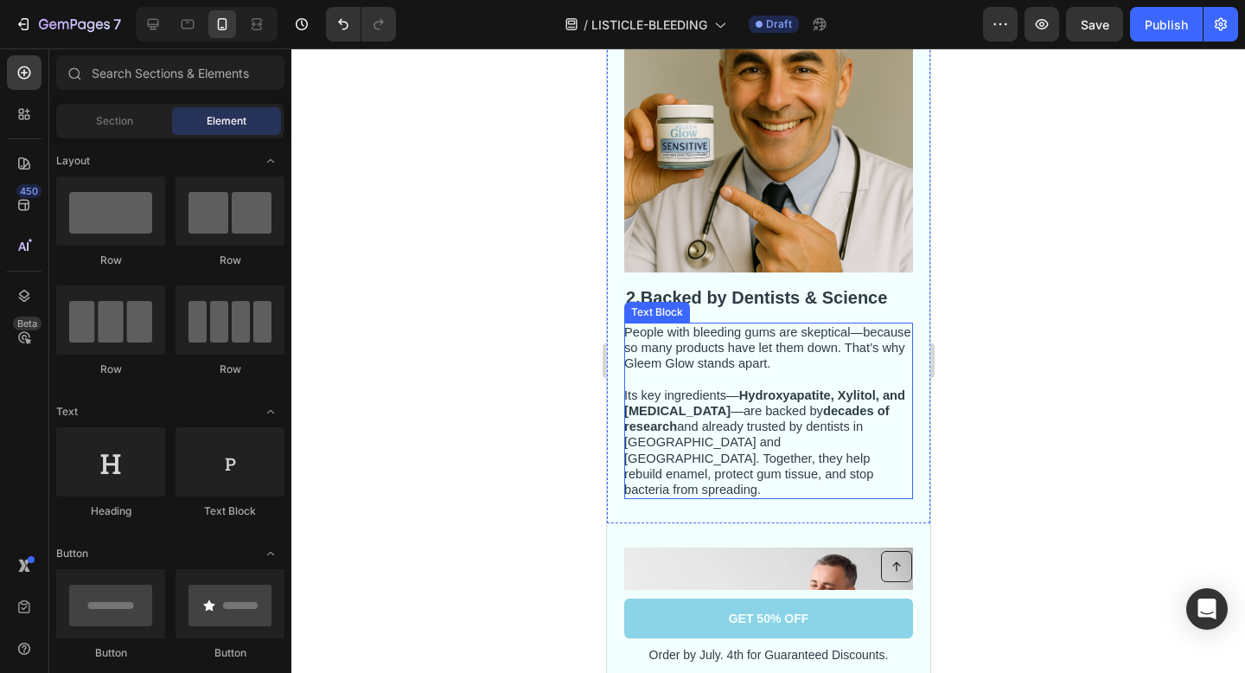
click at [802, 432] on span "Its key ingredients— Hydroxyapatite, Xylitol, and Calcium Carbonate —are backed…" at bounding box center [763, 442] width 281 height 108
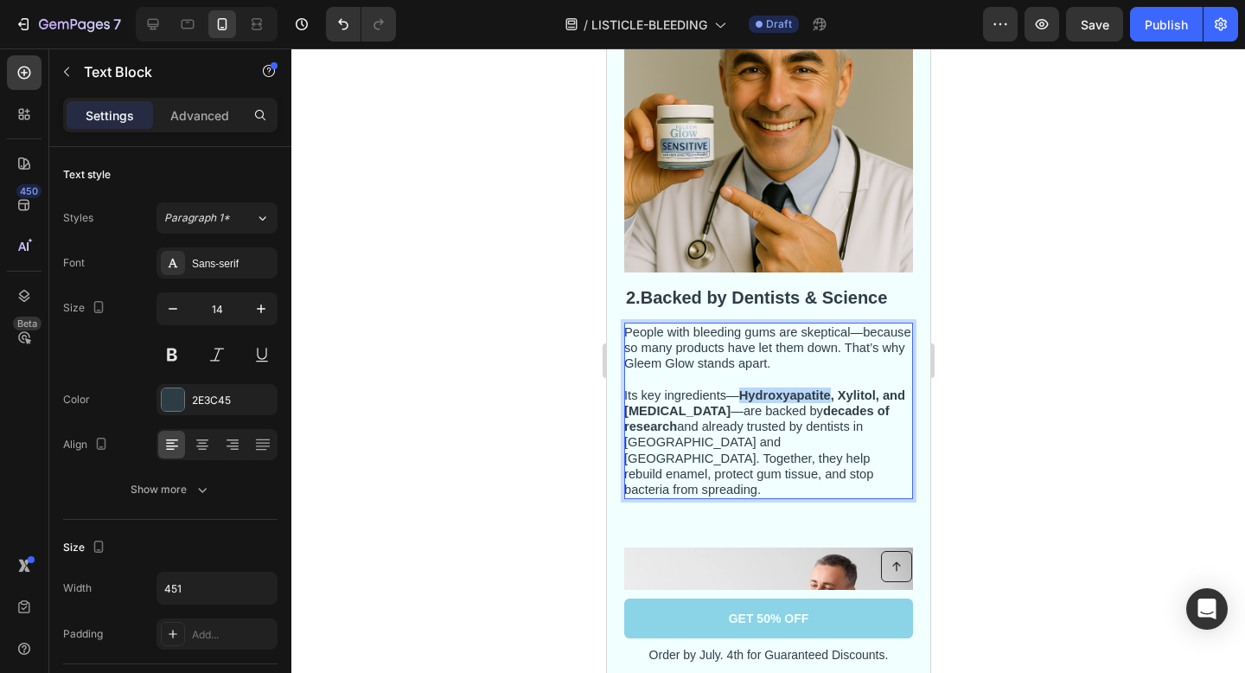
click at [757, 397] on strong "Hydroxyapatite, Xylitol, and Calcium Carbonate" at bounding box center [763, 402] width 281 height 29
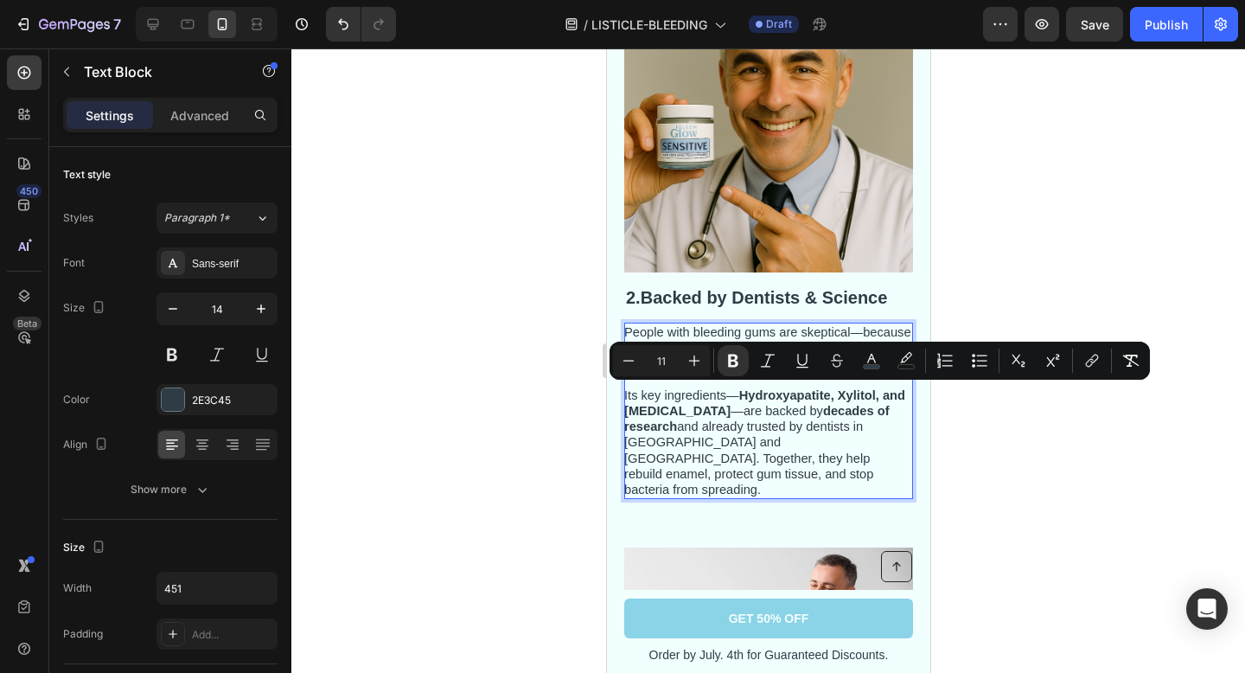
click at [789, 418] on span "Its key ingredients— Hydroxyapatite, Xylitol, and Calcium Carbonate —are backed…" at bounding box center [763, 442] width 281 height 108
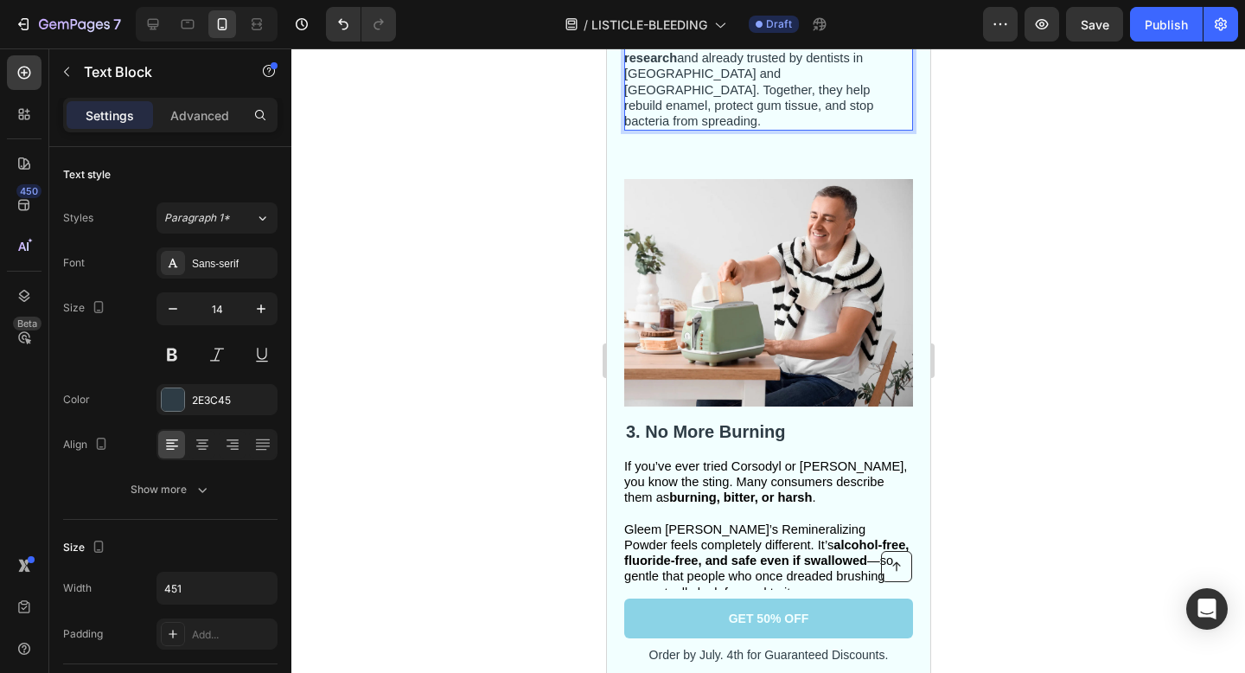
scroll to position [1249, 0]
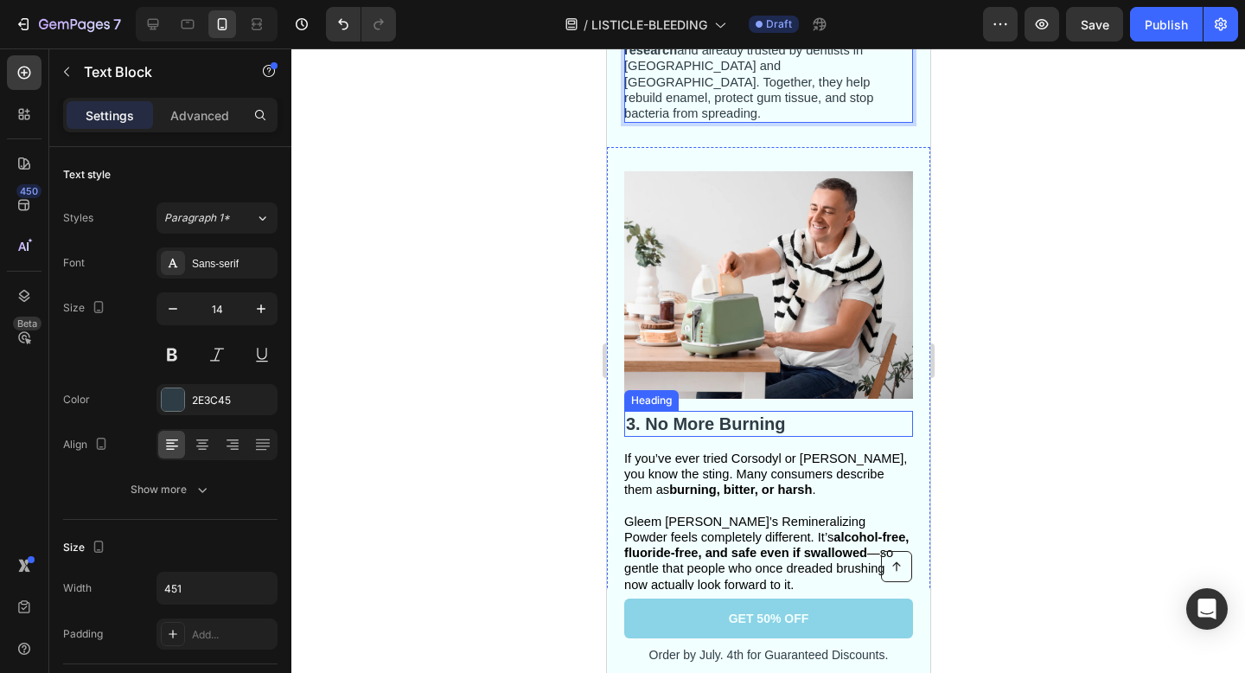
click at [768, 414] on span "3. No More Burning" at bounding box center [704, 423] width 159 height 19
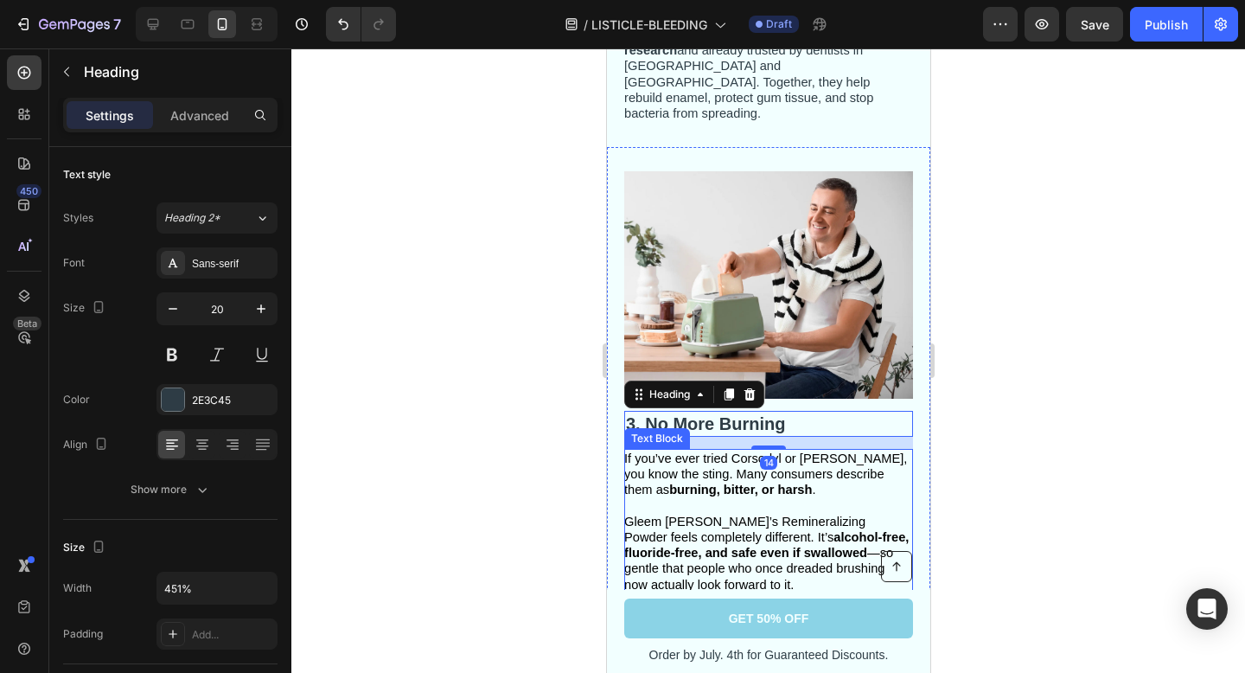
scroll to position [1311, 0]
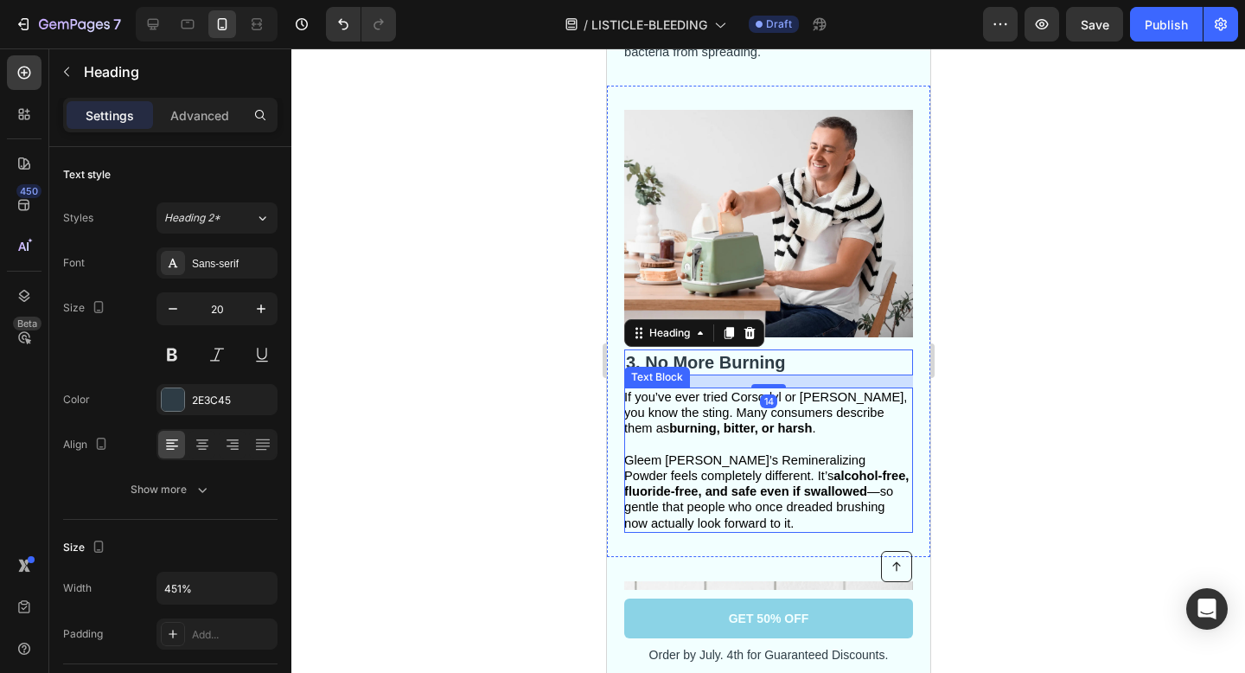
click at [768, 497] on span "Gleem Glow’s Remineralizing Powder feels completely different. It’s alcohol-fre…" at bounding box center [765, 491] width 284 height 77
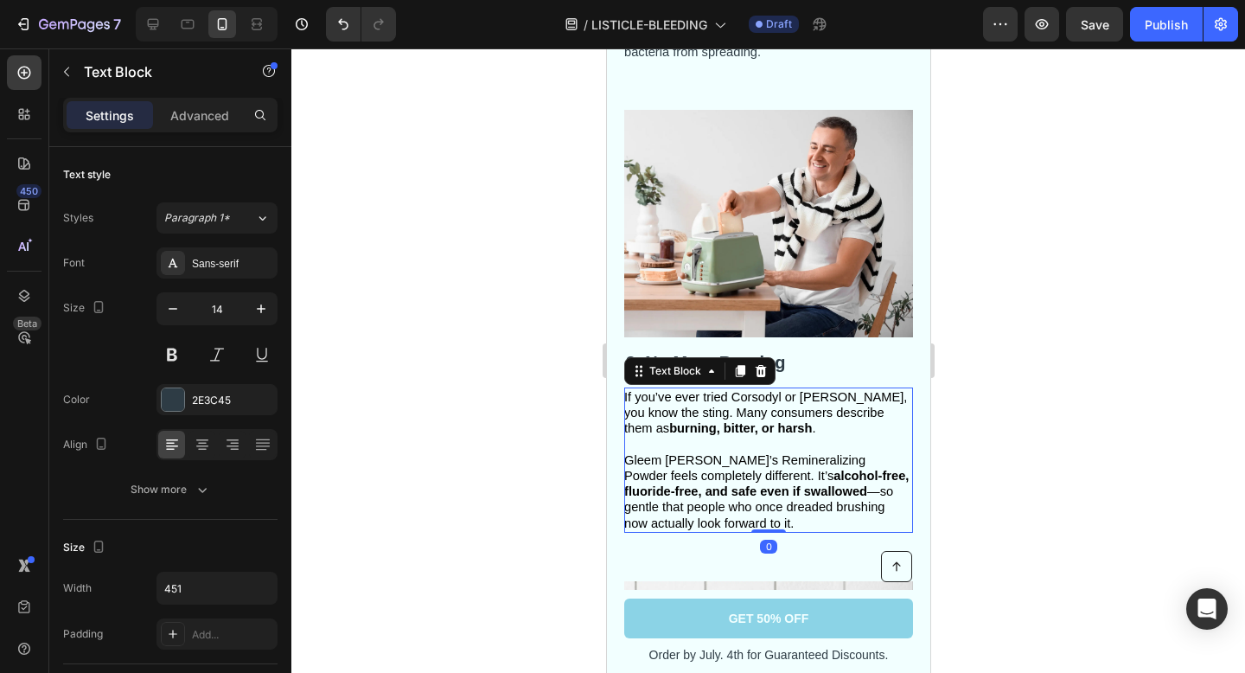
click at [768, 497] on span "Gleem Glow’s Remineralizing Powder feels completely different. It’s alcohol-fre…" at bounding box center [765, 491] width 284 height 77
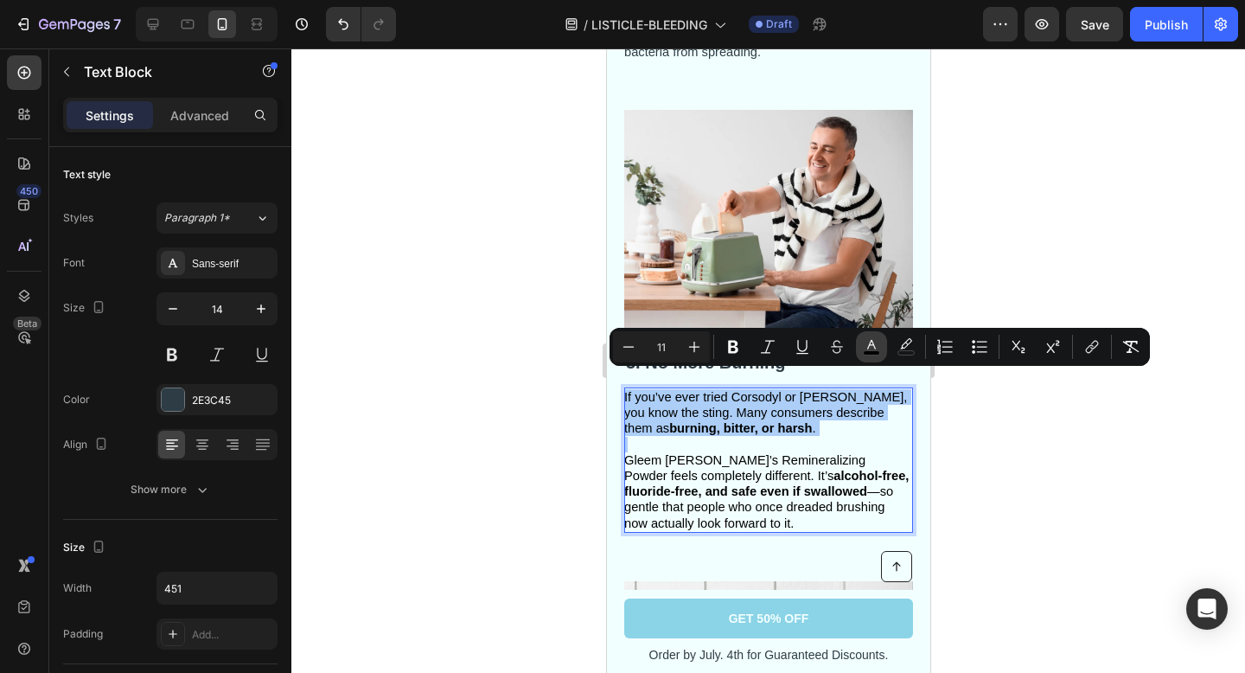
click at [876, 340] on icon "Editor contextual toolbar" at bounding box center [871, 346] width 17 height 17
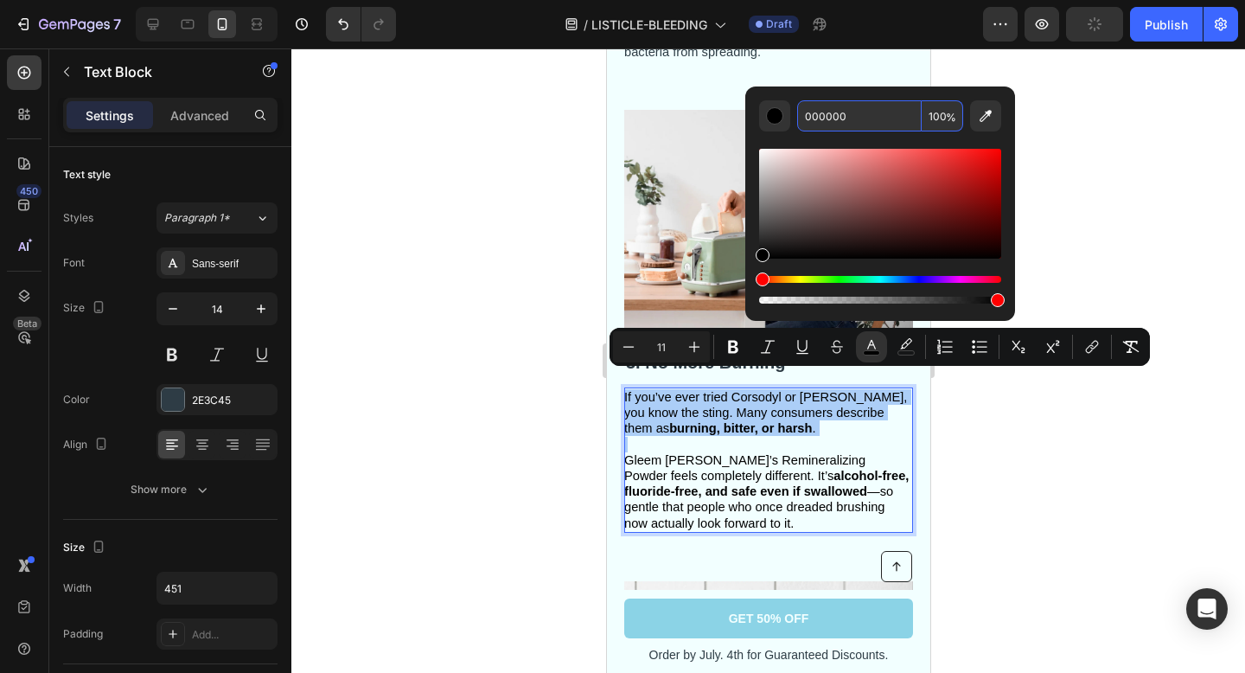
click at [843, 129] on input "000000" at bounding box center [859, 115] width 125 height 31
paste input "2E3C45"
type input "2E3C45"
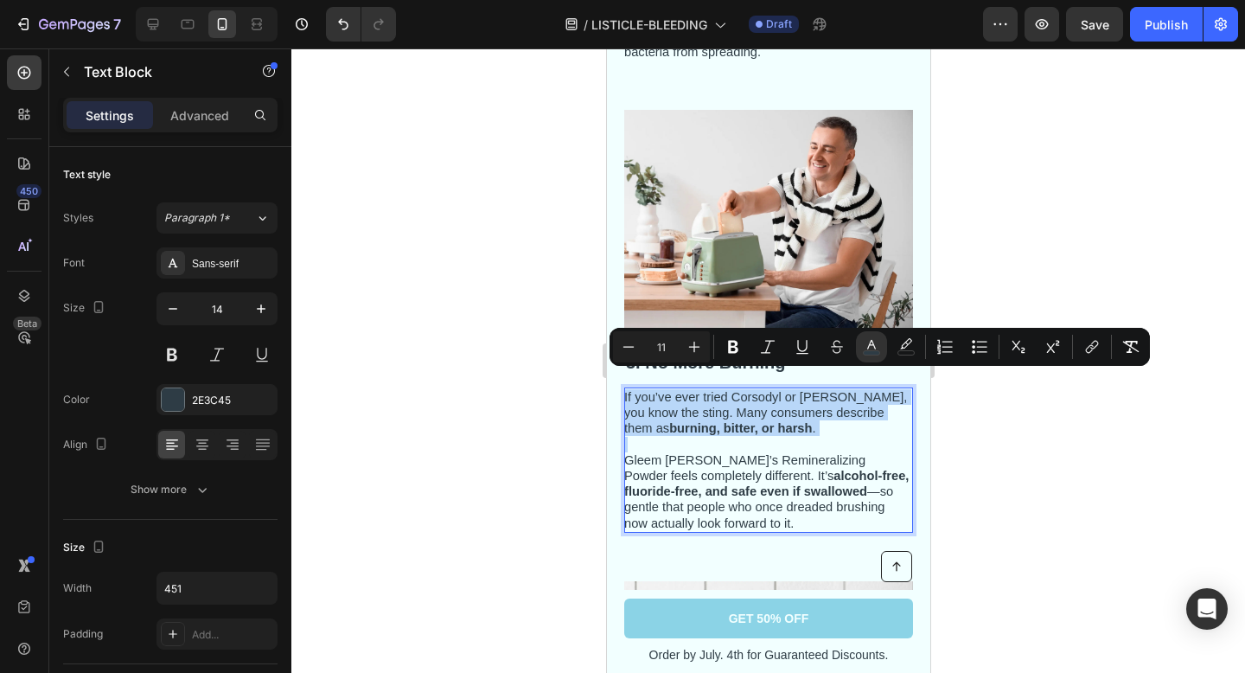
click at [895, 461] on p "Gleem Glow’s Remineralizing Powder feels completely different. It’s alcohol-fre…" at bounding box center [766, 491] width 287 height 79
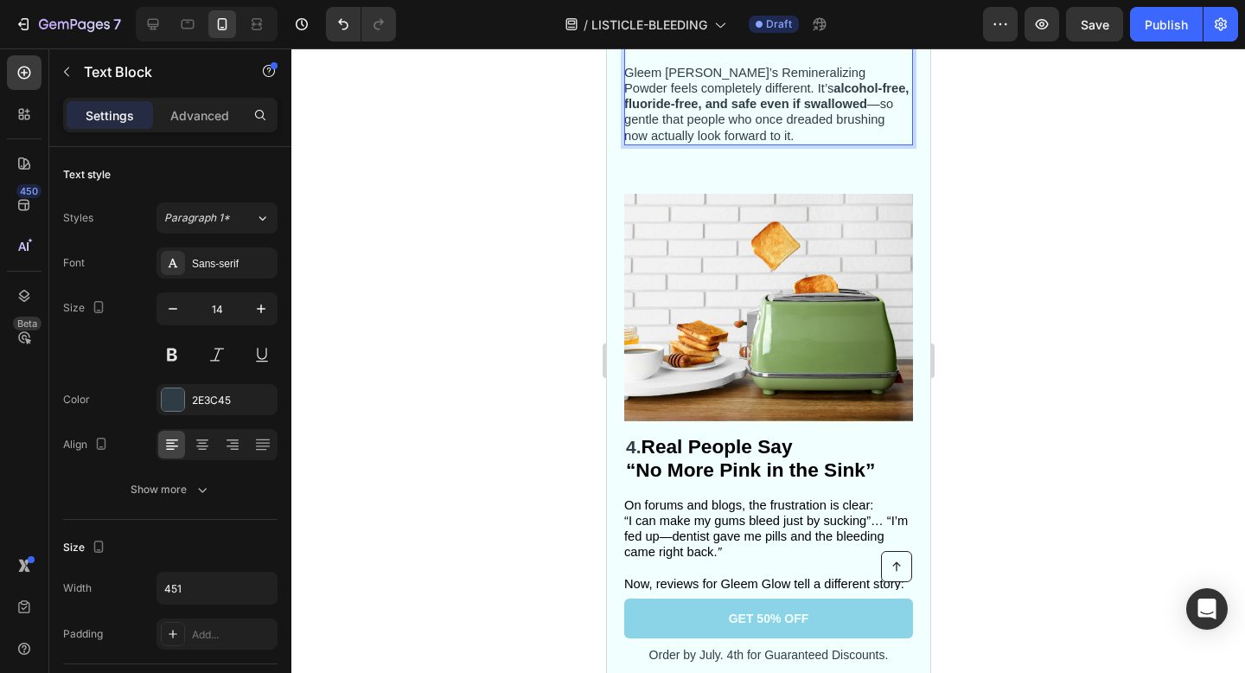
scroll to position [1800, 0]
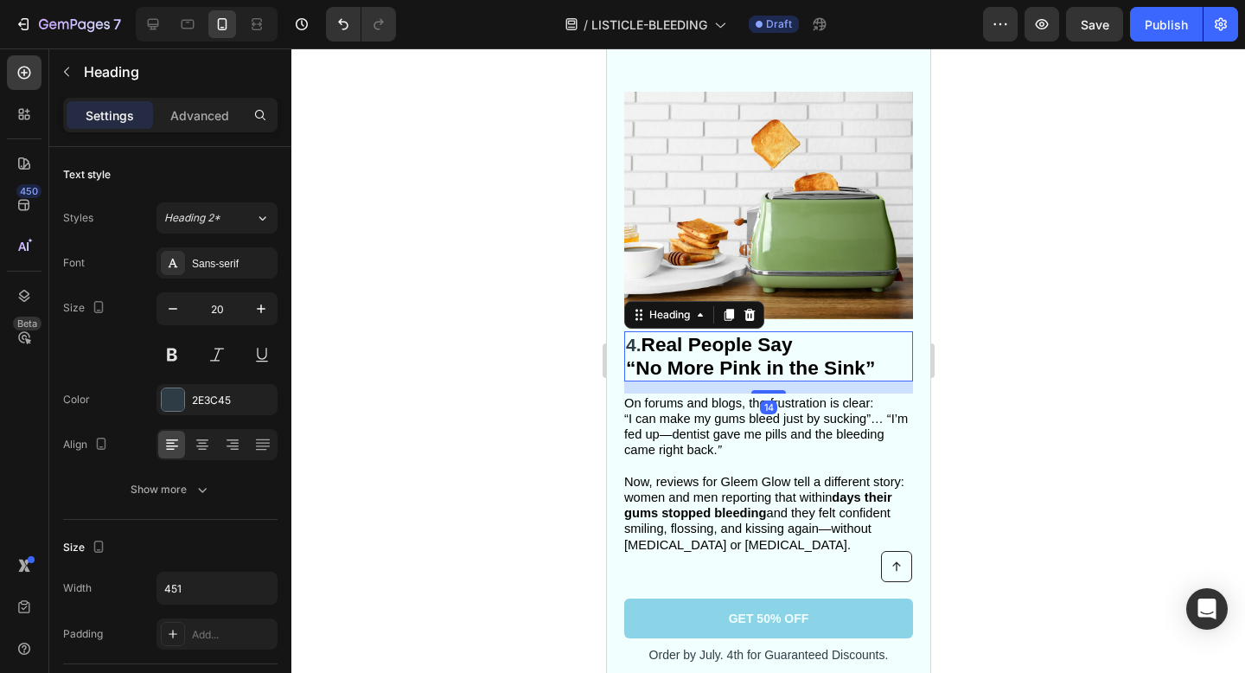
click at [727, 356] on strong "“No More Pink in the Sink”" at bounding box center [749, 367] width 249 height 22
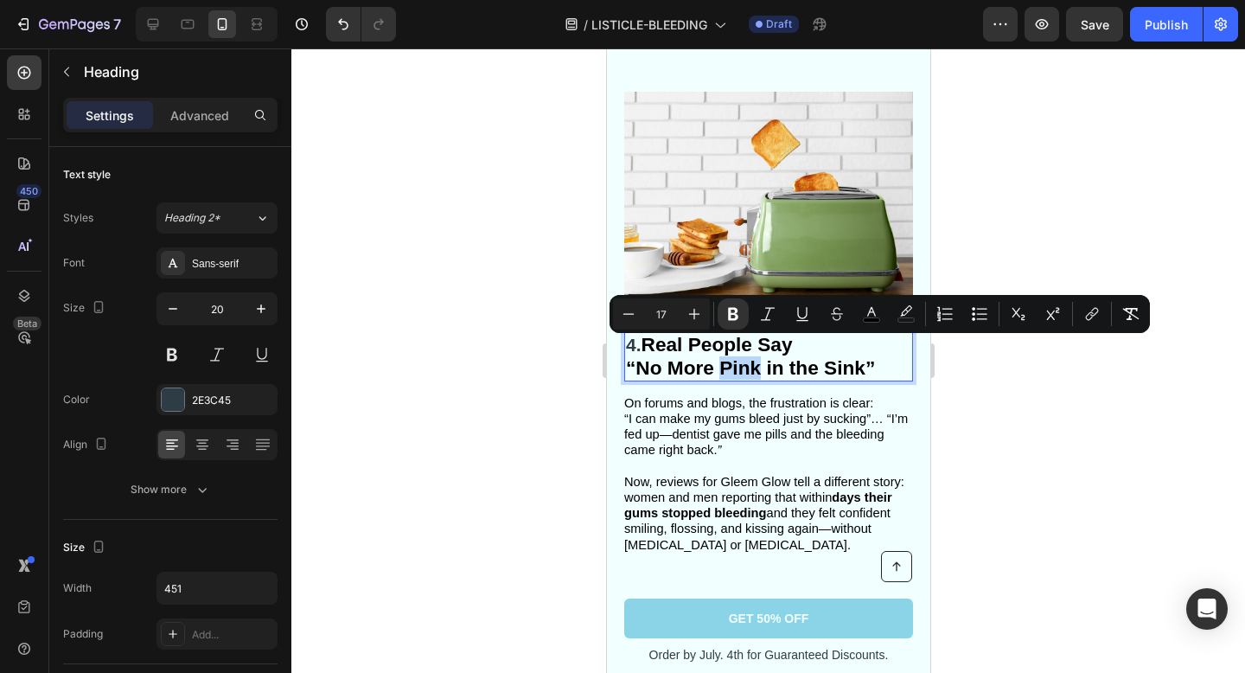
type input "21"
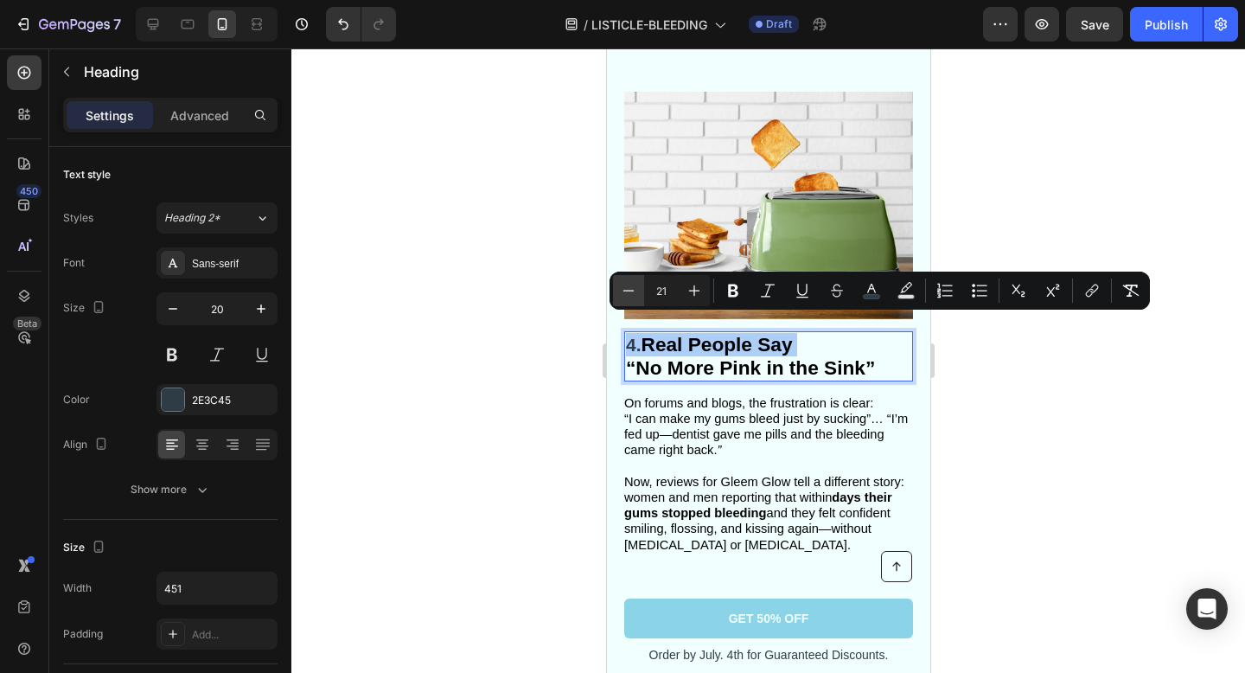
click at [624, 284] on icon "Editor contextual toolbar" at bounding box center [628, 290] width 17 height 17
type input "20"
click at [878, 291] on icon "Editor contextual toolbar" at bounding box center [871, 290] width 17 height 17
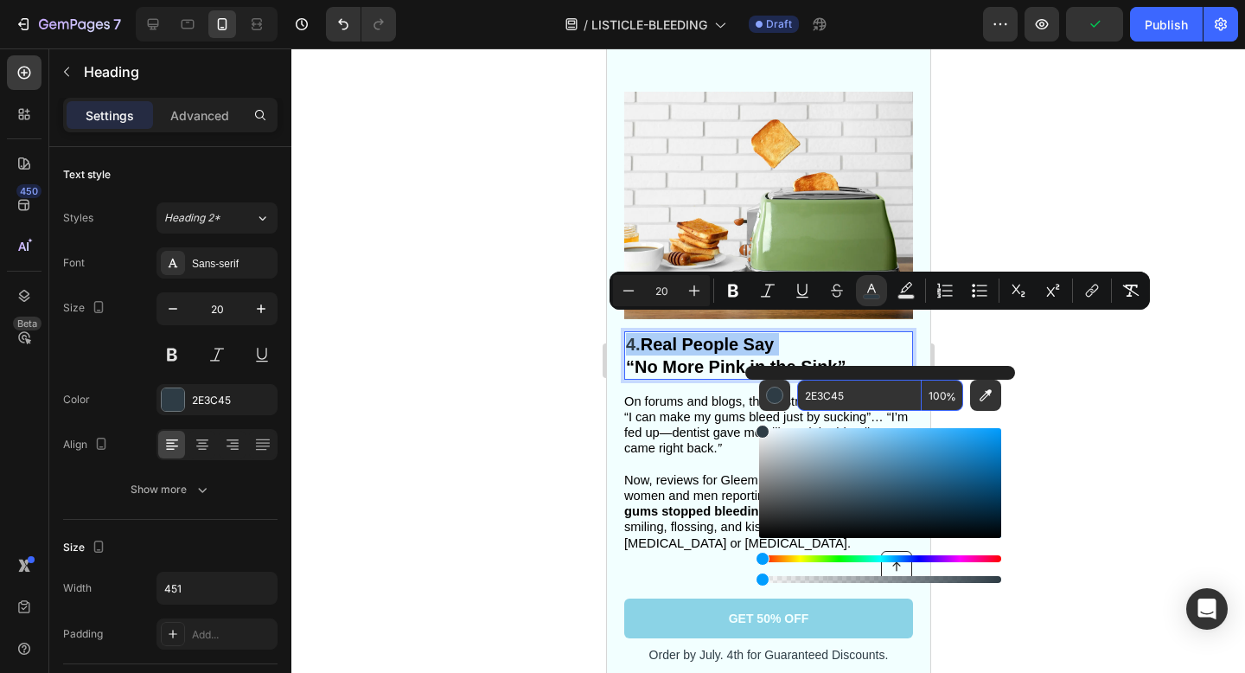
click at [861, 389] on input "2E3C45" at bounding box center [859, 395] width 125 height 31
paste input "2E3C45"
type input "2E3C45"
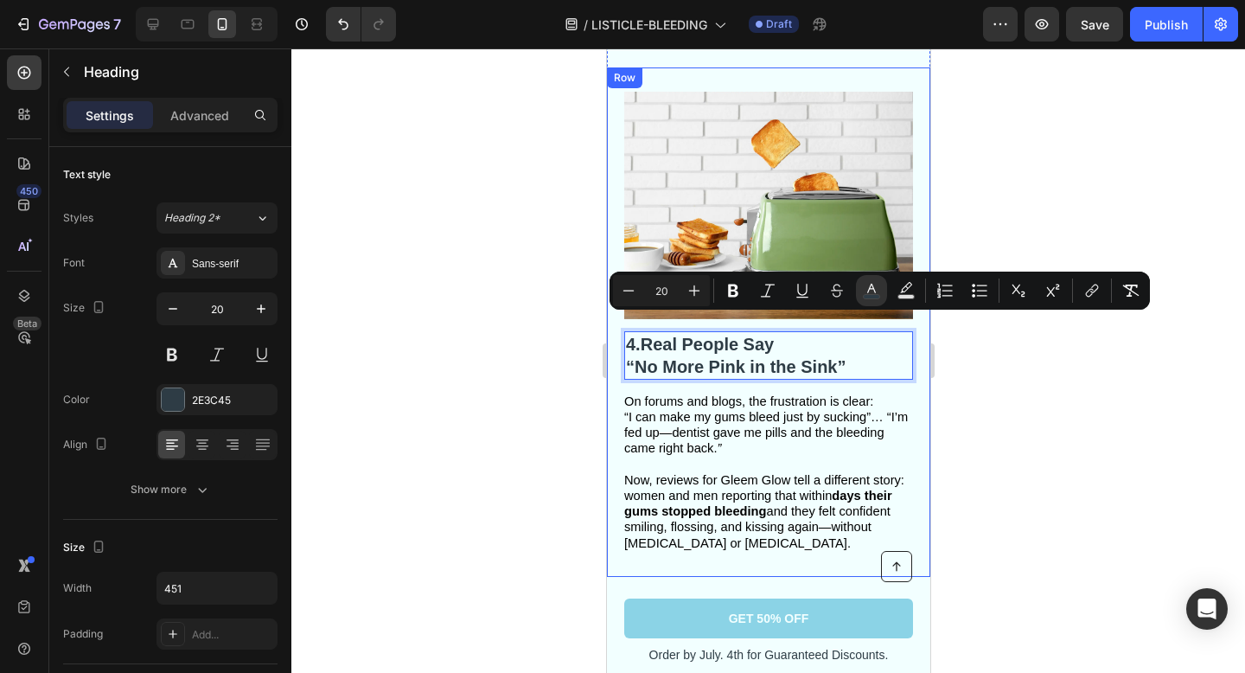
click at [992, 433] on div at bounding box center [768, 360] width 954 height 624
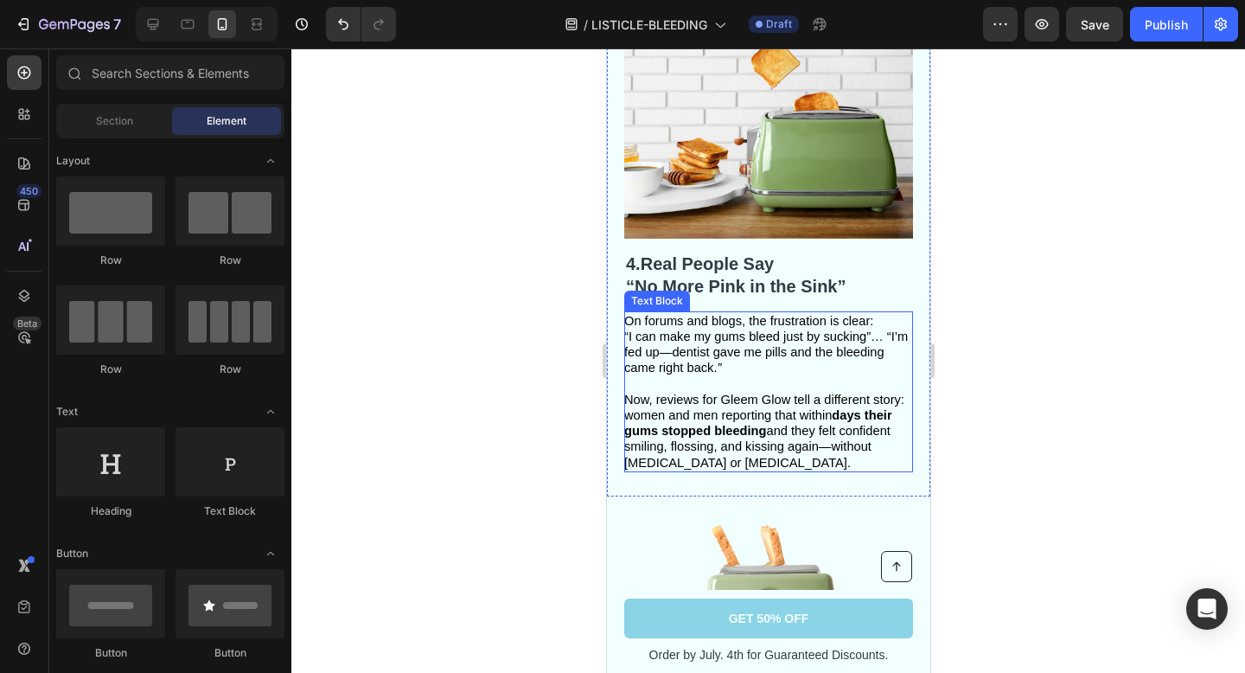
scroll to position [1893, 0]
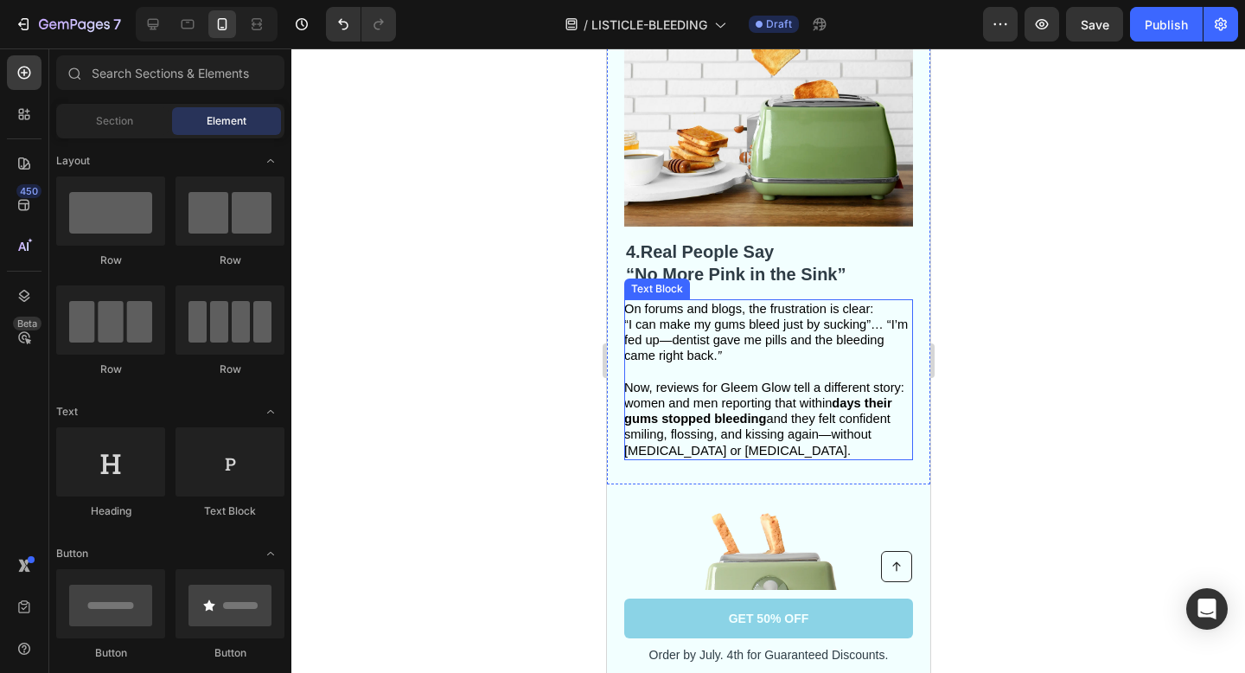
click at [820, 405] on span "Now, reviews for Gleem Glow tell a different story: women and men reporting tha…" at bounding box center [763, 418] width 280 height 77
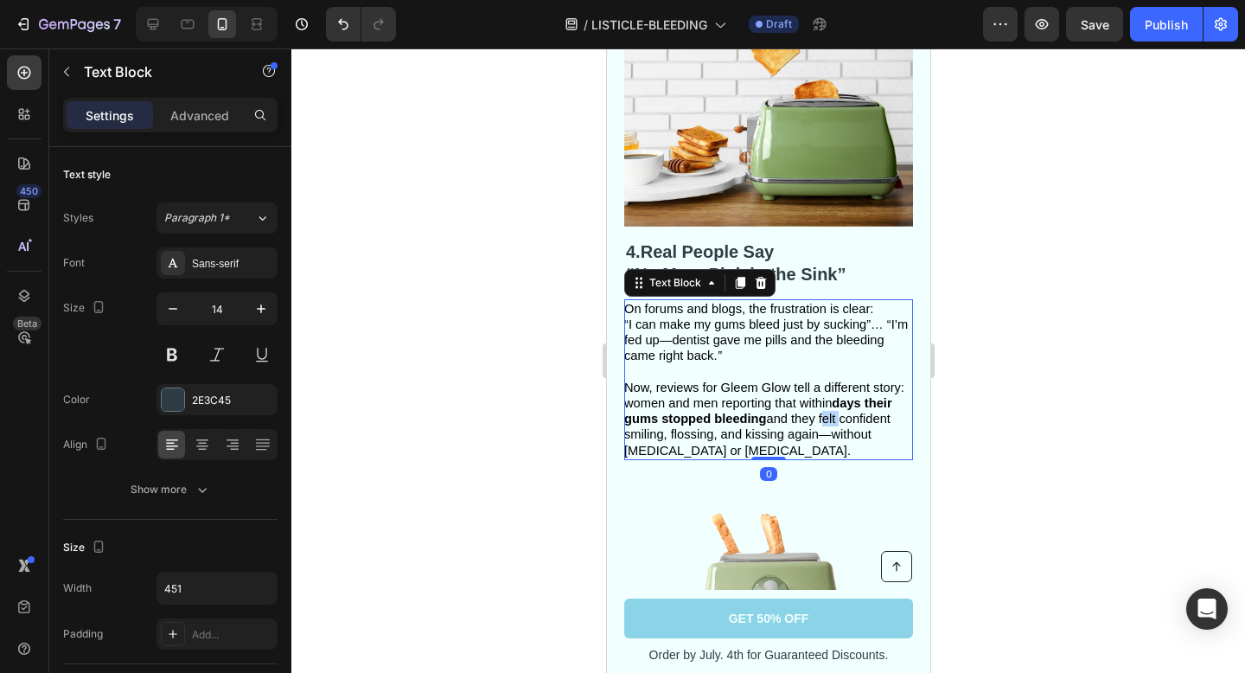
click at [820, 405] on span "Now, reviews for Gleem Glow tell a different story: women and men reporting tha…" at bounding box center [763, 418] width 280 height 77
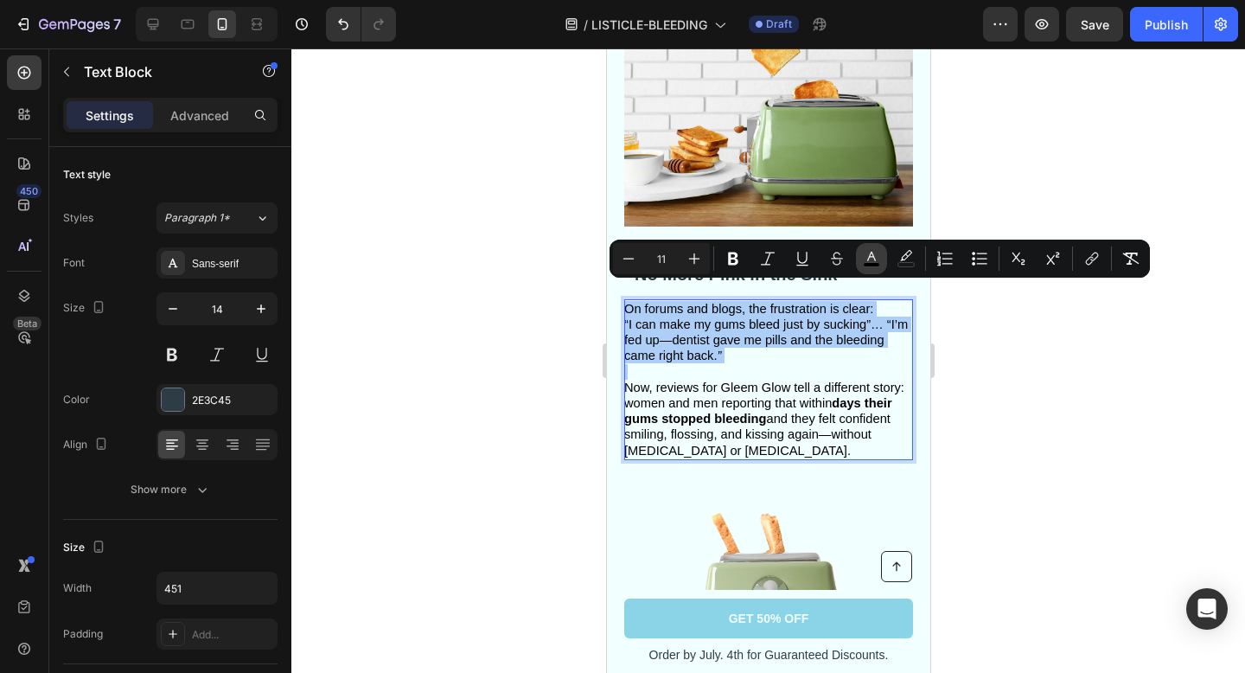
click at [867, 253] on icon "Editor contextual toolbar" at bounding box center [871, 258] width 17 height 17
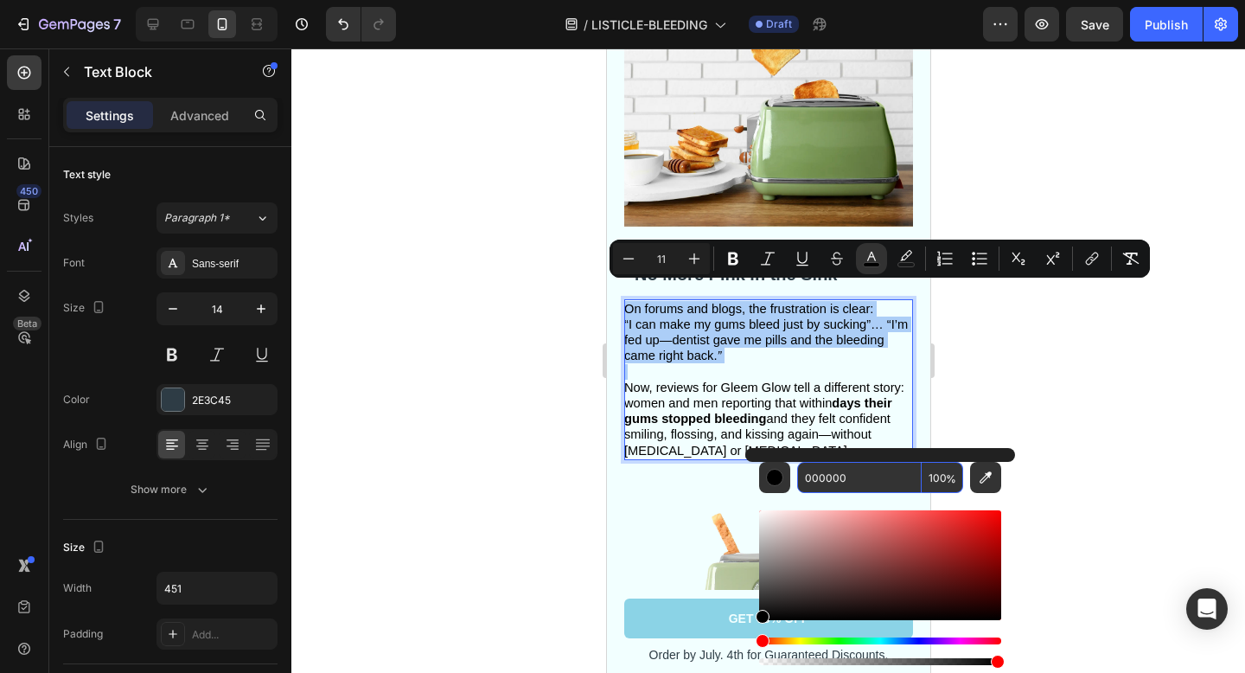
click at [878, 479] on input "000000" at bounding box center [859, 477] width 125 height 31
paste input "2E3C45"
type input "2E3C45"
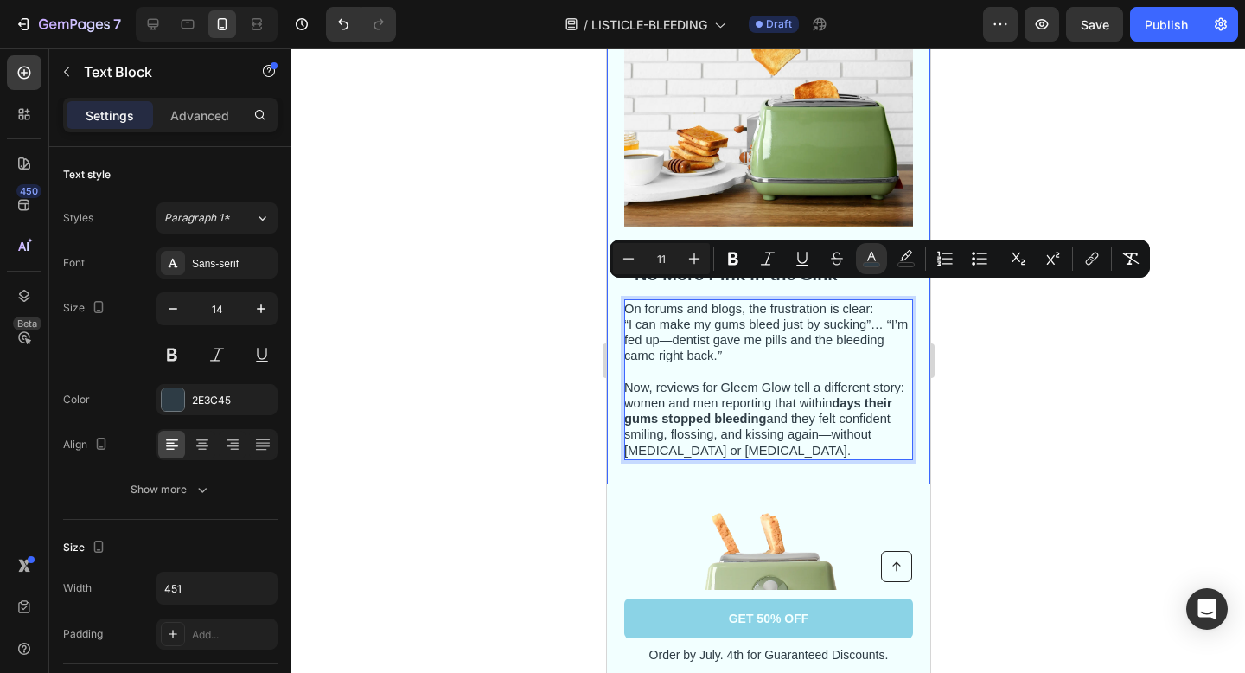
click at [1038, 413] on div at bounding box center [768, 360] width 954 height 624
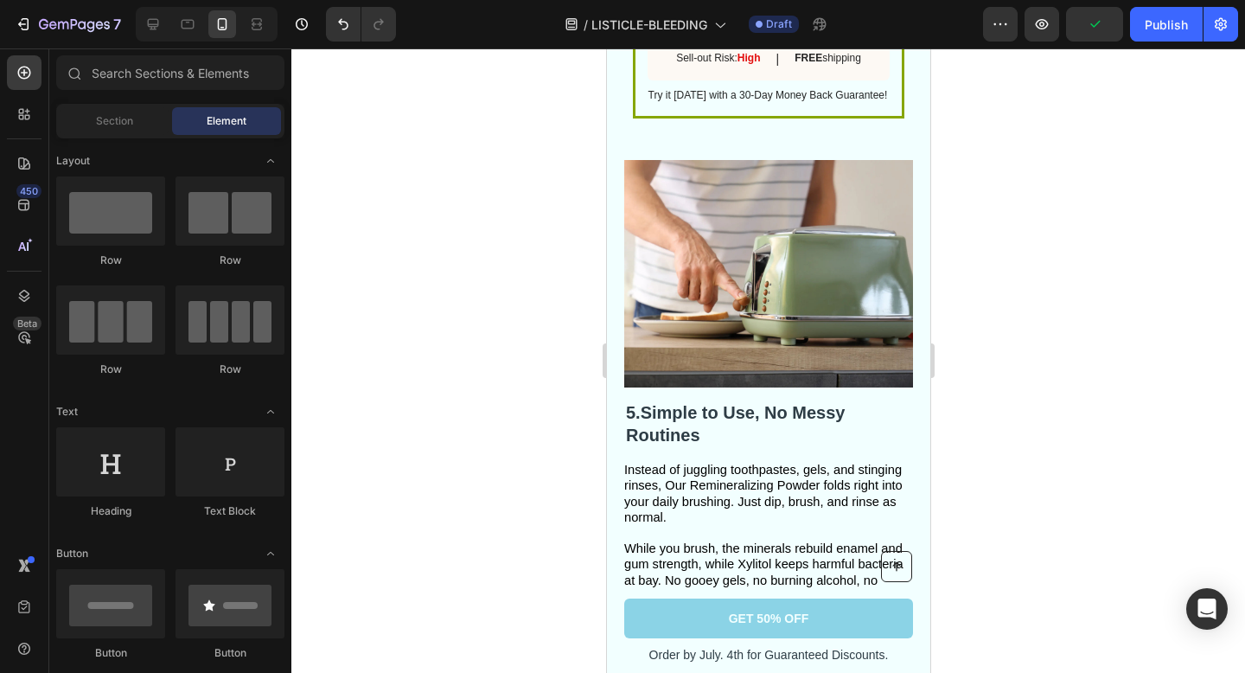
scroll to position [3030, 0]
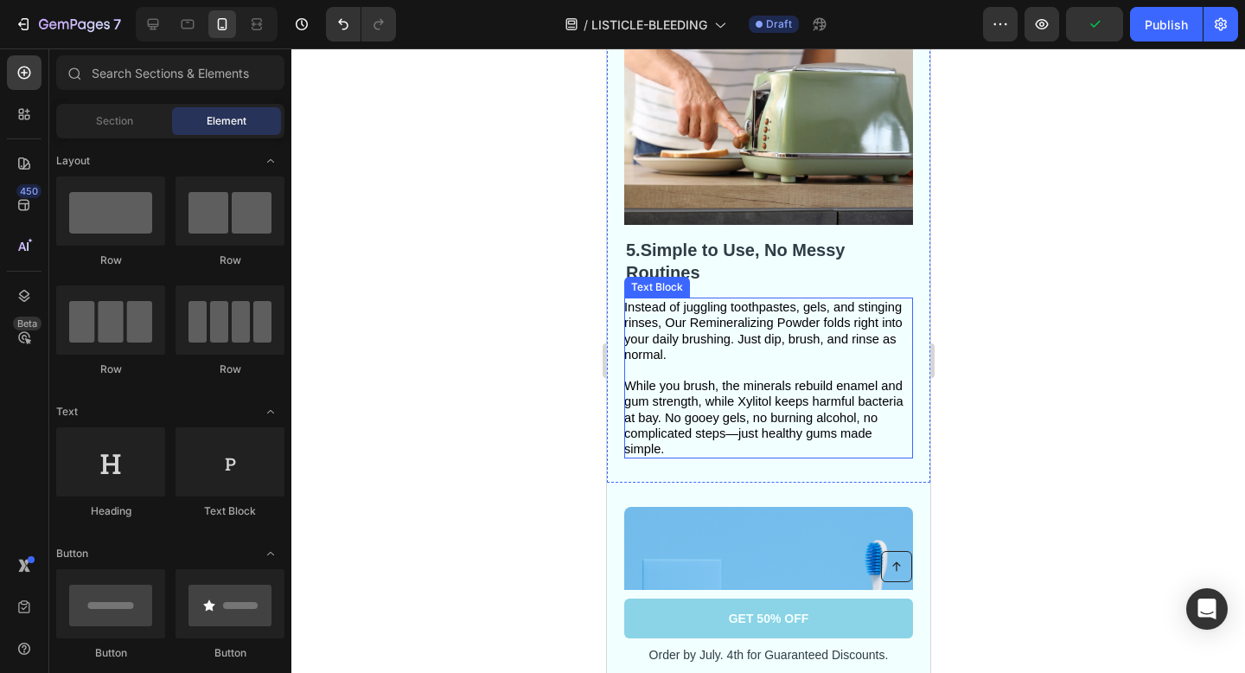
click at [805, 390] on span "While you brush, the minerals rebuild enamel and gum strength, while Xylitol ke…" at bounding box center [762, 417] width 279 height 77
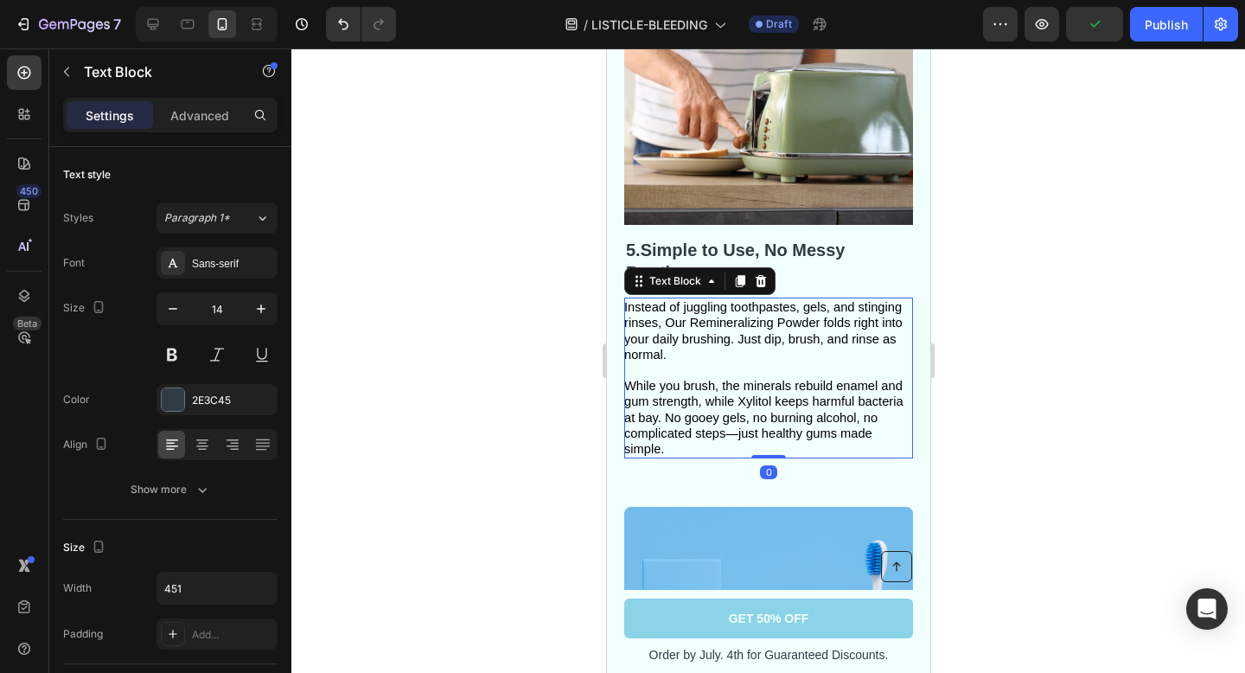
click at [805, 390] on span "While you brush, the minerals rebuild enamel and gum strength, while Xylitol ke…" at bounding box center [762, 417] width 279 height 77
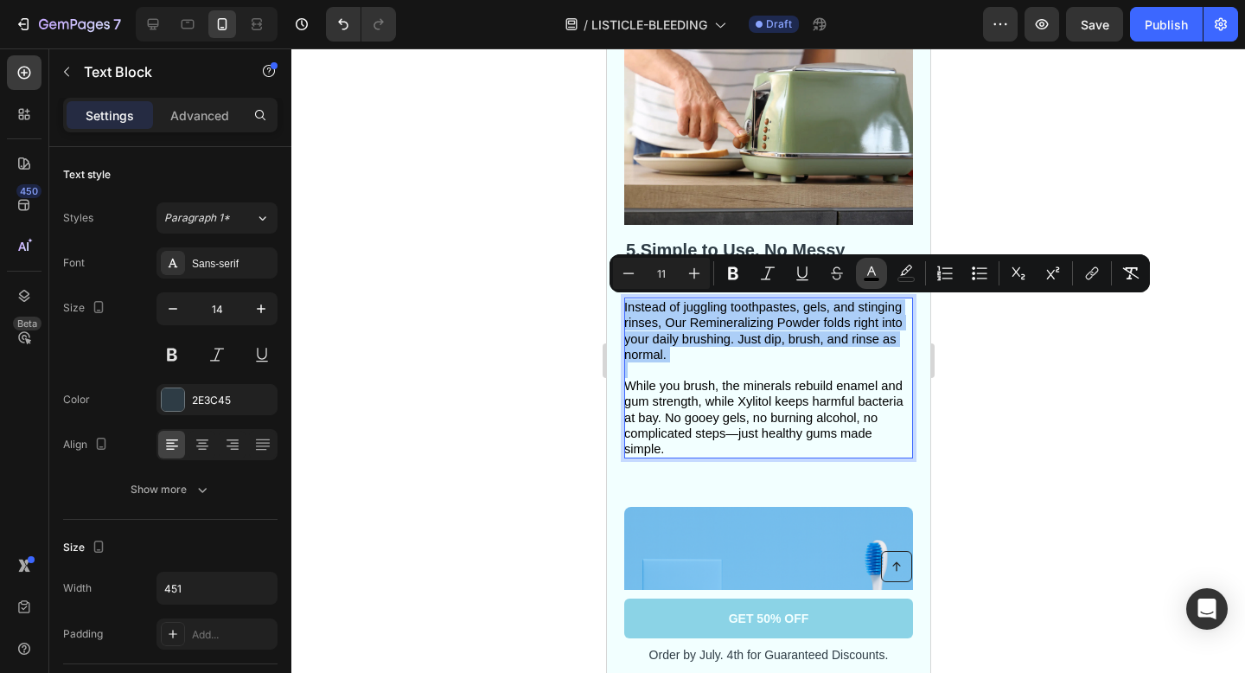
click at [872, 271] on icon "Editor contextual toolbar" at bounding box center [871, 273] width 17 height 17
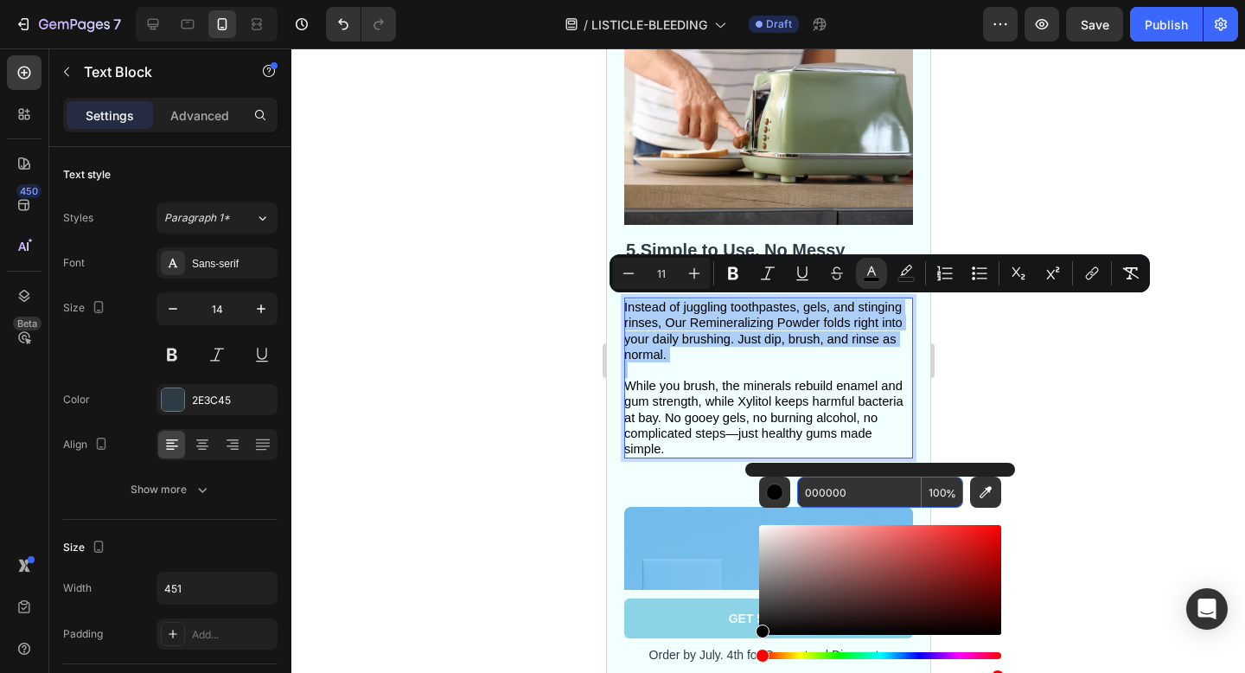
click at [853, 496] on input "000000" at bounding box center [859, 491] width 125 height 31
paste input "2E3C45"
type input "2E3C45"
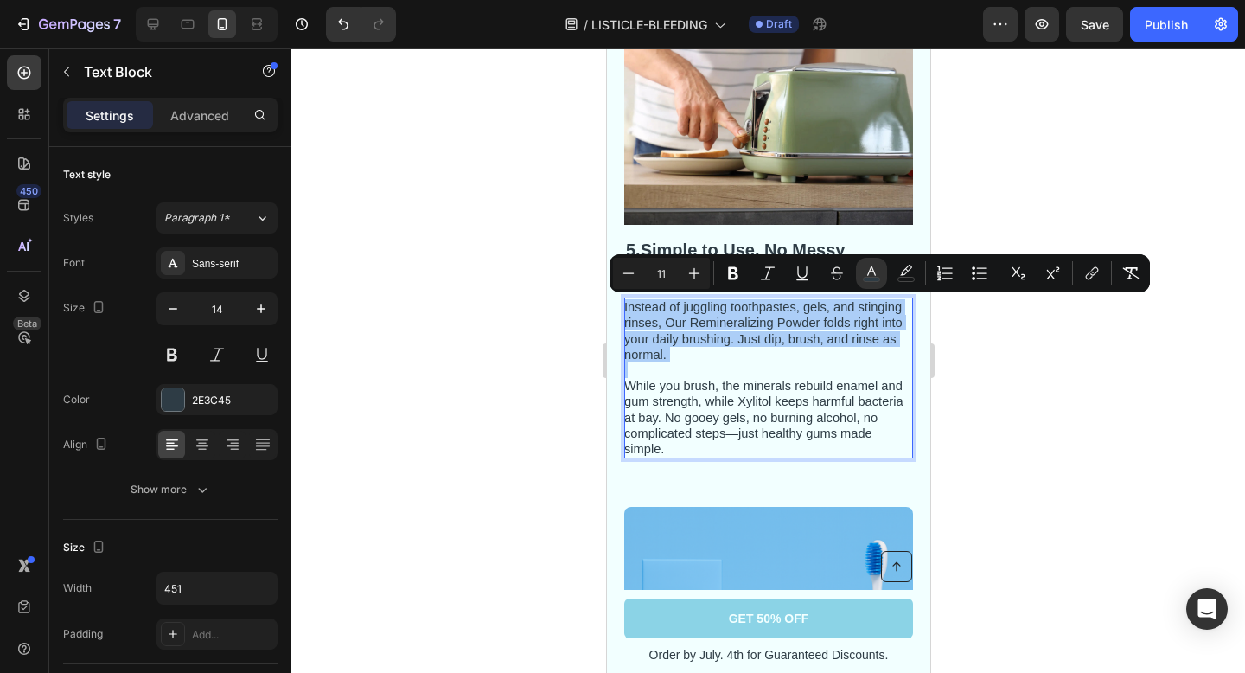
click at [984, 430] on div at bounding box center [768, 360] width 954 height 624
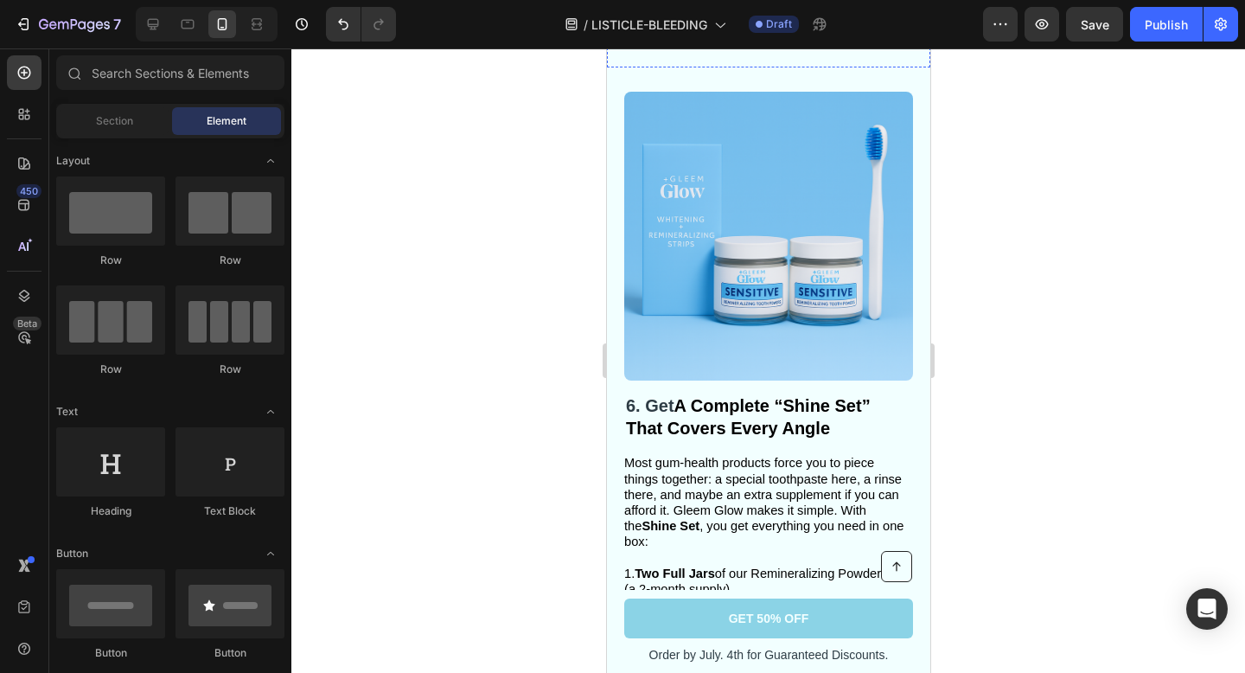
scroll to position [3490, 0]
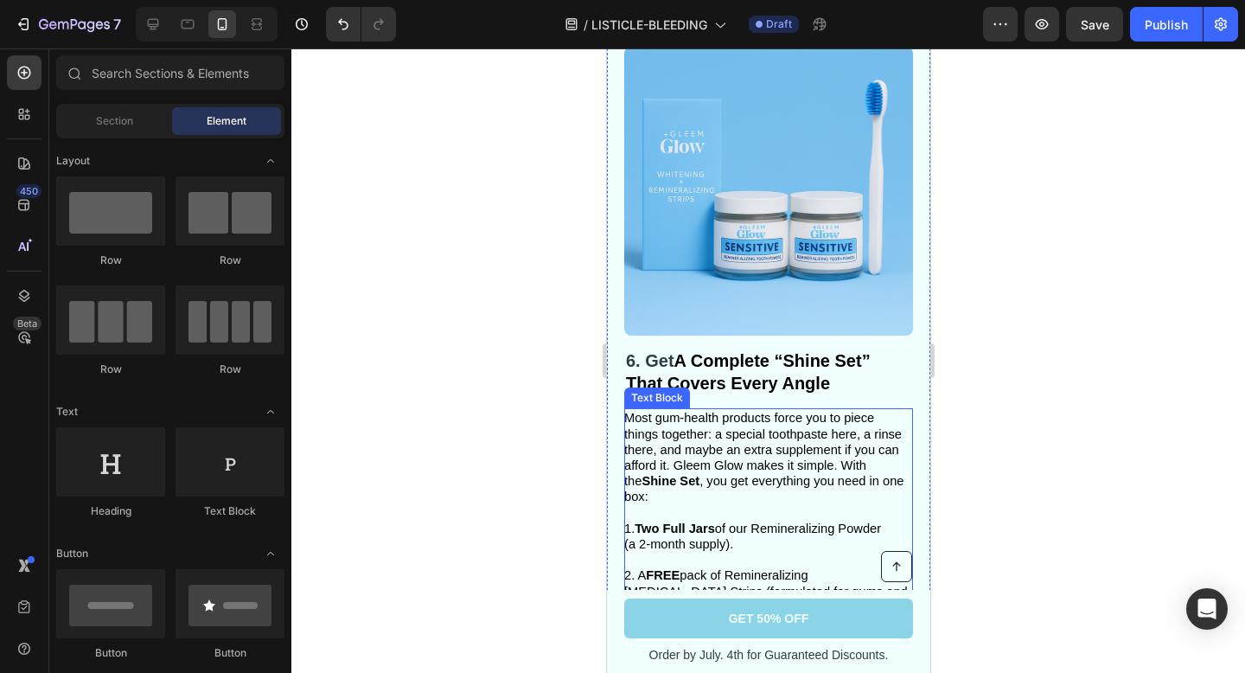
click at [787, 386] on strong "A Complete “Shine Set” That Covers Every Angle" at bounding box center [747, 372] width 245 height 42
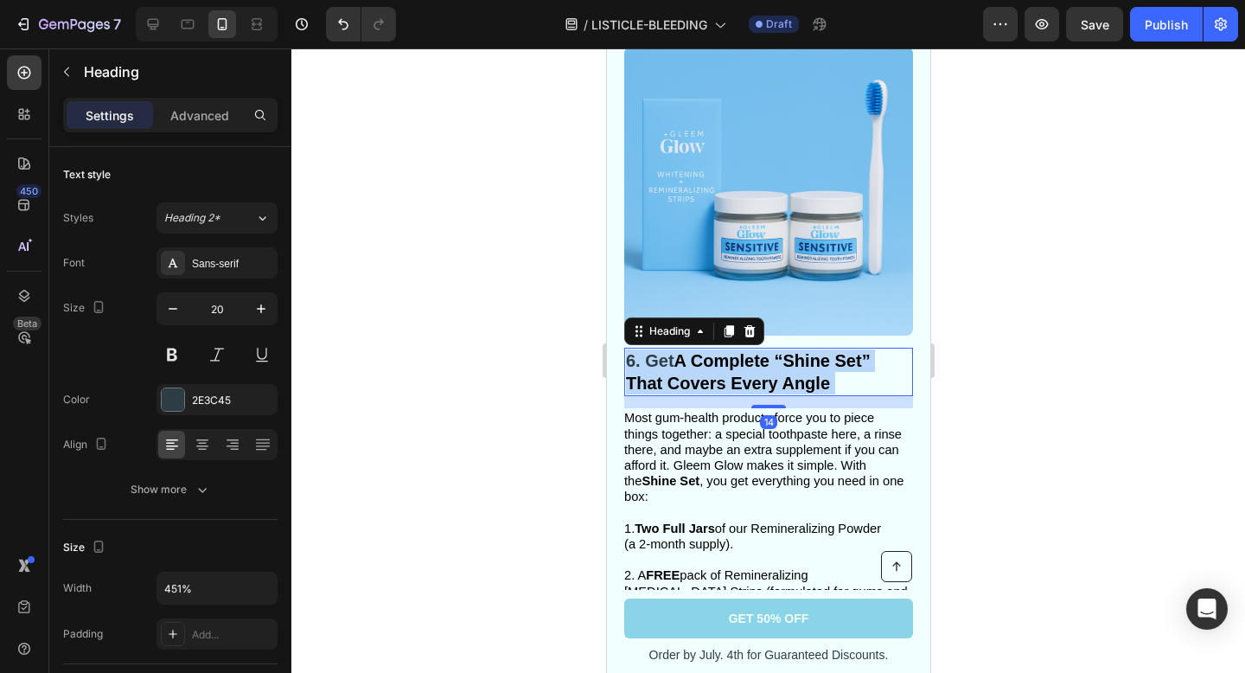
click at [789, 379] on strong "A Complete “Shine Set” That Covers Every Angle" at bounding box center [747, 372] width 245 height 42
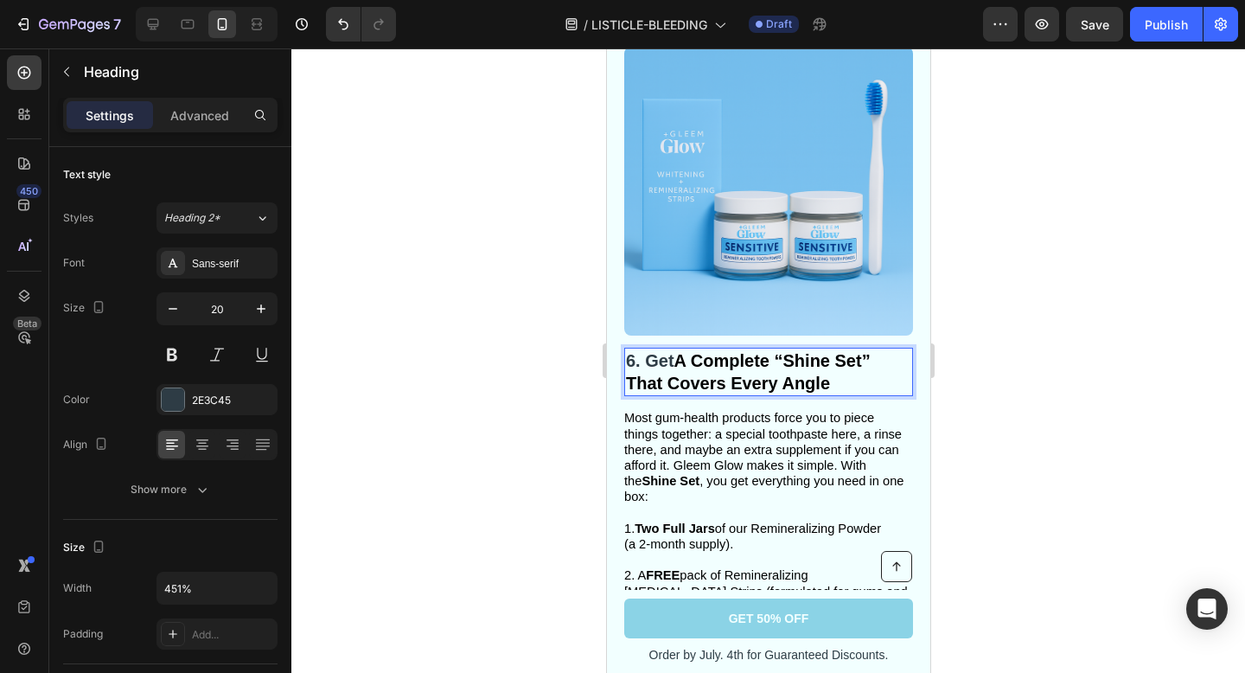
click at [789, 379] on strong "A Complete “Shine Set” That Covers Every Angle" at bounding box center [747, 372] width 245 height 42
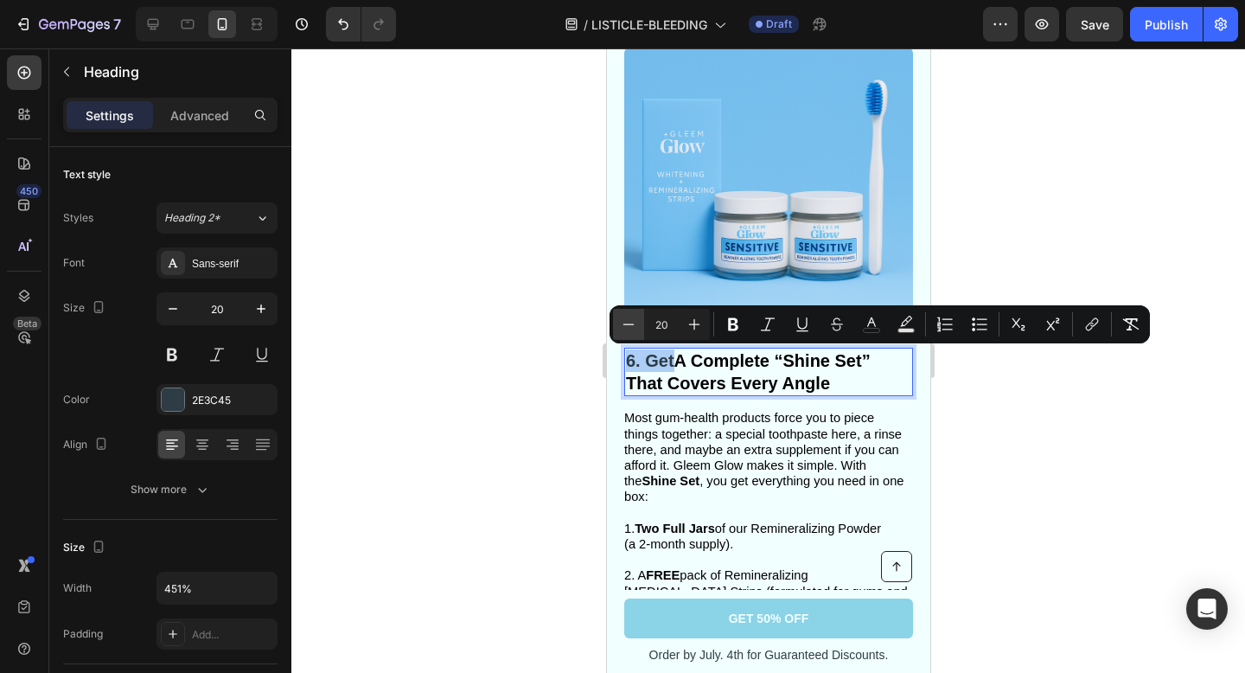
click at [626, 324] on icon "Editor contextual toolbar" at bounding box center [628, 323] width 11 height 1
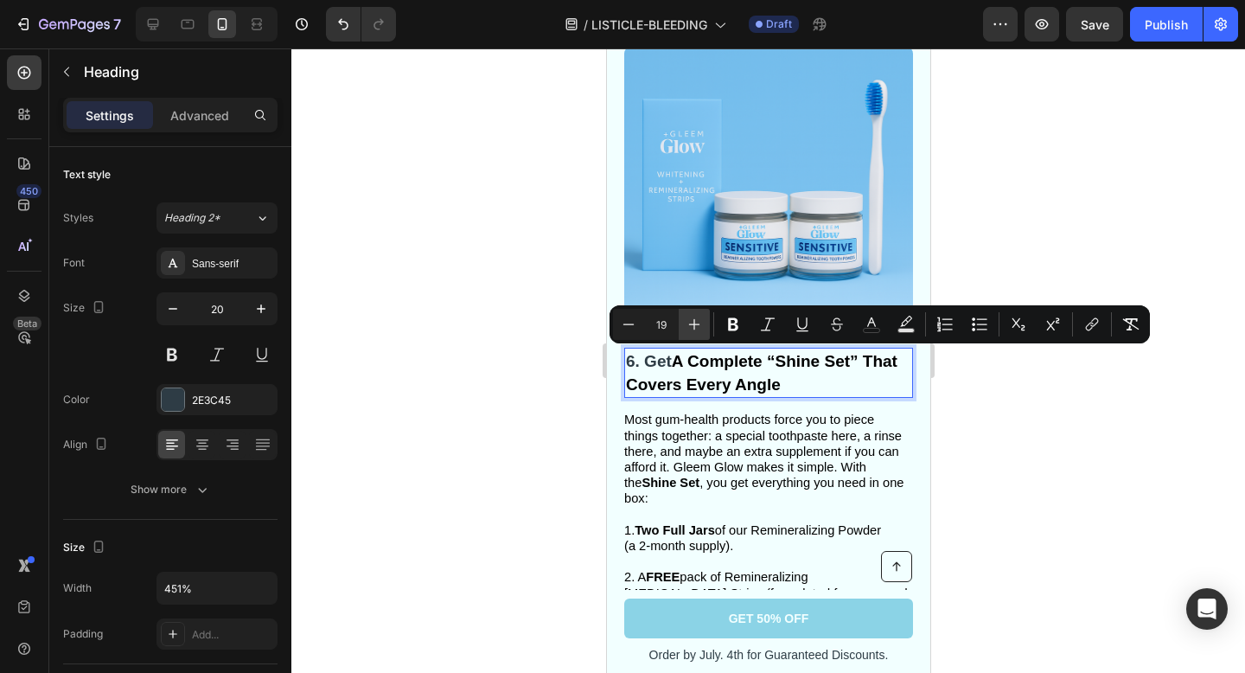
click at [700, 324] on icon "Editor contextual toolbar" at bounding box center [694, 324] width 17 height 17
type input "20"
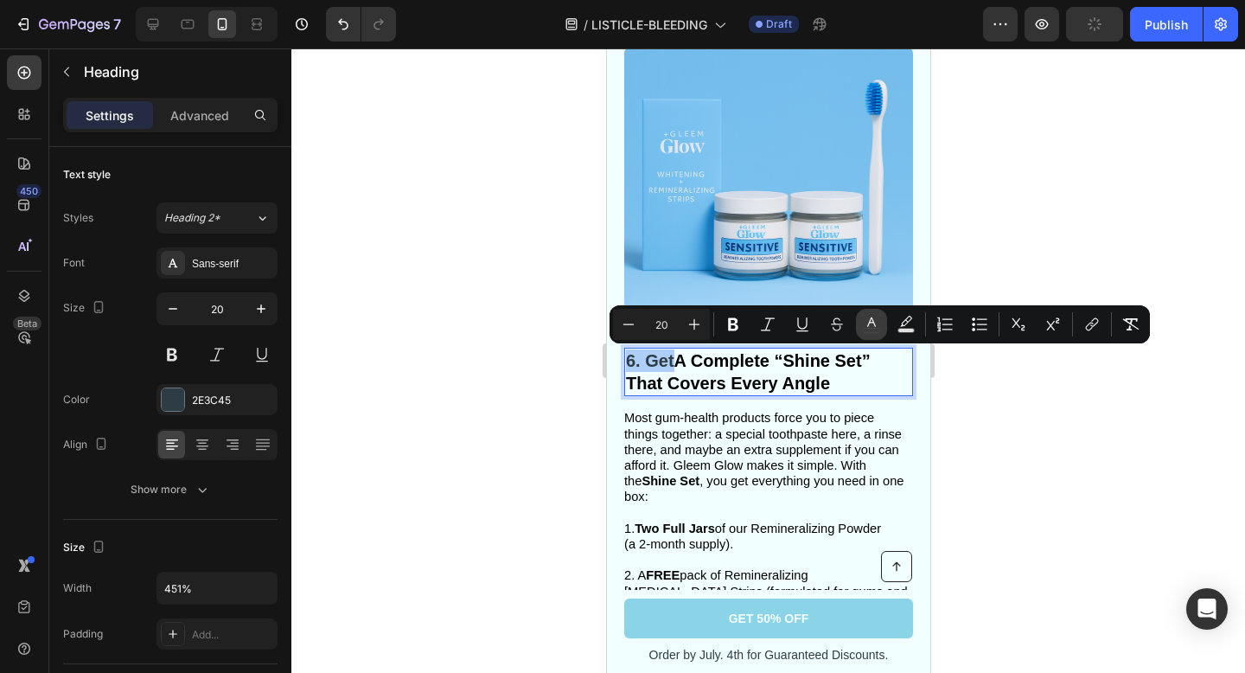
click at [874, 323] on icon "Editor contextual toolbar" at bounding box center [871, 322] width 9 height 10
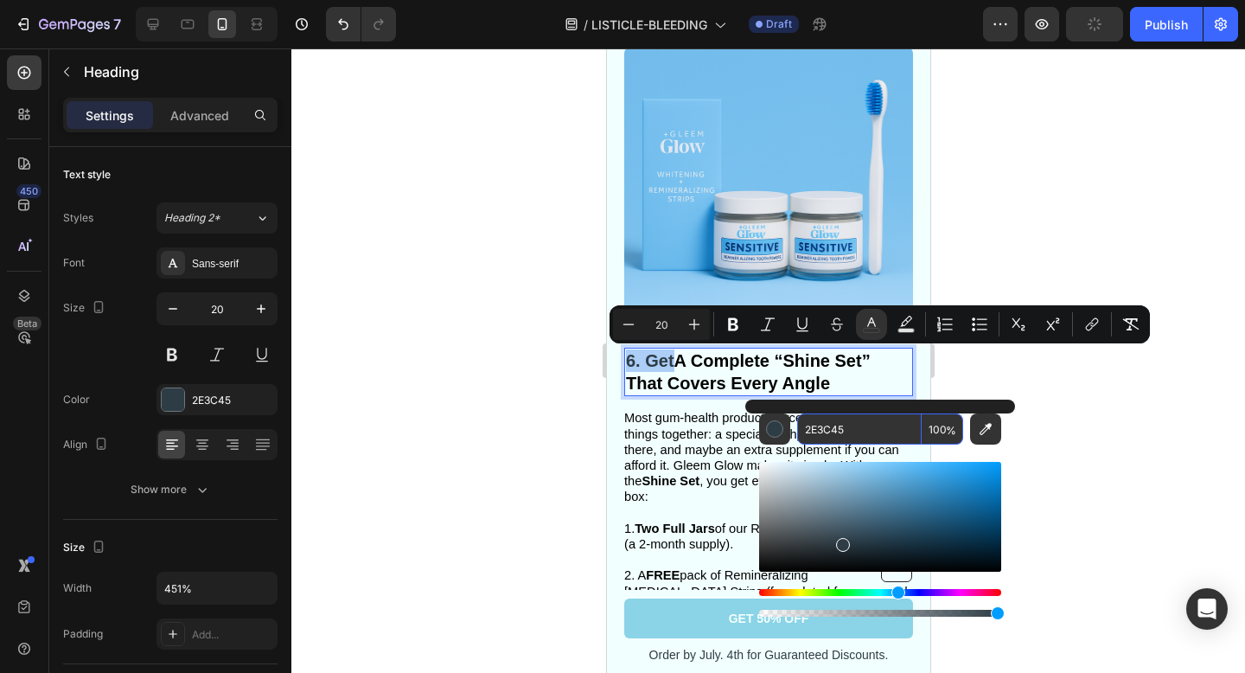
click at [855, 423] on input "2E3C45" at bounding box center [859, 428] width 125 height 31
click at [1069, 437] on div at bounding box center [768, 360] width 954 height 624
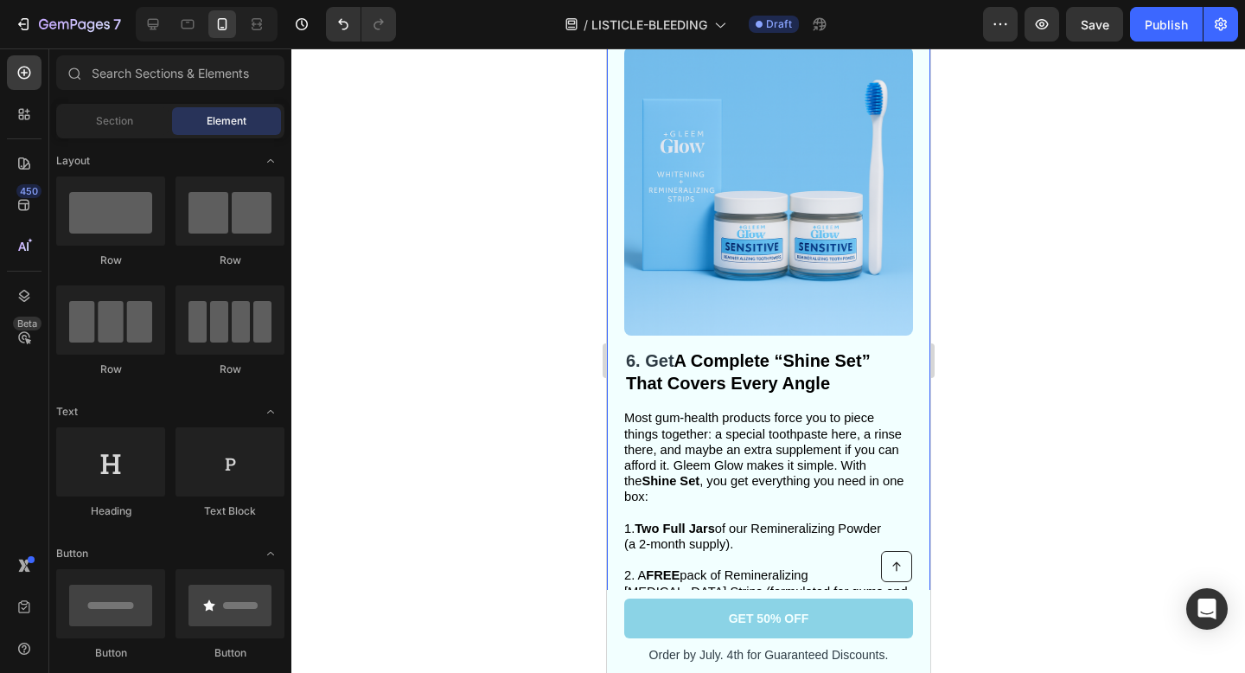
click at [783, 367] on strong "A Complete “Shine Set” That Covers Every Angle" at bounding box center [747, 372] width 245 height 42
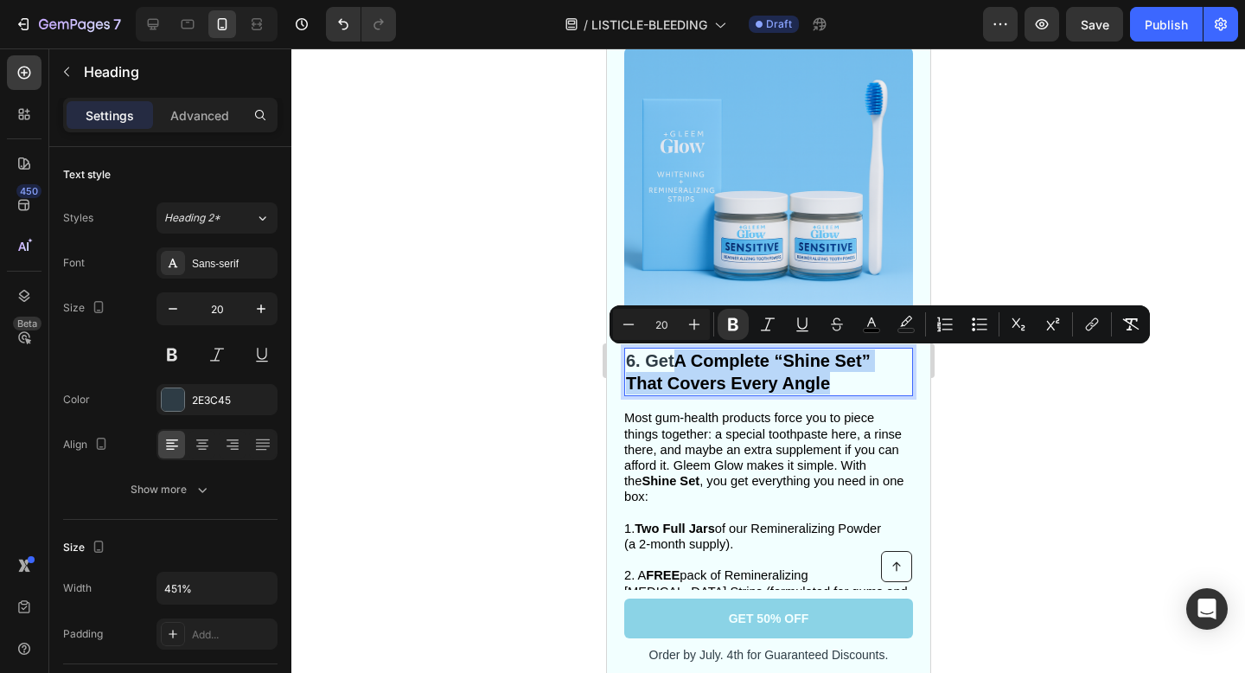
drag, startPoint x: 680, startPoint y: 361, endPoint x: 840, endPoint y: 392, distance: 162.9
click at [840, 392] on p "6. Get A Complete “Shine Set” That Covers Every Angle" at bounding box center [767, 371] width 285 height 45
click at [881, 332] on button "color" at bounding box center [871, 324] width 31 height 31
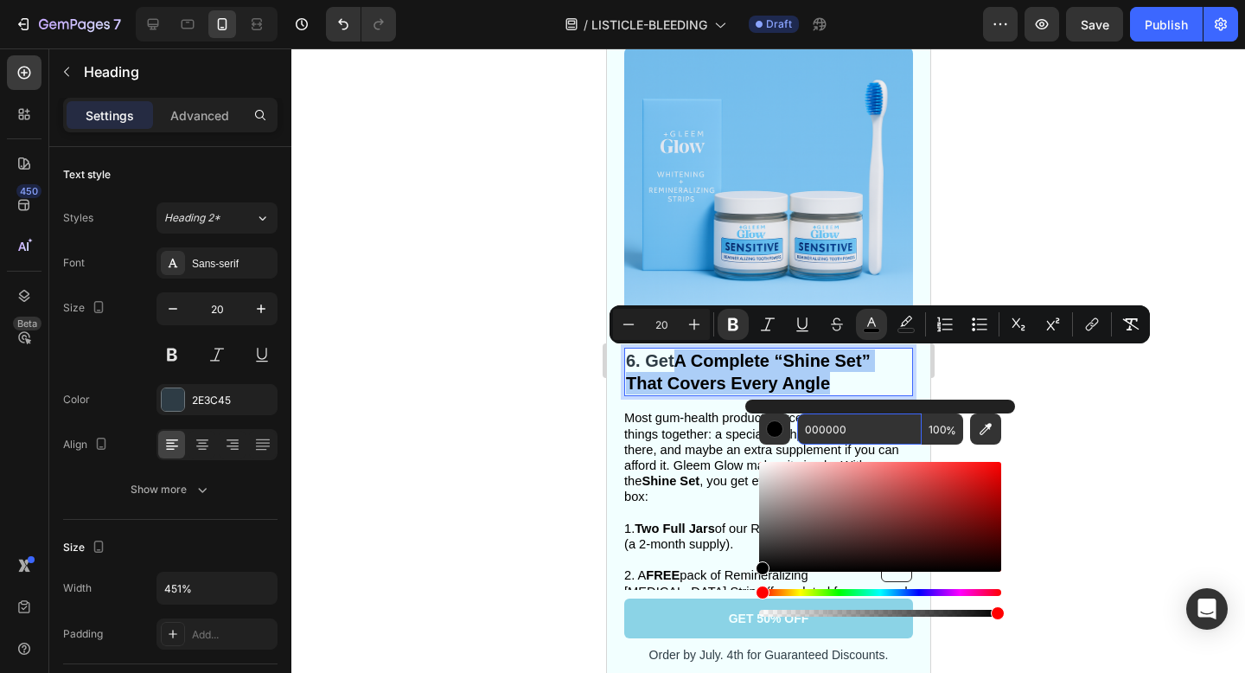
click at [855, 425] on input "000000" at bounding box center [859, 428] width 125 height 31
paste input "2E3C45"
type input "2E3C45"
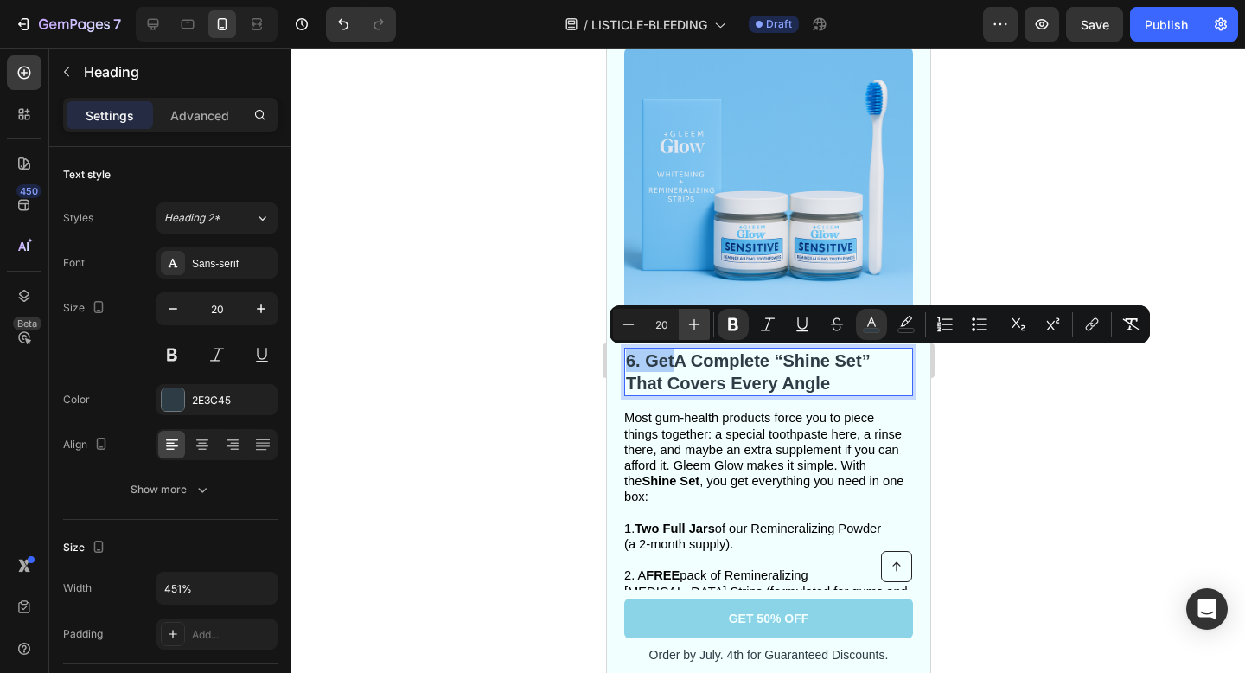
click at [691, 324] on icon "Editor contextual toolbar" at bounding box center [694, 324] width 11 height 11
click at [635, 326] on icon "Editor contextual toolbar" at bounding box center [628, 324] width 17 height 17
type input "20"
click at [822, 416] on span "Most gum-health products force you to piece things together: a special toothpas…" at bounding box center [762, 457] width 279 height 93
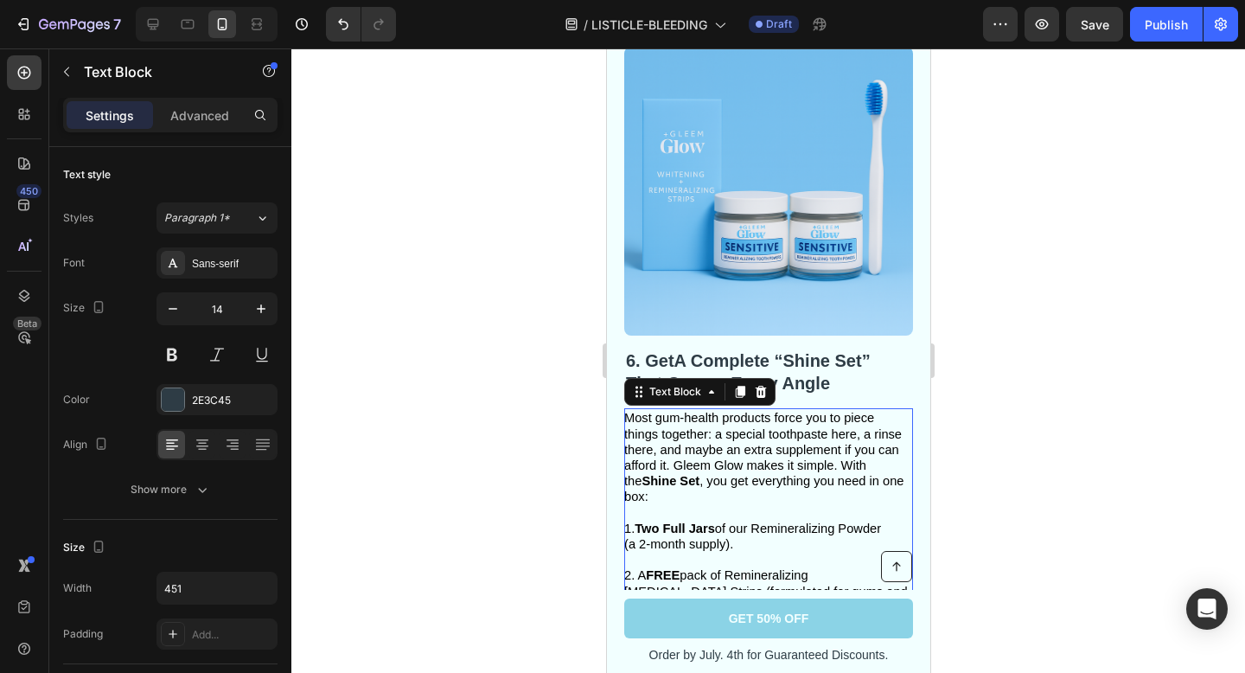
click at [824, 457] on span "Most gum-health products force you to piece things together: a special toothpas…" at bounding box center [762, 457] width 279 height 93
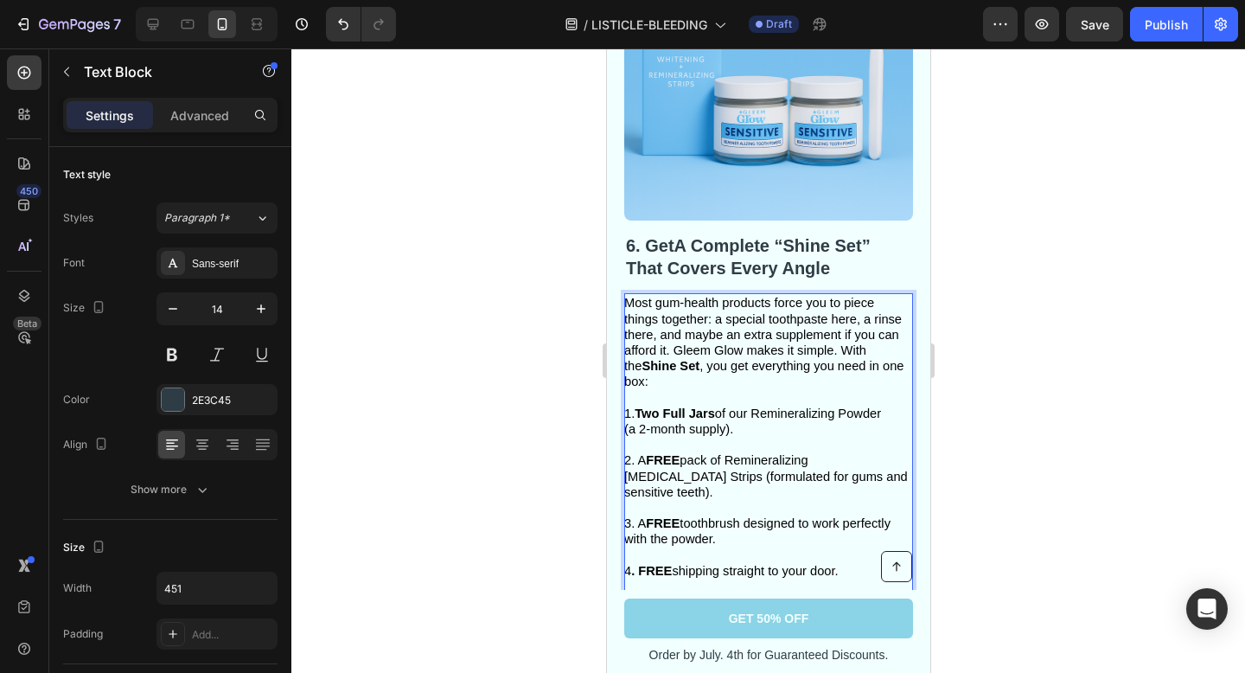
scroll to position [3611, 0]
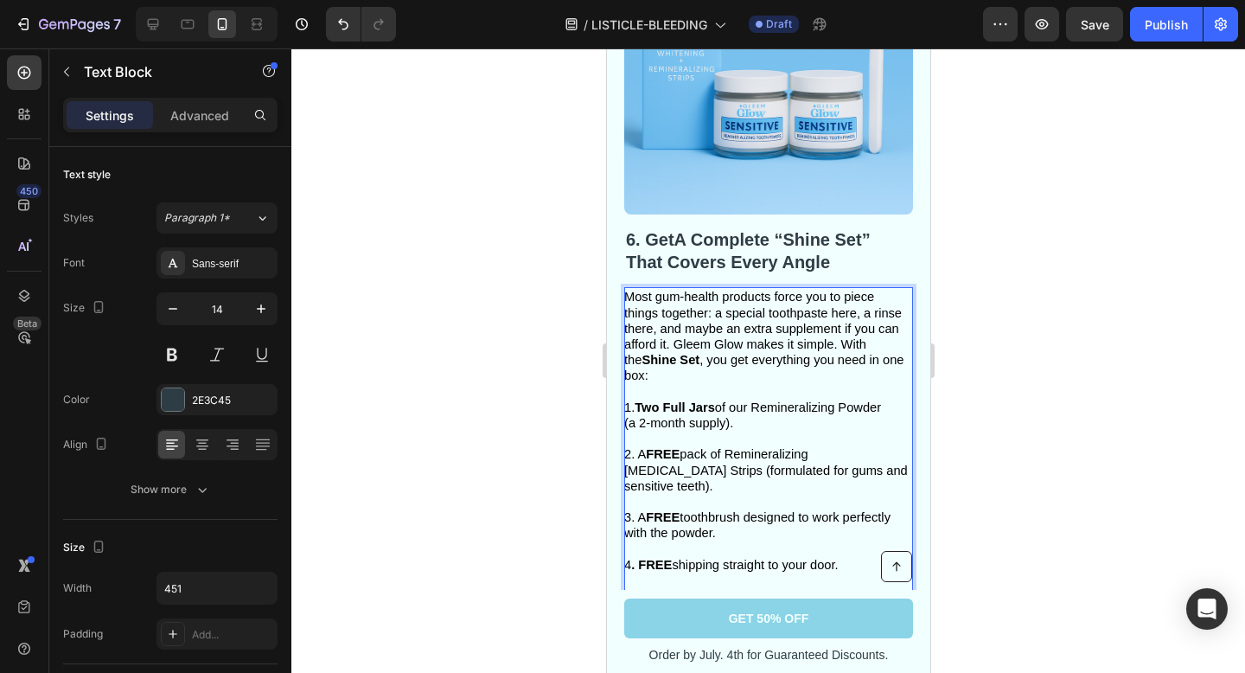
click at [726, 319] on span "Most gum-health products force you to piece things together: a special toothpas…" at bounding box center [762, 336] width 279 height 93
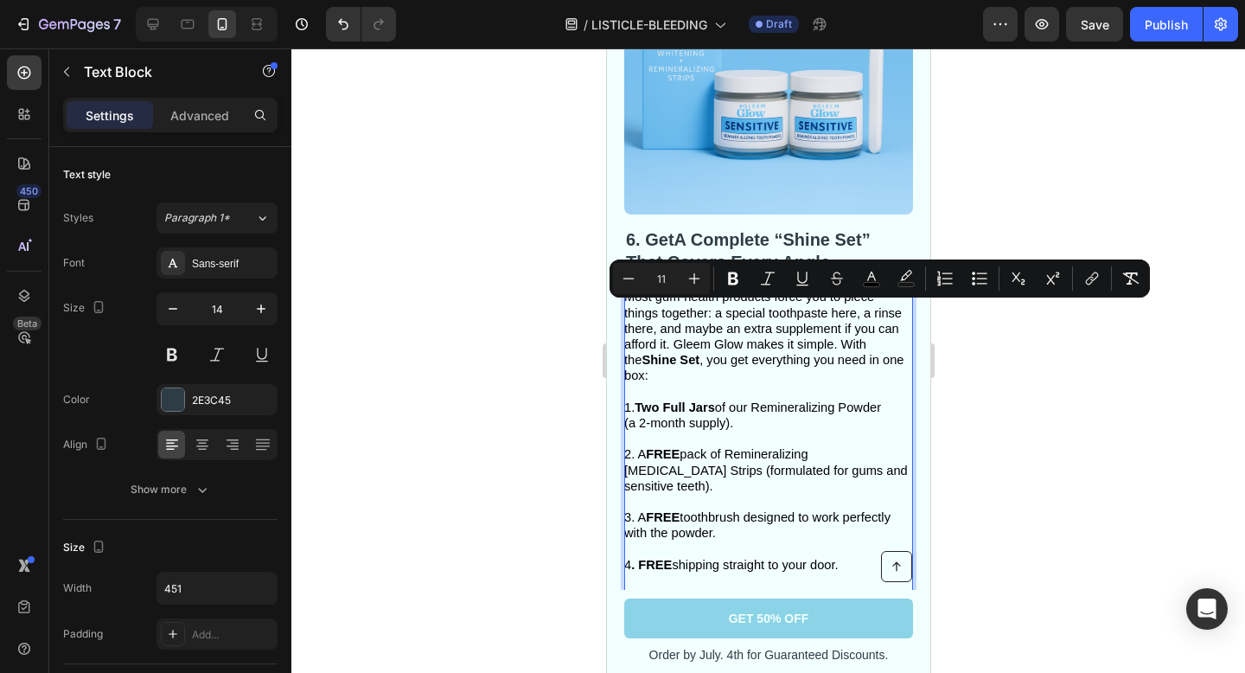
click at [733, 342] on span "Most gum-health products force you to piece things together: a special toothpas…" at bounding box center [762, 336] width 279 height 93
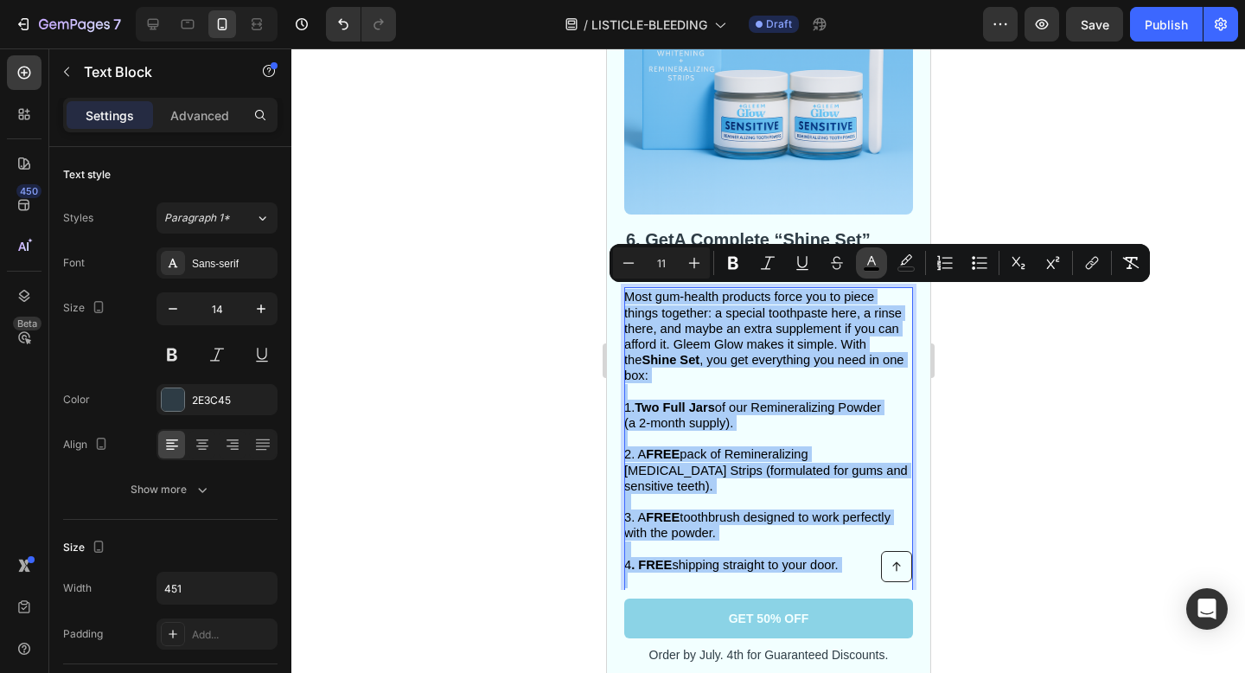
click at [861, 263] on button "color" at bounding box center [871, 262] width 31 height 31
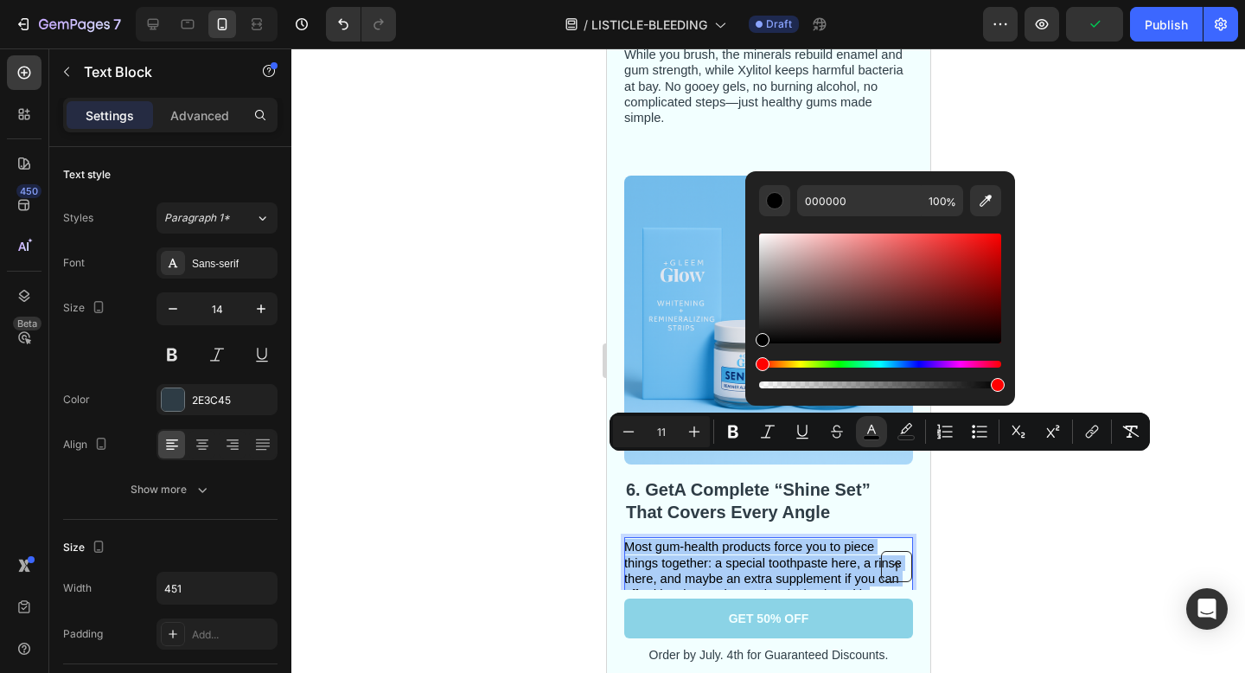
scroll to position [3328, 0]
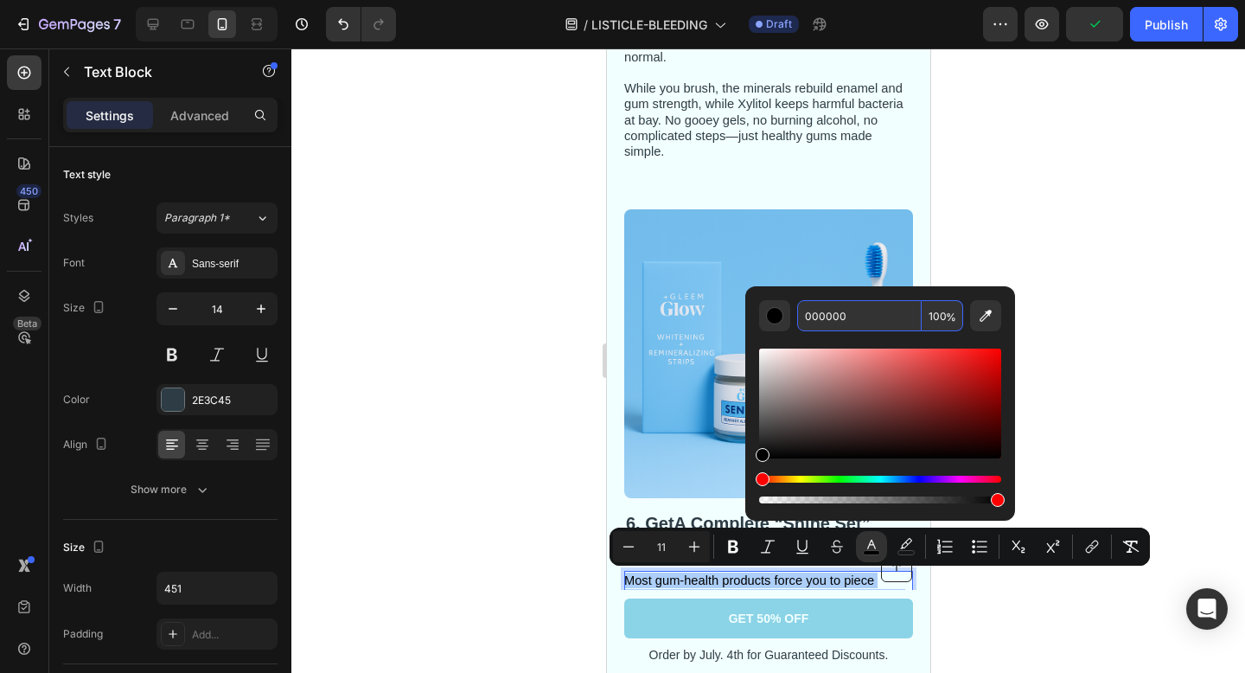
click at [864, 309] on input "000000" at bounding box center [859, 315] width 125 height 31
paste input "2E3C45"
type input "2E3C45"
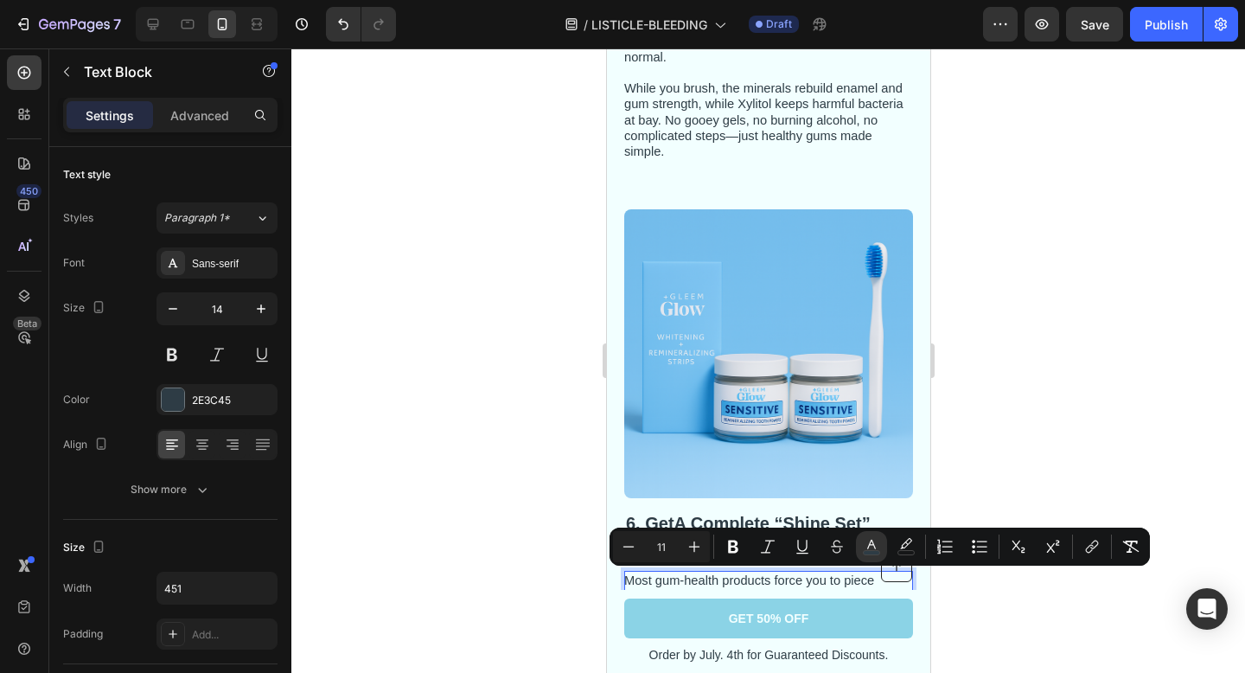
click at [999, 407] on div at bounding box center [768, 360] width 954 height 624
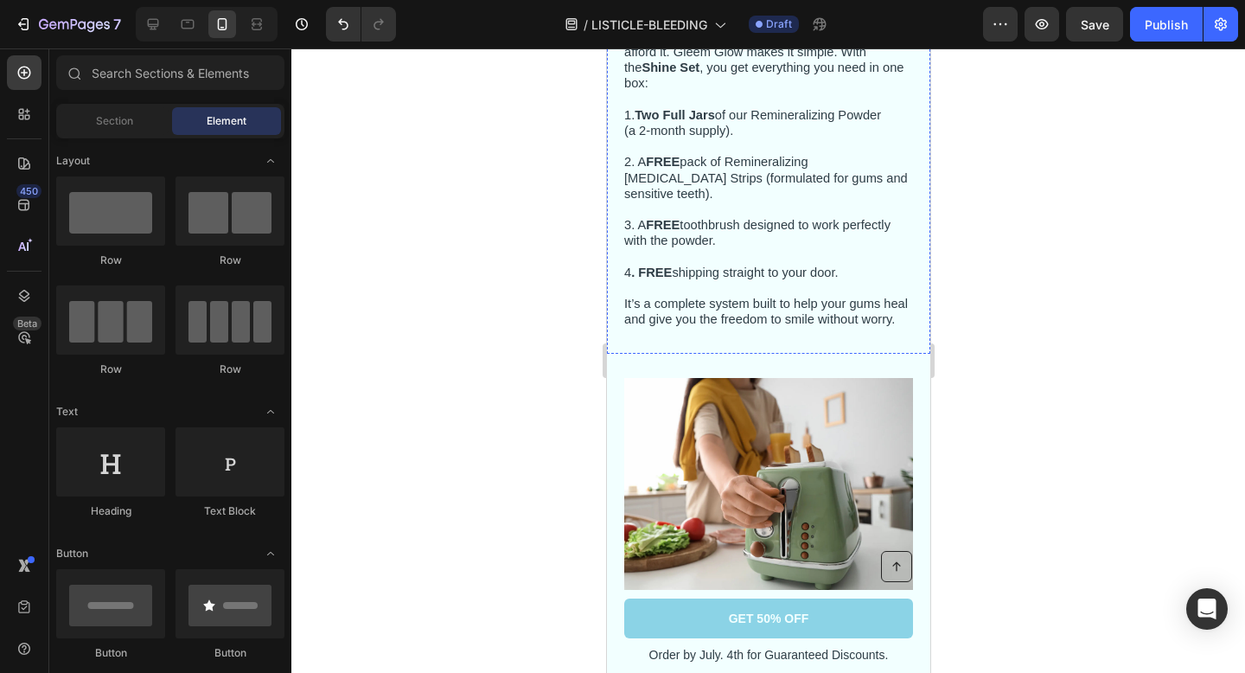
scroll to position [4249, 0]
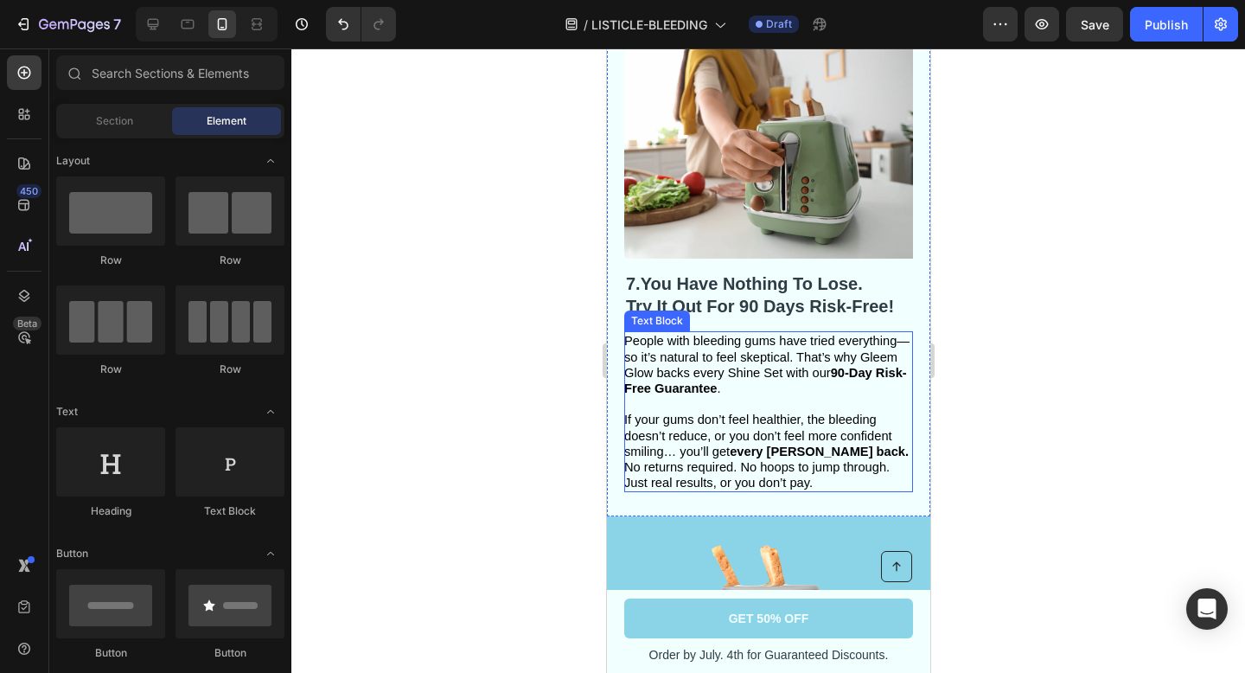
click at [818, 396] on p at bounding box center [766, 404] width 287 height 16
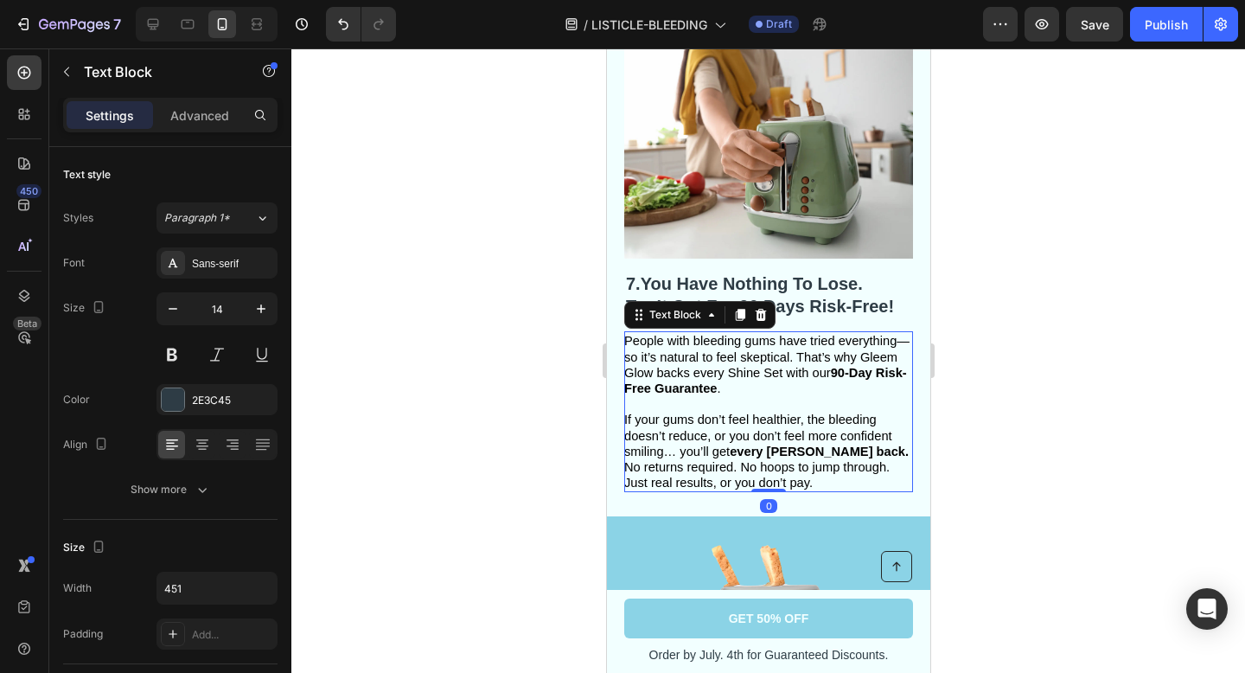
click at [809, 412] on span "If your gums don’t feel healthier, the bleeding doesn’t reduce, or you don’t fe…" at bounding box center [765, 434] width 284 height 45
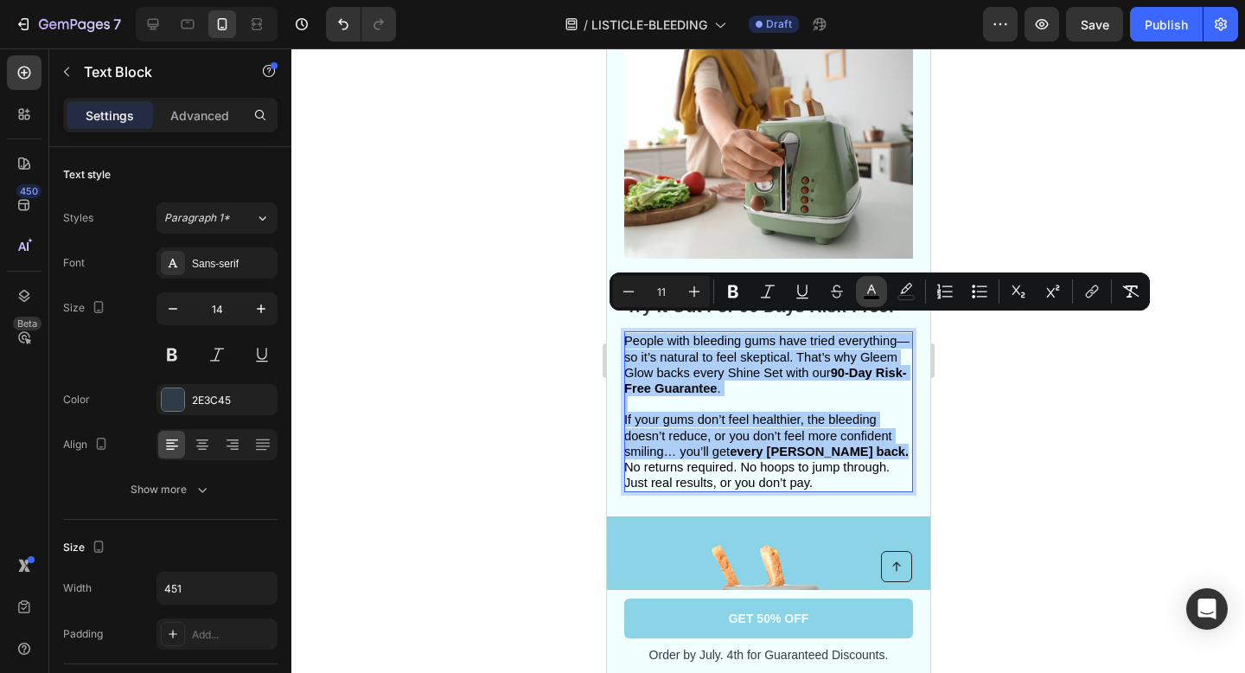
click at [884, 296] on button "color" at bounding box center [871, 291] width 31 height 31
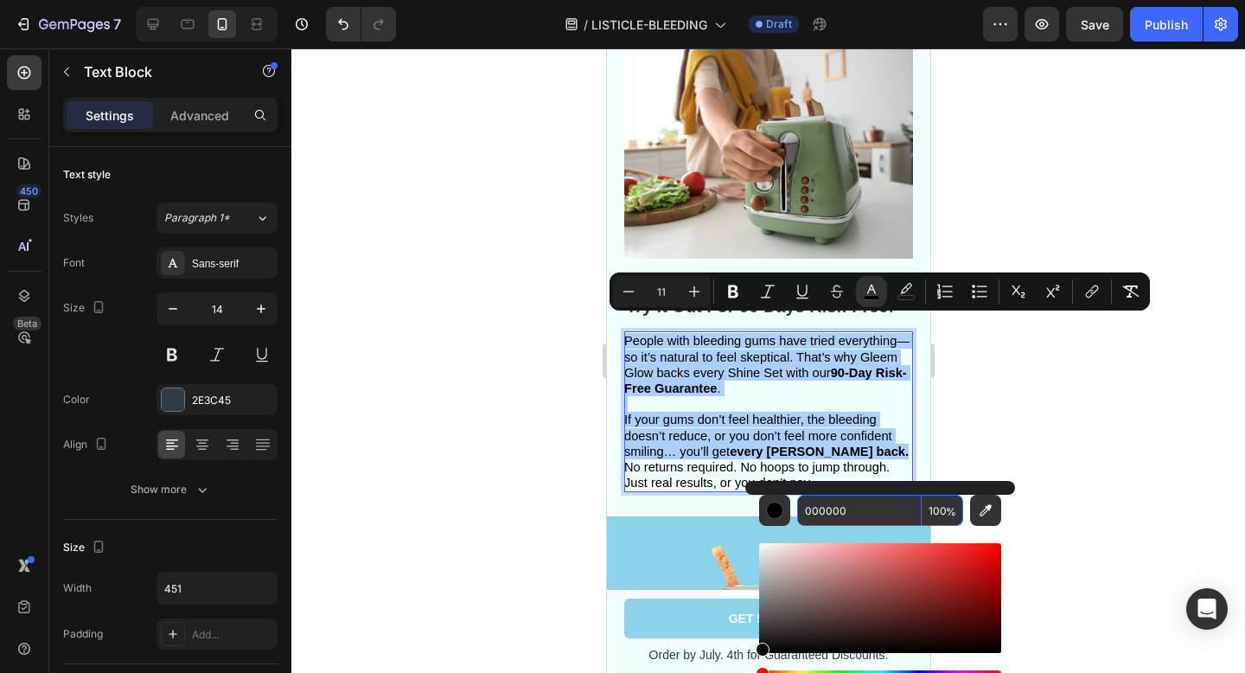
click at [850, 520] on input "000000" at bounding box center [859, 510] width 125 height 31
paste input "2E3C45"
type input "2E3C45"
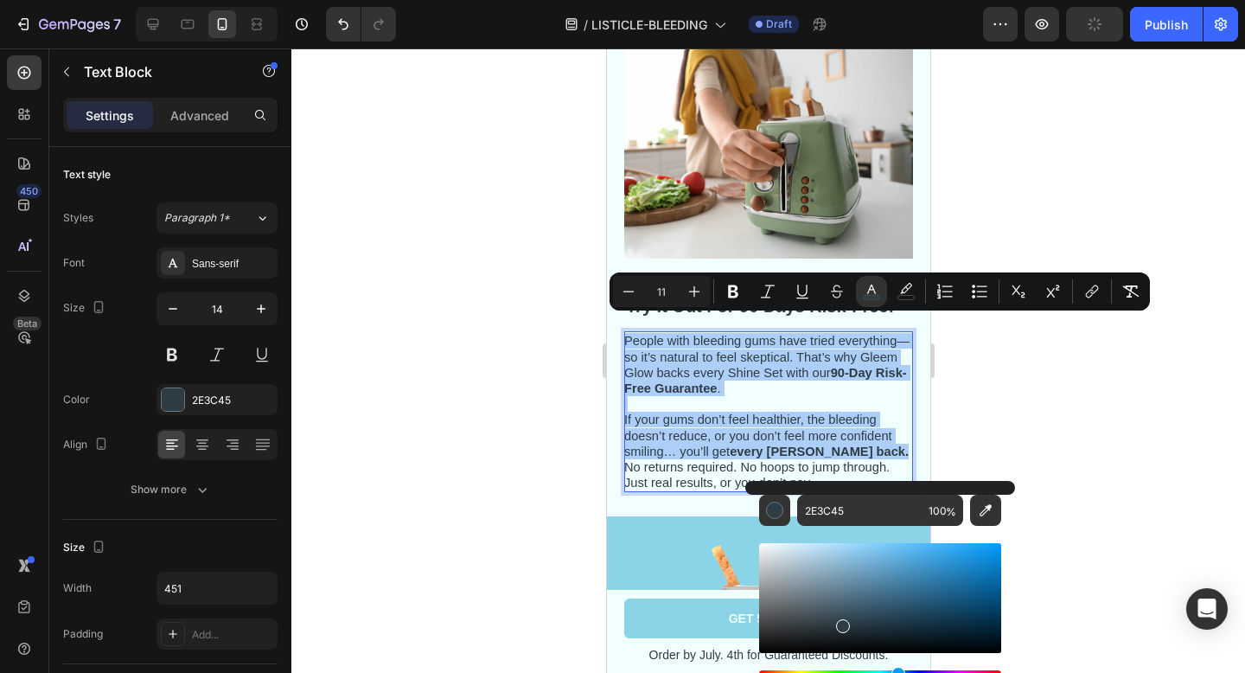
click at [1115, 510] on div at bounding box center [768, 360] width 954 height 624
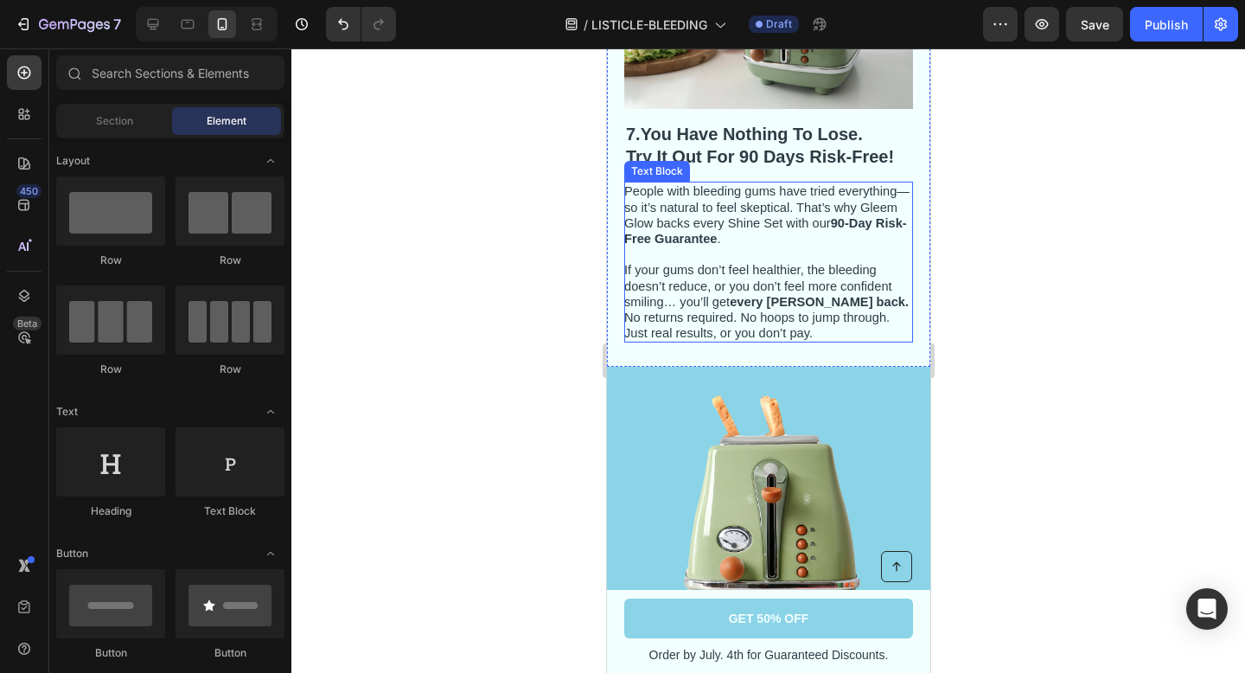
scroll to position [4390, 0]
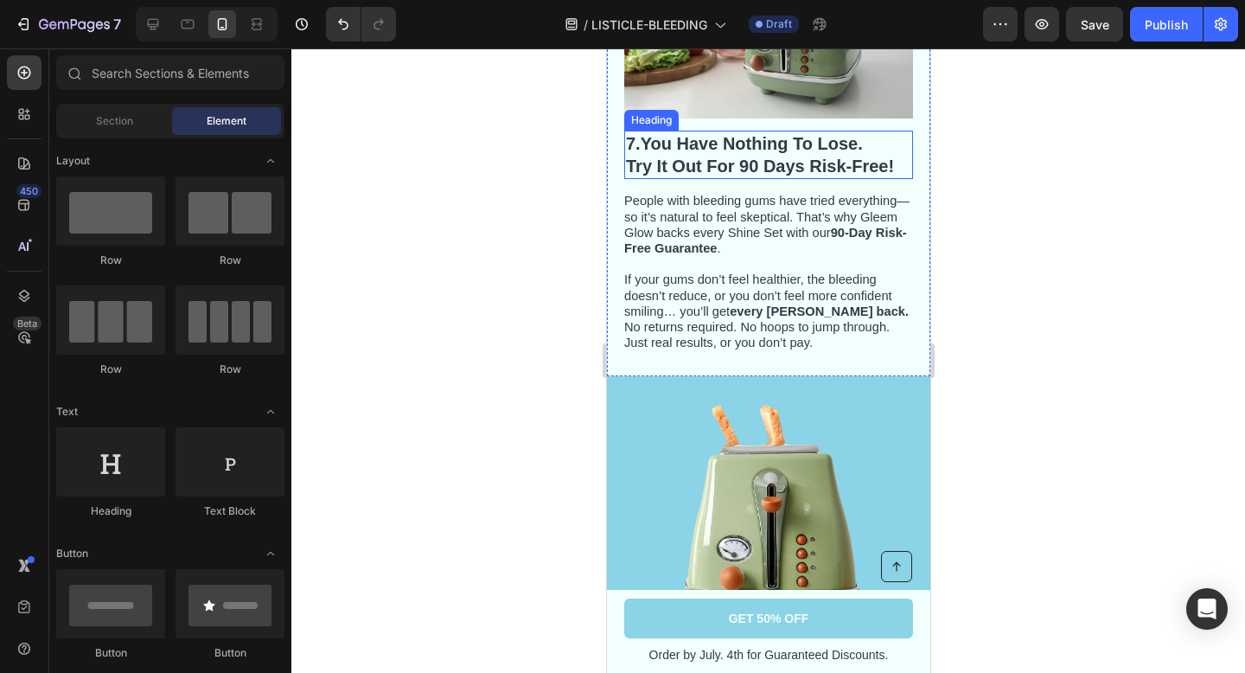
click at [741, 134] on strong "You Have Nothing To Lose." at bounding box center [751, 143] width 222 height 19
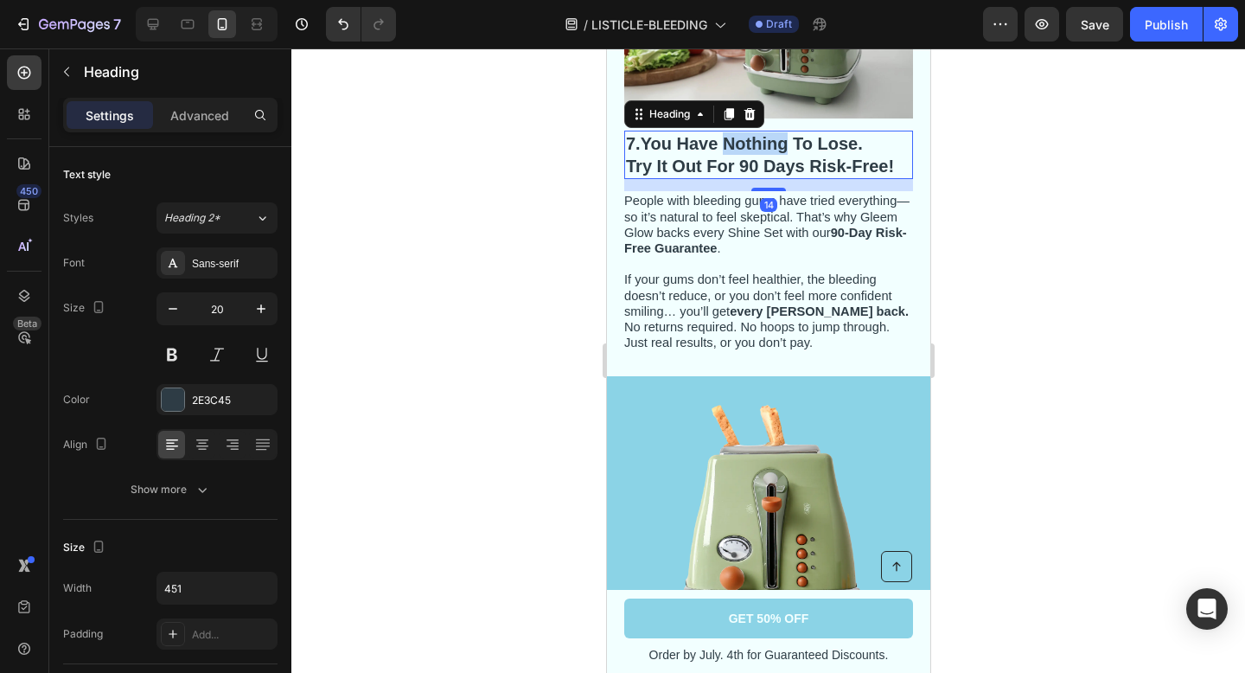
click at [741, 134] on strong "You Have Nothing To Lose." at bounding box center [751, 143] width 222 height 19
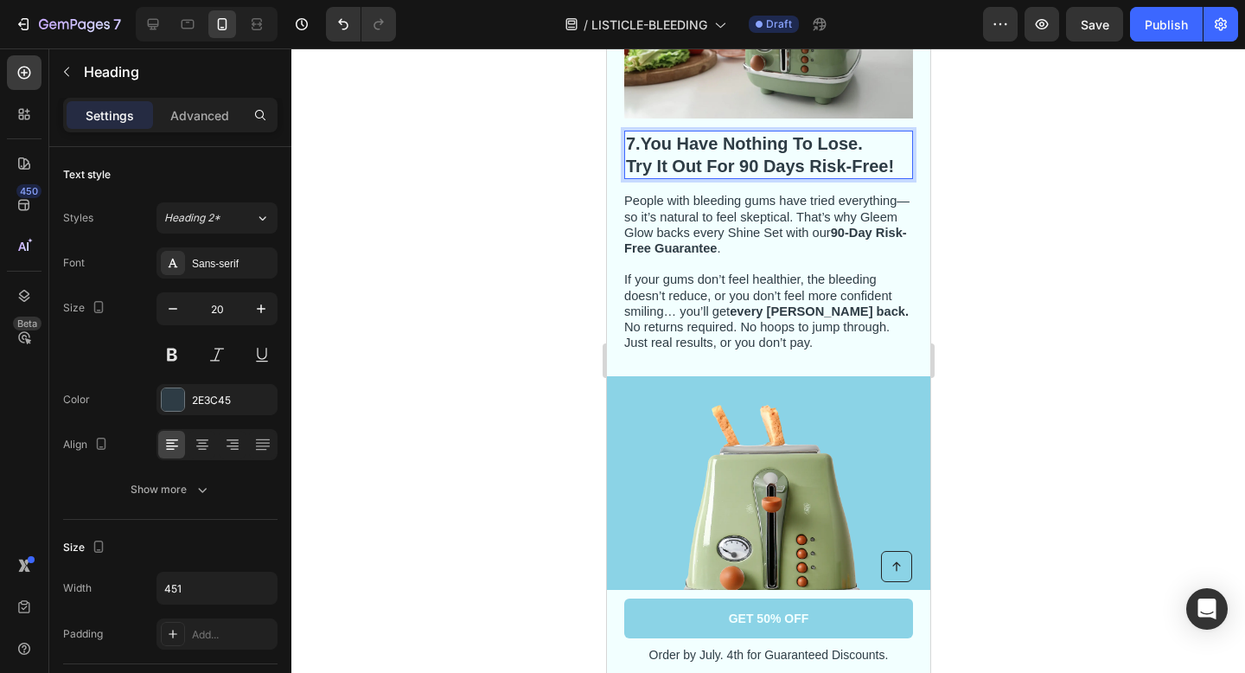
click at [815, 156] on strong "Try It Out For 90 Days Risk-Free!" at bounding box center [759, 165] width 268 height 19
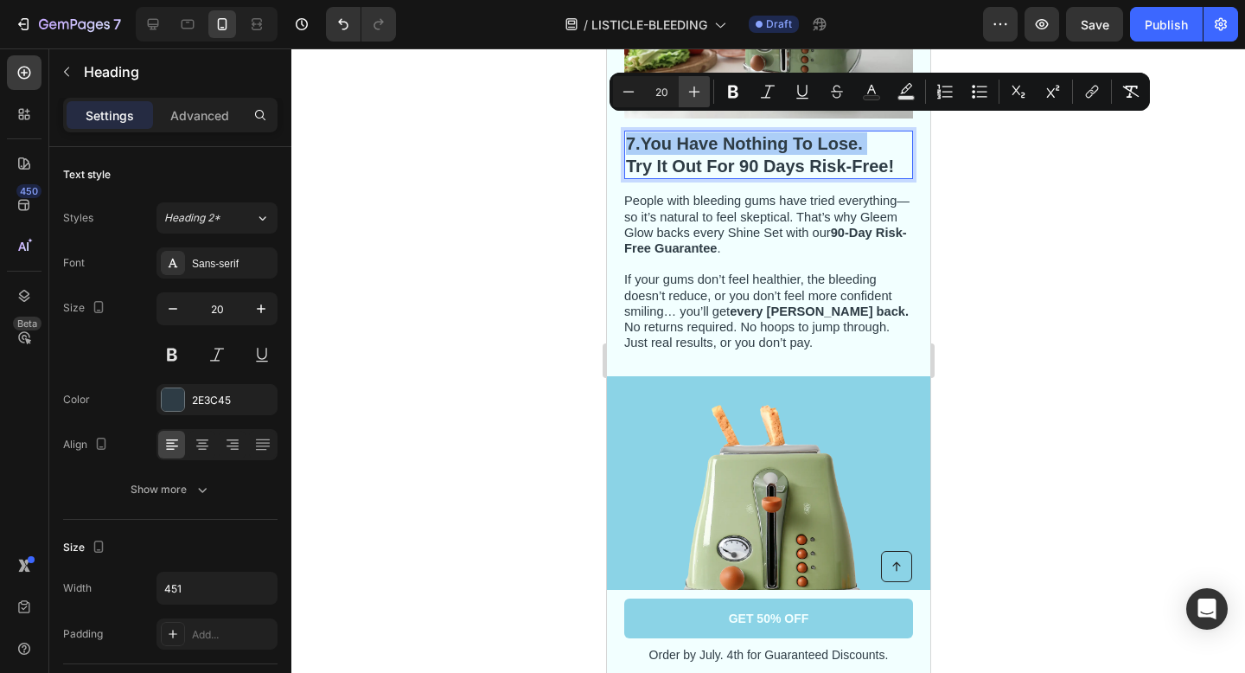
click at [690, 92] on icon "Editor contextual toolbar" at bounding box center [694, 91] width 17 height 17
click at [623, 86] on icon "Editor contextual toolbar" at bounding box center [628, 91] width 17 height 17
type input "20"
click at [667, 156] on strong "Try It Out For 90 Days Risk-Free!" at bounding box center [759, 165] width 268 height 19
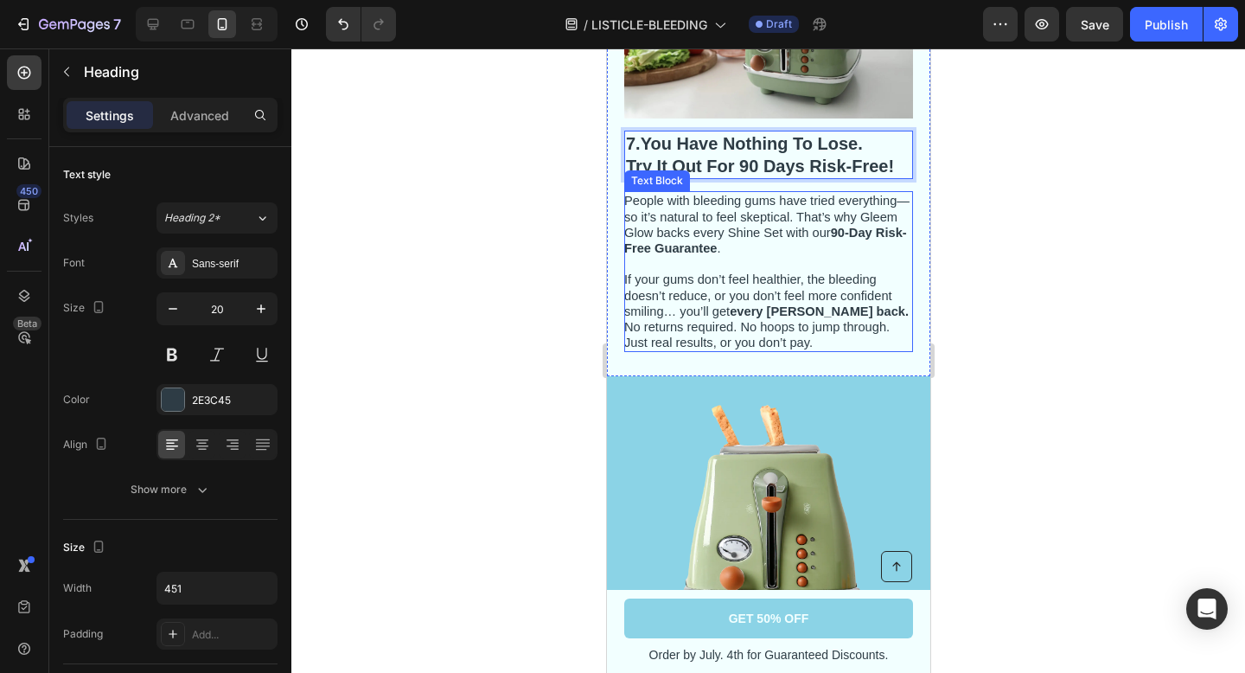
click at [736, 229] on p "People with bleeding gums have tried everything—so it’s natural to feel skeptic…" at bounding box center [766, 224] width 287 height 63
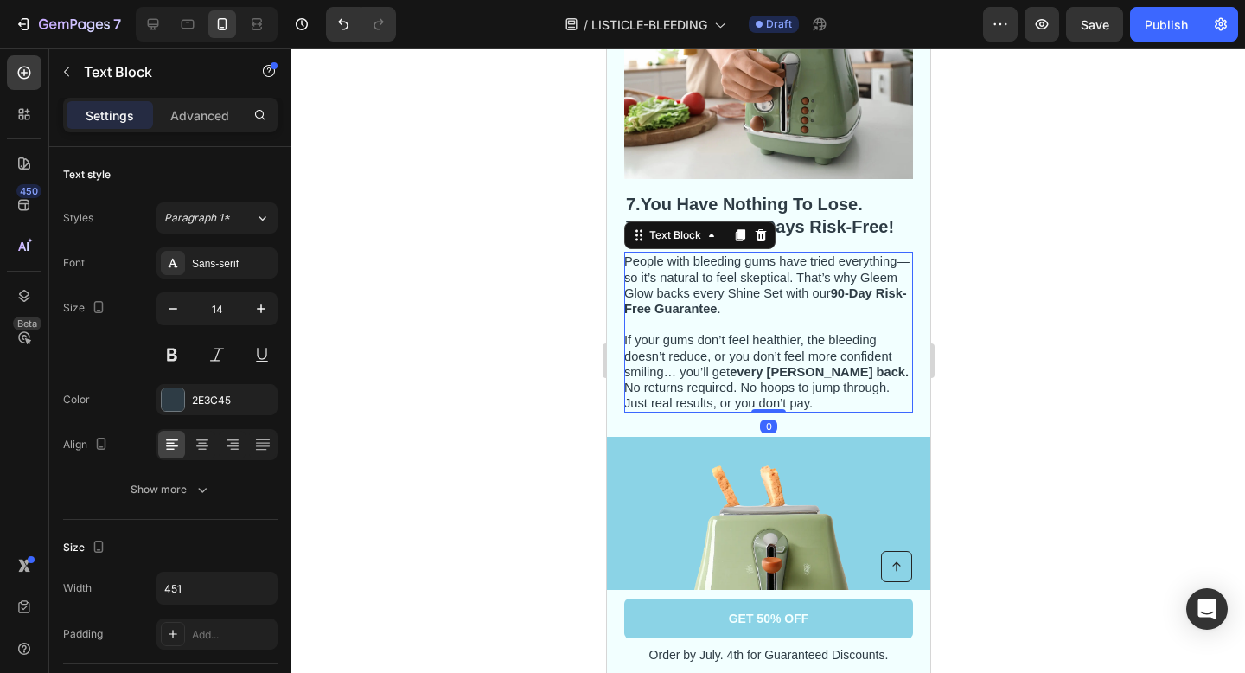
scroll to position [4321, 0]
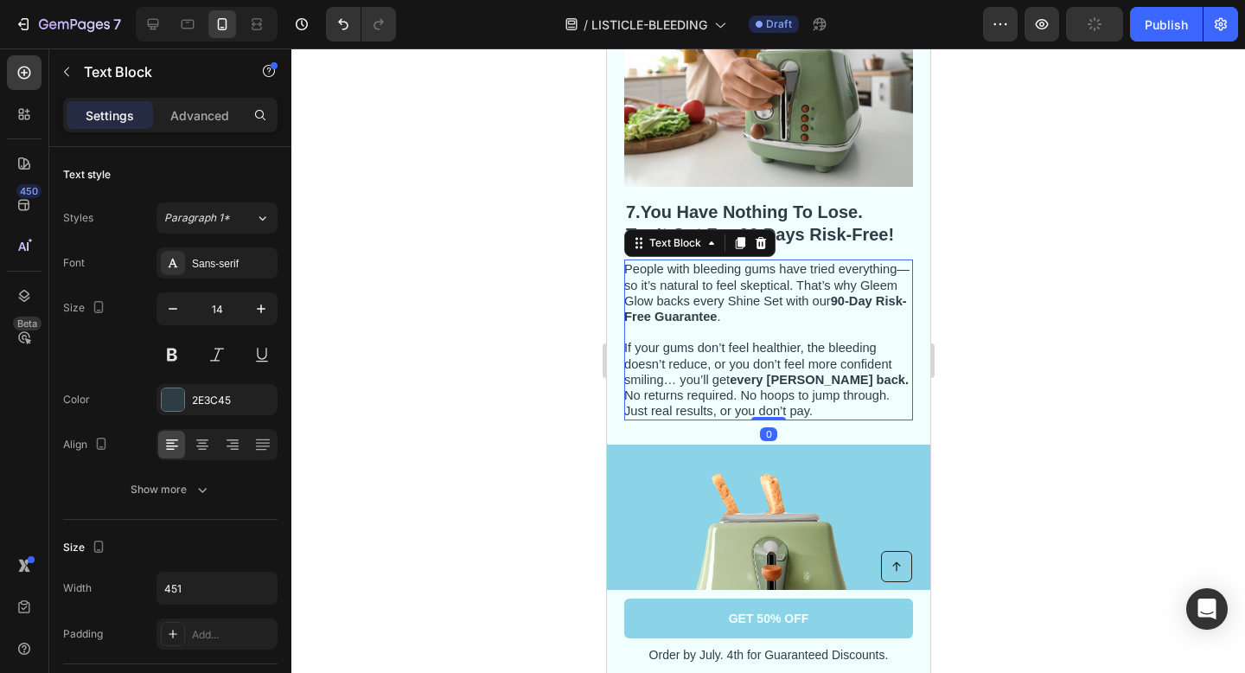
click at [997, 185] on div at bounding box center [768, 360] width 954 height 624
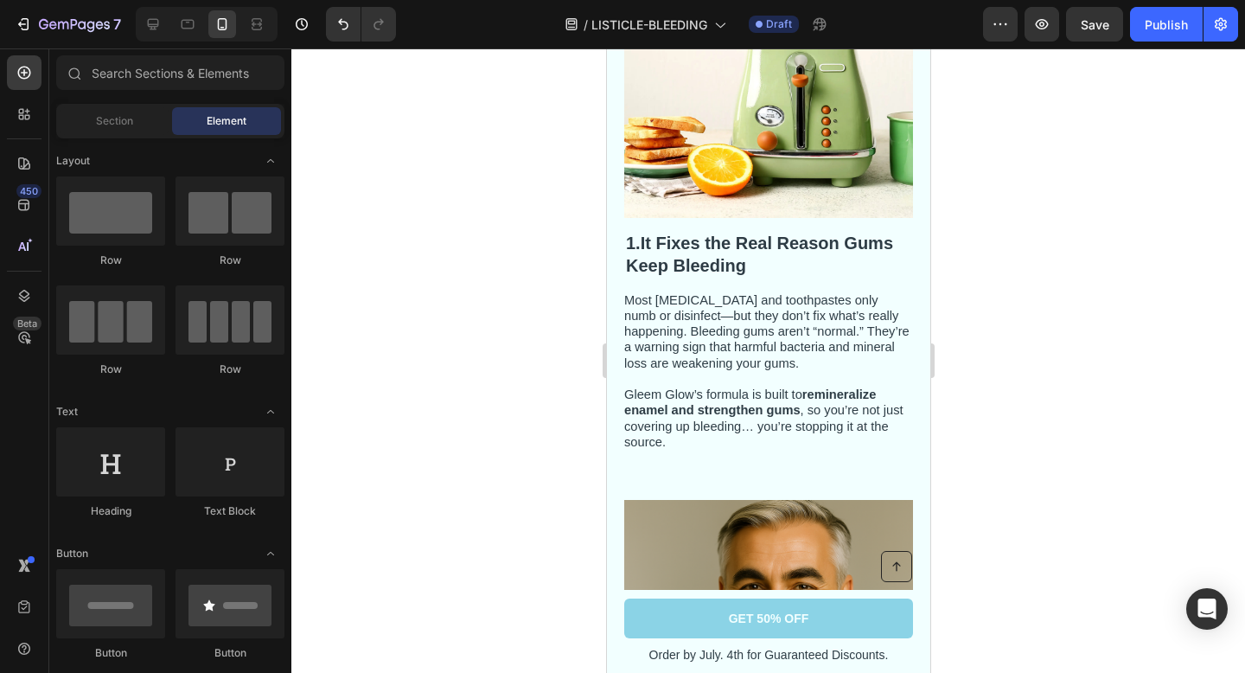
scroll to position [0, 0]
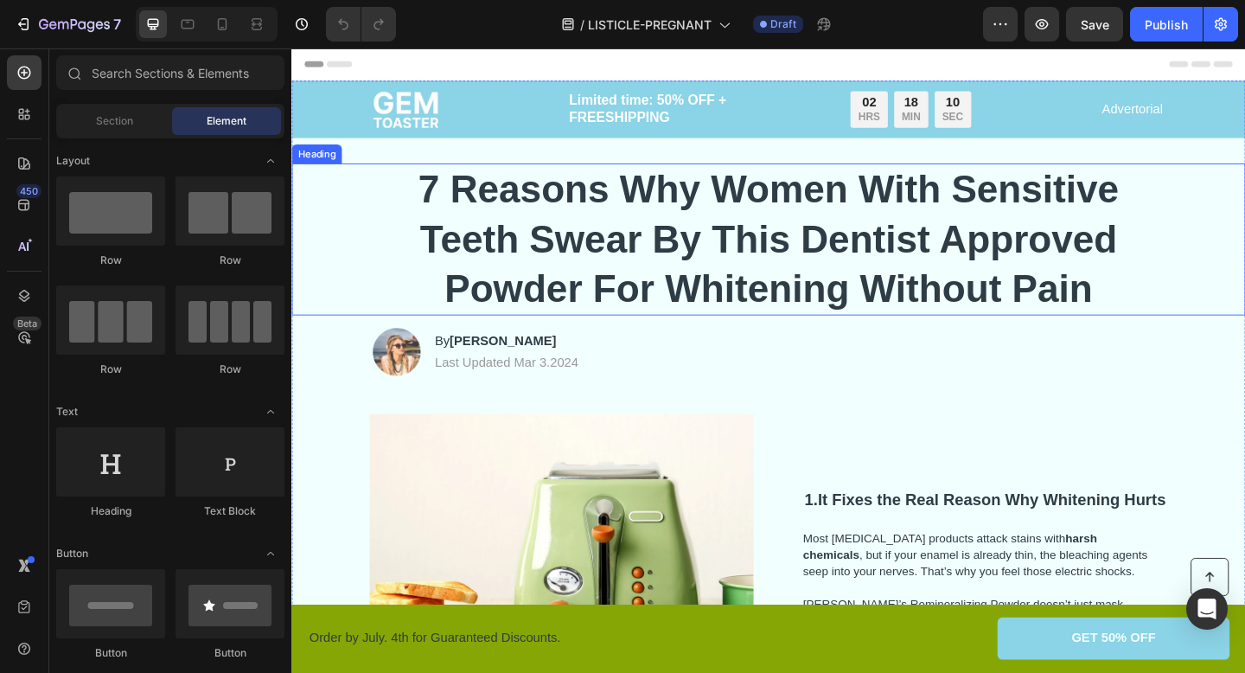
click at [756, 280] on h1 "7 Reasons Why Women With Sensitive Teeth Swear By This Dentist Approved Powder …" at bounding box center [810, 256] width 861 height 165
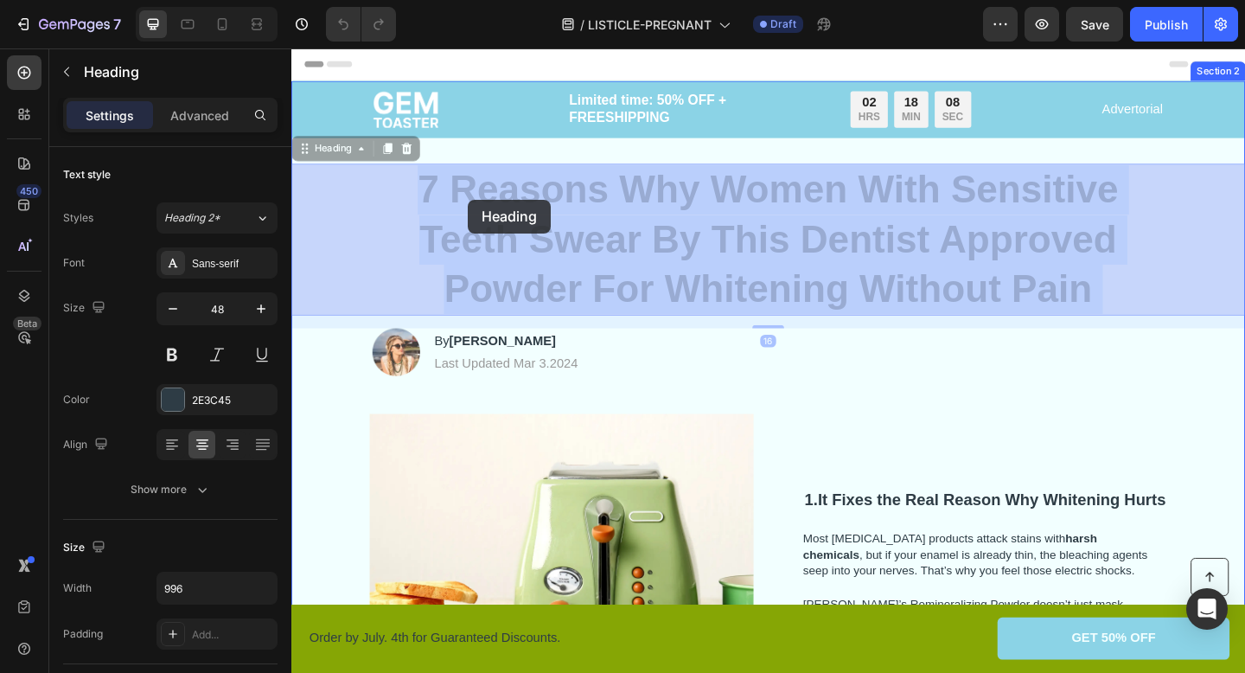
drag, startPoint x: 1146, startPoint y: 308, endPoint x: 527, endPoint y: 228, distance: 623.3
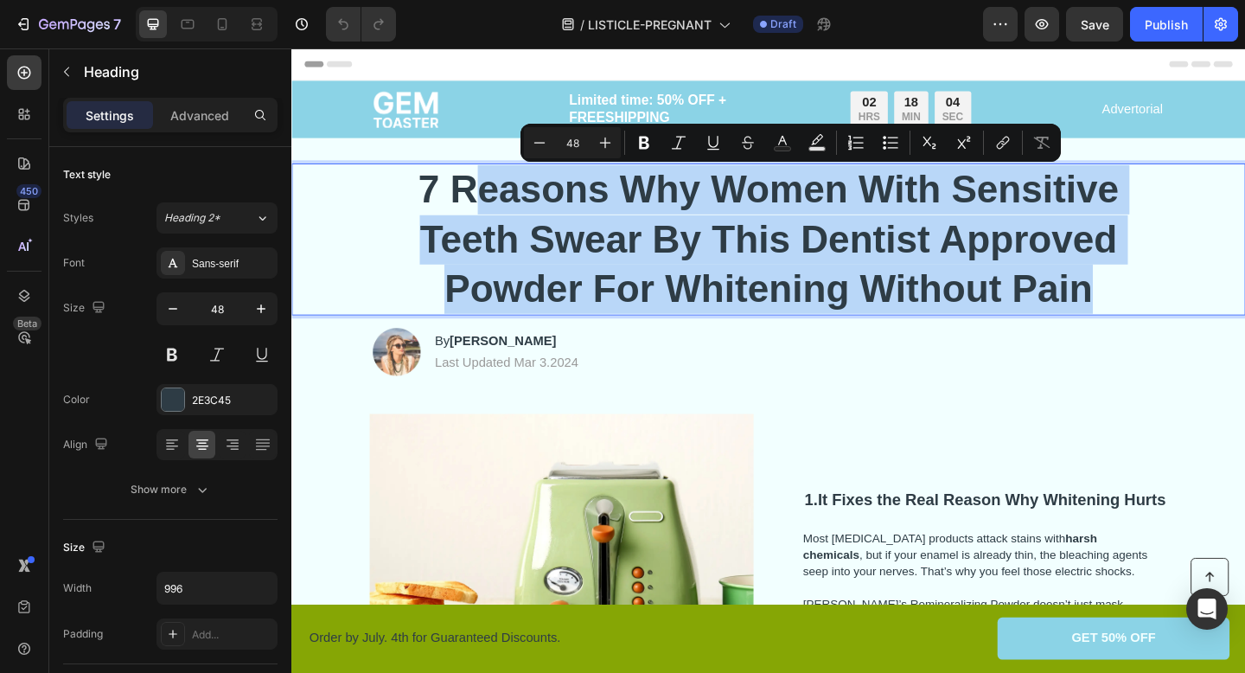
drag, startPoint x: 1165, startPoint y: 295, endPoint x: 481, endPoint y: 202, distance: 690.1
click at [481, 202] on p "7 Reasons Why Women With Sensitive Teeth Swear By This Dentist Approved Powder …" at bounding box center [810, 257] width 858 height 162
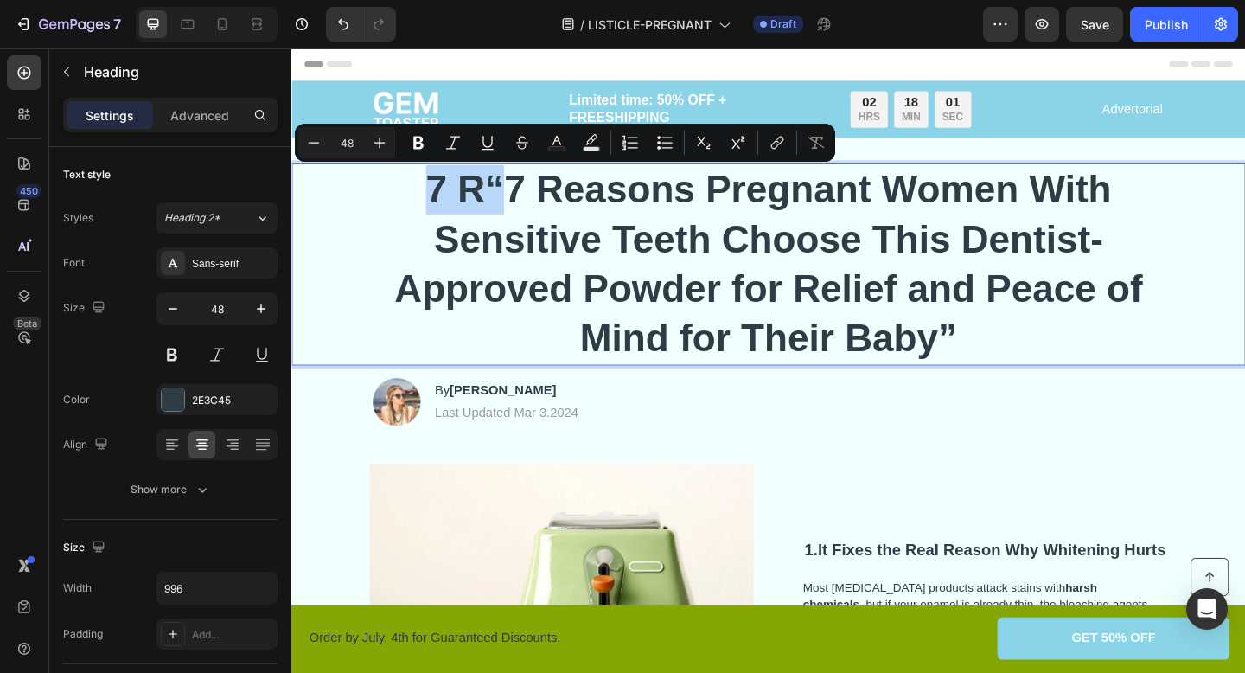
drag, startPoint x: 526, startPoint y: 192, endPoint x: 437, endPoint y: 197, distance: 89.2
click at [437, 197] on p "7 R“7 Reasons Pregnant Women With Sensitive Teeth Choose This Dentist-Approved …" at bounding box center [810, 284] width 858 height 216
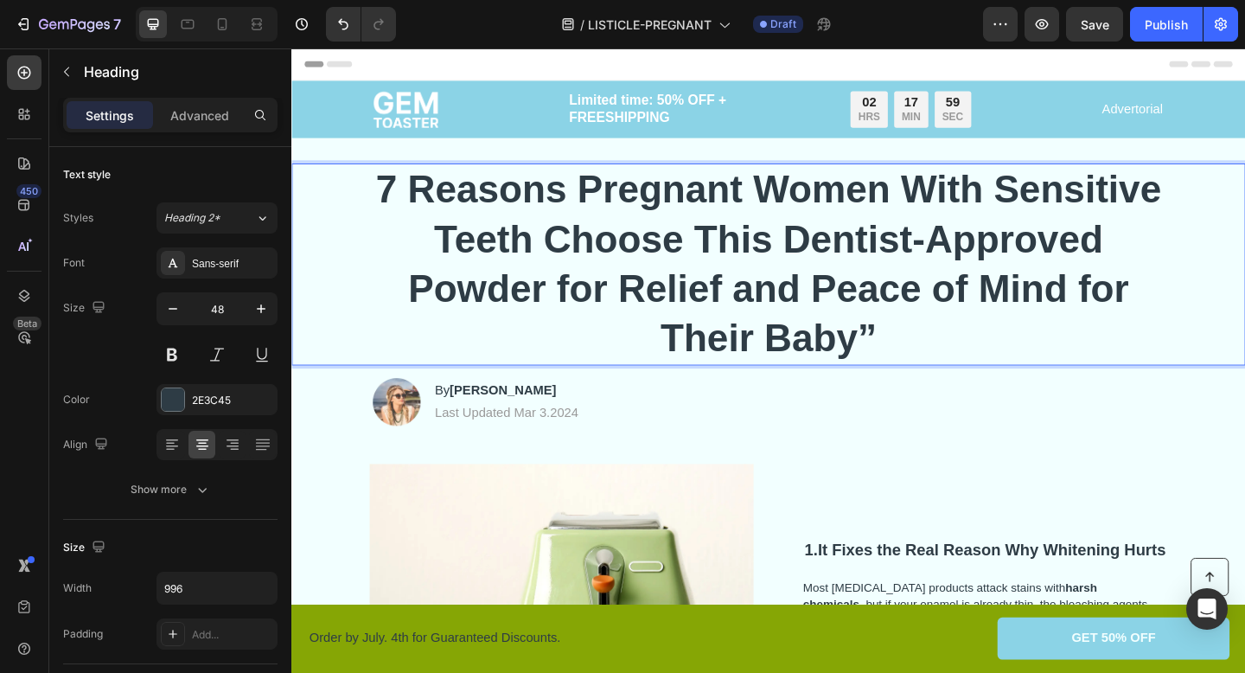
click at [860, 319] on p "7 Reasons Pregnant Women With Sensitive Teeth Choose This Dentist-Approved Powd…" at bounding box center [810, 284] width 858 height 216
click at [221, 29] on icon at bounding box center [223, 24] width 10 height 12
type input "21"
type input "100%"
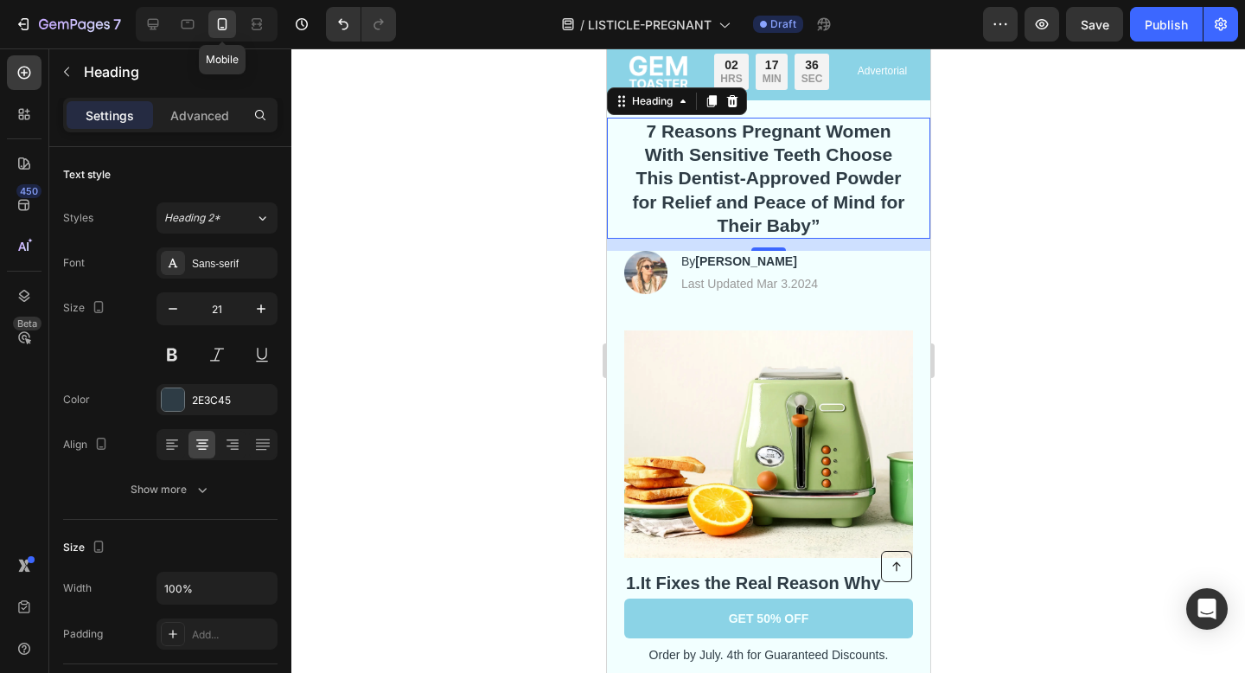
scroll to position [49, 0]
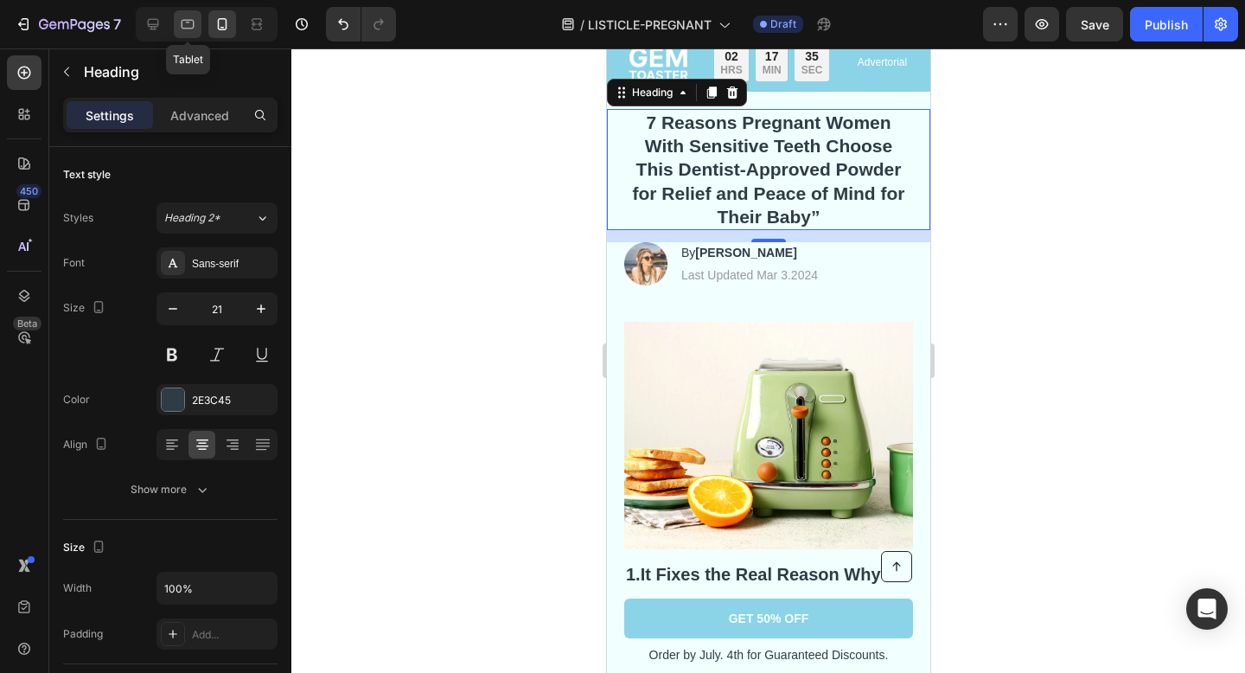
click at [188, 28] on icon at bounding box center [188, 25] width 13 height 10
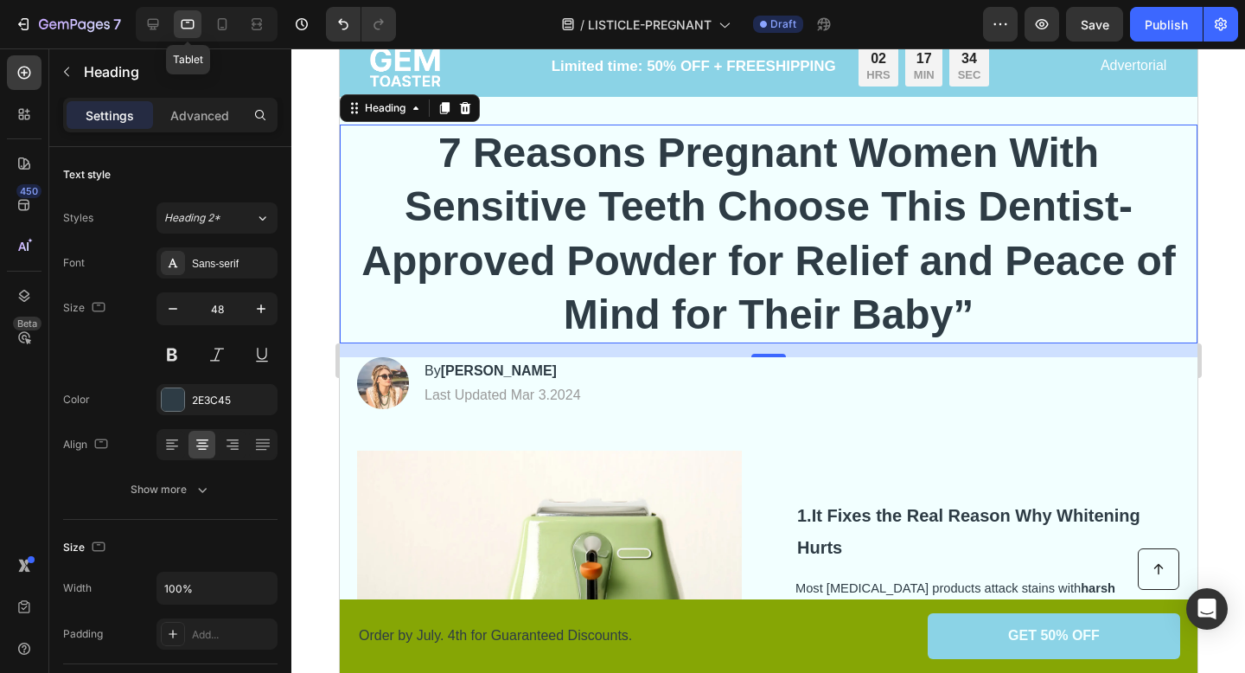
scroll to position [62, 0]
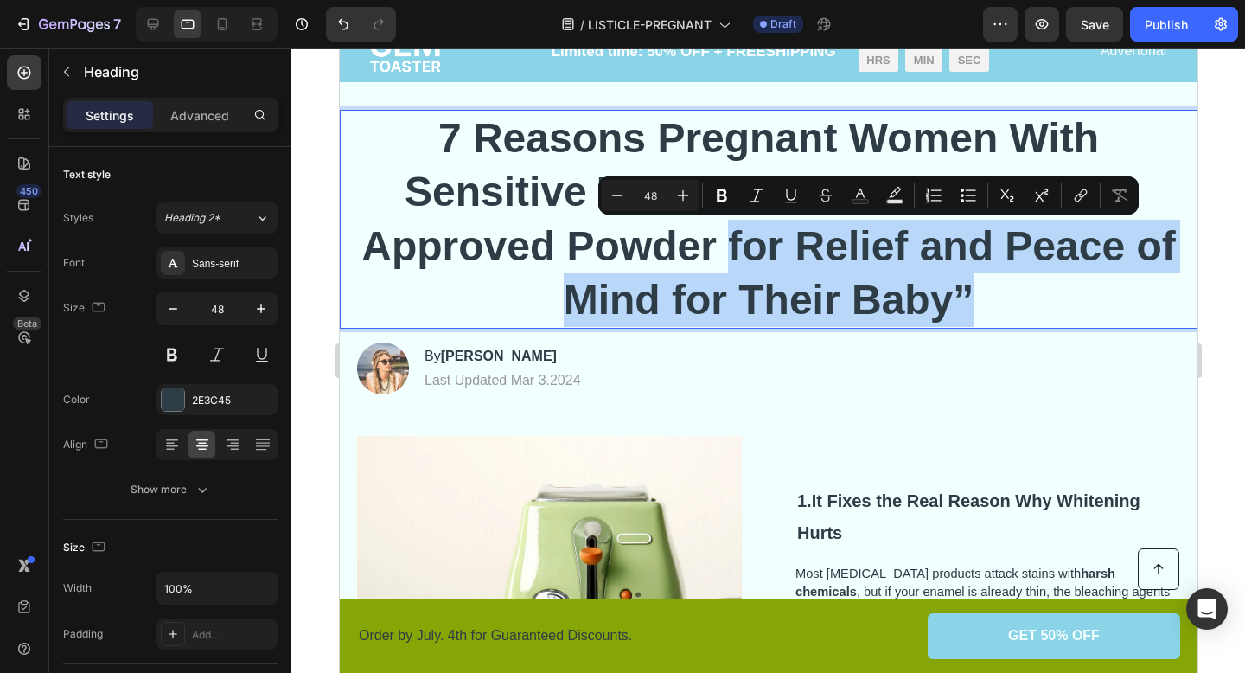
drag, startPoint x: 727, startPoint y: 251, endPoint x: 967, endPoint y: 297, distance: 243.8
click at [967, 297] on p "7 Reasons Pregnant Women With Sensitive Teeth Choose This Dentist-Approved Powd…" at bounding box center [768, 220] width 820 height 216
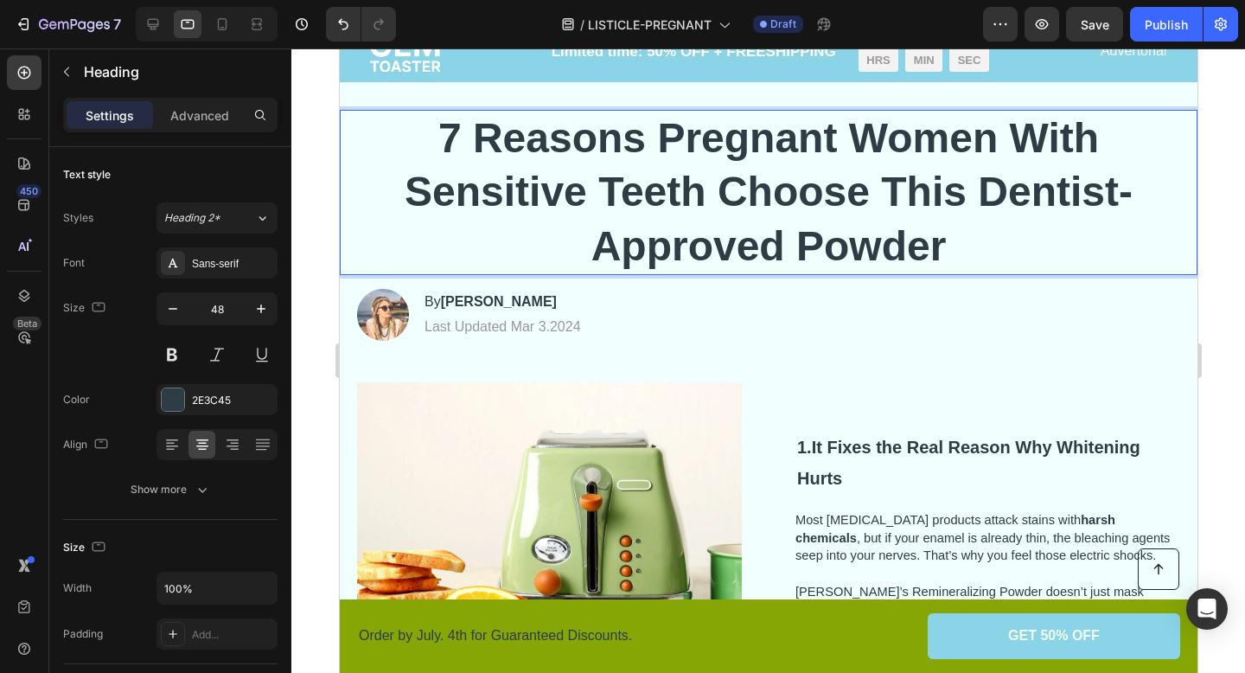
scroll to position [14, 0]
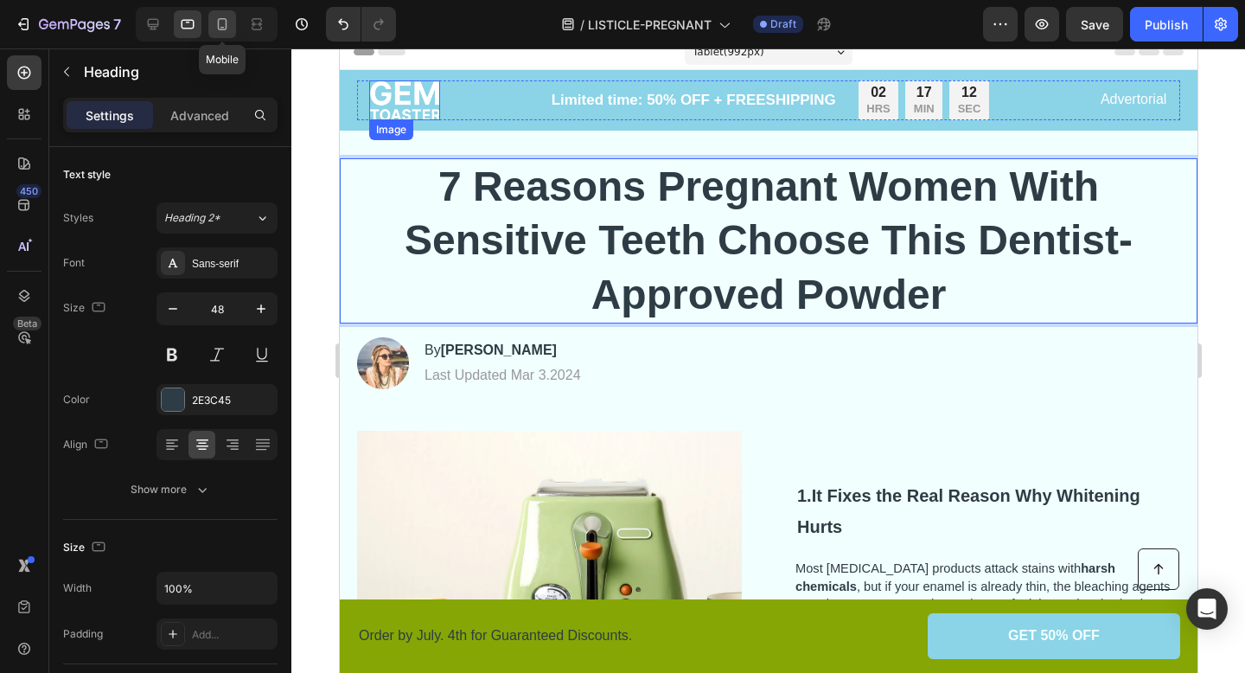
click at [223, 26] on icon at bounding box center [222, 24] width 17 height 17
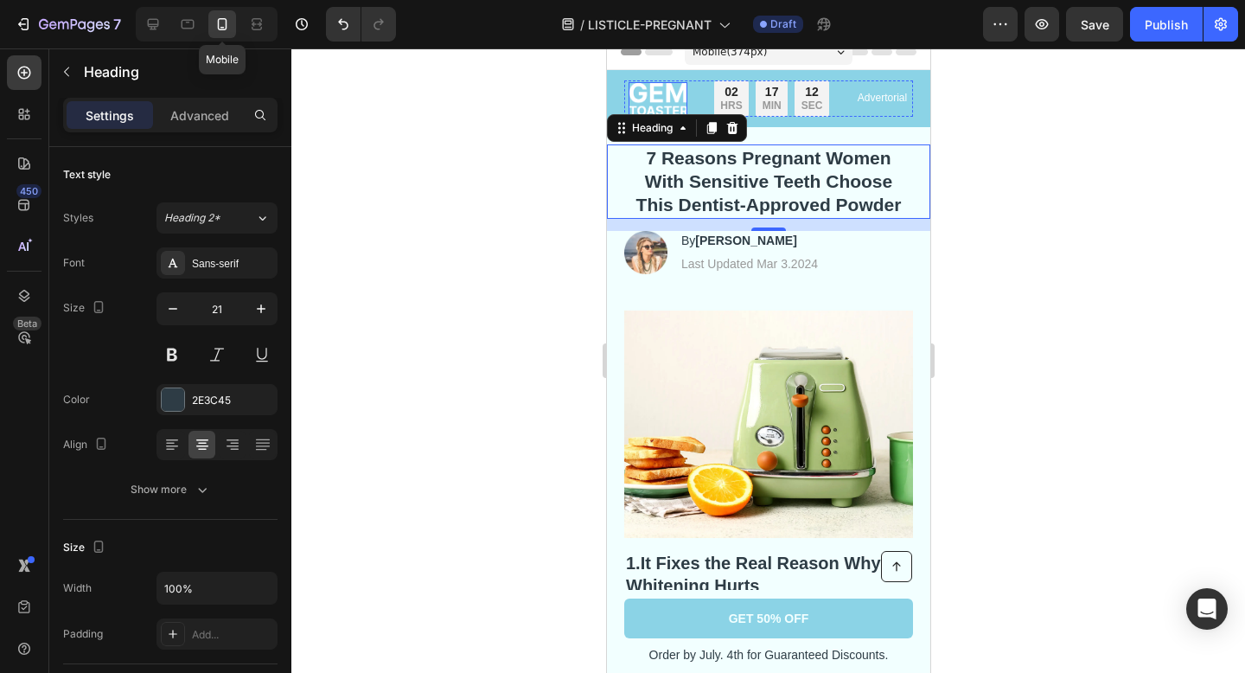
scroll to position [49, 0]
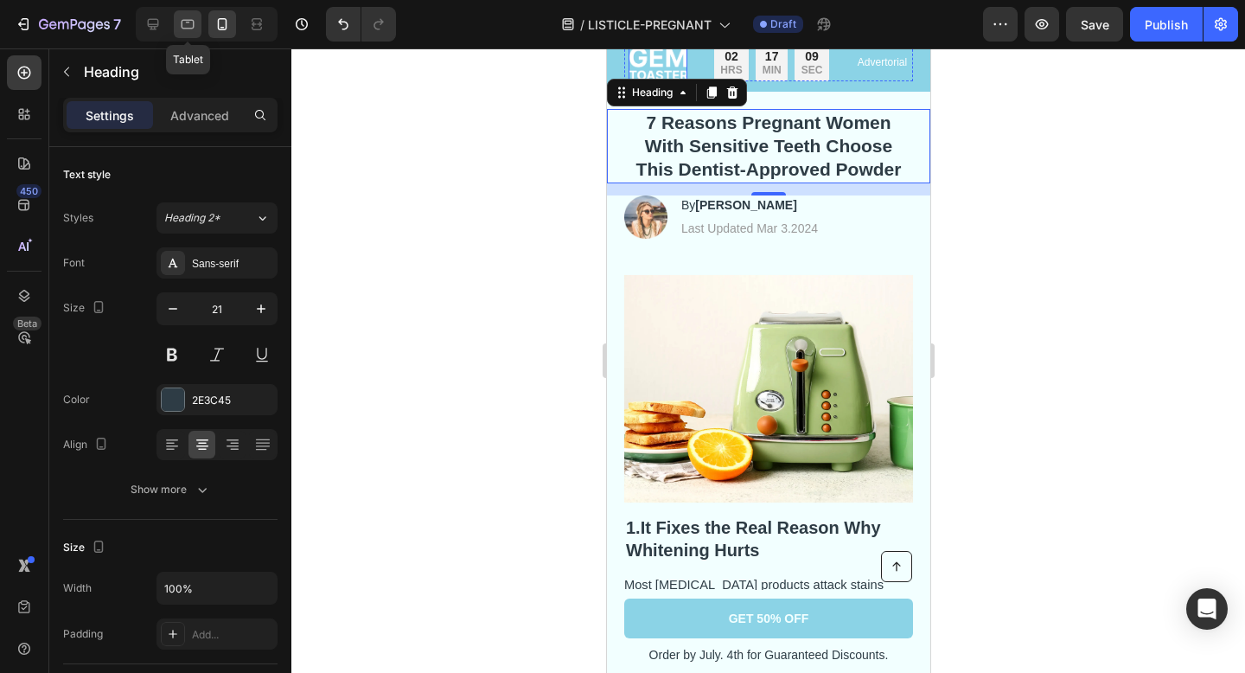
click at [191, 24] on icon at bounding box center [187, 24] width 17 height 17
type input "48"
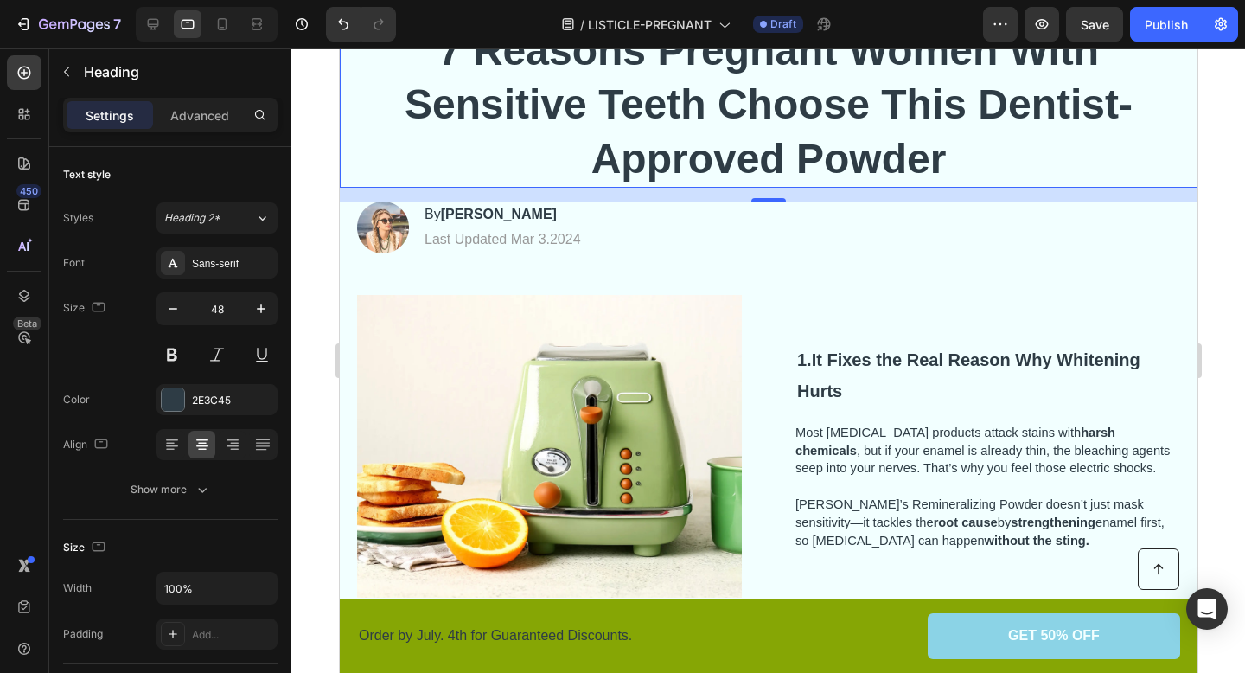
scroll to position [154, 0]
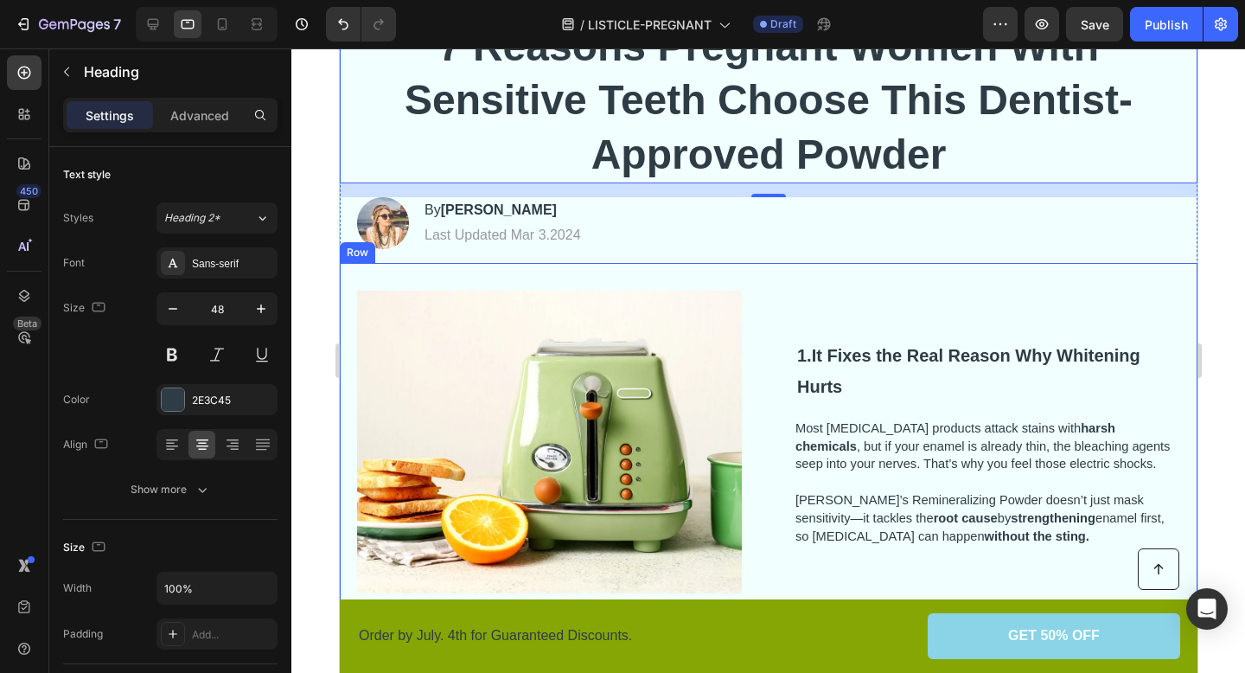
click at [916, 275] on div "Image 1. It Fixes the Real Reason Why [MEDICAL_DATA] Hurts Heading Most [MEDICA…" at bounding box center [768, 442] width 858 height 358
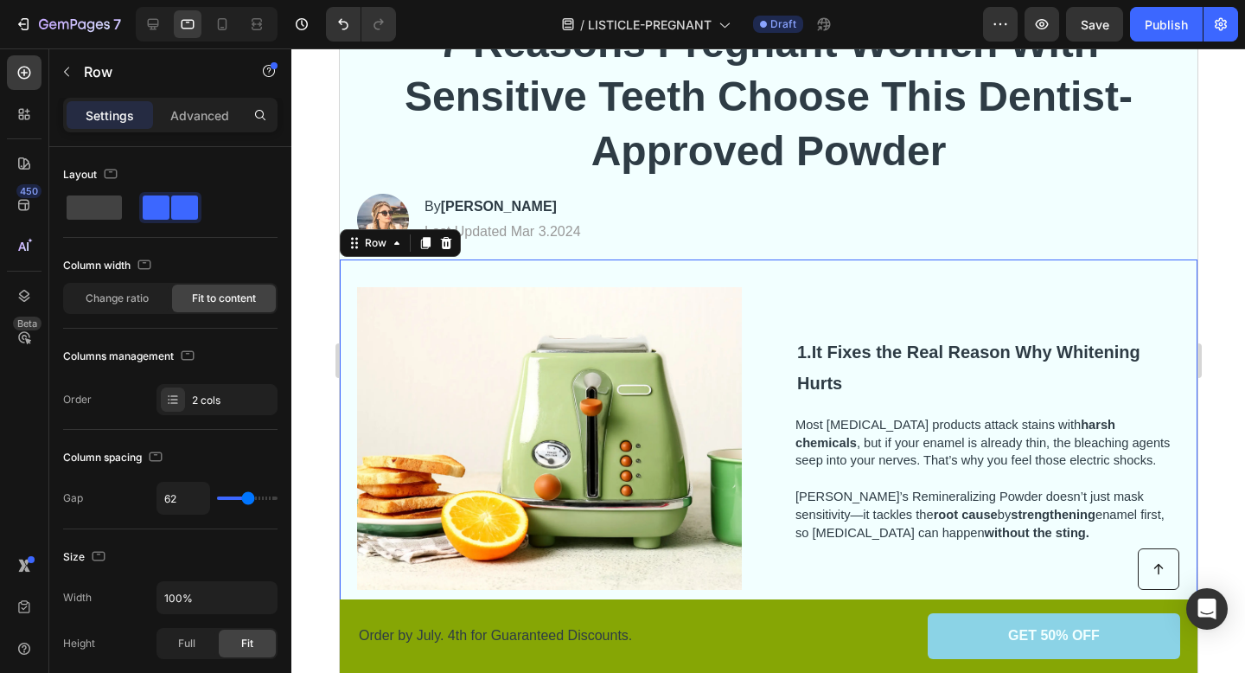
scroll to position [0, 0]
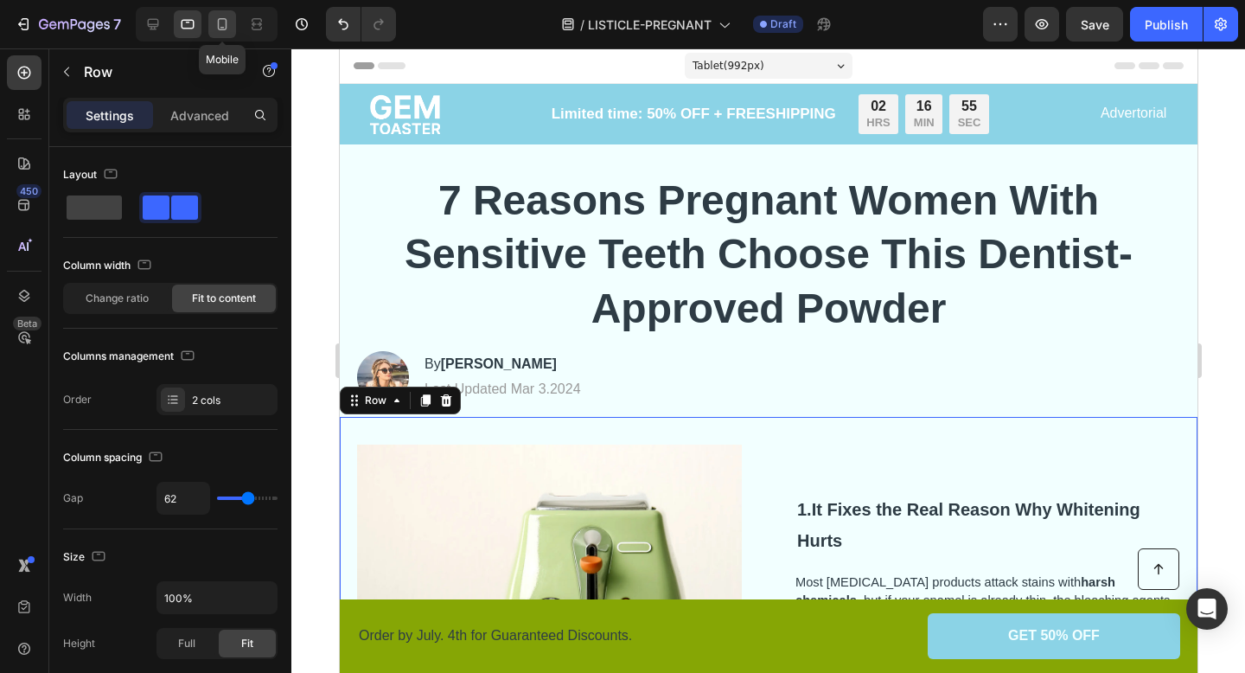
click at [227, 27] on icon at bounding box center [222, 24] width 17 height 17
type input "0"
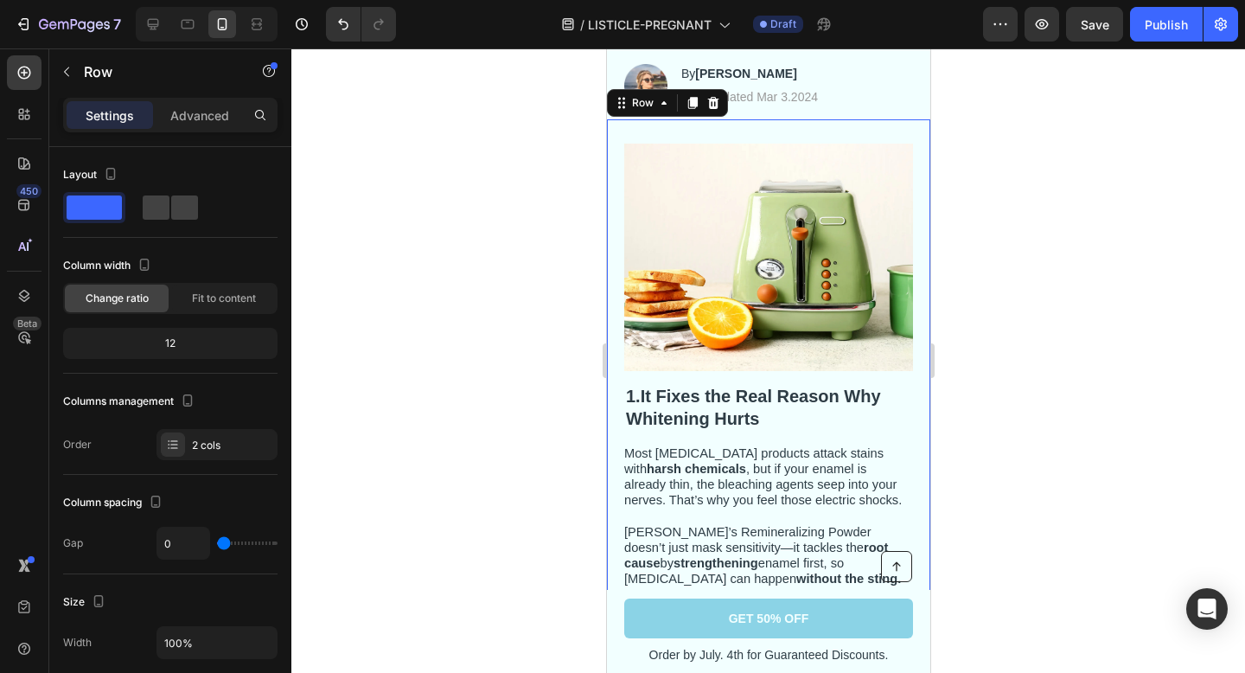
scroll to position [190, 0]
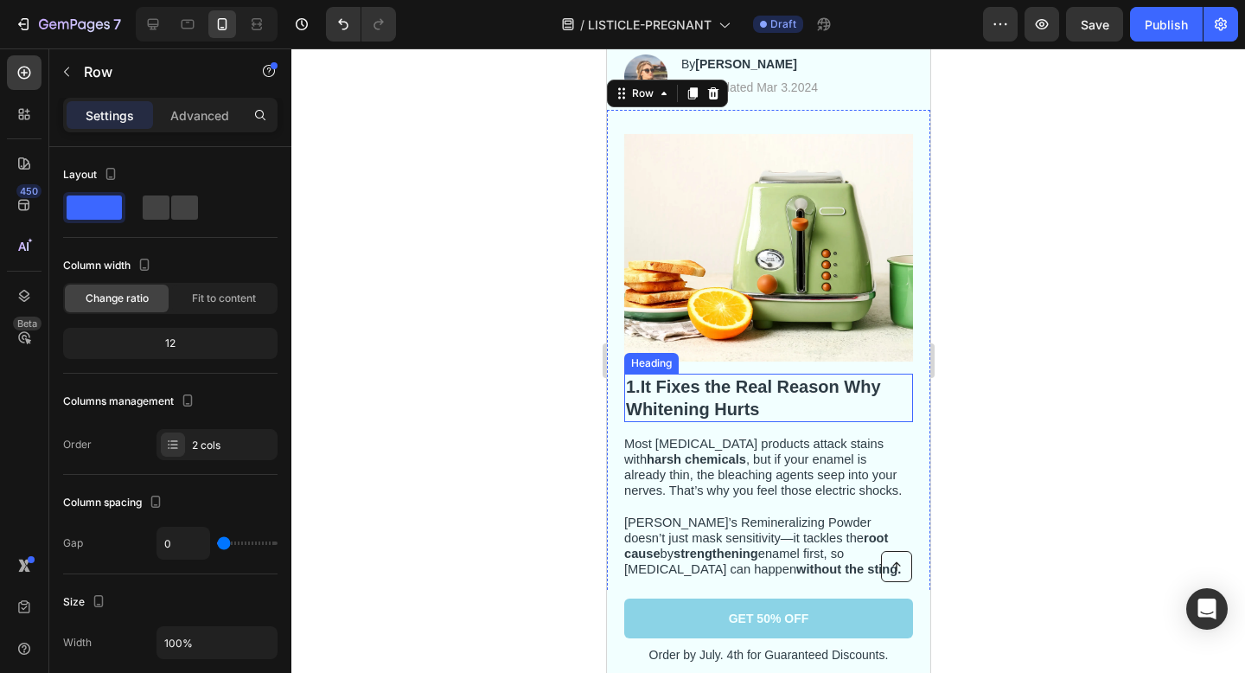
click at [709, 384] on strong "It Fixes the Real Reason Why Whitening Hurts" at bounding box center [752, 398] width 255 height 42
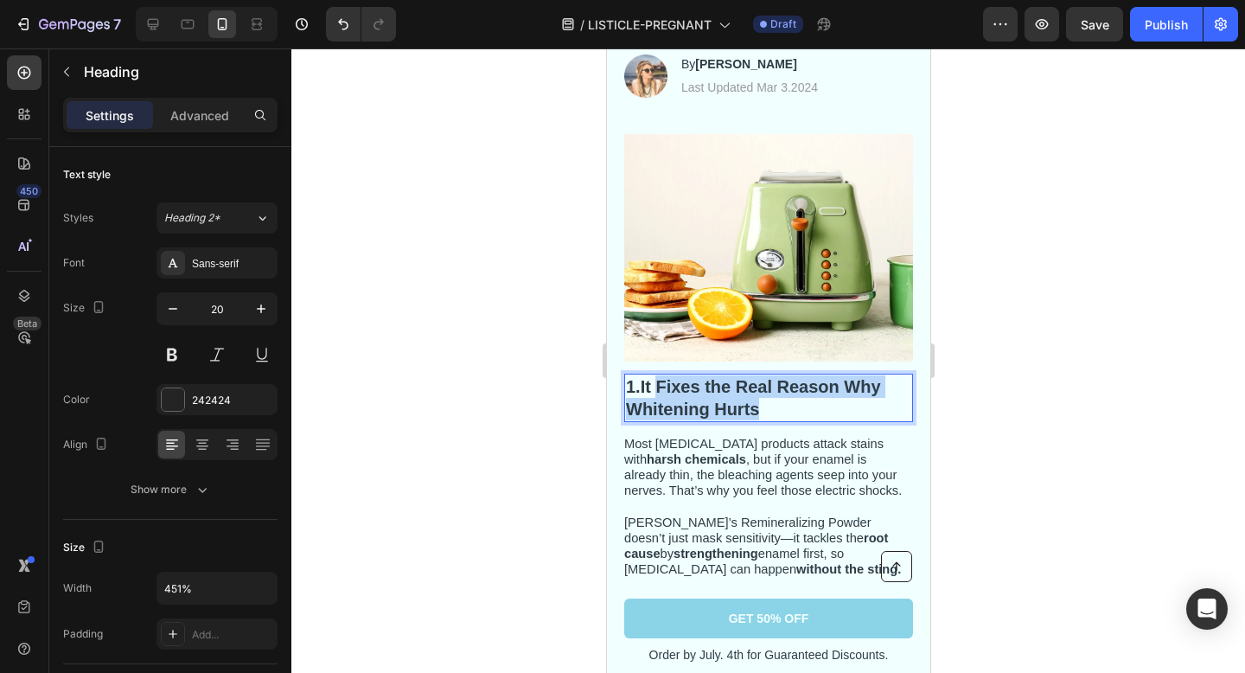
drag, startPoint x: 661, startPoint y: 380, endPoint x: 758, endPoint y: 403, distance: 99.4
click at [758, 403] on strong "It Fixes the Real Reason Why Whitening Hurts" at bounding box center [752, 398] width 255 height 42
drag, startPoint x: 659, startPoint y: 386, endPoint x: 646, endPoint y: 386, distance: 13.0
click at [646, 386] on strong "It" at bounding box center [645, 387] width 10 height 19
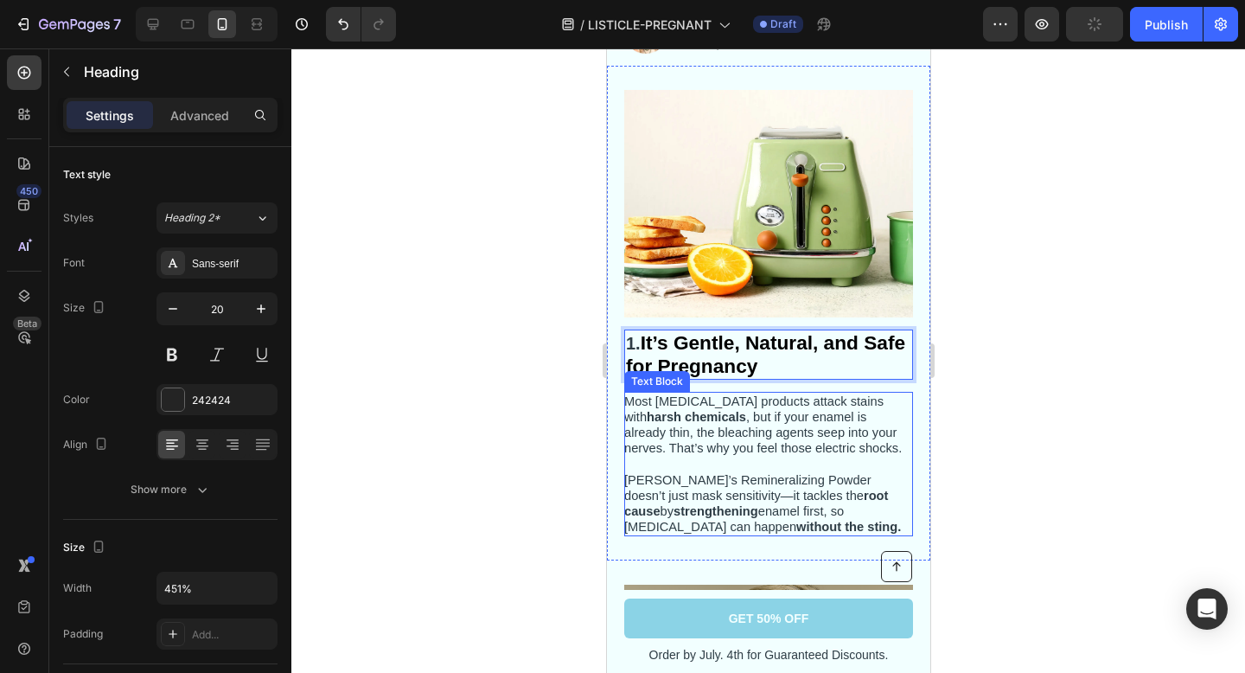
scroll to position [247, 0]
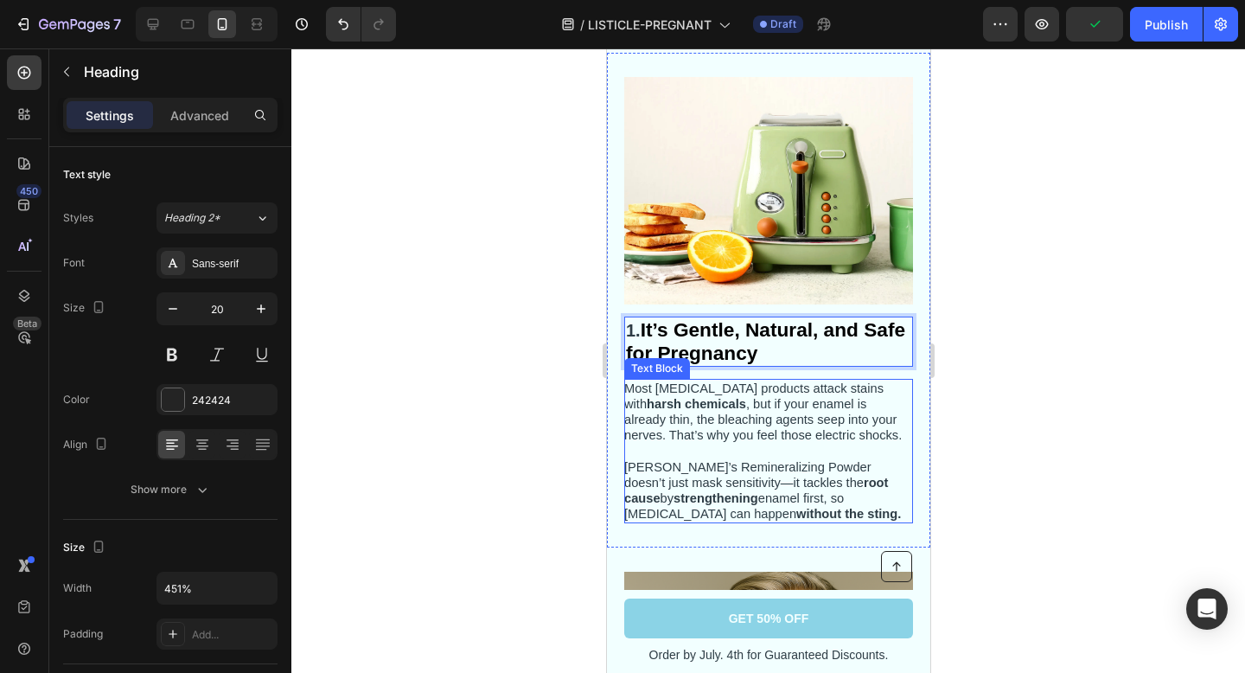
click at [711, 471] on span "[PERSON_NAME]’s Remineralizing Powder doesn’t just mask sensitivity—it tackles …" at bounding box center [761, 490] width 277 height 61
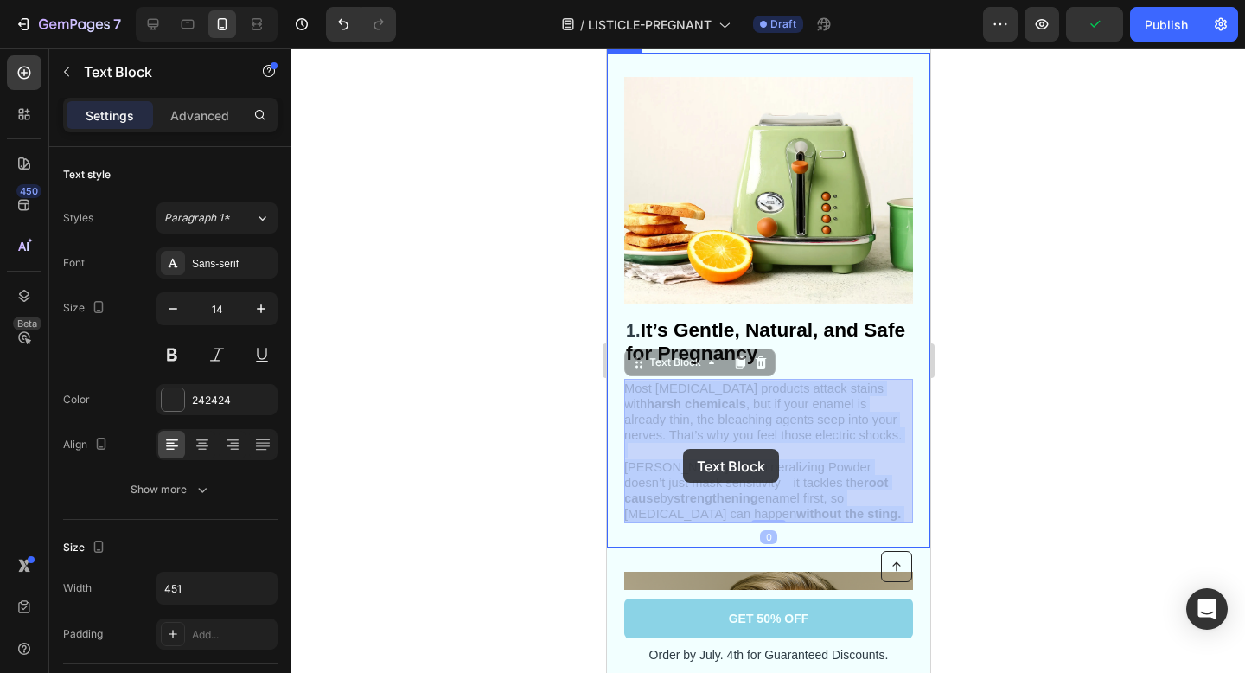
drag, startPoint x: 791, startPoint y: 506, endPoint x: 687, endPoint y: 450, distance: 118.0
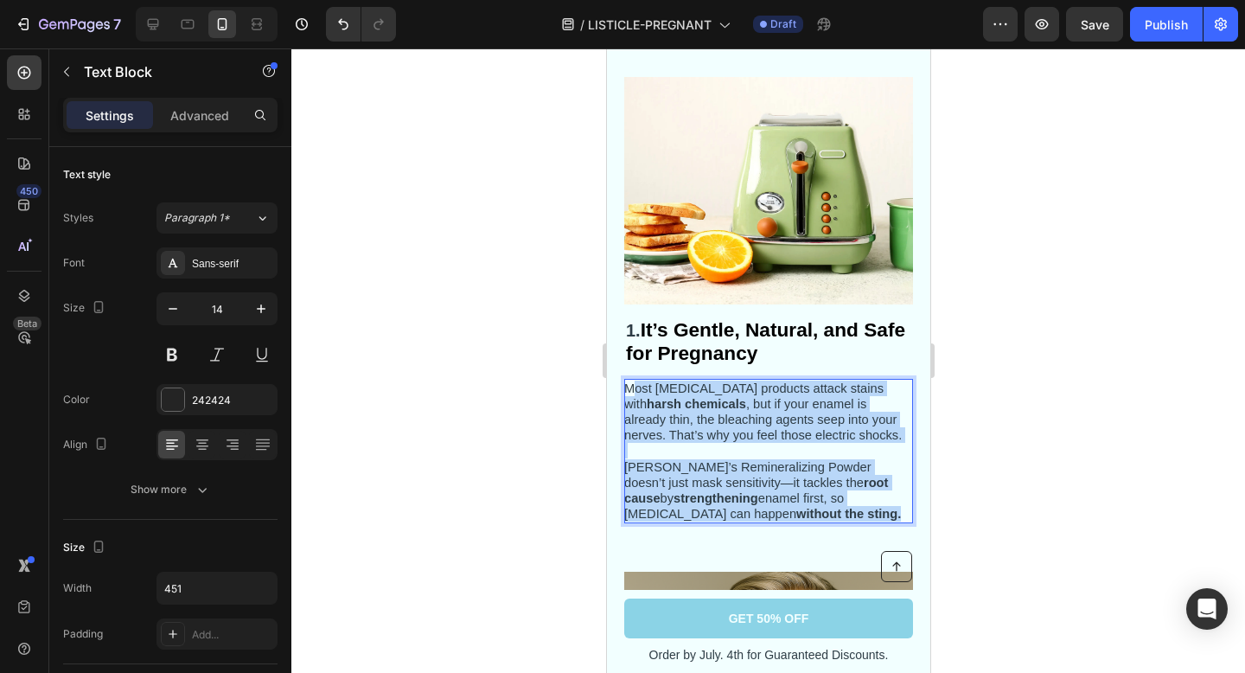
drag, startPoint x: 779, startPoint y: 513, endPoint x: 629, endPoint y: 391, distance: 193.0
click at [629, 391] on div "Most [MEDICAL_DATA] products attack stains with harsh chemicals , but if your e…" at bounding box center [767, 451] width 289 height 145
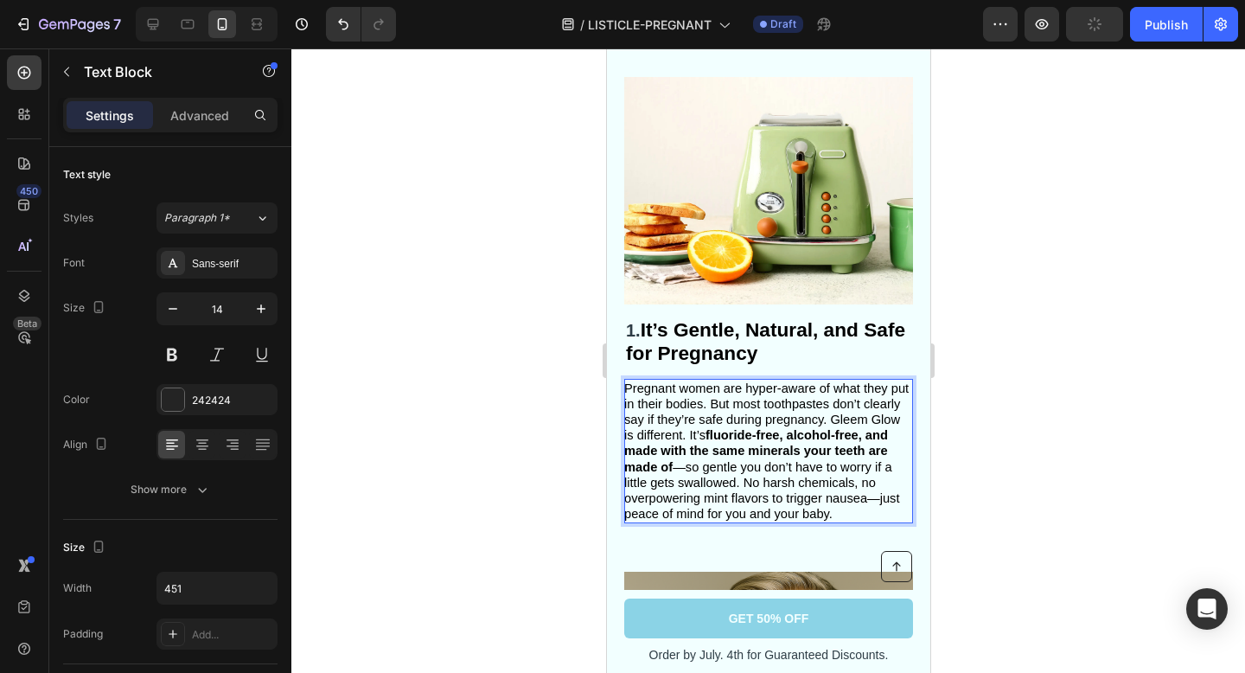
click at [830, 416] on span "Pregnant women are hyper-aware of what they put in their bodies. But most tooth…" at bounding box center [765, 451] width 284 height 140
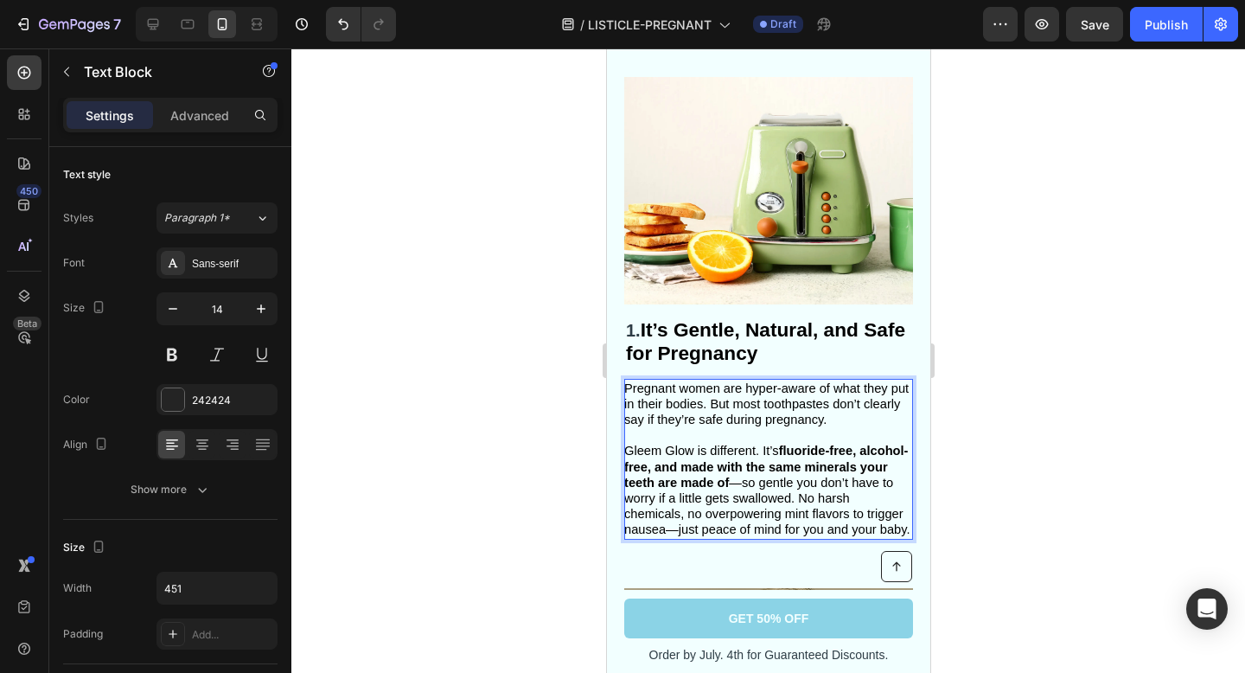
click at [1038, 409] on div at bounding box center [768, 360] width 954 height 624
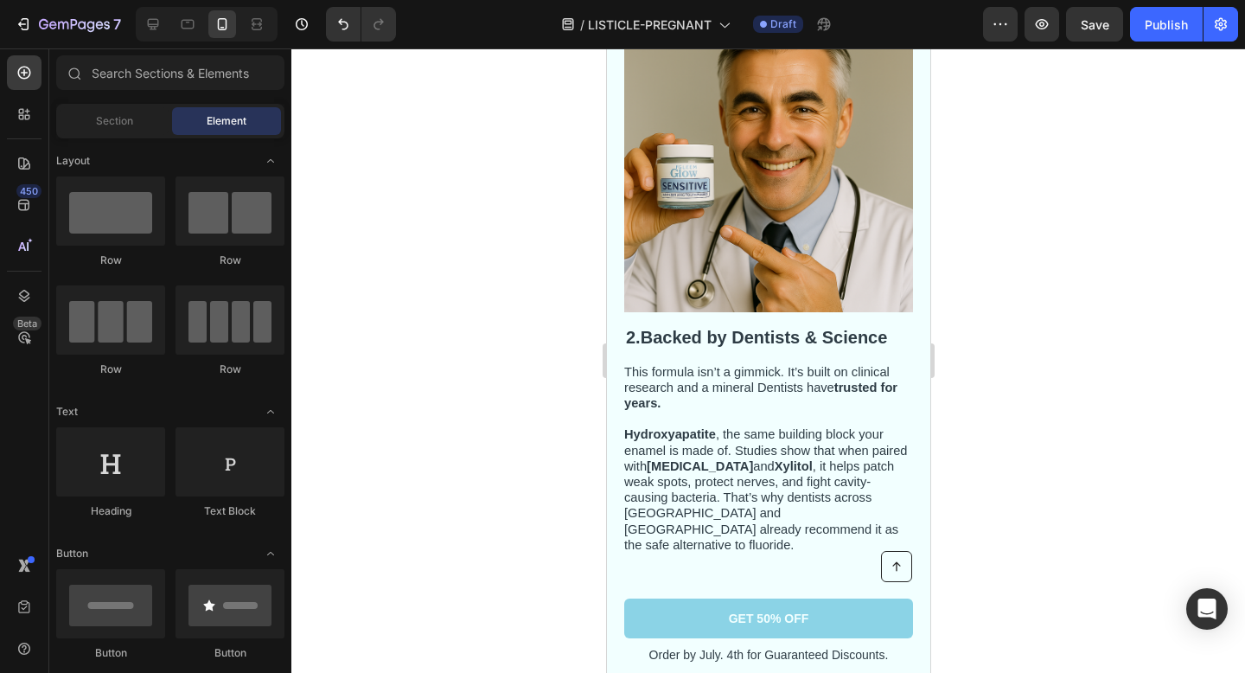
scroll to position [844, 0]
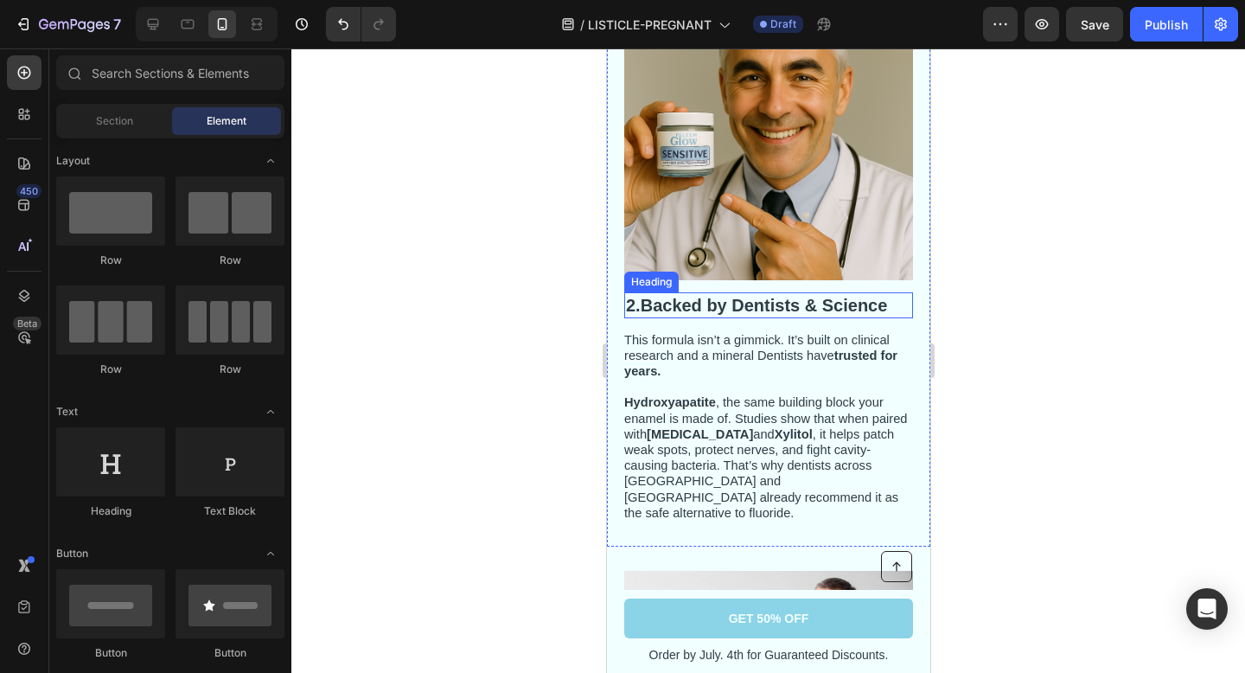
click at [720, 313] on strong "Backed by Dentists & Science" at bounding box center [763, 305] width 247 height 19
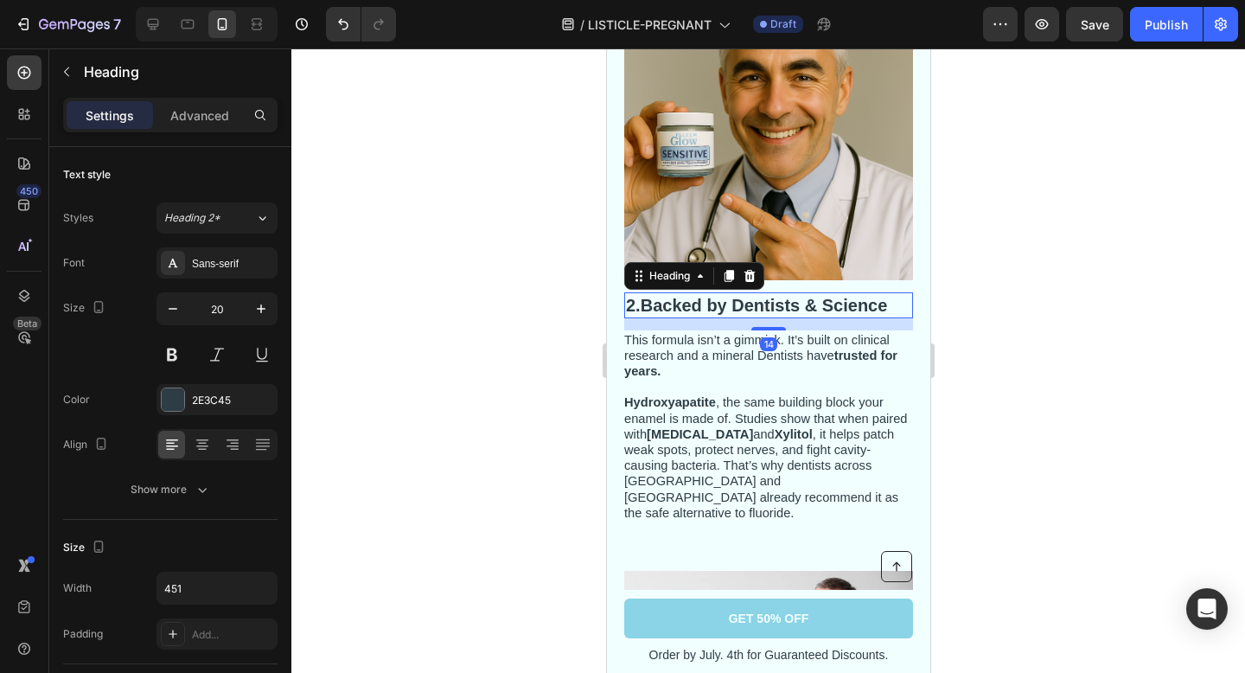
scroll to position [831, 0]
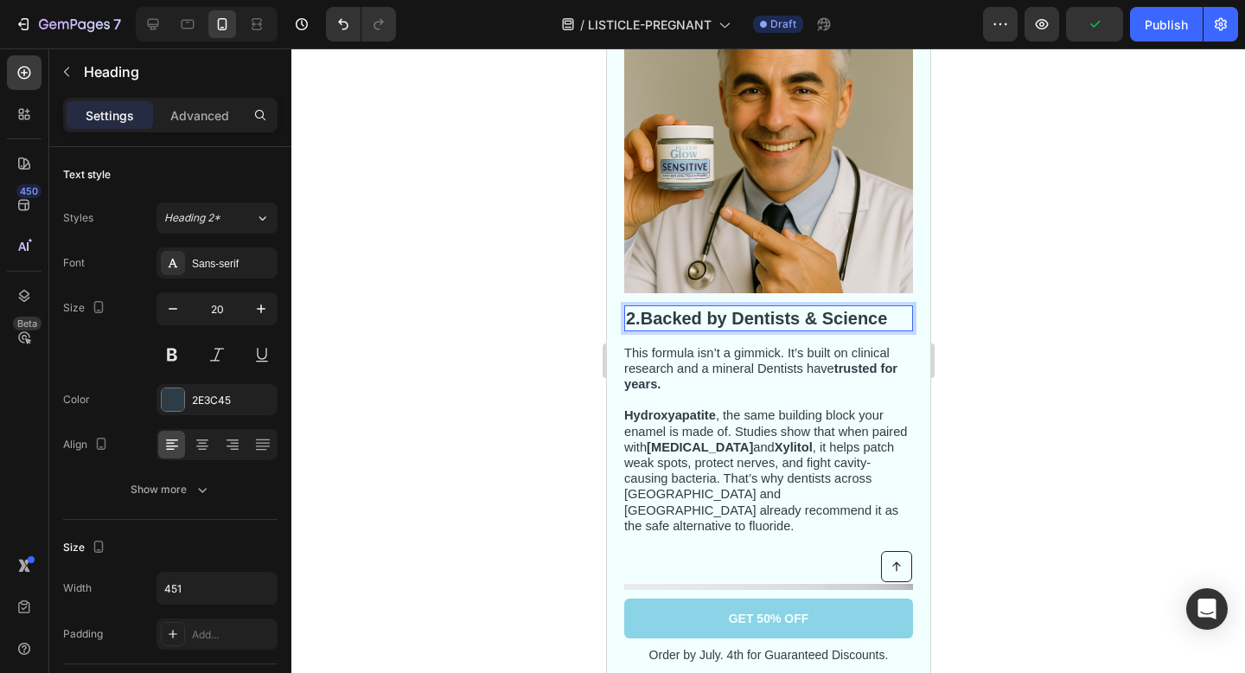
click at [672, 317] on strong "Backed by Dentists & Science" at bounding box center [763, 318] width 247 height 19
drag, startPoint x: 897, startPoint y: 319, endPoint x: 654, endPoint y: 317, distance: 243.0
click at [654, 317] on p "2. Backed by Dentists & Science" at bounding box center [767, 318] width 285 height 22
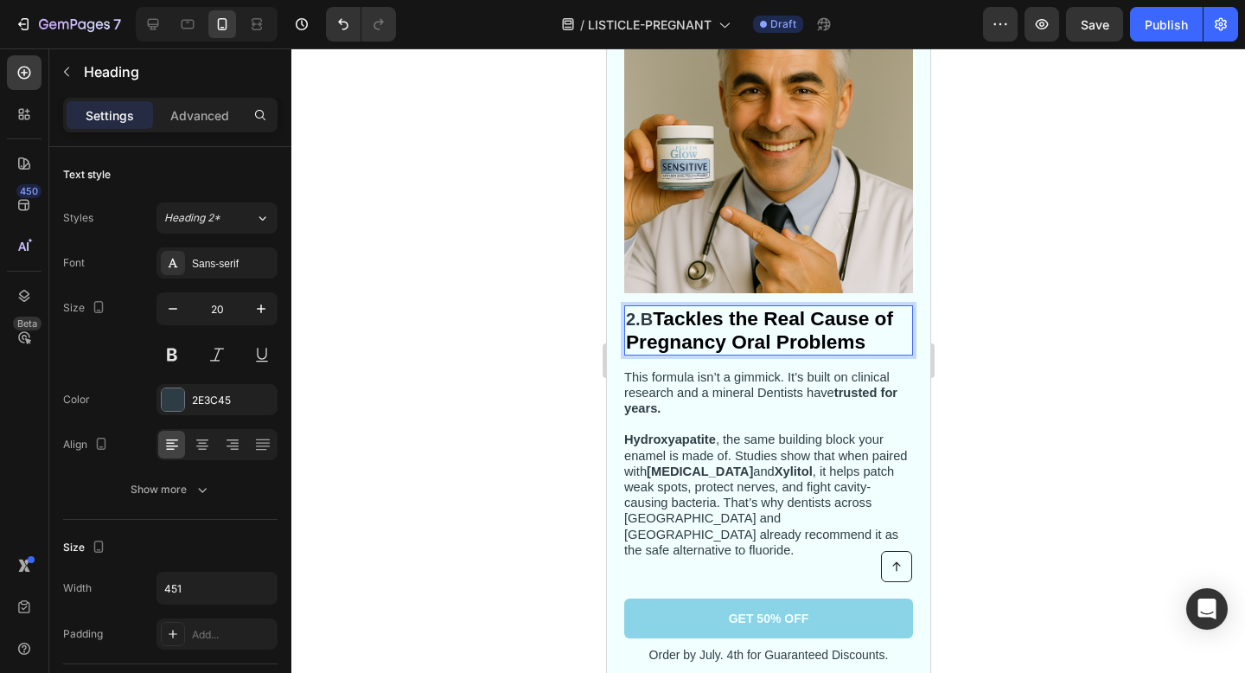
click at [667, 312] on strong "Tackles the Real Cause of Pregnancy Oral Problems" at bounding box center [758, 330] width 267 height 46
drag, startPoint x: 731, startPoint y: 319, endPoint x: 659, endPoint y: 318, distance: 71.8
click at [659, 318] on strong "Tackles the Real Cause of Pregnancy Oral Problems" at bounding box center [758, 330] width 267 height 46
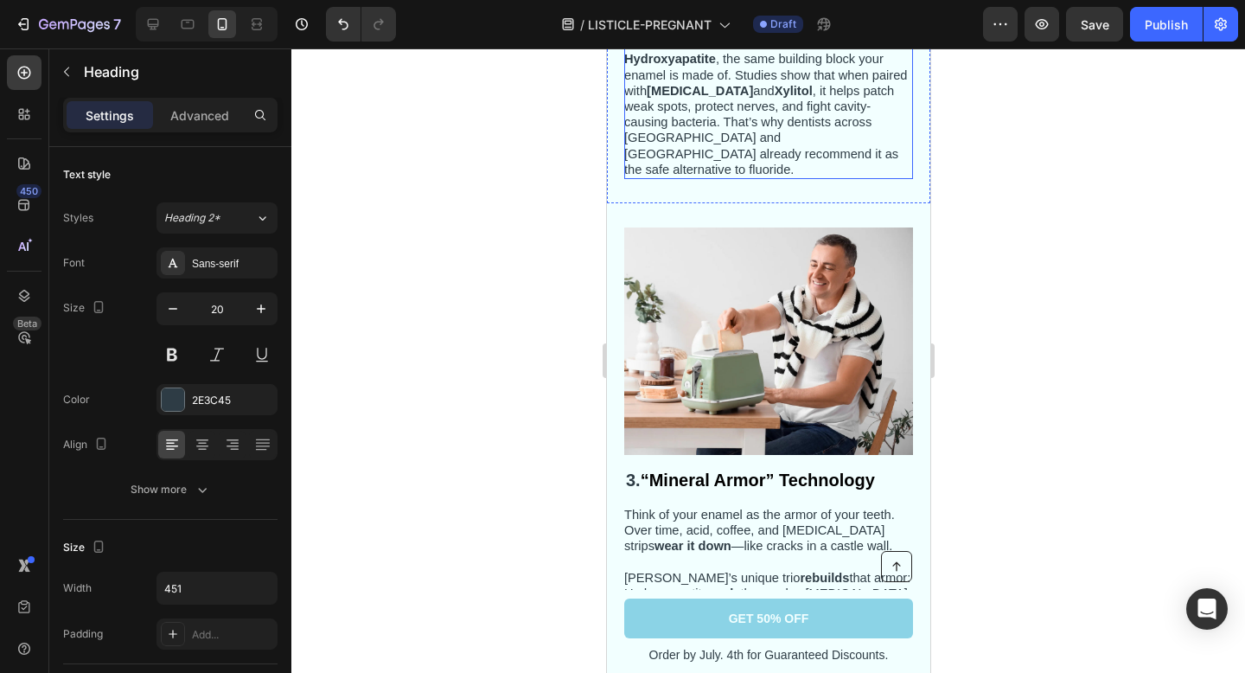
scroll to position [1232, 0]
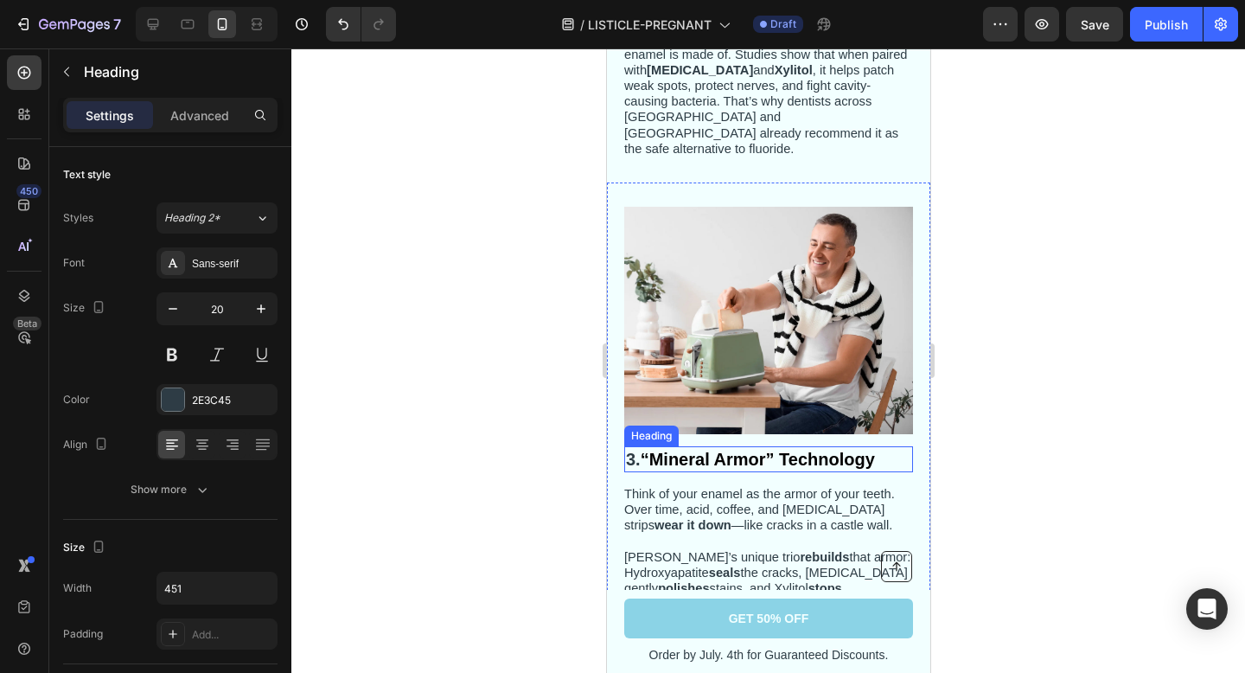
click at [712, 453] on h2 "3. “Mineral Armor” Technology" at bounding box center [767, 459] width 289 height 26
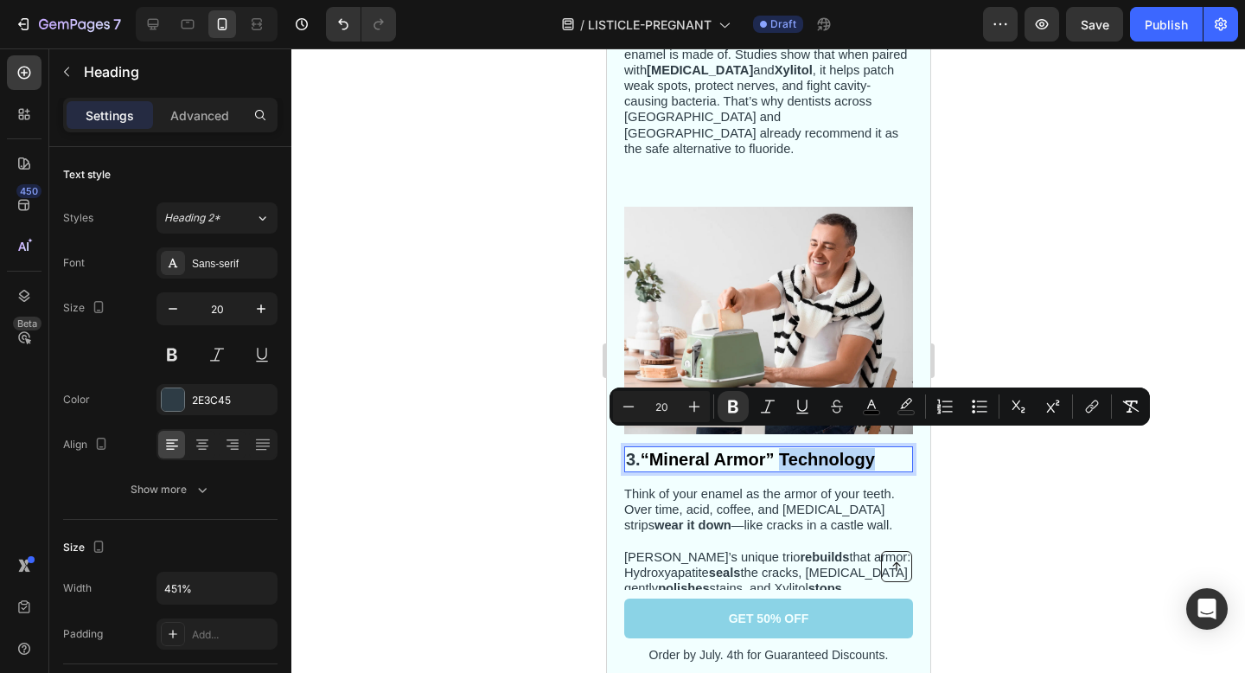
click at [884, 448] on p "3. “Mineral Armor” Technology" at bounding box center [767, 459] width 285 height 22
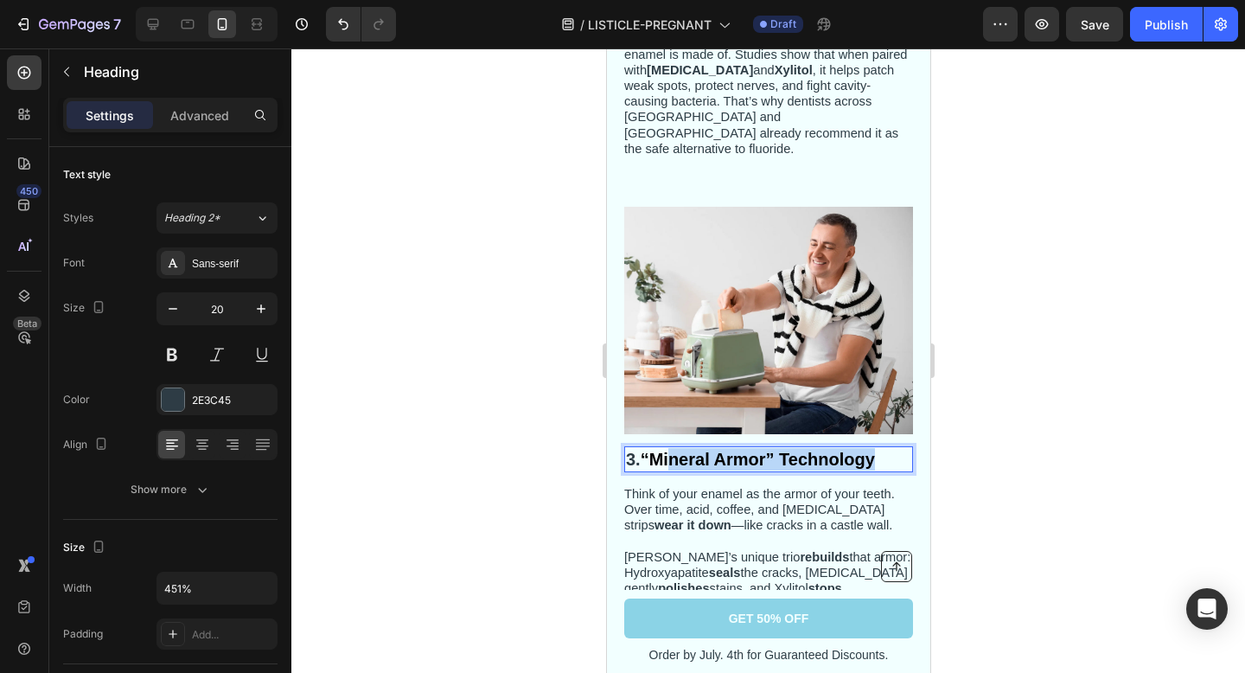
drag, startPoint x: 884, startPoint y: 444, endPoint x: 668, endPoint y: 443, distance: 215.3
click at [668, 448] on p "3. “Mineral Armor” Technology" at bounding box center [767, 459] width 285 height 22
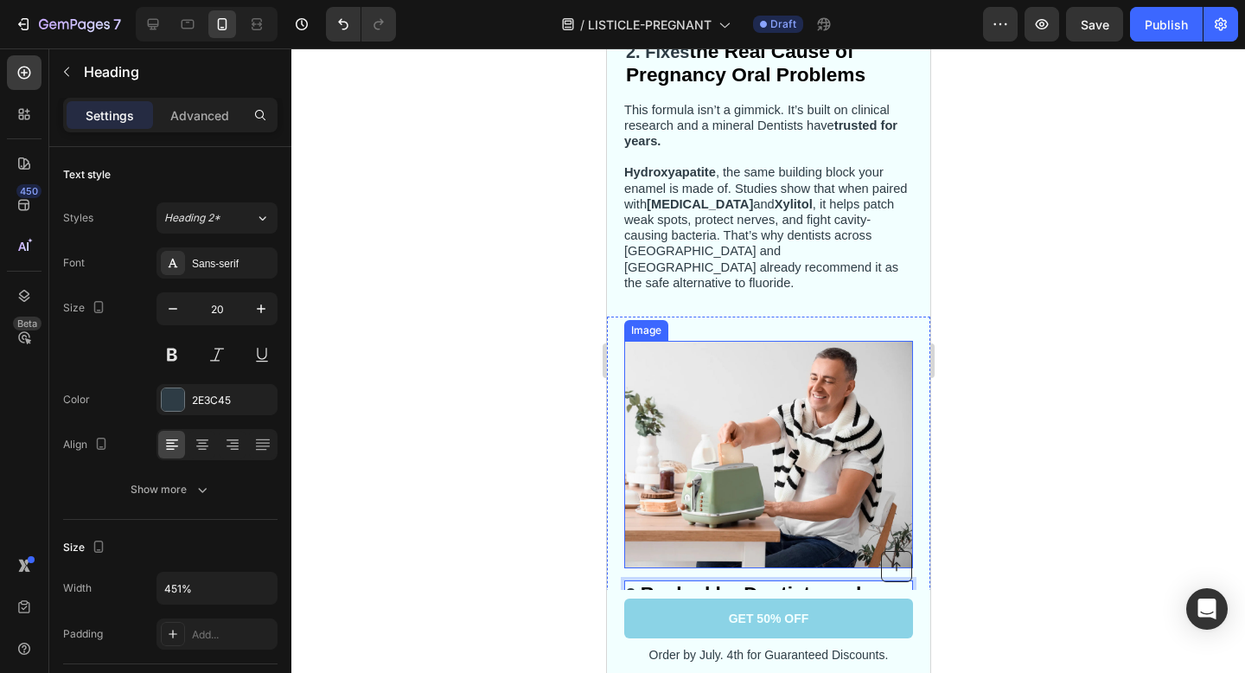
scroll to position [1063, 0]
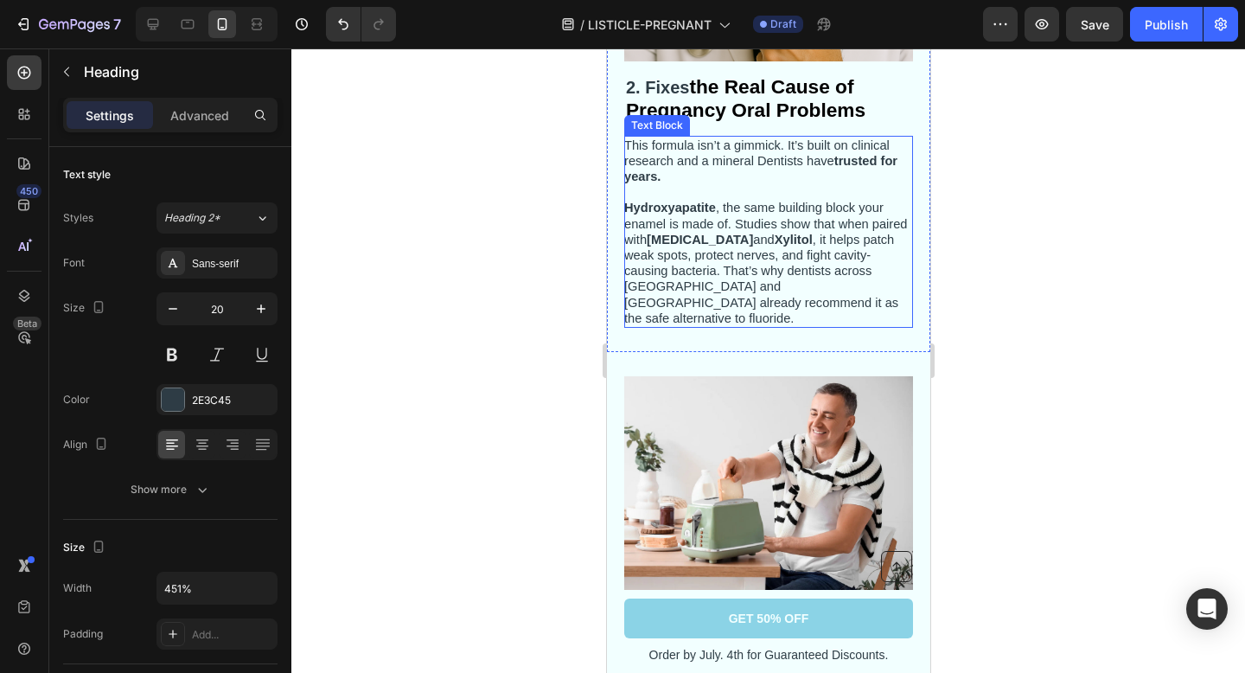
click at [721, 223] on span "Hydroxyapatite , the same building block your enamel is made of. Studies show t…" at bounding box center [765, 263] width 284 height 124
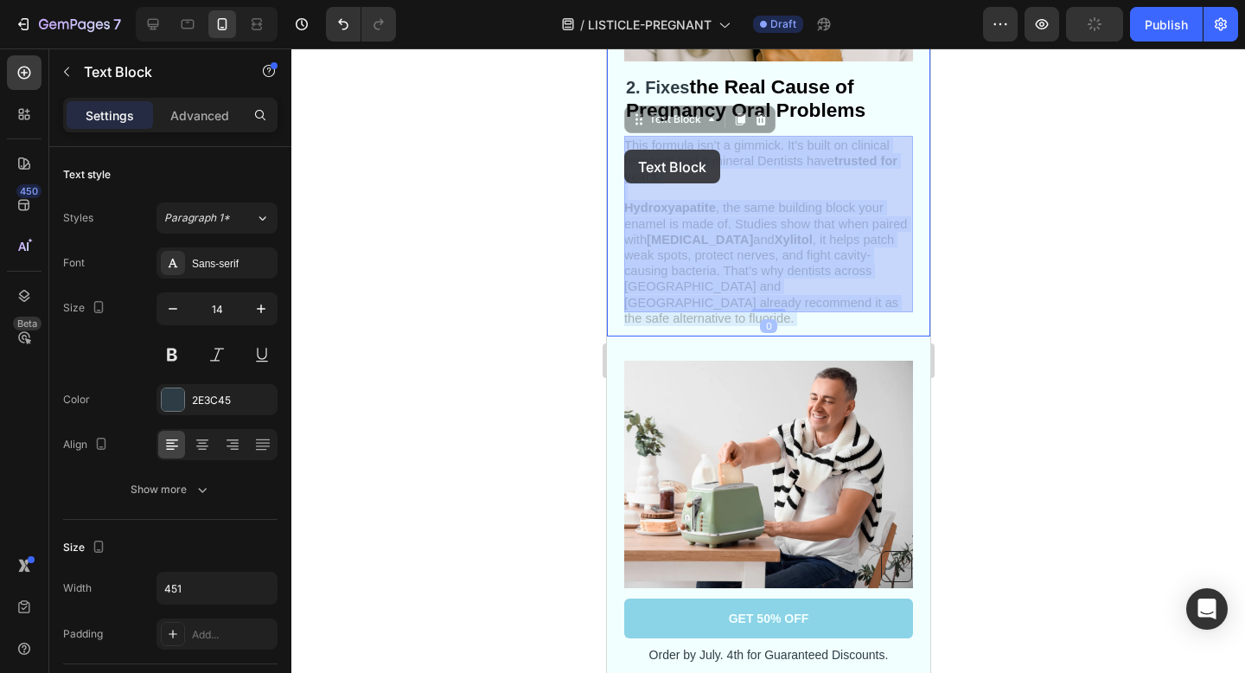
drag, startPoint x: 693, startPoint y: 264, endPoint x: 648, endPoint y: 173, distance: 101.3
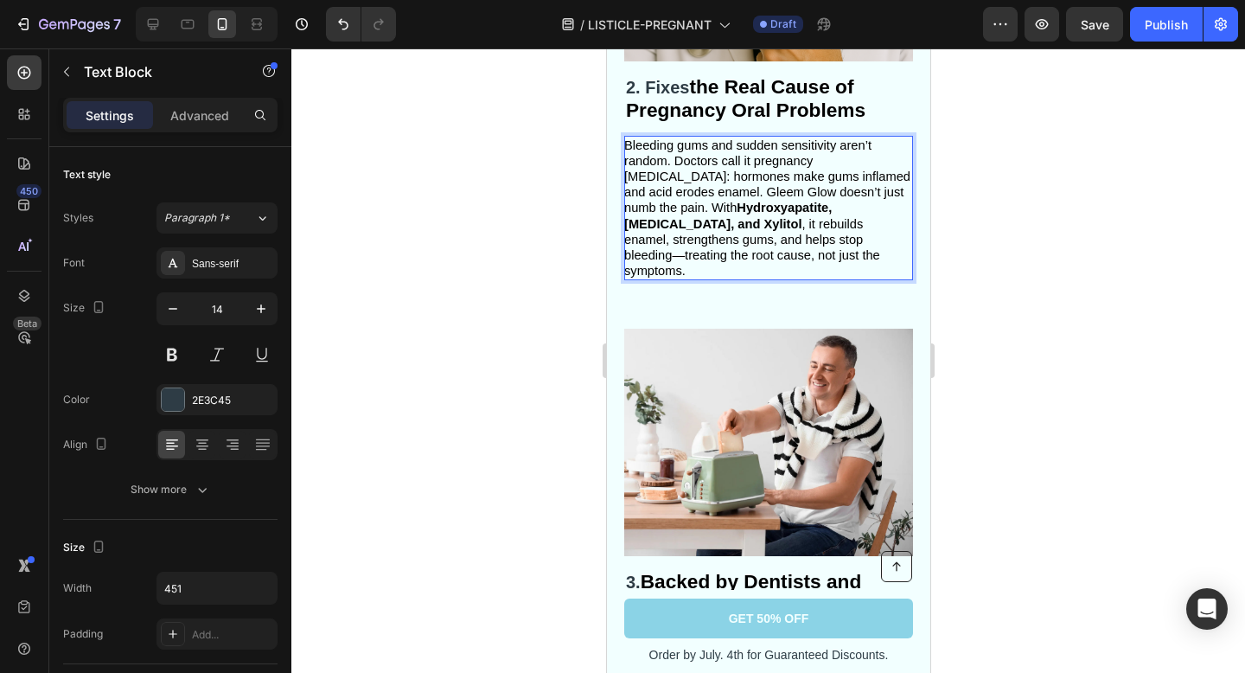
click at [670, 192] on span "Bleeding gums and sudden sensitivity aren’t random. Doctors call it pregnancy […" at bounding box center [766, 208] width 286 height 140
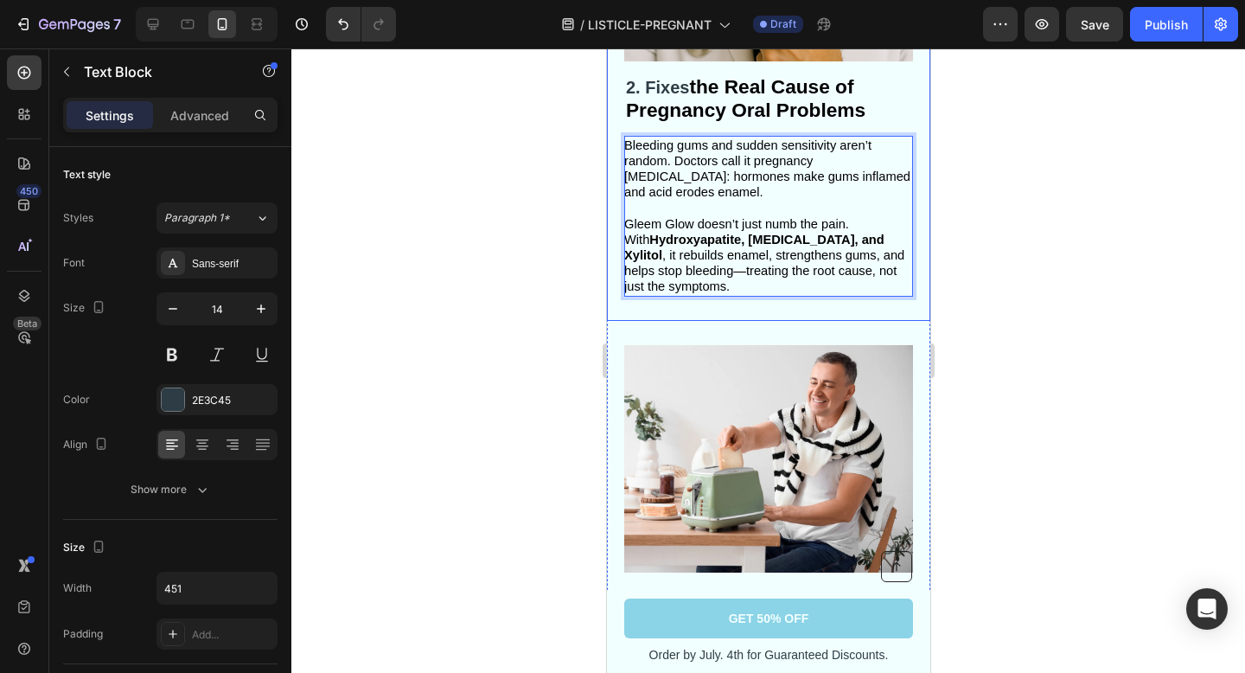
click at [955, 252] on div at bounding box center [768, 360] width 954 height 624
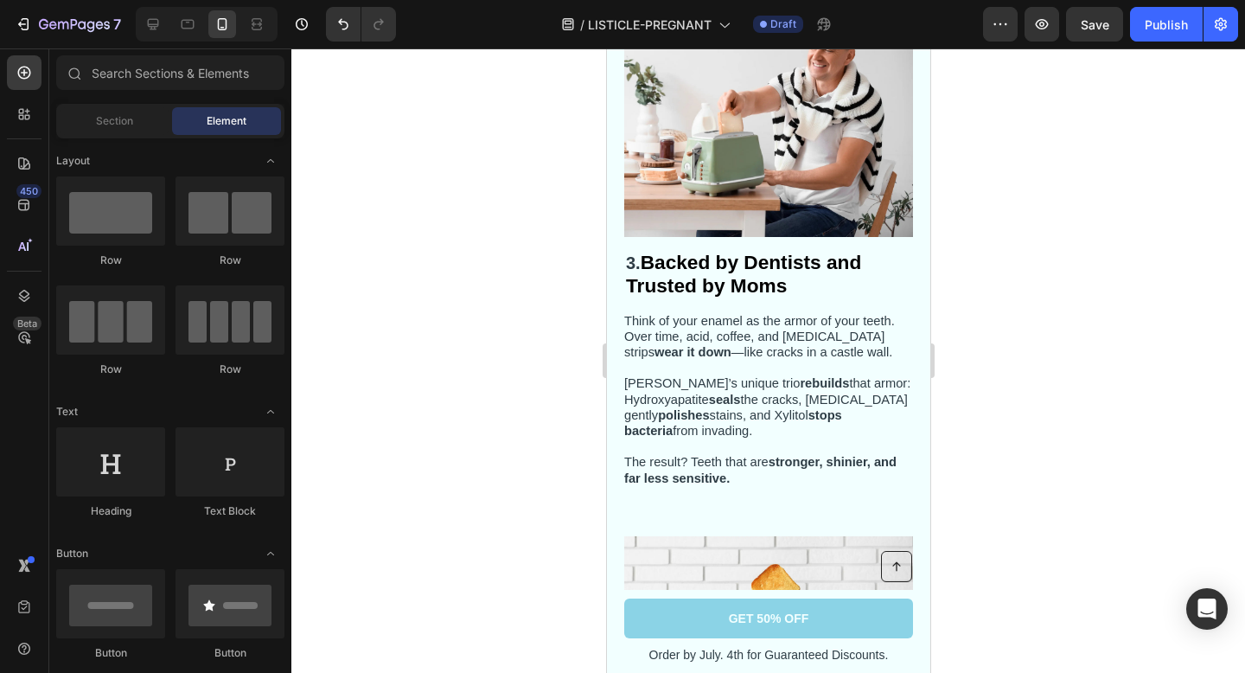
scroll to position [1409, 0]
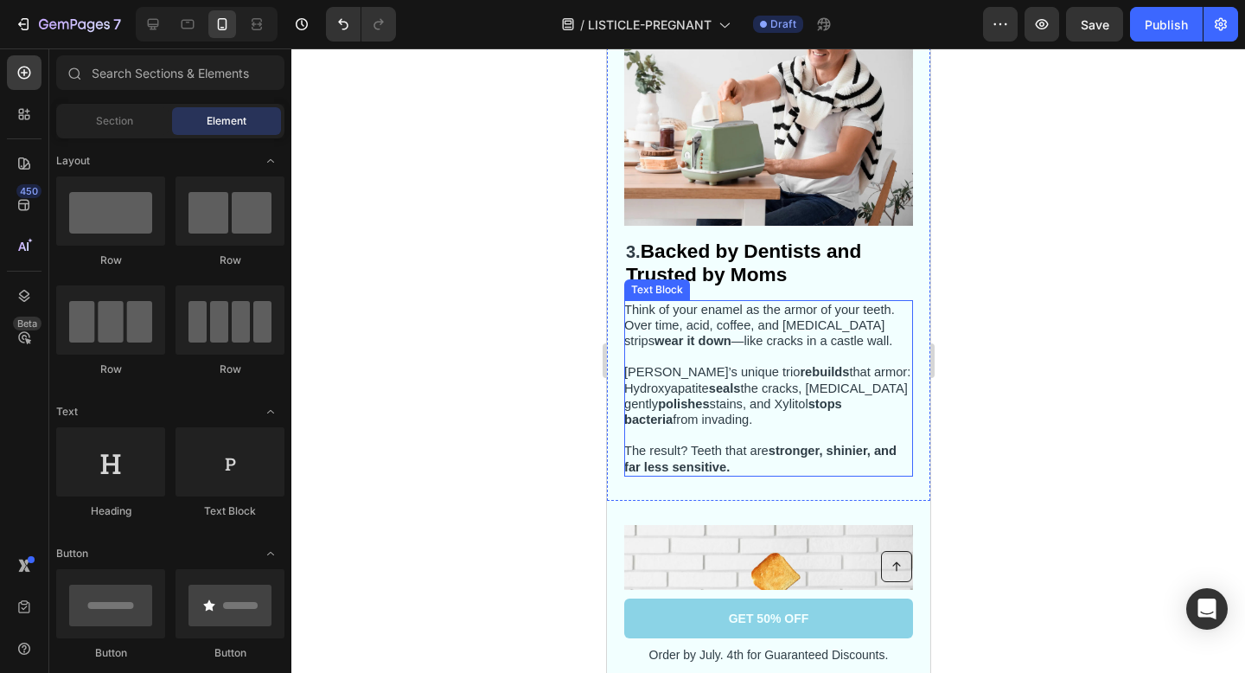
click at [712, 333] on span "Think of your enamel as the armor of your teeth. Over time, acid, coffee, and […" at bounding box center [758, 325] width 271 height 45
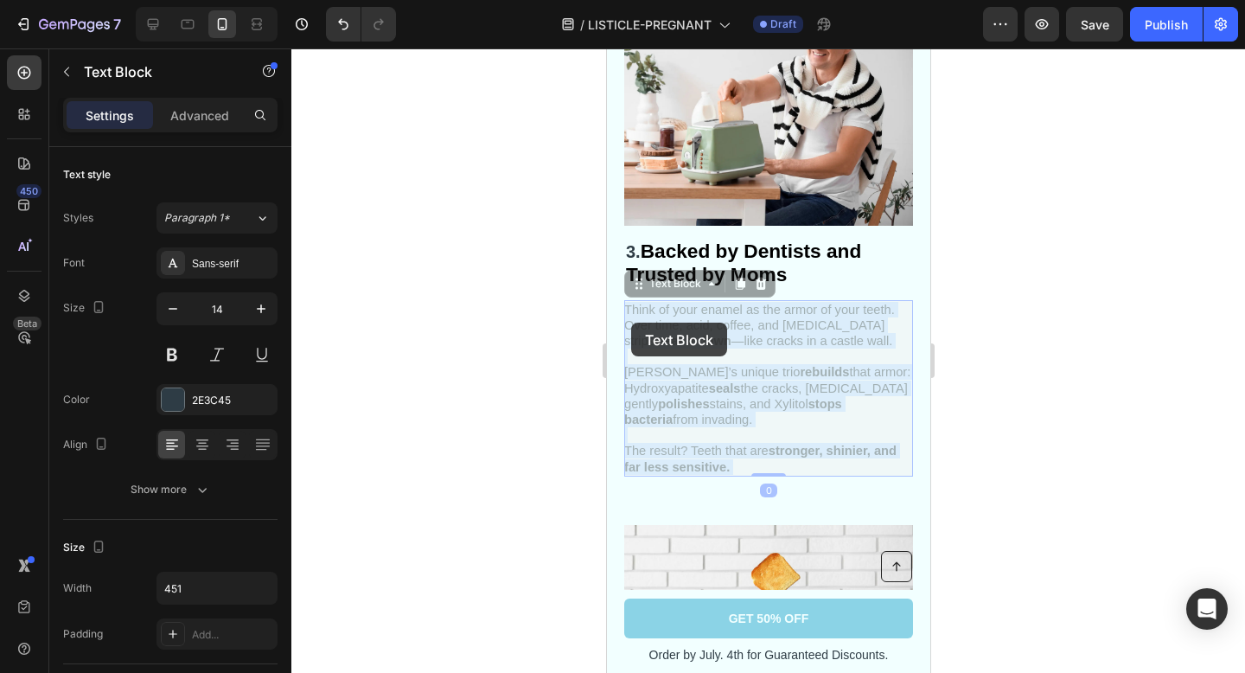
drag, startPoint x: 737, startPoint y: 470, endPoint x: 634, endPoint y: 325, distance: 178.0
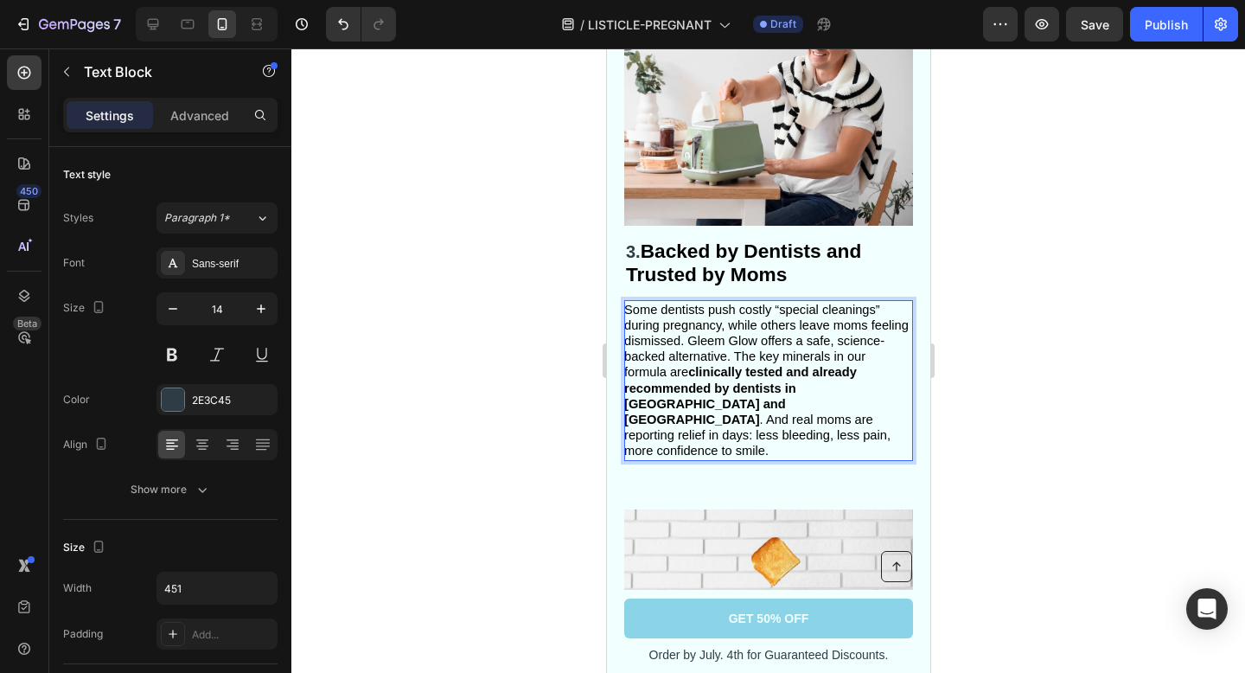
click at [735, 358] on span "Some dentists push costly “special cleanings” during pregnancy, while others le…" at bounding box center [765, 381] width 284 height 156
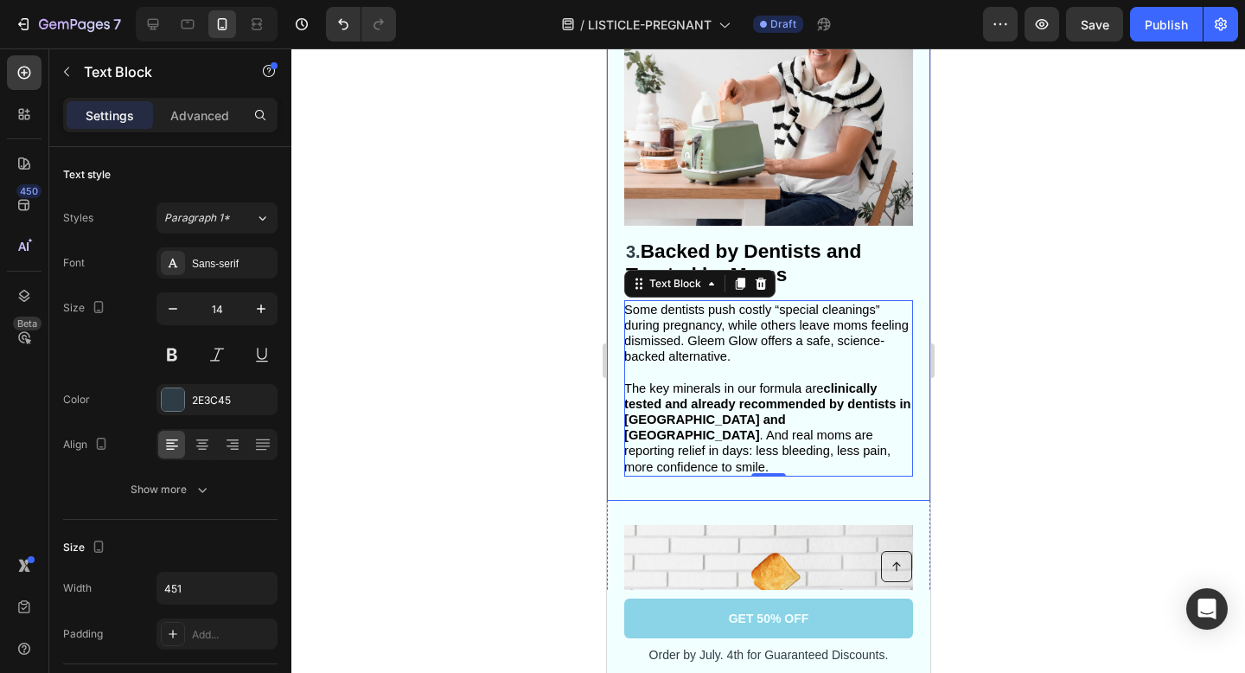
click at [994, 347] on div at bounding box center [768, 360] width 954 height 624
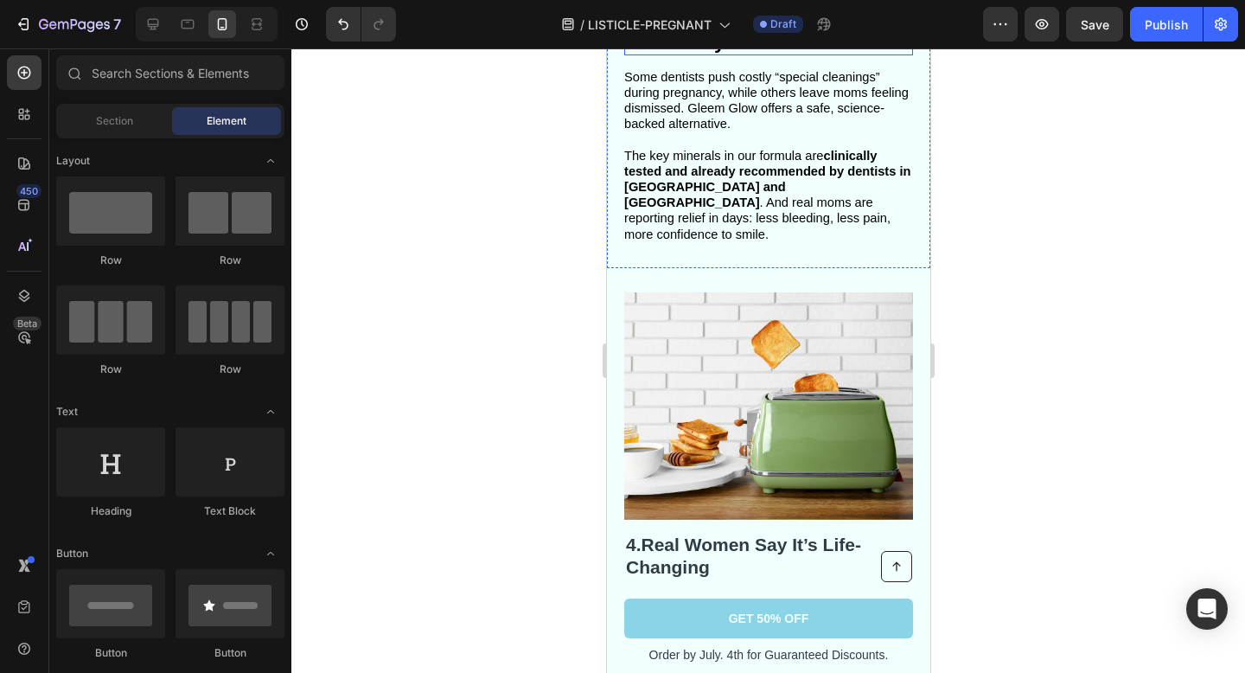
scroll to position [1676, 0]
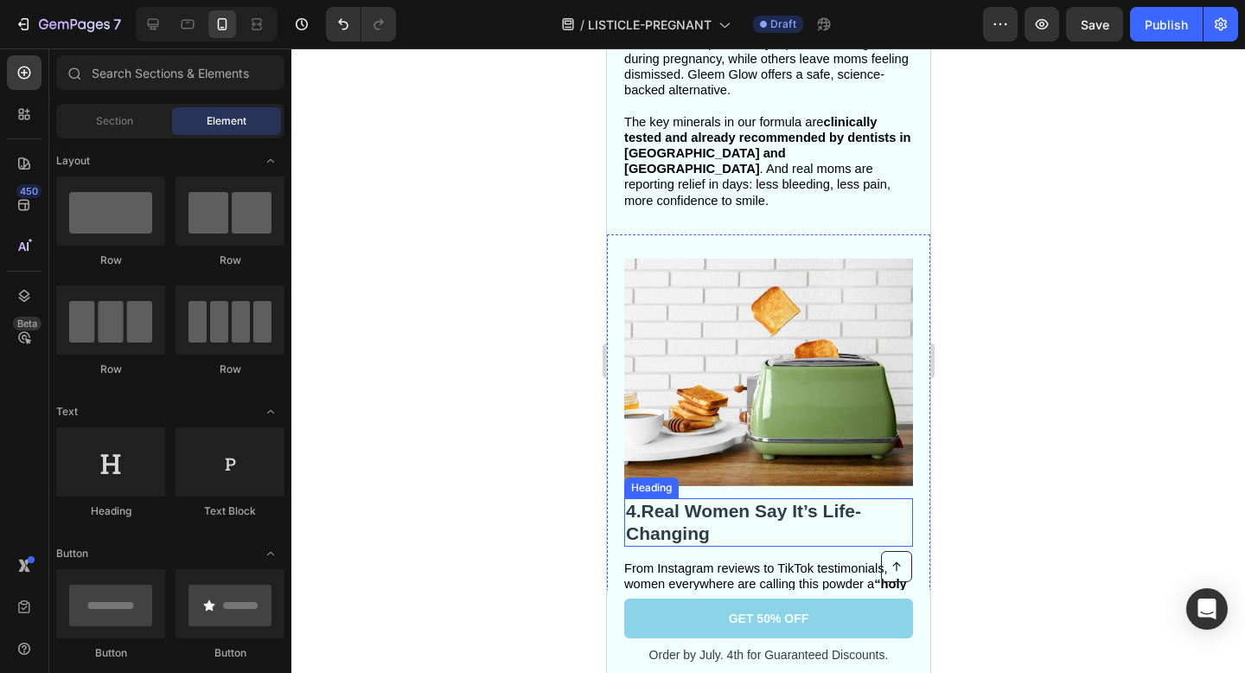
click at [707, 511] on strong "Real Women Say It’s Life-Changing" at bounding box center [742, 522] width 235 height 42
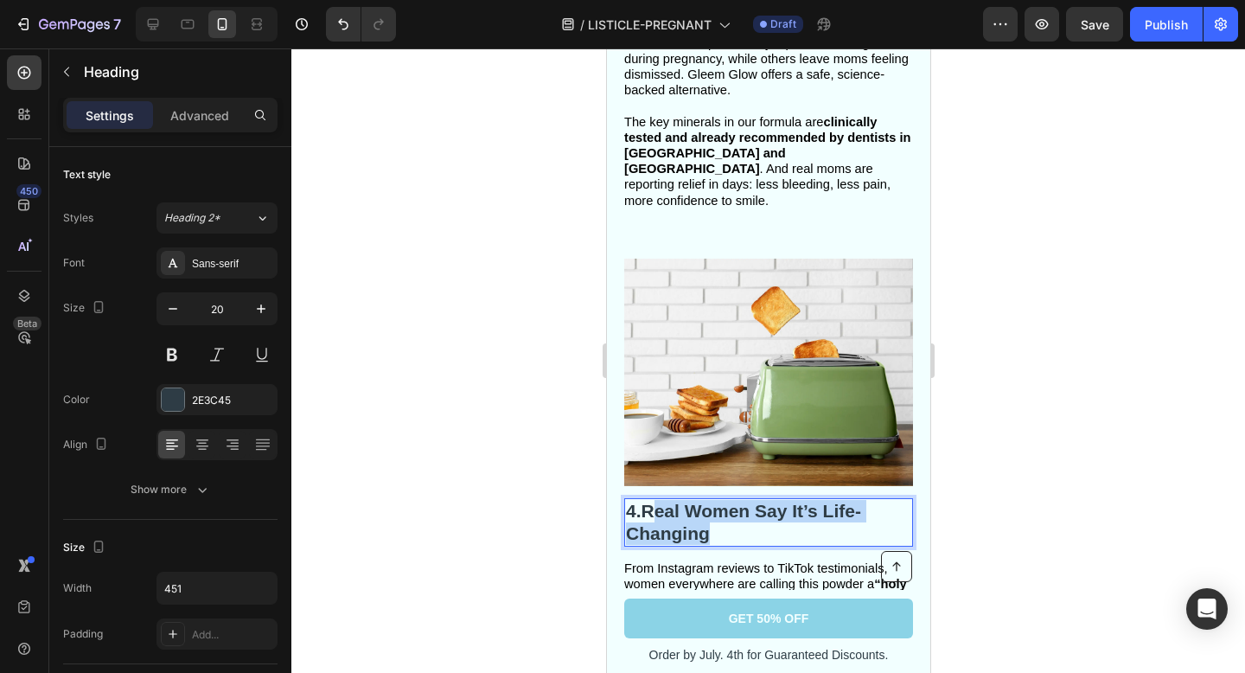
drag, startPoint x: 720, startPoint y: 514, endPoint x: 661, endPoint y: 497, distance: 61.0
click at [661, 500] on p "4. Real Women Say It’s Life-Changing" at bounding box center [767, 522] width 285 height 45
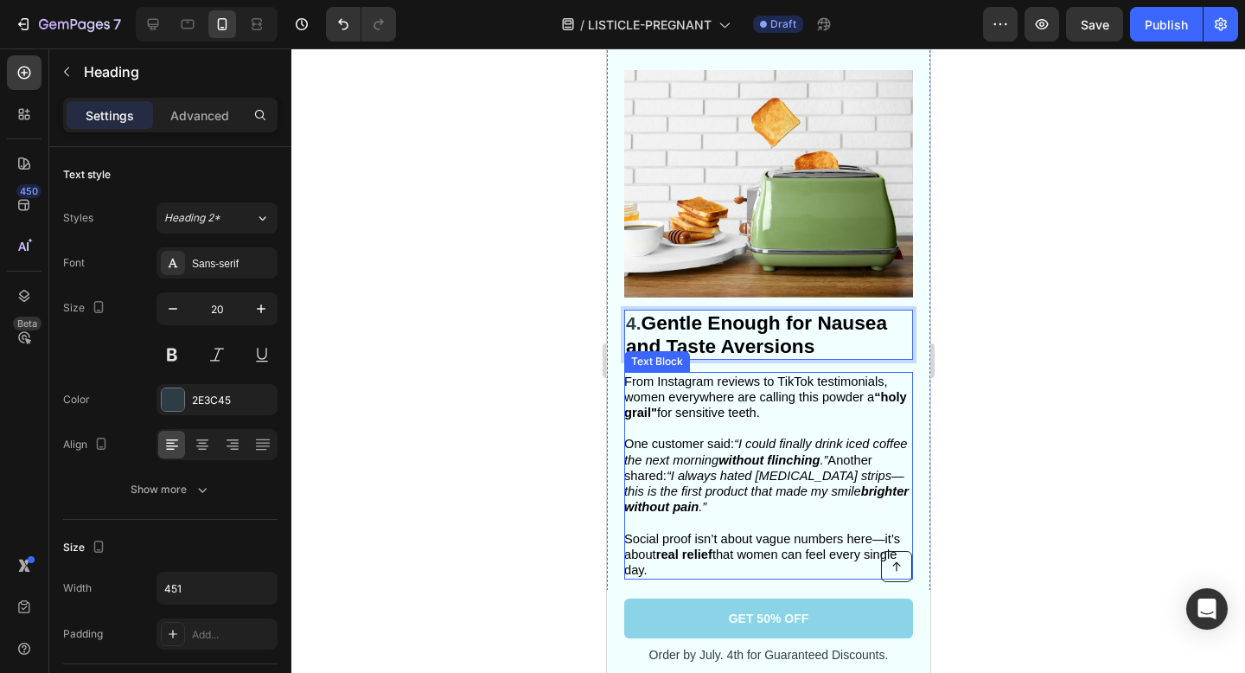
scroll to position [1866, 0]
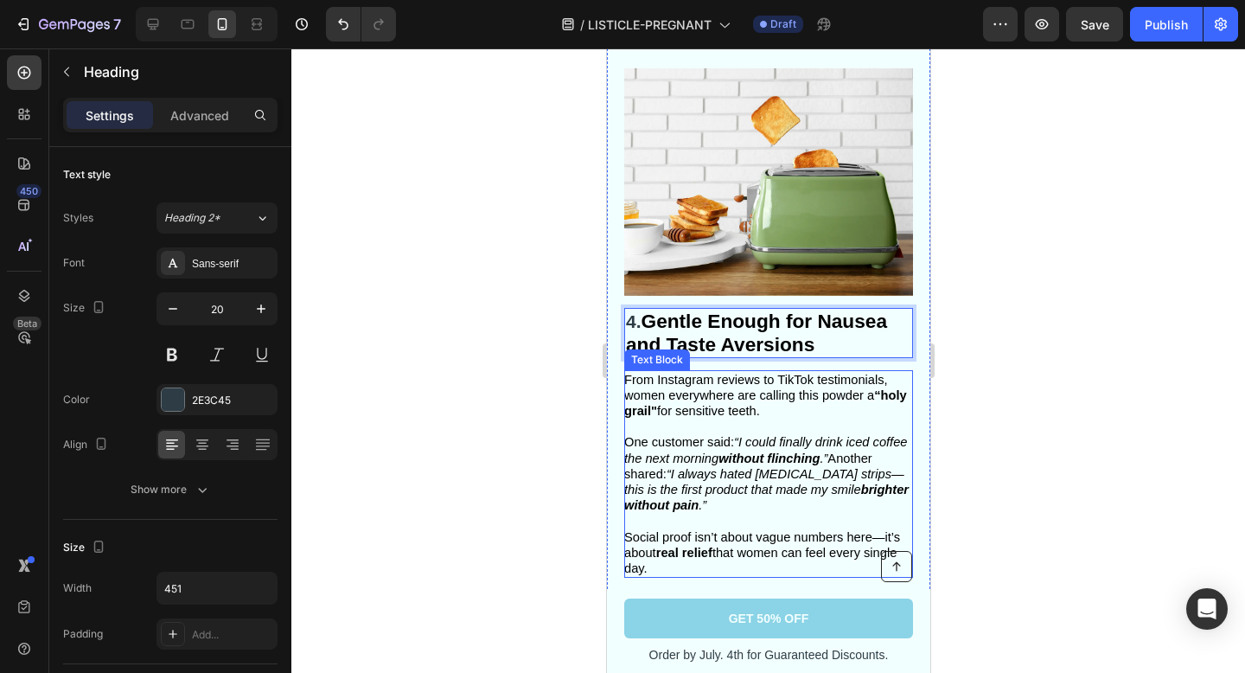
click at [705, 467] on icon "“I always hated [MEDICAL_DATA] strips—this is the first product that made my sm…" at bounding box center [765, 489] width 284 height 45
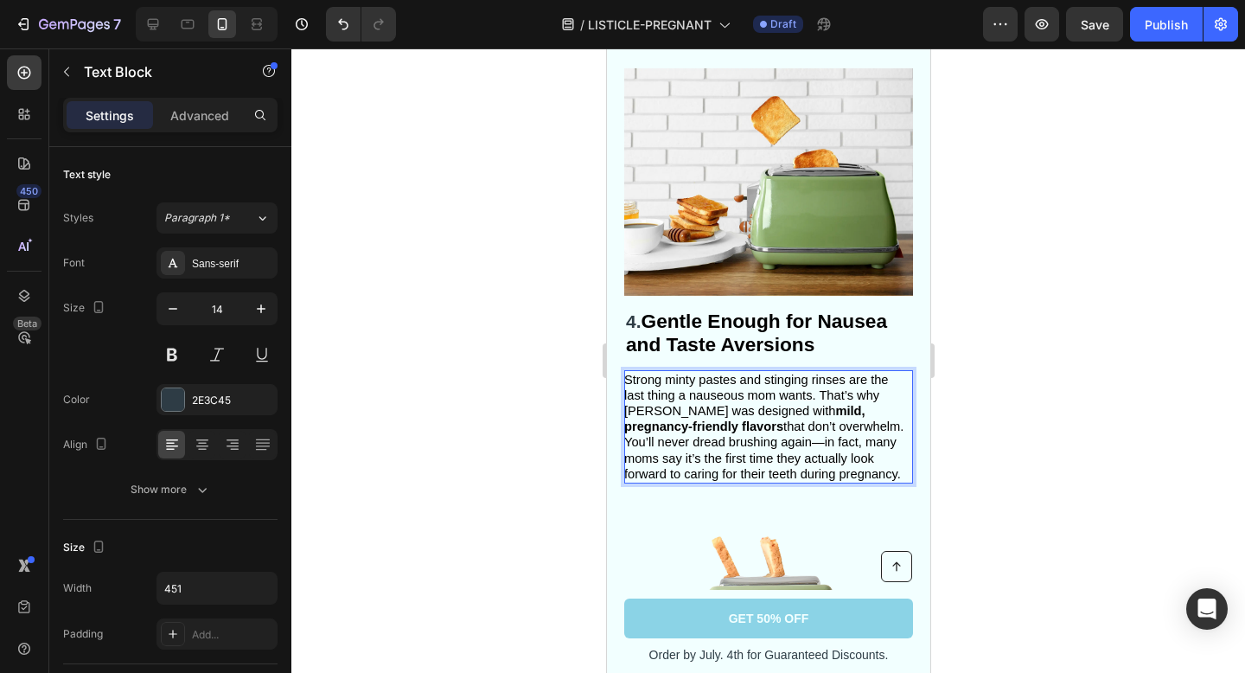
click at [838, 408] on span "Strong minty pastes and stinging rinses are the last thing a nauseous mom wants…" at bounding box center [762, 427] width 279 height 108
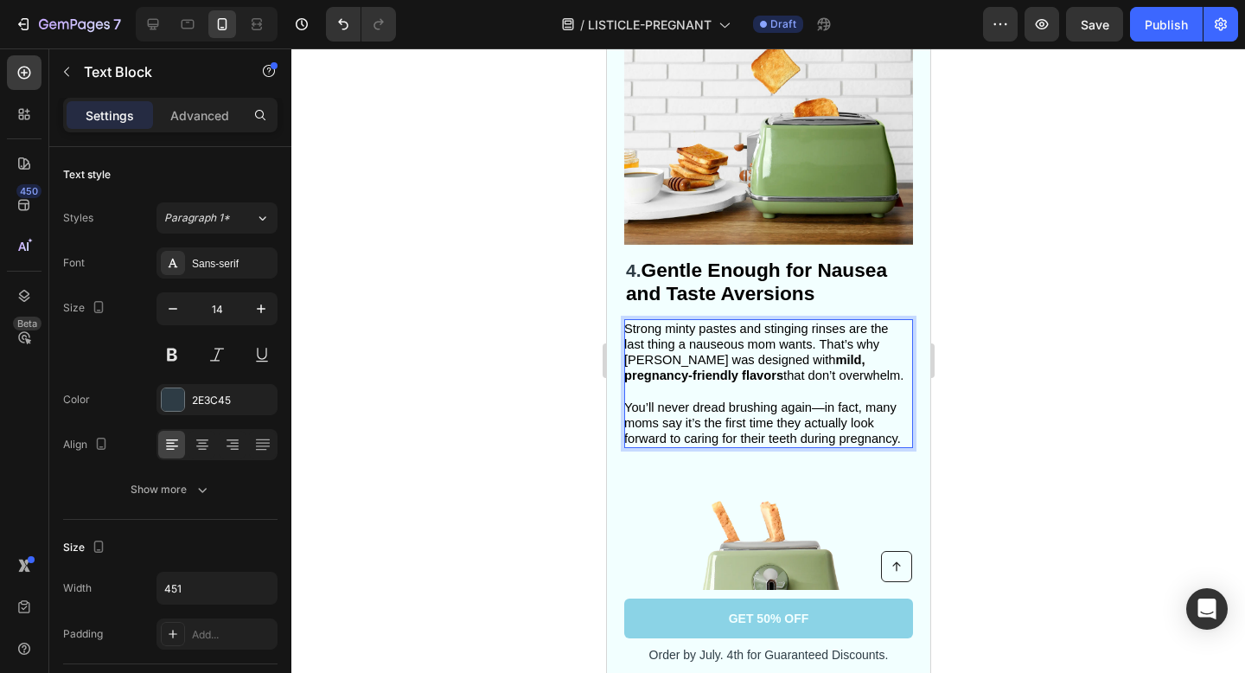
scroll to position [1936, 0]
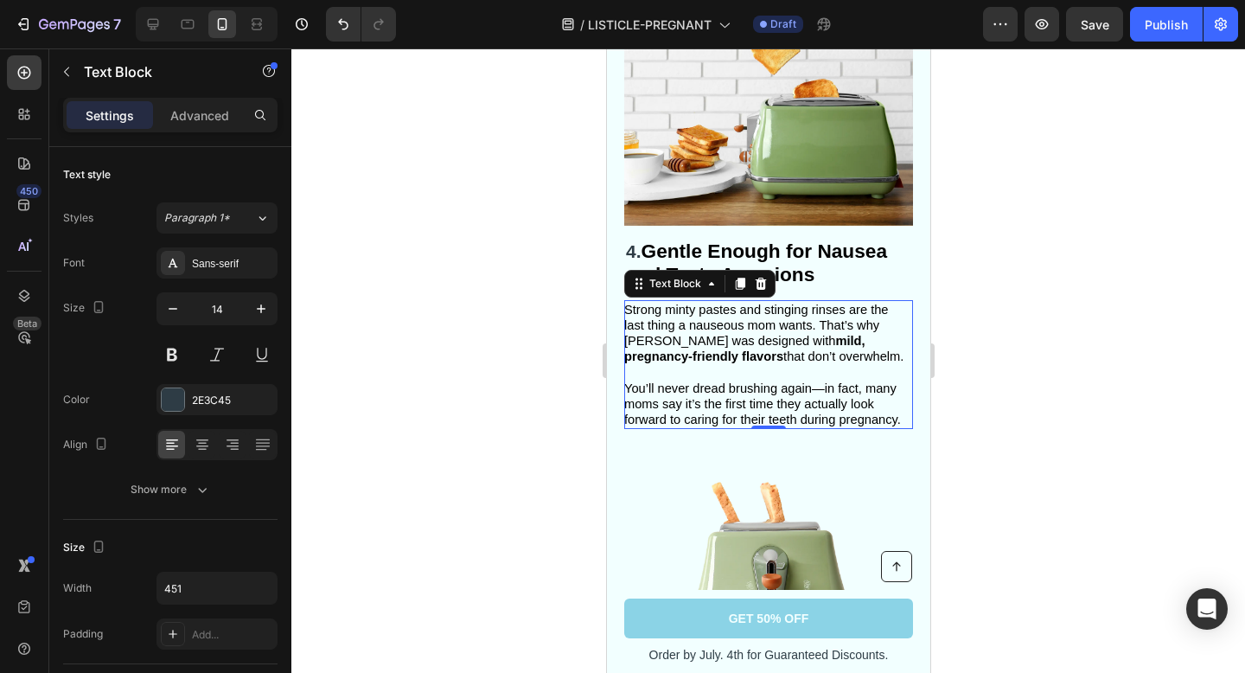
click at [1054, 389] on div at bounding box center [768, 360] width 954 height 624
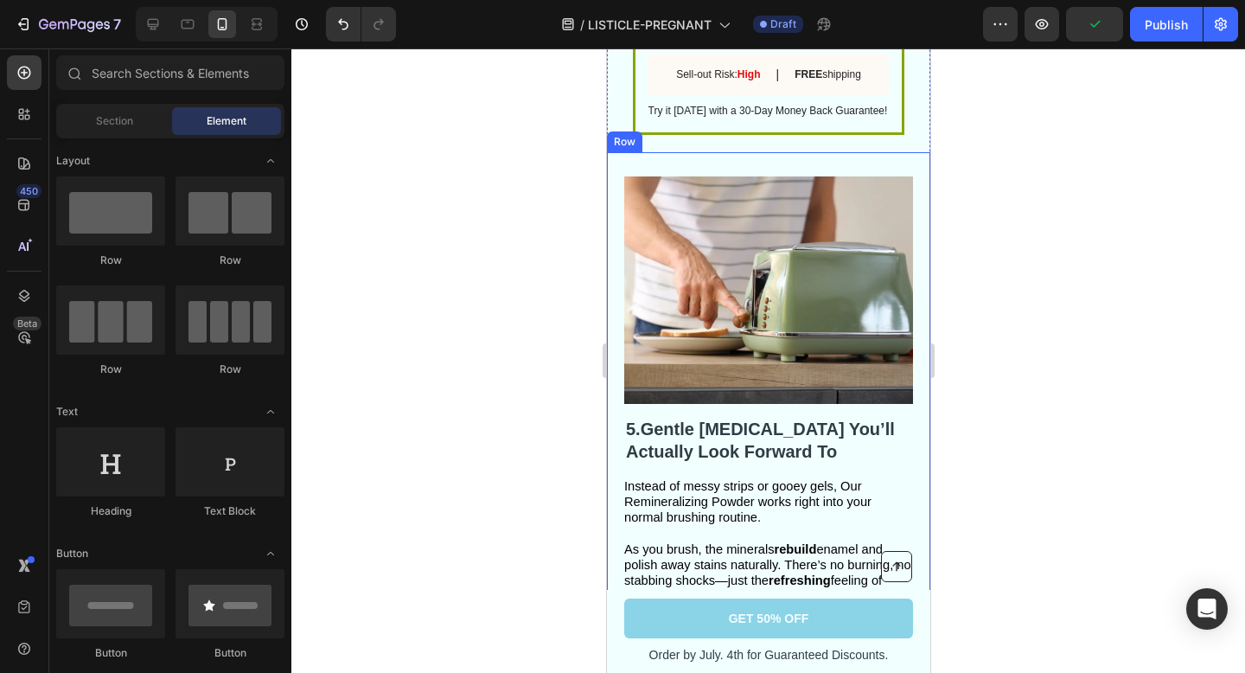
scroll to position [2880, 0]
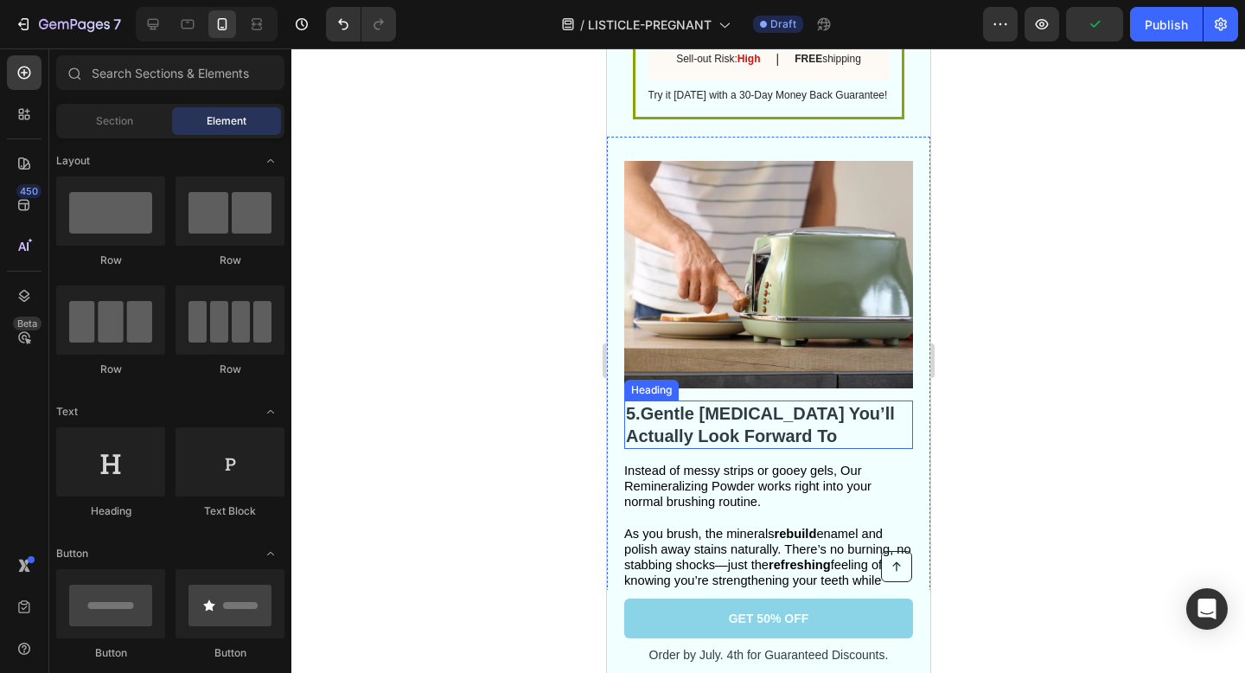
click at [743, 418] on strong "Gentle [MEDICAL_DATA] You’ll Actually Look Forward To" at bounding box center [759, 425] width 269 height 42
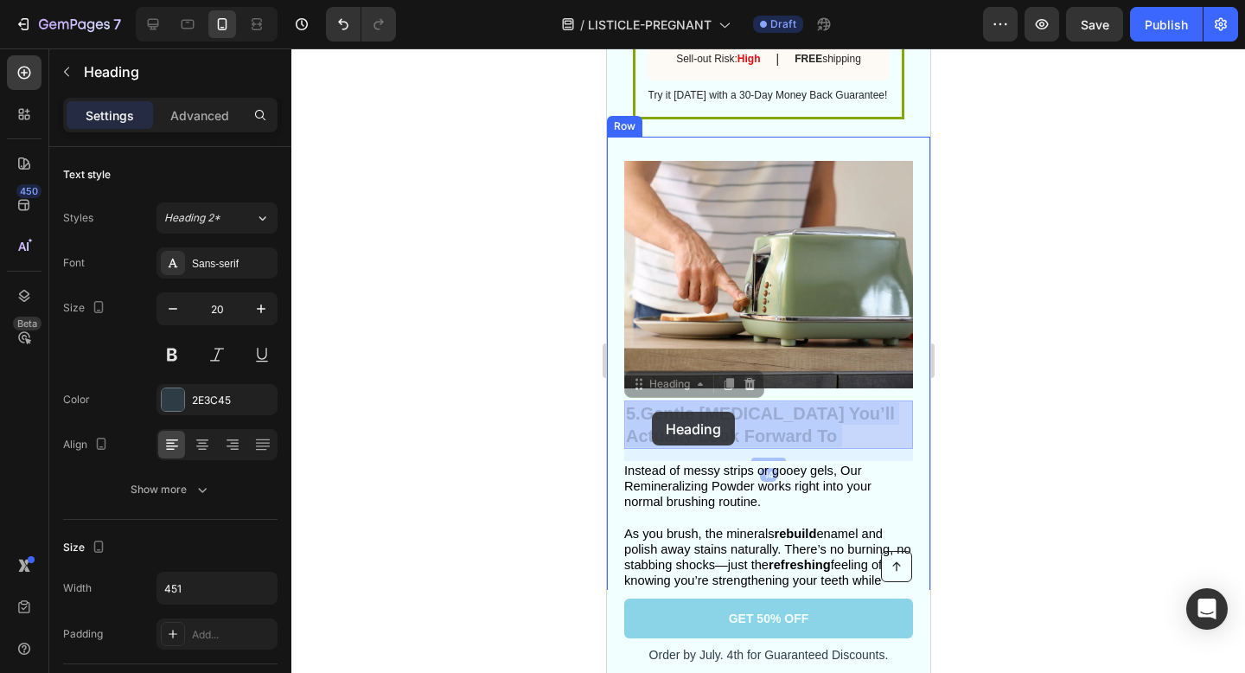
drag, startPoint x: 783, startPoint y: 435, endPoint x: 651, endPoint y: 412, distance: 134.3
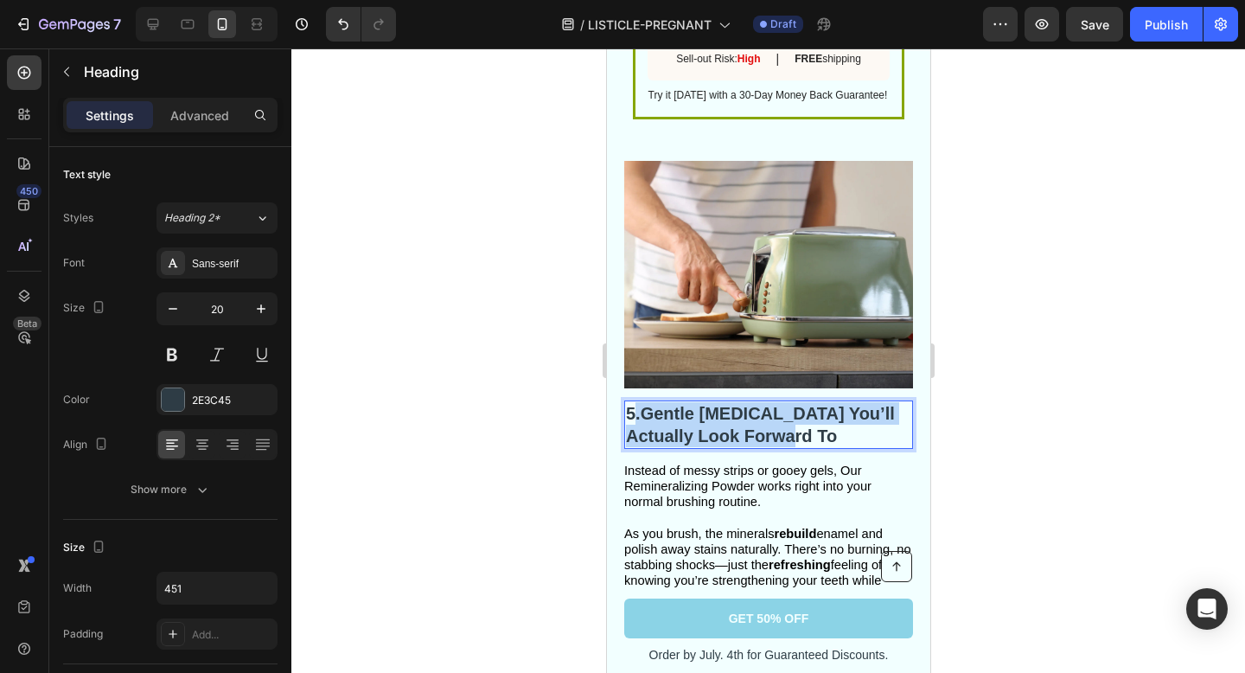
drag, startPoint x: 770, startPoint y: 434, endPoint x: 632, endPoint y: 407, distance: 140.9
click at [632, 407] on p "5. Gentle [MEDICAL_DATA] You’ll Actually Look Forward To" at bounding box center [767, 424] width 285 height 45
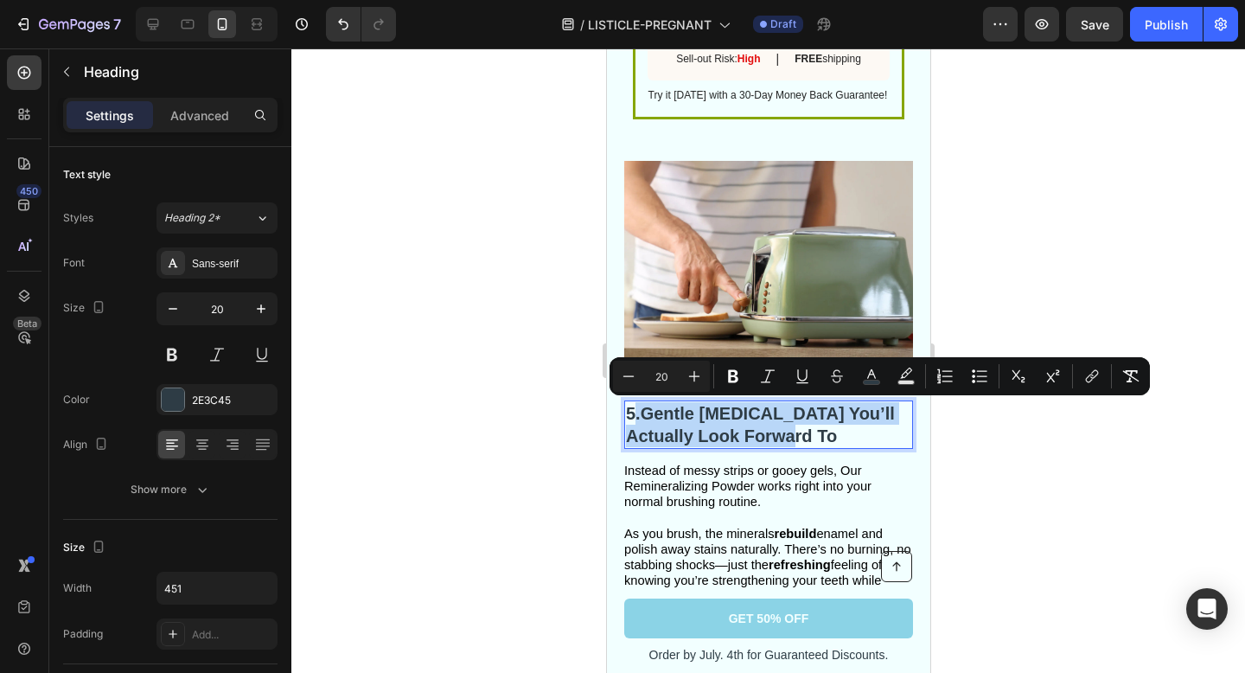
click at [731, 409] on strong "Gentle [MEDICAL_DATA] You’ll Actually Look Forward To" at bounding box center [759, 425] width 269 height 42
click at [771, 434] on p "5. Gentle [MEDICAL_DATA] You’ll Actually Look Forward To" at bounding box center [767, 424] width 285 height 45
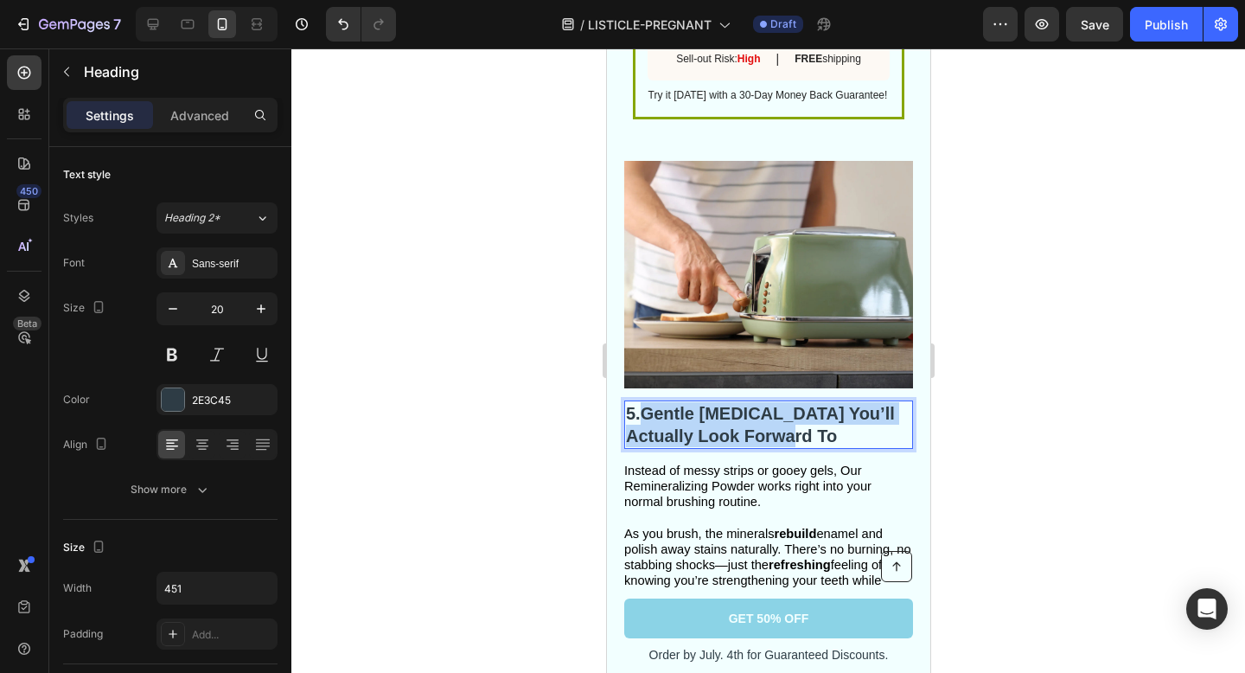
drag, startPoint x: 771, startPoint y: 434, endPoint x: 648, endPoint y: 416, distance: 124.1
click at [648, 416] on p "5. Gentle [MEDICAL_DATA] You’ll Actually Look Forward To" at bounding box center [767, 424] width 285 height 45
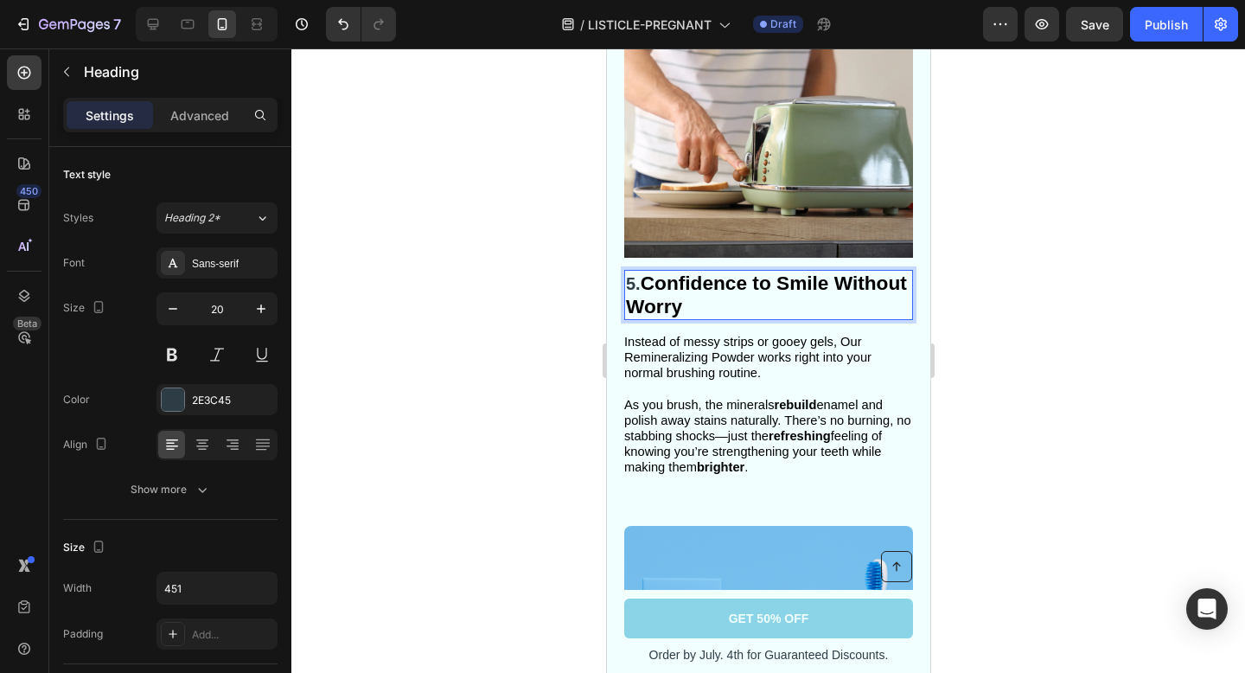
scroll to position [3021, 0]
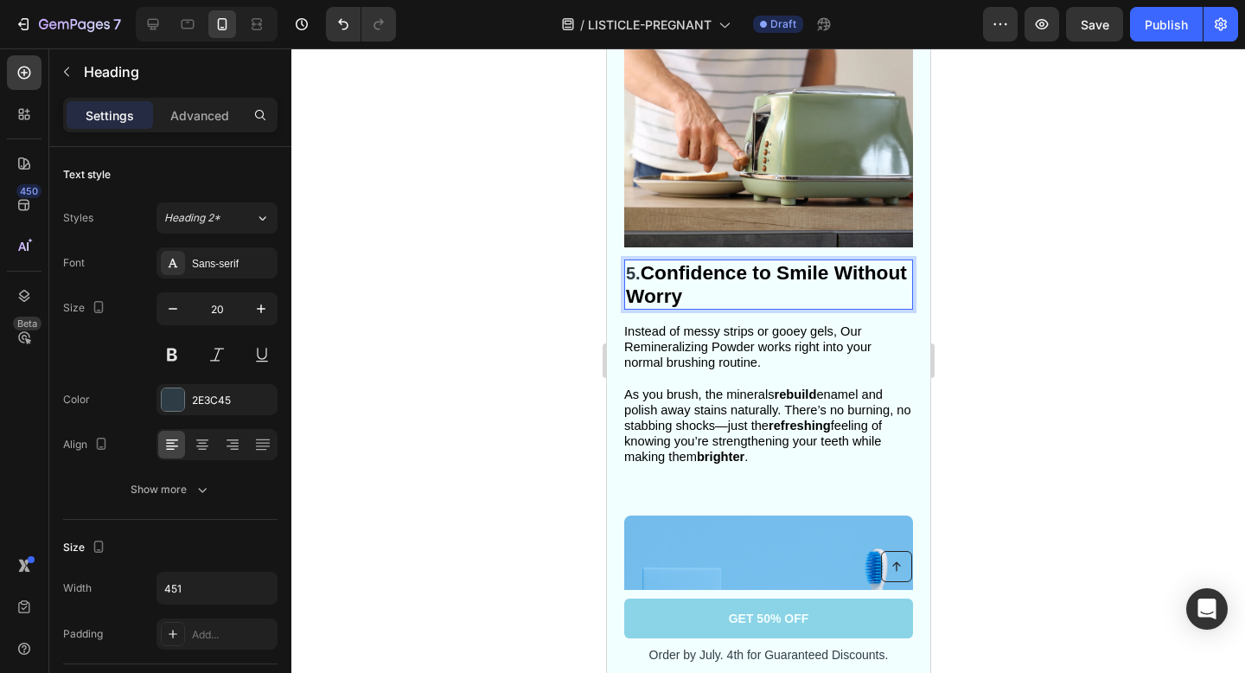
click at [791, 422] on strong "refreshing" at bounding box center [799, 425] width 62 height 14
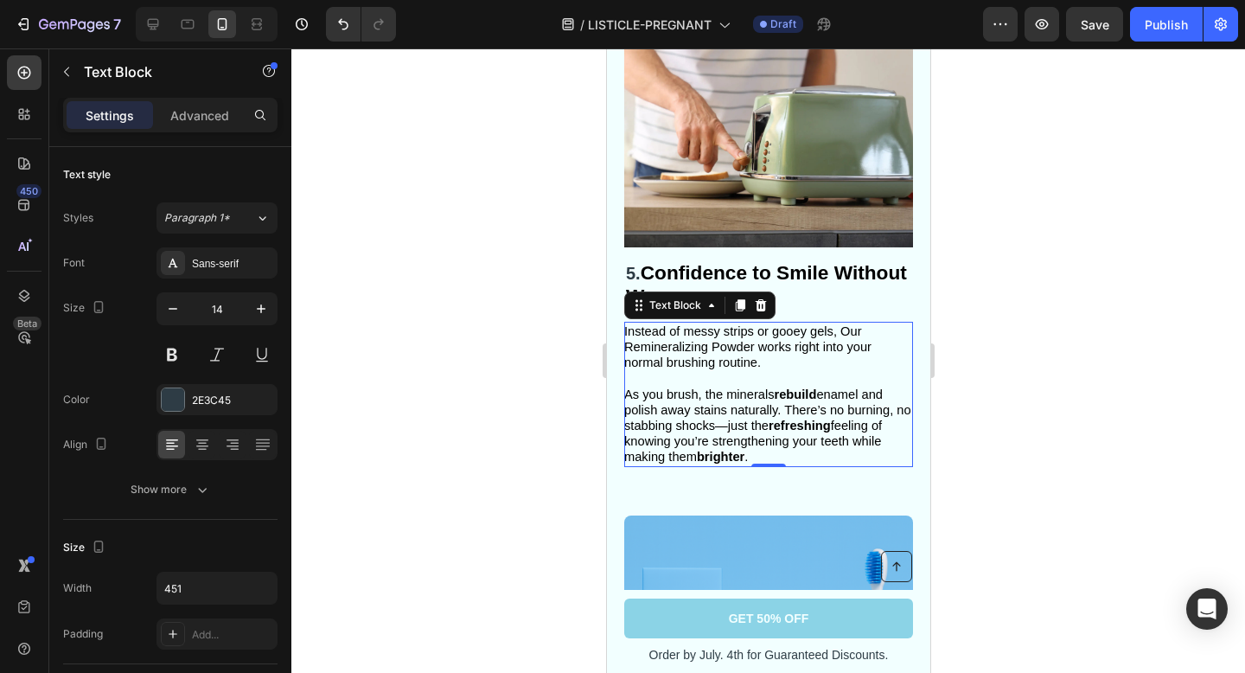
click at [708, 440] on span "As you brush, the minerals rebuild enamel and polish away stains naturally. The…" at bounding box center [766, 425] width 287 height 77
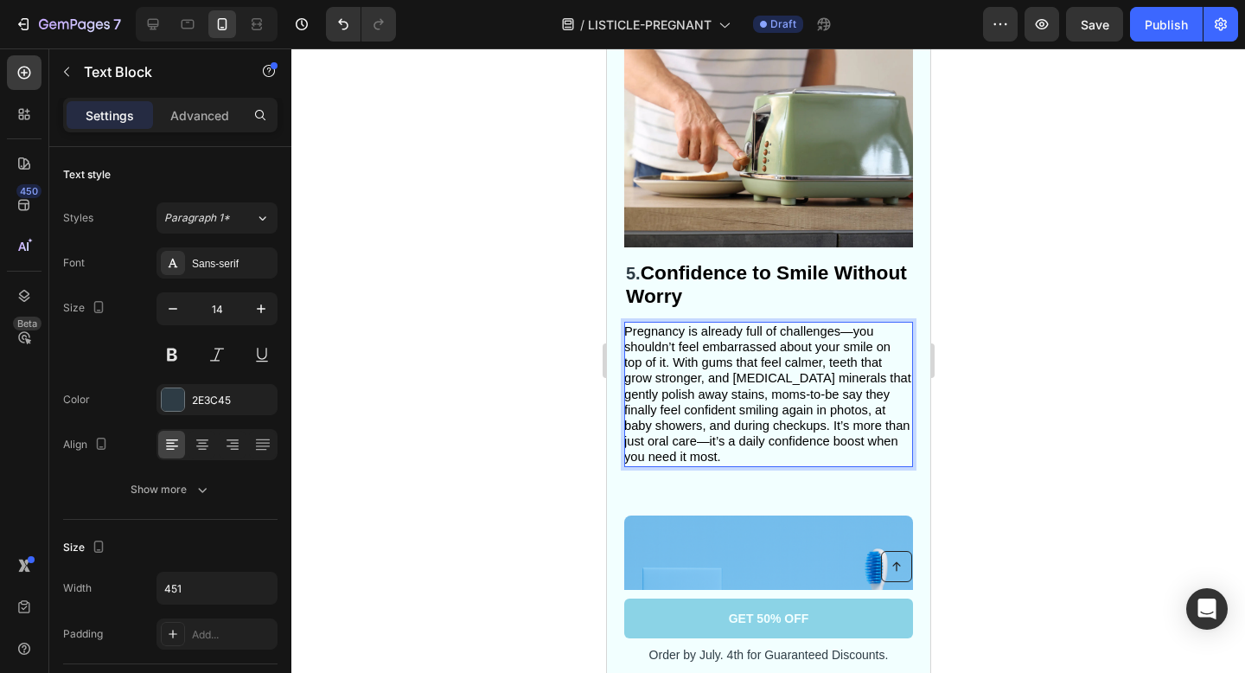
click at [672, 362] on span "Pregnancy is already full of challenges—you shouldn’t feel embarrassed about yo…" at bounding box center [766, 394] width 287 height 140
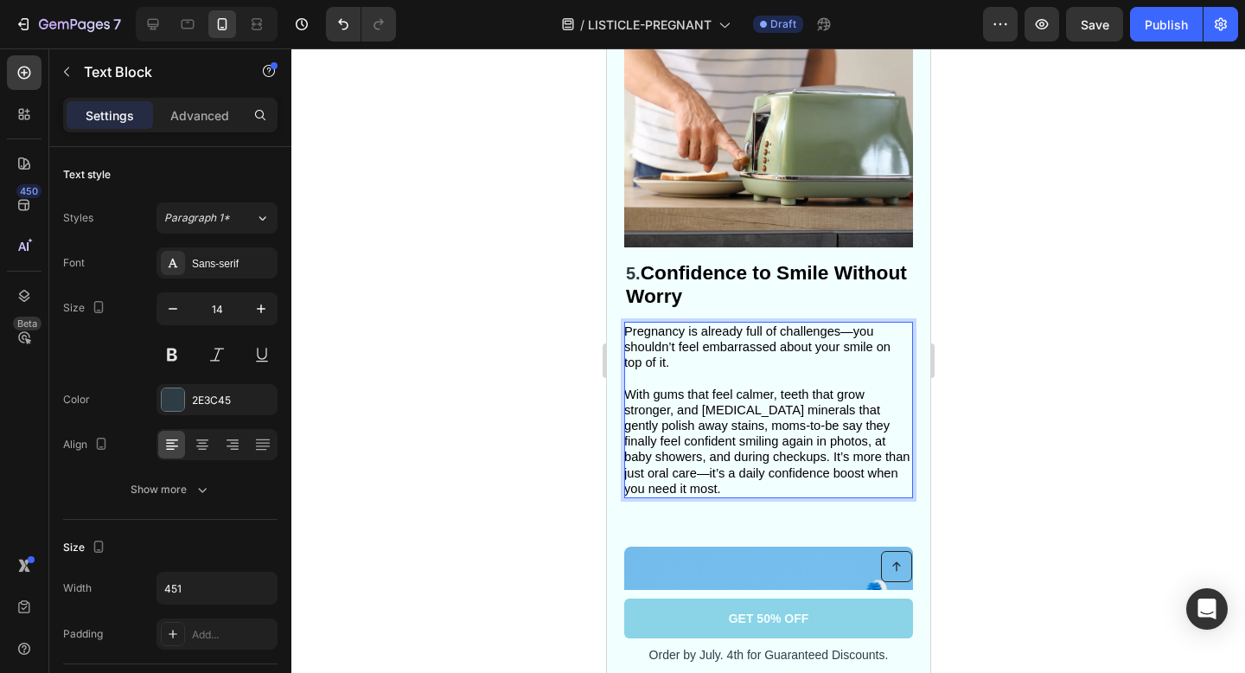
click at [1044, 348] on div at bounding box center [768, 360] width 954 height 624
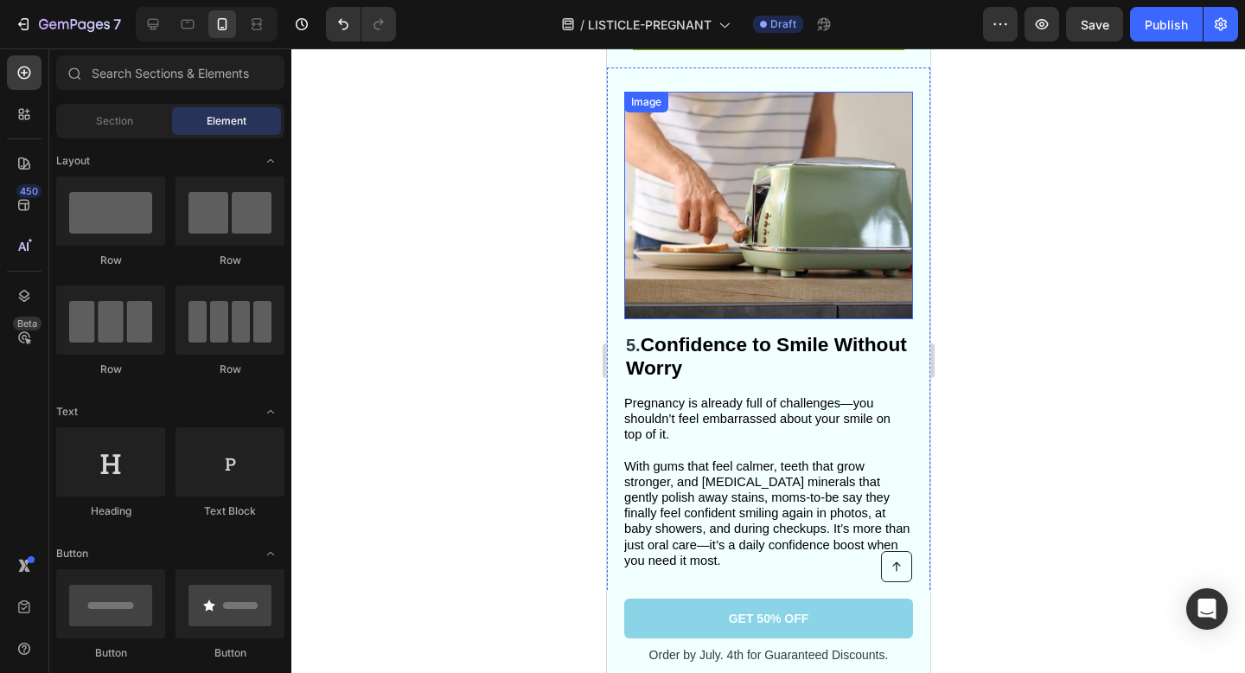
scroll to position [2947, 0]
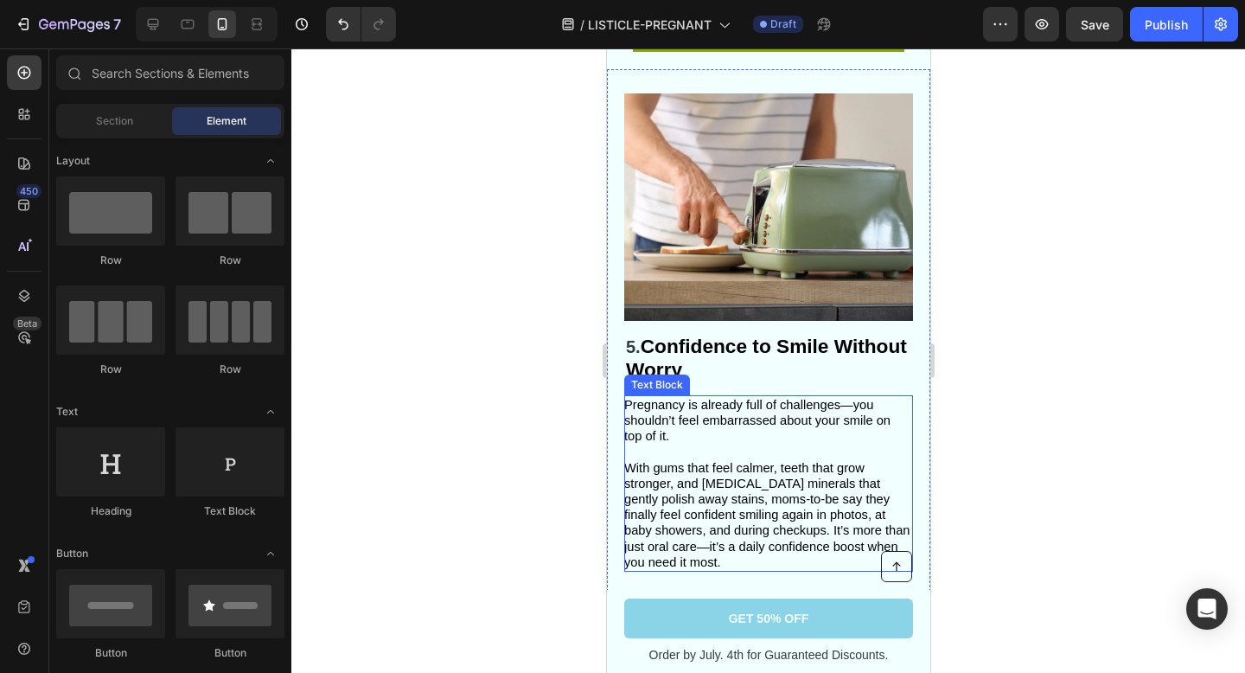
click at [635, 547] on span "With gums that feel calmer, teeth that grow stronger, and [MEDICAL_DATA] minera…" at bounding box center [766, 515] width 286 height 108
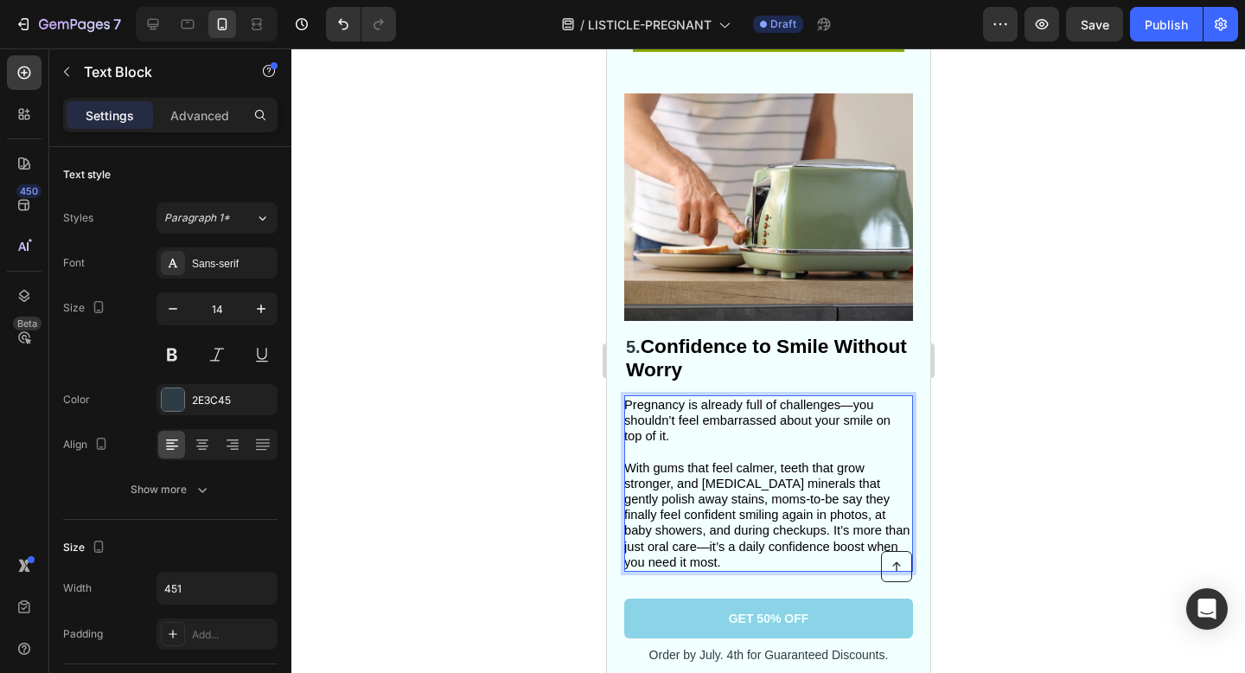
click at [635, 544] on span "With gums that feel calmer, teeth that grow stronger, and [MEDICAL_DATA] minera…" at bounding box center [766, 515] width 286 height 108
click at [1069, 522] on div at bounding box center [768, 360] width 954 height 624
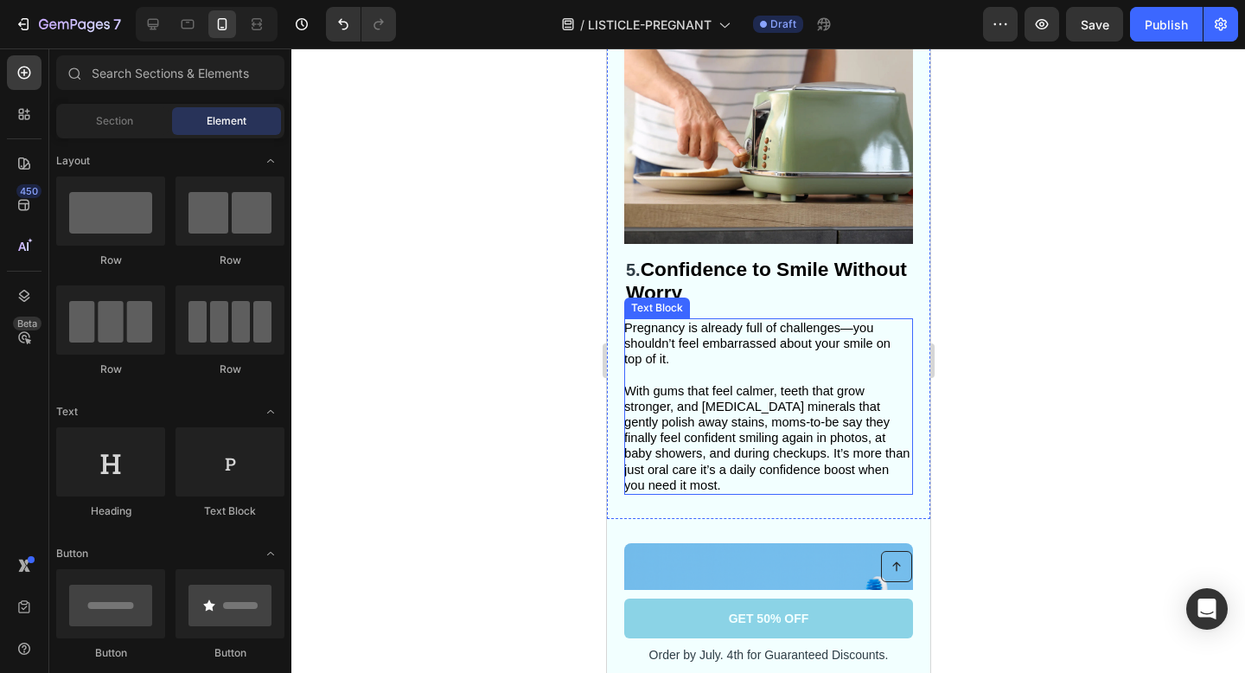
scroll to position [3058, 0]
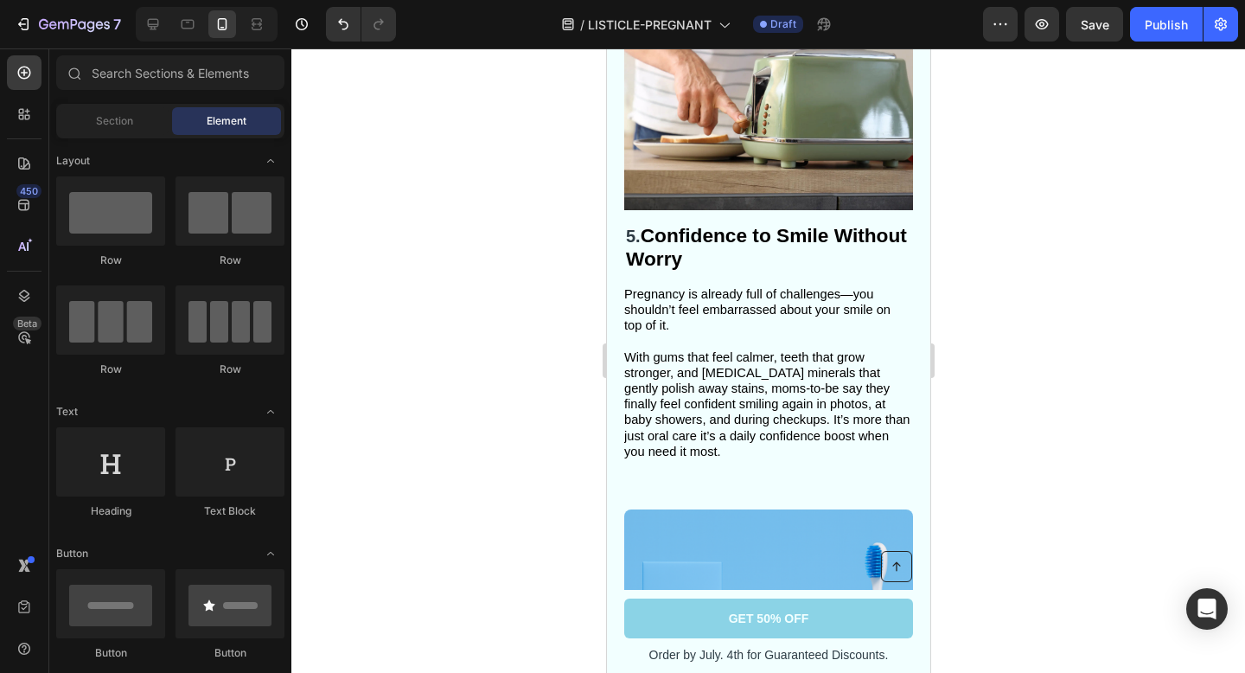
click at [1132, 396] on div at bounding box center [768, 360] width 954 height 624
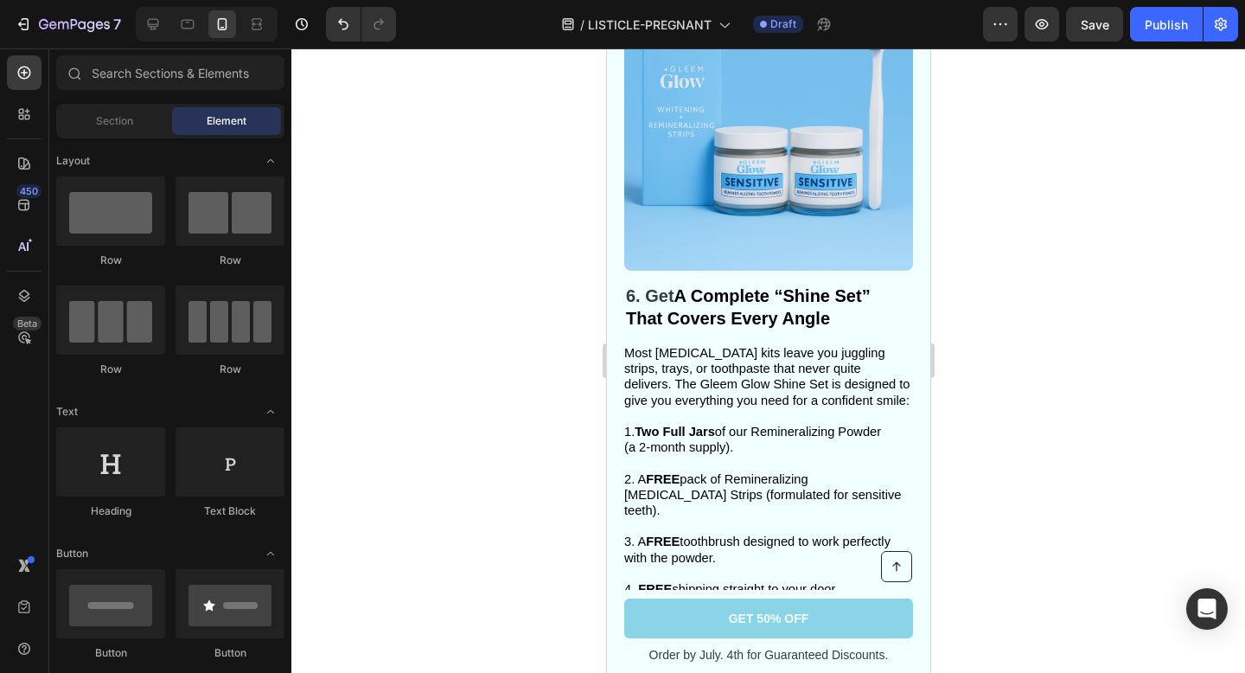
scroll to position [3584, 0]
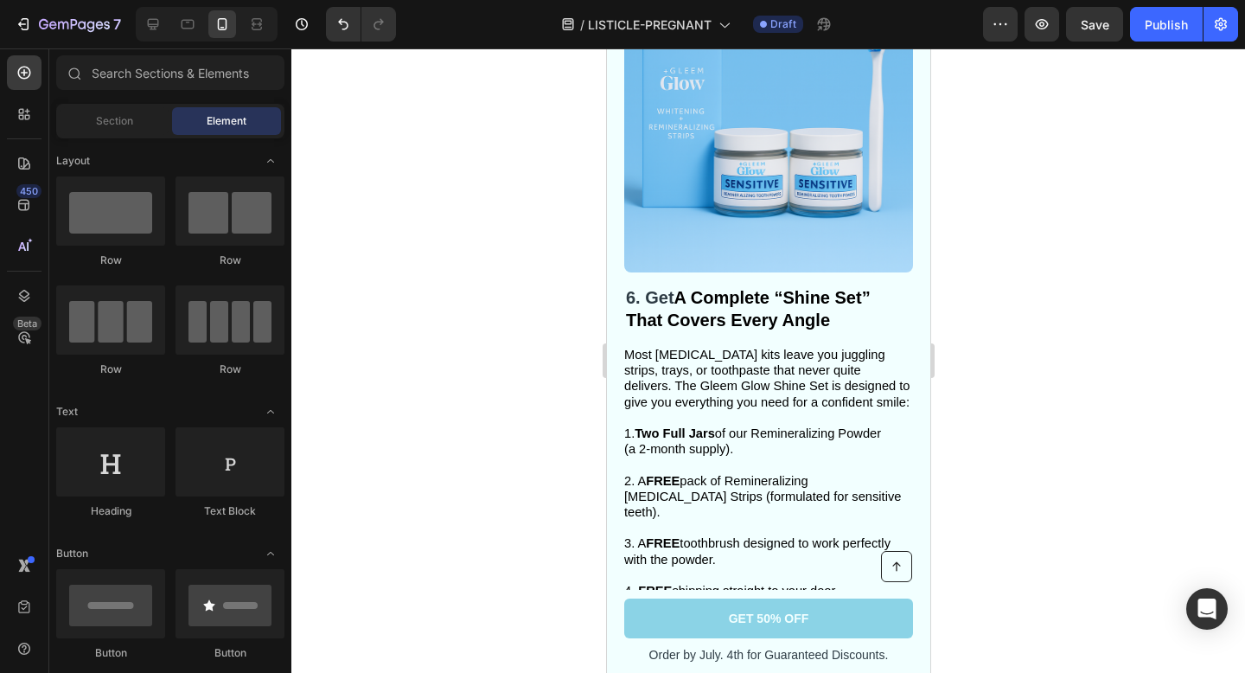
click at [661, 314] on strong "A Complete “Shine Set” That Covers Every Angle" at bounding box center [747, 309] width 245 height 42
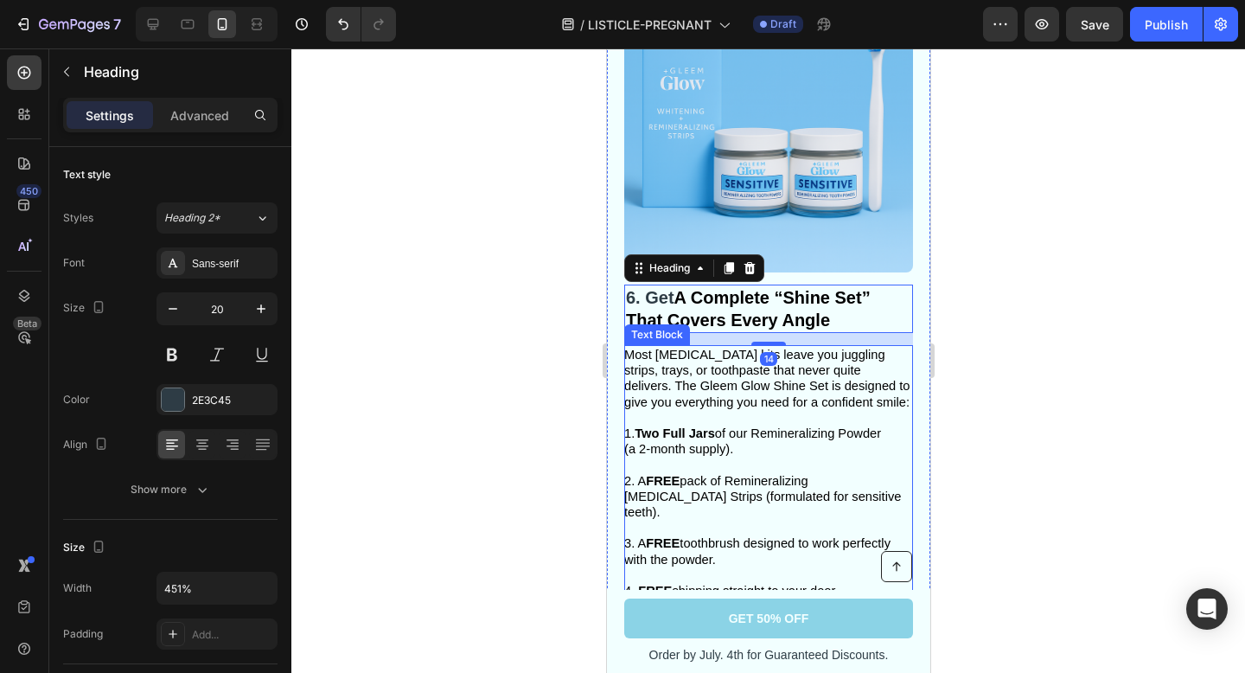
click at [682, 372] on span "Most [MEDICAL_DATA] kits leave you juggling strips, trays, or toothpaste that n…" at bounding box center [765, 378] width 285 height 61
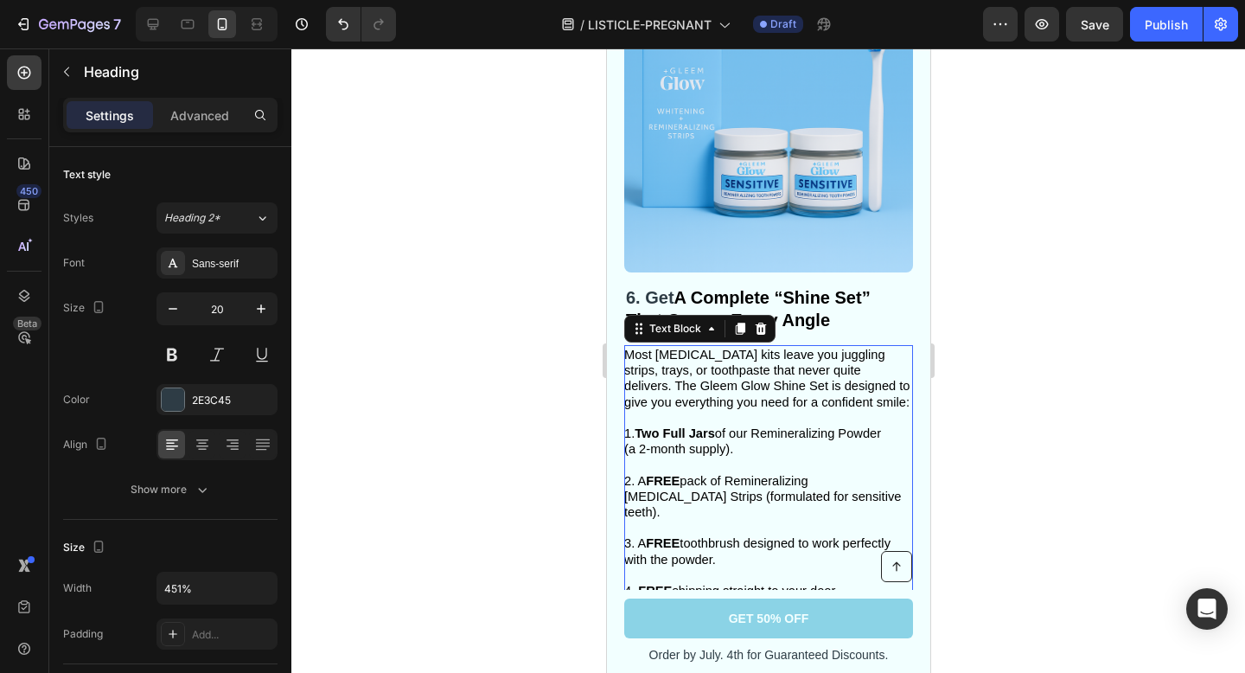
click at [769, 392] on span "Most [MEDICAL_DATA] kits leave you juggling strips, trays, or toothpaste that n…" at bounding box center [765, 378] width 285 height 61
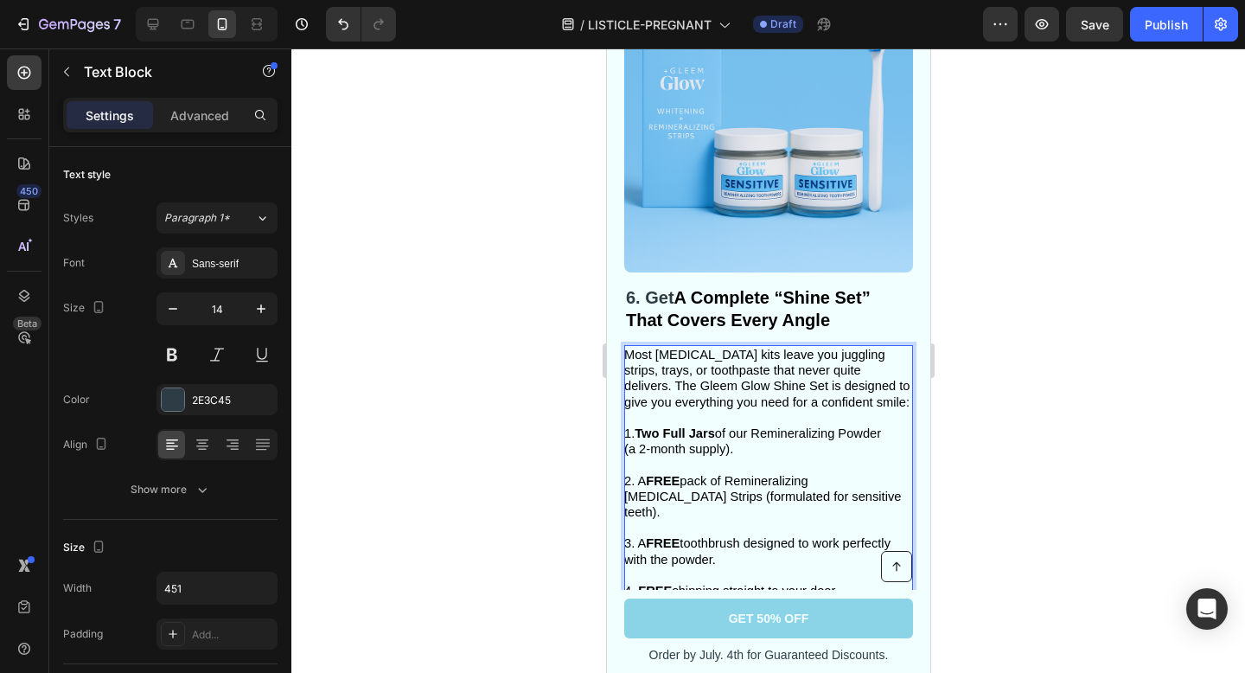
click at [812, 402] on p "Most [MEDICAL_DATA] kits leave you juggling strips, trays, or toothpaste that n…" at bounding box center [766, 378] width 287 height 63
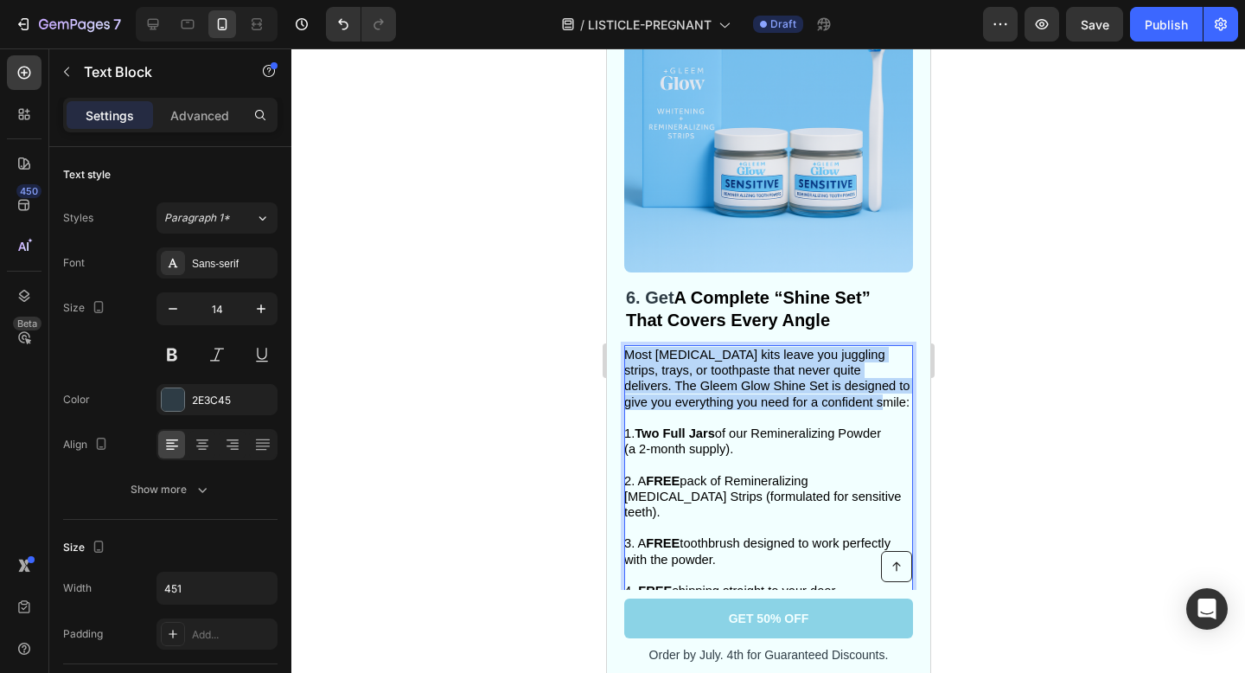
drag, startPoint x: 811, startPoint y: 401, endPoint x: 624, endPoint y: 356, distance: 192.1
click at [624, 356] on p "Most [MEDICAL_DATA] kits leave you juggling strips, trays, or toothpaste that n…" at bounding box center [766, 378] width 287 height 63
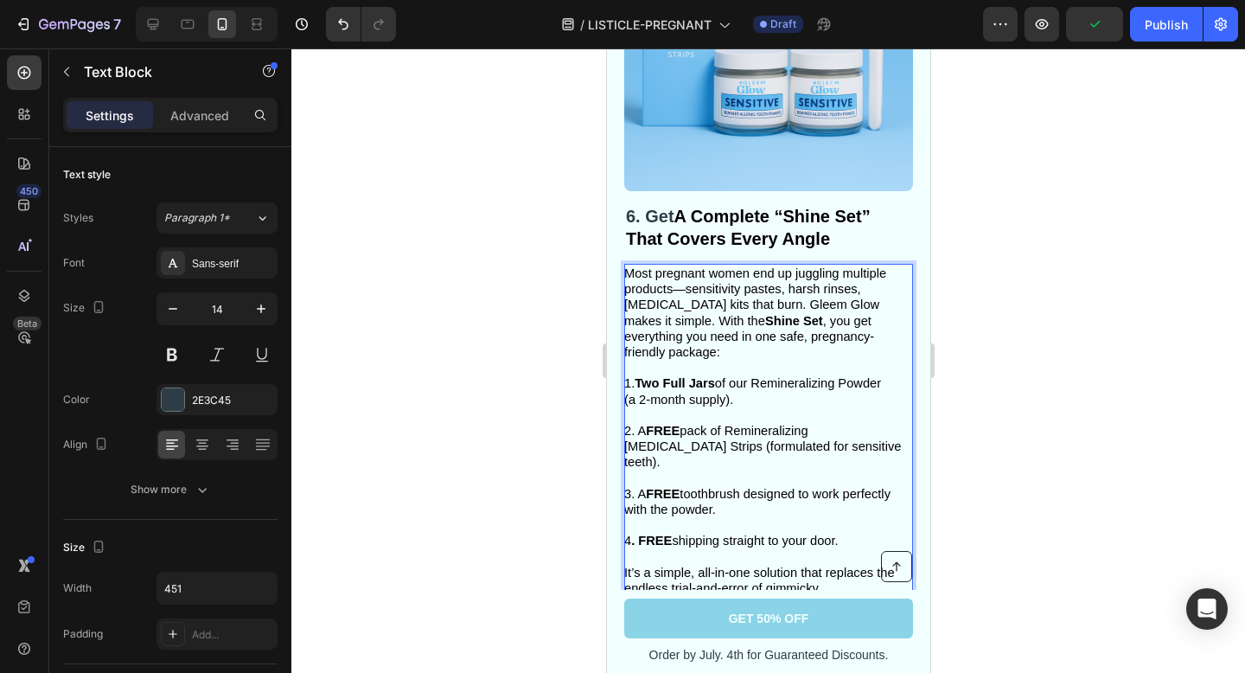
scroll to position [3730, 0]
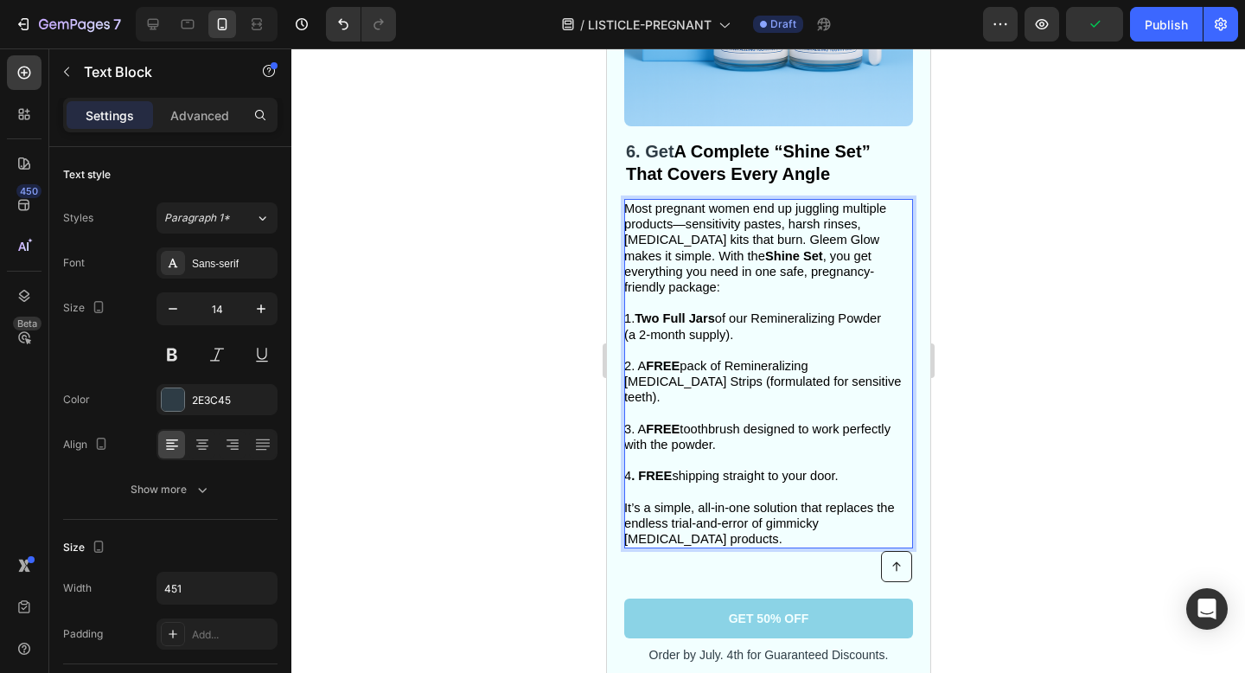
click at [716, 501] on span "It’s a simple, all-in-one solution that replaces the endless trial-and-error of…" at bounding box center [758, 523] width 271 height 45
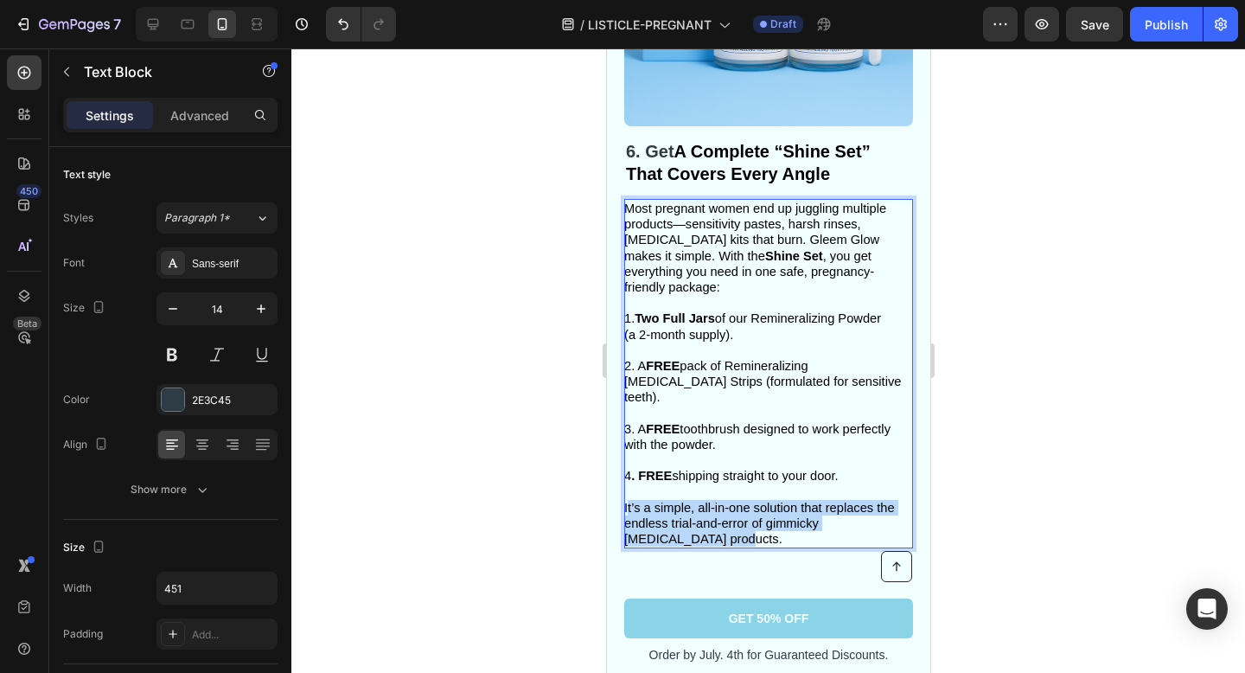
drag, startPoint x: 690, startPoint y: 509, endPoint x: 626, endPoint y: 476, distance: 71.9
click at [626, 500] on p "It’s a simple, all-in-one solution that replaces the endless trial-and-error of…" at bounding box center [766, 524] width 287 height 48
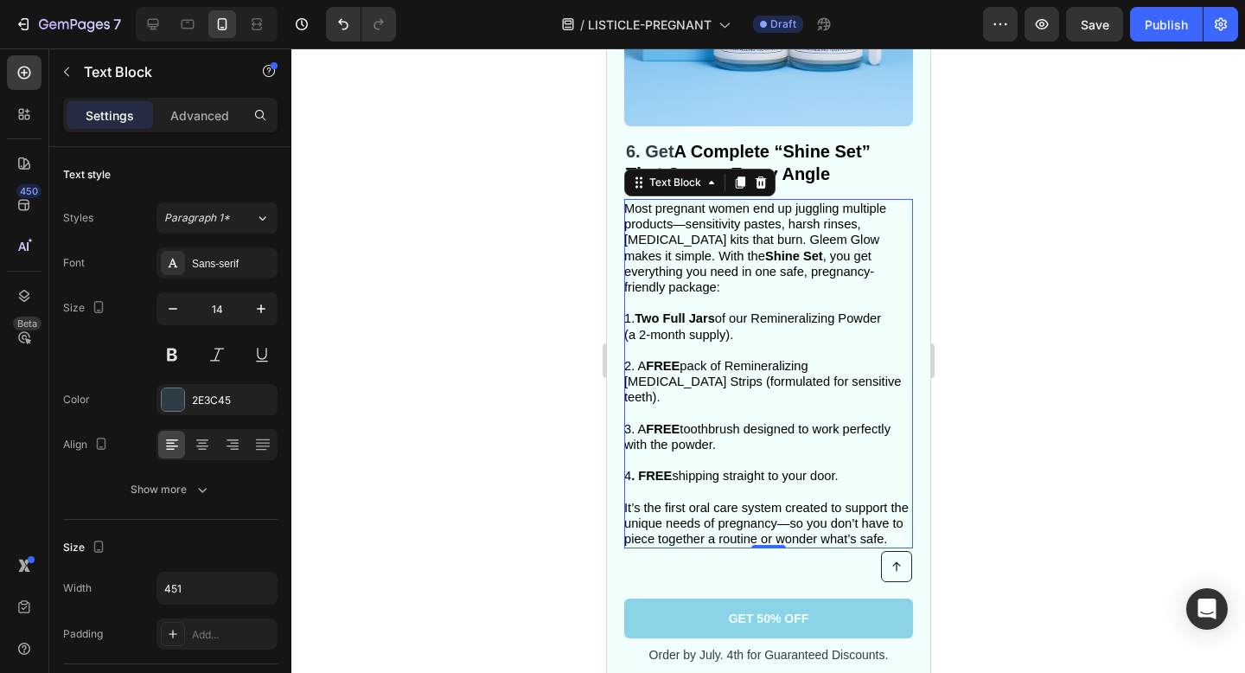
click at [1057, 431] on div at bounding box center [768, 360] width 954 height 624
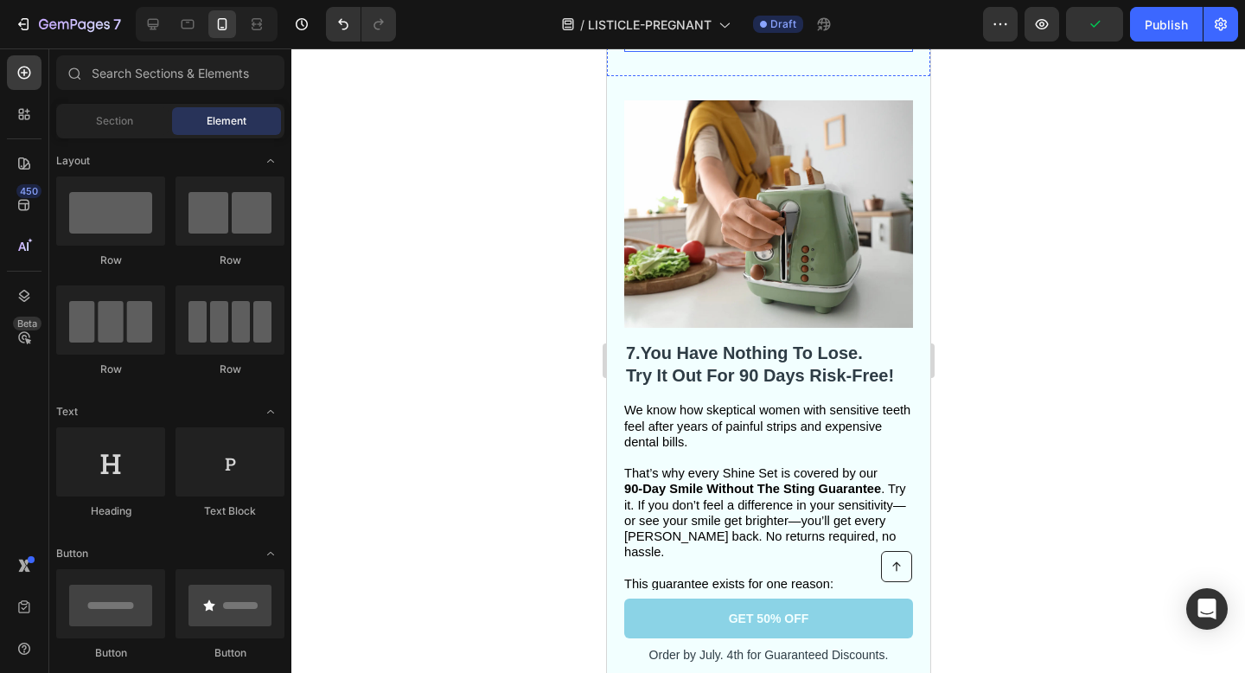
scroll to position [4259, 0]
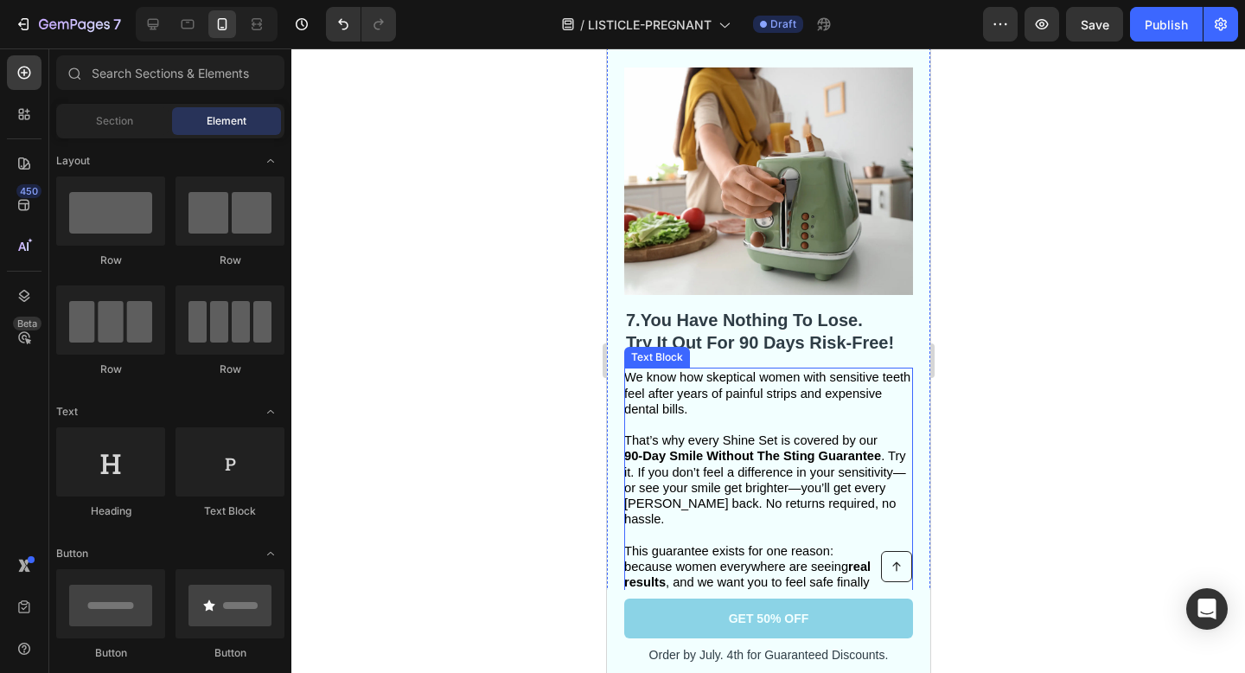
click at [708, 449] on strong "90-Day Smile Without The Sting Guarantee" at bounding box center [751, 456] width 257 height 14
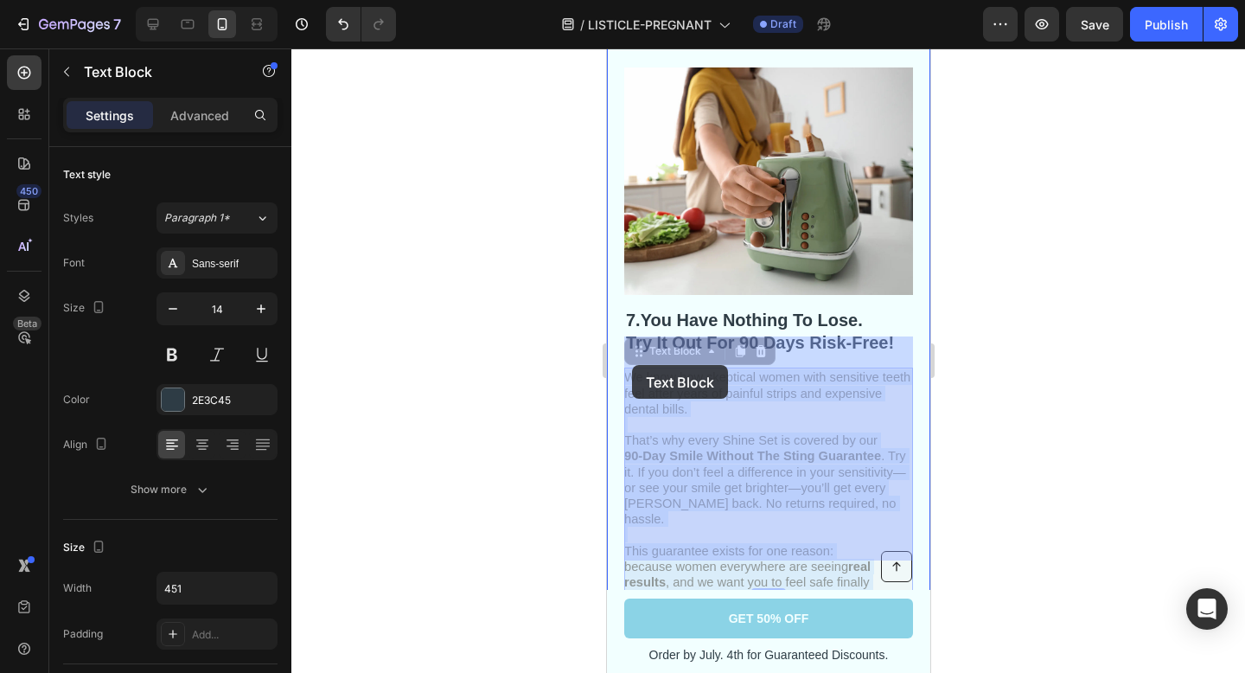
drag, startPoint x: 738, startPoint y: 546, endPoint x: 632, endPoint y: 365, distance: 210.4
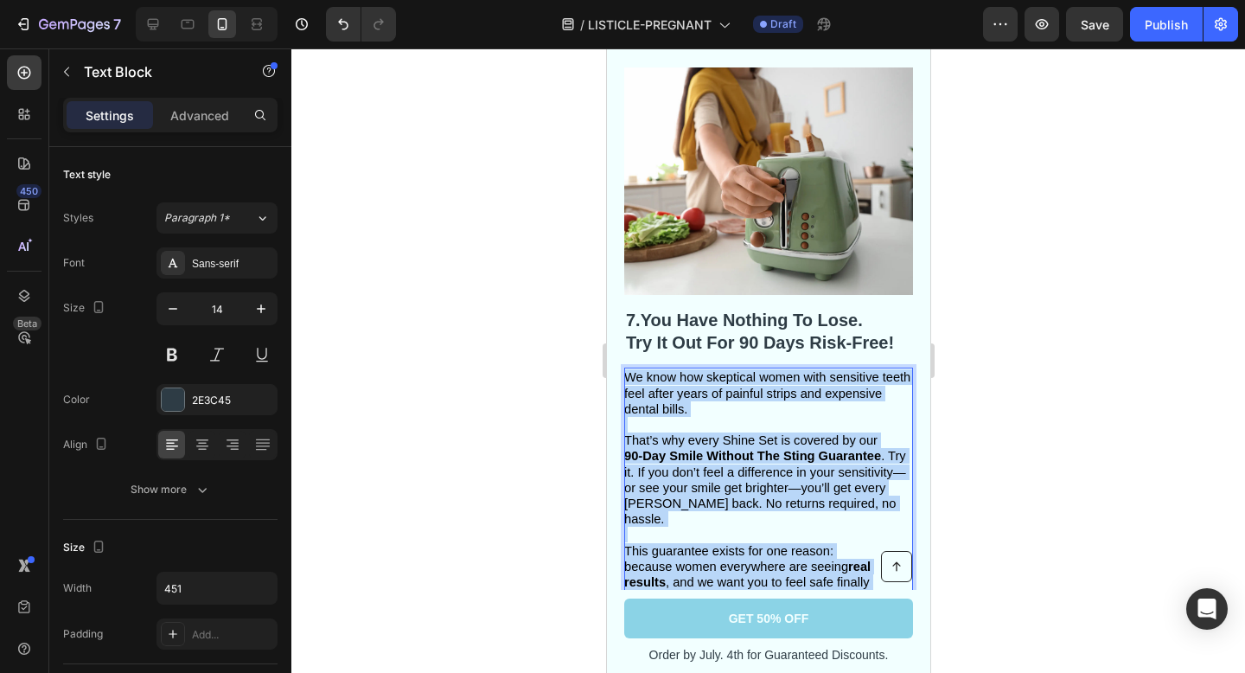
drag, startPoint x: 727, startPoint y: 548, endPoint x: 627, endPoint y: 343, distance: 228.1
click at [627, 367] on div "We know how skeptical women with sensitive teeth feel after years of painful st…" at bounding box center [767, 486] width 289 height 239
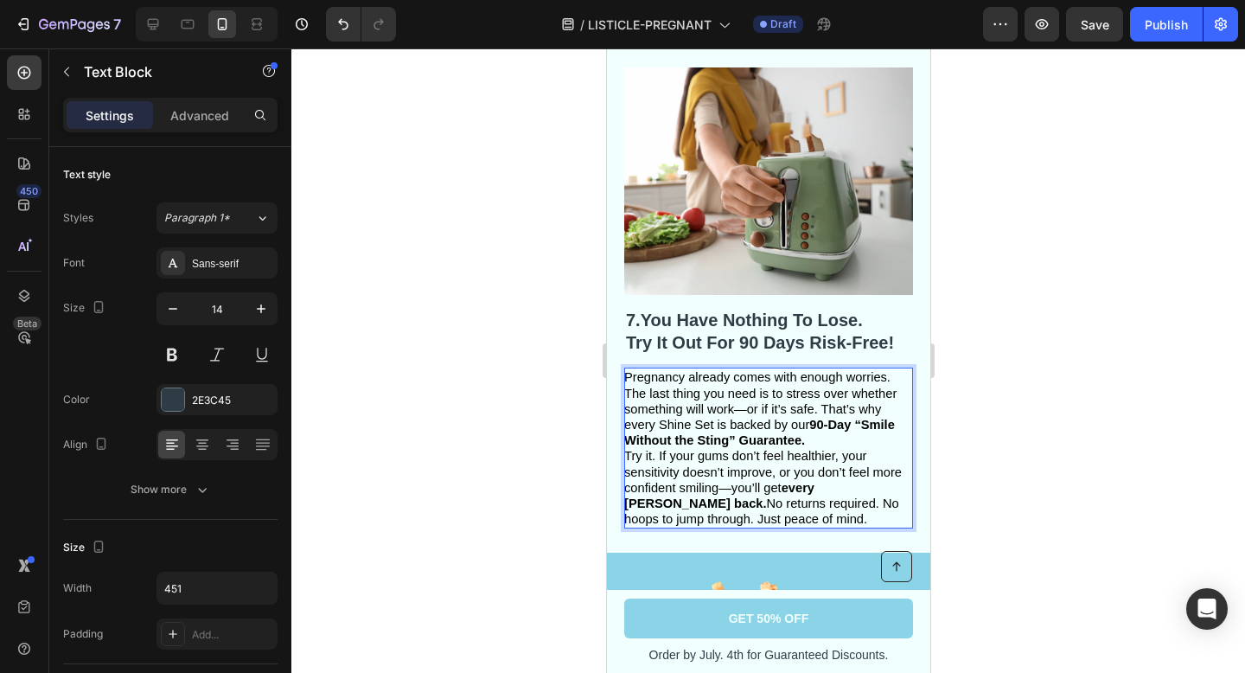
click at [820, 376] on span "Pregnancy already comes with enough worries. The last thing you need is to stre…" at bounding box center [759, 408] width 272 height 77
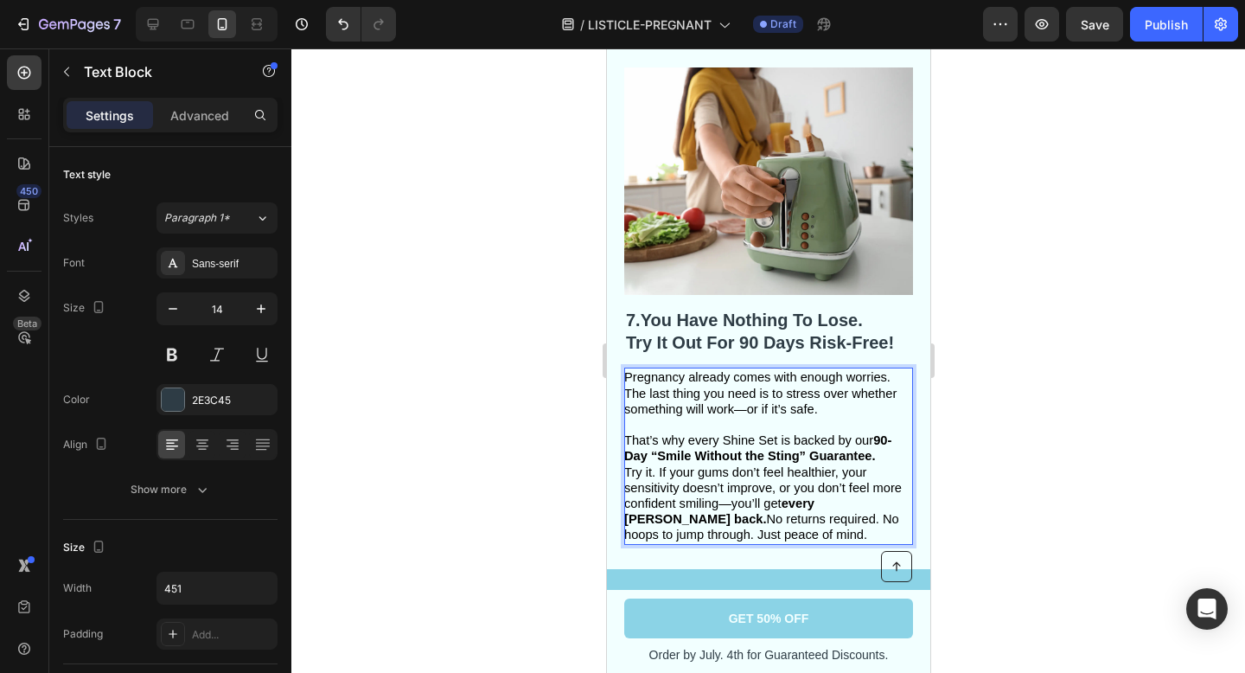
click at [814, 496] on strong "every [PERSON_NAME] back." at bounding box center [718, 510] width 190 height 29
click at [897, 471] on p "Try it. If your gums don’t feel healthier, your sensitivity doesn’t improve, or…" at bounding box center [766, 503] width 287 height 79
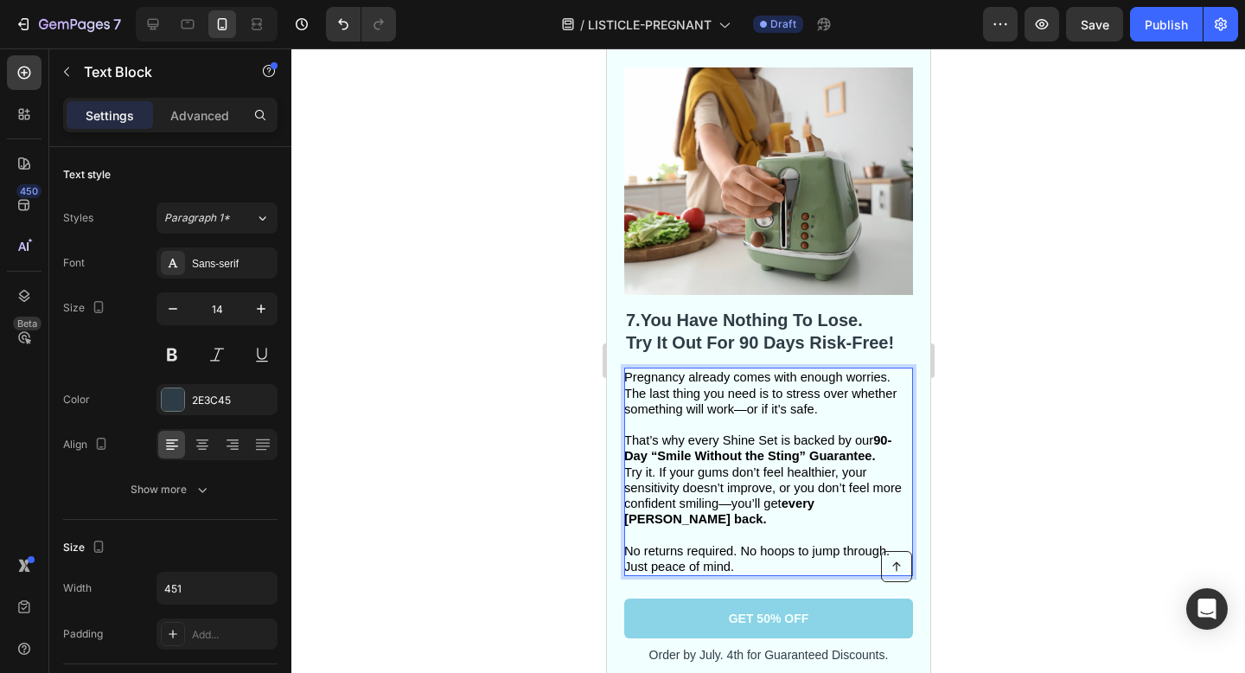
click at [982, 485] on div at bounding box center [768, 360] width 954 height 624
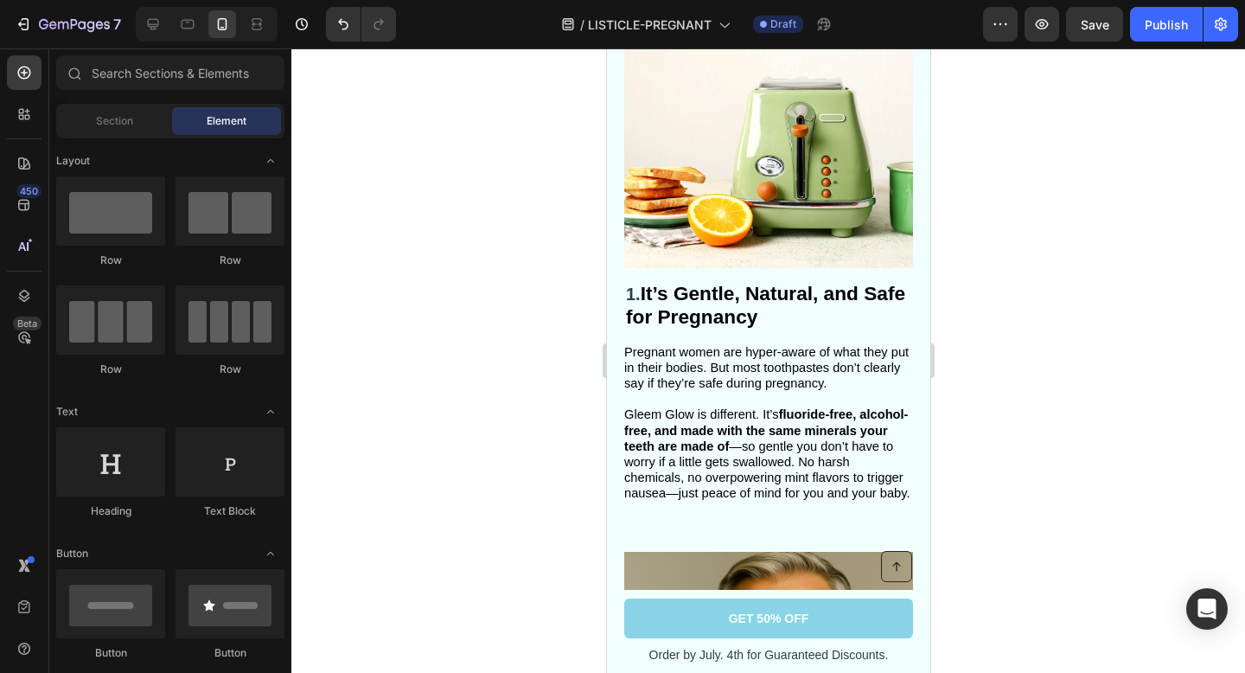
scroll to position [293, 0]
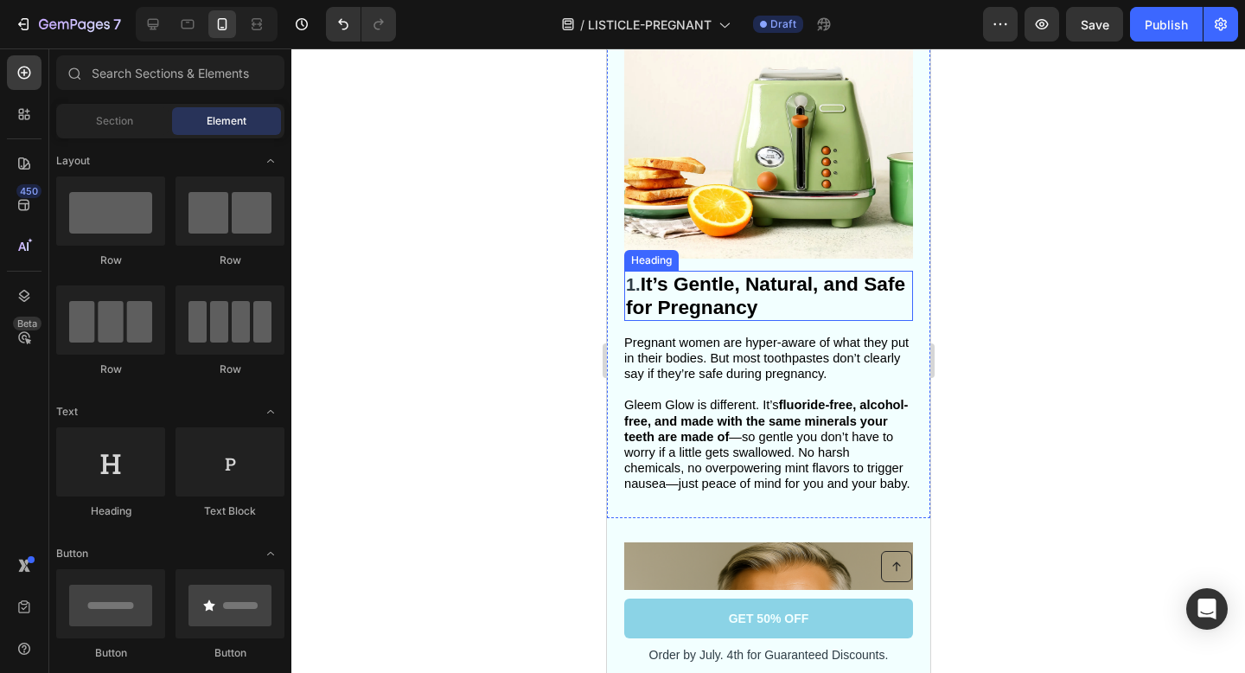
click at [750, 298] on strong "It’s Gentle, Natural, and Safe for Pregnancy" at bounding box center [764, 295] width 279 height 46
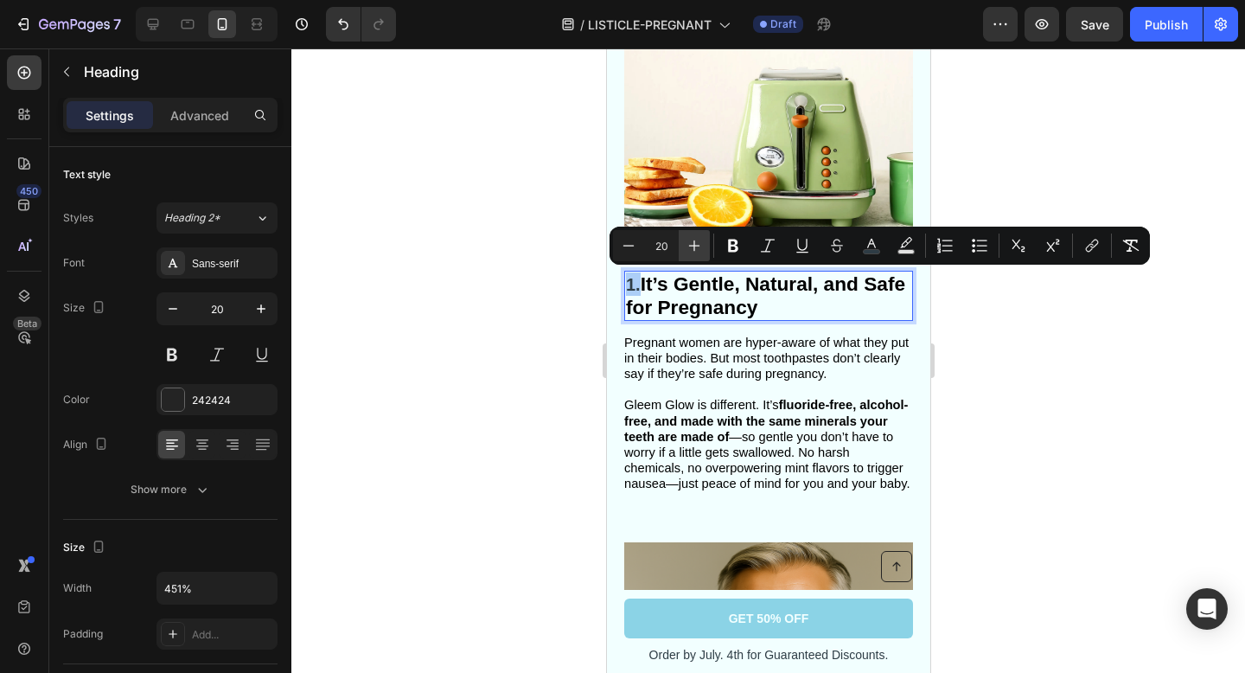
click at [693, 251] on icon "Editor contextual toolbar" at bounding box center [694, 245] width 17 height 17
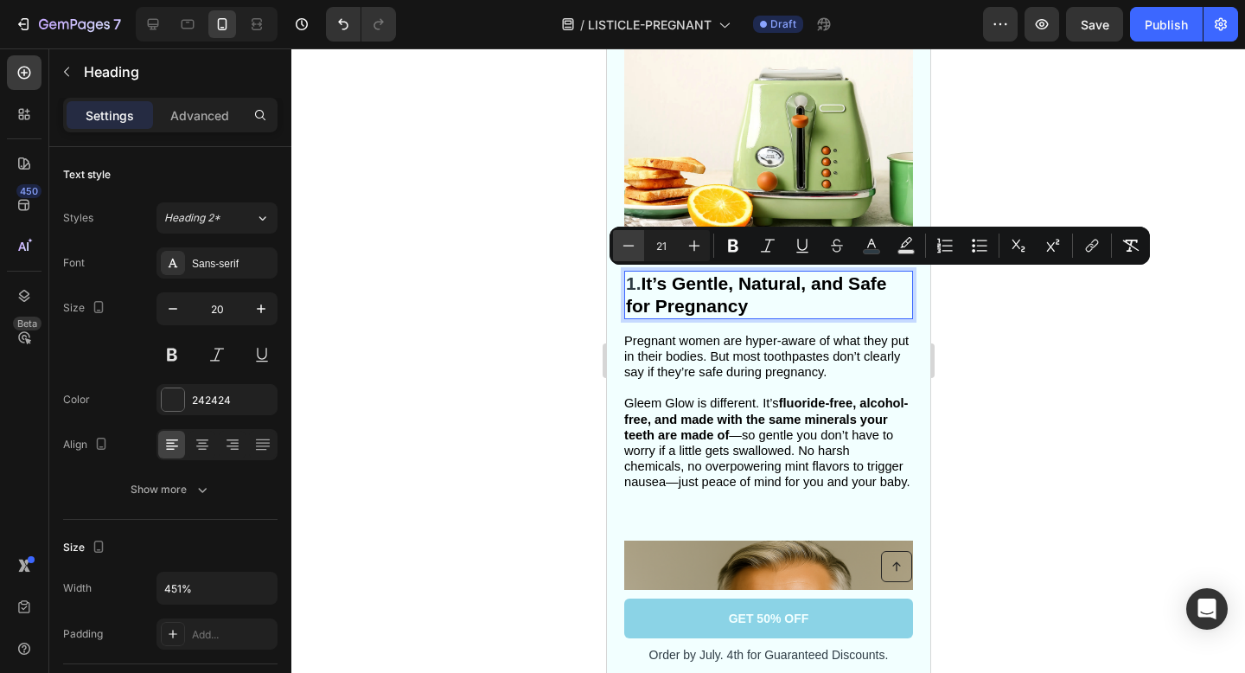
click at [625, 244] on icon "Editor contextual toolbar" at bounding box center [628, 245] width 17 height 17
type input "20"
click at [879, 237] on icon "Editor contextual toolbar" at bounding box center [871, 245] width 17 height 17
type input "2E3C45"
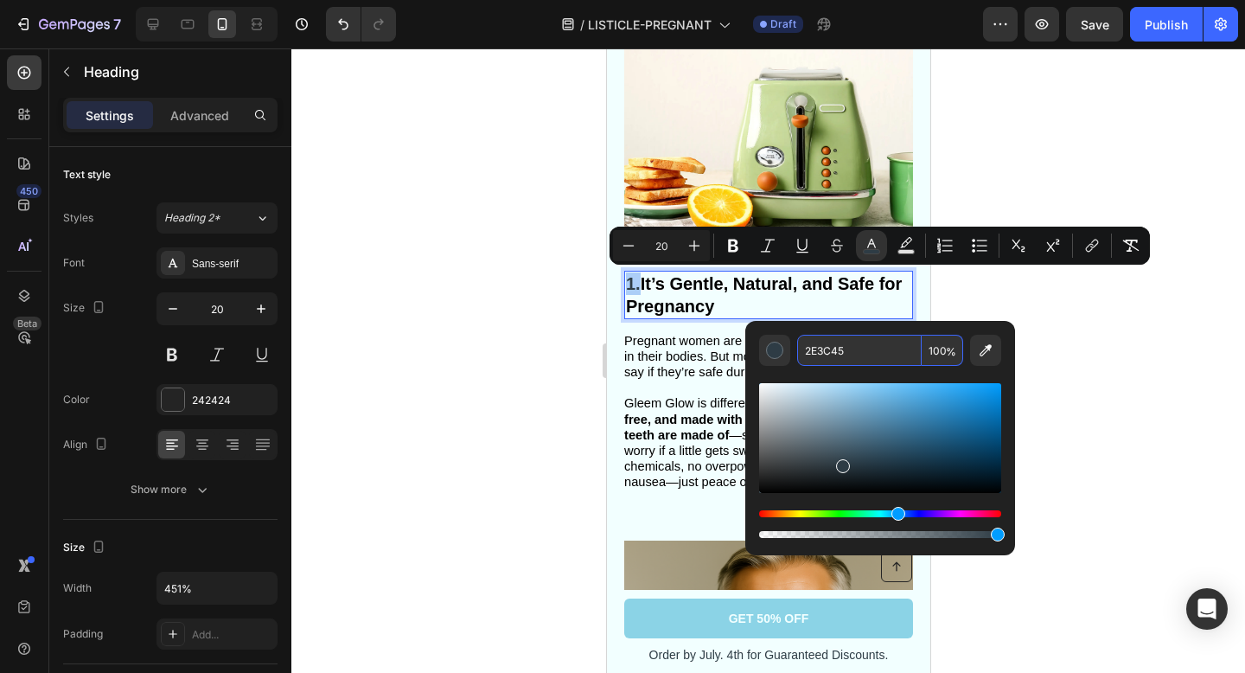
click at [850, 348] on input "2E3C45" at bounding box center [859, 350] width 125 height 31
paste input "2E3C45"
type input "2E3C45"
click at [1068, 367] on div at bounding box center [768, 360] width 954 height 624
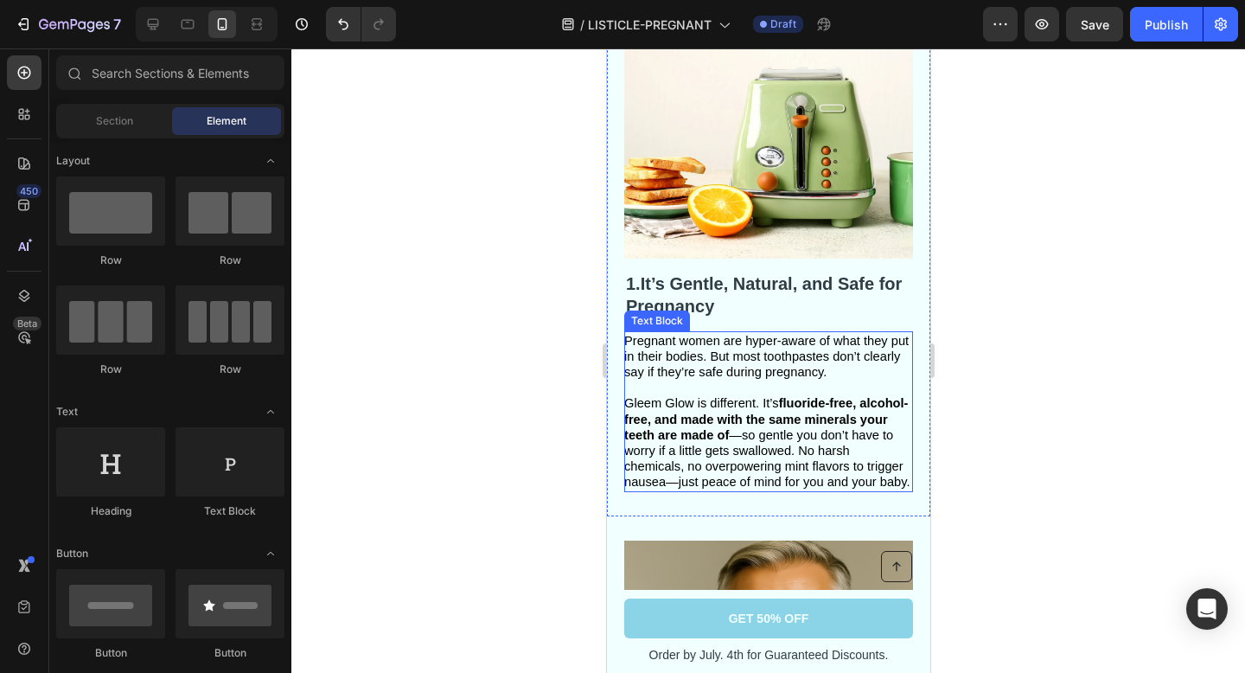
click at [839, 433] on span "Gleem Glow is different. It’s fluoride-free, alcohol-free, and made with the sa…" at bounding box center [766, 442] width 286 height 93
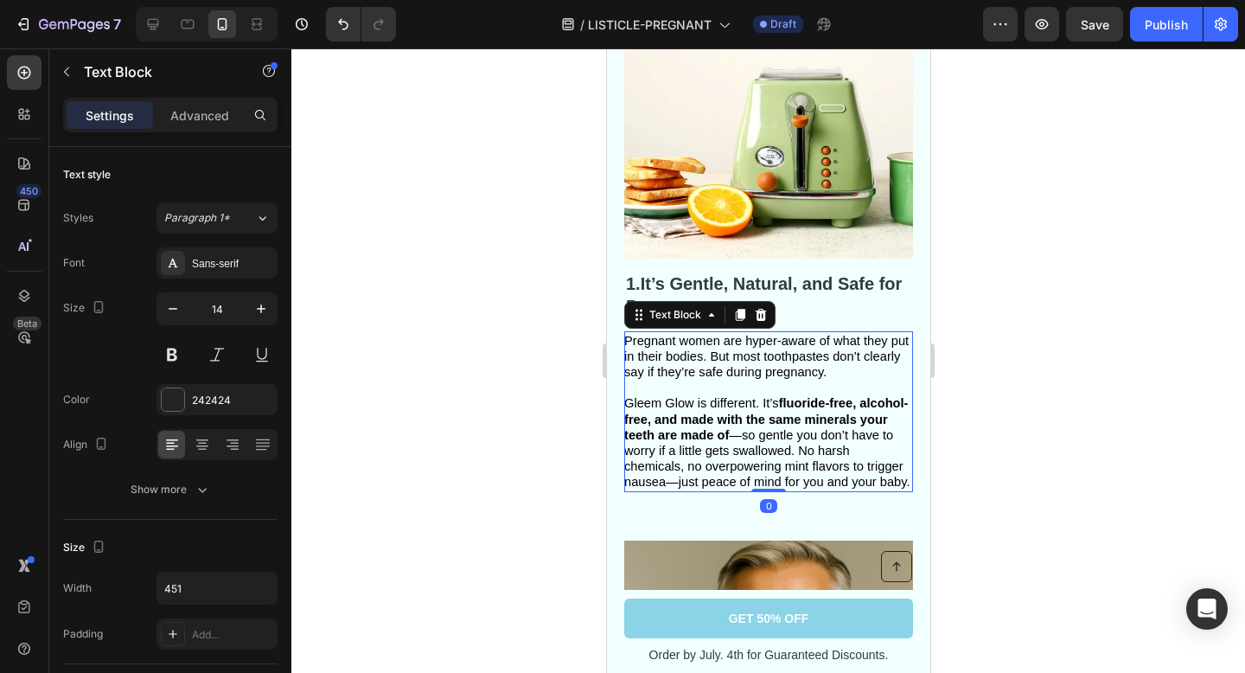
click at [839, 433] on span "Gleem Glow is different. It’s fluoride-free, alcohol-free, and made with the sa…" at bounding box center [766, 442] width 286 height 93
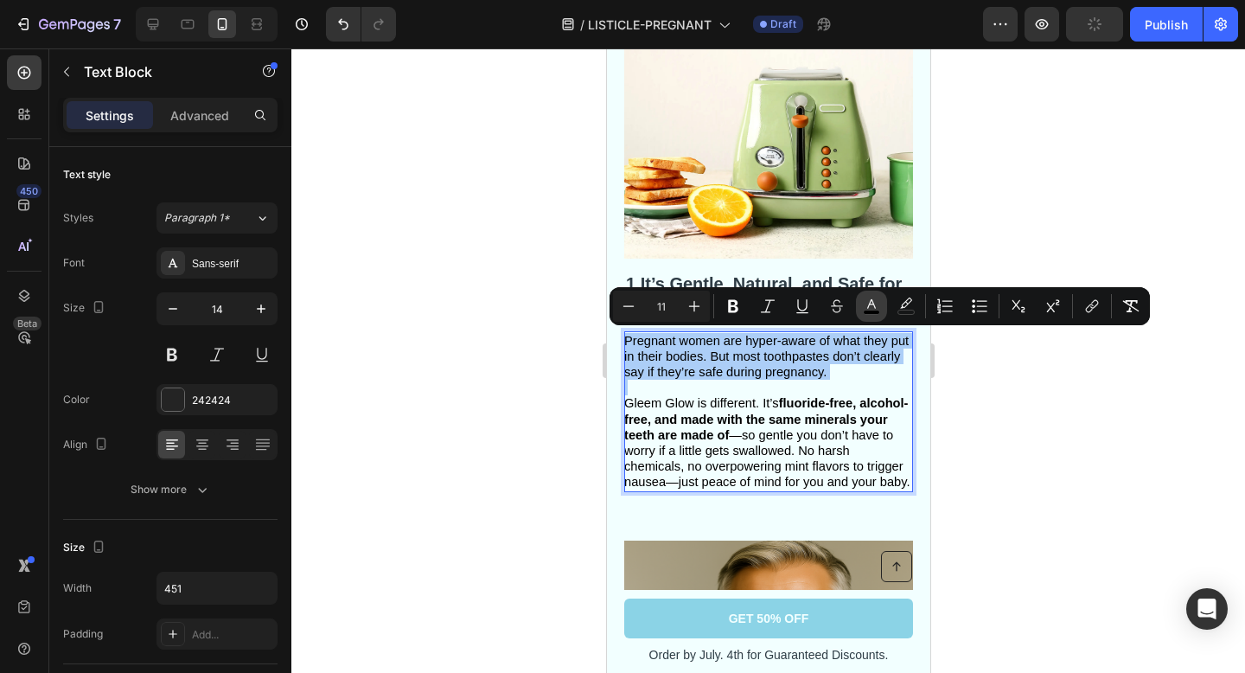
click at [873, 308] on icon "Editor contextual toolbar" at bounding box center [871, 305] width 17 height 17
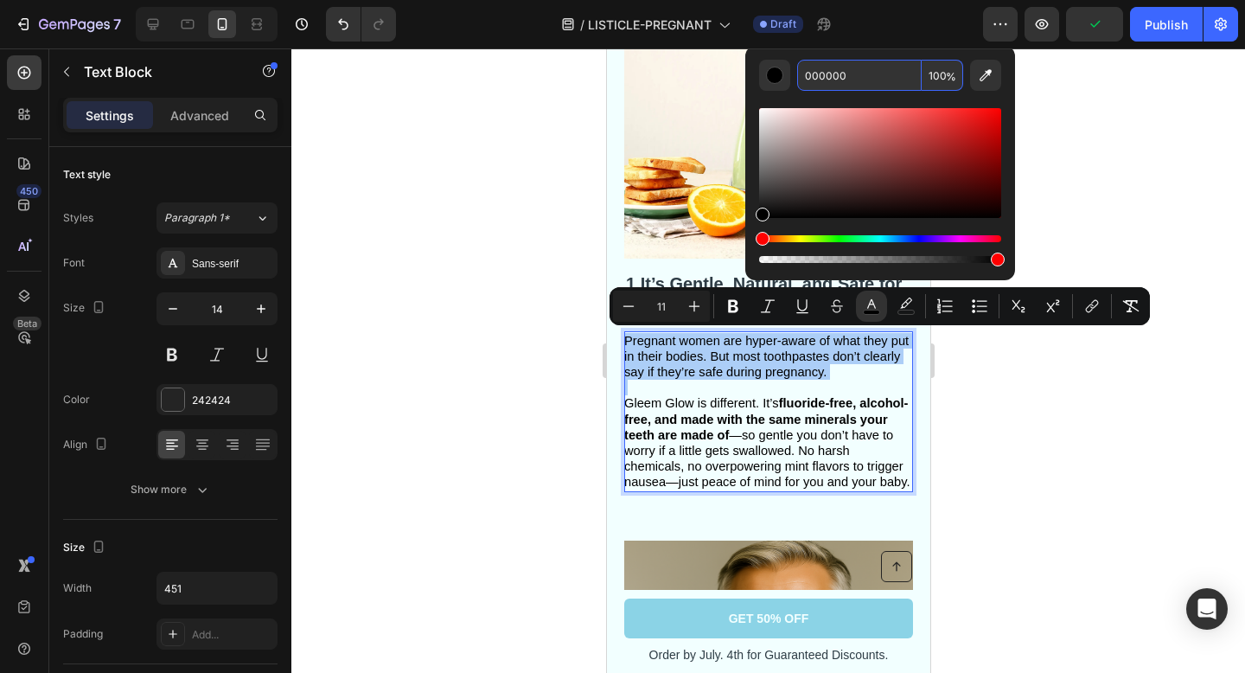
click at [846, 73] on input "000000" at bounding box center [859, 75] width 125 height 31
paste input "2E3C45"
type input "2E3C45"
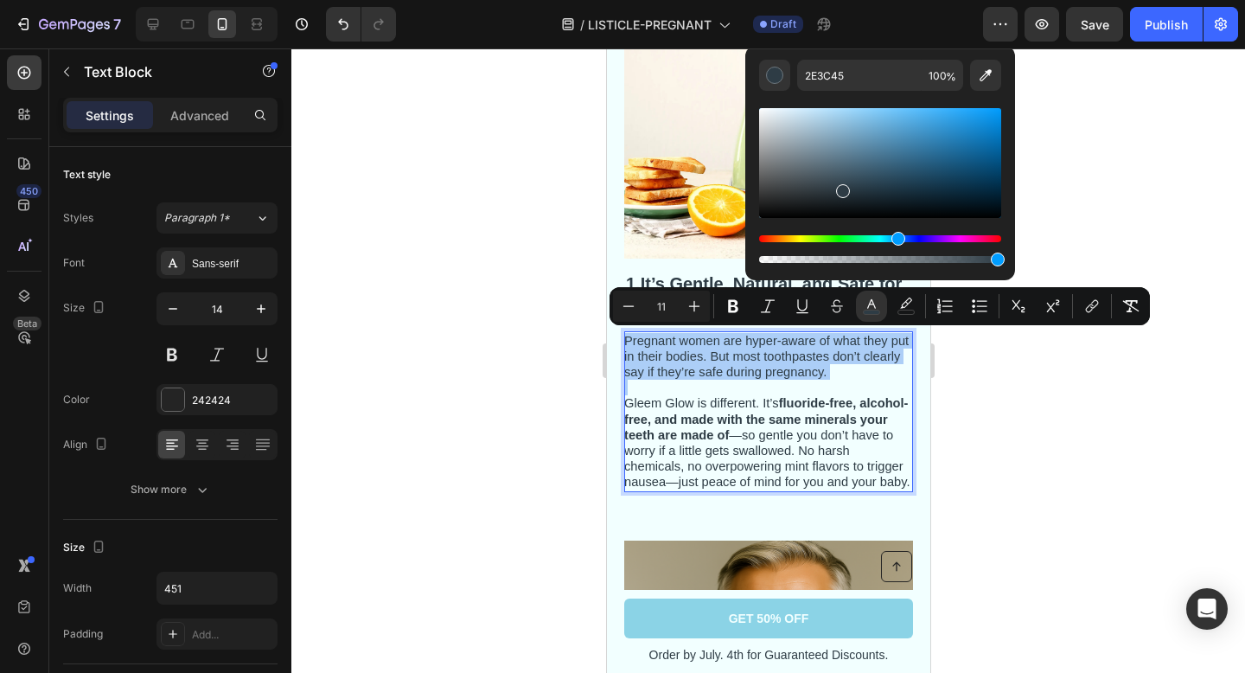
click at [973, 425] on div at bounding box center [768, 360] width 954 height 624
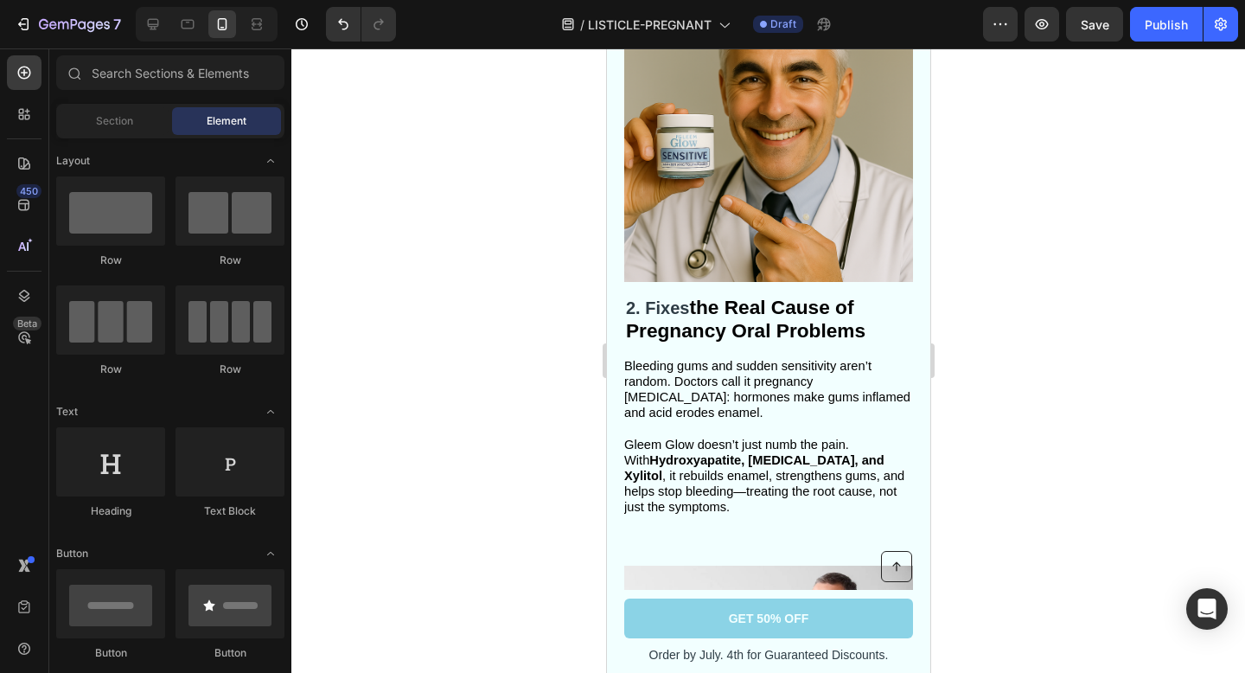
scroll to position [915, 0]
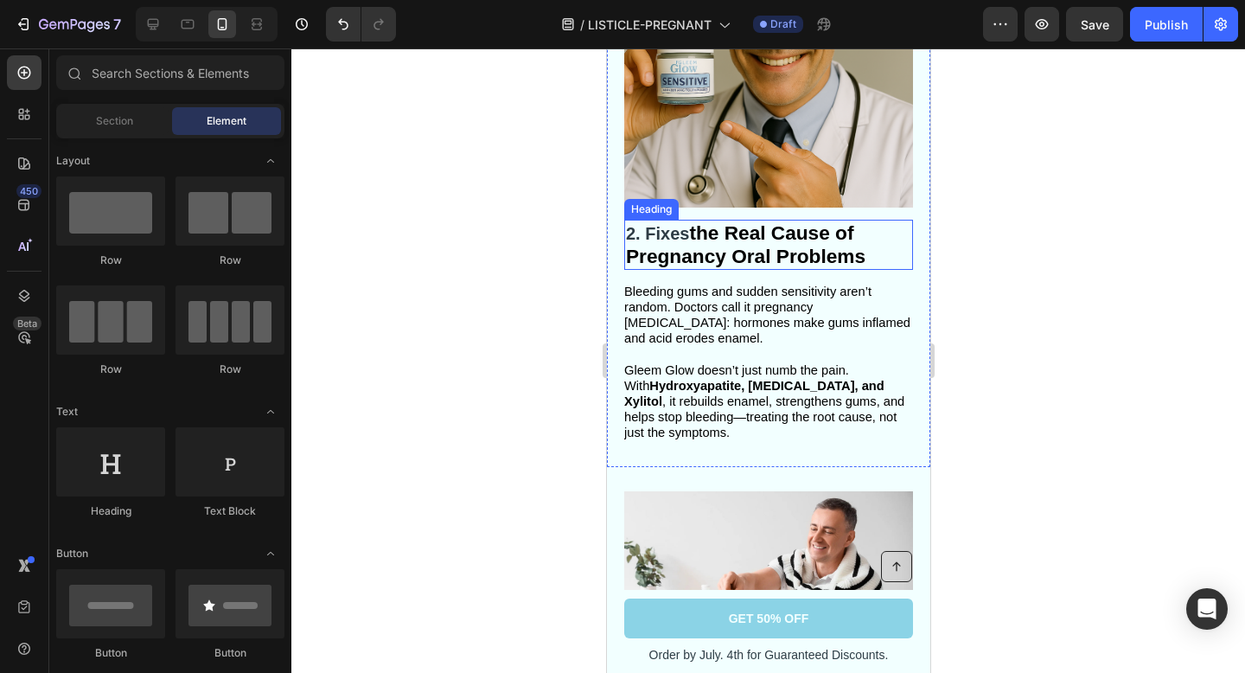
click at [786, 267] on h2 "2. Fixes the Real Cause of Pregnancy Oral Problems" at bounding box center [767, 245] width 289 height 50
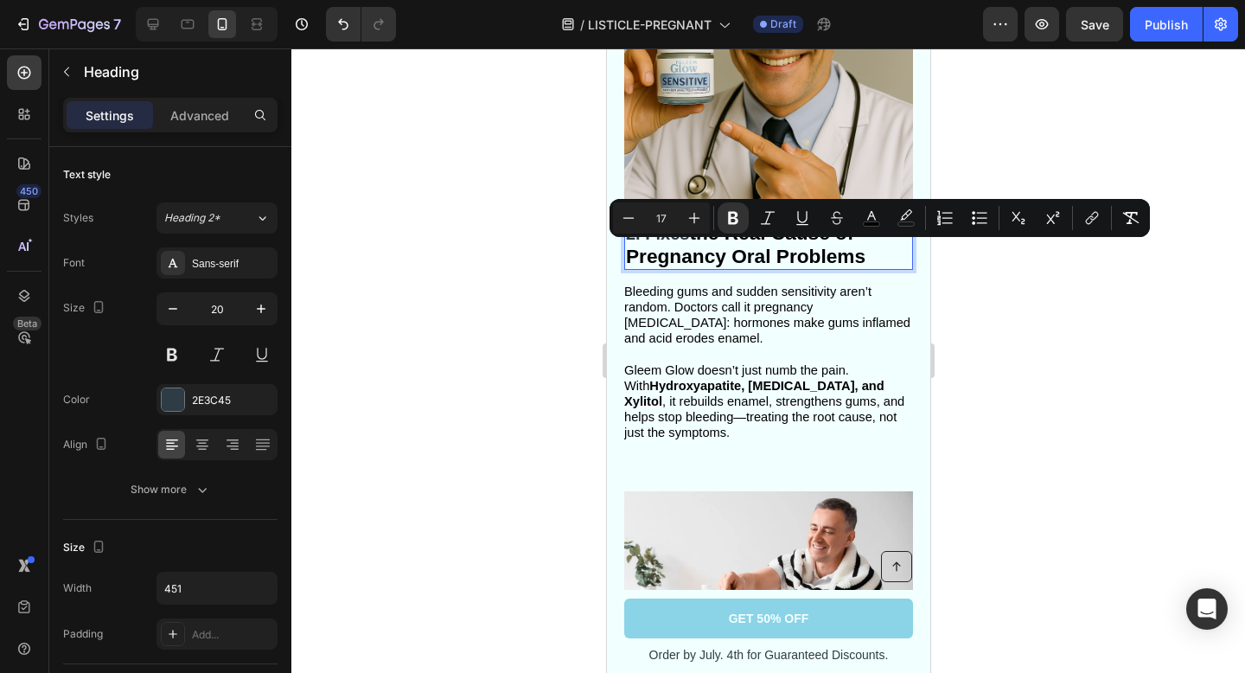
type input "20"
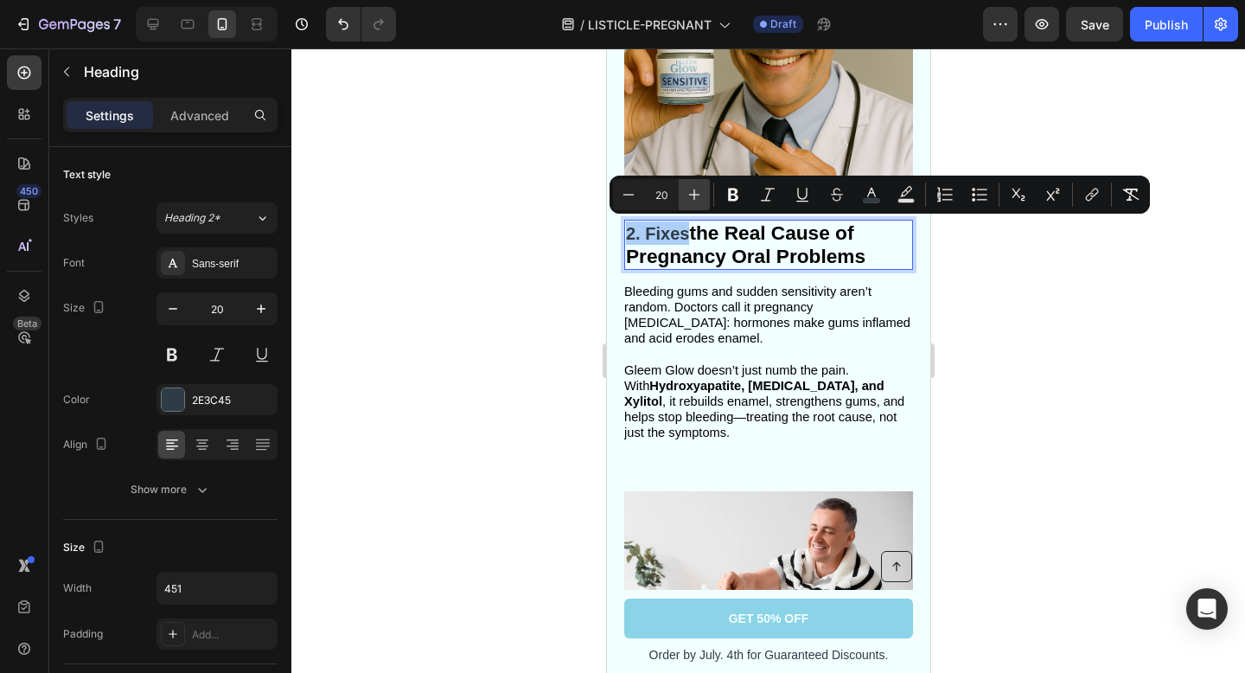
click at [684, 193] on button "Plus" at bounding box center [694, 194] width 31 height 31
click at [628, 191] on icon "Editor contextual toolbar" at bounding box center [628, 194] width 17 height 17
type input "20"
click at [859, 195] on button "color" at bounding box center [871, 194] width 31 height 31
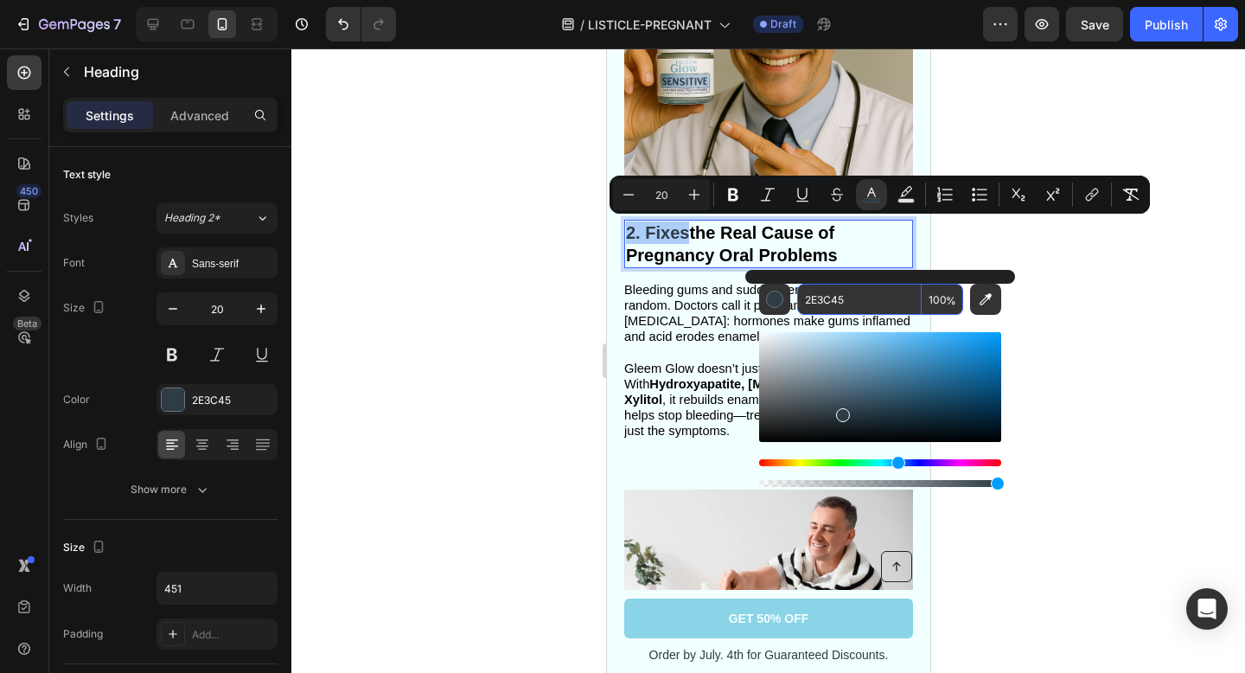
click at [859, 297] on input "2E3C45" at bounding box center [859, 299] width 125 height 31
paste input "2E3C45"
type input "2E3C45"
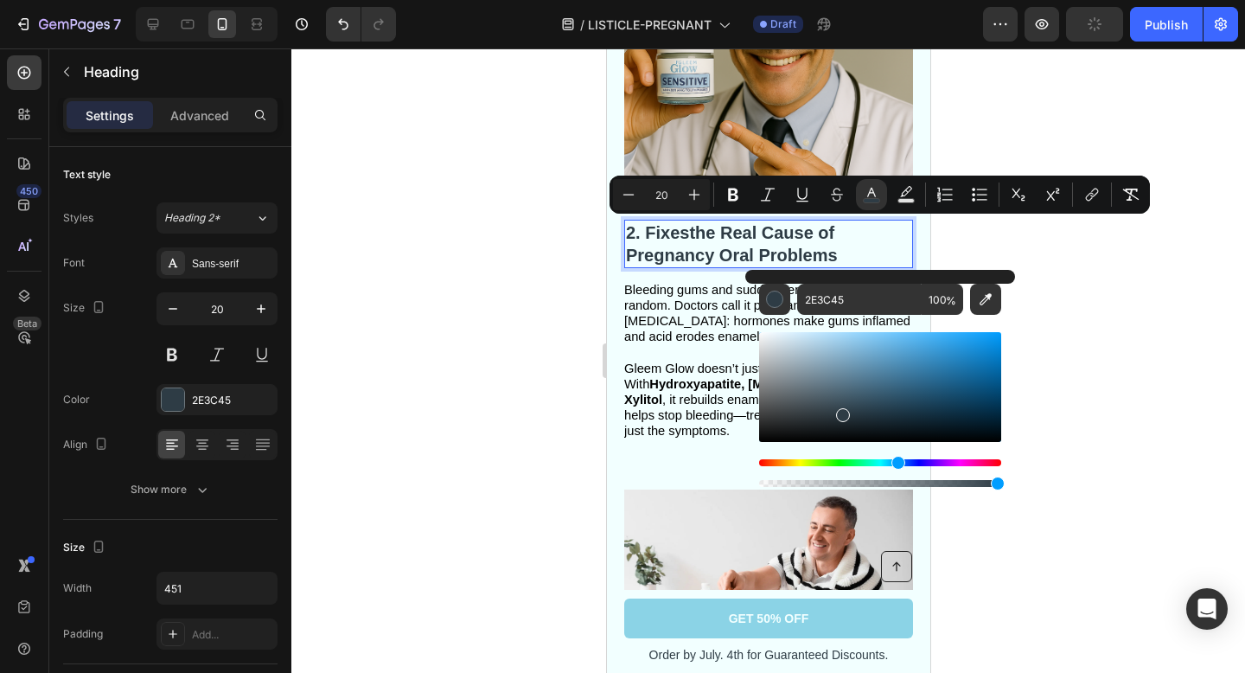
click at [1061, 332] on div at bounding box center [768, 360] width 954 height 624
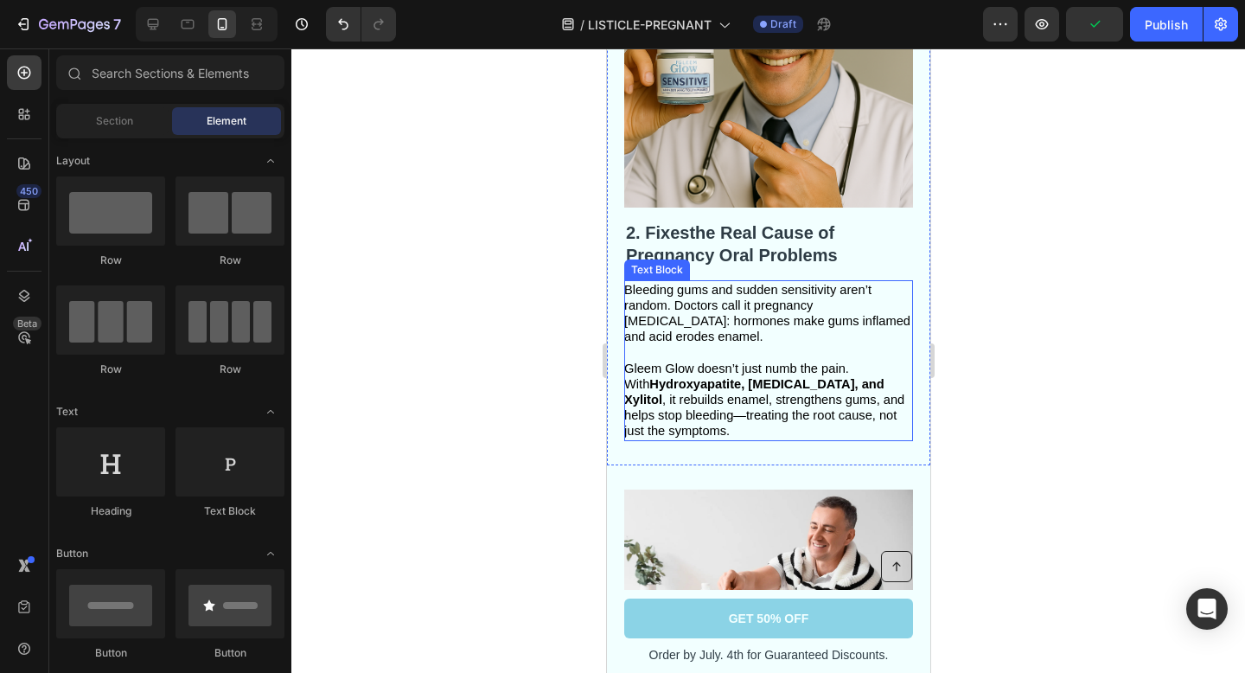
click at [808, 400] on span "Gleem Glow doesn’t just numb the pain. With Hydroxyapatite, [MEDICAL_DATA], and…" at bounding box center [763, 399] width 280 height 77
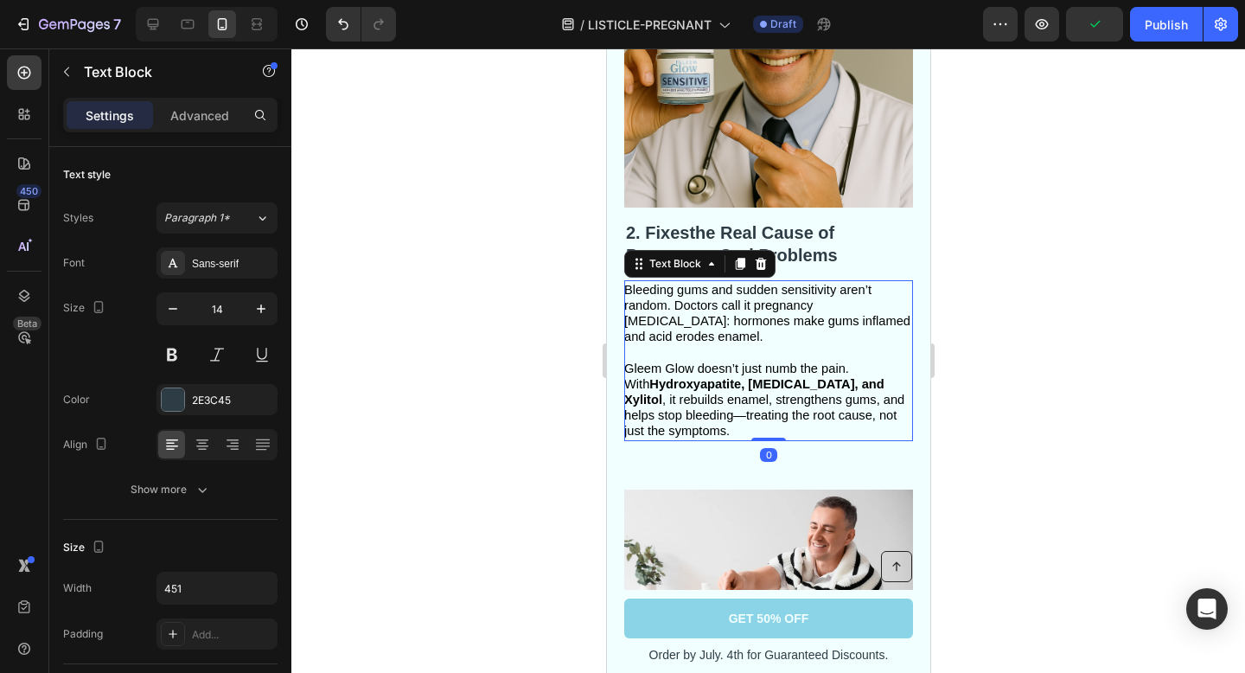
click at [808, 400] on span "Gleem Glow doesn’t just numb the pain. With Hydroxyapatite, [MEDICAL_DATA], and…" at bounding box center [763, 399] width 280 height 77
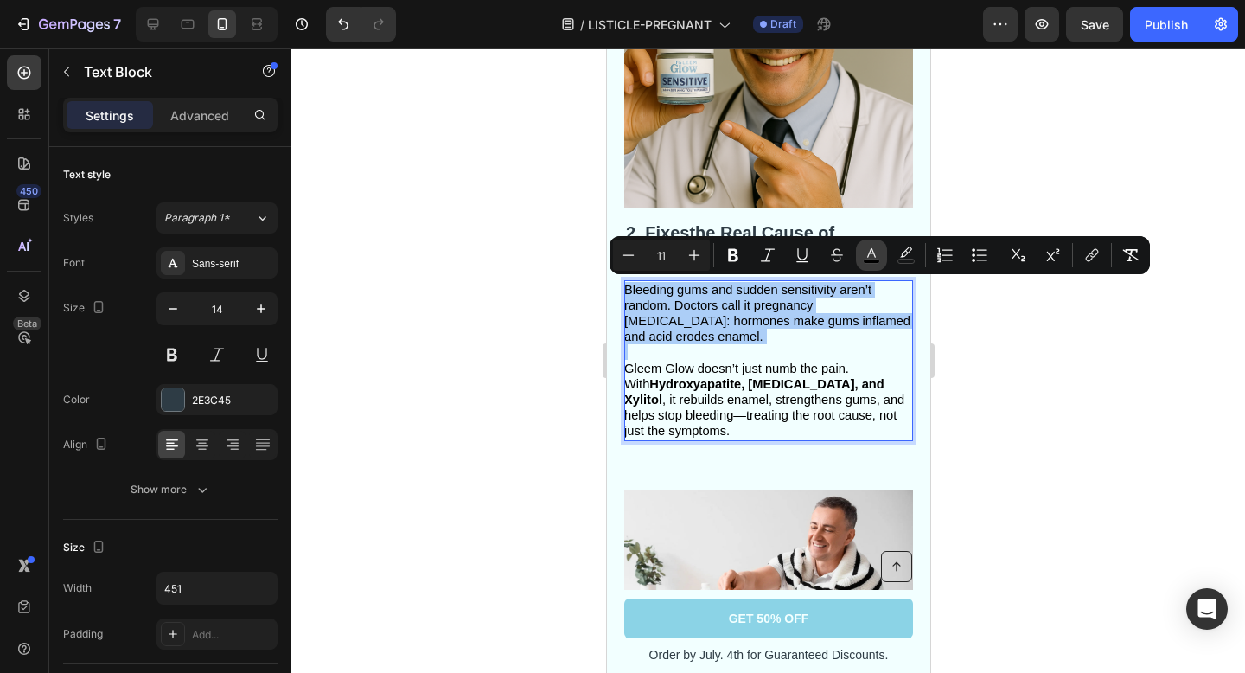
click at [873, 253] on icon "Editor contextual toolbar" at bounding box center [871, 253] width 9 height 10
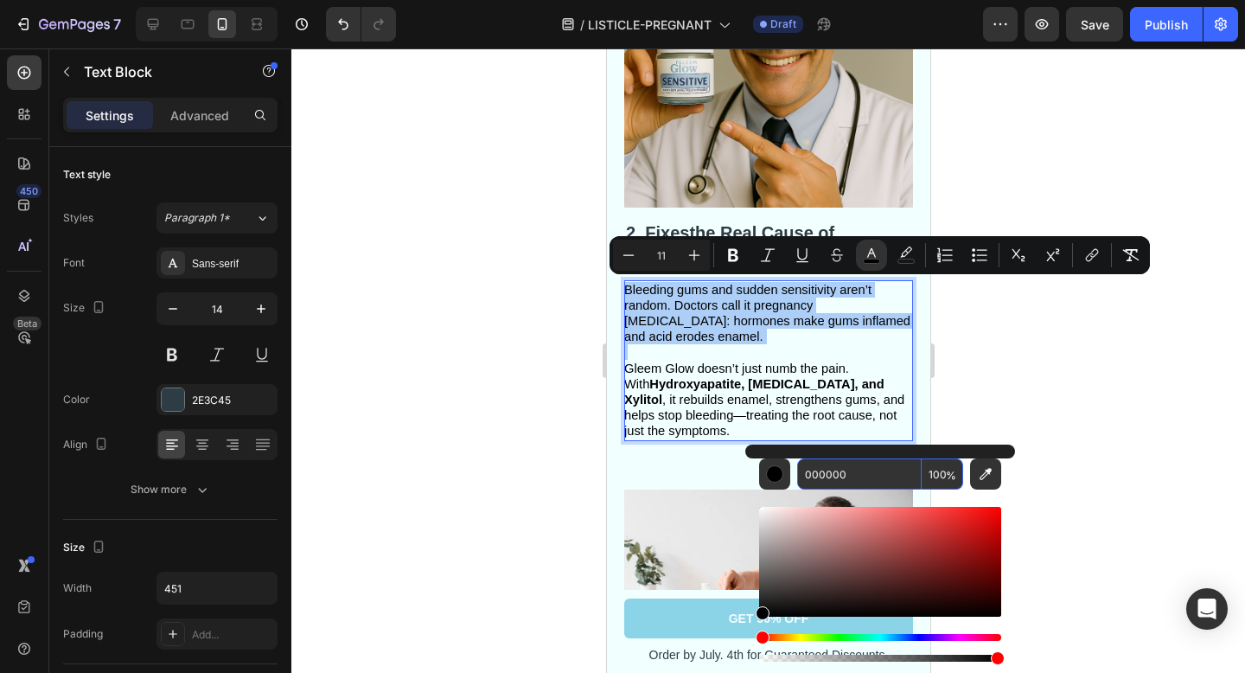
click at [868, 484] on input "000000" at bounding box center [859, 473] width 125 height 31
paste input "2E3C45"
type input "2E3C45"
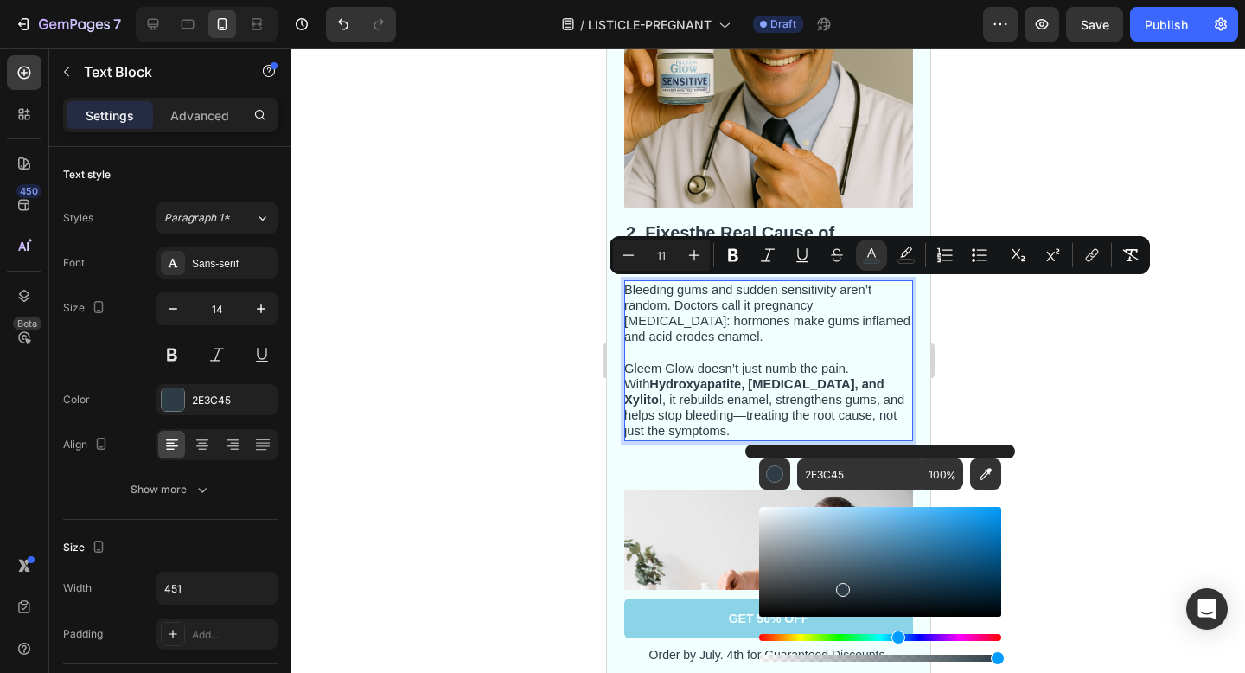
click at [970, 377] on div at bounding box center [768, 360] width 954 height 624
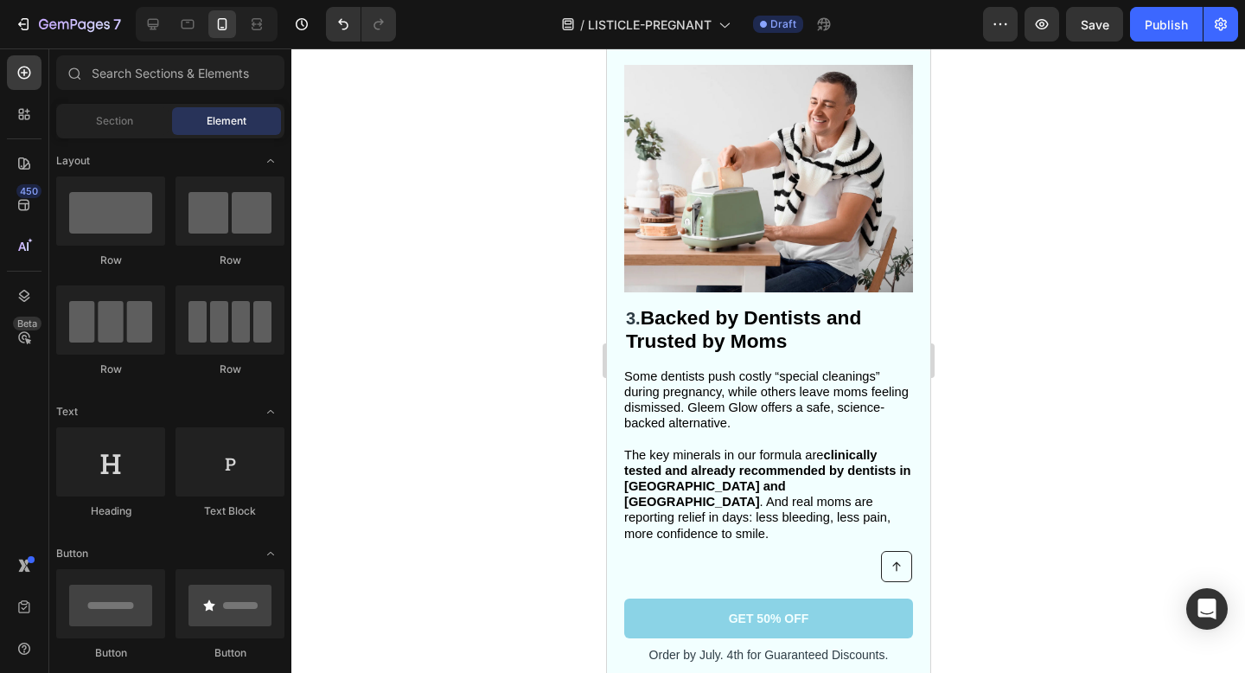
scroll to position [1378, 0]
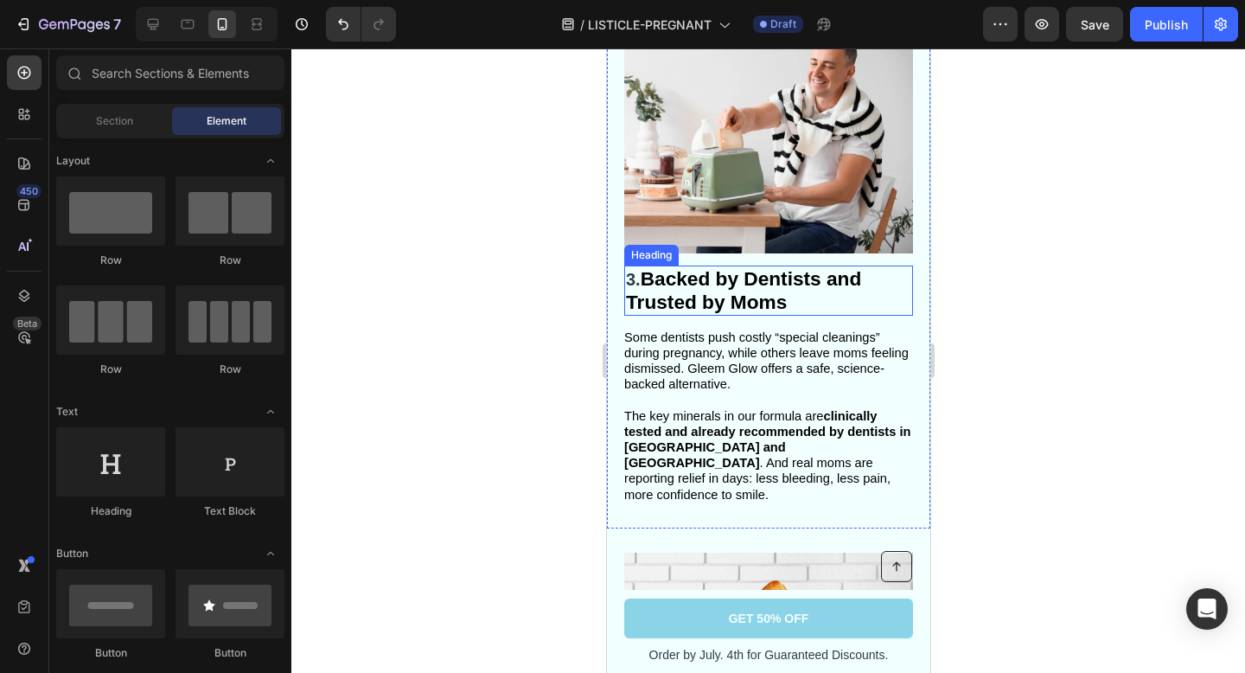
click at [771, 312] on h2 "3. Backed by Dentists and Trusted by Moms" at bounding box center [767, 290] width 289 height 50
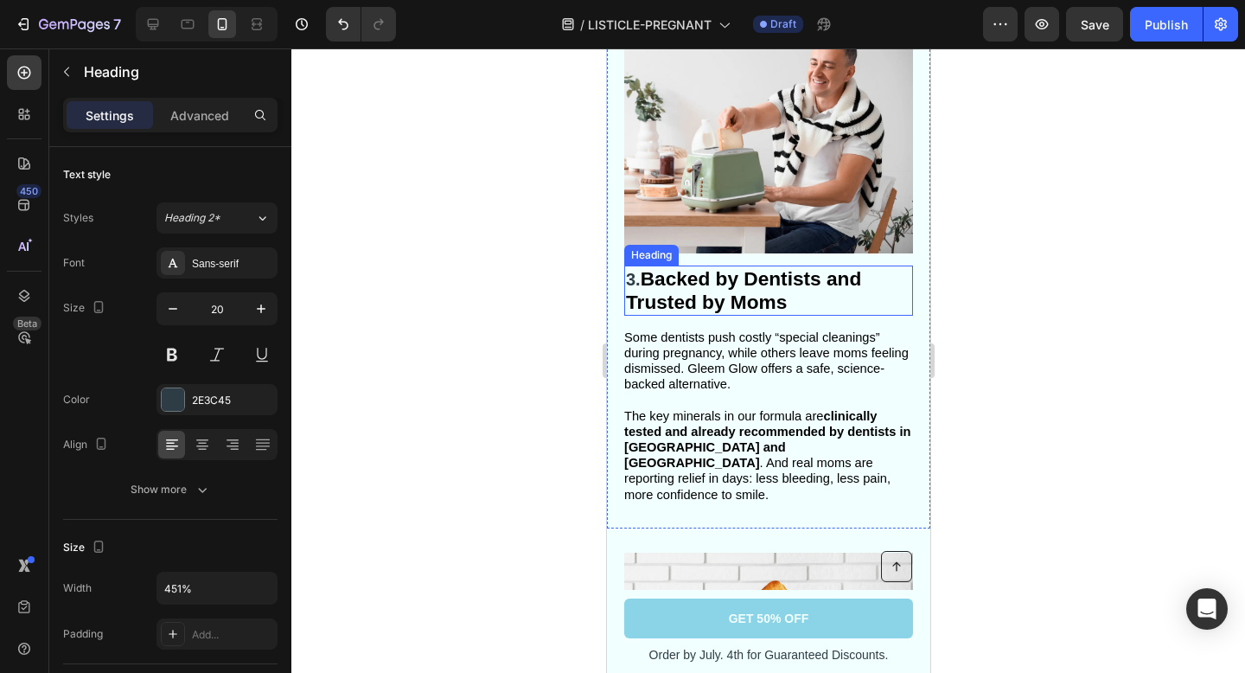
click at [771, 312] on h2 "3. Backed by Dentists and Trusted by Moms" at bounding box center [767, 290] width 289 height 50
click at [802, 290] on p "3. Backed by Dentists and Trusted by Moms" at bounding box center [767, 290] width 285 height 47
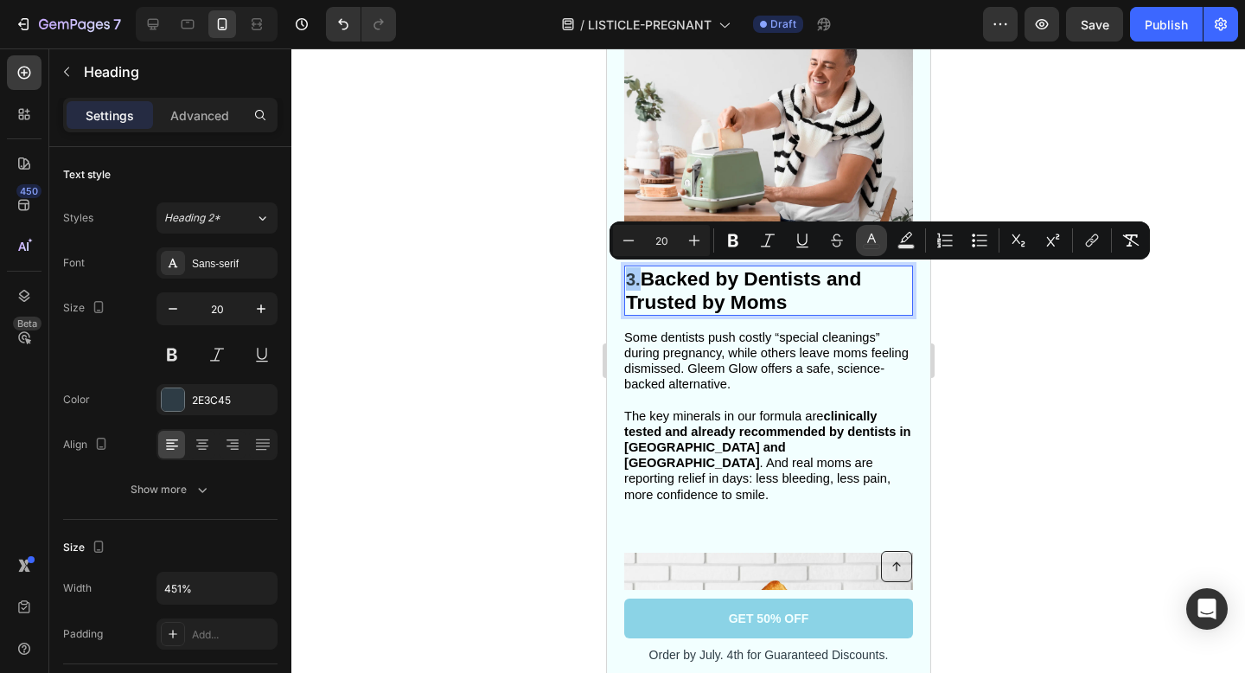
click at [878, 234] on icon "Editor contextual toolbar" at bounding box center [871, 240] width 17 height 17
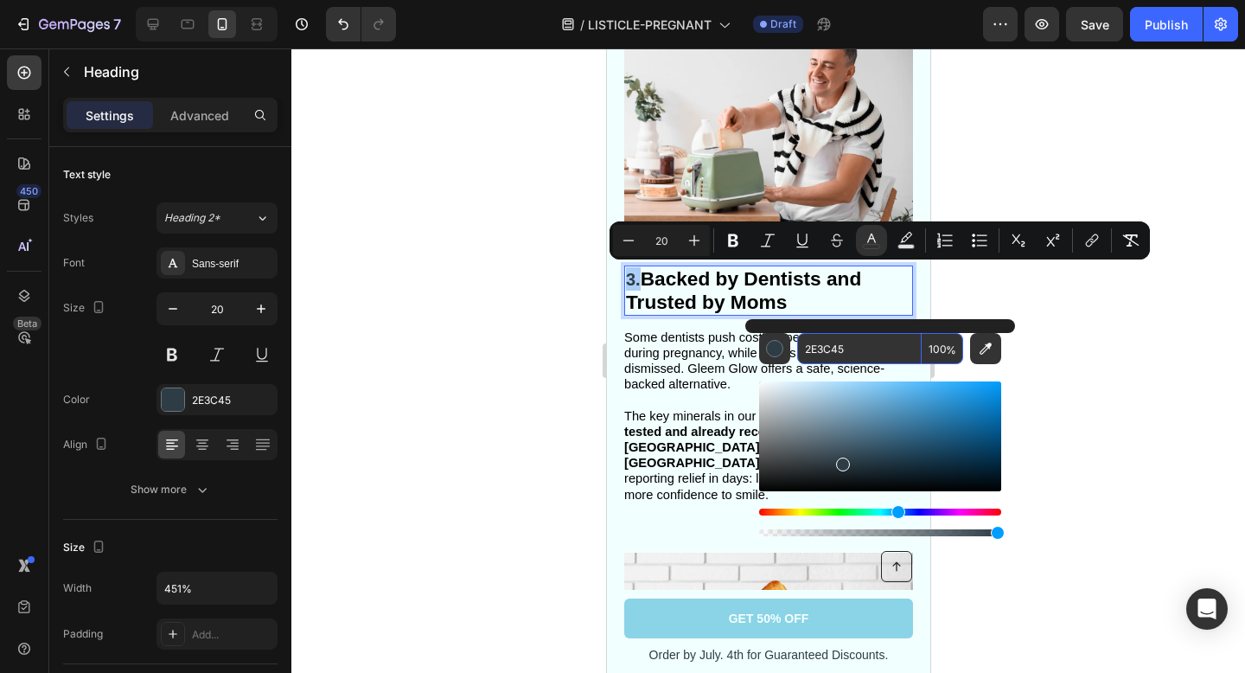
click at [884, 338] on input "2E3C45" at bounding box center [859, 348] width 125 height 31
paste input "2E3C45"
type input "2E3C45"
click at [694, 240] on icon "Editor contextual toolbar" at bounding box center [694, 240] width 11 height 11
click at [650, 240] on input "21" at bounding box center [661, 240] width 35 height 21
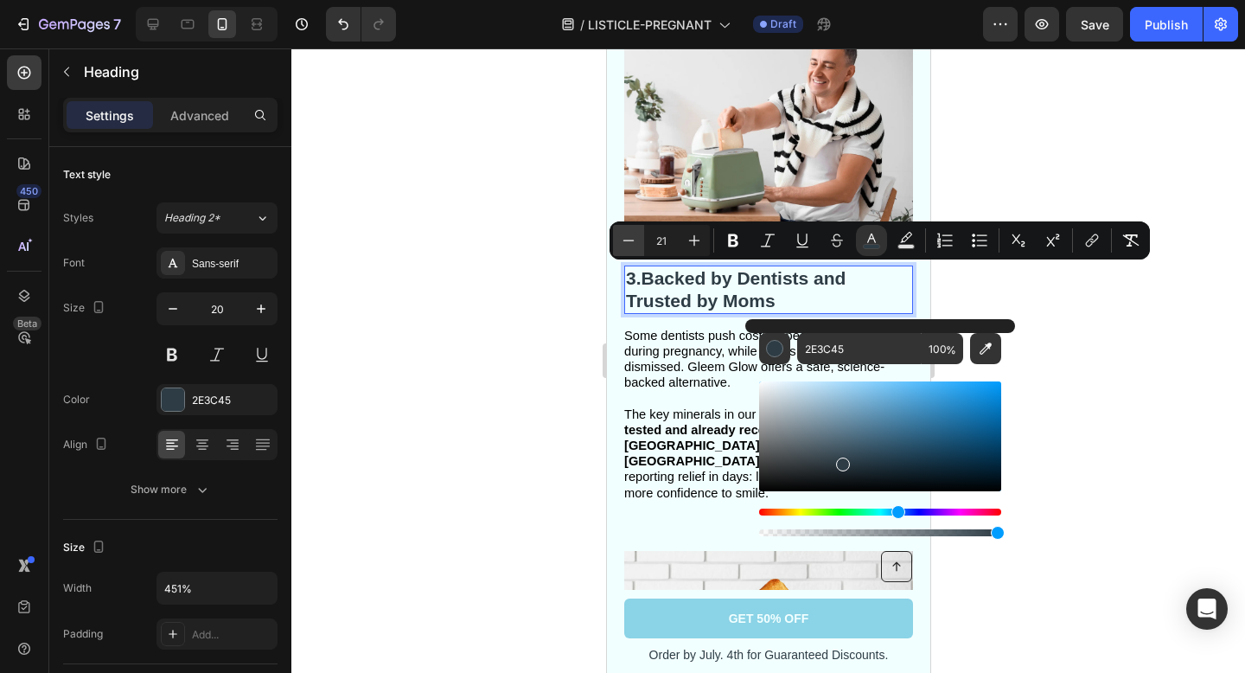
click at [635, 240] on icon "Editor contextual toolbar" at bounding box center [628, 240] width 17 height 17
type input "20"
click at [1072, 372] on div at bounding box center [768, 360] width 954 height 624
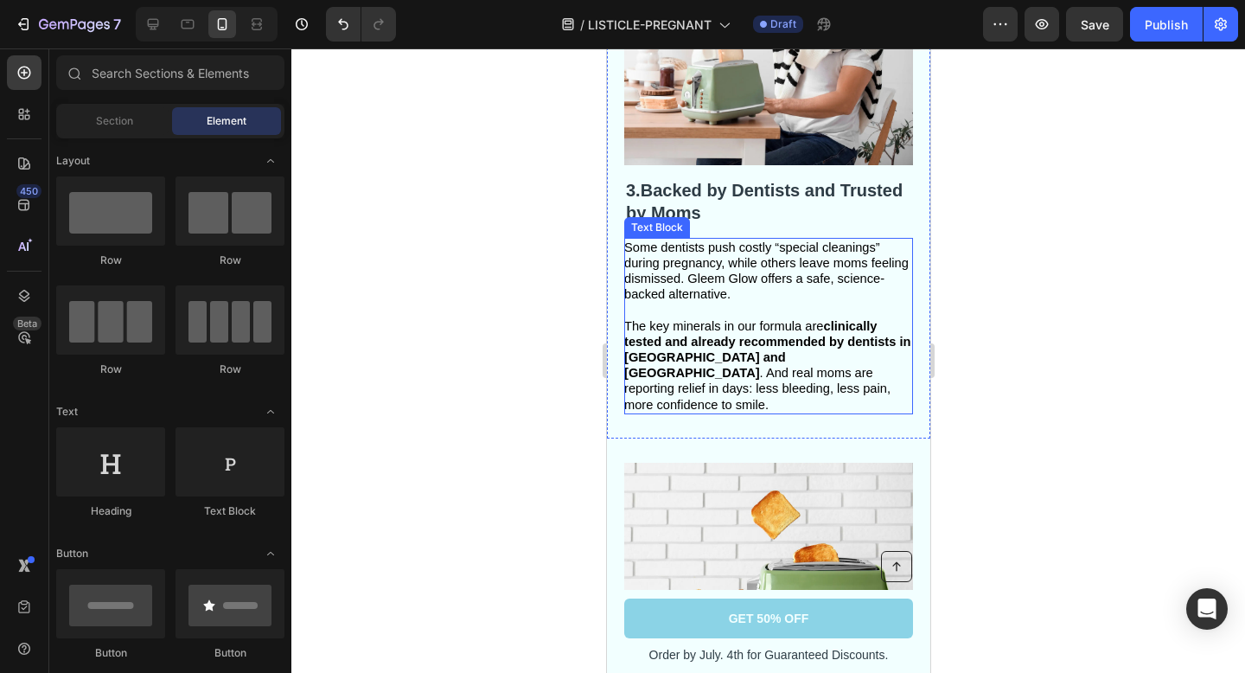
scroll to position [1472, 0]
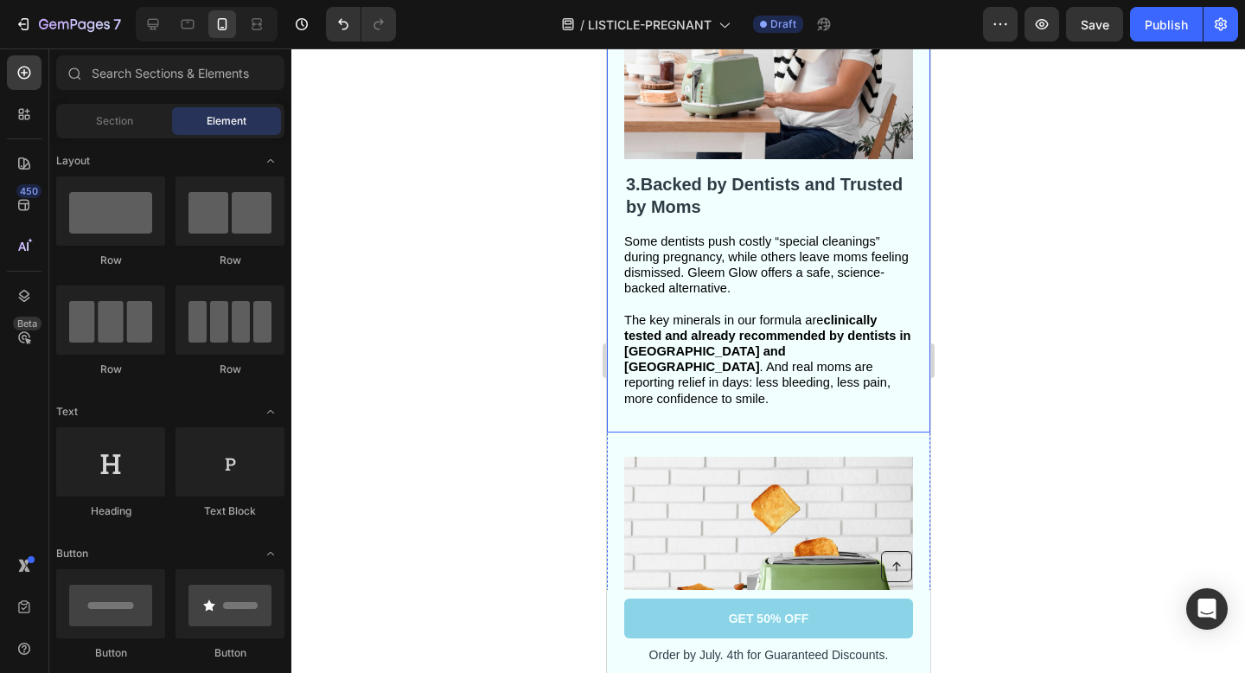
click at [798, 392] on div "Image ⁠⁠⁠⁠⁠⁠⁠ 3. Backed by Dentists and Trusted by Moms Heading Some dentists p…" at bounding box center [767, 169] width 323 height 525
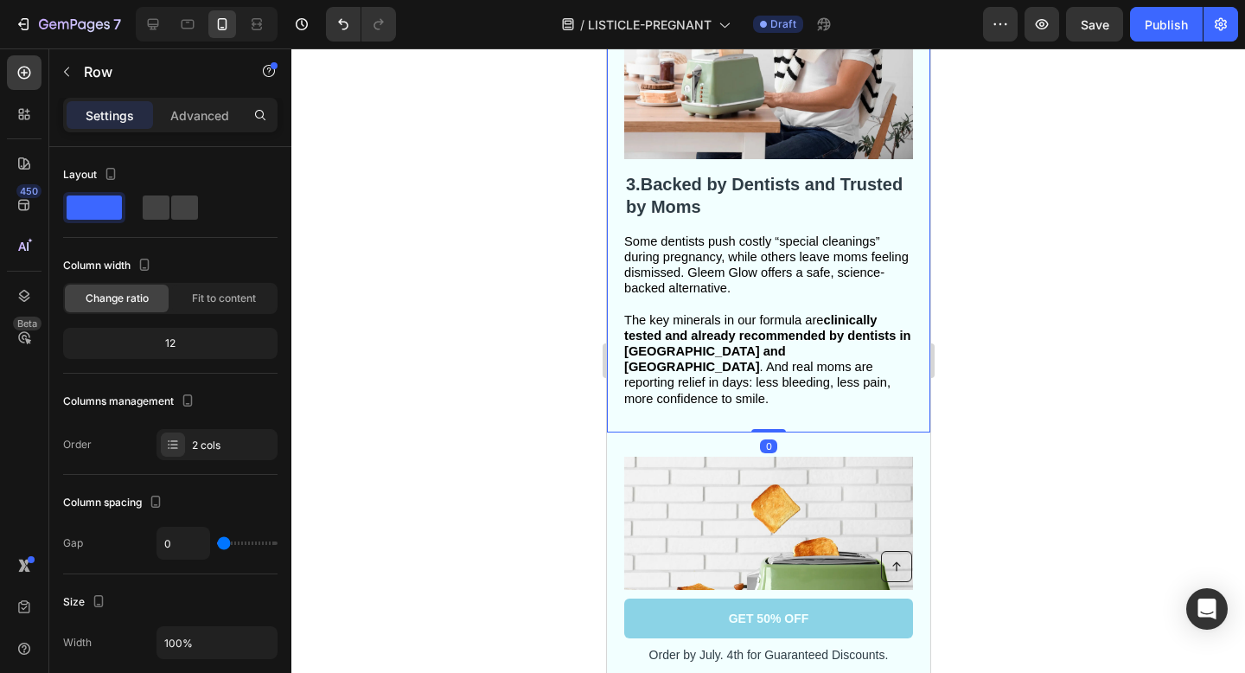
click at [798, 392] on div "Image ⁠⁠⁠⁠⁠⁠⁠ 3. Backed by Dentists and Trusted by Moms Heading Some dentists p…" at bounding box center [767, 169] width 323 height 525
click at [786, 363] on span "The key minerals in our formula are clinically tested and already recommended b…" at bounding box center [766, 359] width 287 height 93
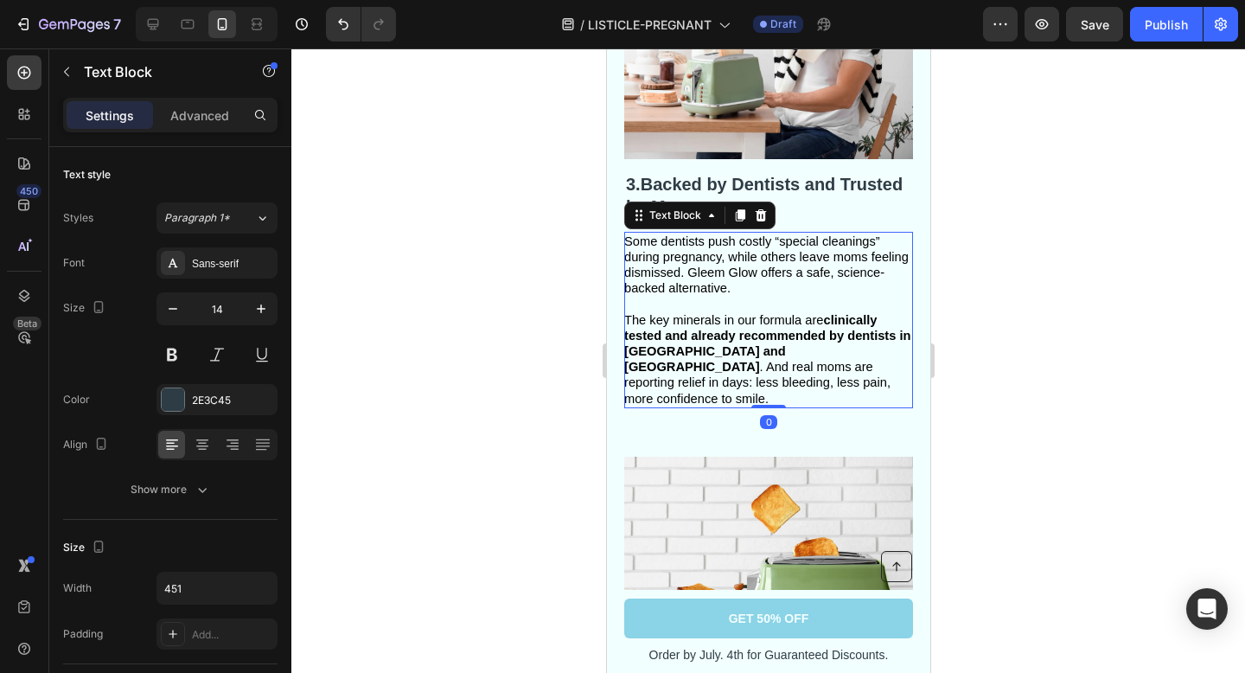
click at [742, 342] on span "The key minerals in our formula are clinically tested and already recommended b…" at bounding box center [766, 359] width 287 height 93
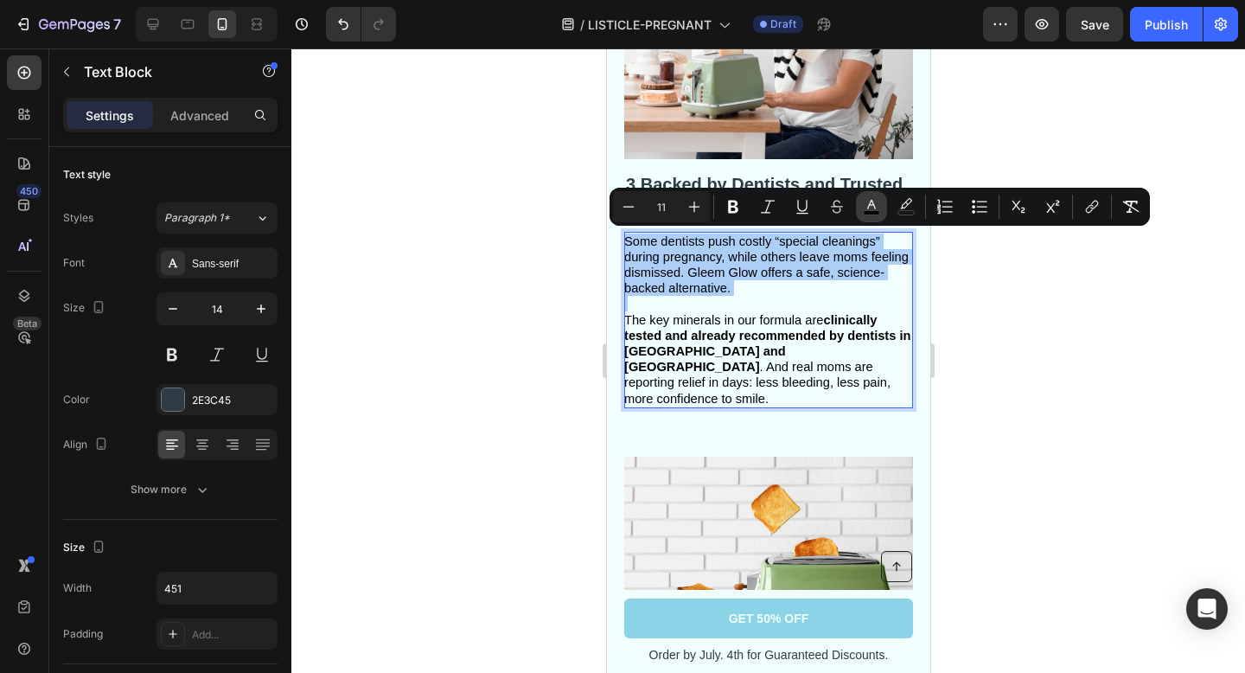
click at [867, 211] on rect "Editor contextual toolbar" at bounding box center [872, 213] width 16 height 4
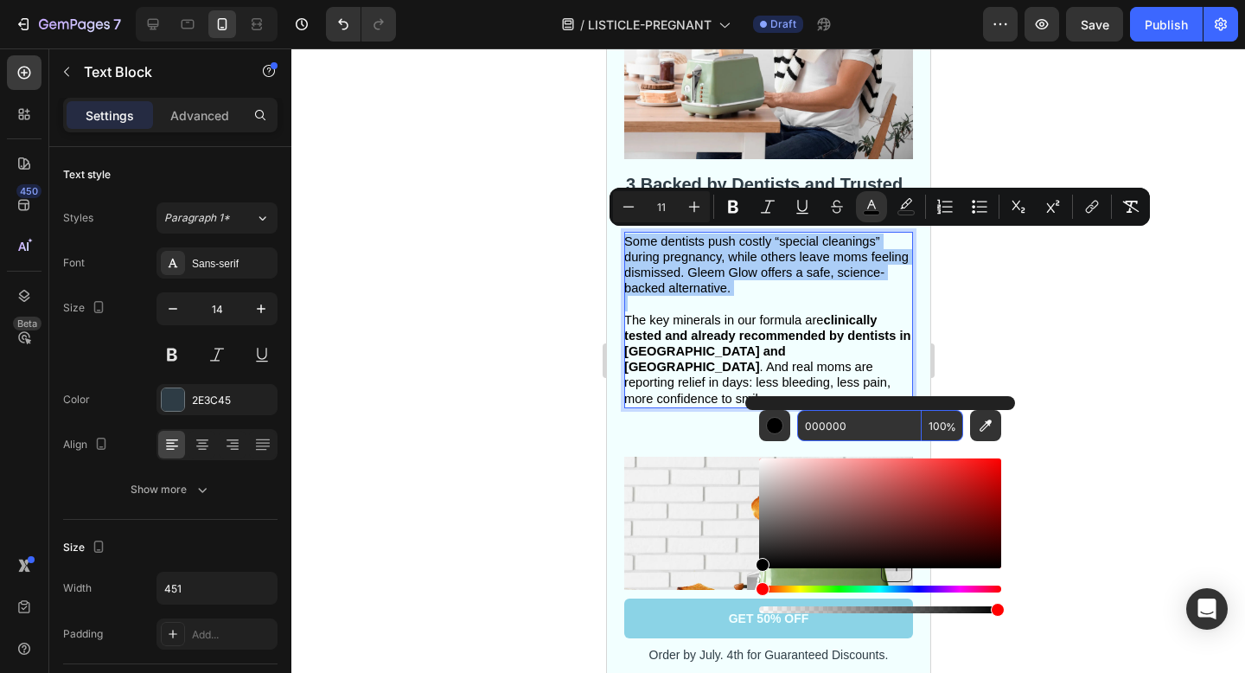
click at [860, 422] on input "000000" at bounding box center [859, 425] width 125 height 31
paste input "2E3C45"
type input "2E3C45"
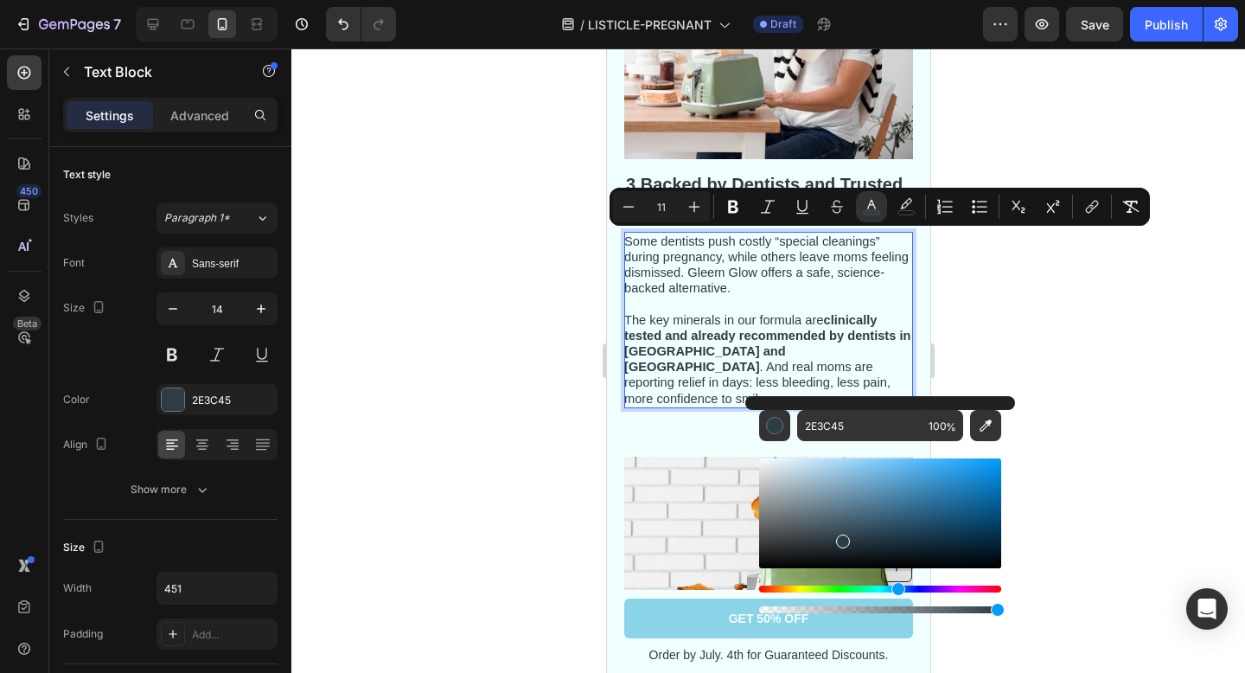
click at [1067, 384] on div at bounding box center [768, 360] width 954 height 624
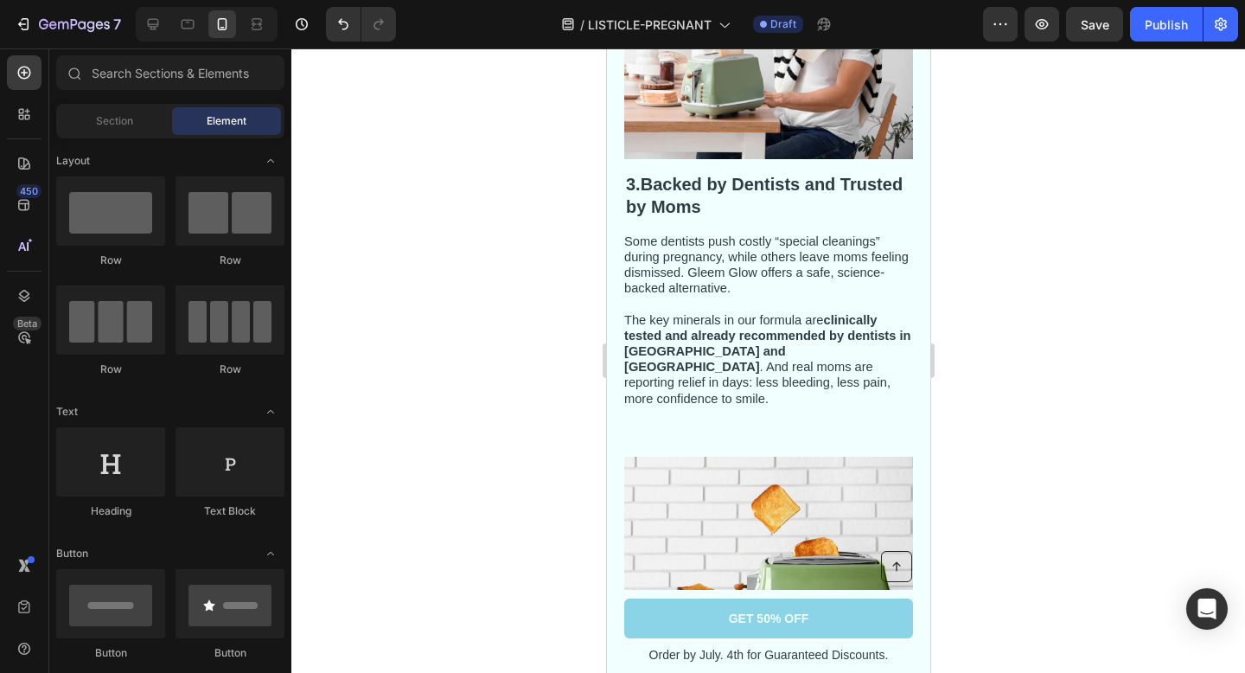
click at [1047, 418] on div at bounding box center [768, 360] width 954 height 624
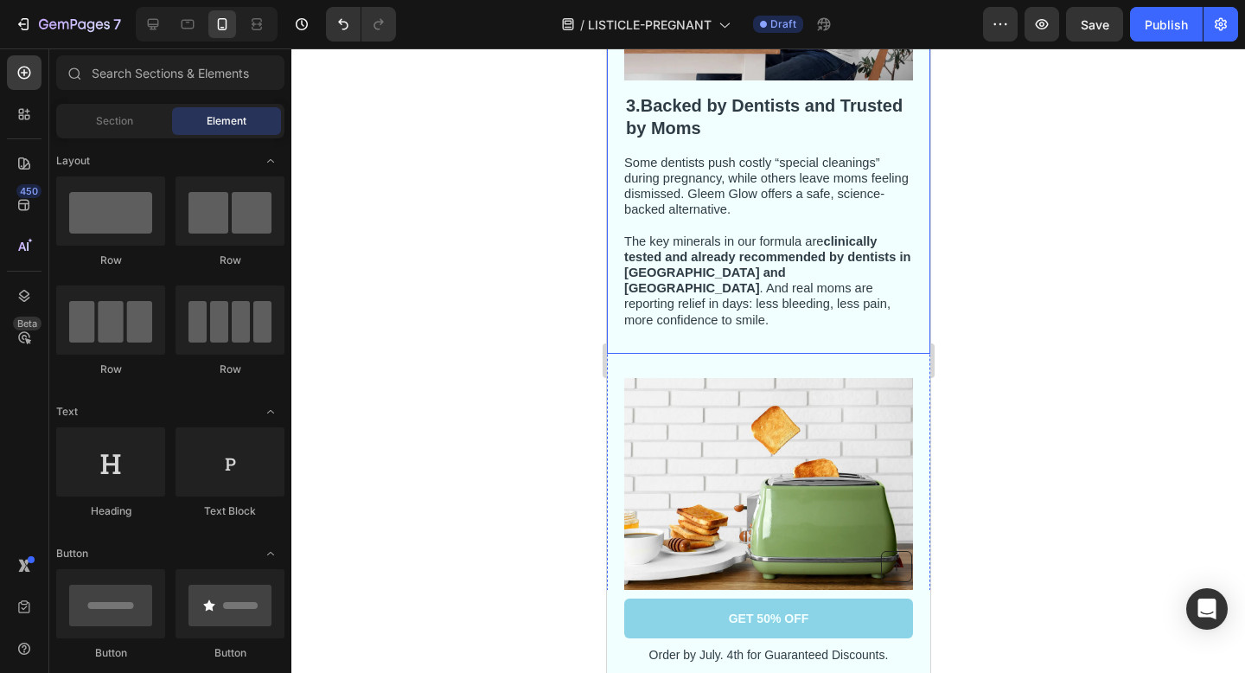
scroll to position [1855, 0]
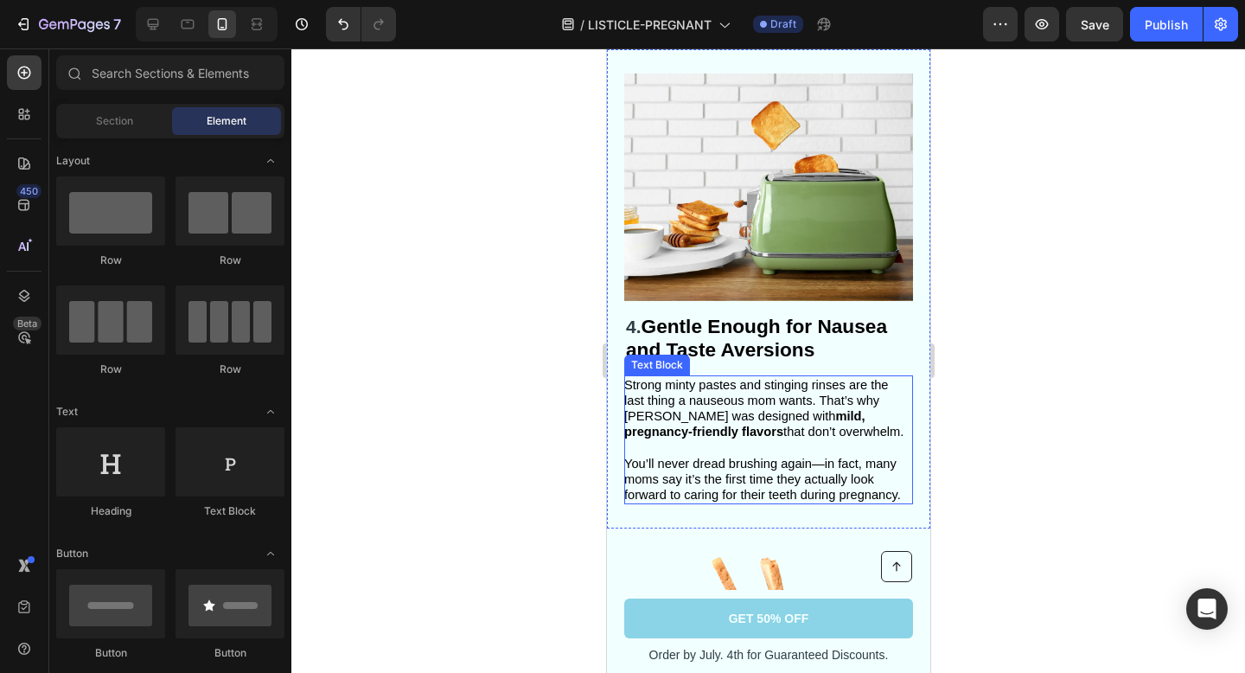
click at [791, 322] on strong "Gentle Enough for Nausea and Taste Aversions" at bounding box center [755, 338] width 261 height 46
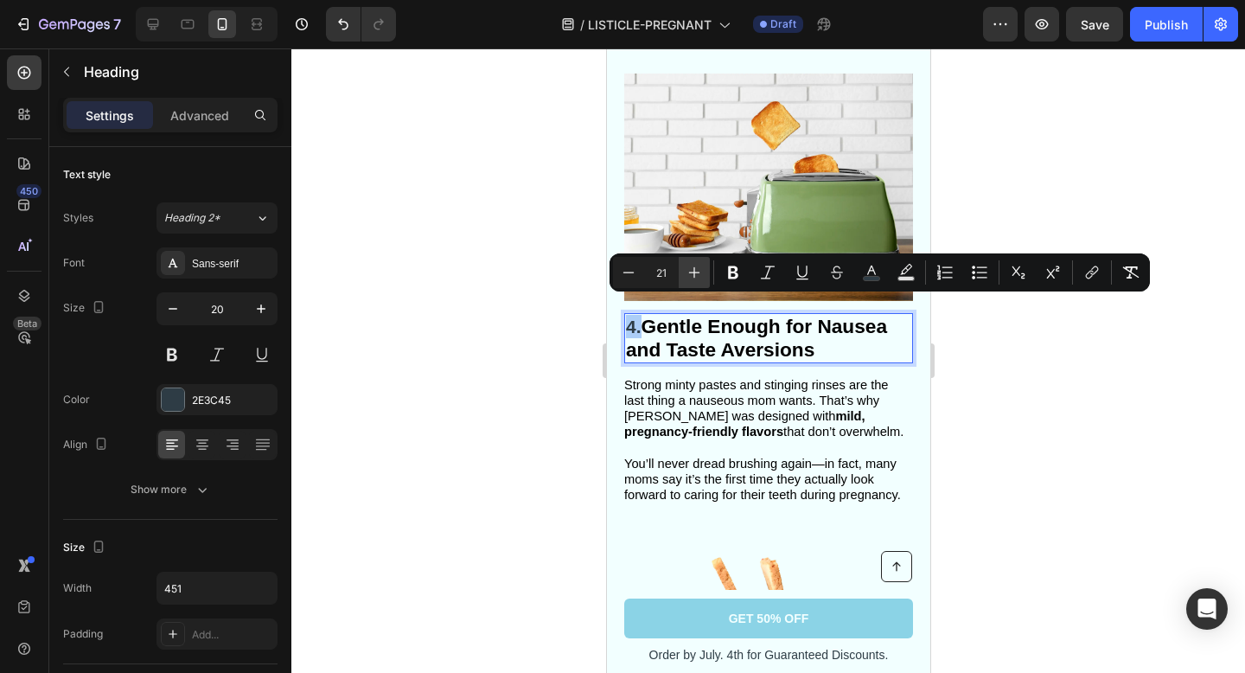
click at [699, 278] on icon "Editor contextual toolbar" at bounding box center [694, 272] width 17 height 17
click at [628, 271] on icon "Editor contextual toolbar" at bounding box center [628, 272] width 17 height 17
type input "20"
click at [868, 272] on icon "Editor contextual toolbar" at bounding box center [871, 270] width 9 height 10
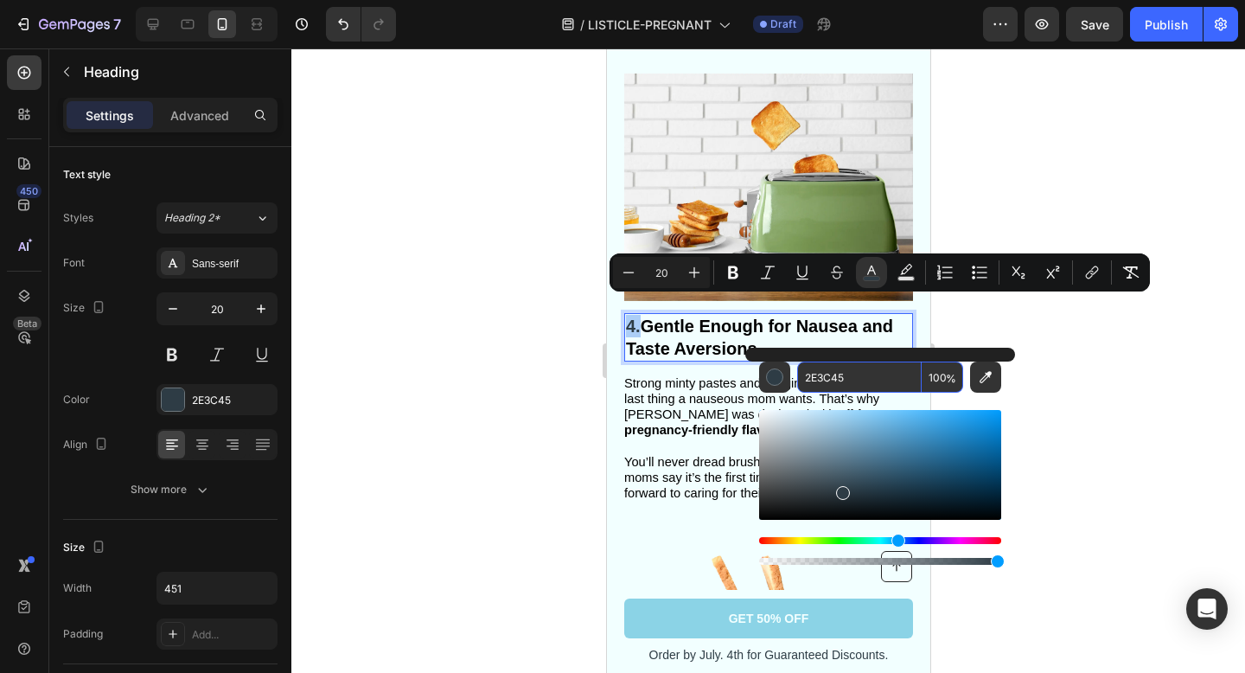
click at [840, 373] on input "2E3C45" at bounding box center [859, 376] width 125 height 31
type input "5"
click at [840, 373] on input "5" at bounding box center [859, 376] width 125 height 31
paste input "2E3C45"
type input "2E3C45"
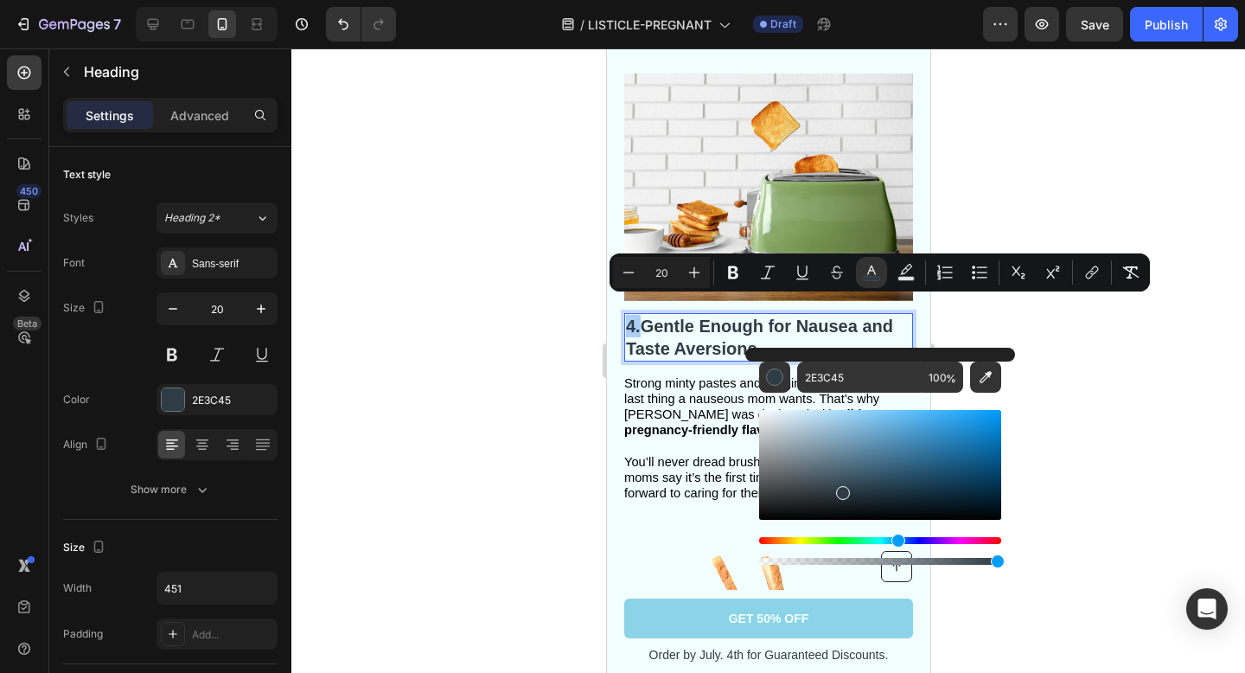
click at [1068, 384] on div at bounding box center [768, 360] width 954 height 624
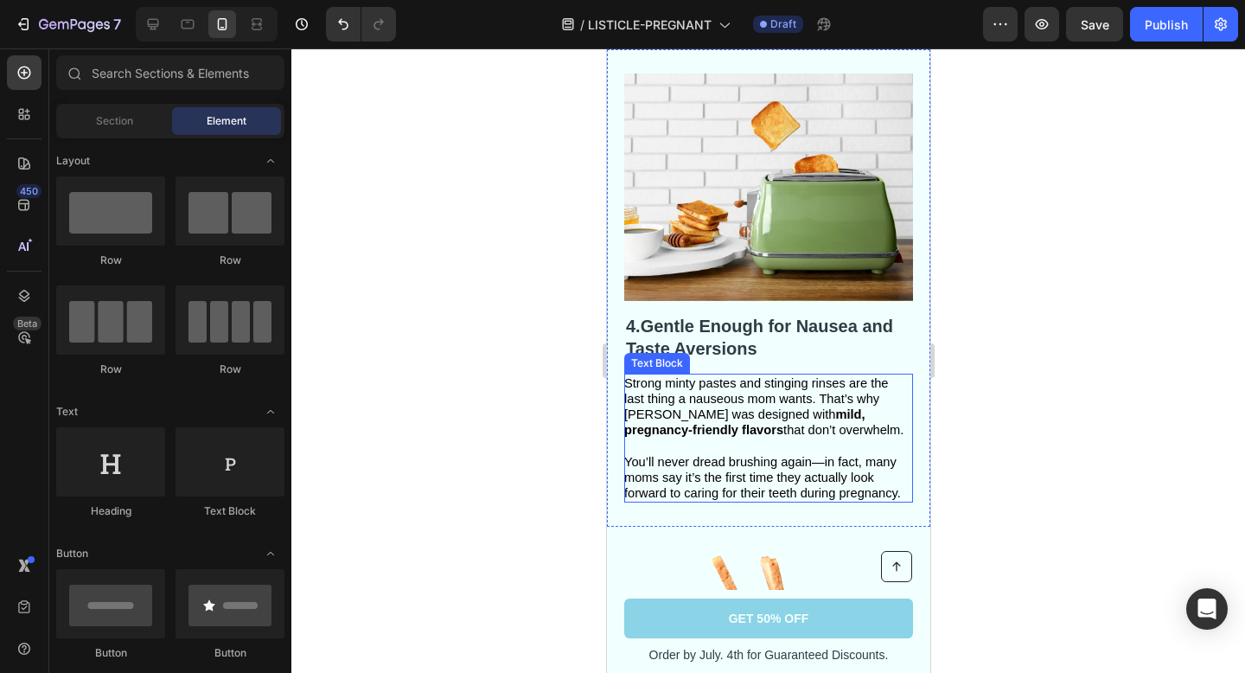
click at [868, 419] on p "Strong minty pastes and stinging rinses are the last thing a nauseous mom wants…" at bounding box center [766, 406] width 287 height 63
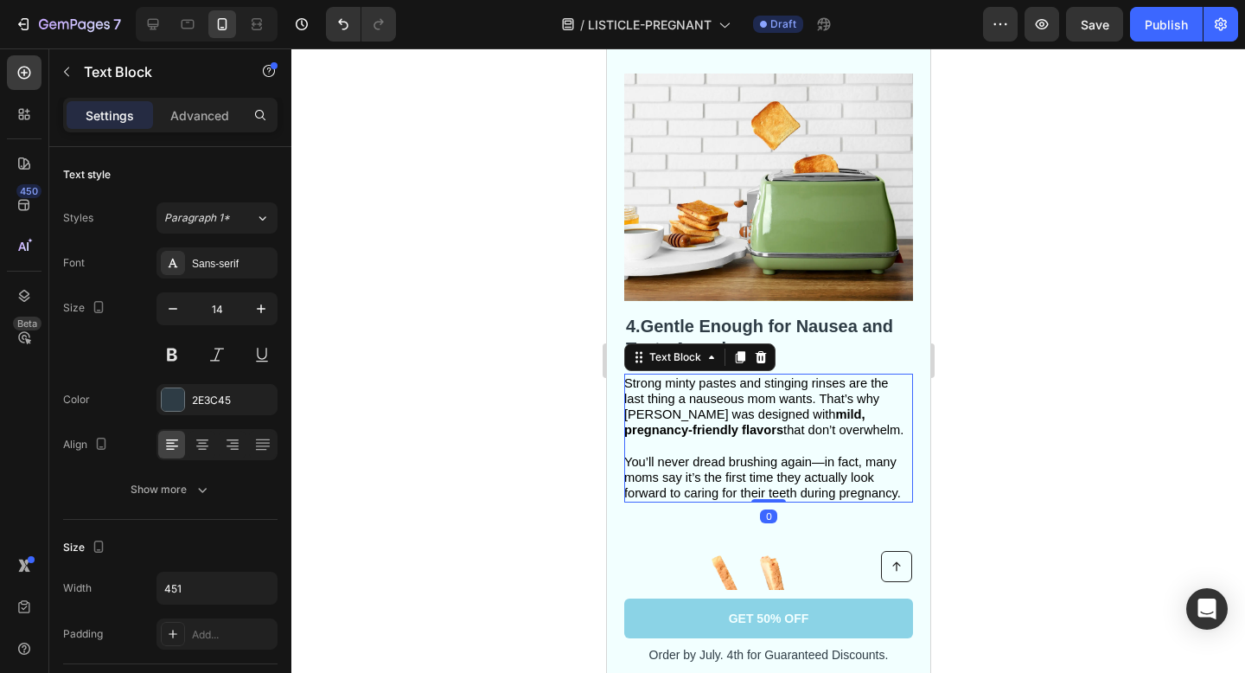
click at [868, 419] on p "Strong minty pastes and stinging rinses are the last thing a nauseous mom wants…" at bounding box center [766, 406] width 287 height 63
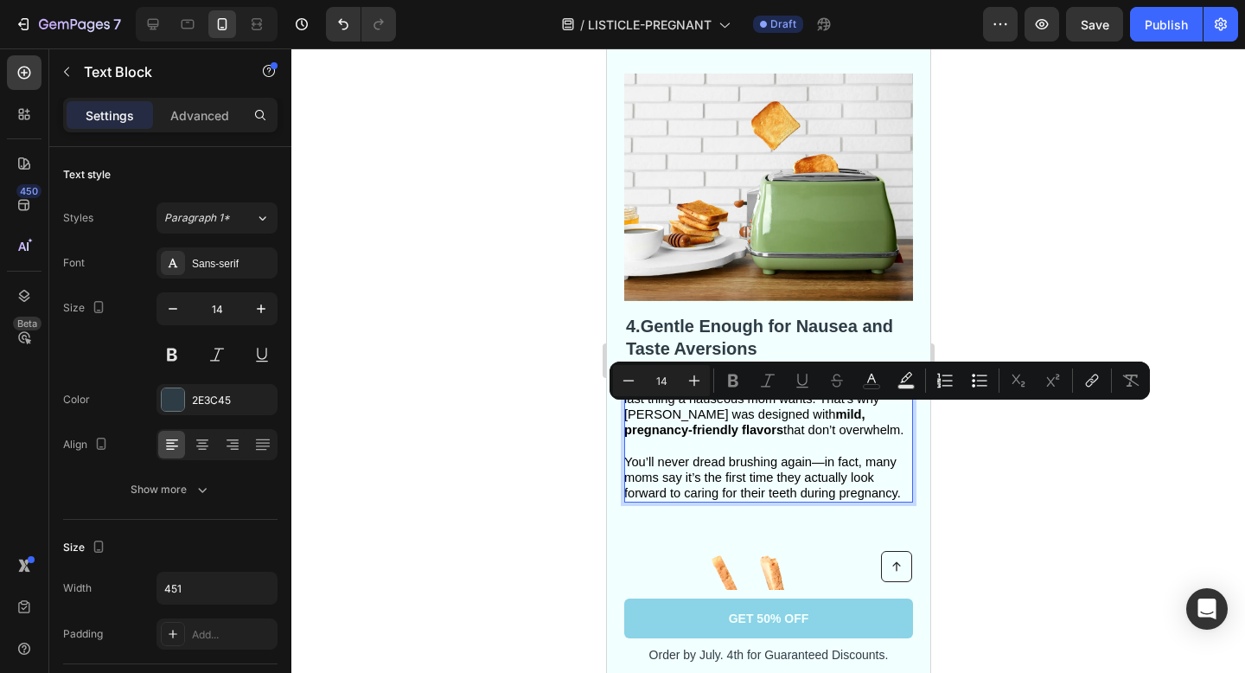
type input "11"
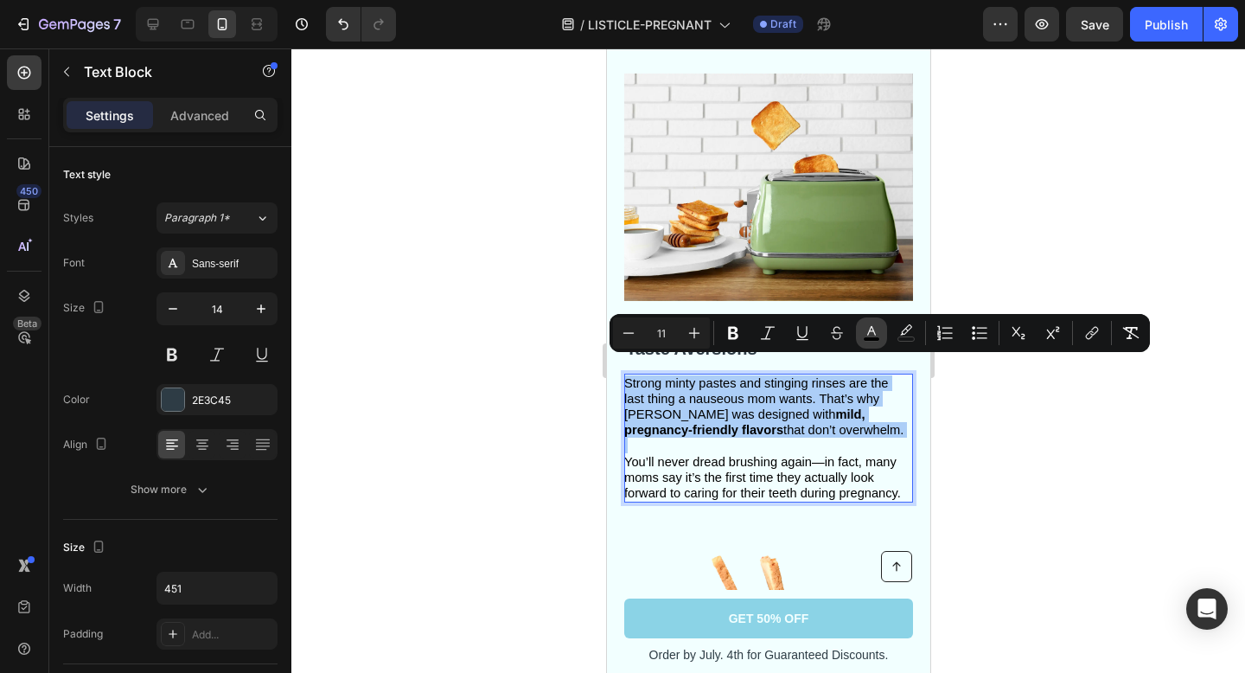
click at [873, 337] on rect "Editor contextual toolbar" at bounding box center [872, 339] width 16 height 4
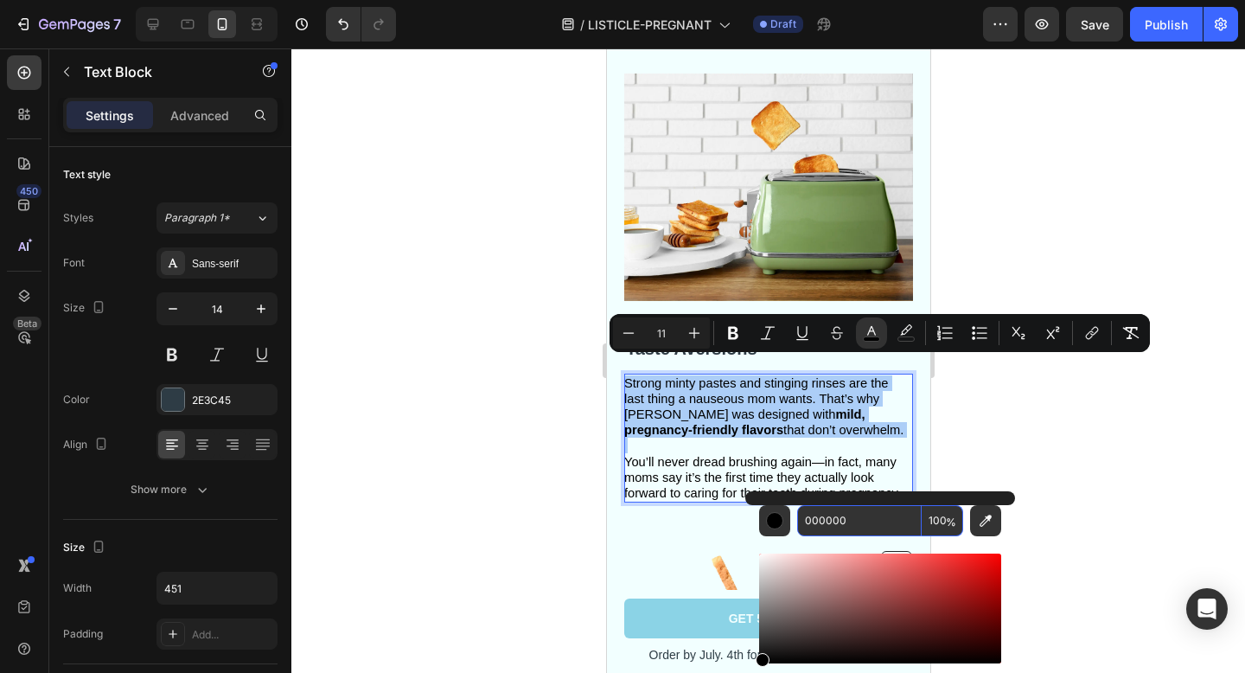
click at [869, 522] on input "000000" at bounding box center [859, 520] width 125 height 31
paste input "2E3C45"
type input "2E3C45"
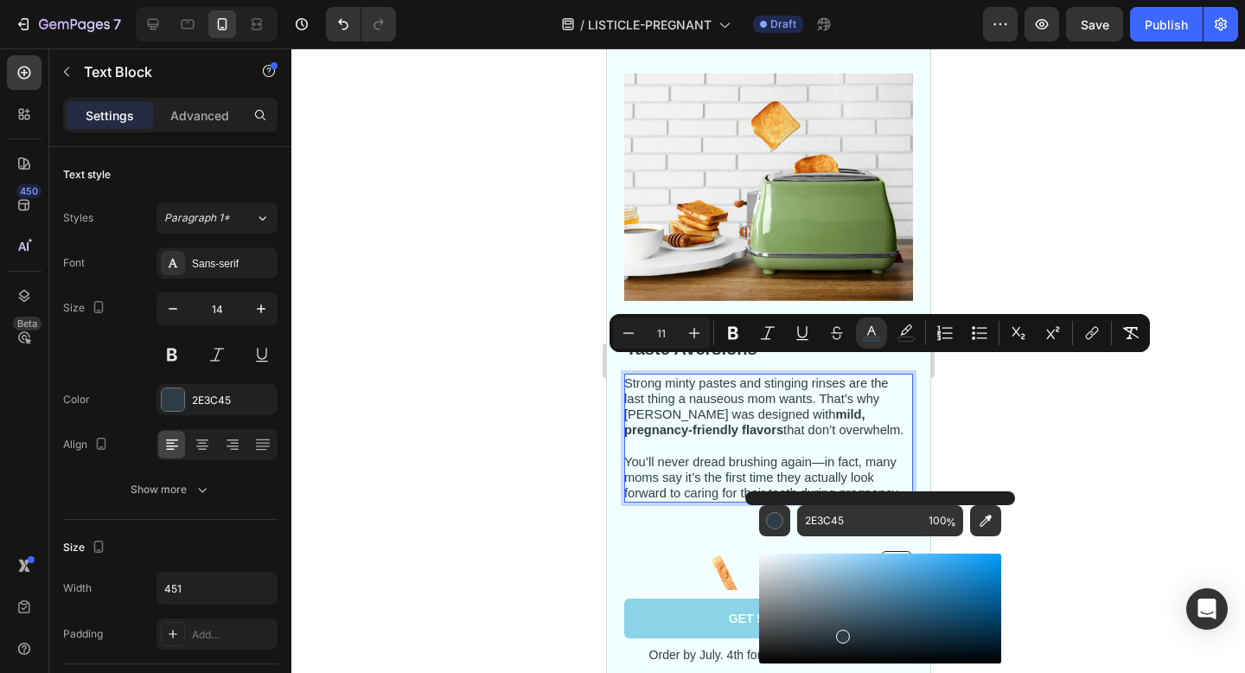
click at [1038, 418] on div at bounding box center [768, 360] width 954 height 624
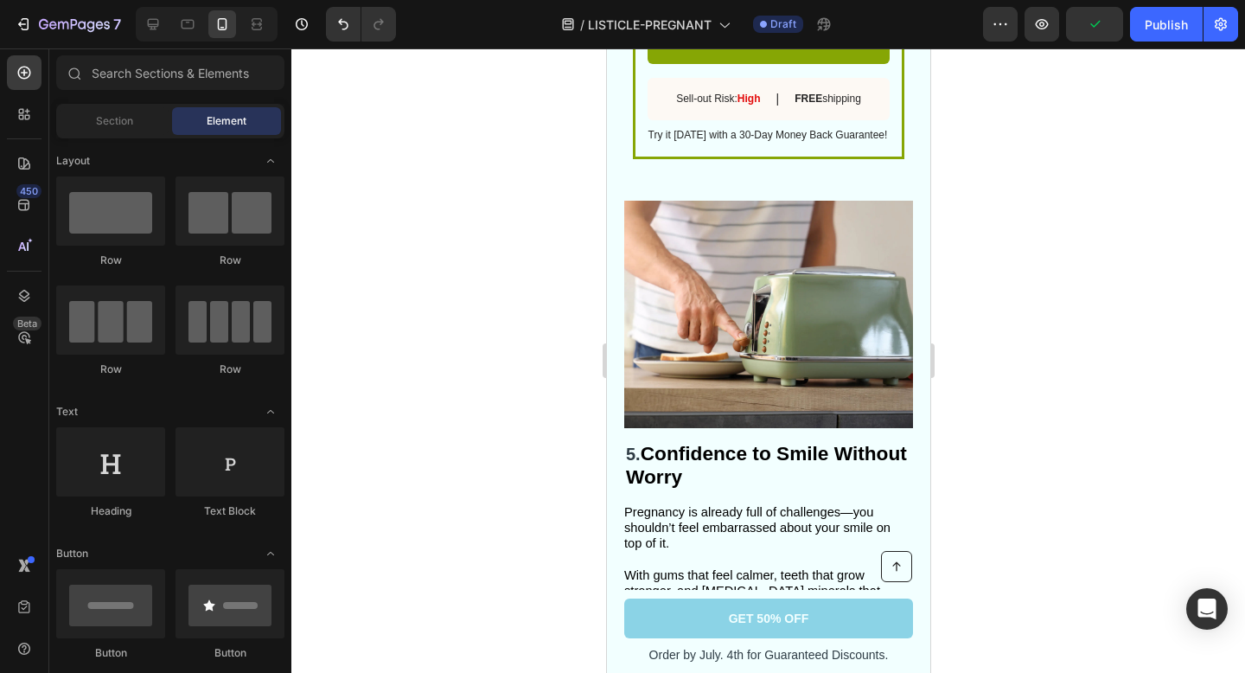
scroll to position [3059, 0]
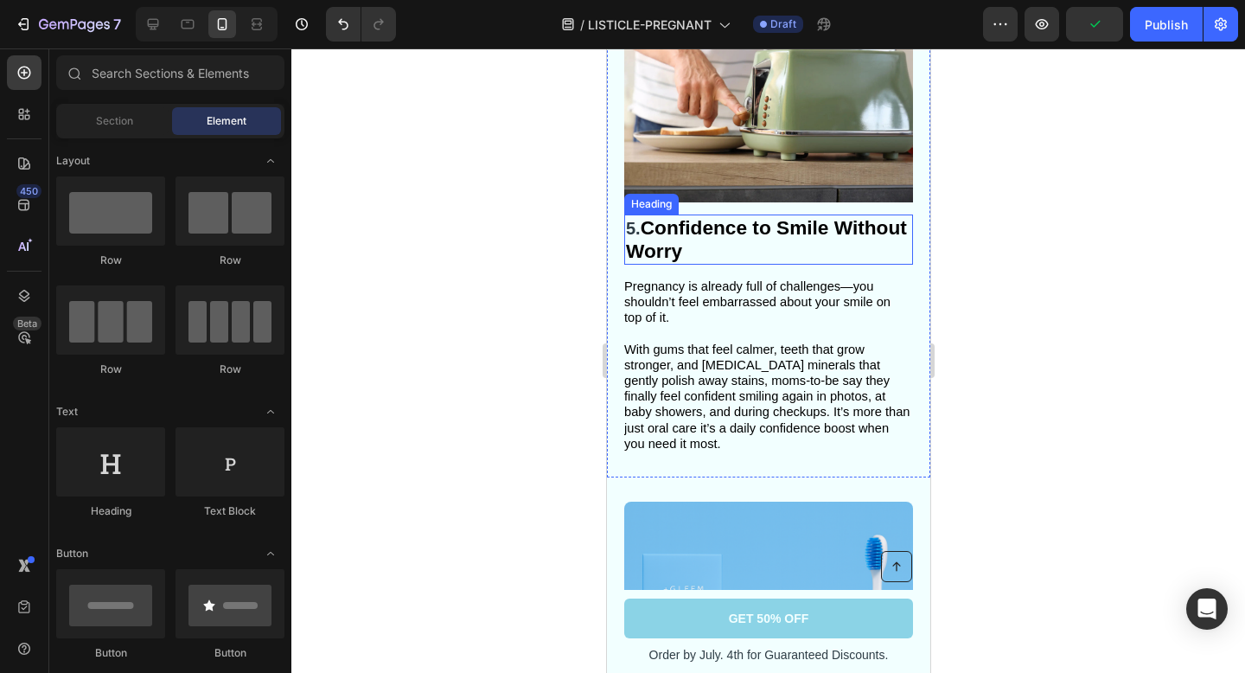
click at [687, 237] on strong "Confidence to Smile Without Worry" at bounding box center [765, 239] width 281 height 46
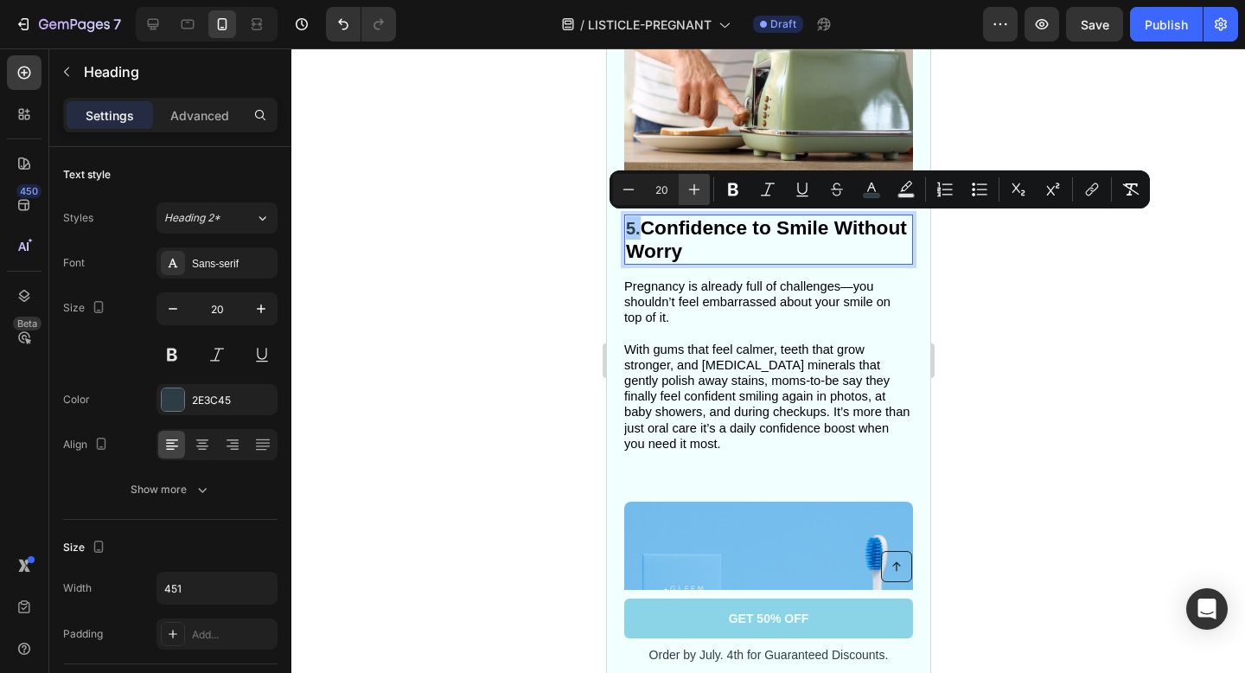
click at [694, 188] on icon "Editor contextual toolbar" at bounding box center [694, 189] width 11 height 11
click at [627, 184] on icon "Editor contextual toolbar" at bounding box center [628, 189] width 17 height 17
type input "20"
click at [867, 184] on icon "Editor contextual toolbar" at bounding box center [871, 189] width 17 height 17
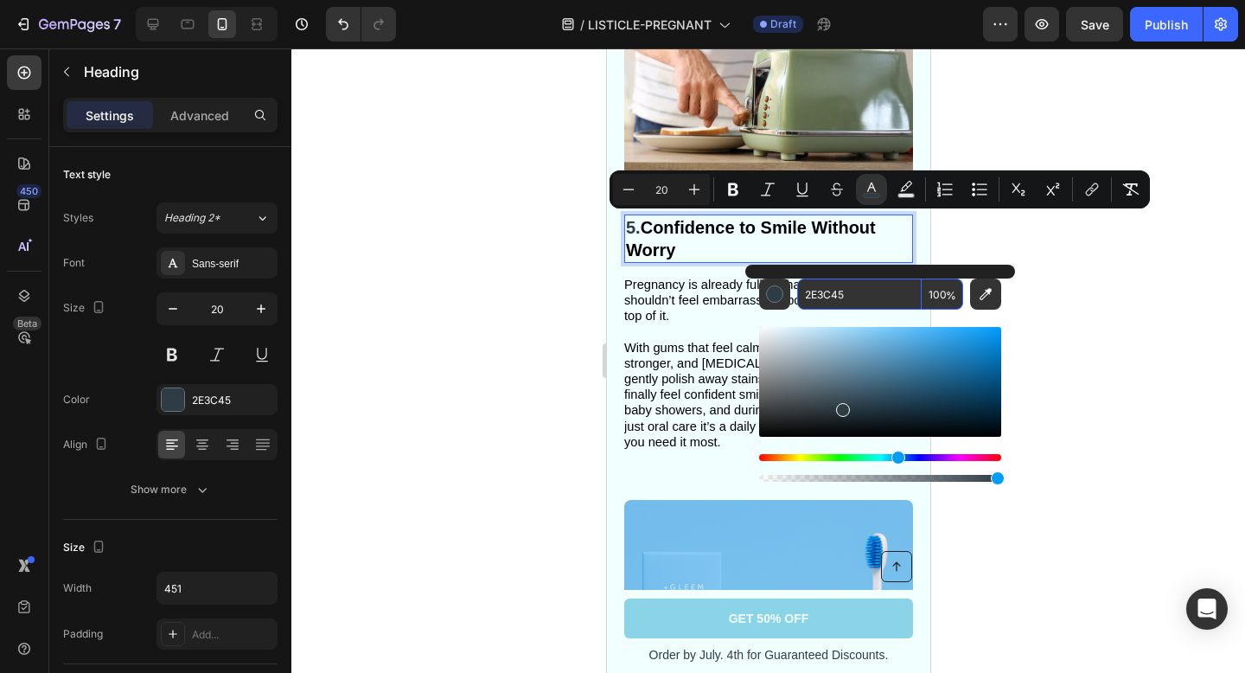
click at [849, 293] on input "2E3C45" at bounding box center [859, 293] width 125 height 31
paste input "2E3C45"
type input "2E3C45"
click at [1089, 355] on div at bounding box center [768, 360] width 954 height 624
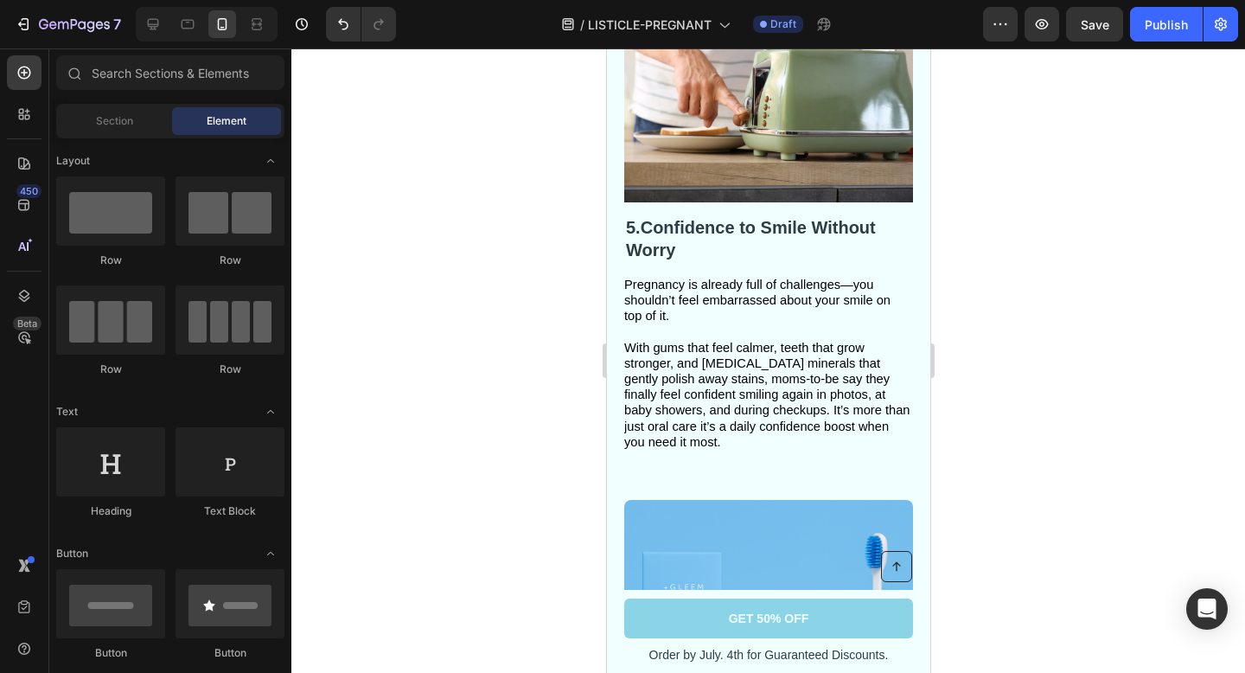
click at [795, 366] on span "With gums that feel calmer, teeth that grow stronger, and [MEDICAL_DATA] minera…" at bounding box center [766, 395] width 286 height 108
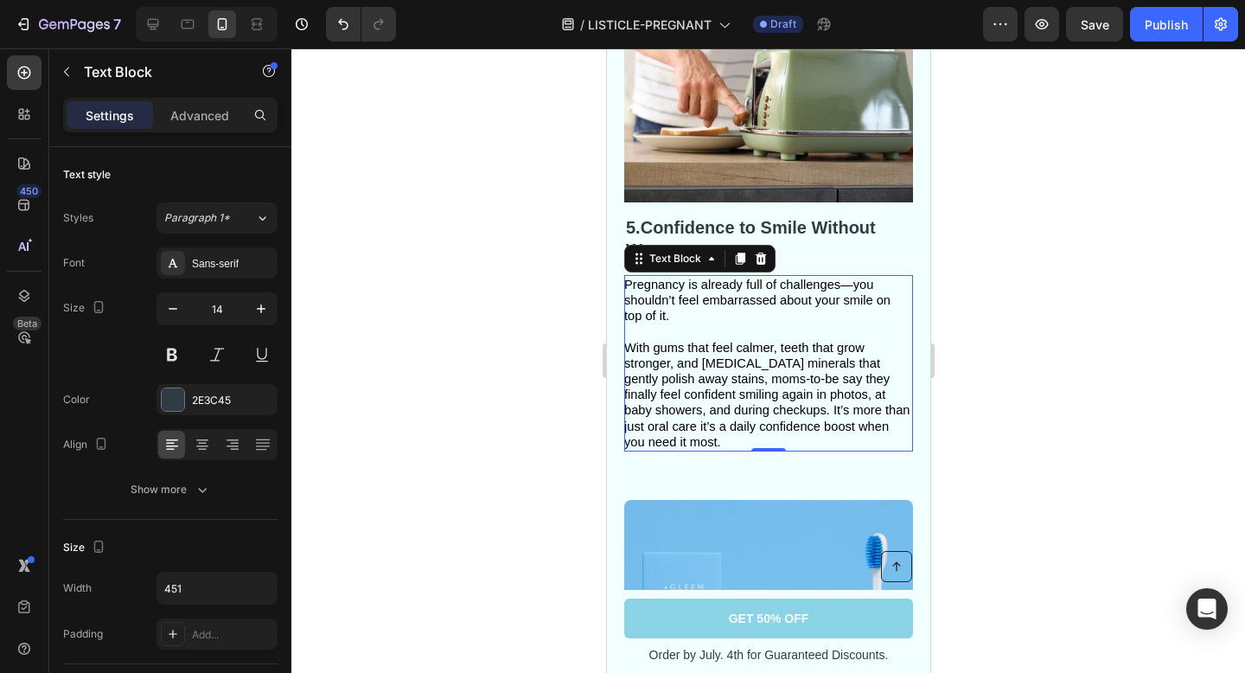
click at [795, 366] on span "With gums that feel calmer, teeth that grow stronger, and [MEDICAL_DATA] minera…" at bounding box center [766, 395] width 286 height 108
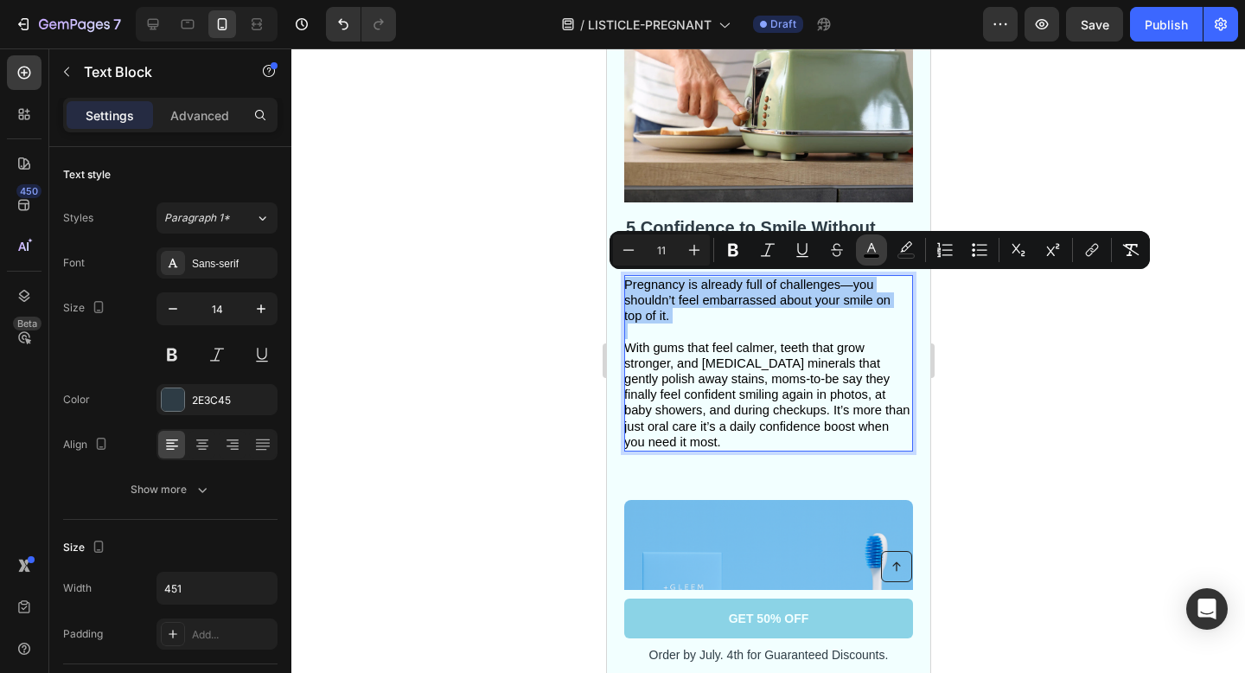
click at [875, 252] on icon "Editor contextual toolbar" at bounding box center [871, 248] width 9 height 10
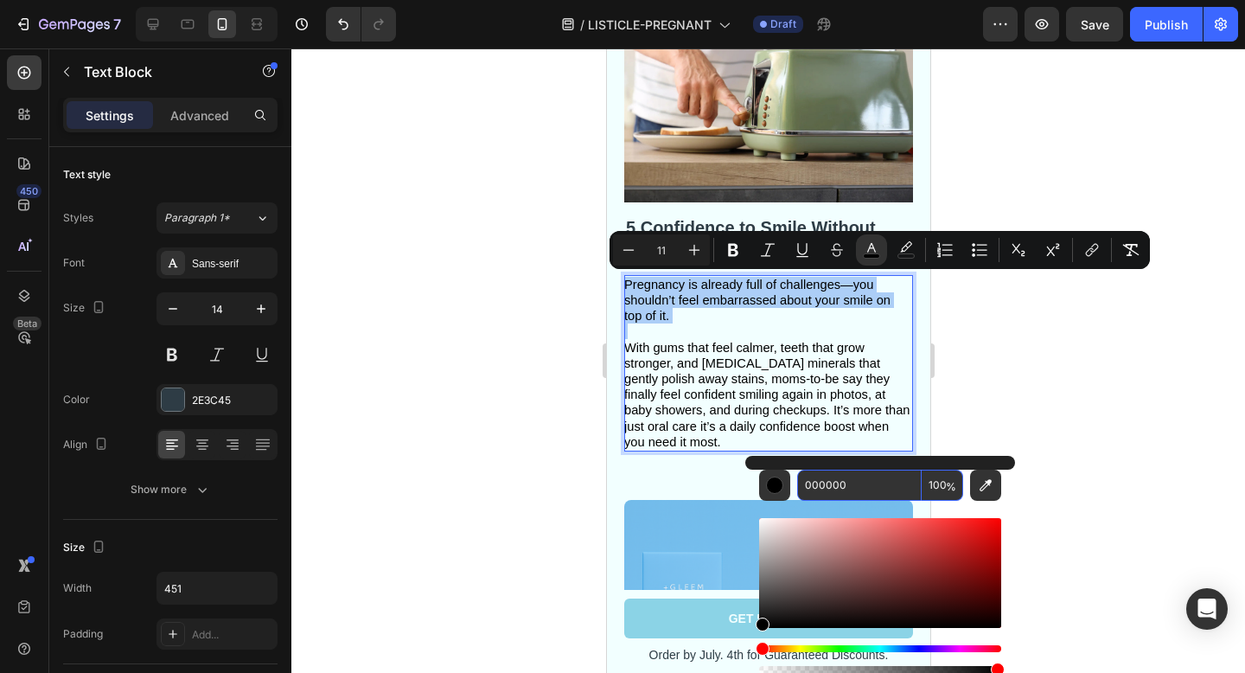
click at [841, 493] on input "000000" at bounding box center [859, 484] width 125 height 31
paste input "2E3C45"
type input "2E3C45"
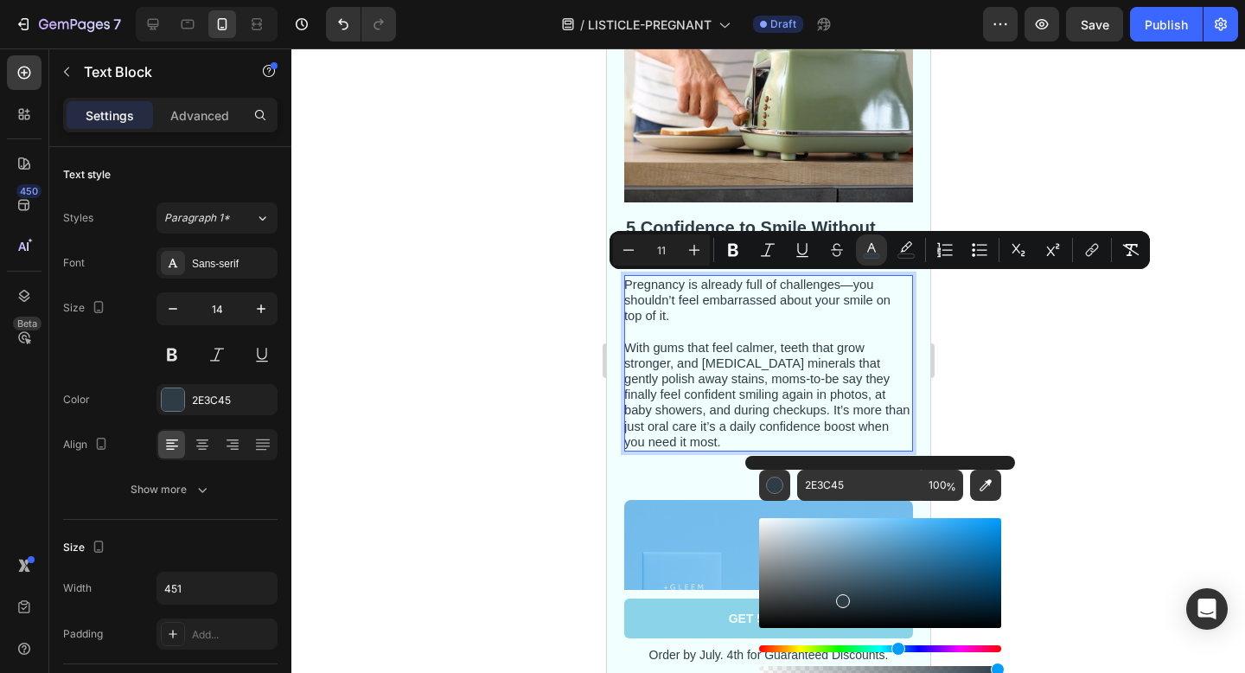
click at [1040, 420] on div at bounding box center [768, 360] width 954 height 624
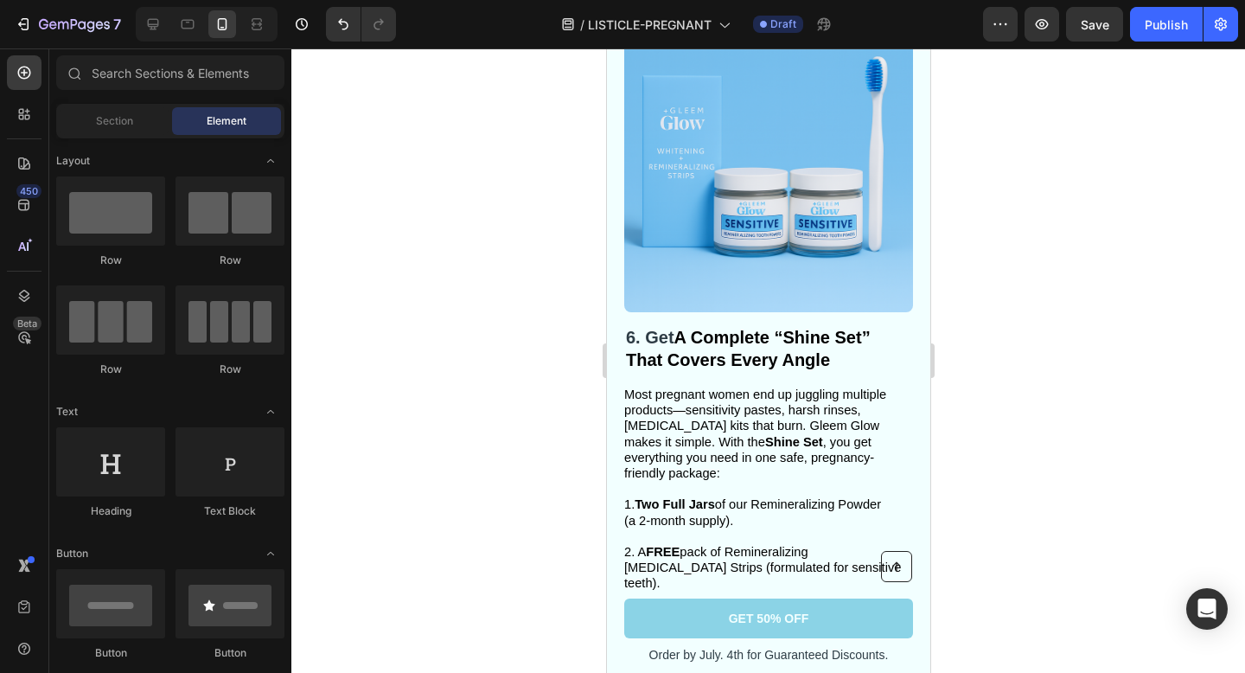
scroll to position [3536, 0]
click at [793, 354] on strong "A Complete “Shine Set” That Covers Every Angle" at bounding box center [747, 348] width 245 height 42
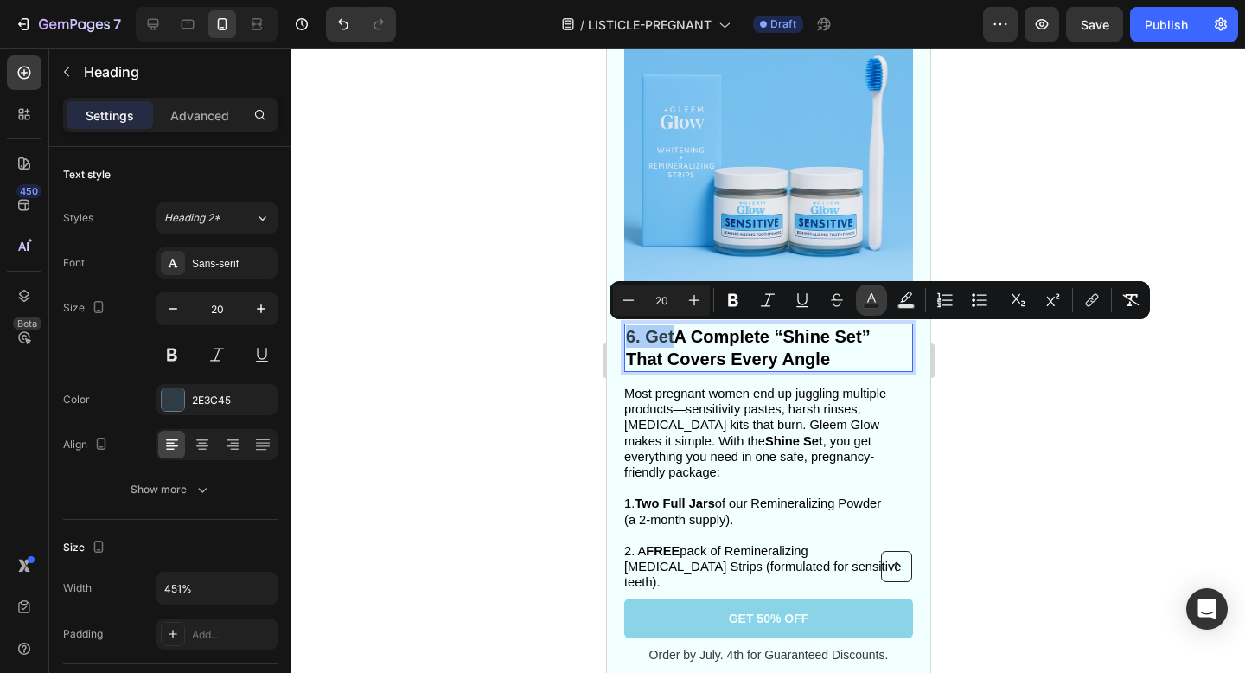
click at [884, 302] on button "Text Color" at bounding box center [871, 299] width 31 height 31
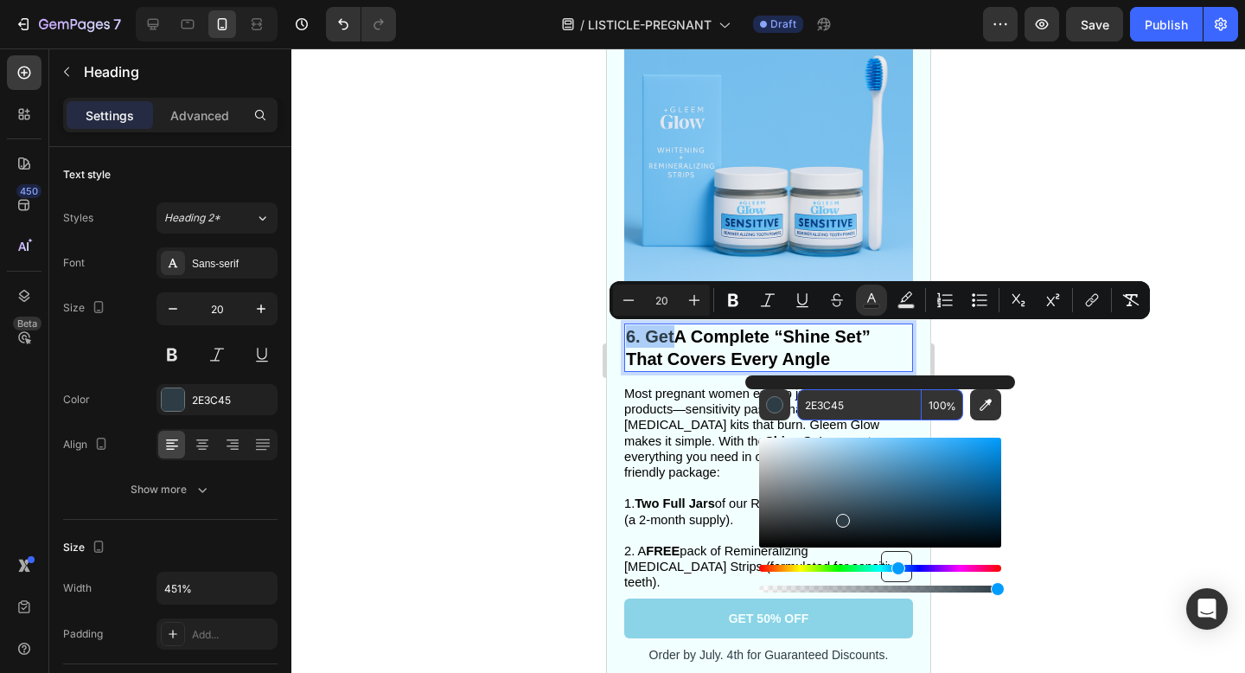
click at [858, 404] on input "2E3C45" at bounding box center [859, 404] width 125 height 31
paste input "2E3C45"
type input "2E3C45"
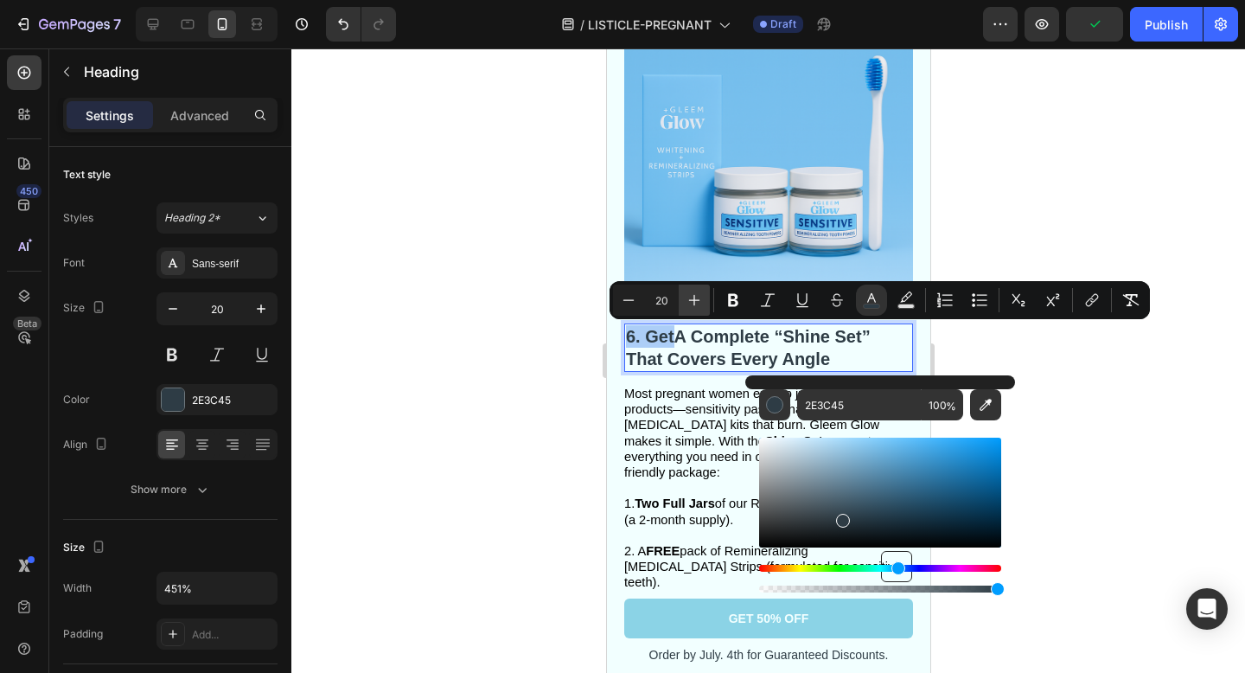
click at [688, 295] on icon "Editor contextual toolbar" at bounding box center [694, 299] width 17 height 17
click at [629, 296] on icon "Editor contextual toolbar" at bounding box center [628, 299] width 17 height 17
type input "20"
click at [1045, 408] on div at bounding box center [768, 360] width 954 height 624
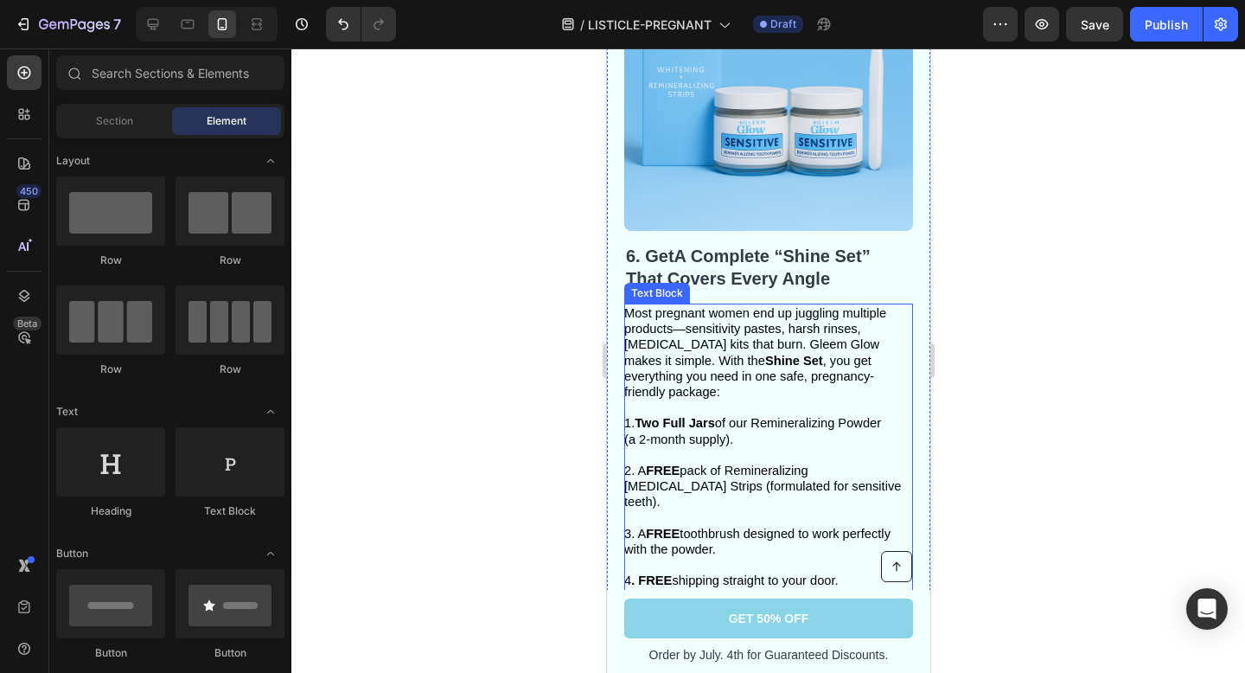
scroll to position [3633, 0]
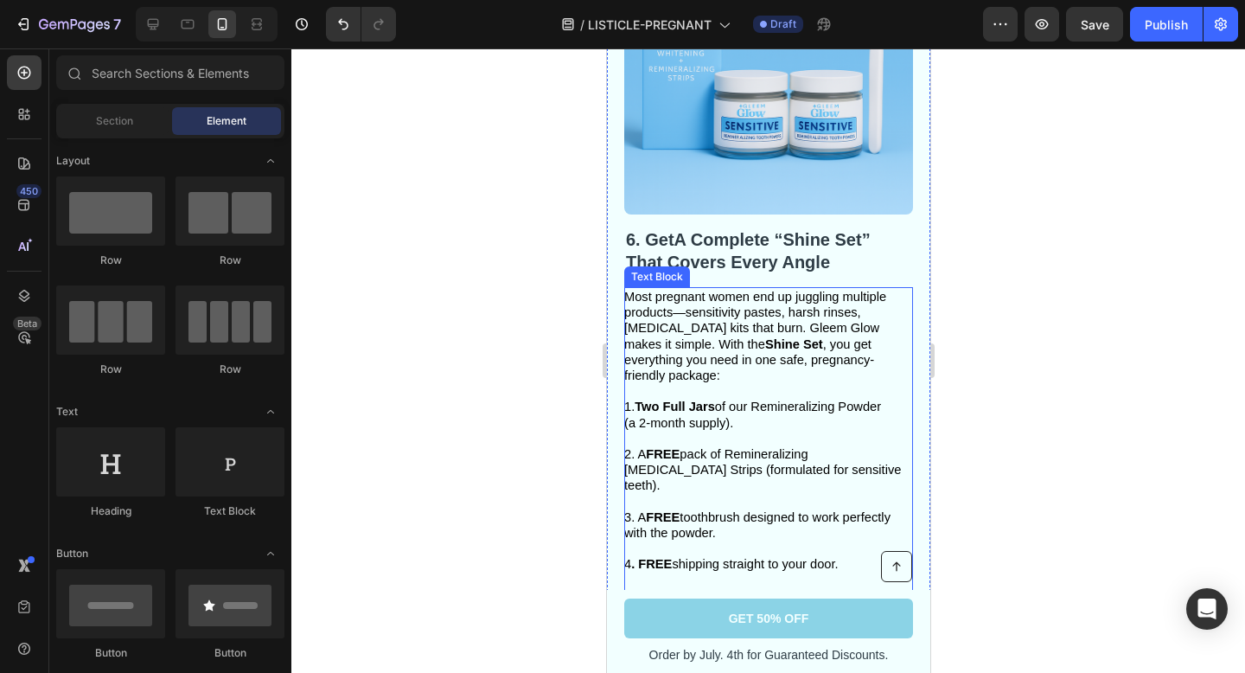
click at [773, 470] on p "2. A FREE pack of Remineralizing [MEDICAL_DATA] Strips (formulated for sensitiv…" at bounding box center [766, 477] width 287 height 63
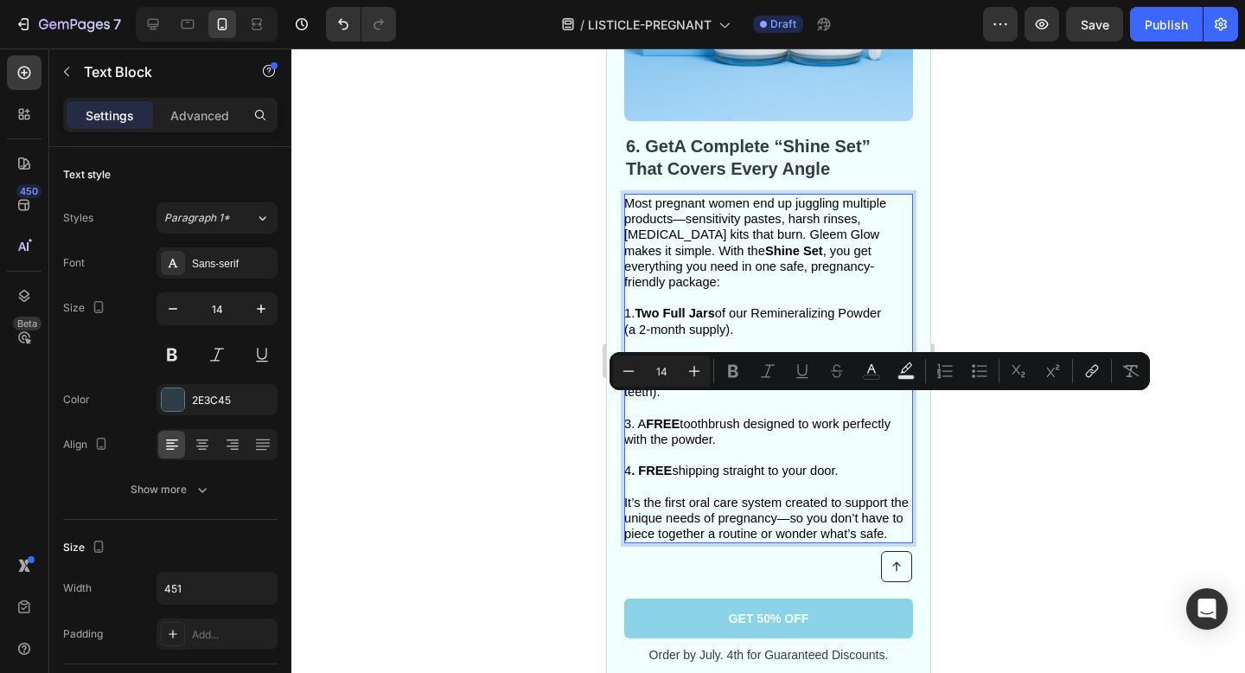
scroll to position [3729, 0]
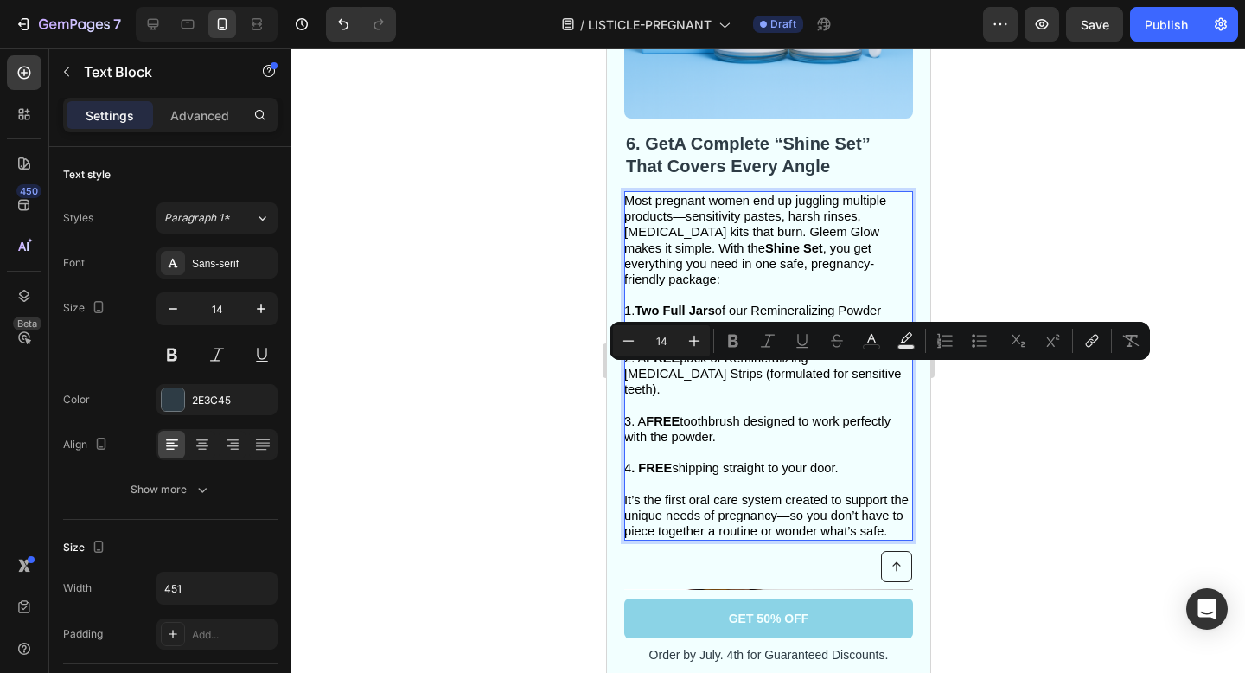
type input "11"
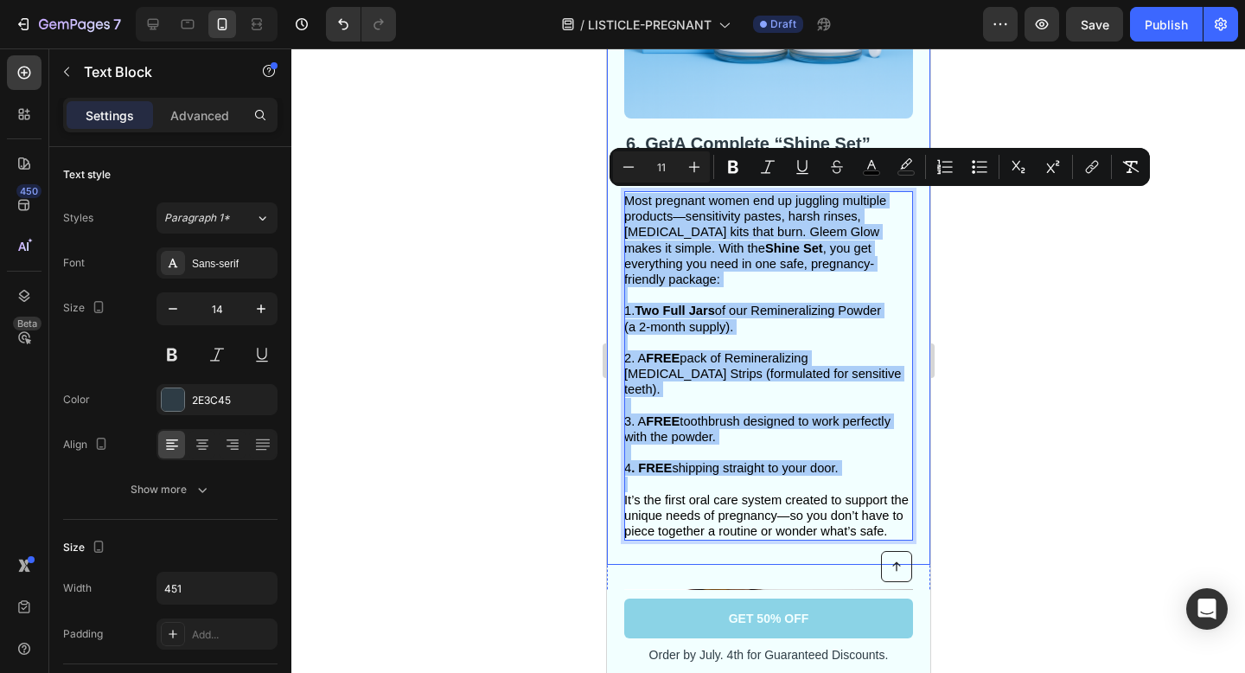
click at [980, 321] on div at bounding box center [768, 360] width 954 height 624
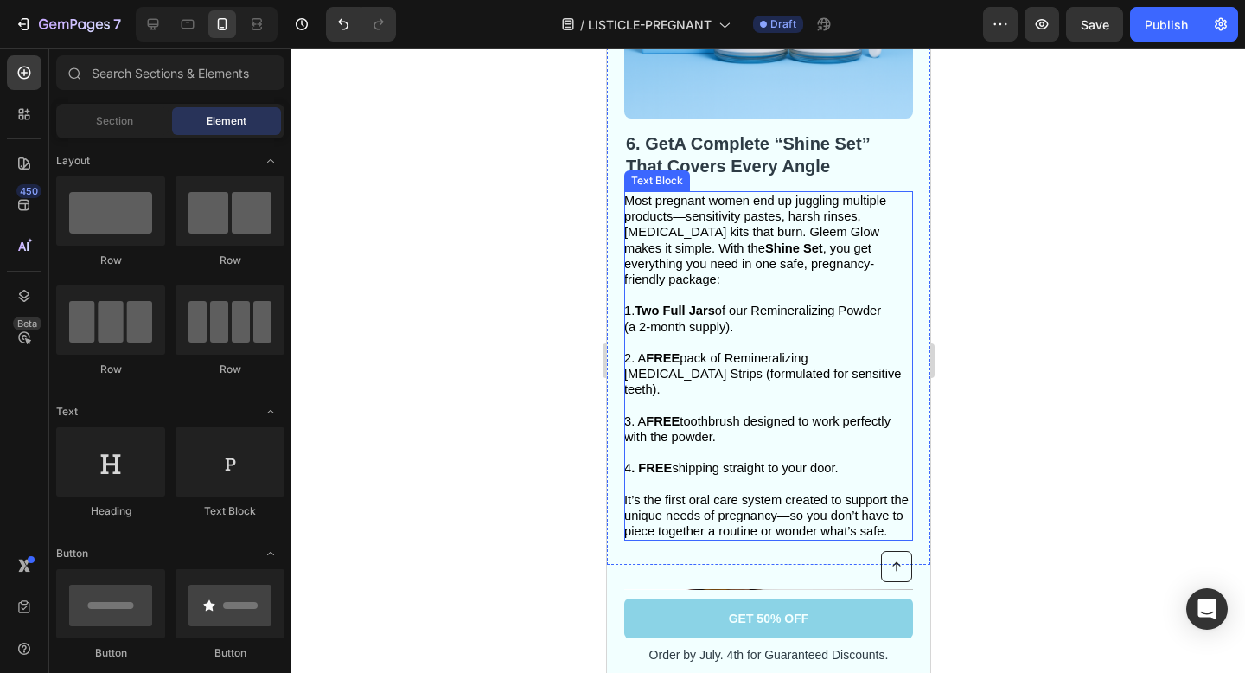
click at [784, 246] on span "Most pregnant women end up juggling multiple products—sensitivity pastes, harsh…" at bounding box center [754, 240] width 262 height 93
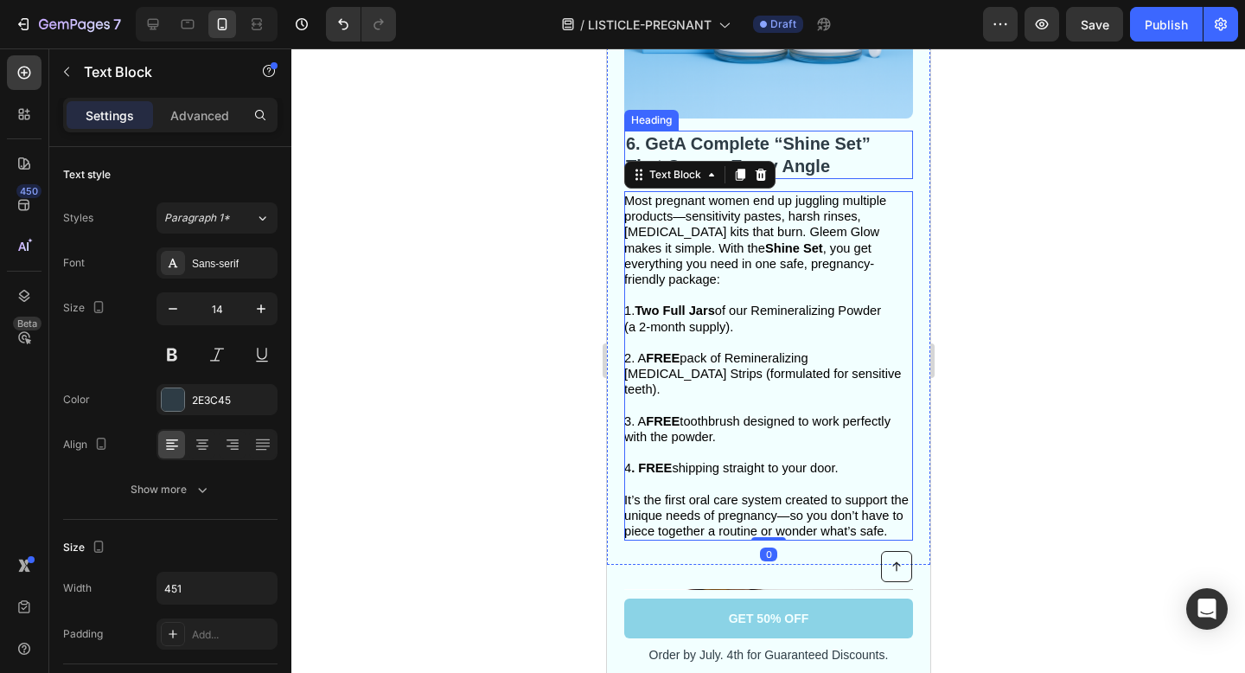
click at [810, 164] on strong "A Complete “Shine Set” That Covers Every Angle" at bounding box center [747, 155] width 245 height 42
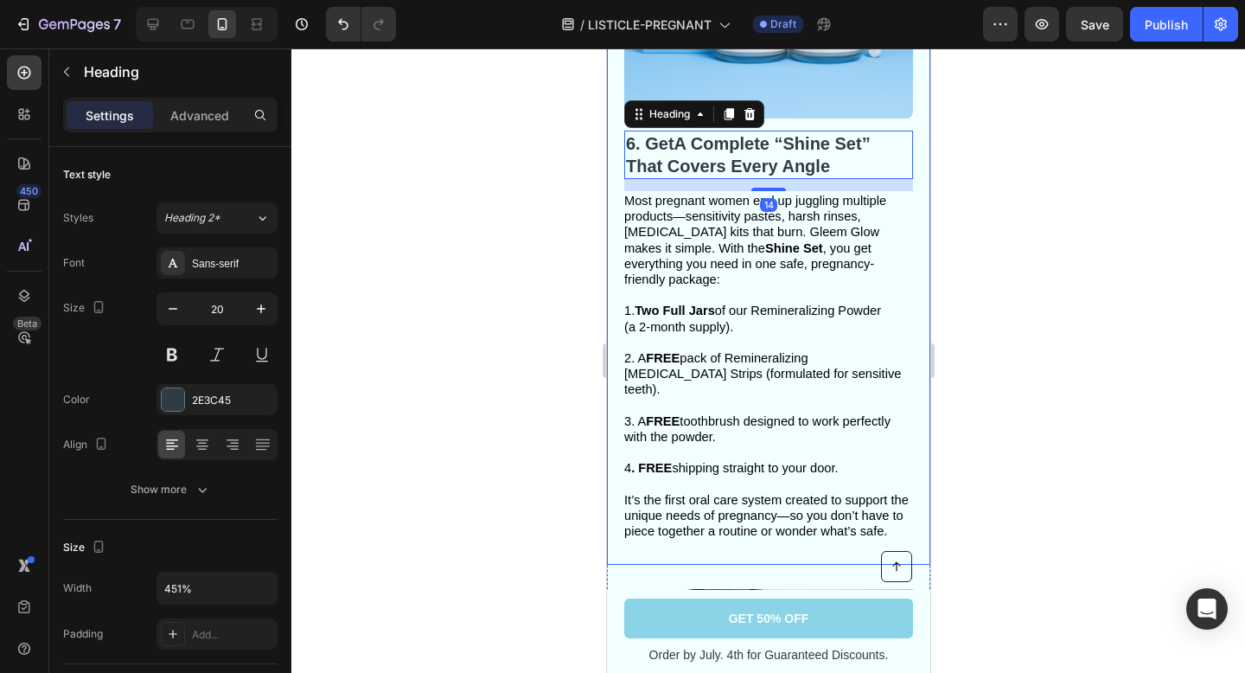
click at [1029, 325] on div at bounding box center [768, 360] width 954 height 624
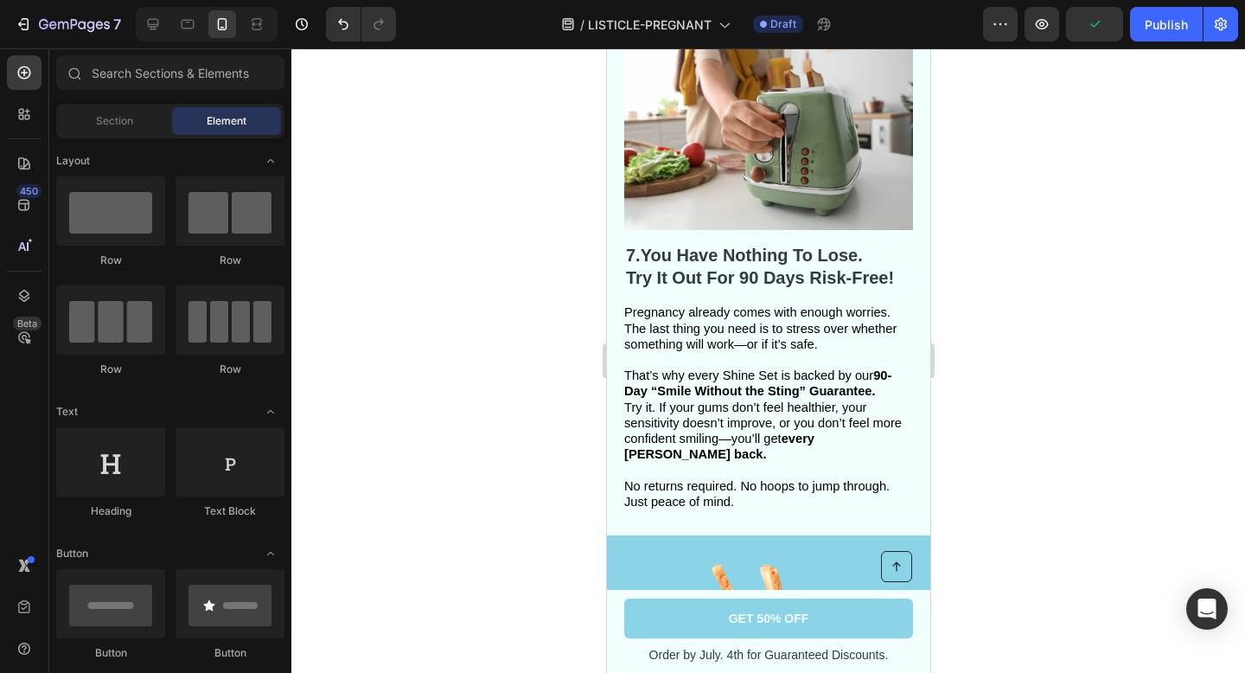
scroll to position [4369, 0]
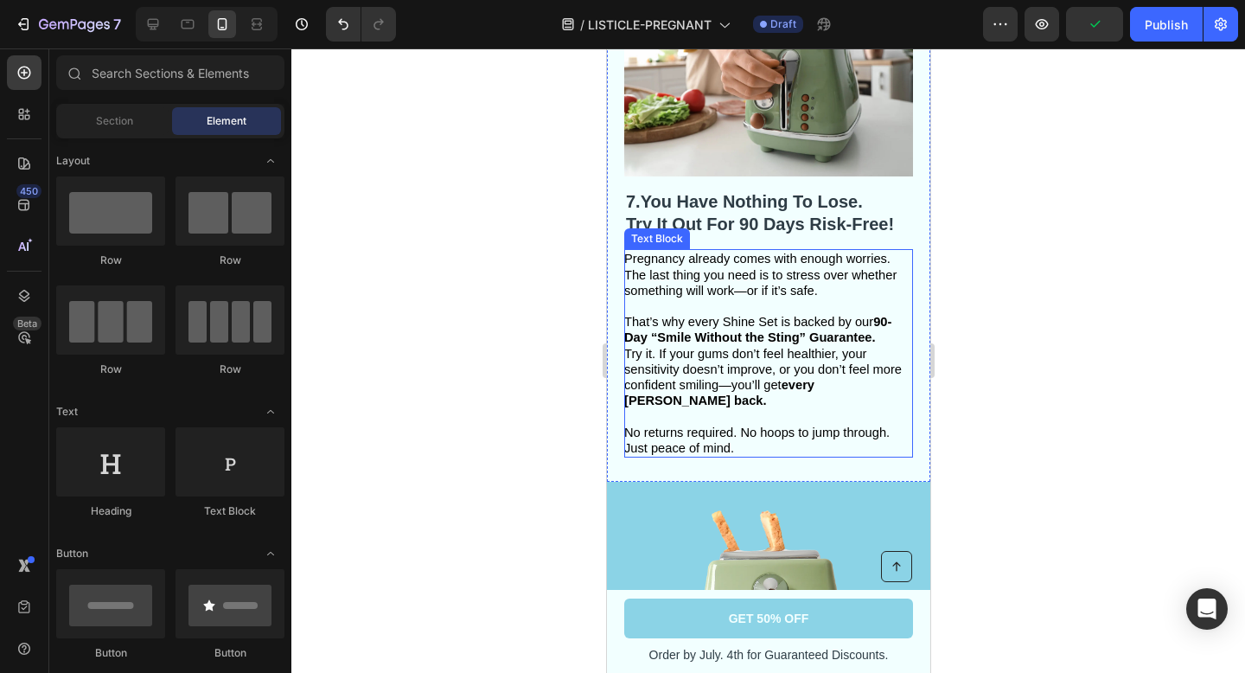
click at [814, 315] on span "That’s why every Shine Set is backed by our 90-Day “Smile Without the Sting” Gu…" at bounding box center [756, 329] width 267 height 29
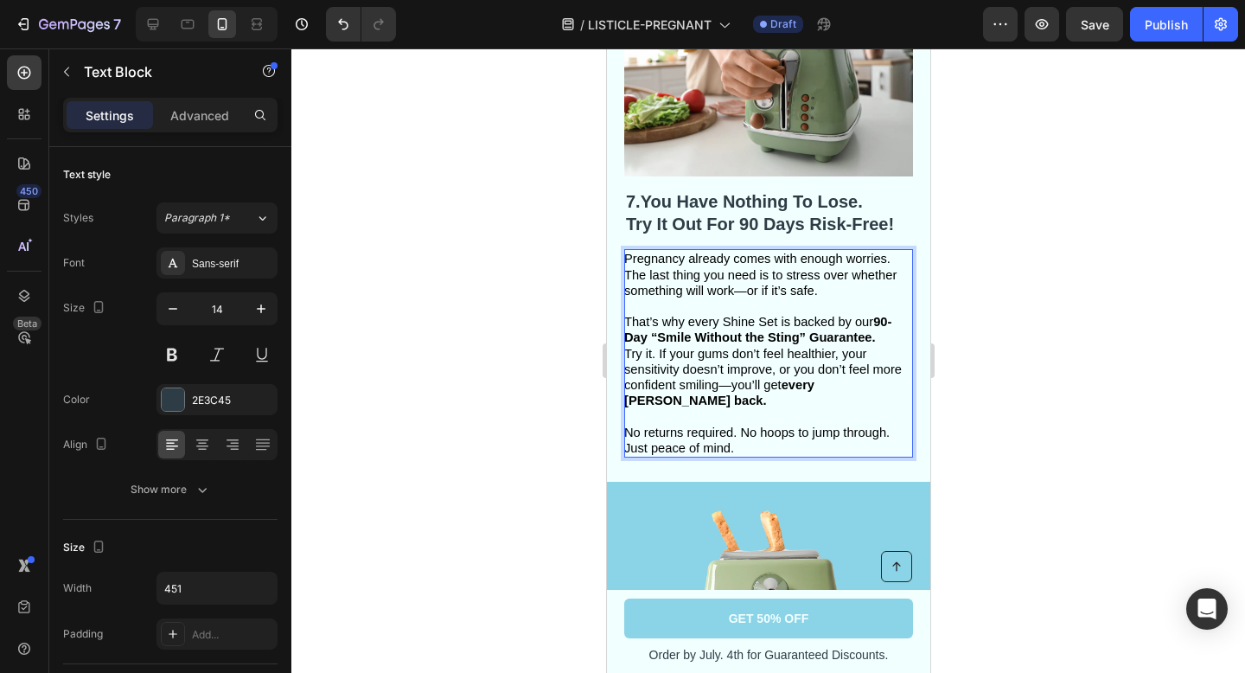
click at [814, 378] on strong "every [PERSON_NAME] back." at bounding box center [718, 392] width 190 height 29
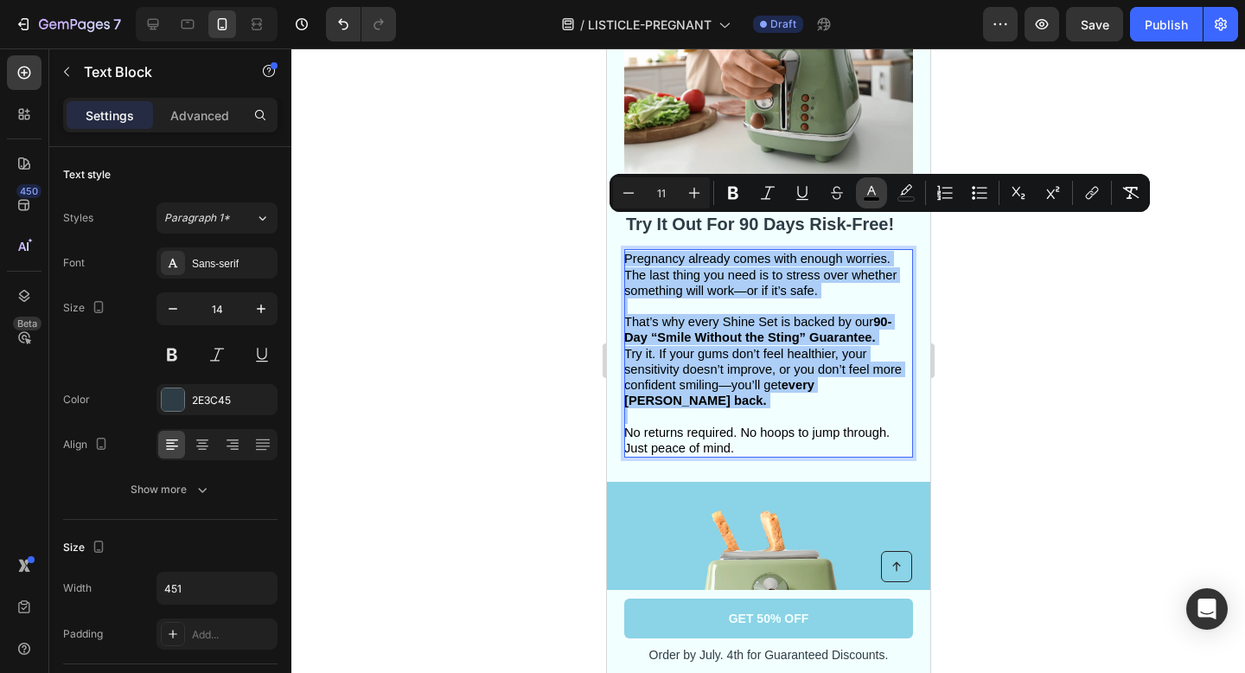
click at [871, 191] on icon "Editor contextual toolbar" at bounding box center [871, 191] width 9 height 10
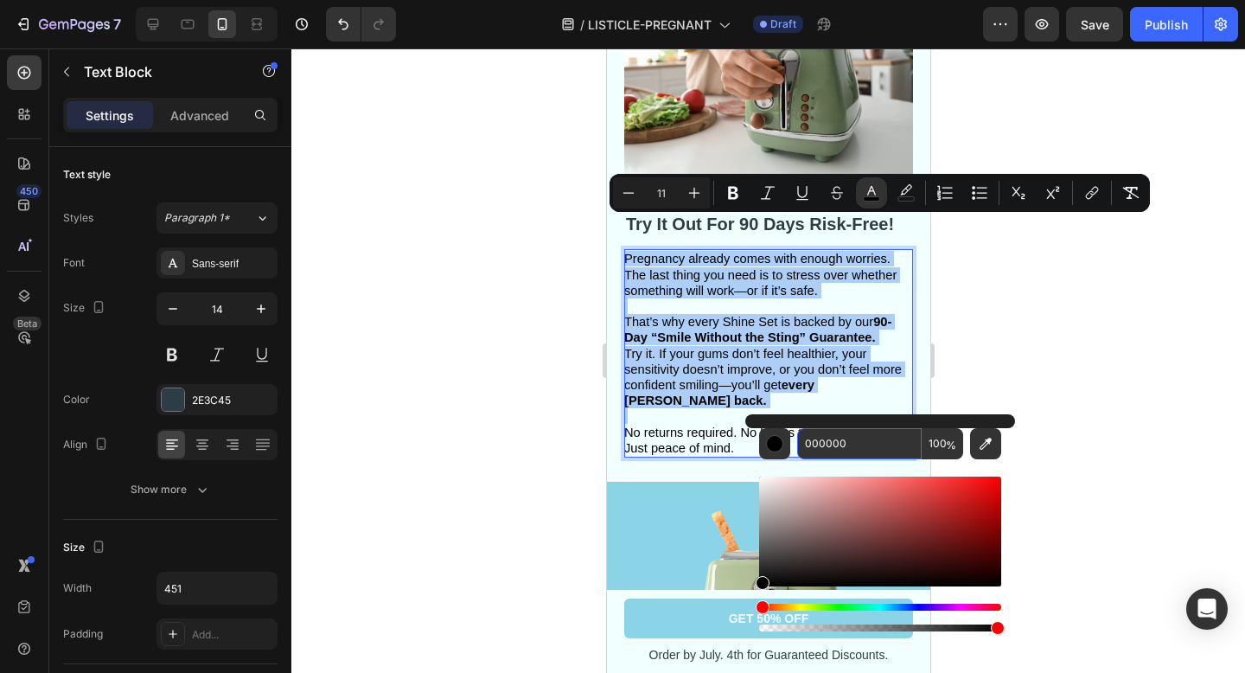
click at [861, 438] on input "000000" at bounding box center [859, 443] width 125 height 31
paste input "2E3C45"
type input "2E3C45"
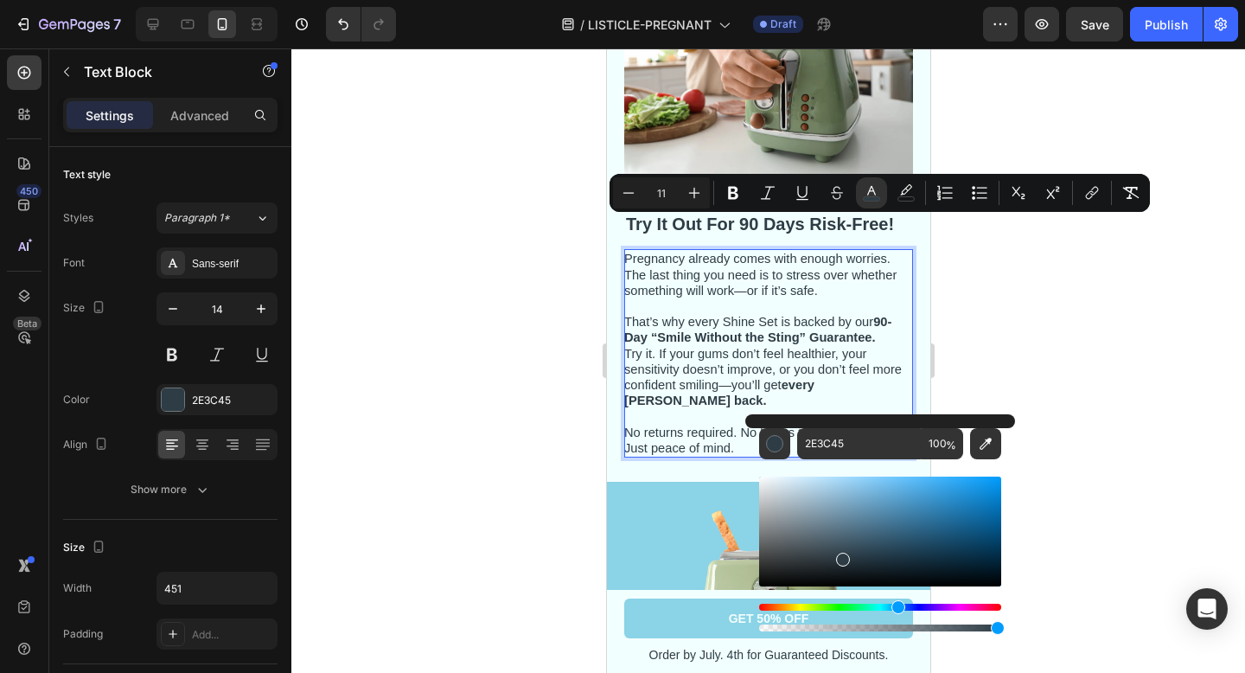
click at [1100, 383] on div at bounding box center [768, 360] width 954 height 624
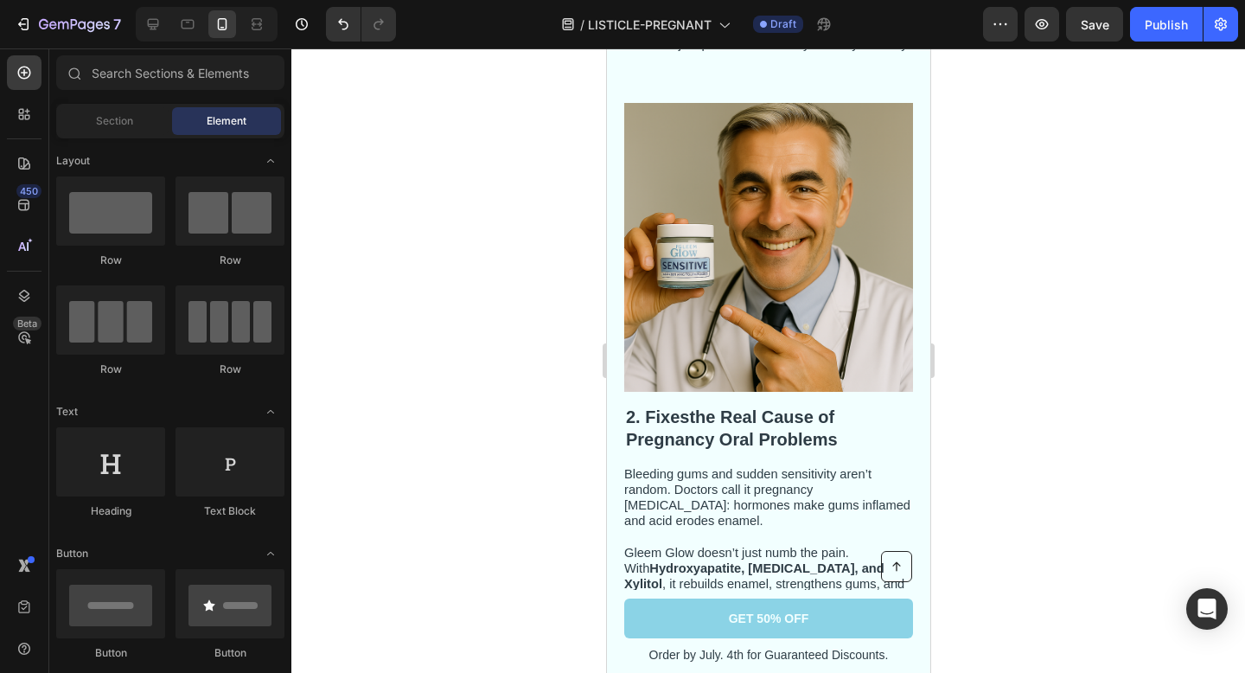
scroll to position [303, 0]
